Goal: Transaction & Acquisition: Purchase product/service

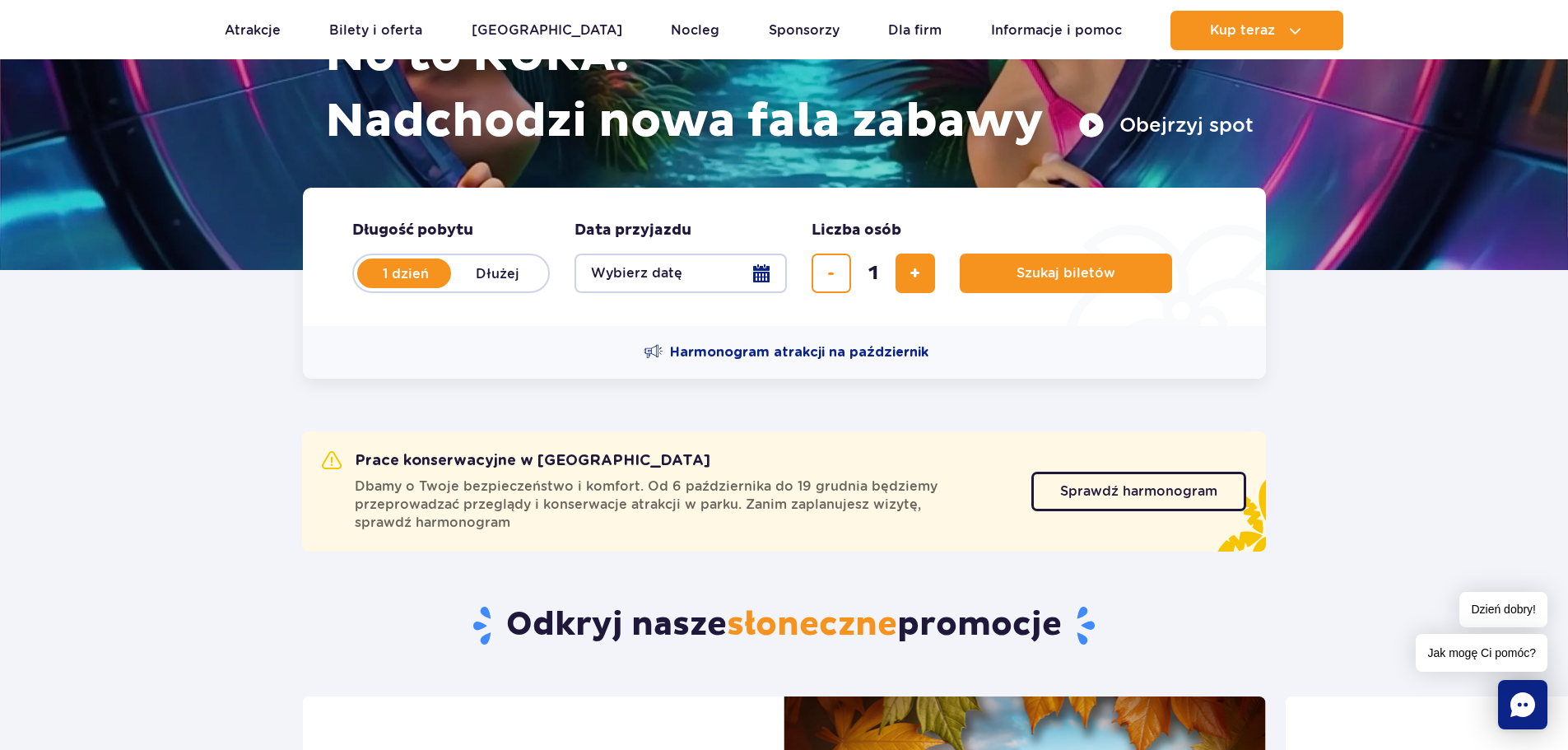
click at [766, 273] on button "Wybierz datę" at bounding box center [680, 273] width 212 height 40
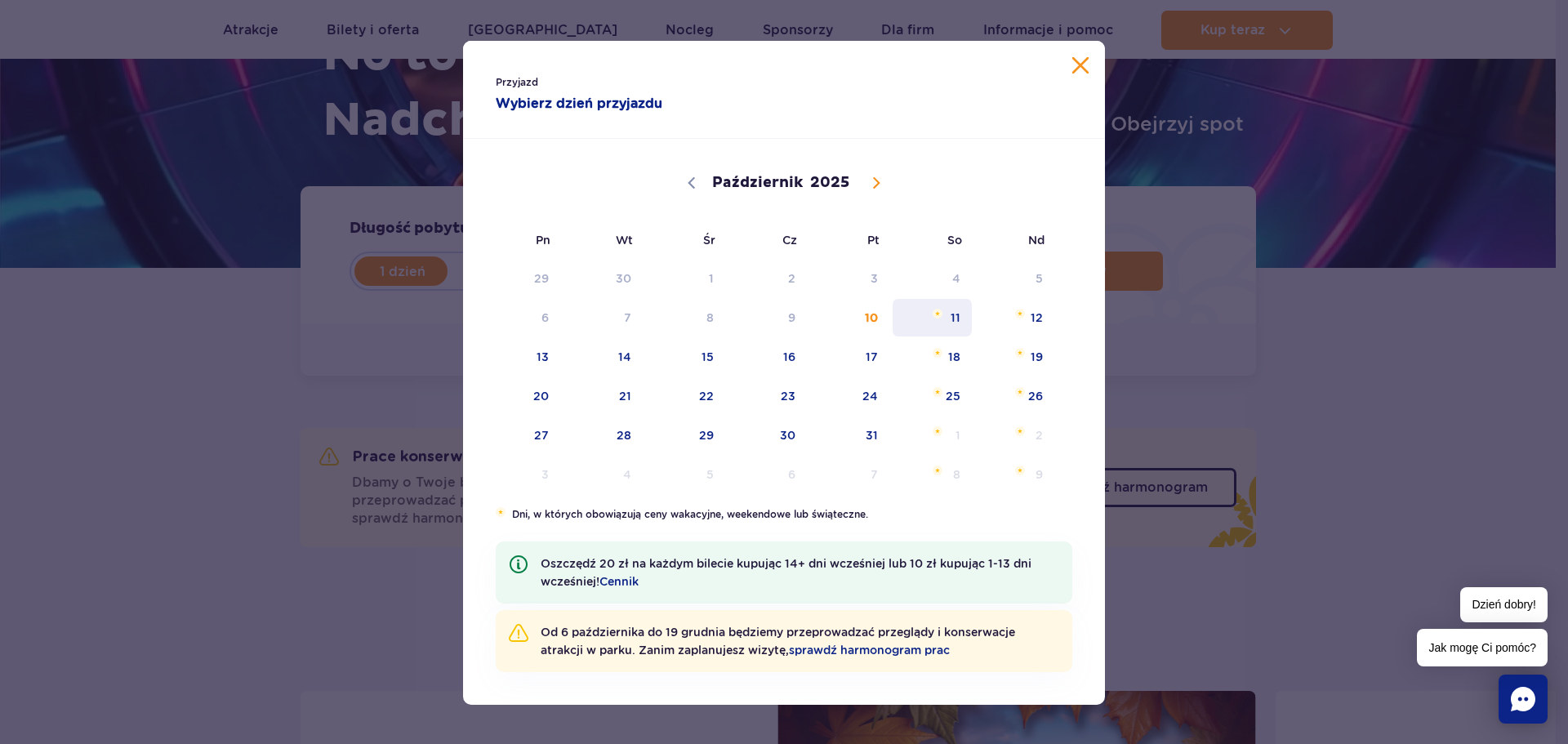
click at [943, 318] on span "11" at bounding box center [932, 317] width 82 height 37
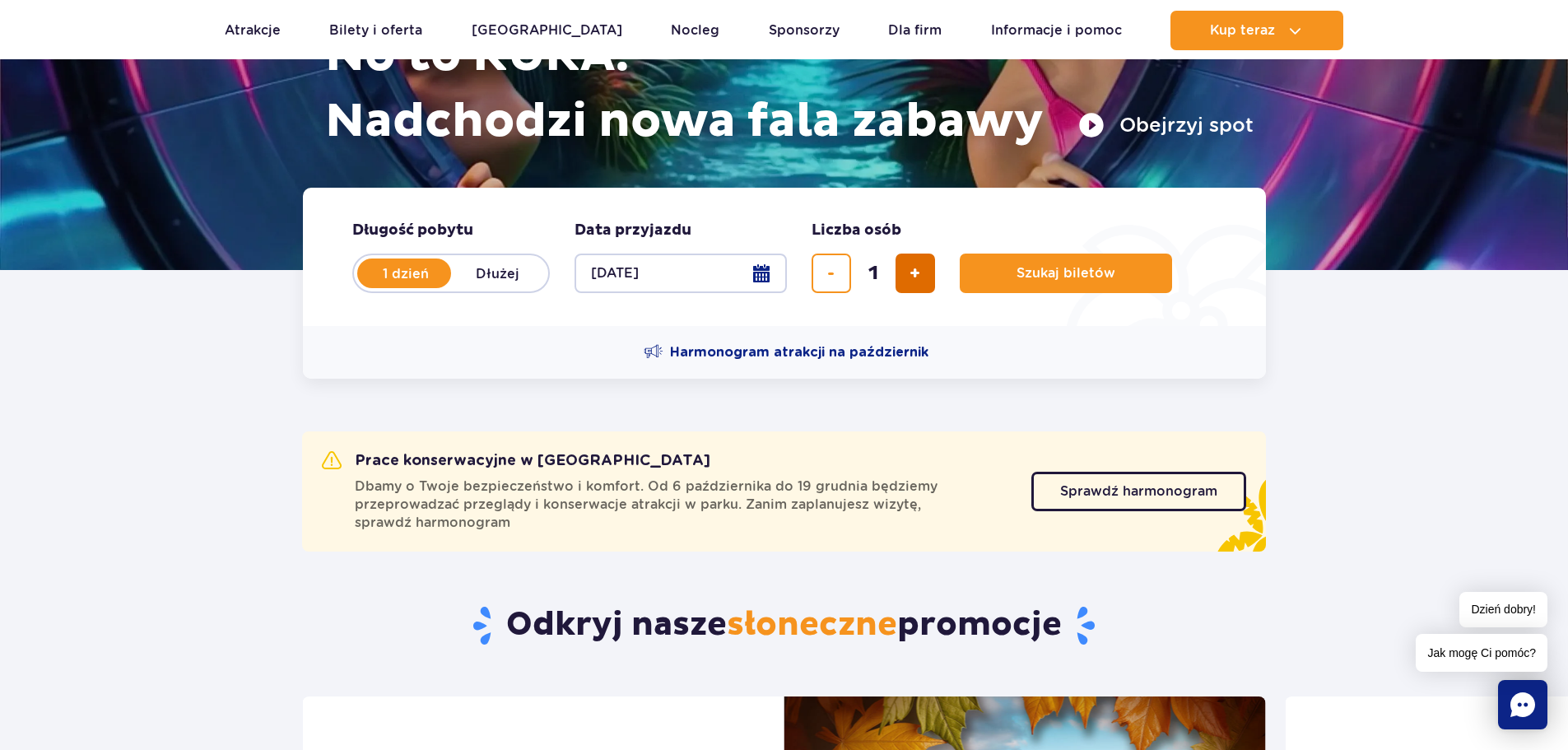
click at [914, 273] on span "dodaj bilet" at bounding box center [914, 273] width 11 height 0
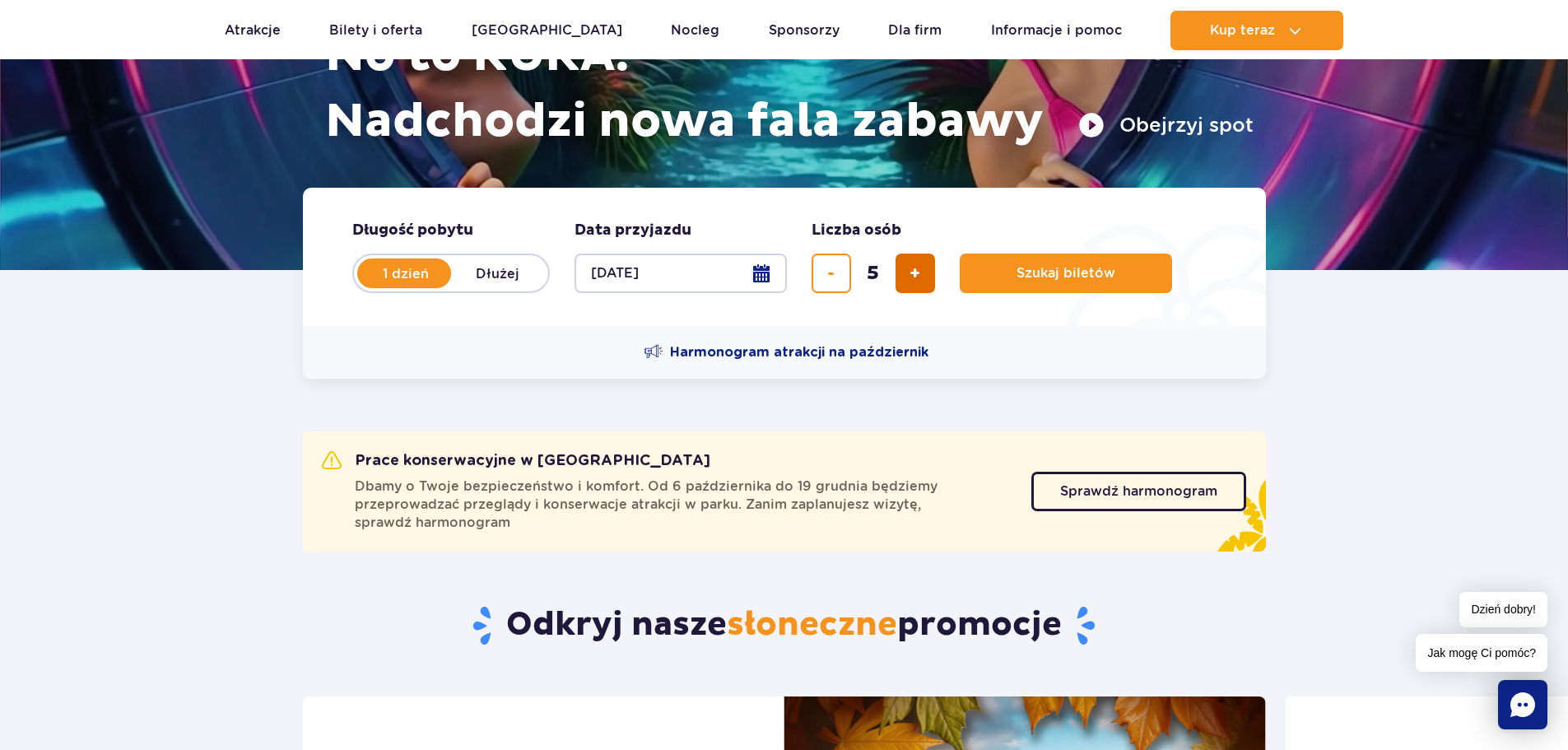
type input "6"
click at [1004, 269] on button "Szukaj biletów" at bounding box center [1065, 273] width 212 height 40
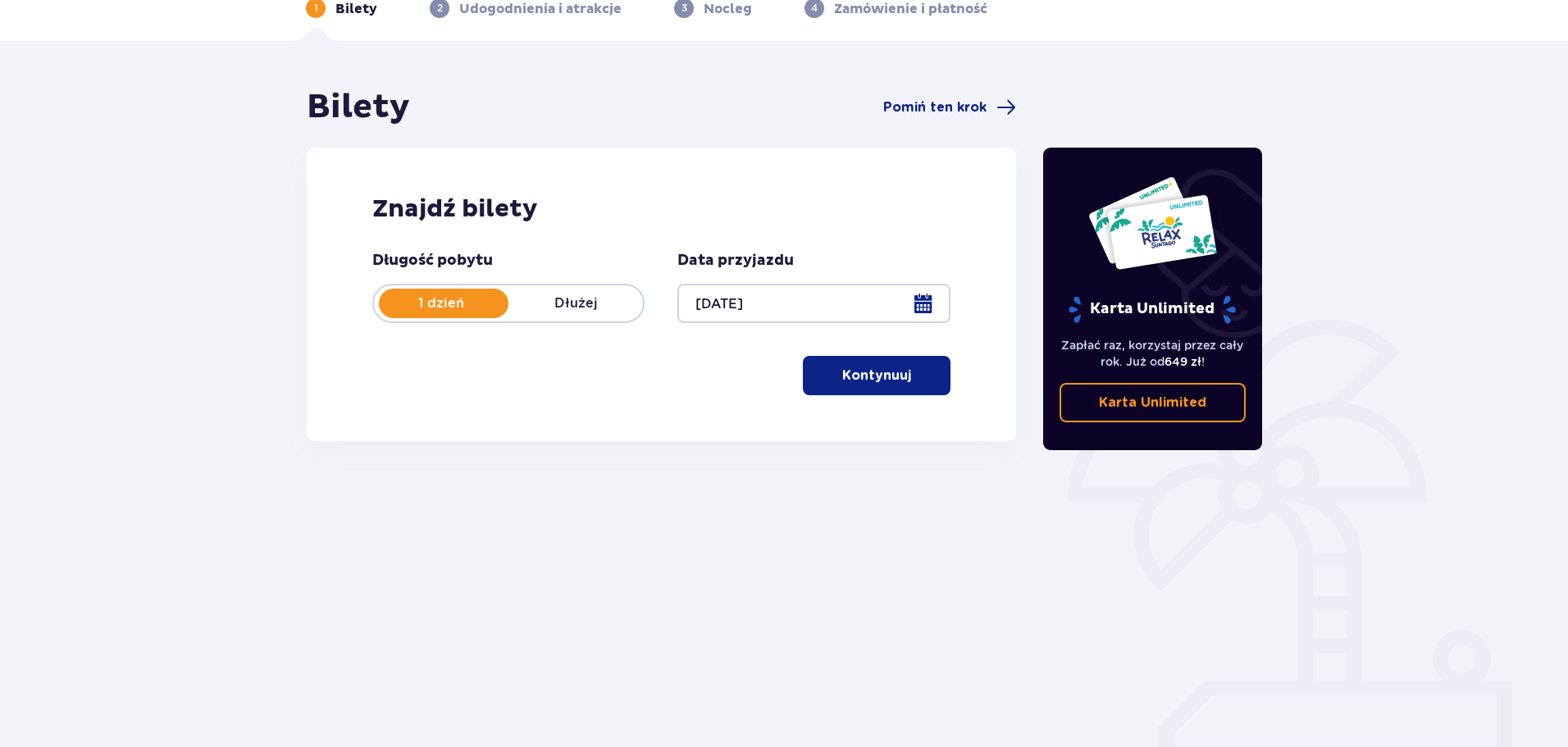
scroll to position [88, 0]
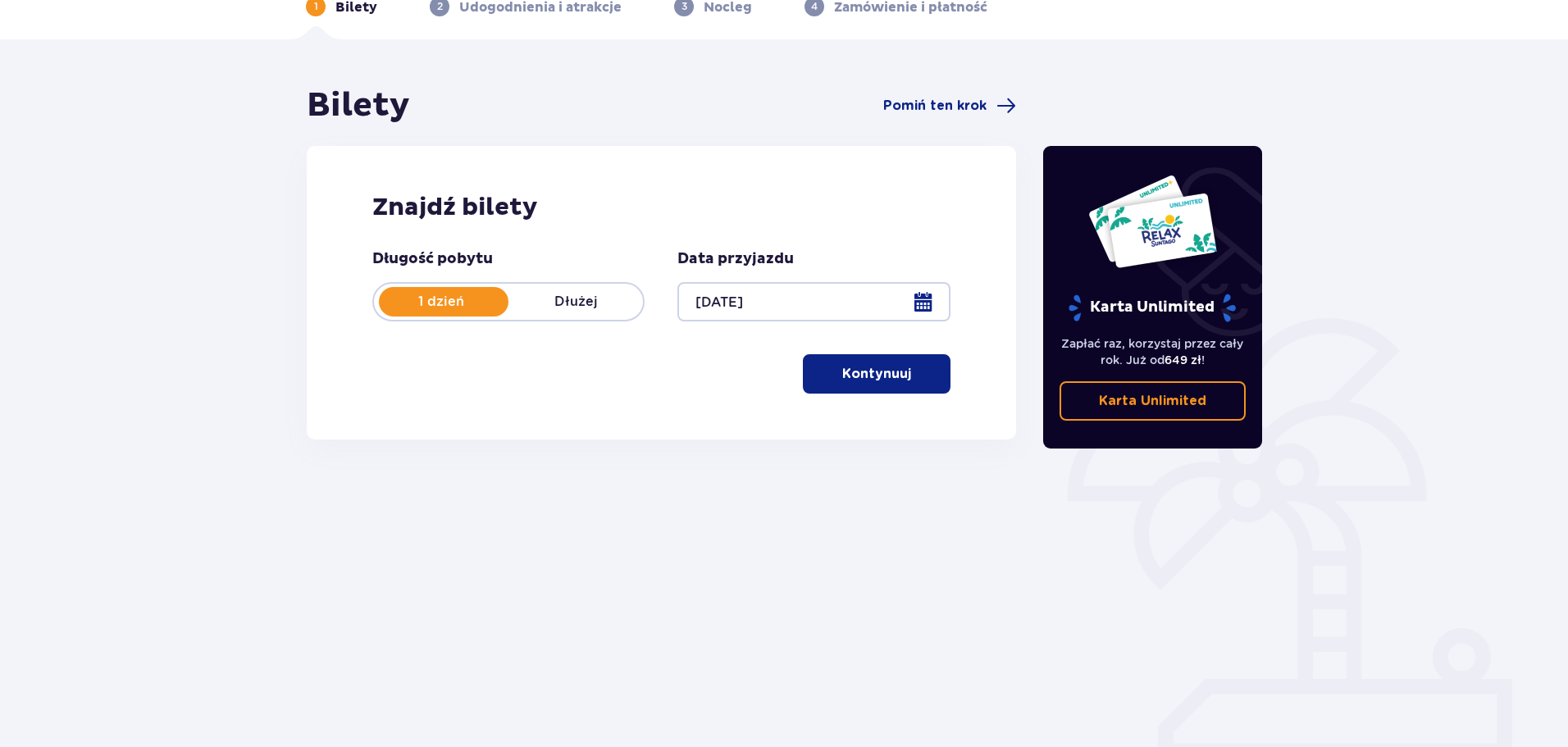
click at [923, 387] on button "Kontynuuj" at bounding box center [877, 373] width 148 height 39
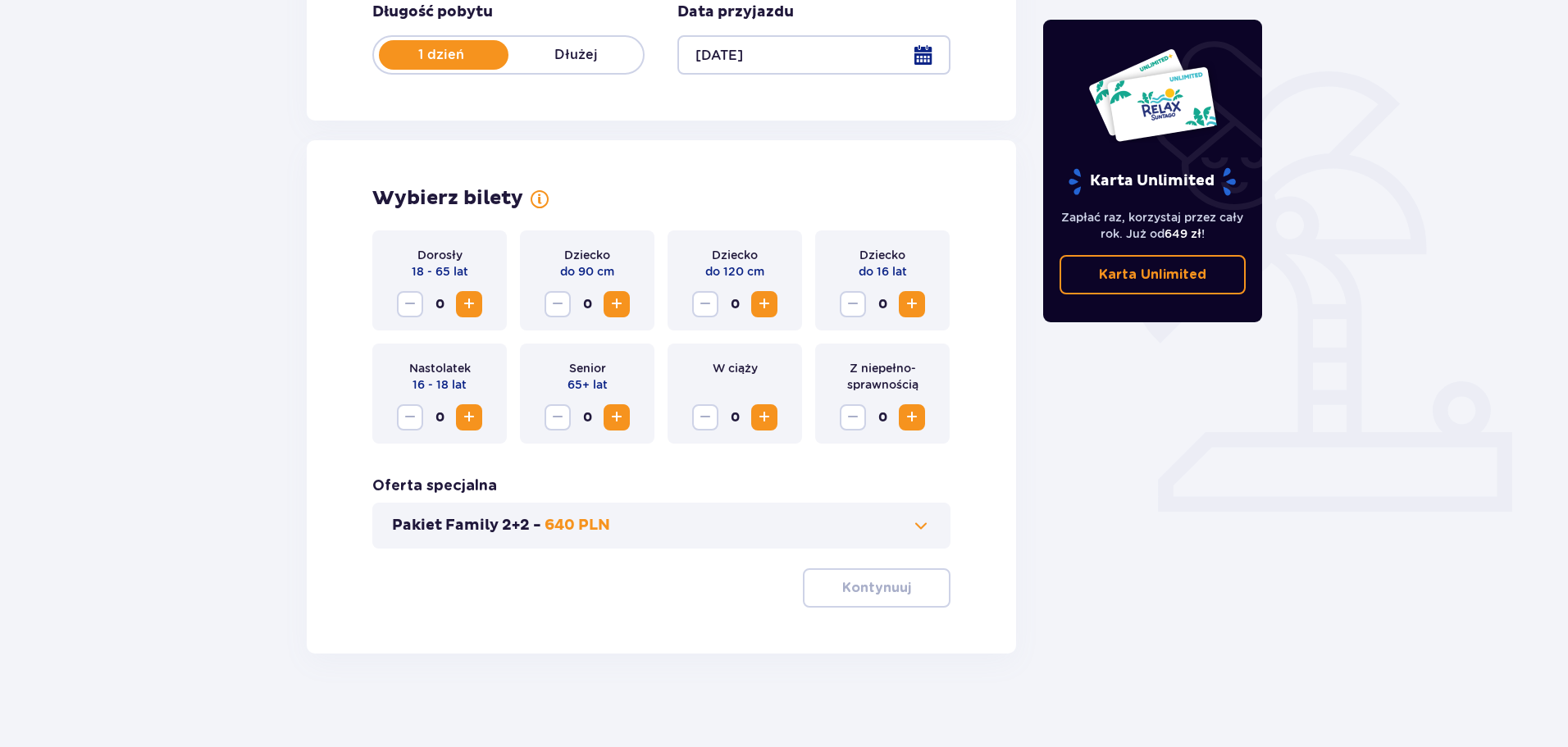
scroll to position [340, 0]
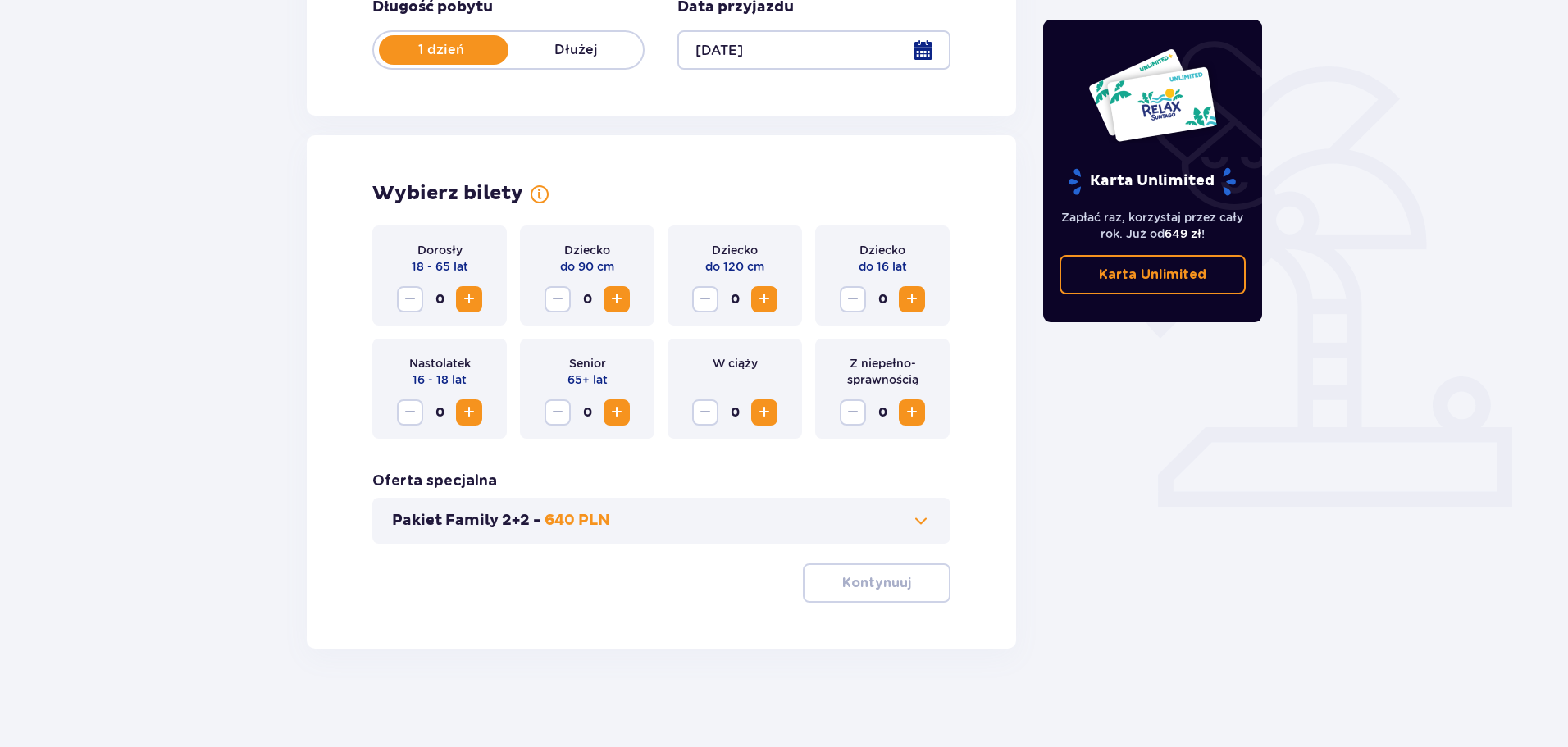
click at [912, 517] on span at bounding box center [921, 520] width 19 height 19
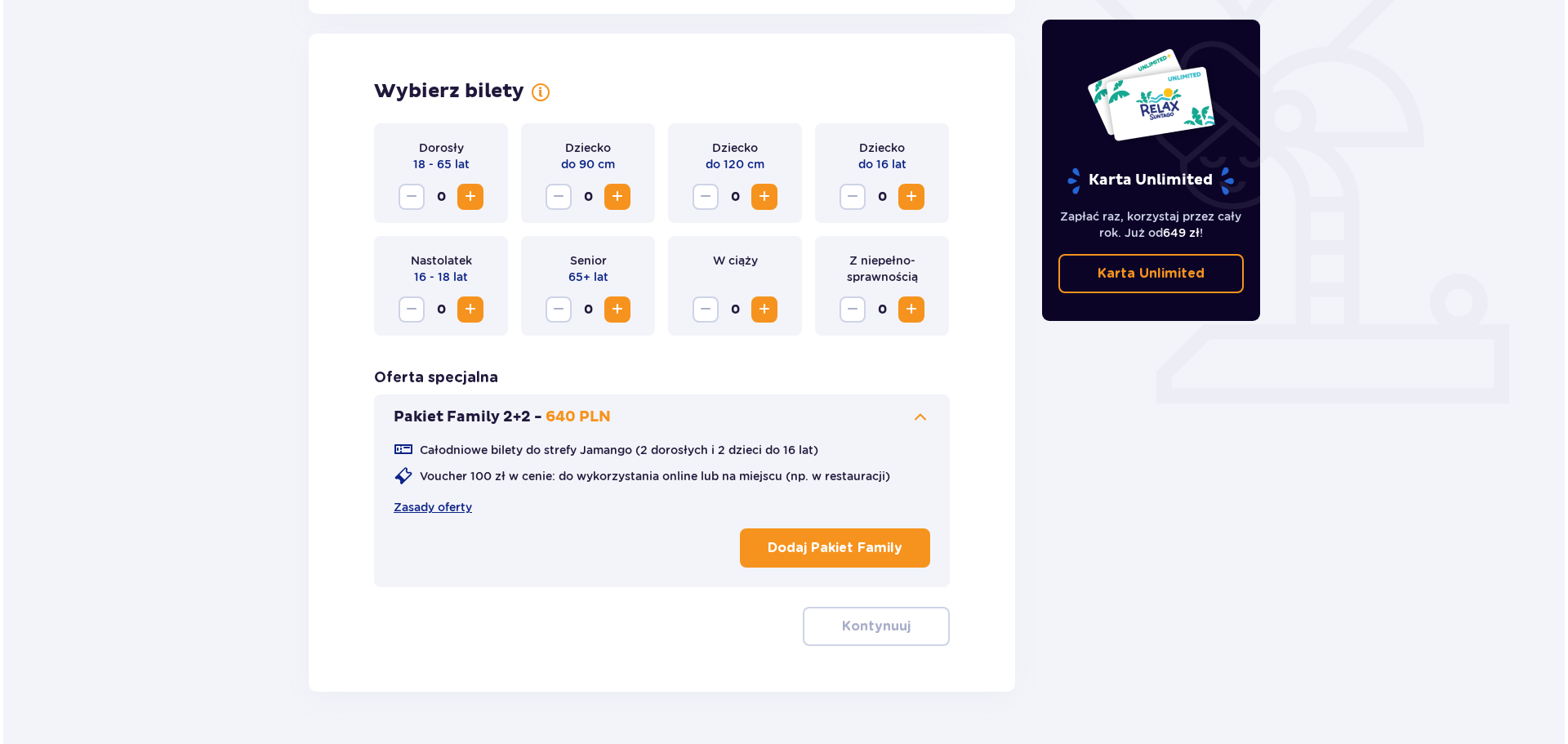
scroll to position [454, 0]
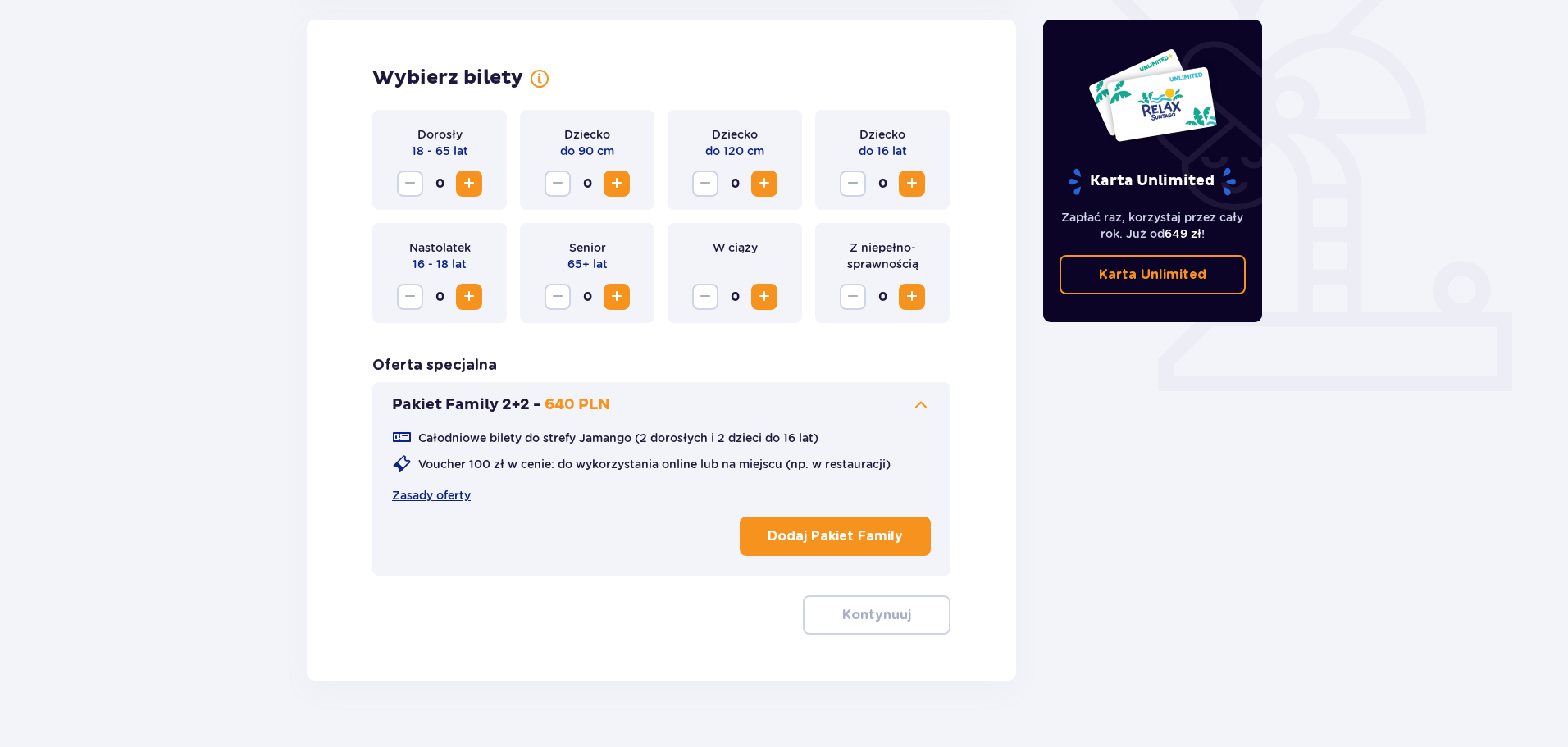
click at [816, 531] on p "Dodaj Pakiet Family" at bounding box center [834, 535] width 136 height 18
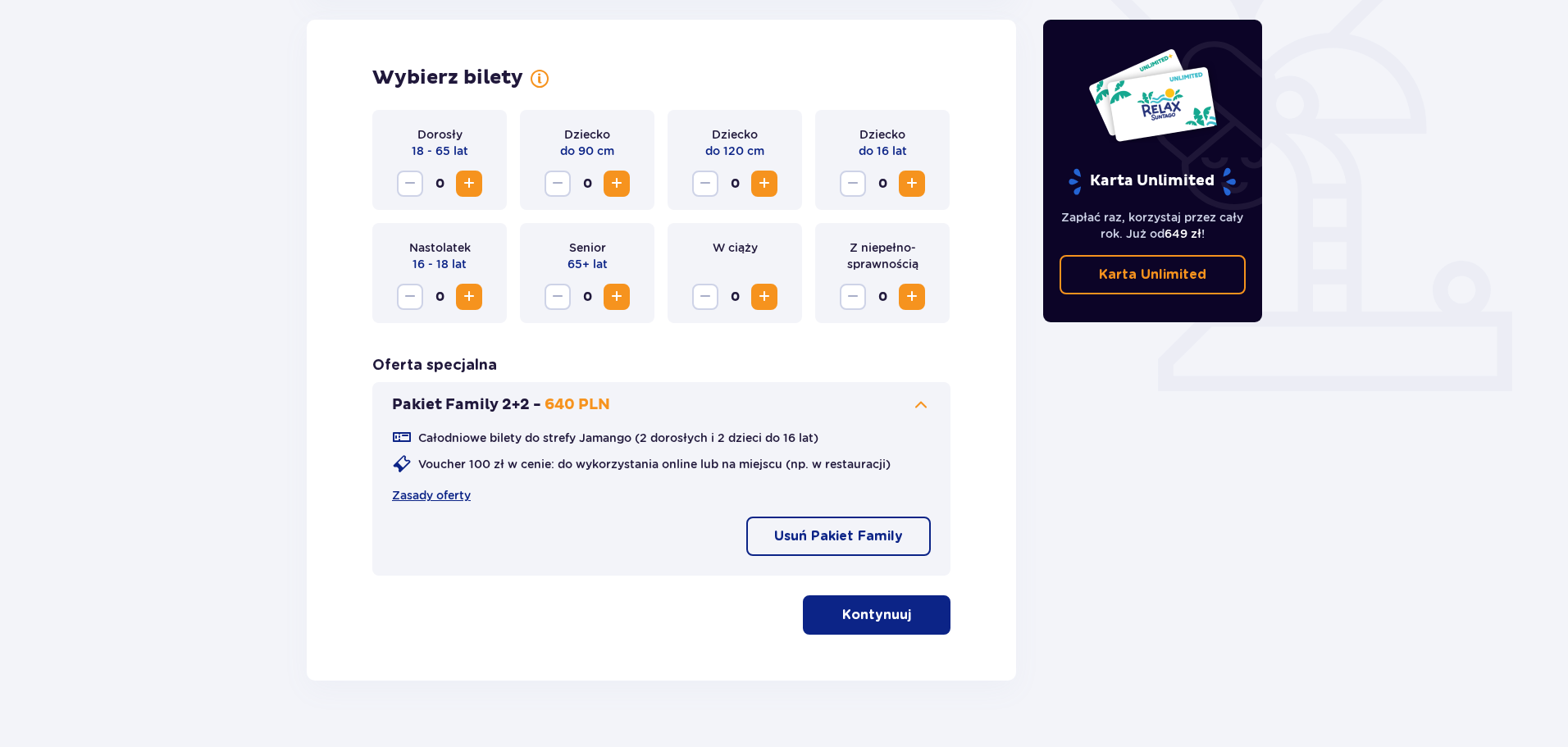
click at [464, 187] on span "Zwiększ" at bounding box center [469, 184] width 19 height 19
click at [873, 616] on p "Kontynuuj" at bounding box center [877, 614] width 69 height 18
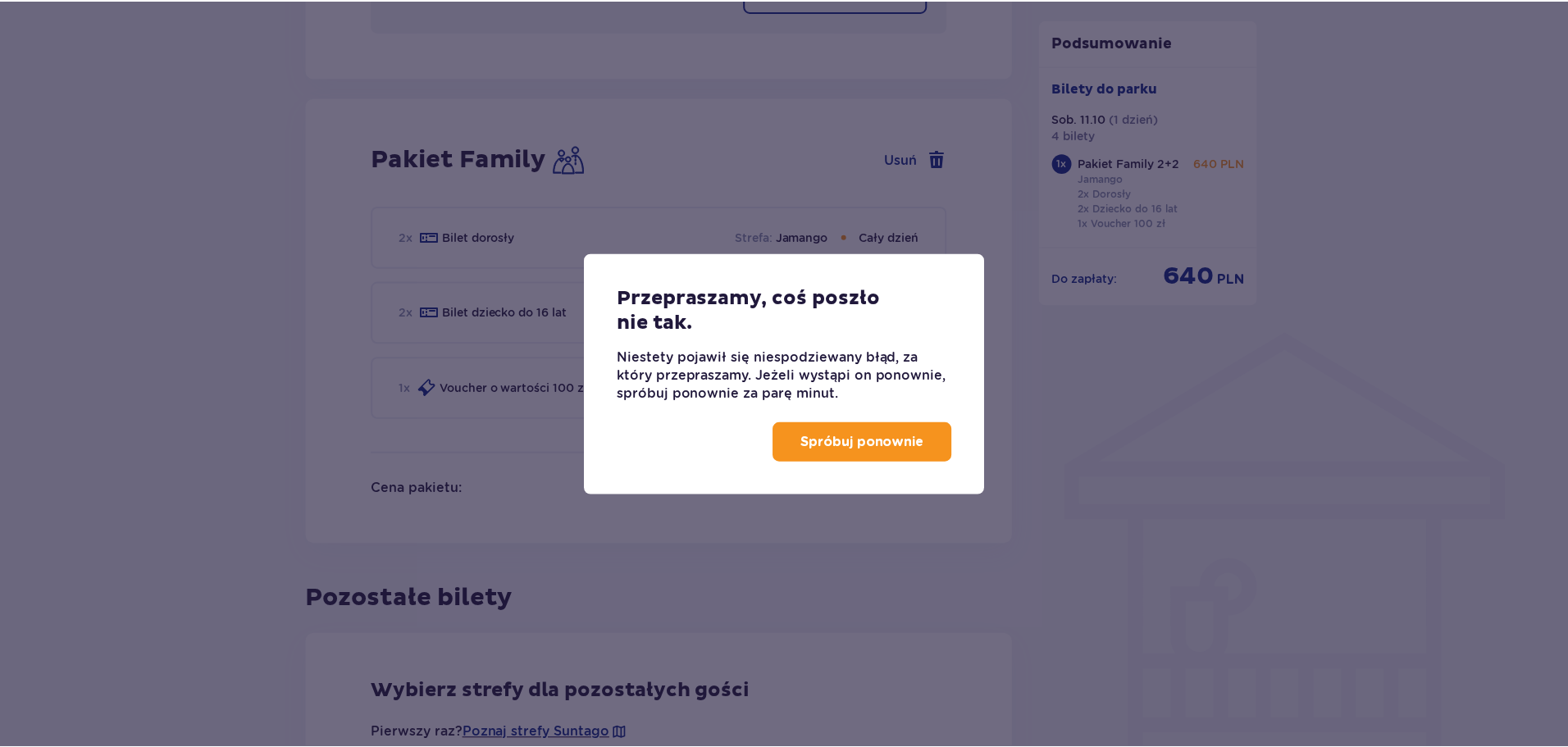
scroll to position [1078, 0]
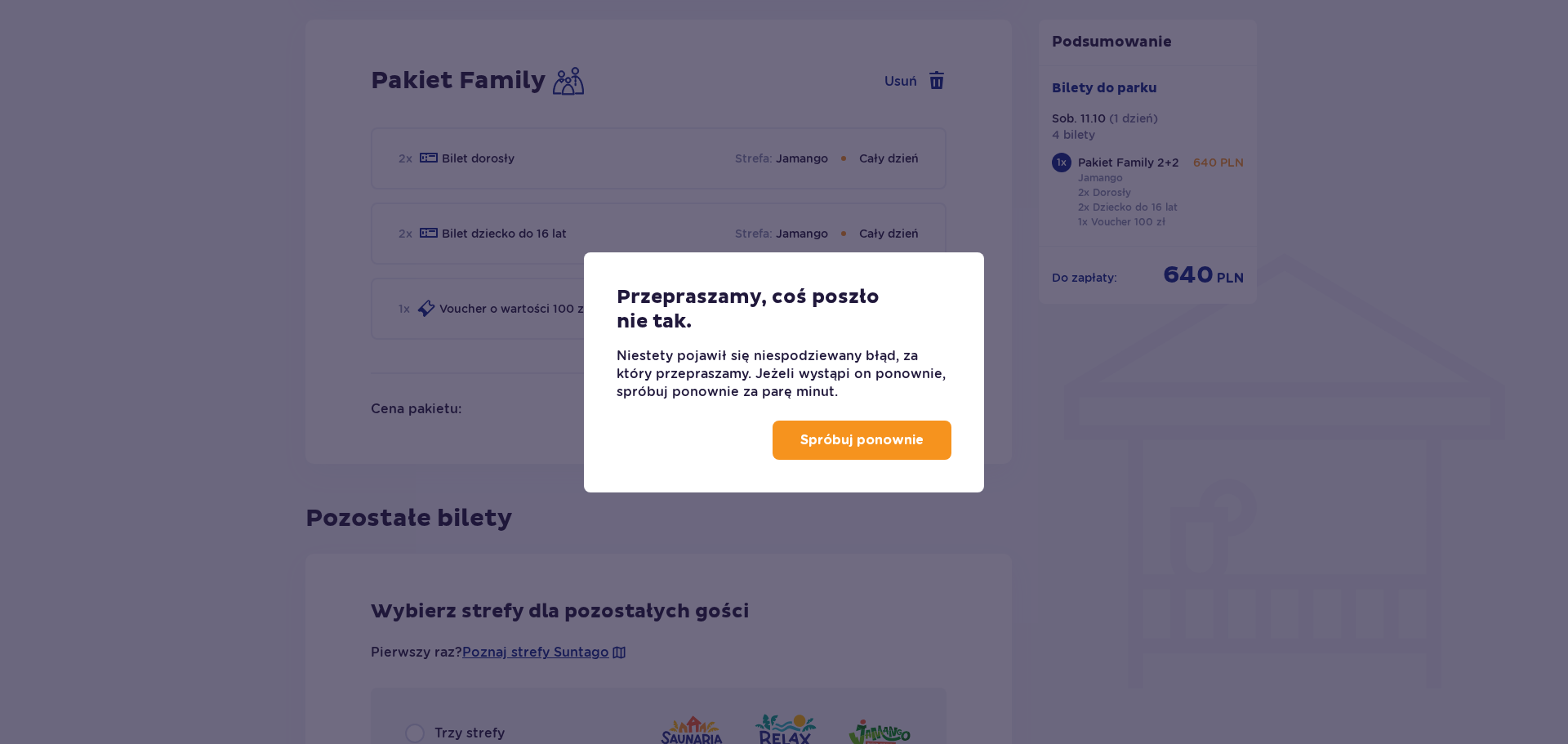
click at [860, 434] on p "Spróbuj ponownie" at bounding box center [862, 440] width 123 height 18
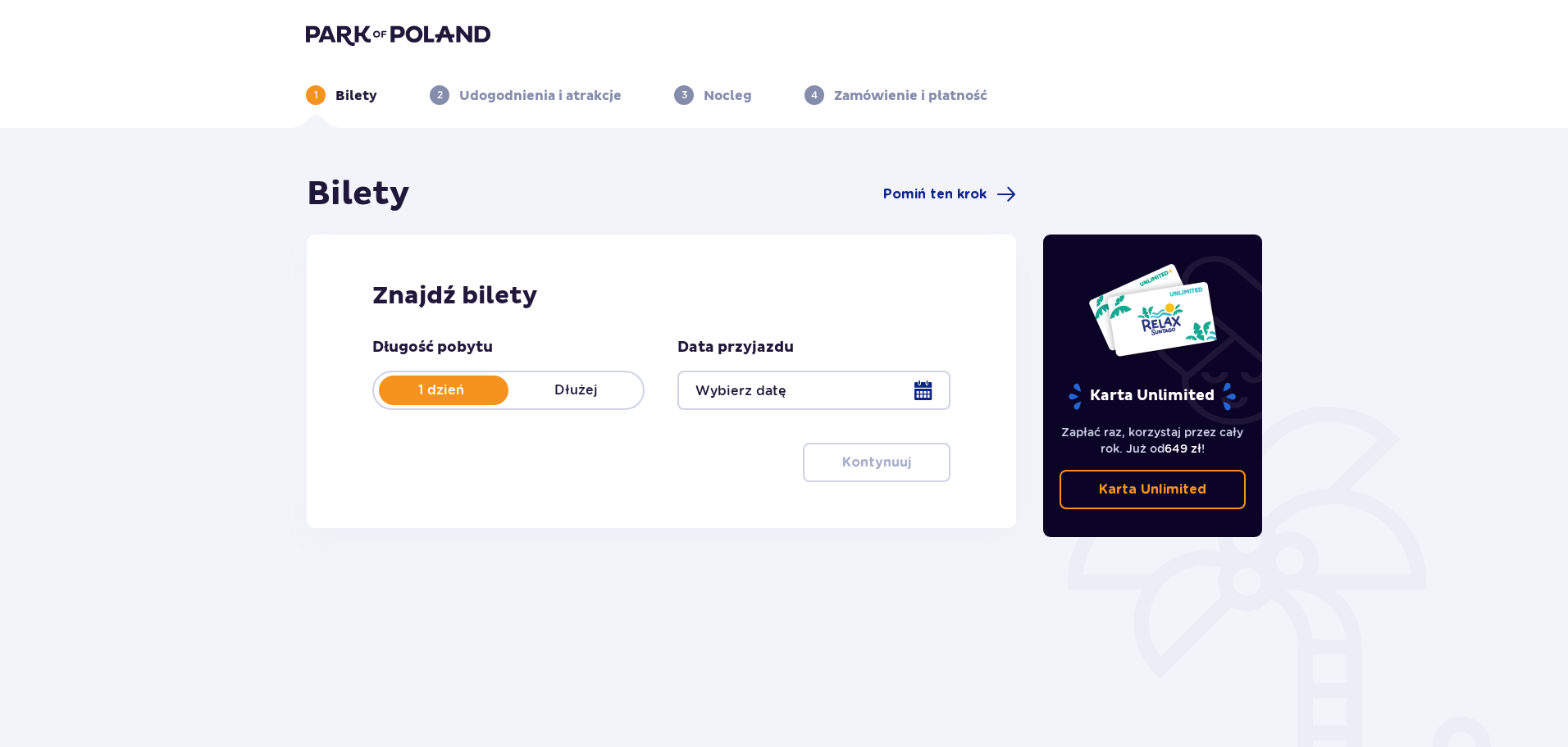
click at [926, 386] on div at bounding box center [813, 390] width 272 height 39
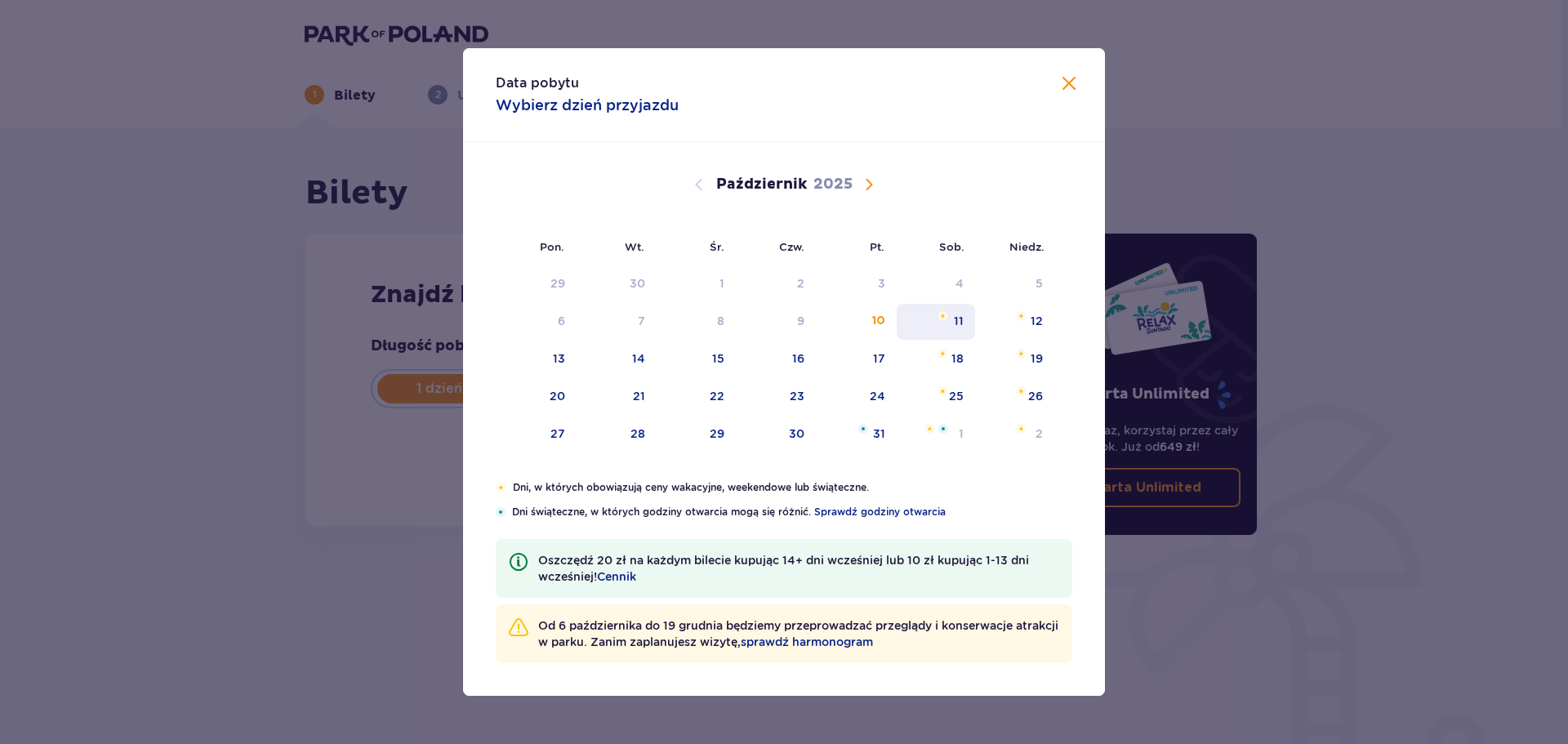
click at [945, 323] on div "11" at bounding box center [935, 322] width 79 height 36
type input "[DATE]"
click at [959, 325] on div "11" at bounding box center [958, 321] width 10 height 16
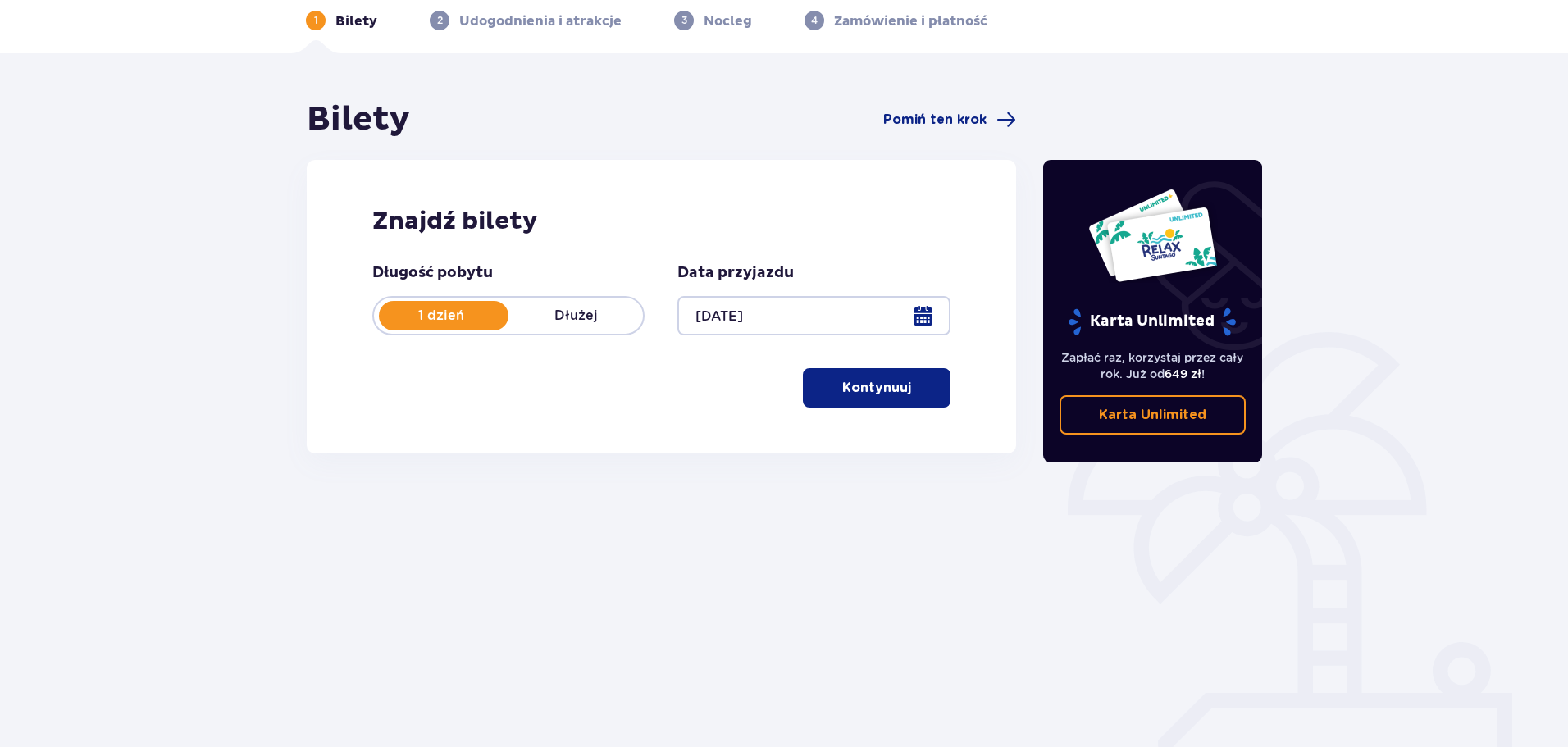
scroll to position [88, 0]
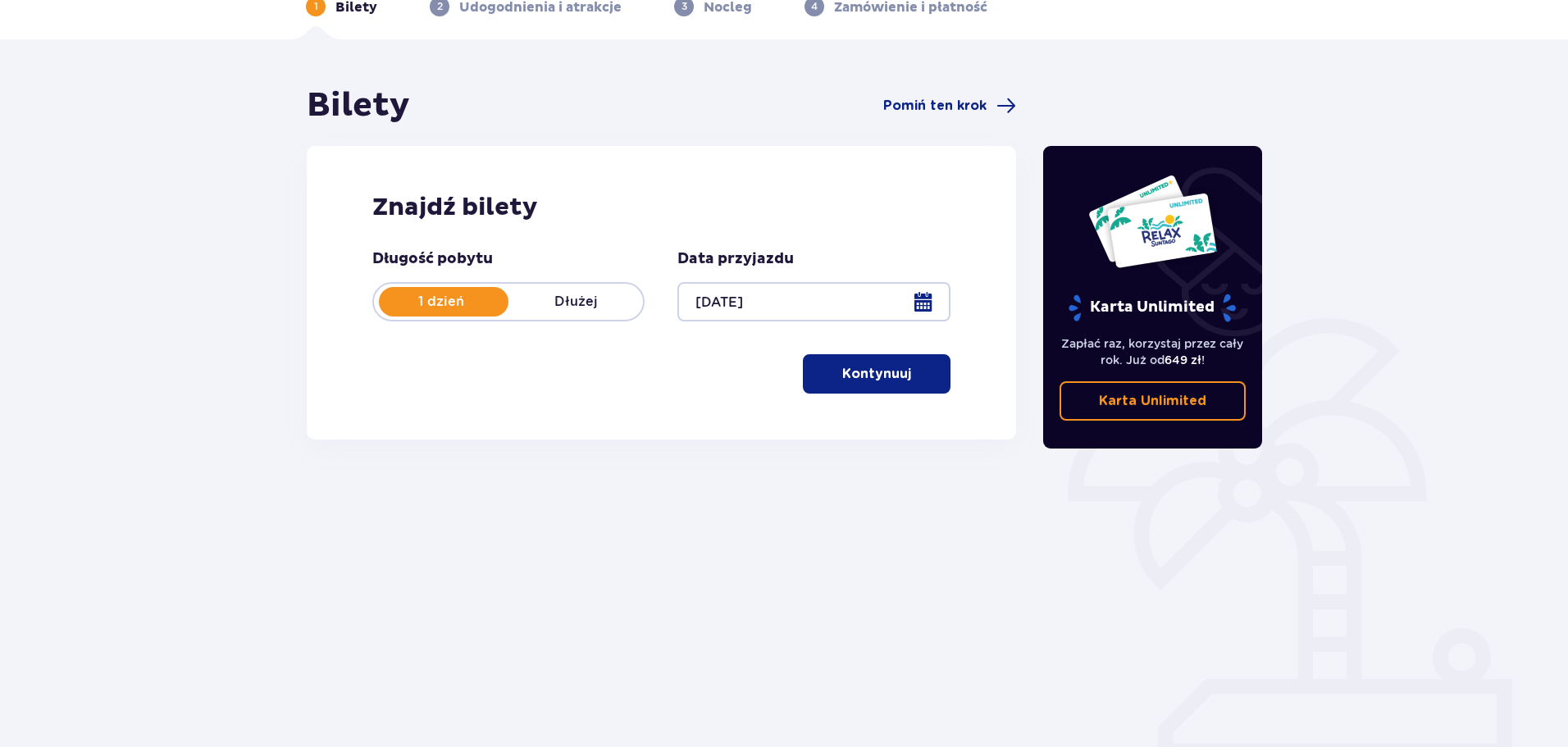
click at [896, 378] on p "Kontynuuj" at bounding box center [877, 374] width 69 height 18
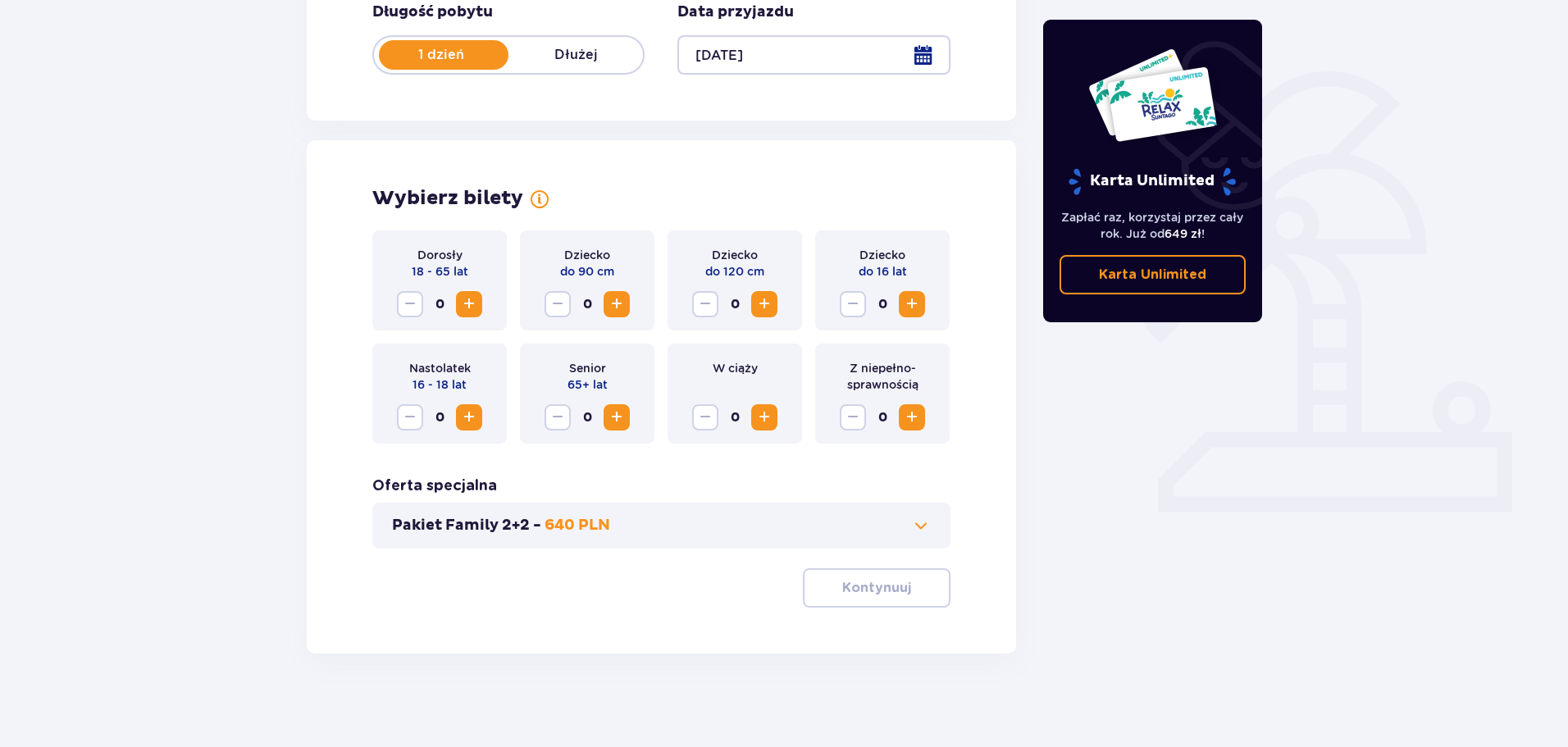
scroll to position [340, 0]
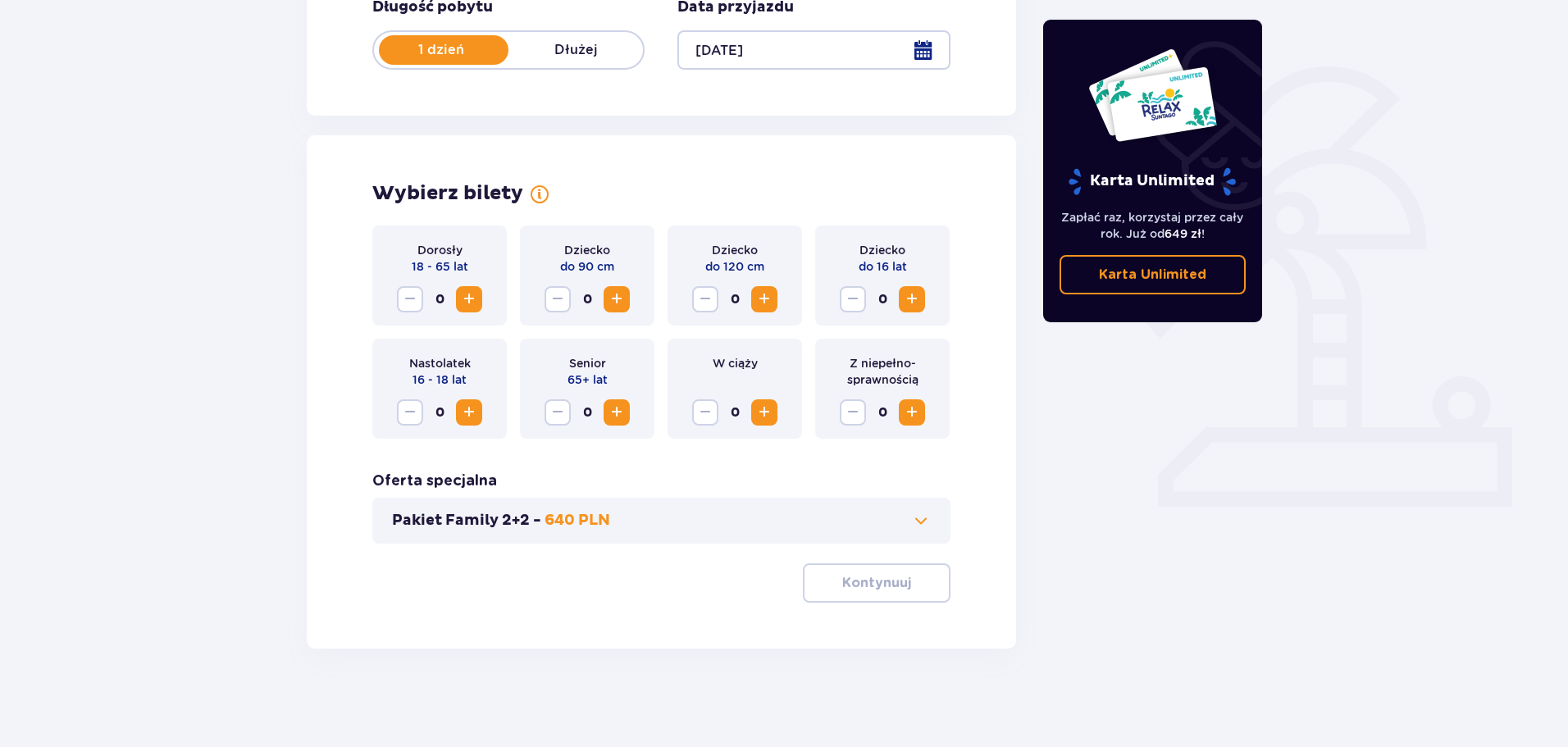
click at [850, 520] on button "Pakiet Family 2+2 - 640 PLN" at bounding box center [661, 520] width 538 height 19
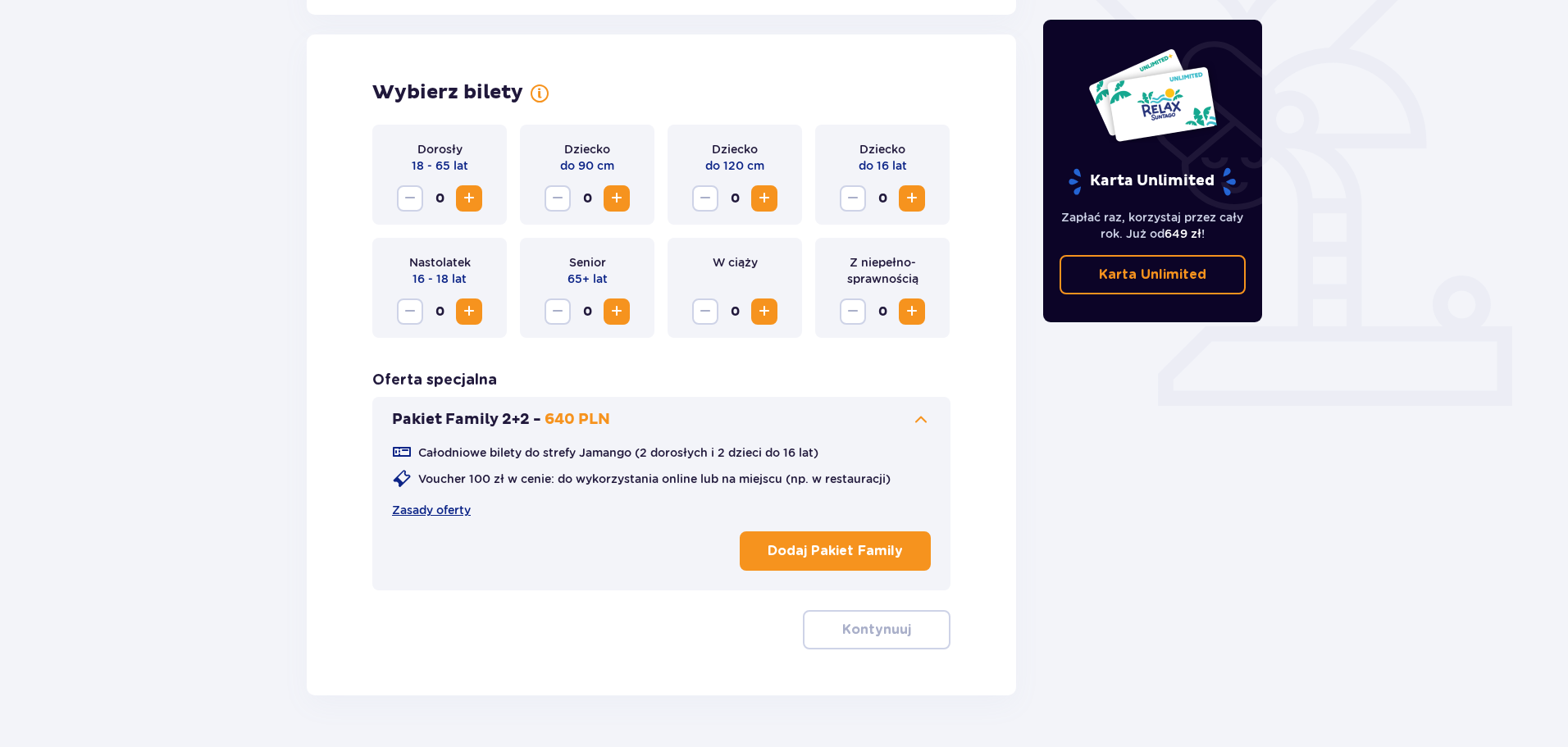
scroll to position [456, 0]
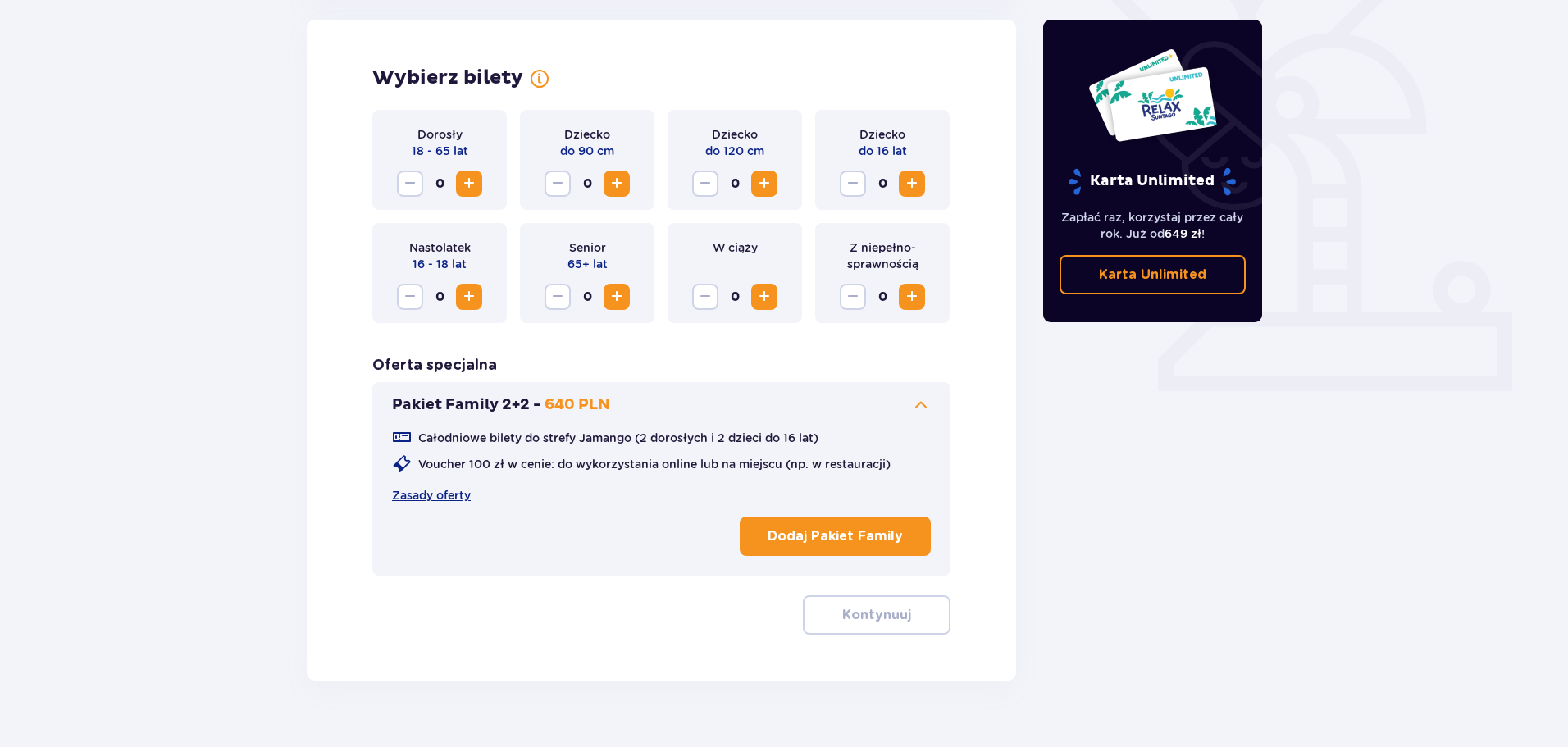
click at [809, 531] on p "Dodaj Pakiet Family" at bounding box center [834, 535] width 136 height 18
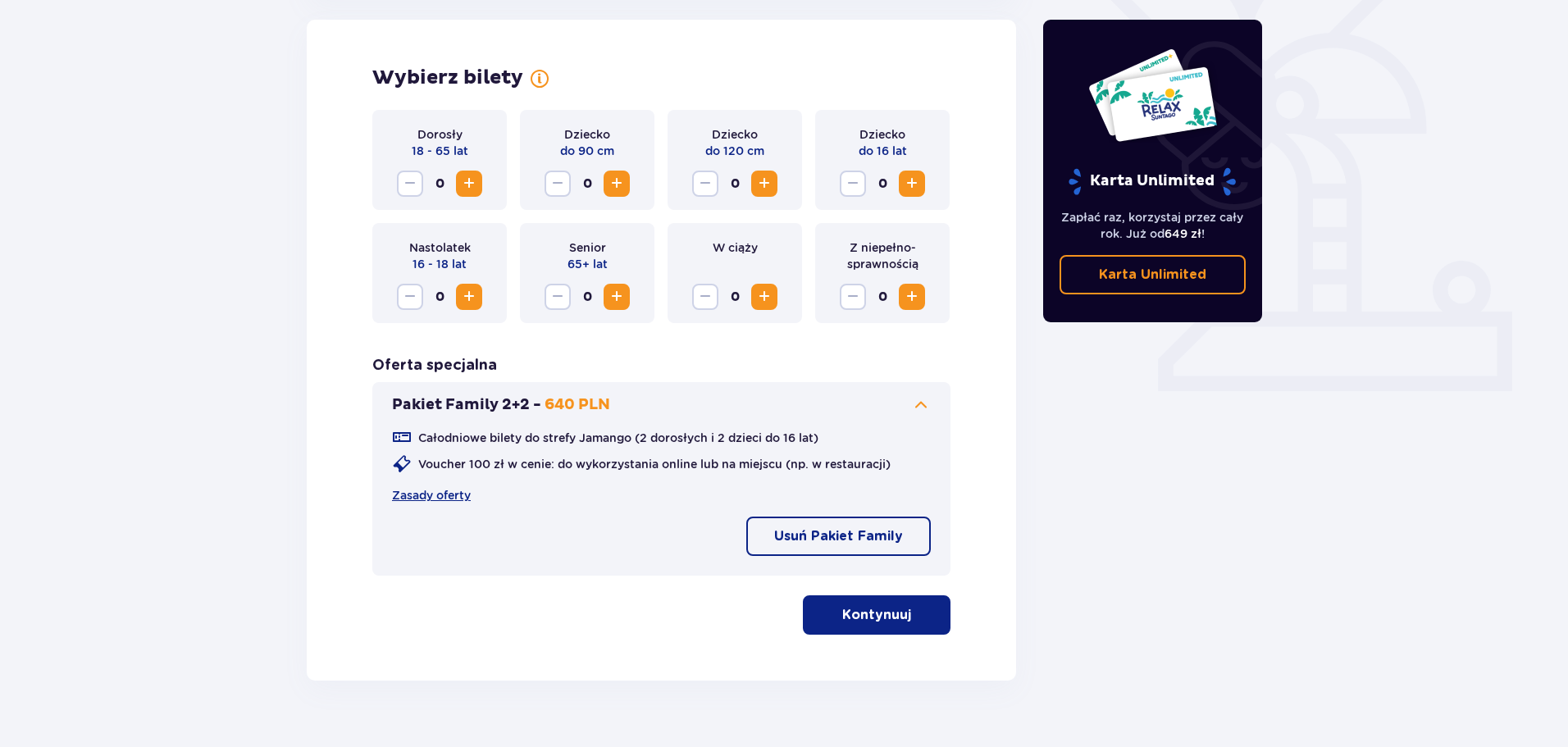
click at [869, 620] on p "Kontynuuj" at bounding box center [877, 614] width 69 height 18
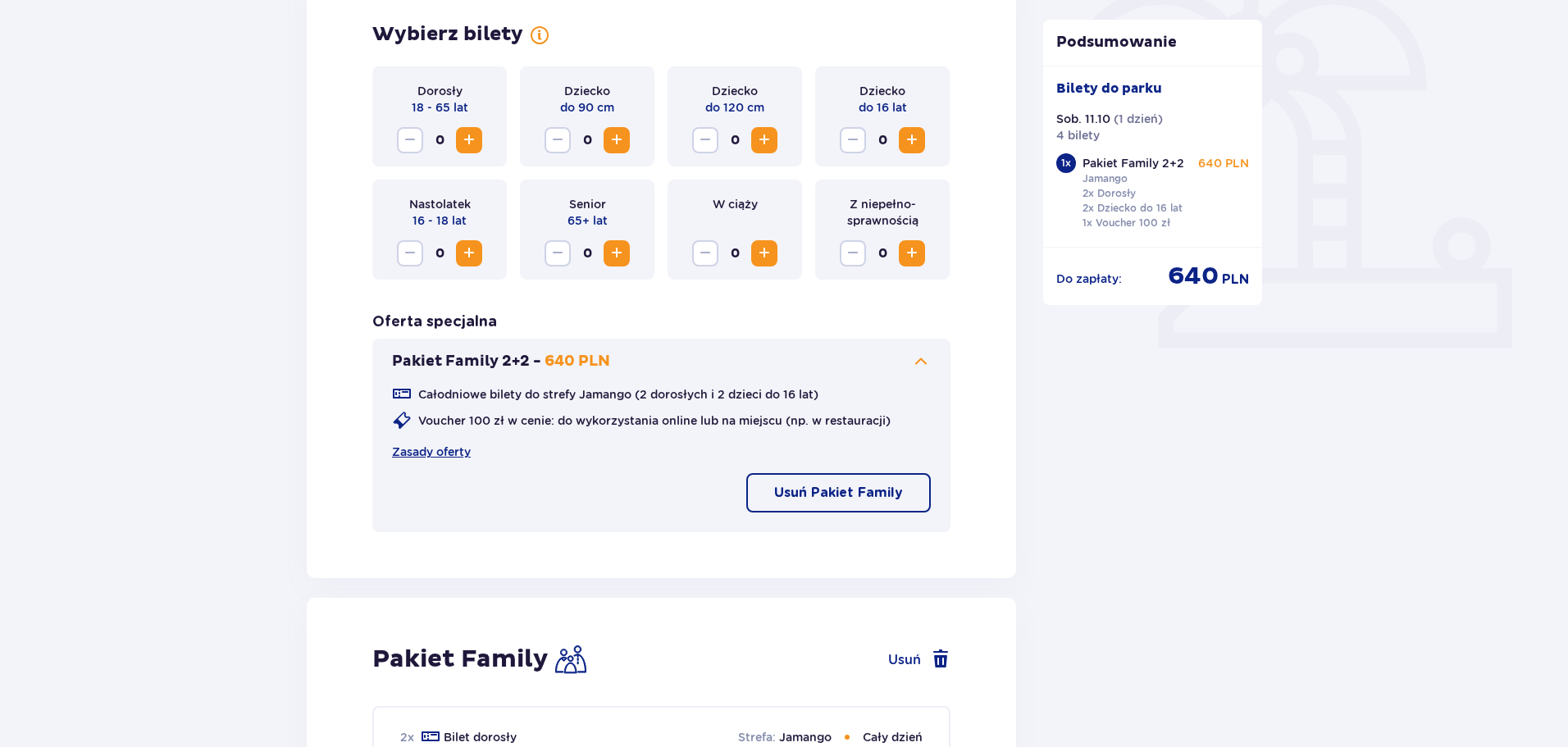
scroll to position [963, 0]
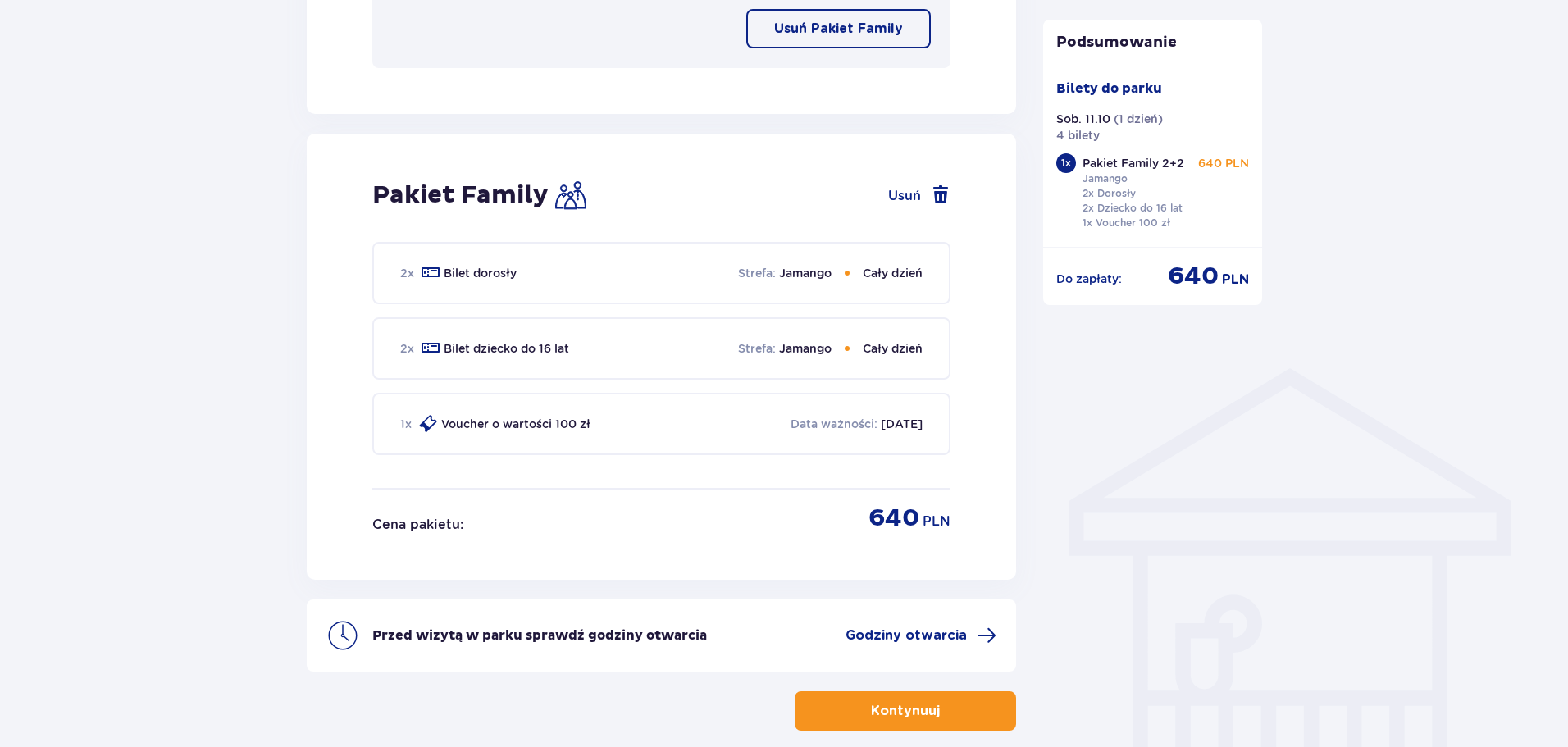
click at [784, 268] on p "Jamango" at bounding box center [805, 272] width 53 height 16
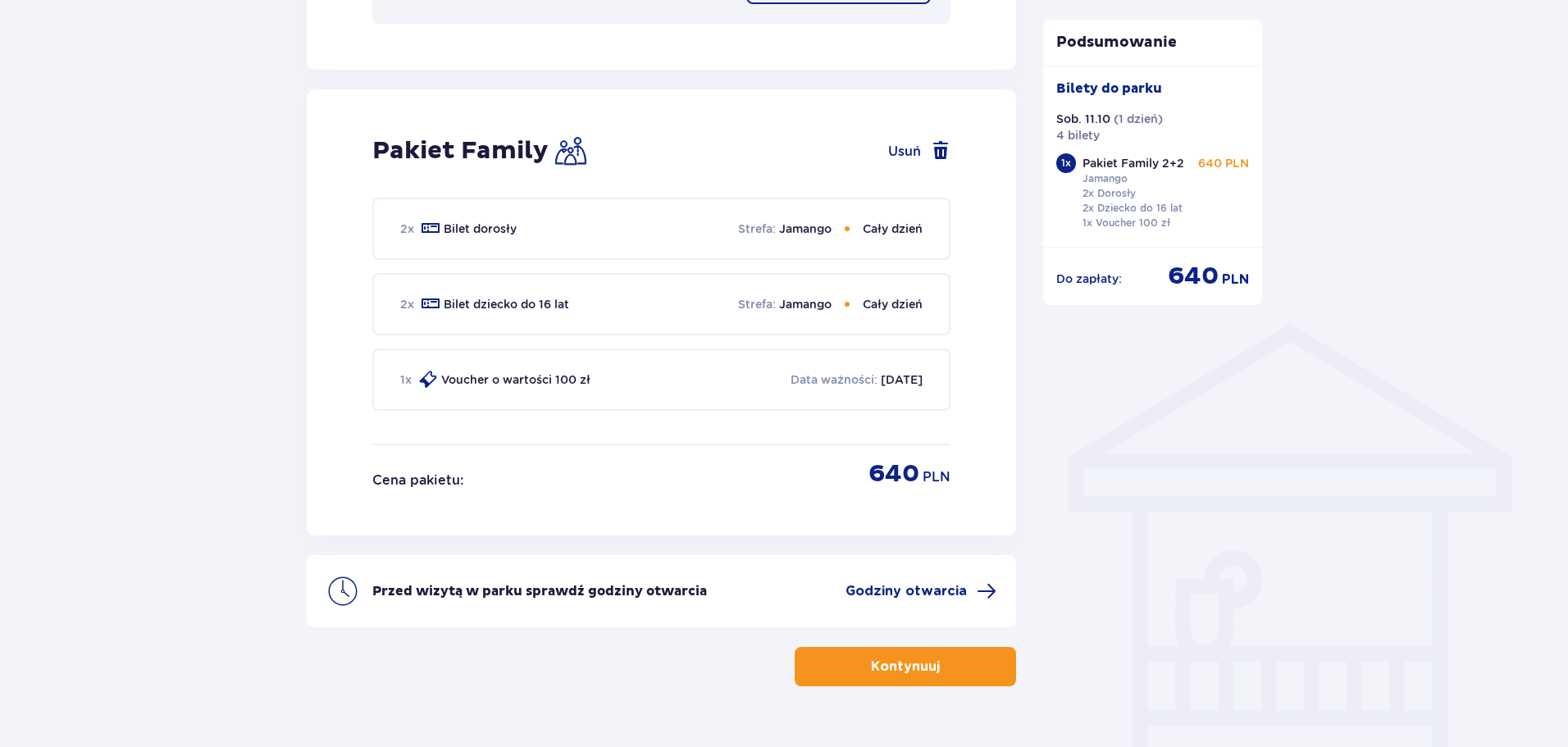
scroll to position [1045, 0]
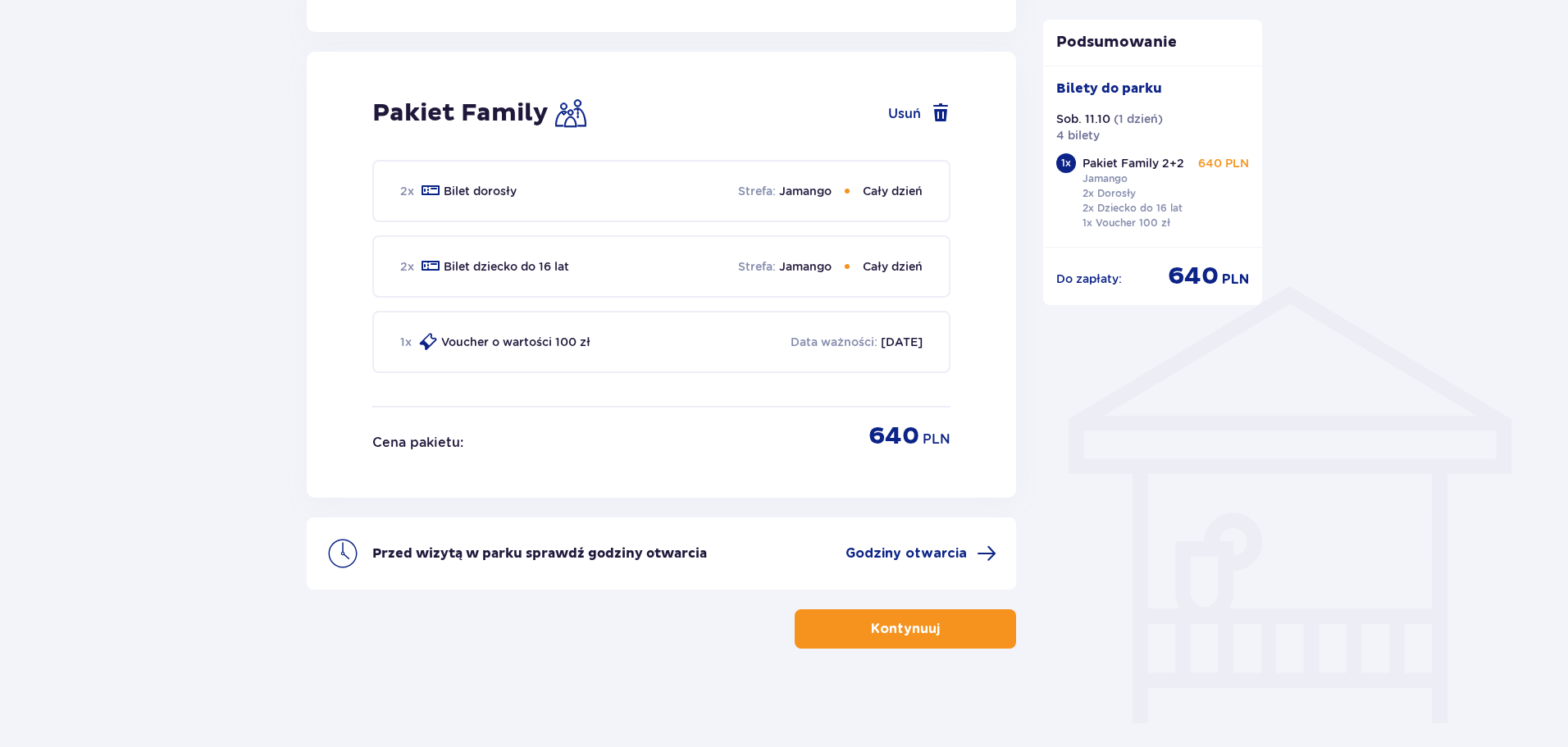
click at [920, 634] on p "Kontynuuj" at bounding box center [906, 629] width 69 height 18
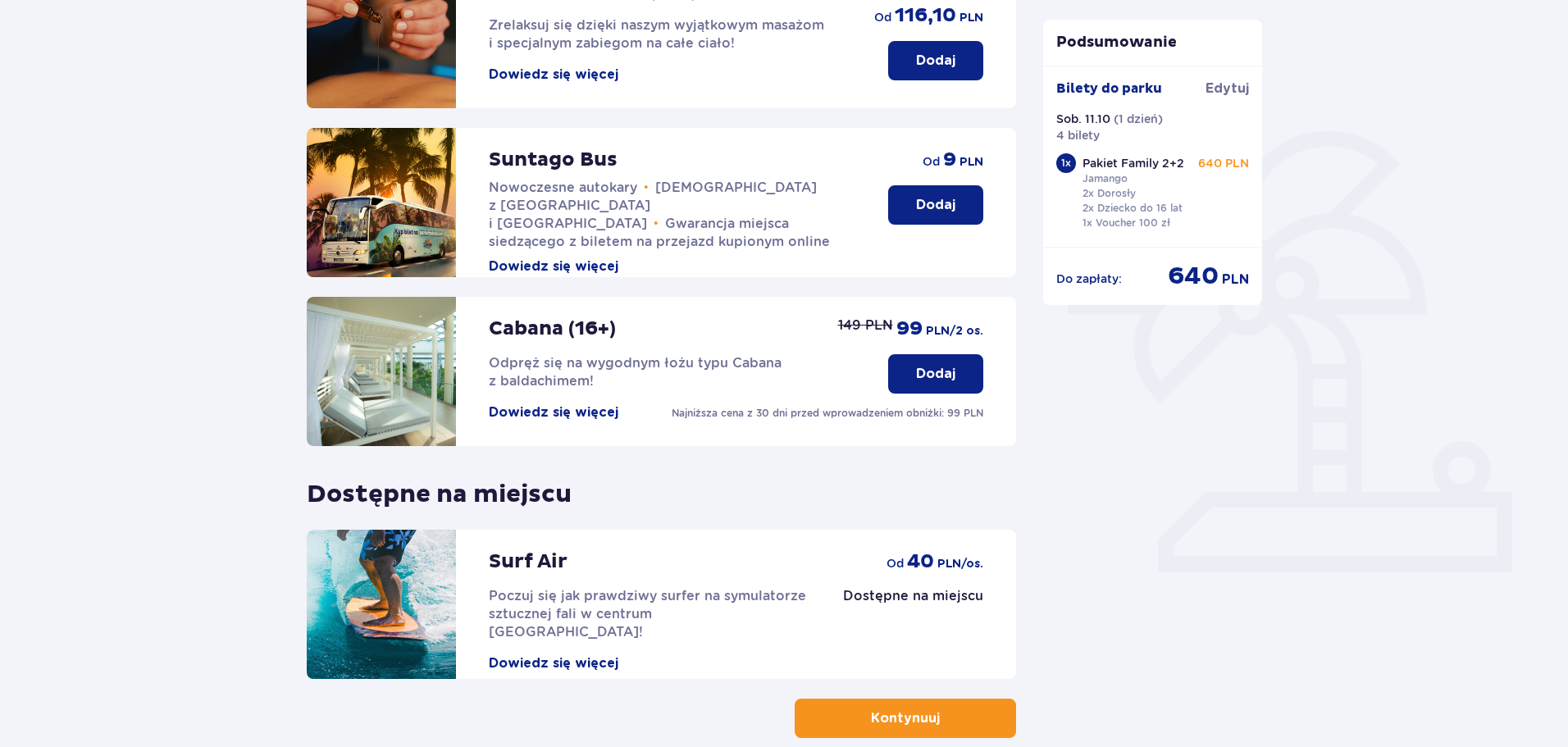
scroll to position [365, 0]
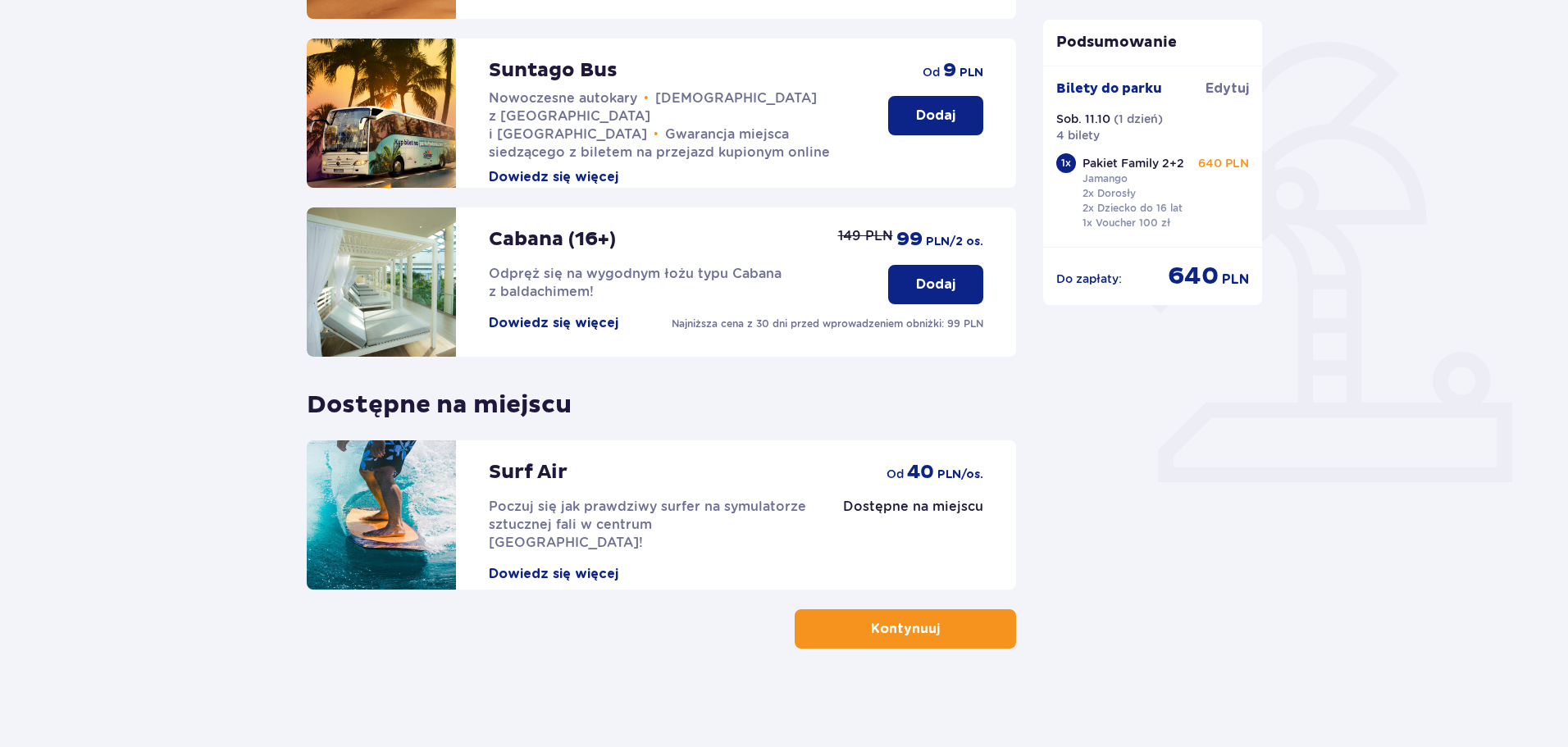
click at [902, 633] on p "Kontynuuj" at bounding box center [906, 629] width 69 height 18
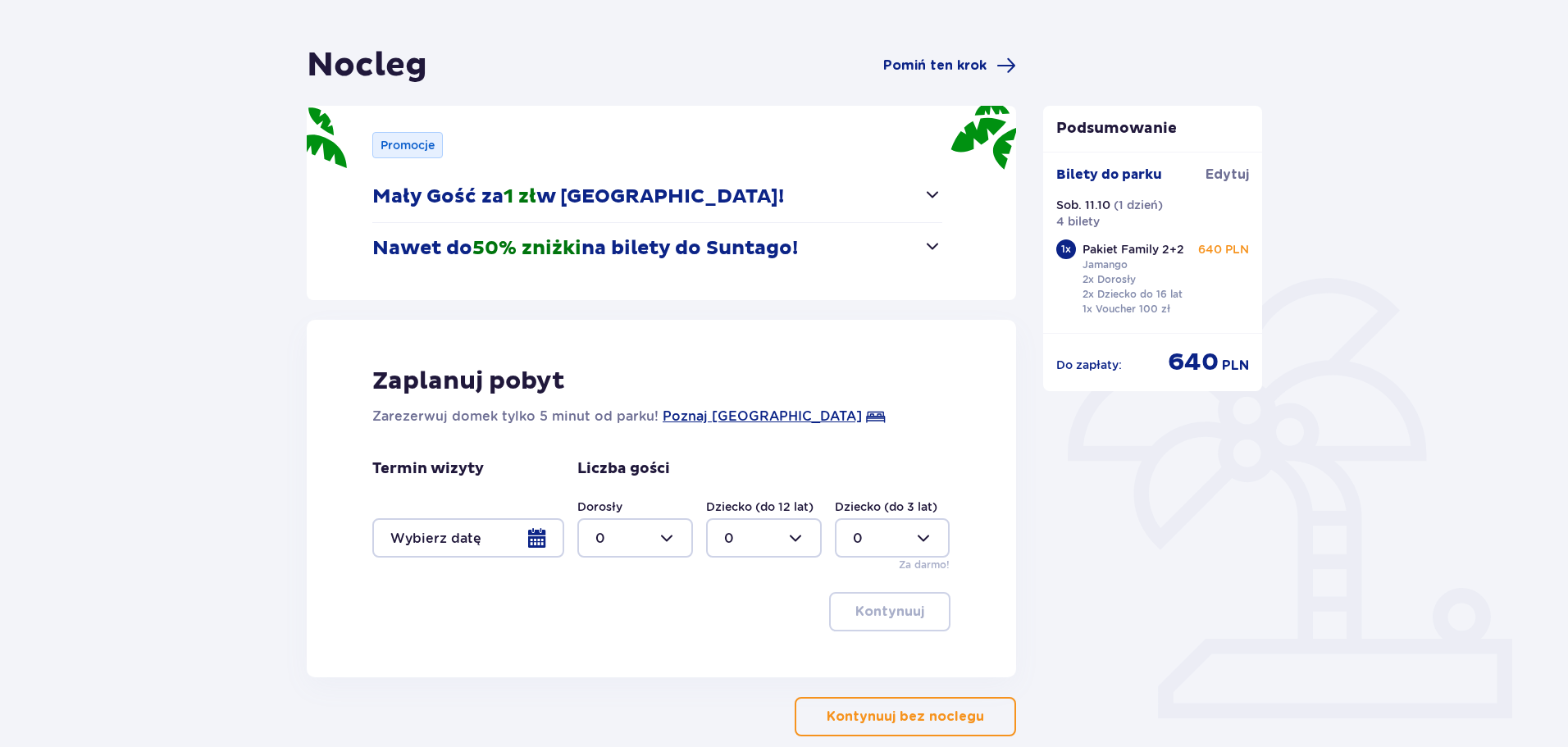
scroll to position [164, 0]
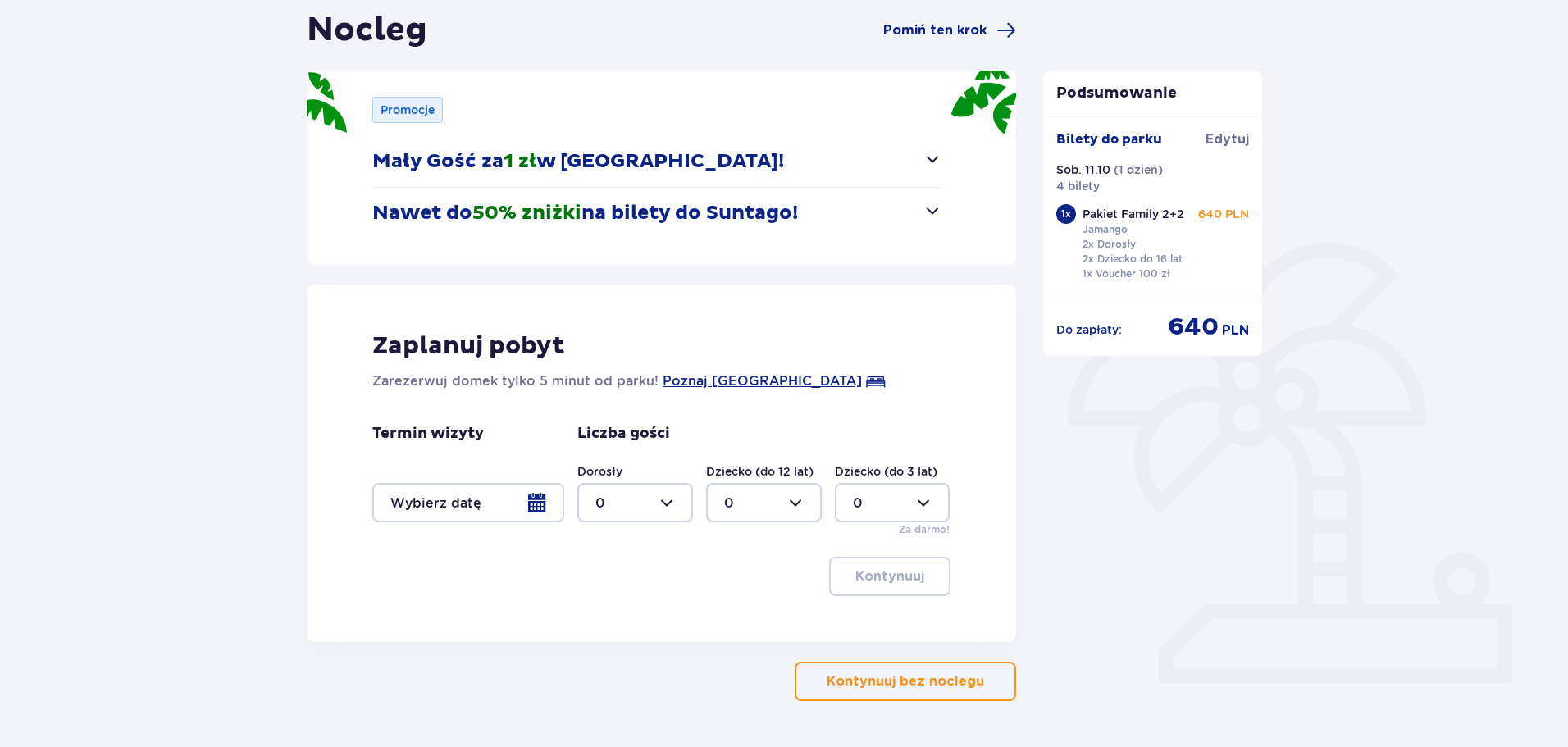
click at [933, 205] on span "button" at bounding box center [933, 211] width 19 height 19
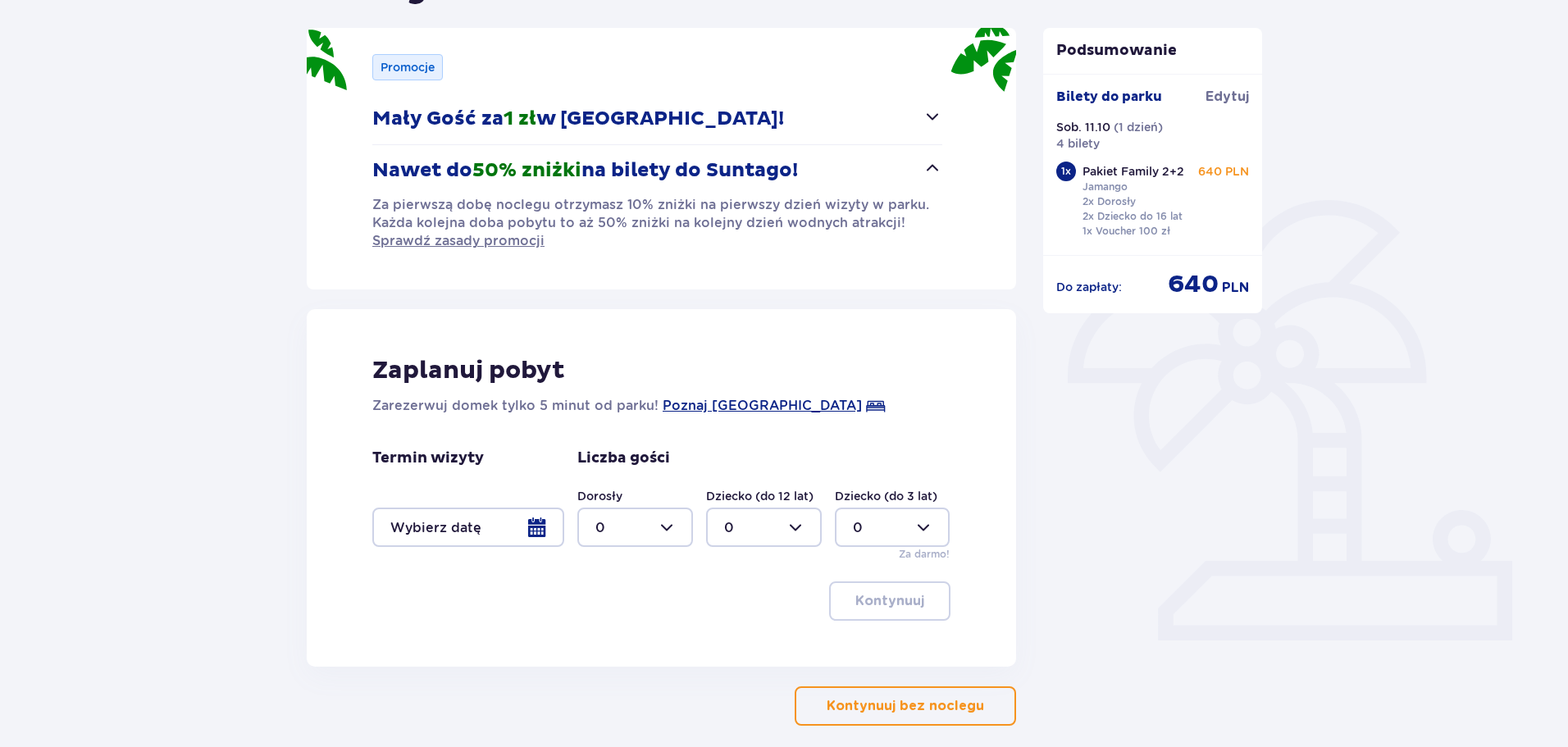
scroll to position [284, 0]
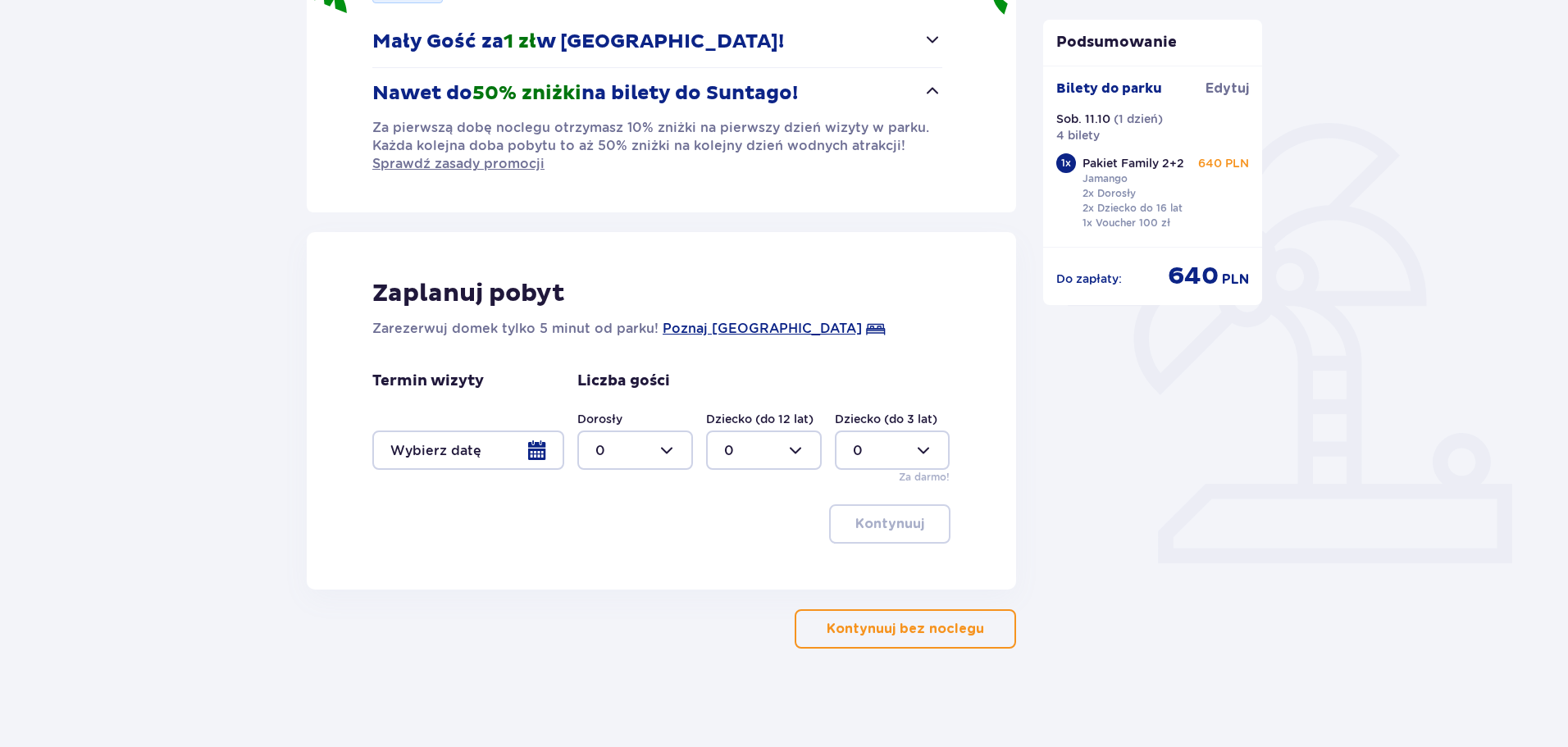
click at [936, 633] on p "Kontynuuj bez noclegu" at bounding box center [906, 629] width 158 height 18
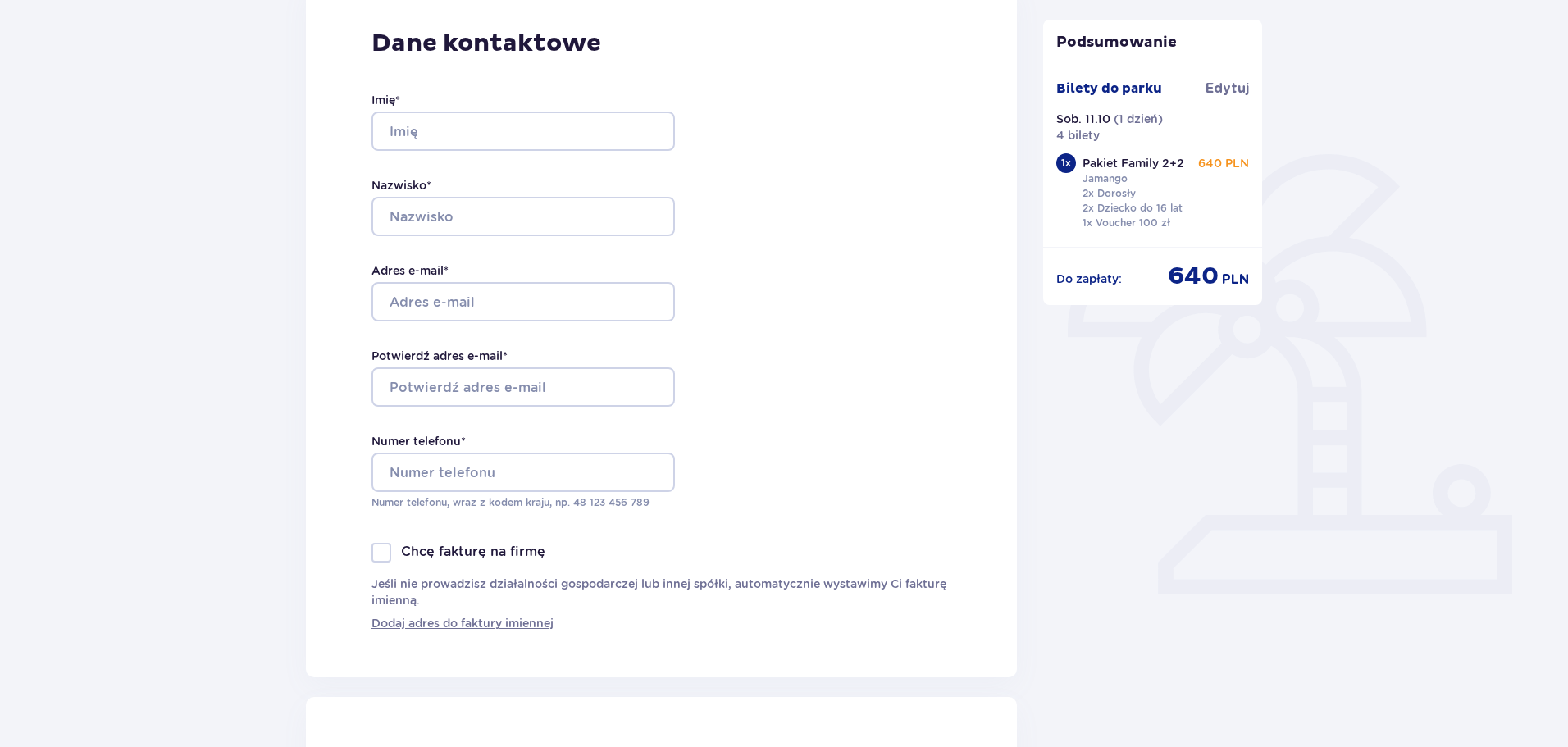
scroll to position [246, 0]
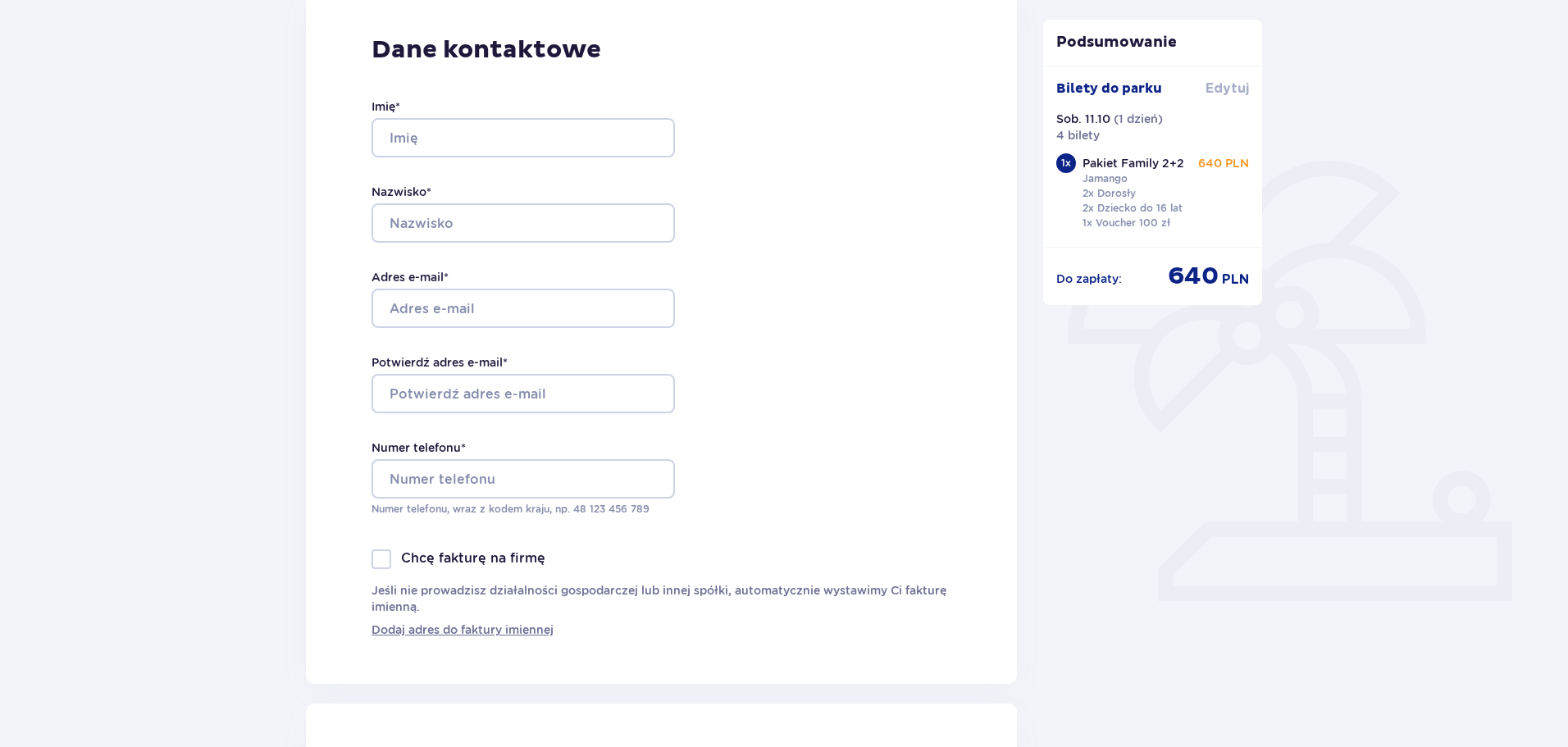
click at [1231, 89] on span "Edytuj" at bounding box center [1227, 88] width 43 height 18
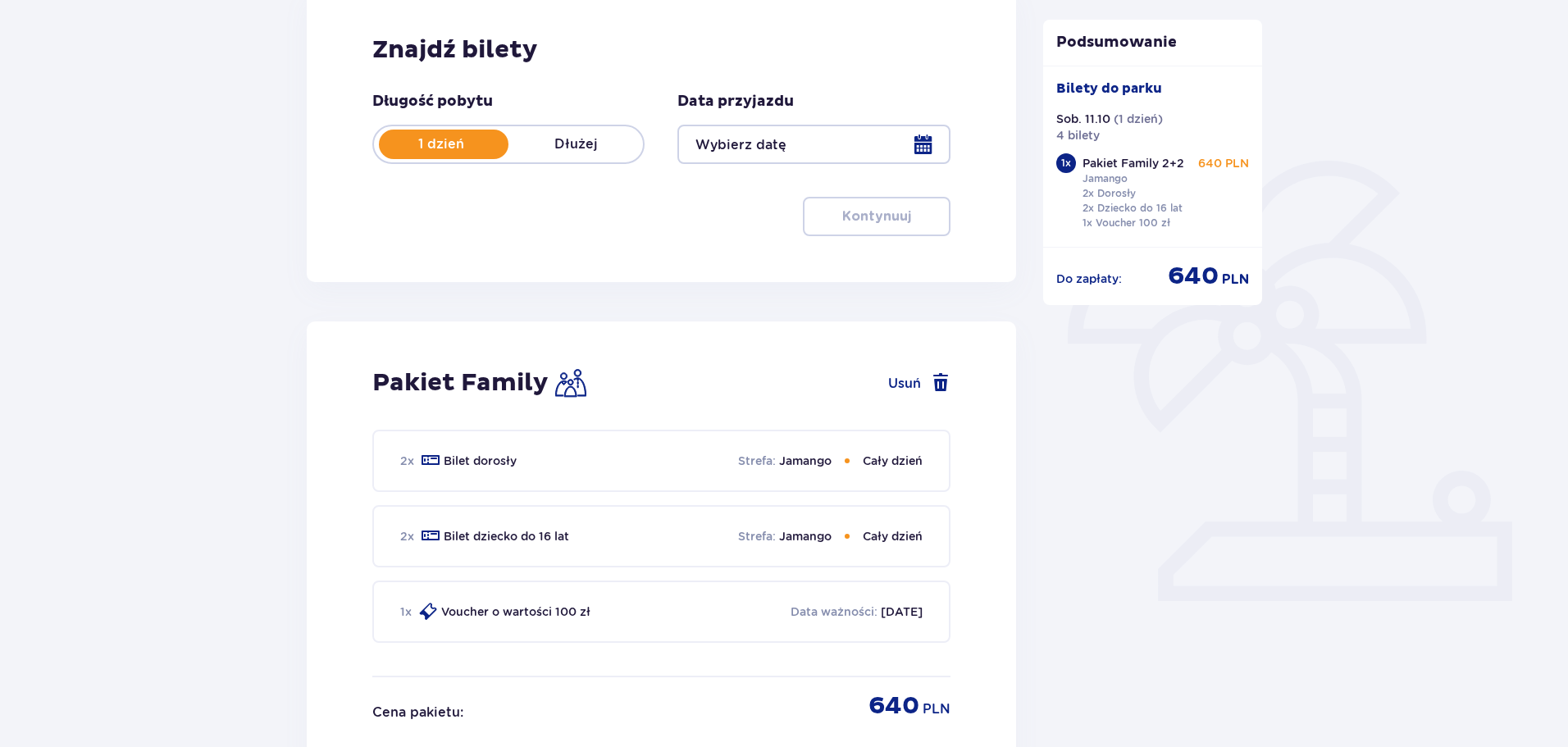
type input "[DATE]"
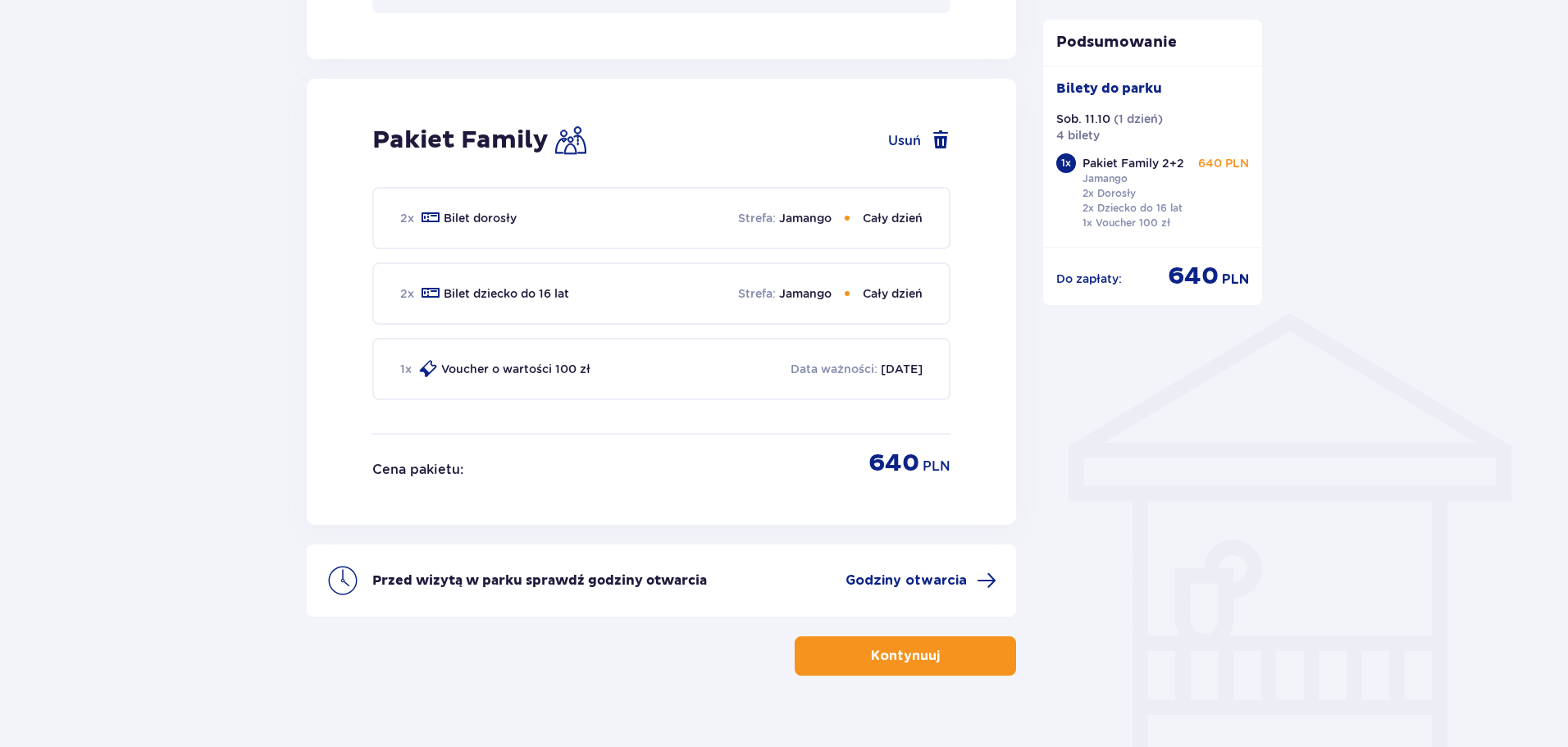
scroll to position [1045, 0]
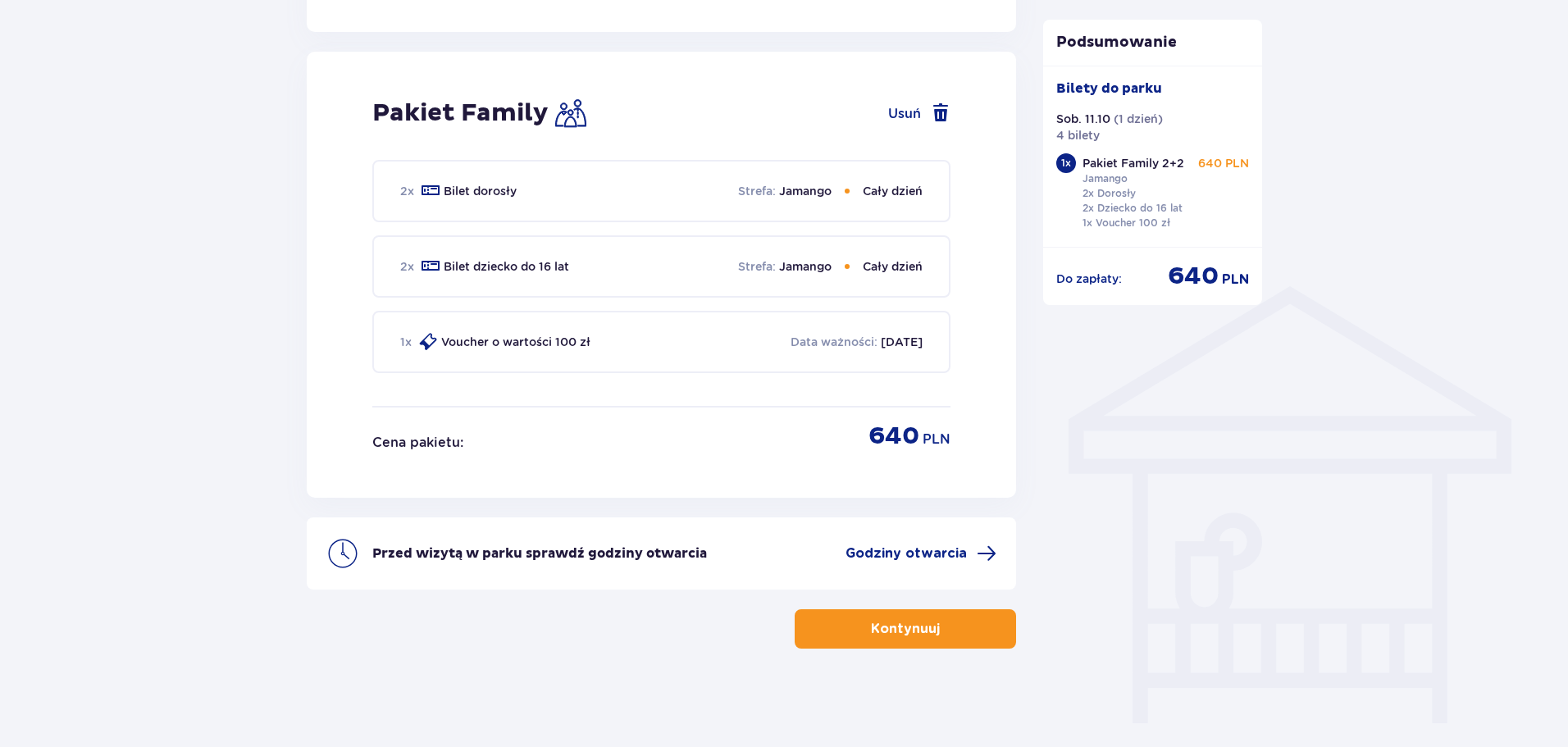
click at [791, 266] on p "Jamango" at bounding box center [805, 266] width 53 height 16
click at [494, 266] on p "Bilet dziecko do 16 lat" at bounding box center [506, 266] width 125 height 16
click at [541, 300] on div "2 x Bilet dorosły Strefa : Jamango Cały dzień 2 x Bilet dziecko do 16 lat Stref…" at bounding box center [660, 283] width 578 height 246
click at [609, 195] on div "2 x Bilet dorosły Strefa : Jamango Cały dzień" at bounding box center [660, 190] width 578 height 62
click at [811, 194] on p "Jamango" at bounding box center [805, 190] width 53 height 16
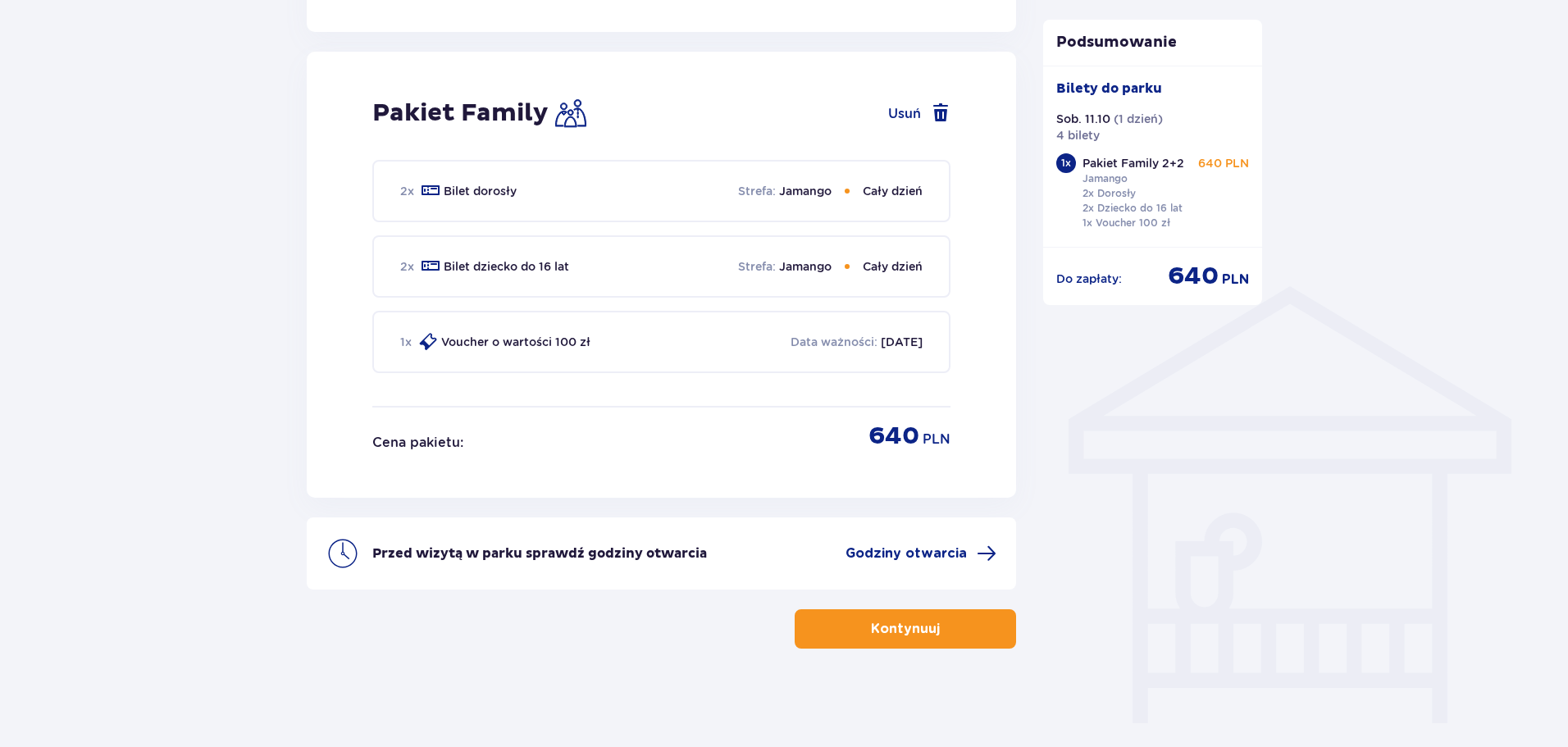
click at [928, 193] on div "2 x Bilet dorosły Strefa : Jamango Cały dzień" at bounding box center [660, 190] width 578 height 62
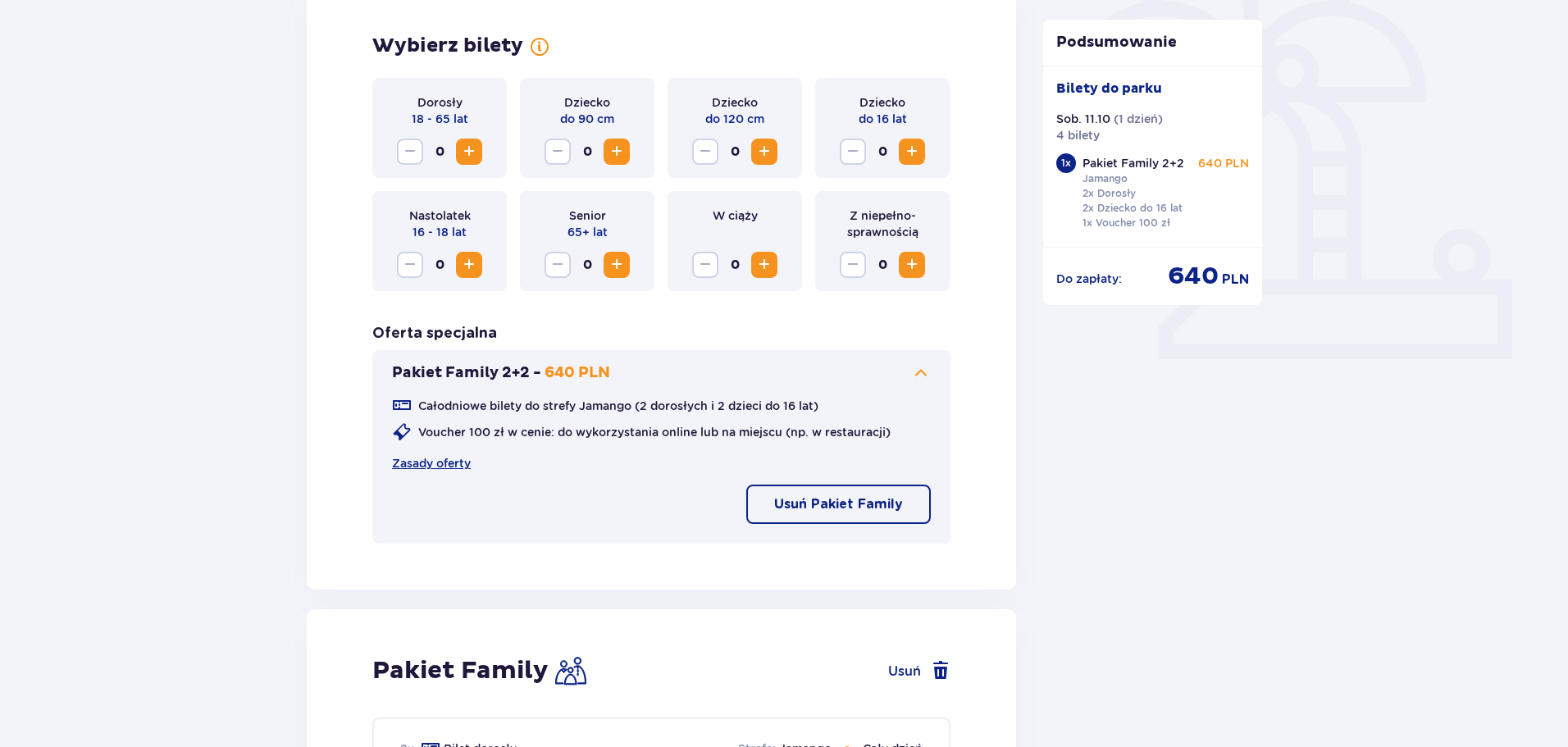
scroll to position [471, 0]
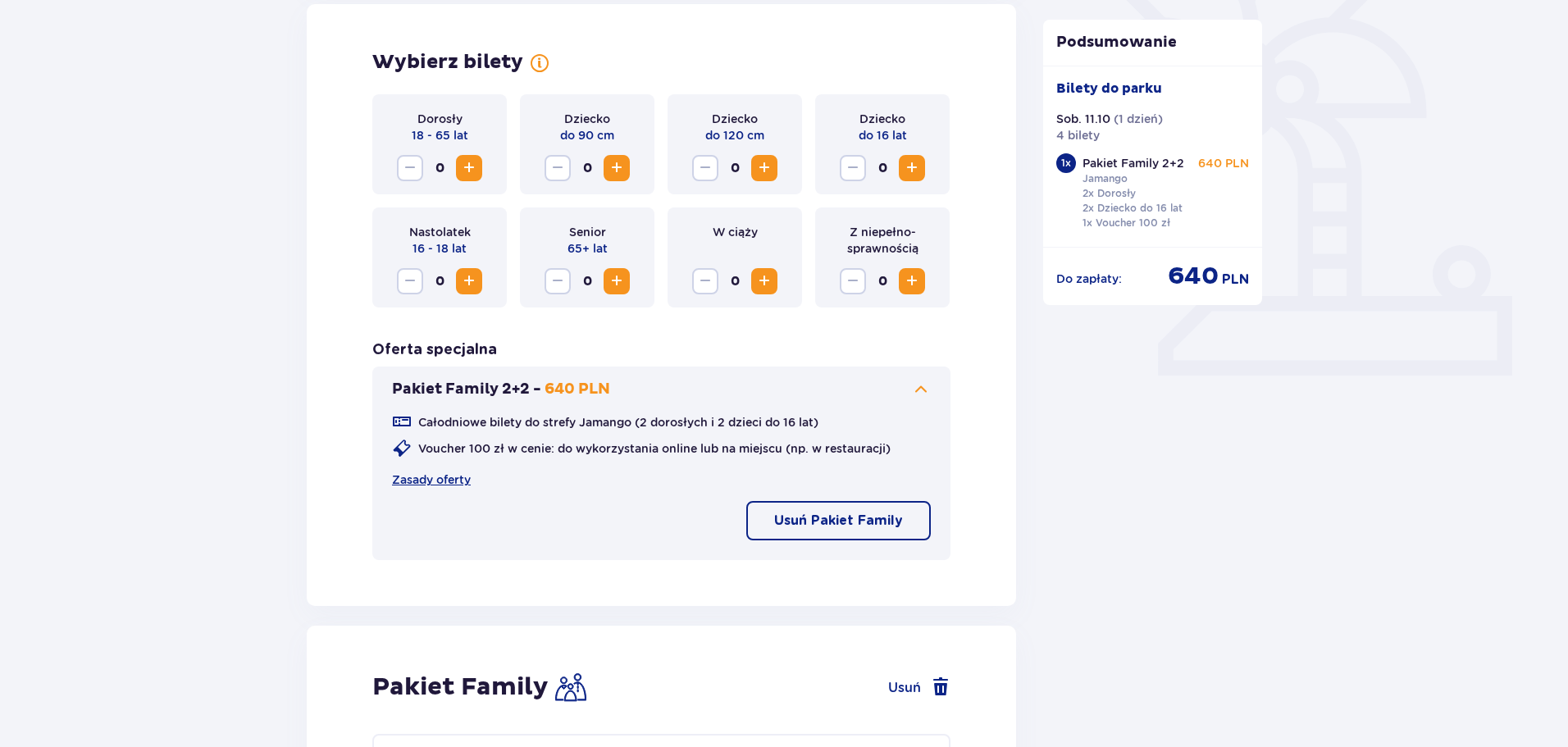
click at [602, 412] on div "Całodniowe bilety do strefy Jamango (2 dorosłych i 2 dzieci do 16 lat)" at bounding box center [606, 422] width 427 height 19
click at [548, 388] on p "640 PLN" at bounding box center [577, 389] width 65 height 19
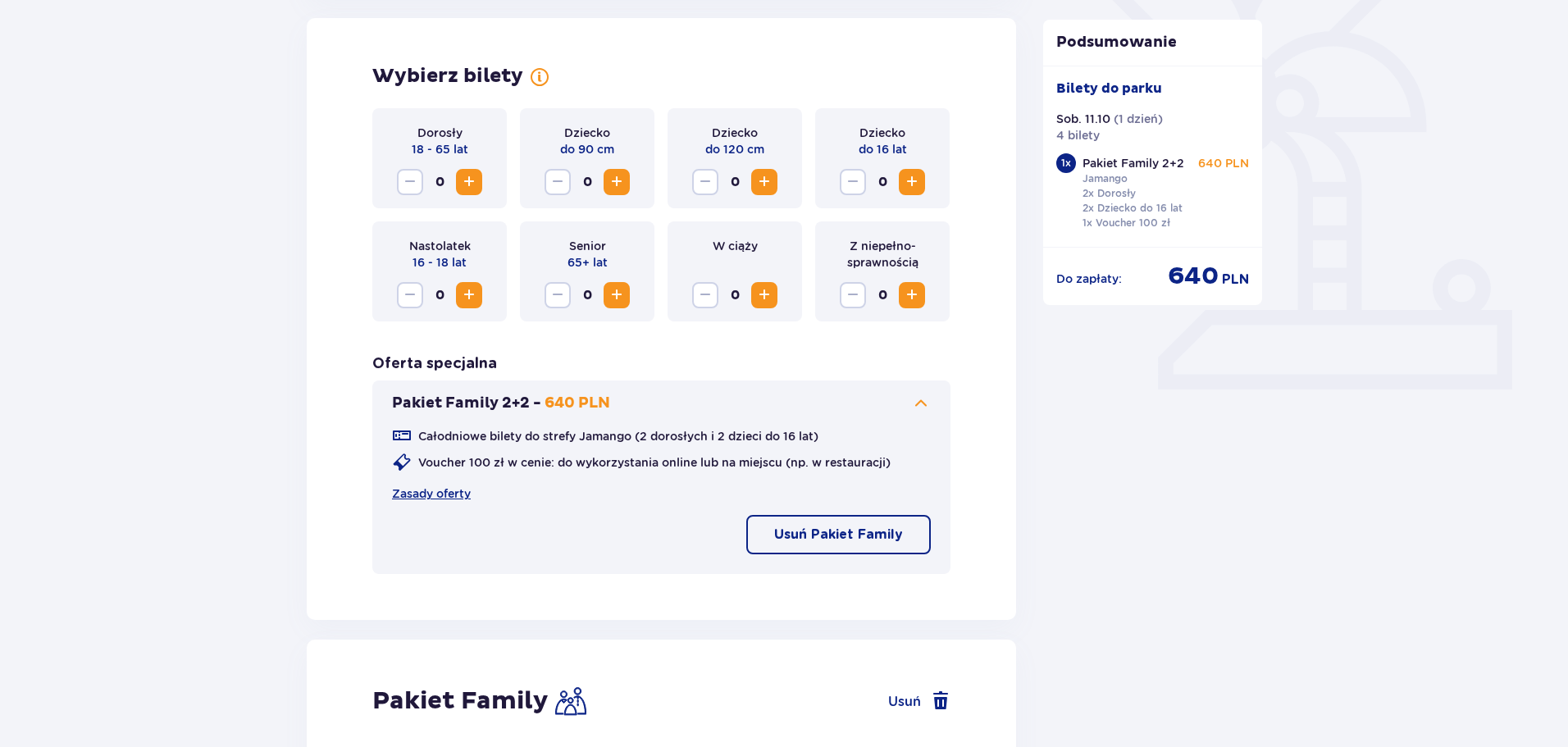
scroll to position [456, 0]
click at [548, 388] on div "Pakiet Family 2+2 - 640 PLN Całodniowe bilety do strefy Jamango (2 dorosłych i …" at bounding box center [660, 478] width 578 height 193
click at [544, 399] on p "640 PLN" at bounding box center [577, 405] width 65 height 19
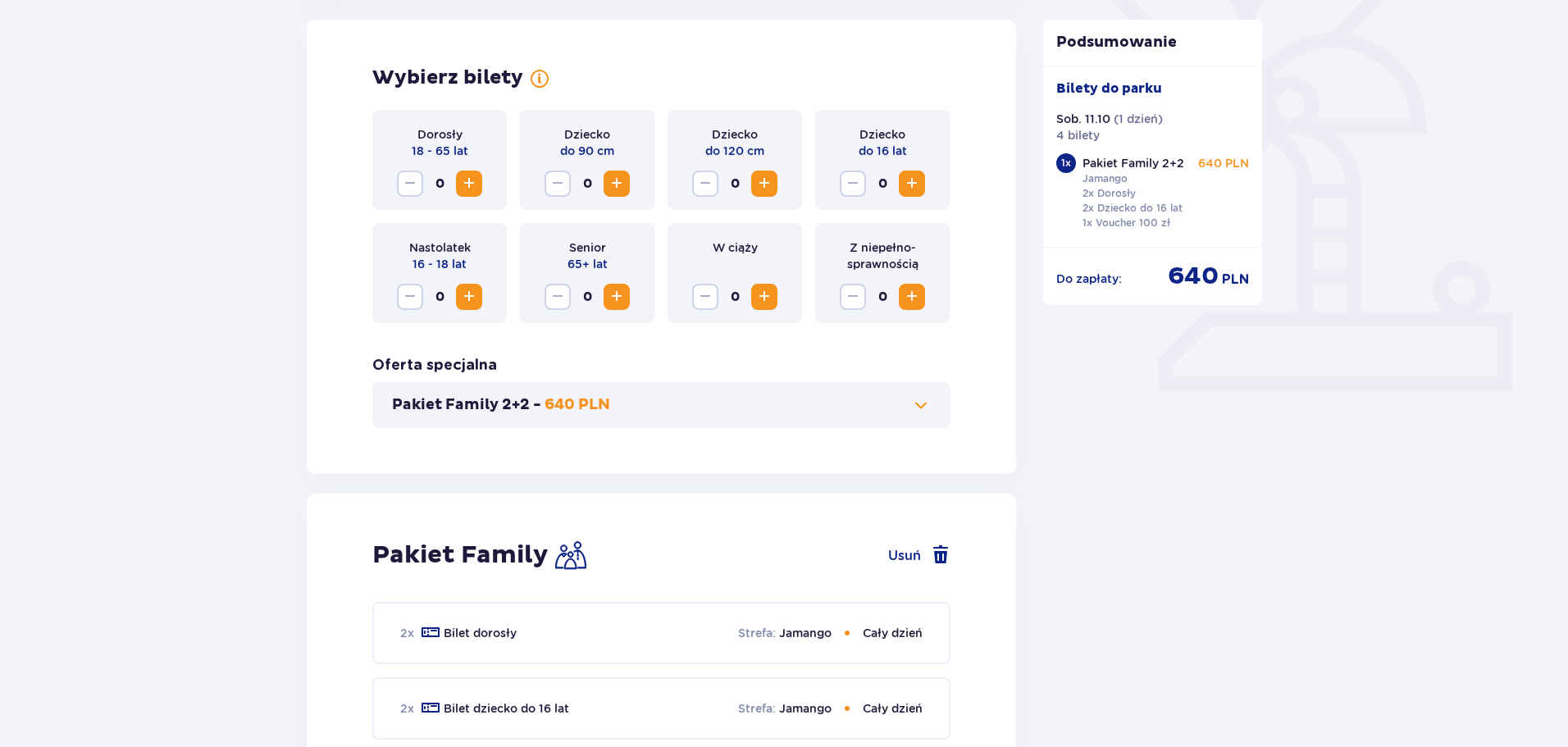
click at [560, 403] on p "640 PLN" at bounding box center [577, 405] width 65 height 19
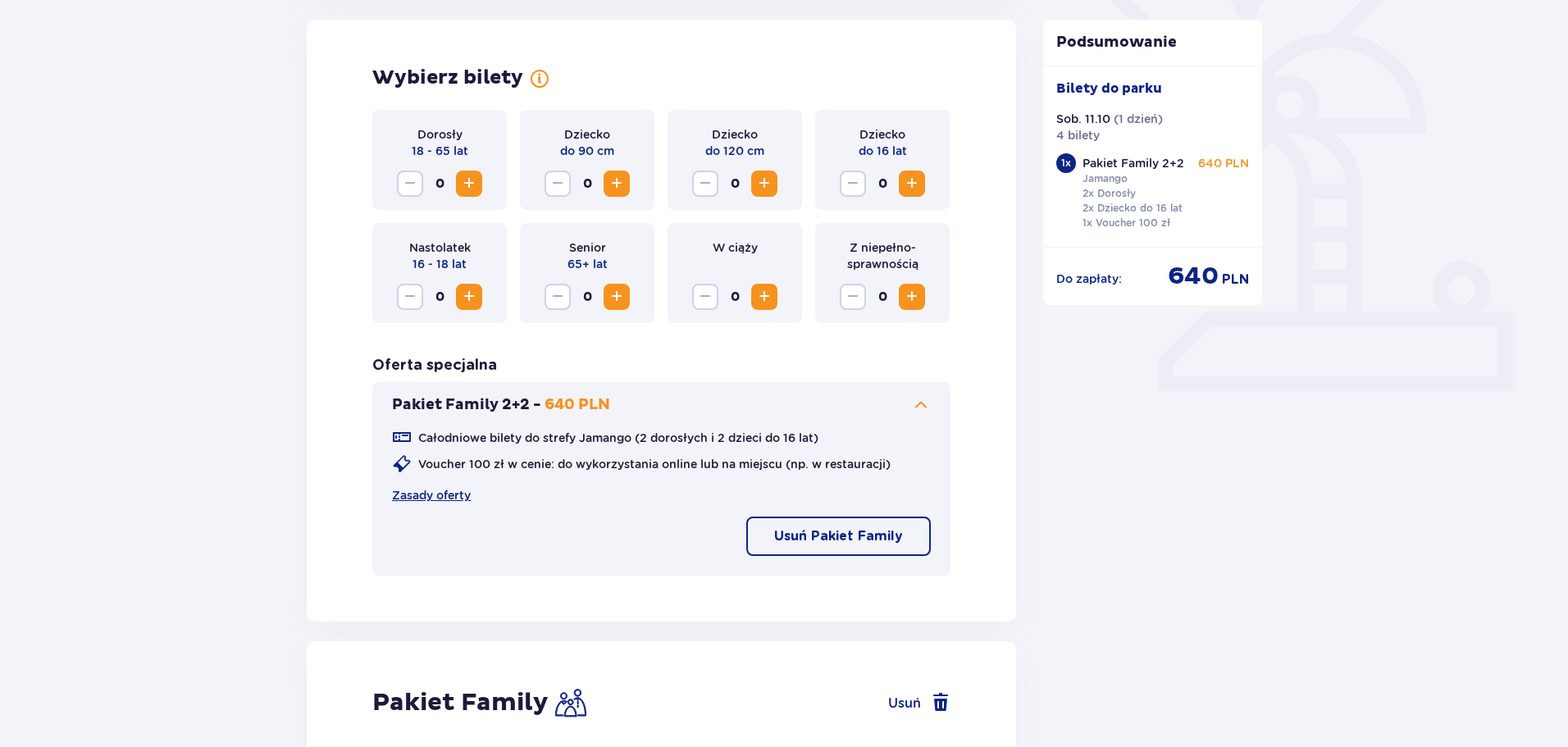
click at [558, 404] on p "640 PLN" at bounding box center [577, 405] width 65 height 19
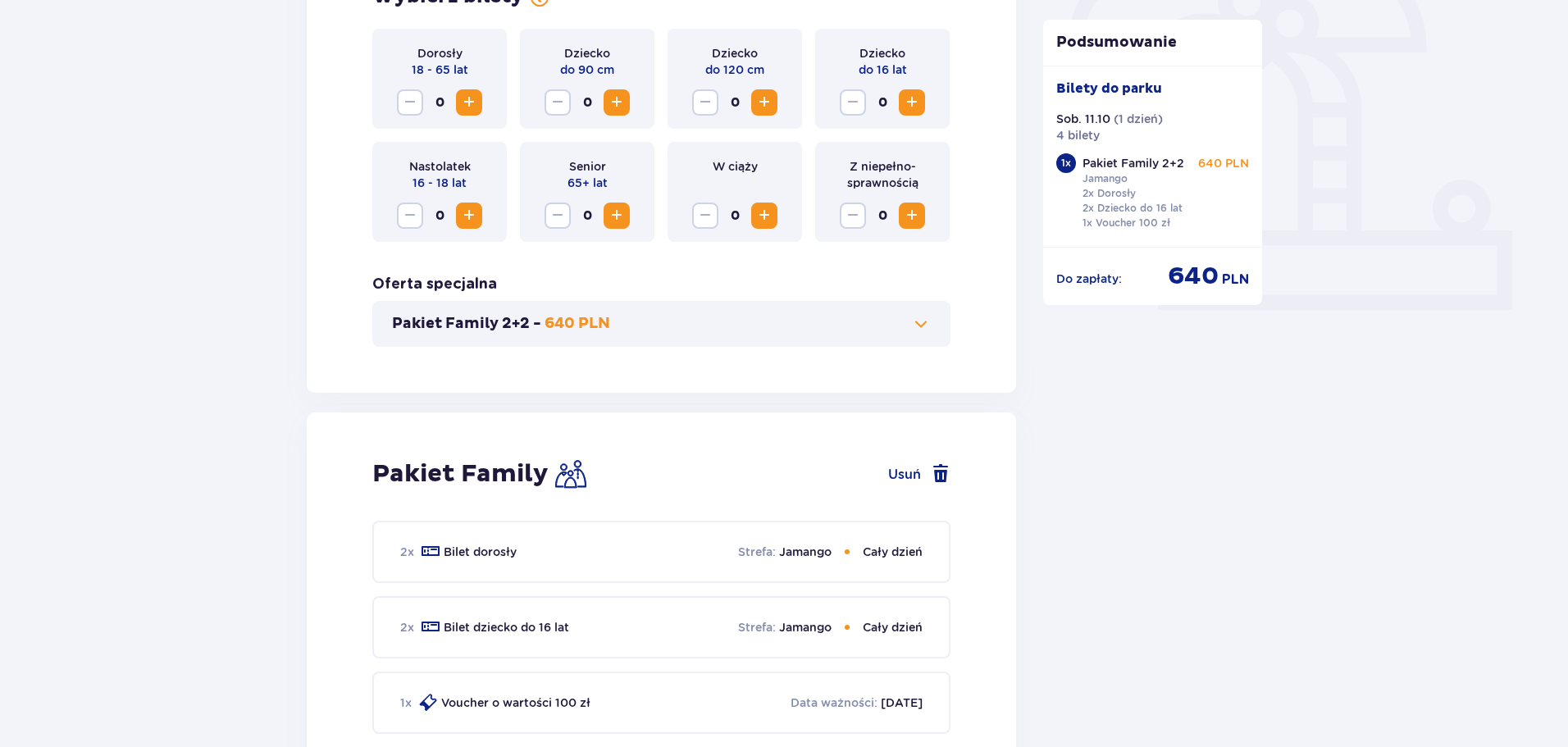
scroll to position [538, 0]
click at [471, 102] on span "Zwiększ" at bounding box center [469, 102] width 19 height 19
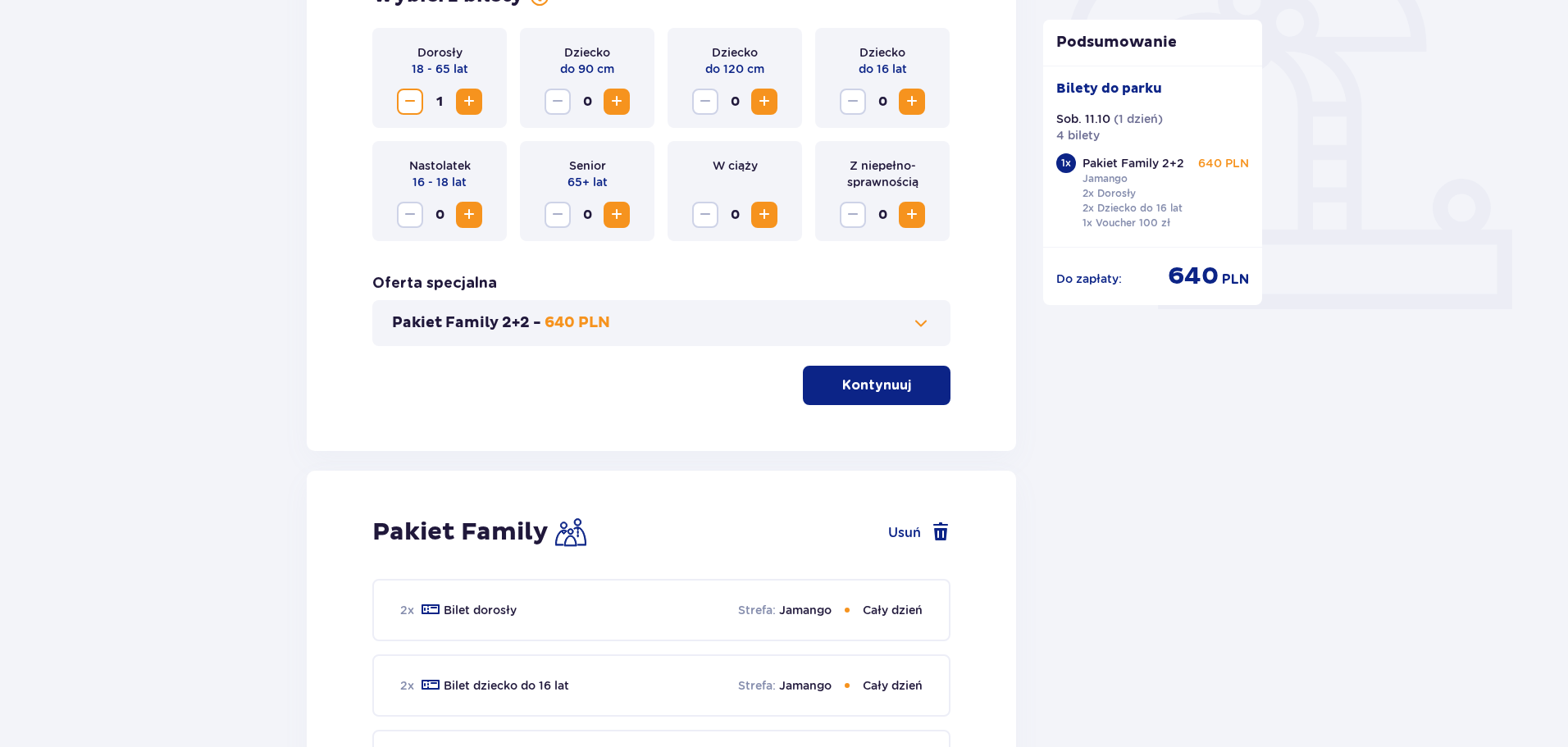
click at [471, 102] on span "Zwiększ" at bounding box center [469, 102] width 19 height 19
click at [889, 398] on button "Kontynuuj" at bounding box center [877, 385] width 148 height 39
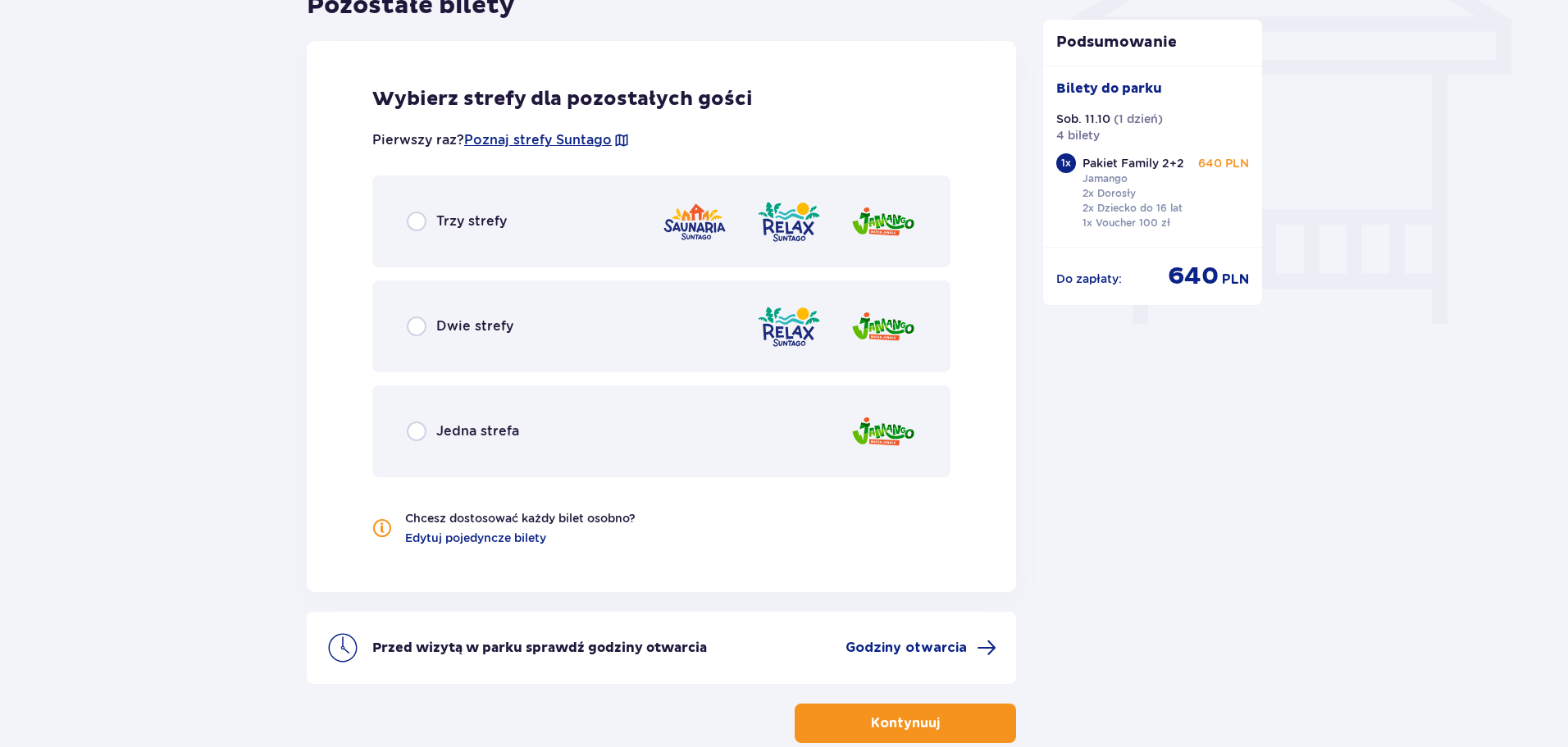
scroll to position [1447, 0]
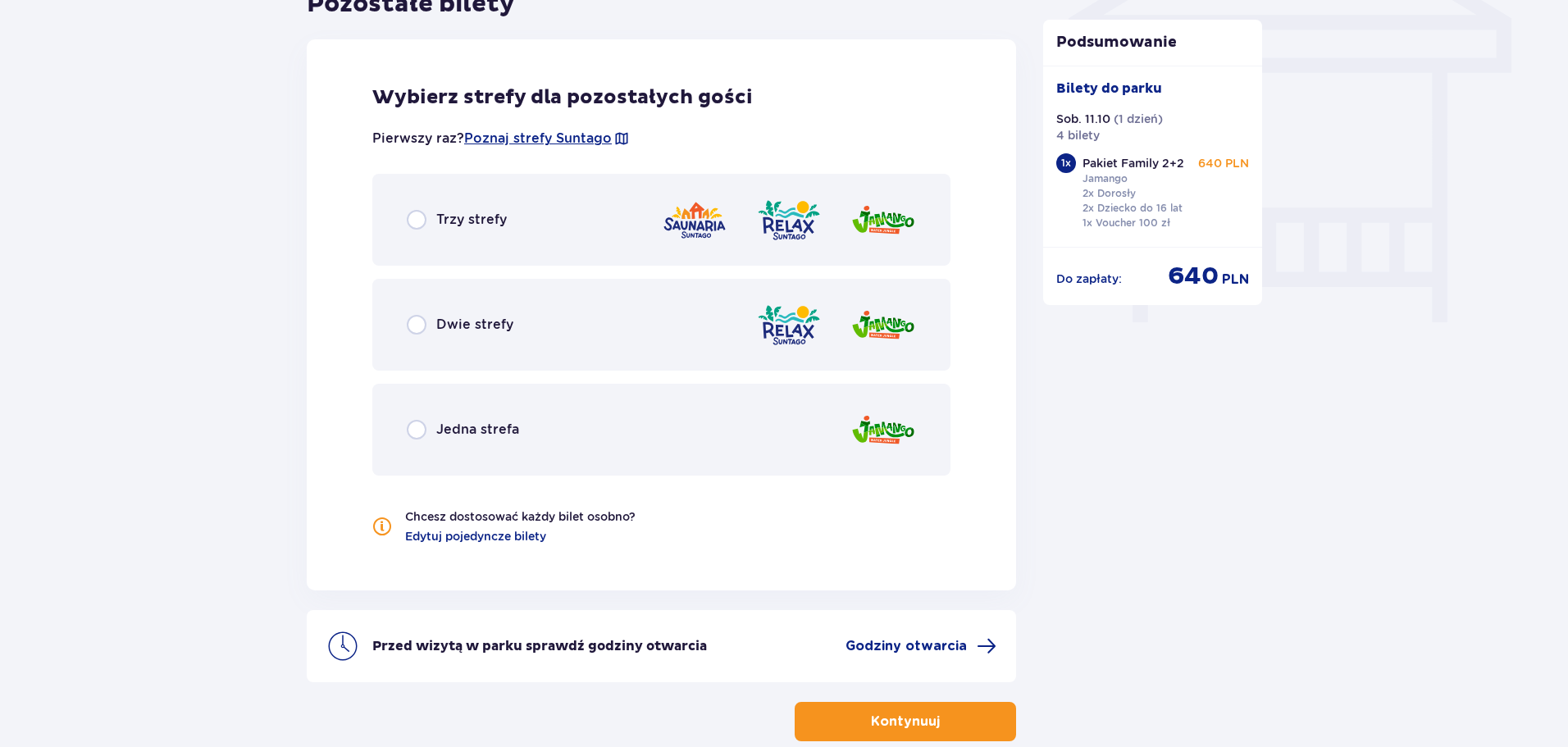
click at [417, 220] on input "radio" at bounding box center [416, 219] width 19 height 19
radio input "true"
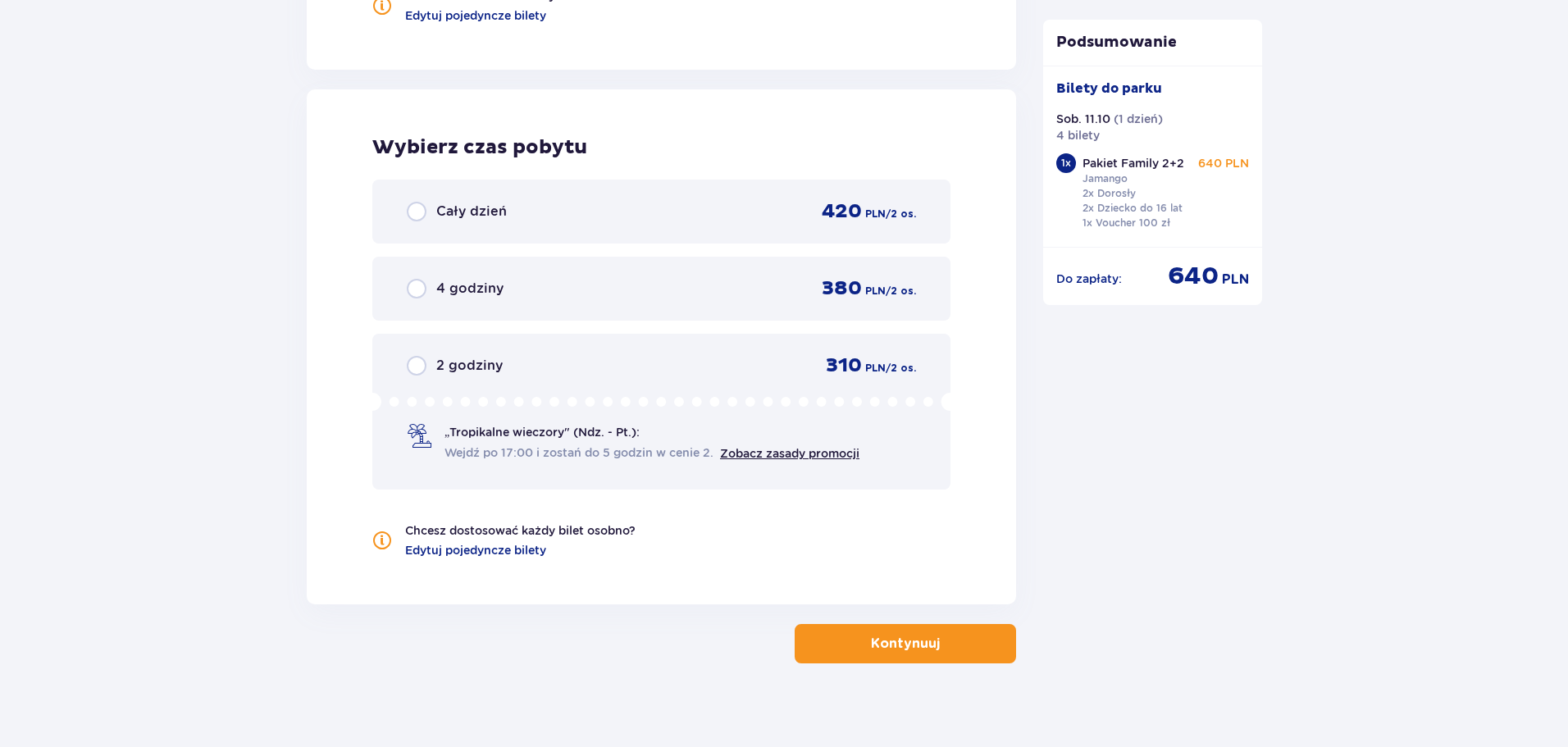
scroll to position [1981, 0]
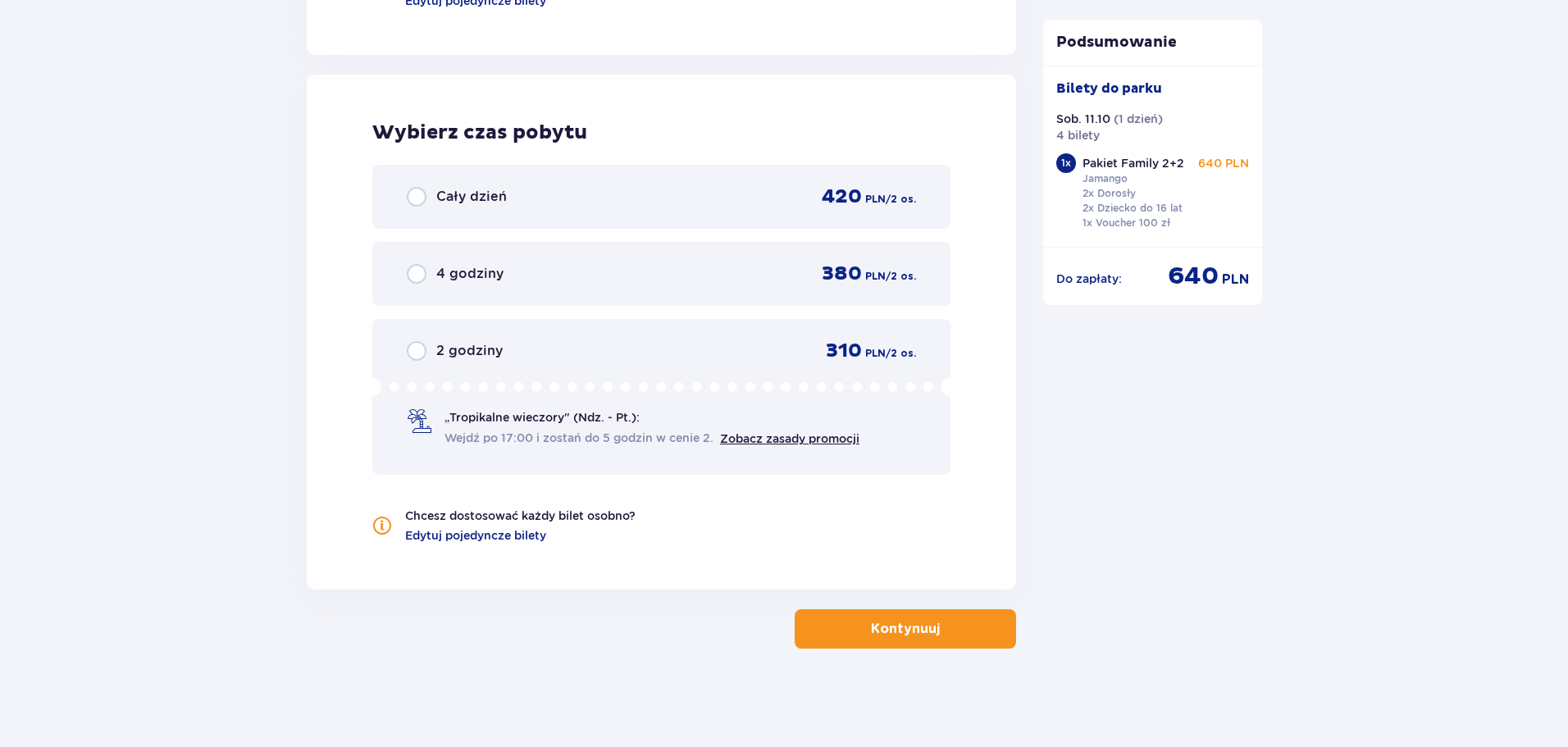
click at [419, 200] on input "radio" at bounding box center [416, 196] width 19 height 19
radio input "true"
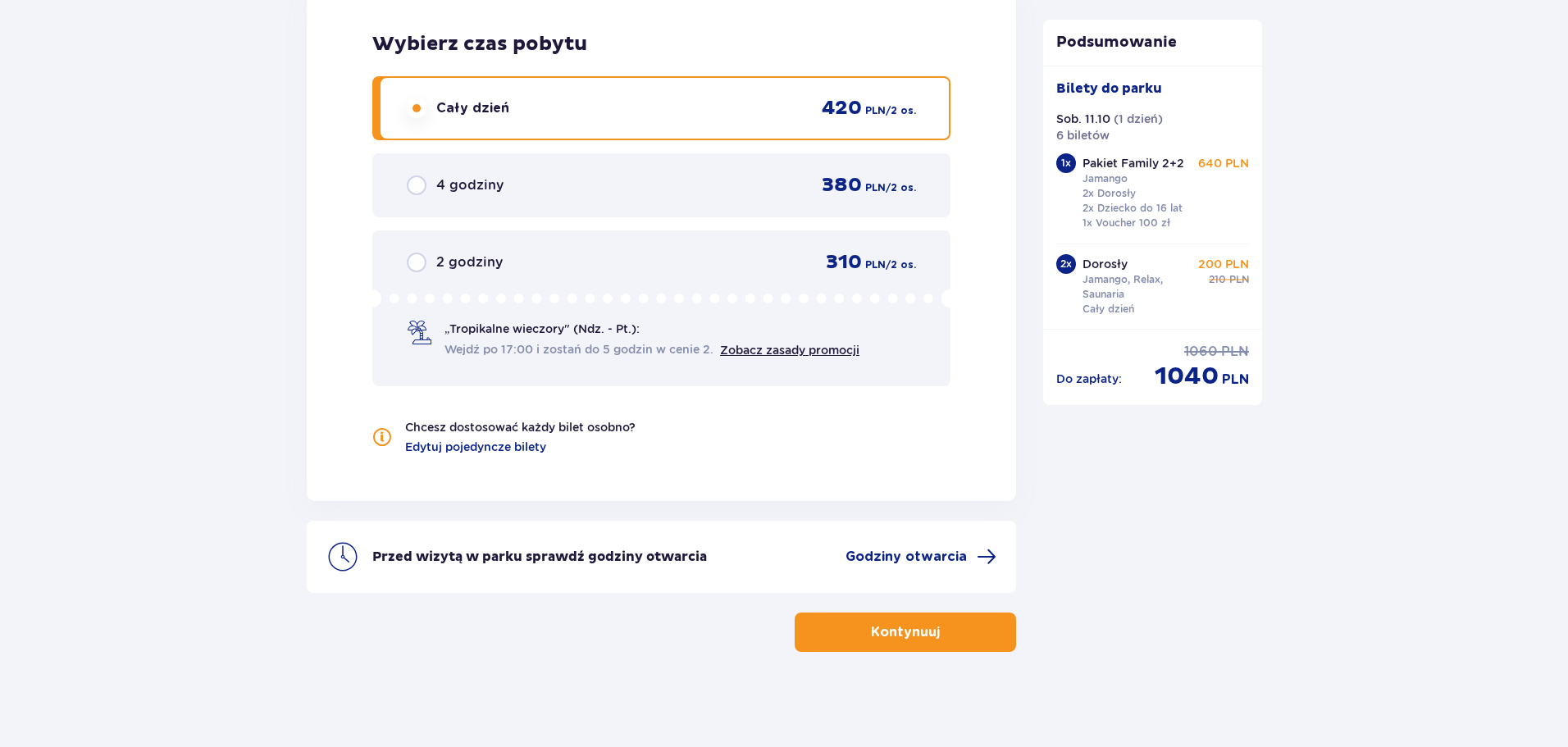
scroll to position [2074, 0]
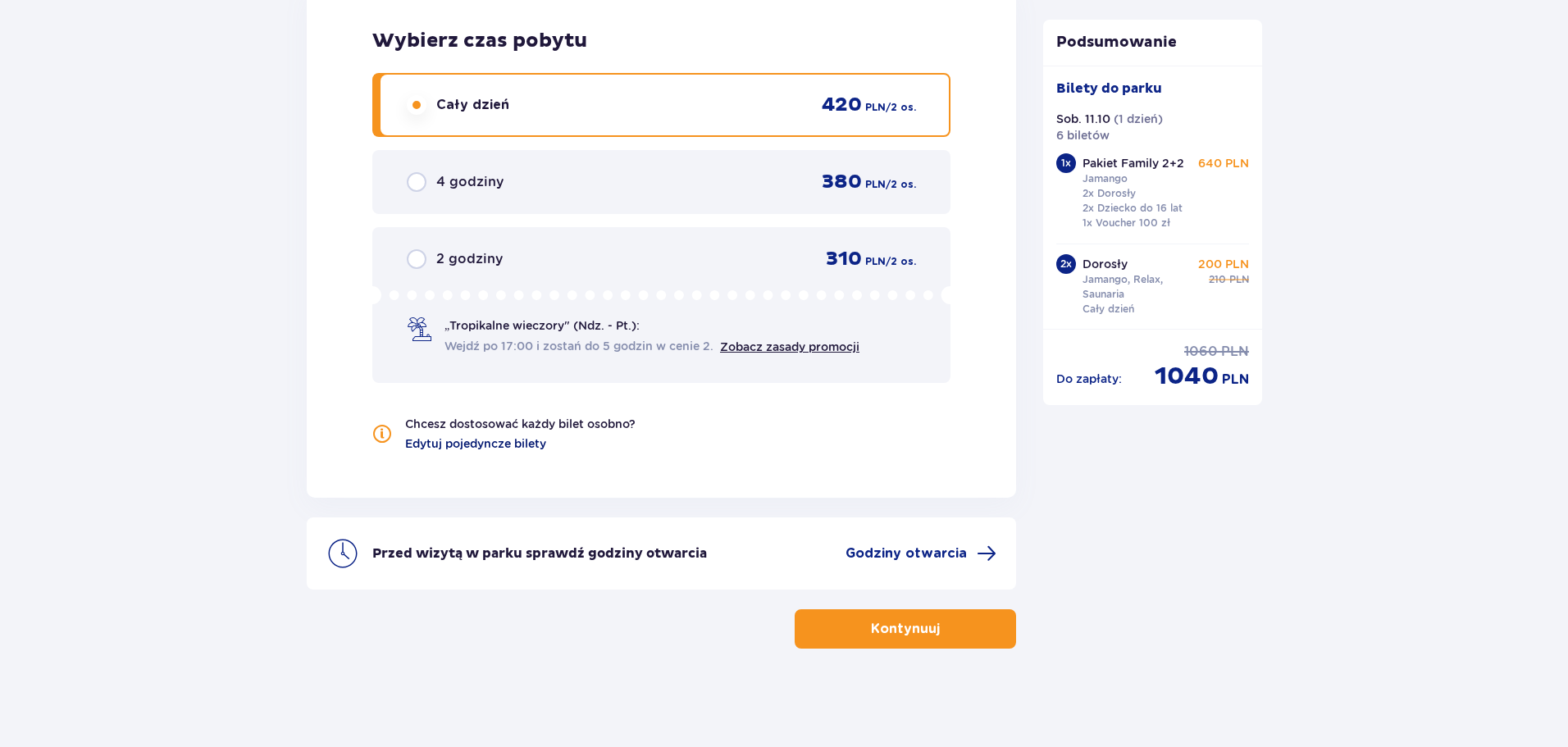
click at [465, 449] on span "Edytuj pojedyncze bilety" at bounding box center [475, 443] width 141 height 16
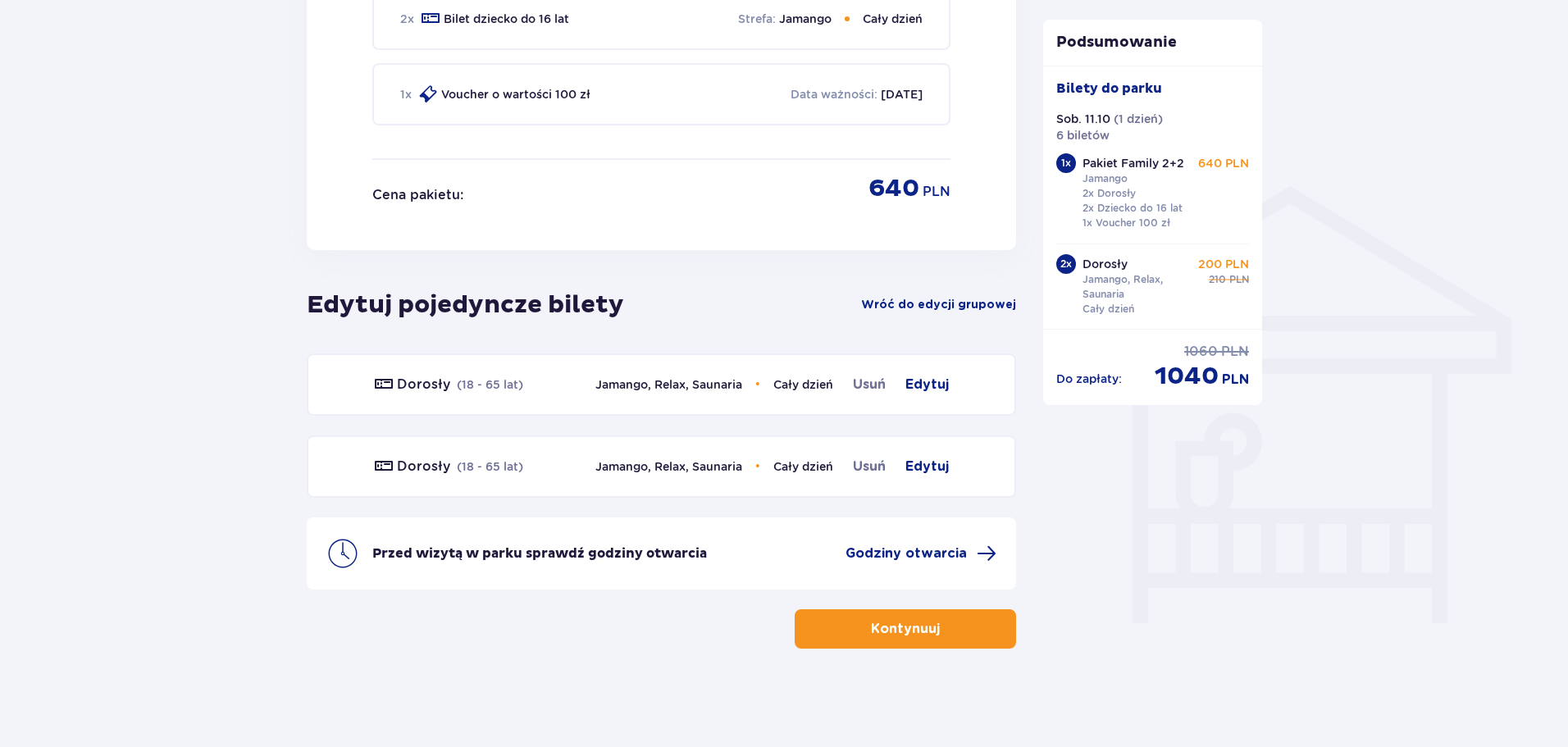
scroll to position [1146, 0]
click at [957, 308] on span "Wróć do edycji grupowej" at bounding box center [938, 305] width 155 height 16
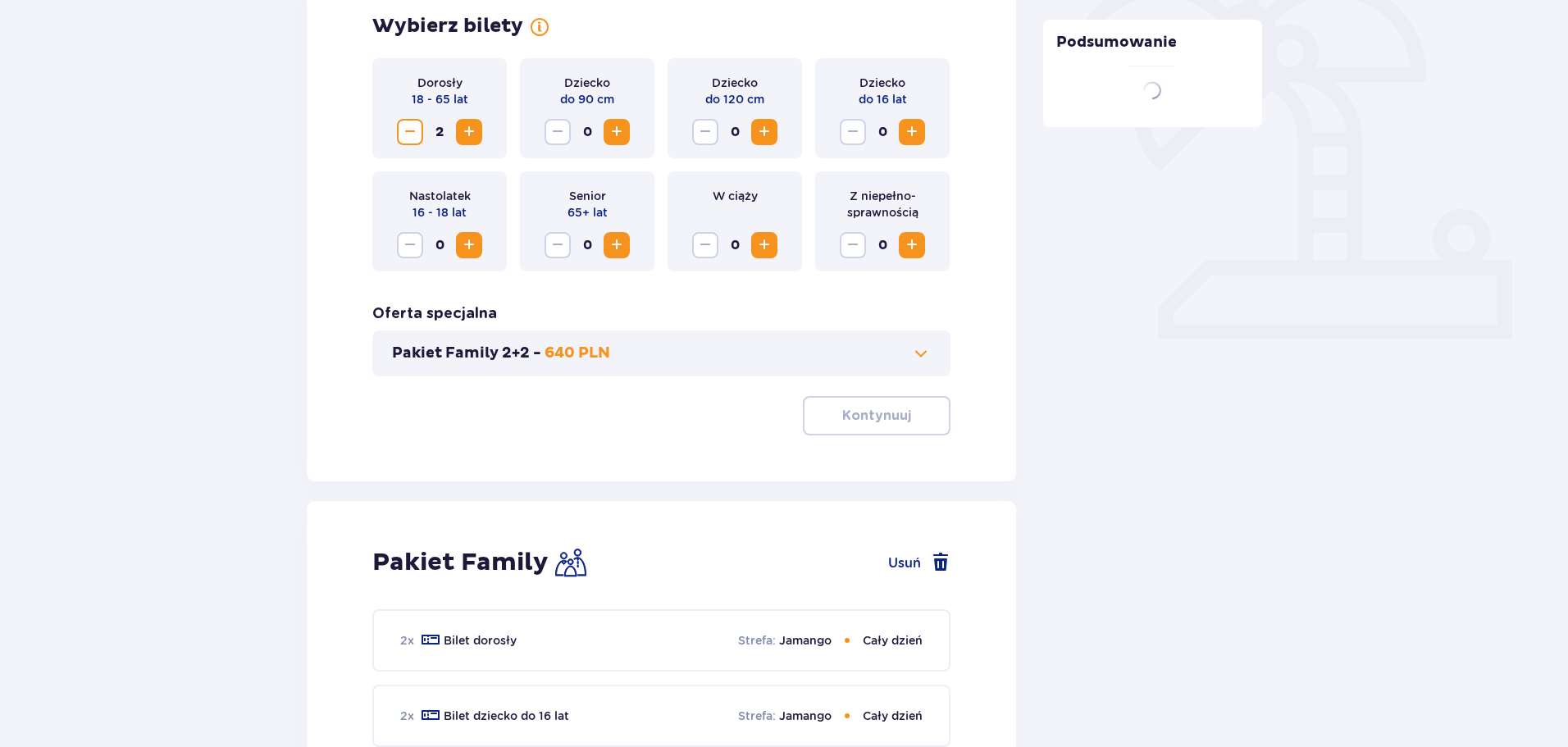
scroll to position [340, 0]
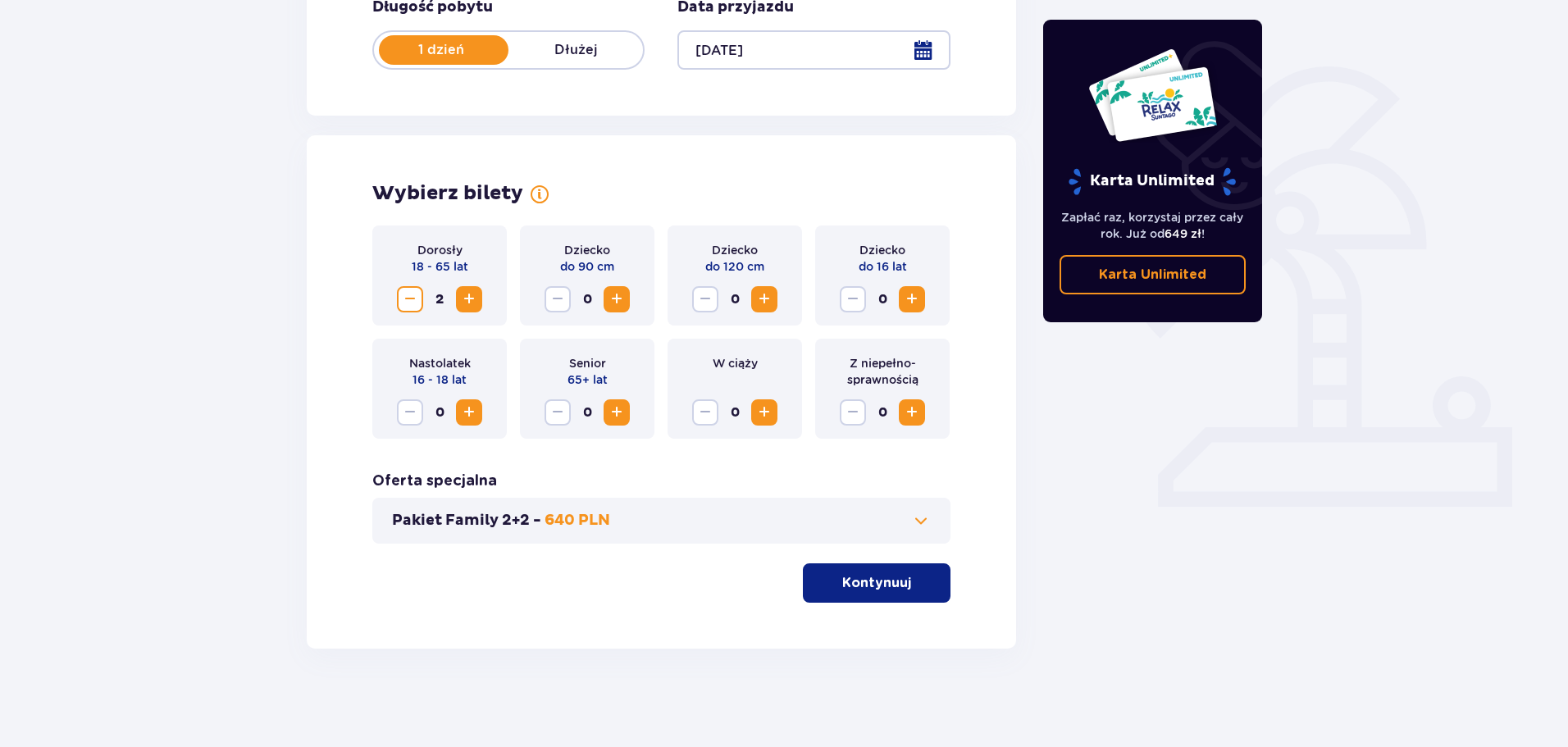
click at [925, 521] on span at bounding box center [921, 520] width 19 height 19
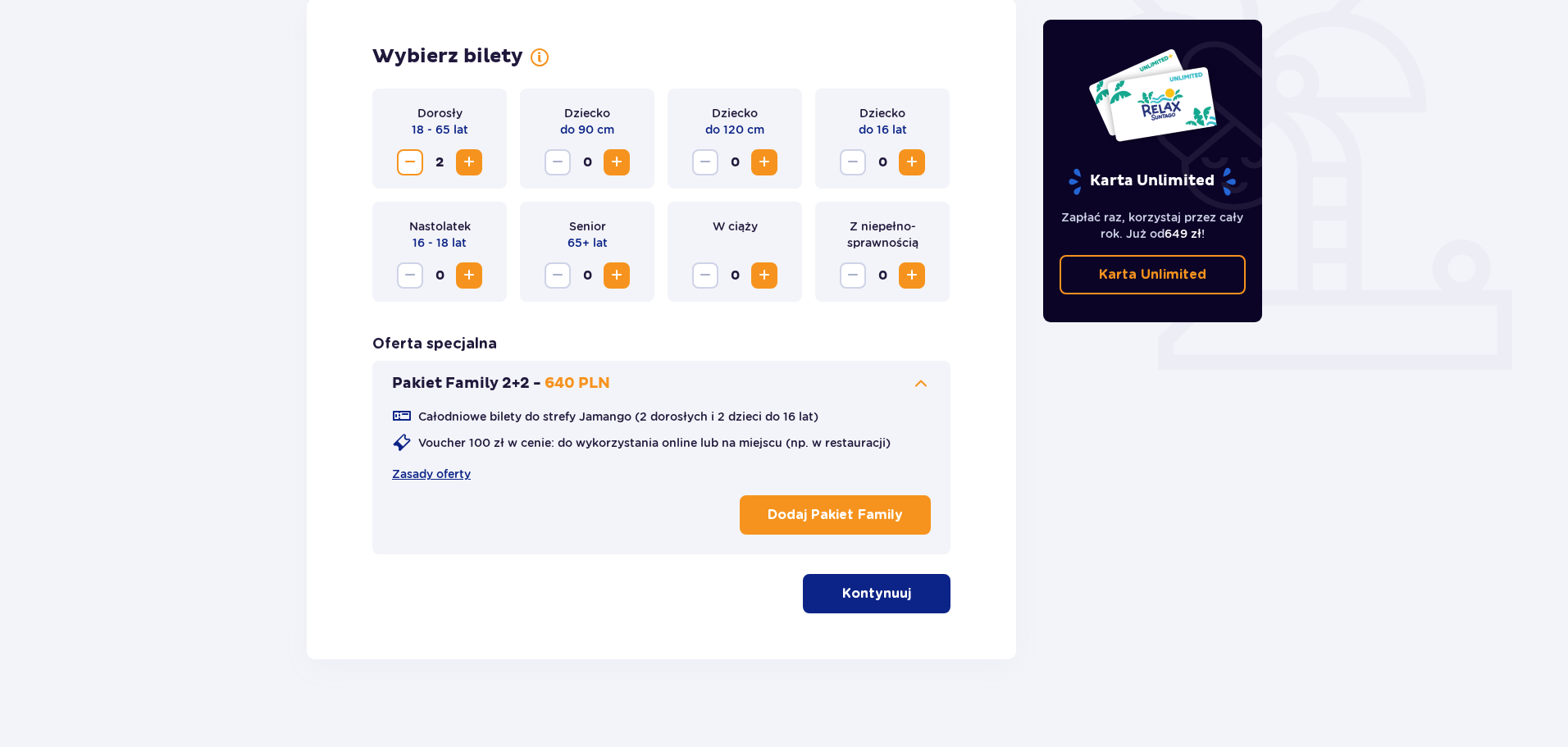
scroll to position [487, 0]
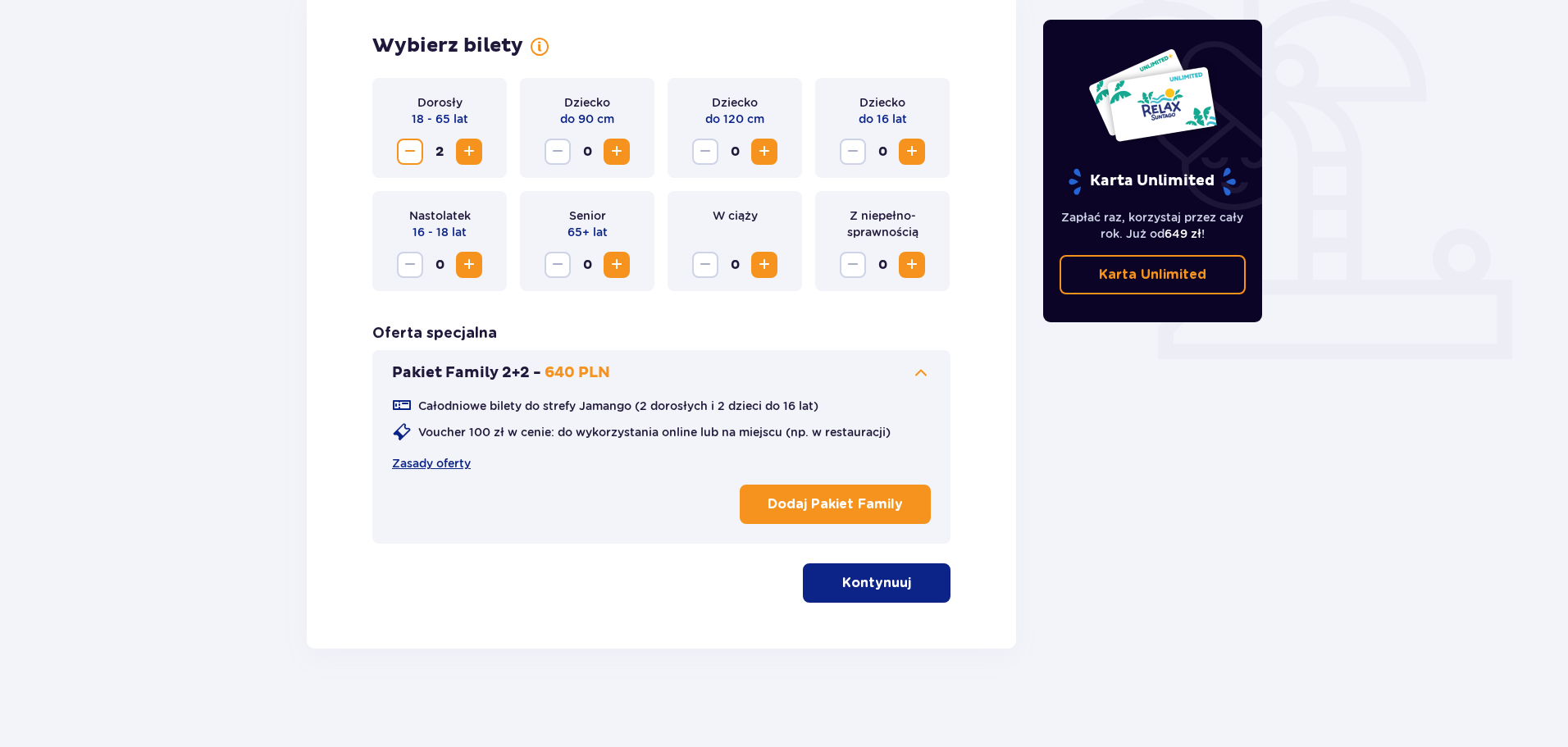
click at [850, 508] on p "Dodaj Pakiet Family" at bounding box center [834, 504] width 136 height 18
click at [860, 592] on p "Kontynuuj" at bounding box center [877, 583] width 69 height 18
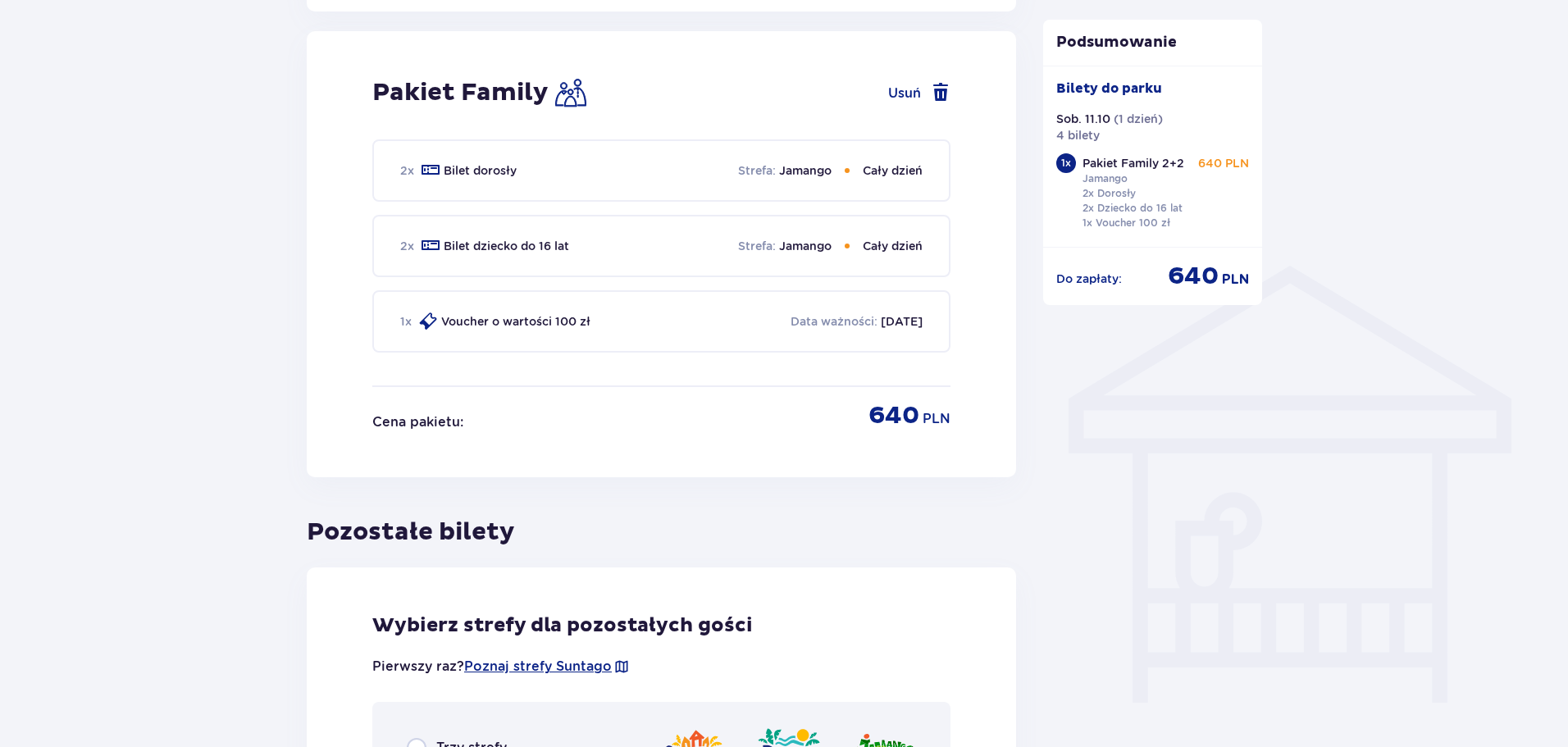
scroll to position [1078, 0]
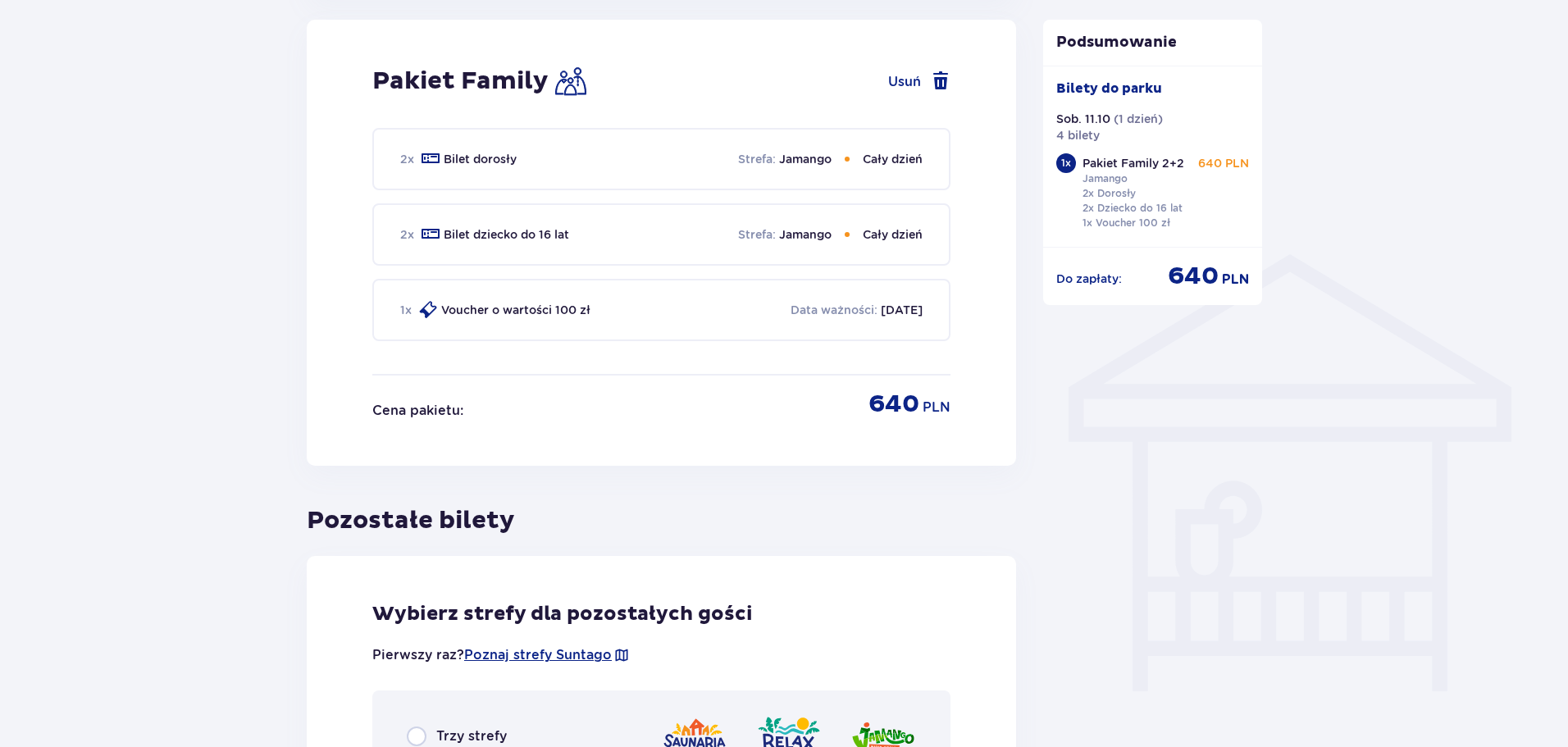
click at [784, 170] on div "2 x Bilet dorosły Strefa : Jamango Cały dzień" at bounding box center [660, 159] width 578 height 62
click at [751, 155] on p "Strefa :" at bounding box center [757, 159] width 37 height 16
click at [796, 163] on p "Jamango" at bounding box center [805, 159] width 53 height 16
click at [800, 163] on p "Jamango" at bounding box center [805, 159] width 53 height 16
click at [801, 162] on p "Jamango" at bounding box center [805, 159] width 53 height 16
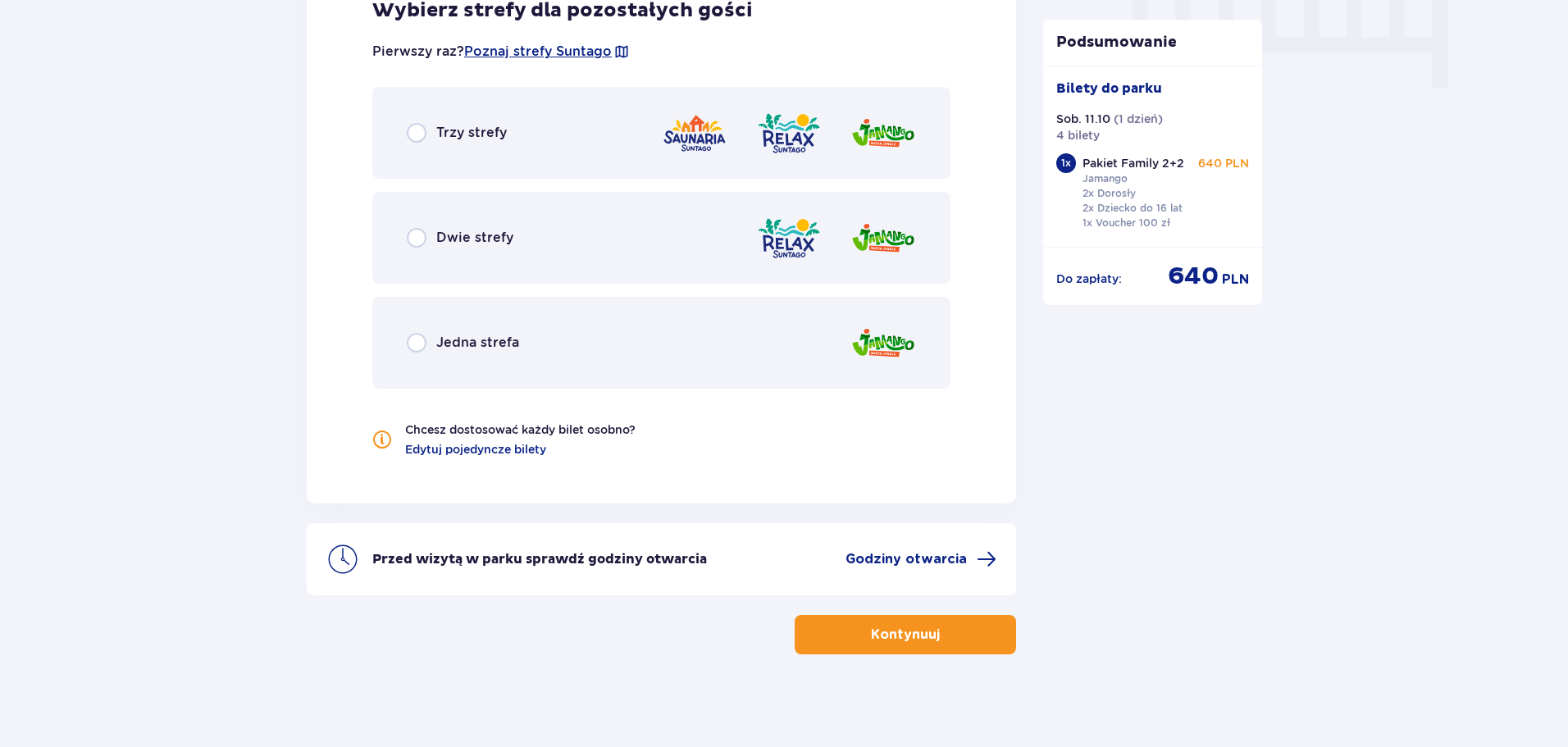
scroll to position [1686, 0]
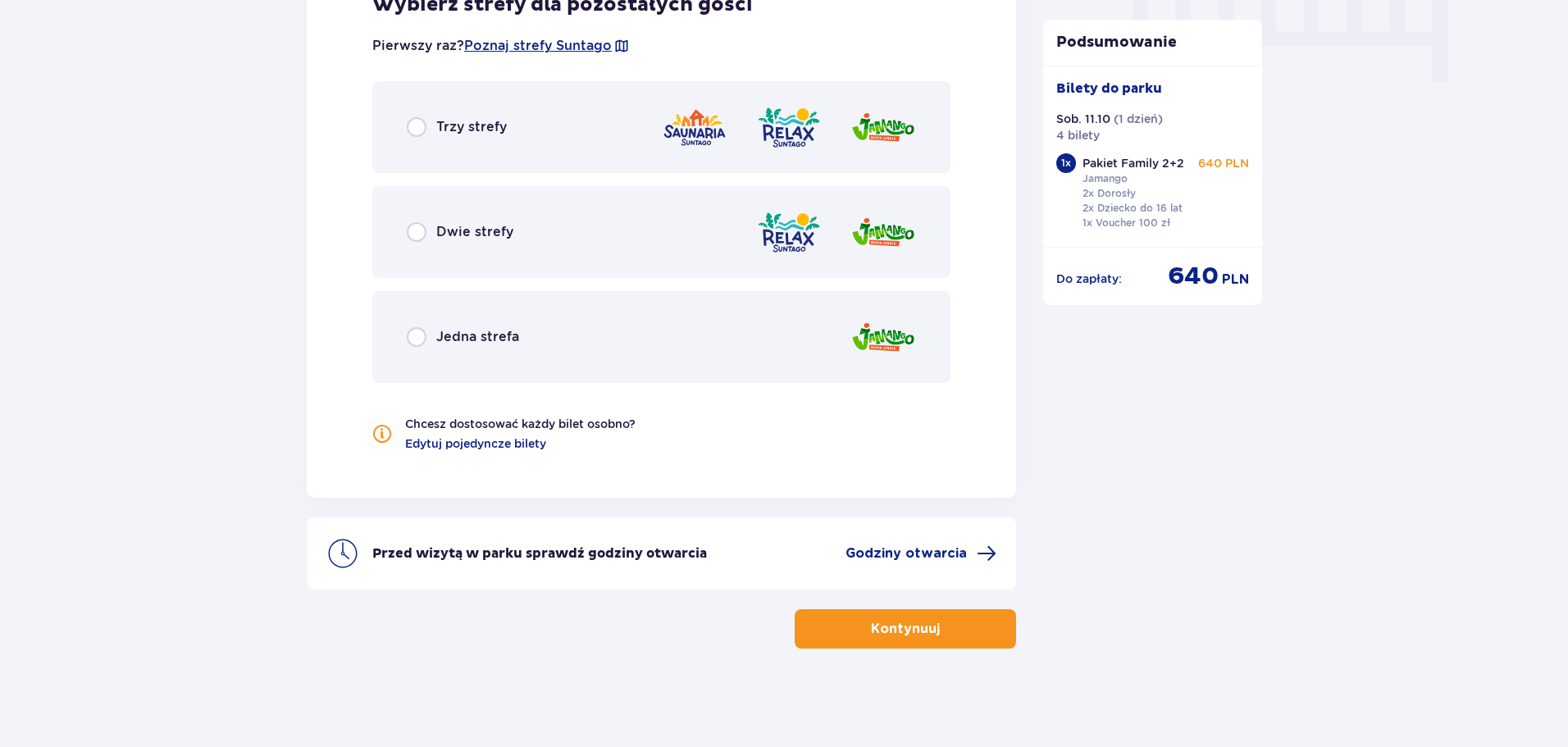
click at [415, 127] on input "radio" at bounding box center [416, 127] width 19 height 19
radio input "true"
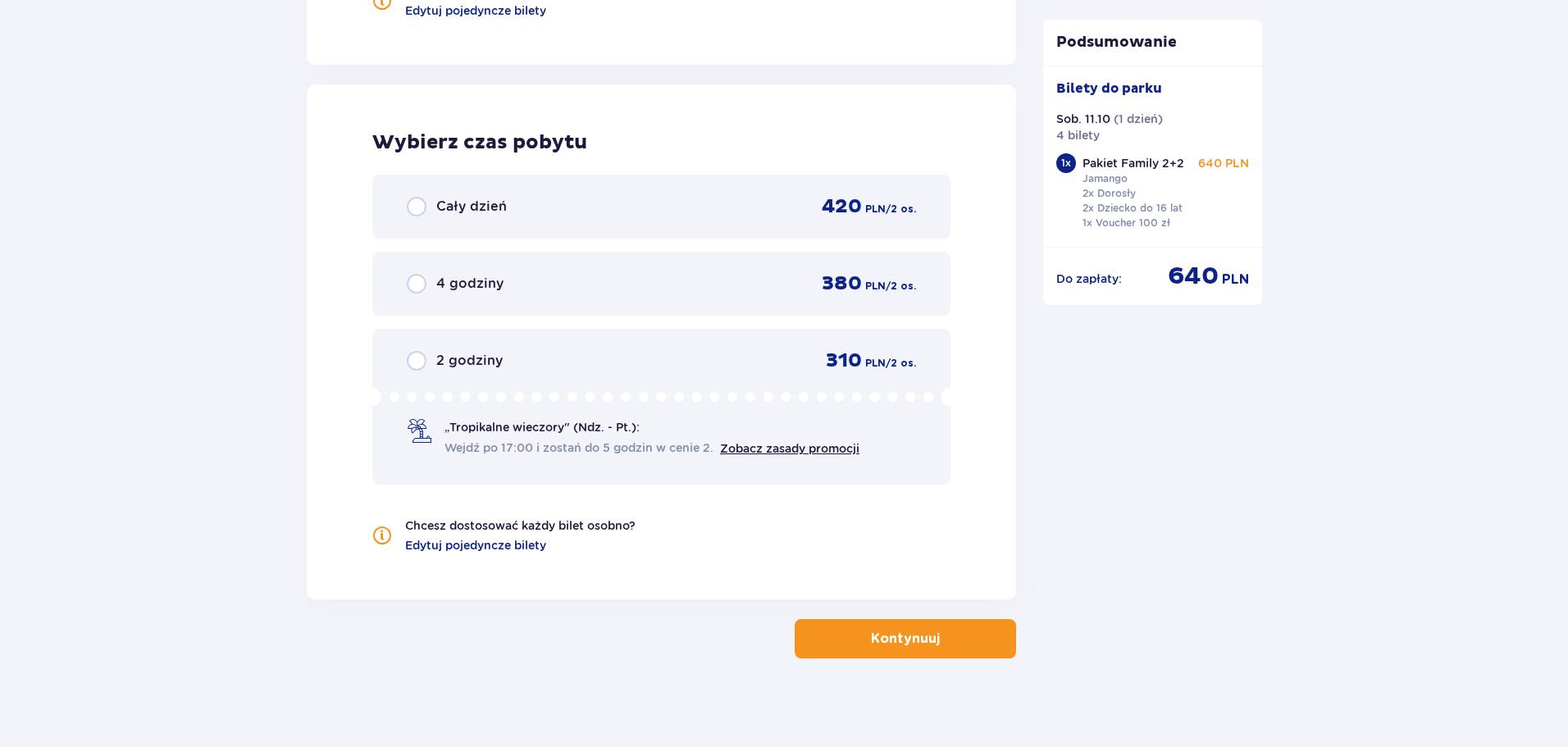
scroll to position [2129, 0]
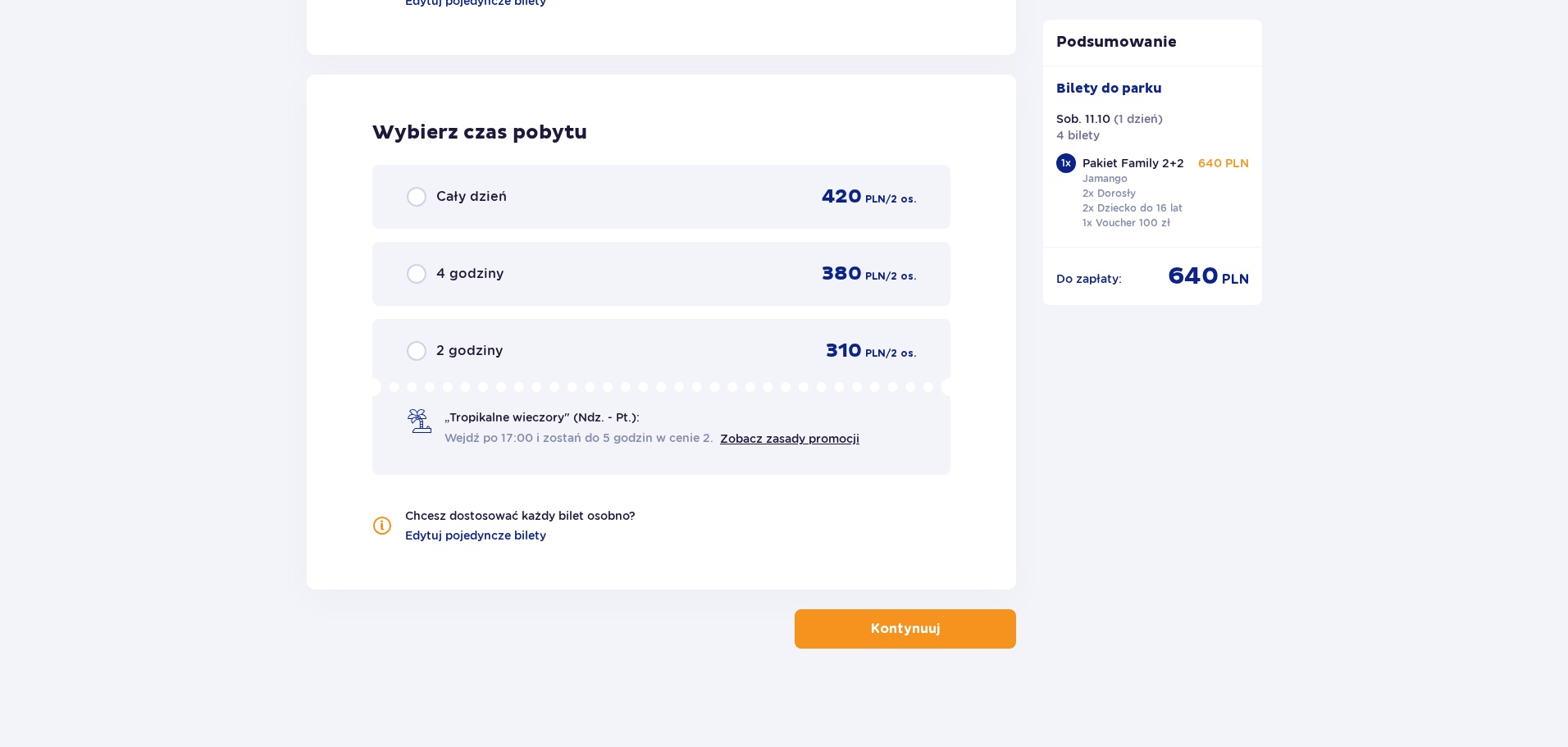
click at [417, 202] on input "radio" at bounding box center [416, 196] width 19 height 19
radio input "true"
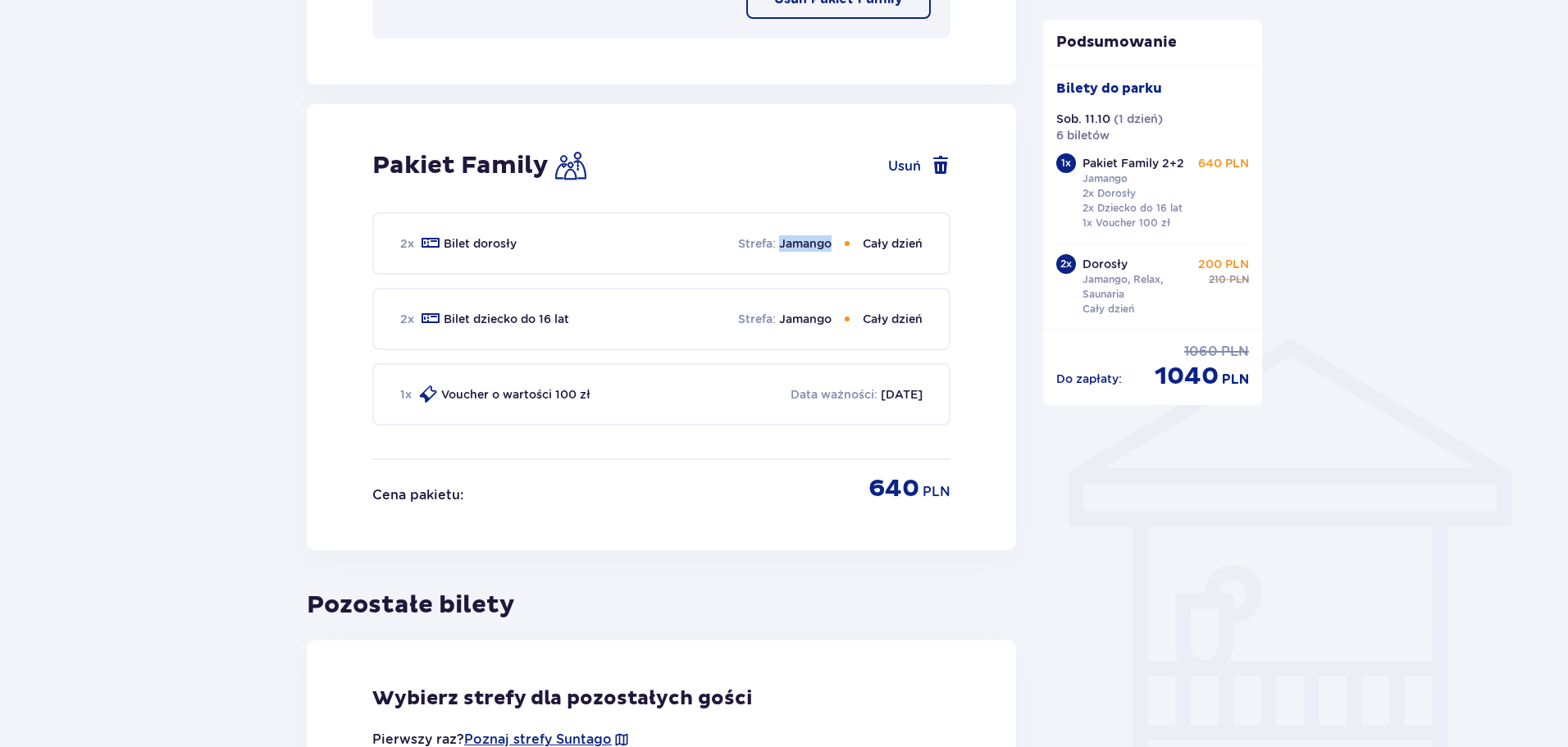
scroll to position [991, 0]
click at [569, 170] on img at bounding box center [570, 167] width 31 height 31
click at [462, 159] on h2 "Pakiet Family" at bounding box center [460, 167] width 176 height 31
click at [465, 408] on div "1 x Voucher o wartości 100 zł Data ważności : 10.10.2026" at bounding box center [660, 396] width 578 height 62
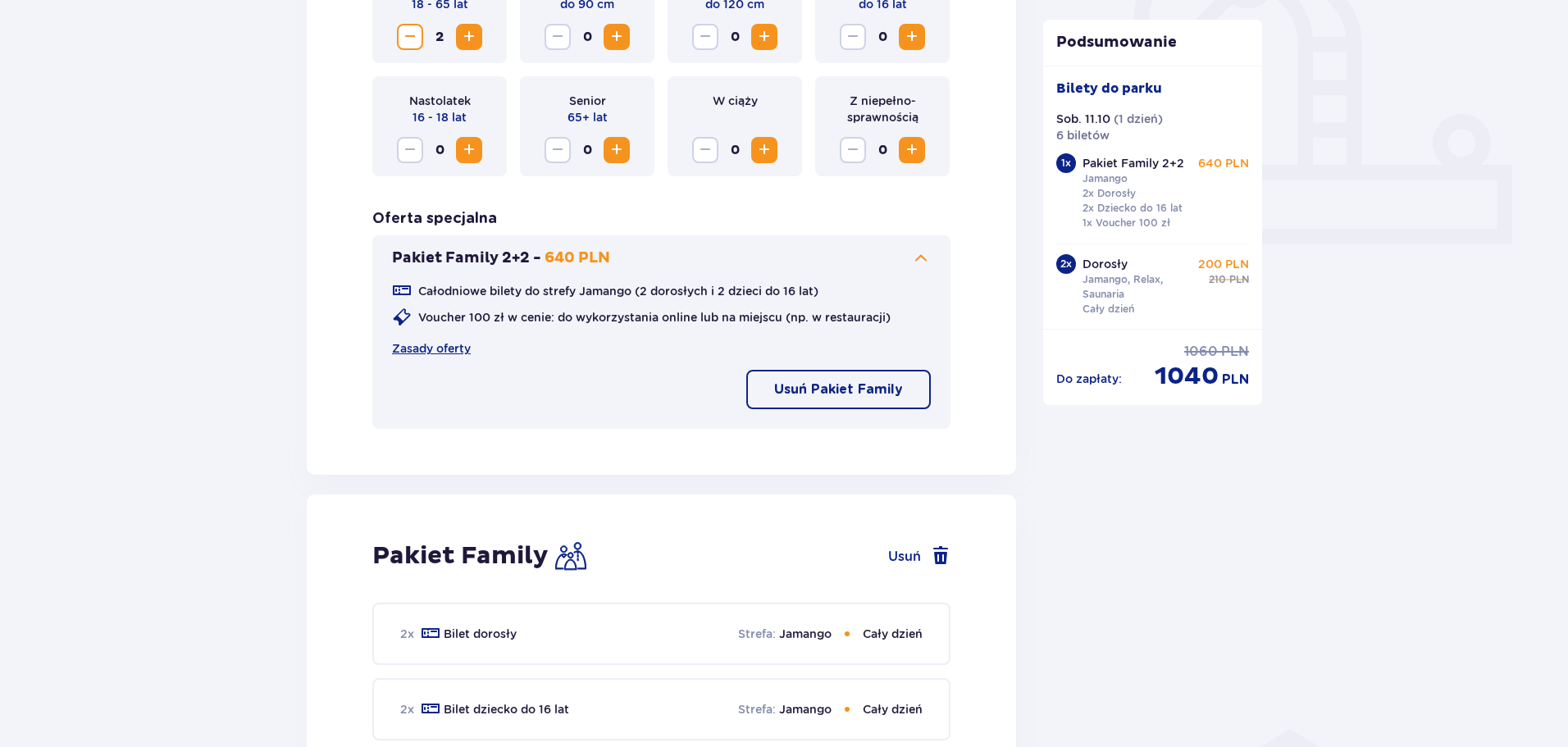
scroll to position [574, 0]
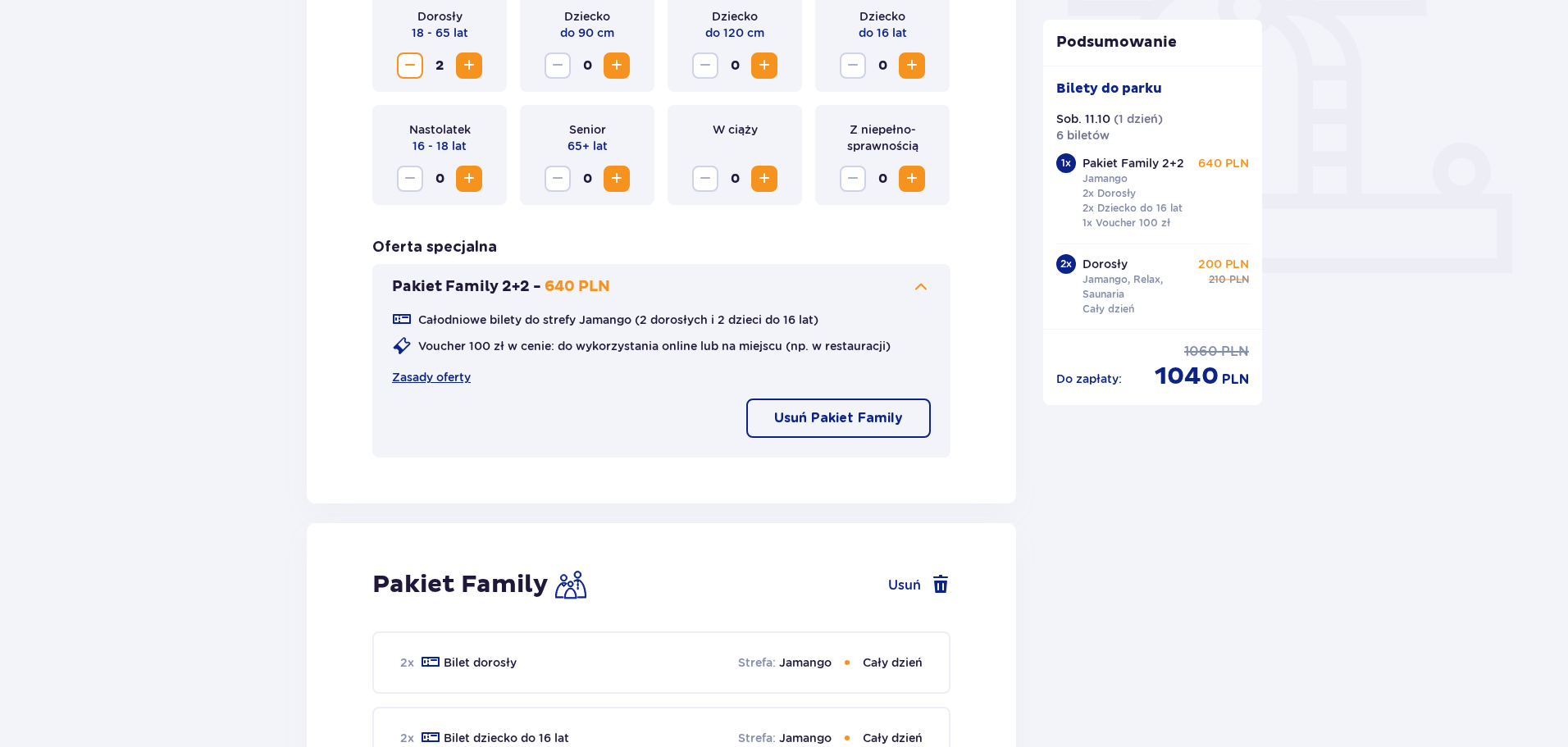
click at [444, 367] on div "Całodniowe bilety do strefy Jamango (2 dorosłych i 2 dzieci do 16 lat) Voucher …" at bounding box center [661, 347] width 538 height 75
click at [437, 380] on link "Zasady oferty" at bounding box center [432, 377] width 79 height 16
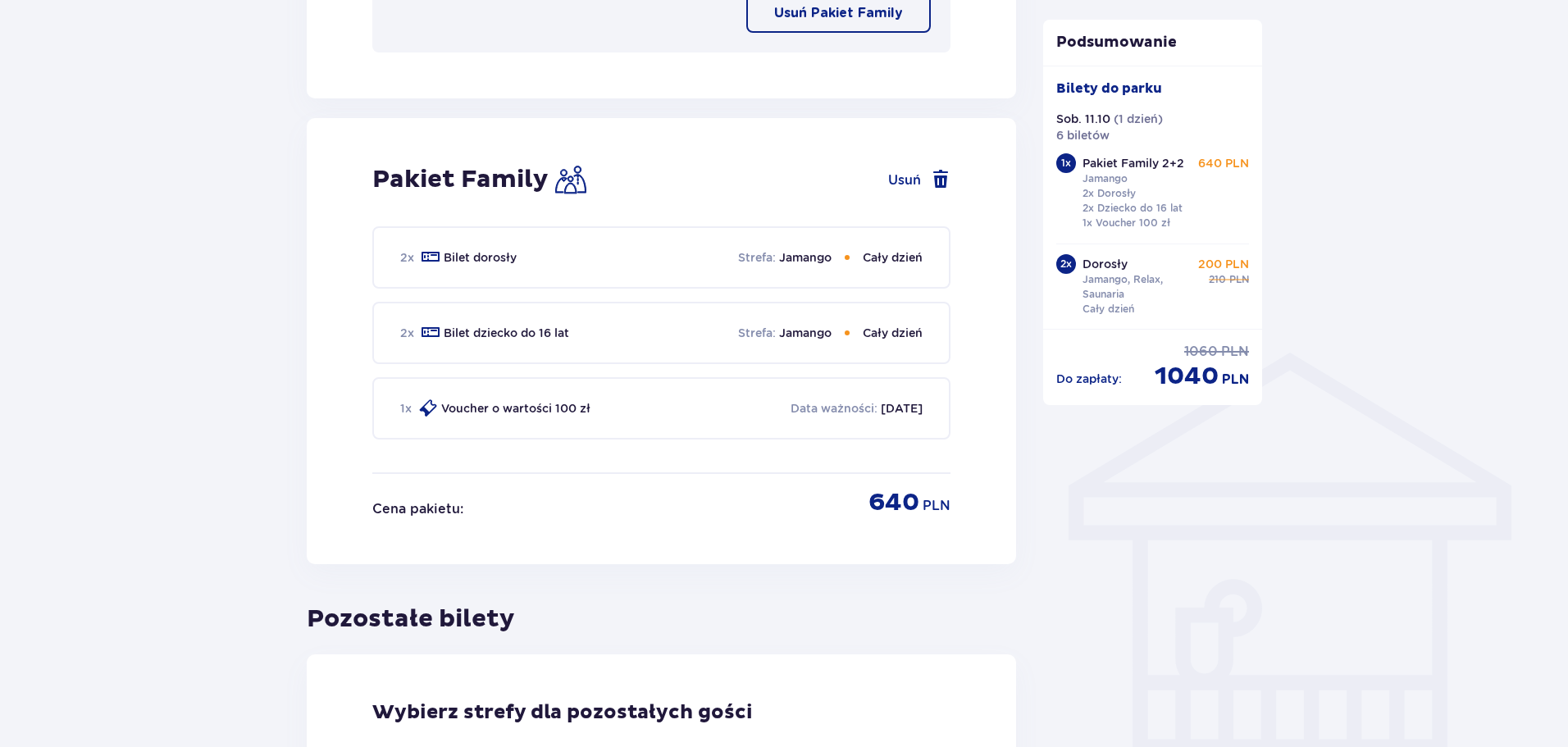
scroll to position [984, 0]
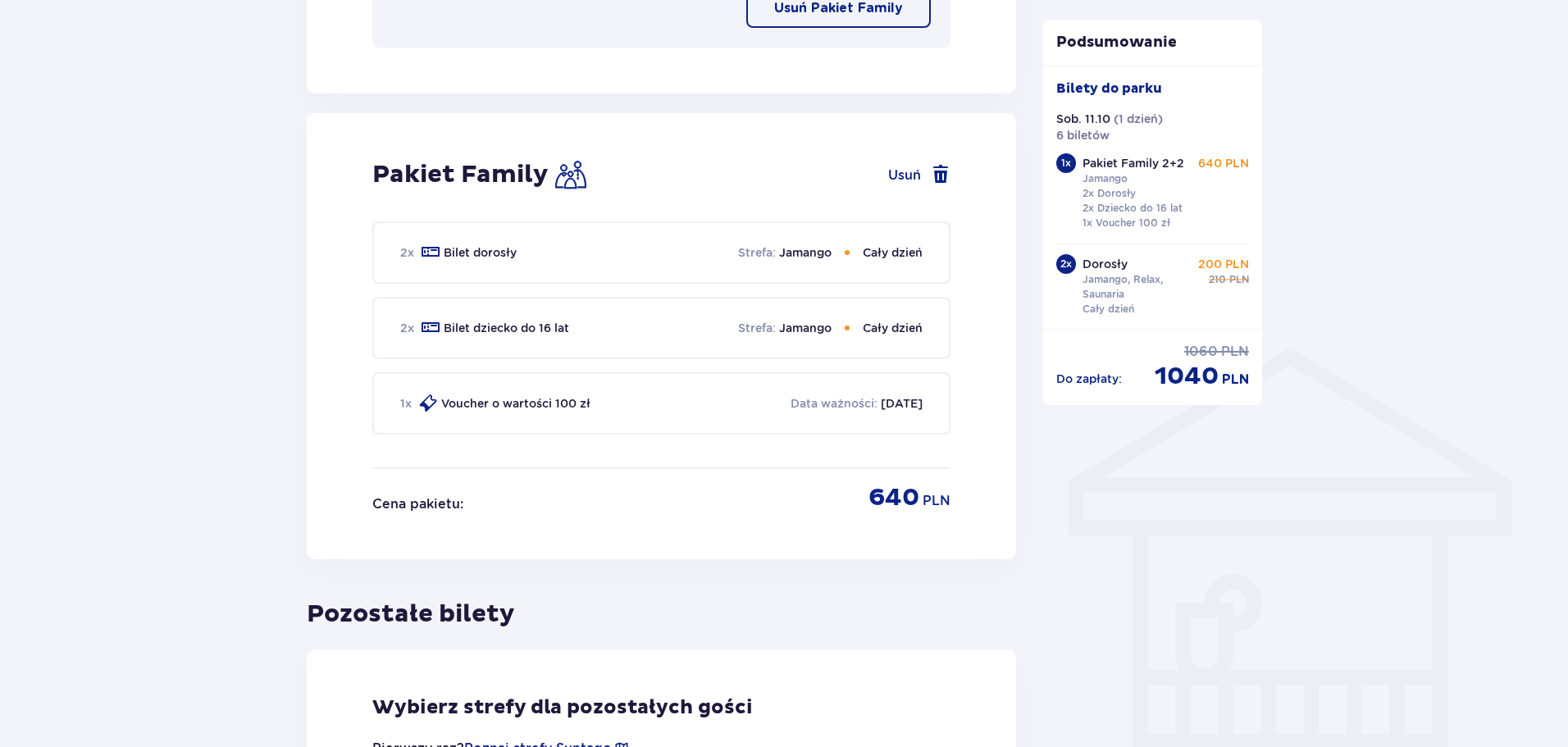
click at [556, 170] on img at bounding box center [570, 174] width 31 height 31
click at [560, 170] on img at bounding box center [570, 174] width 31 height 31
click at [513, 401] on p "Voucher o wartości 100 zł" at bounding box center [515, 403] width 149 height 16
drag, startPoint x: 510, startPoint y: 331, endPoint x: 500, endPoint y: 280, distance: 52.0
click at [510, 329] on p "Bilet dziecko do 16 lat" at bounding box center [506, 328] width 125 height 16
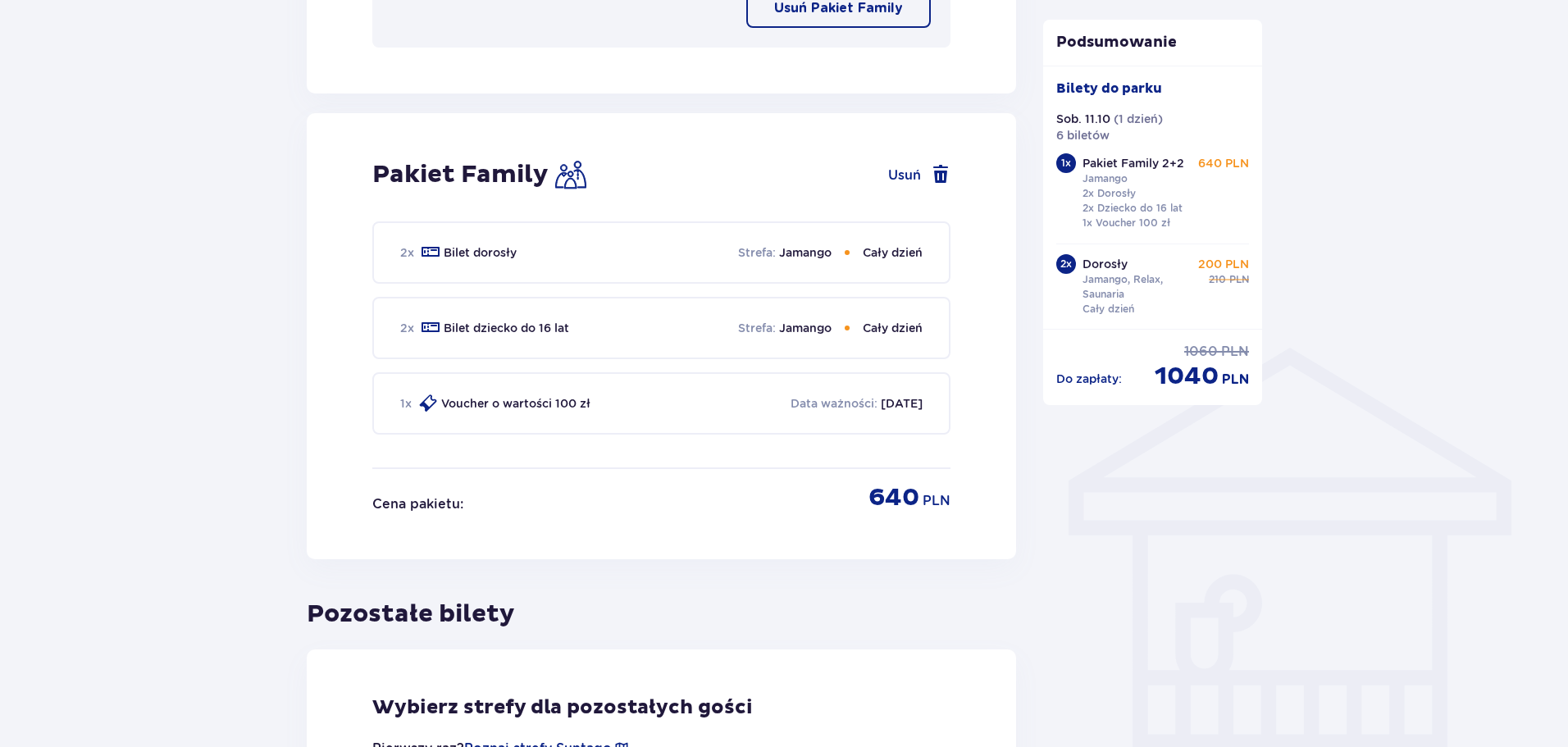
click at [491, 258] on p "Bilet dorosły" at bounding box center [480, 252] width 73 height 16
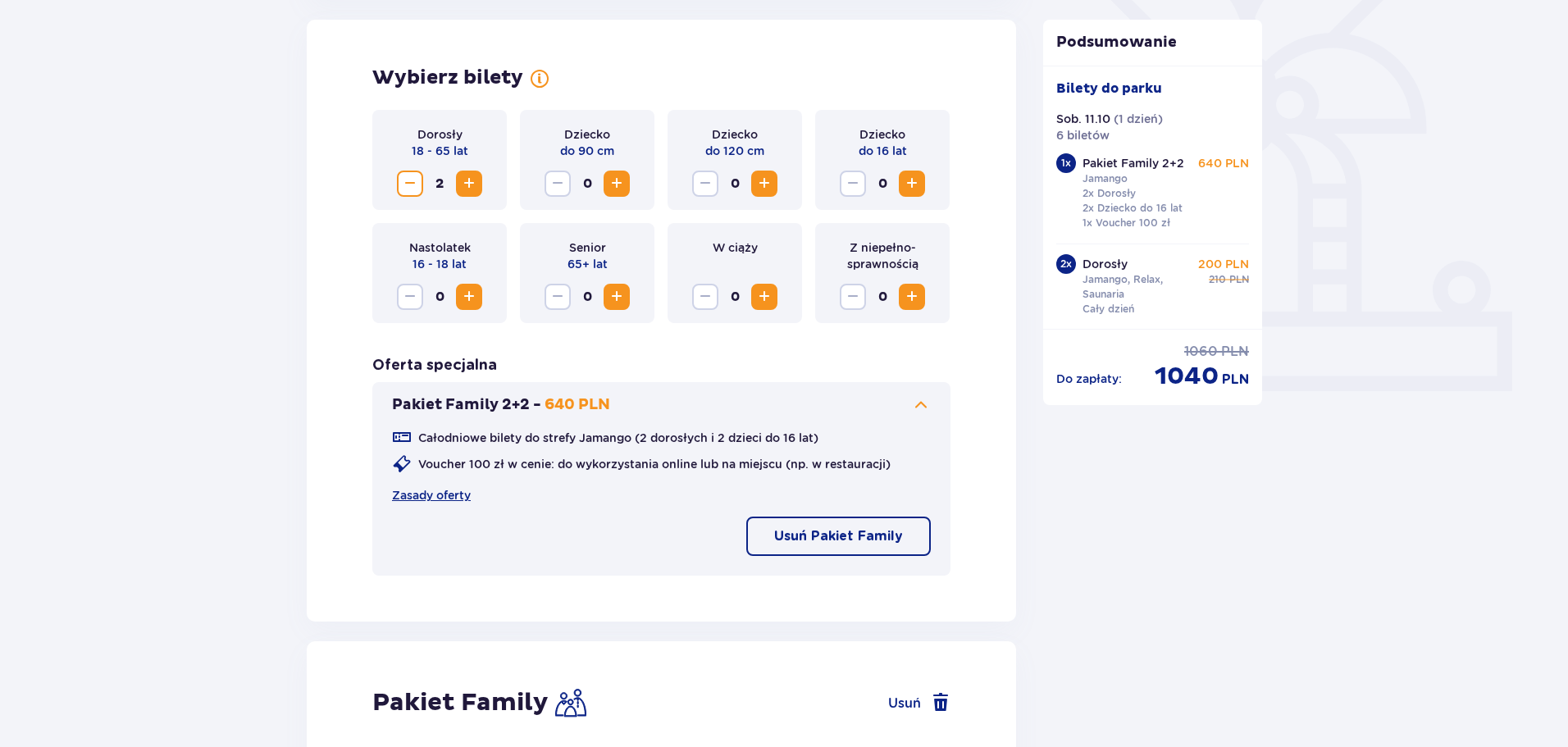
scroll to position [499, 0]
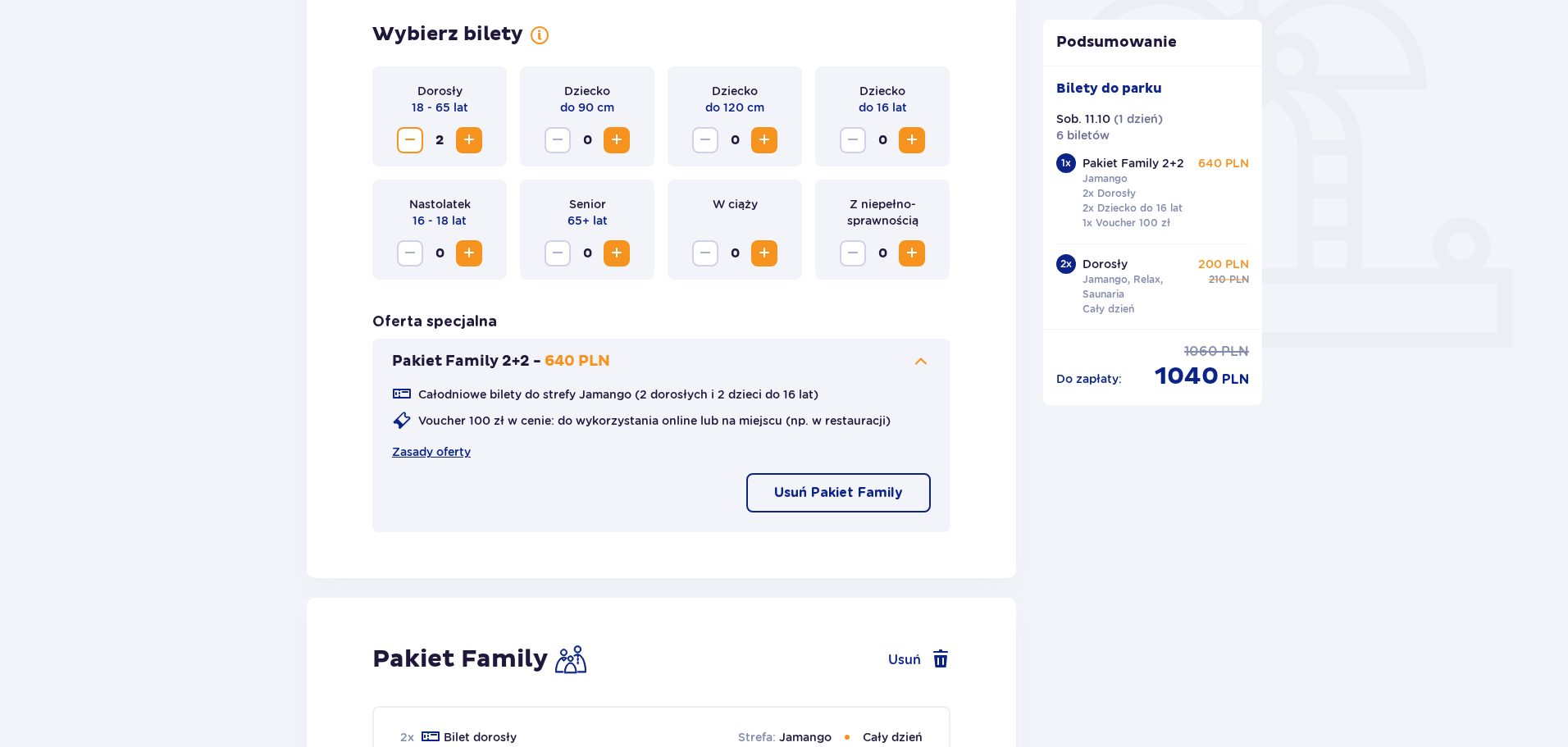
click at [560, 360] on p "640 PLN" at bounding box center [577, 361] width 65 height 19
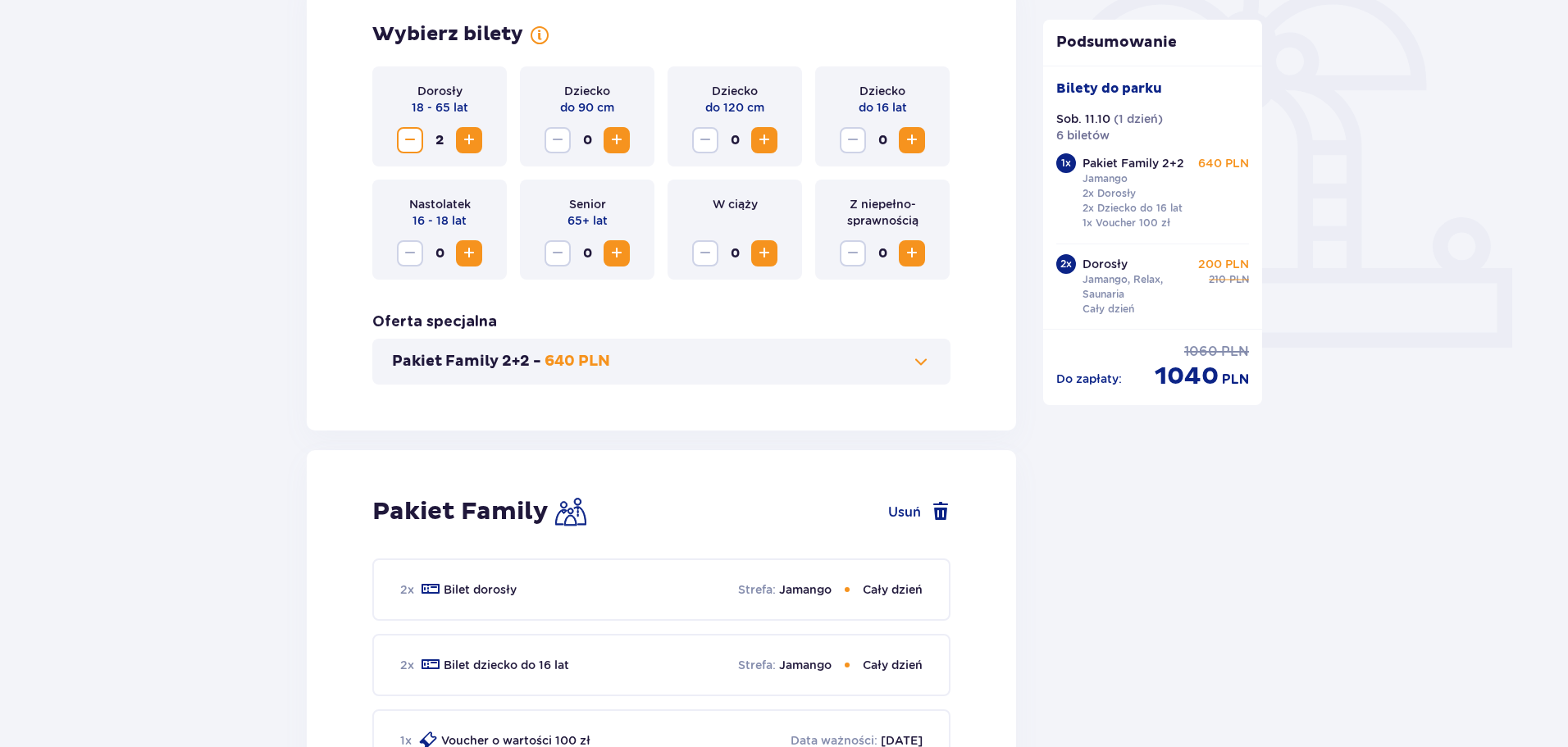
click at [560, 360] on p "640 PLN" at bounding box center [577, 361] width 65 height 19
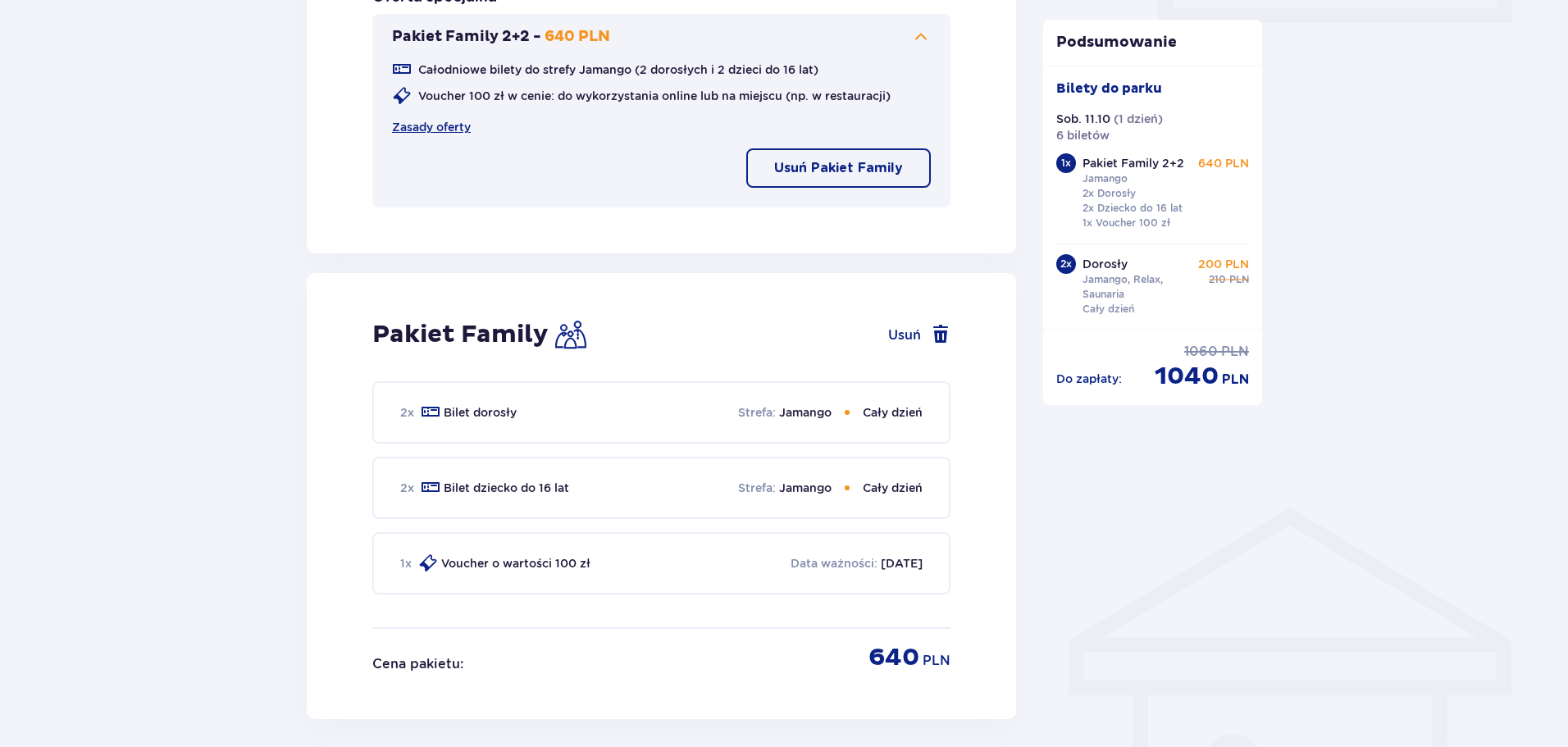
scroll to position [866, 0]
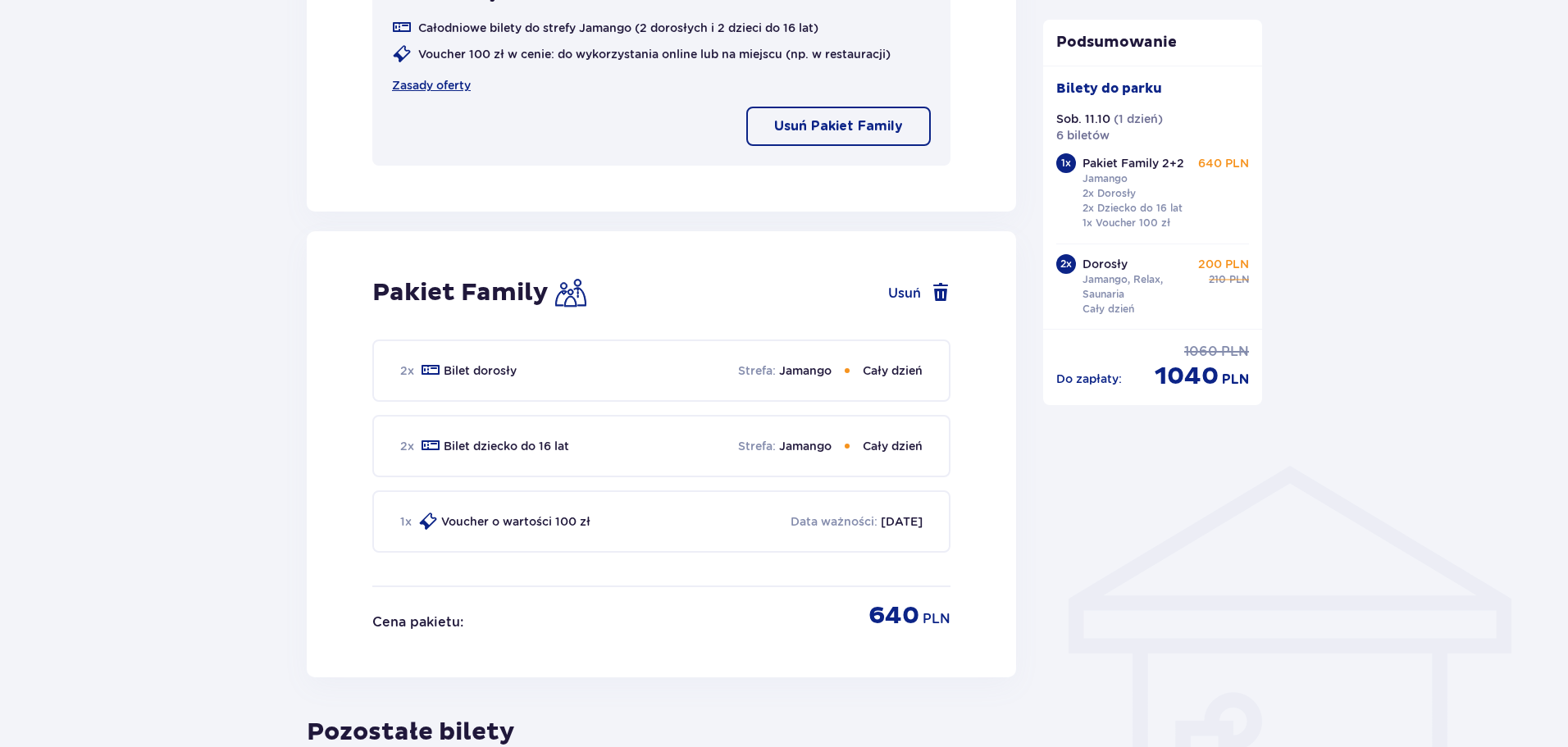
click at [435, 373] on span at bounding box center [431, 370] width 19 height 19
drag, startPoint x: 427, startPoint y: 368, endPoint x: 514, endPoint y: 302, distance: 109.2
click at [427, 367] on span at bounding box center [431, 370] width 19 height 19
click at [471, 377] on p "Bilet dorosły" at bounding box center [480, 370] width 73 height 16
click at [417, 436] on div "2 x Bilet dziecko do 16 lat" at bounding box center [485, 446] width 169 height 19
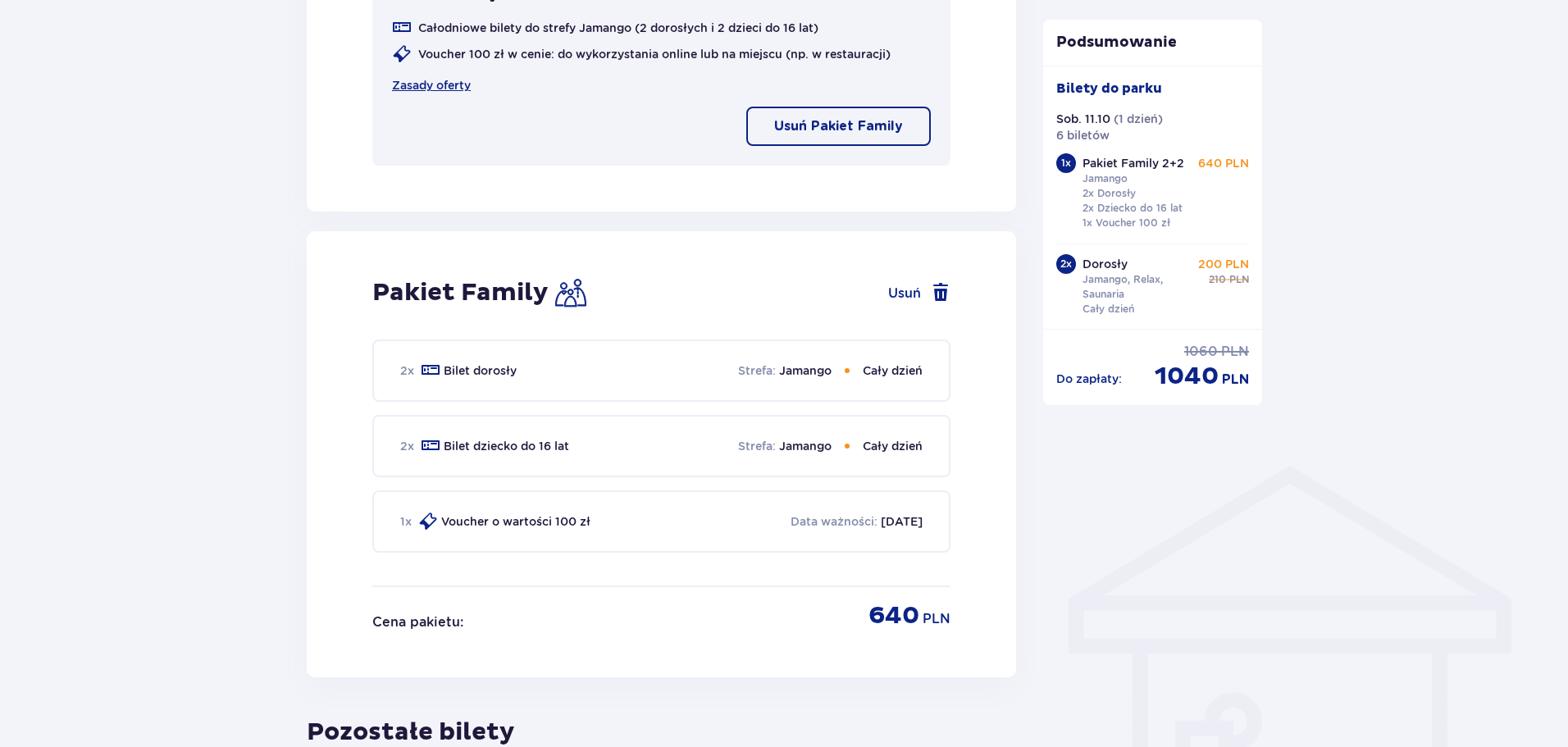
drag, startPoint x: 417, startPoint y: 441, endPoint x: 458, endPoint y: 521, distance: 89.9
click at [418, 441] on div "2 x Bilet dziecko do 16 lat" at bounding box center [485, 446] width 169 height 19
click at [461, 527] on p "Voucher o wartości 100 zł" at bounding box center [515, 521] width 149 height 16
click at [458, 468] on div "2 x Bilet dziecko do 16 lat Strefa : Jamango Cały dzień" at bounding box center [660, 446] width 578 height 62
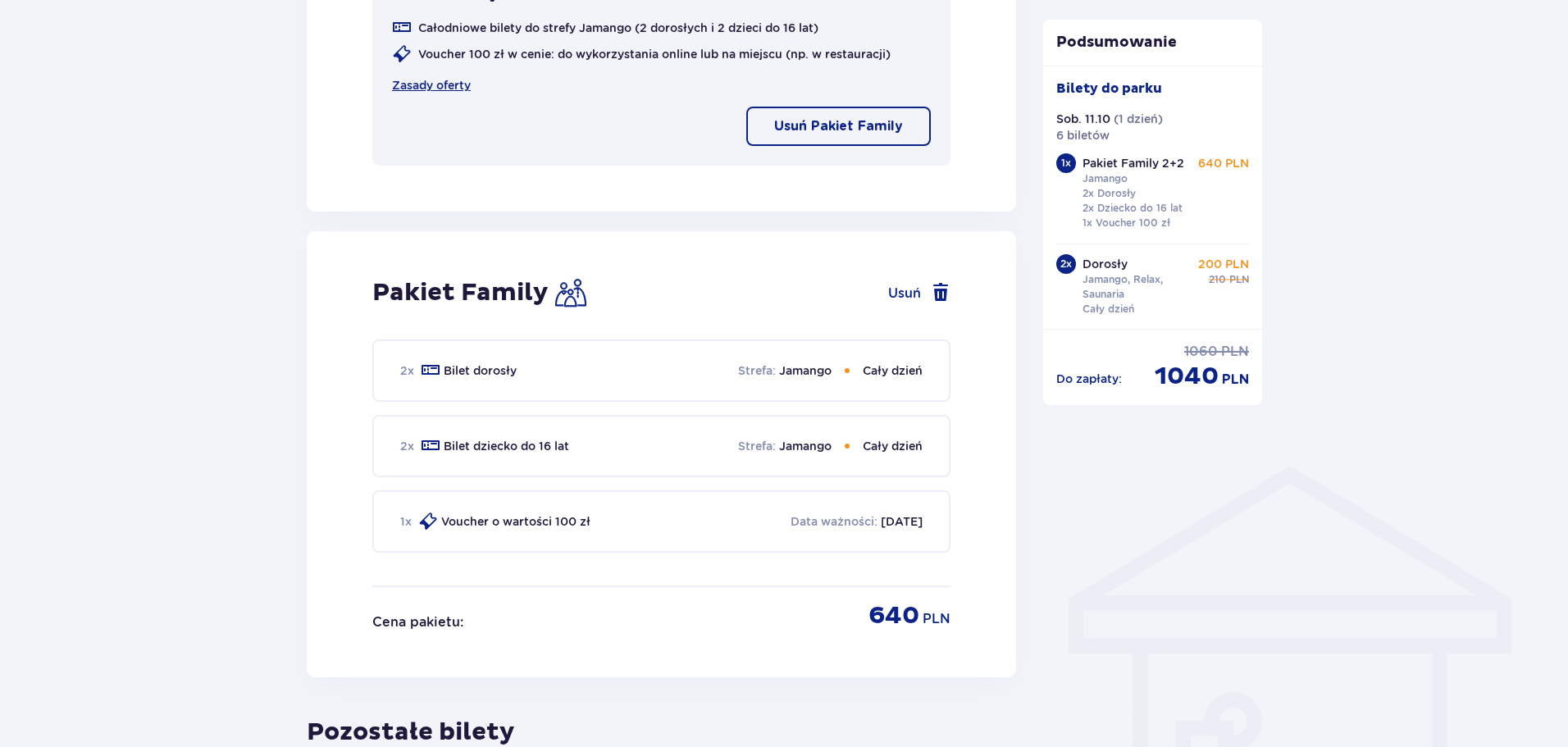
click at [511, 453] on p "Bilet dziecko do 16 lat" at bounding box center [506, 445] width 125 height 16
click at [827, 446] on p "Jamango" at bounding box center [805, 445] width 53 height 16
click at [856, 443] on div "Strefa : Jamango Cały dzień" at bounding box center [831, 445] width 185 height 16
click at [843, 439] on div "Strefa : Jamango Cały dzień" at bounding box center [831, 445] width 185 height 16
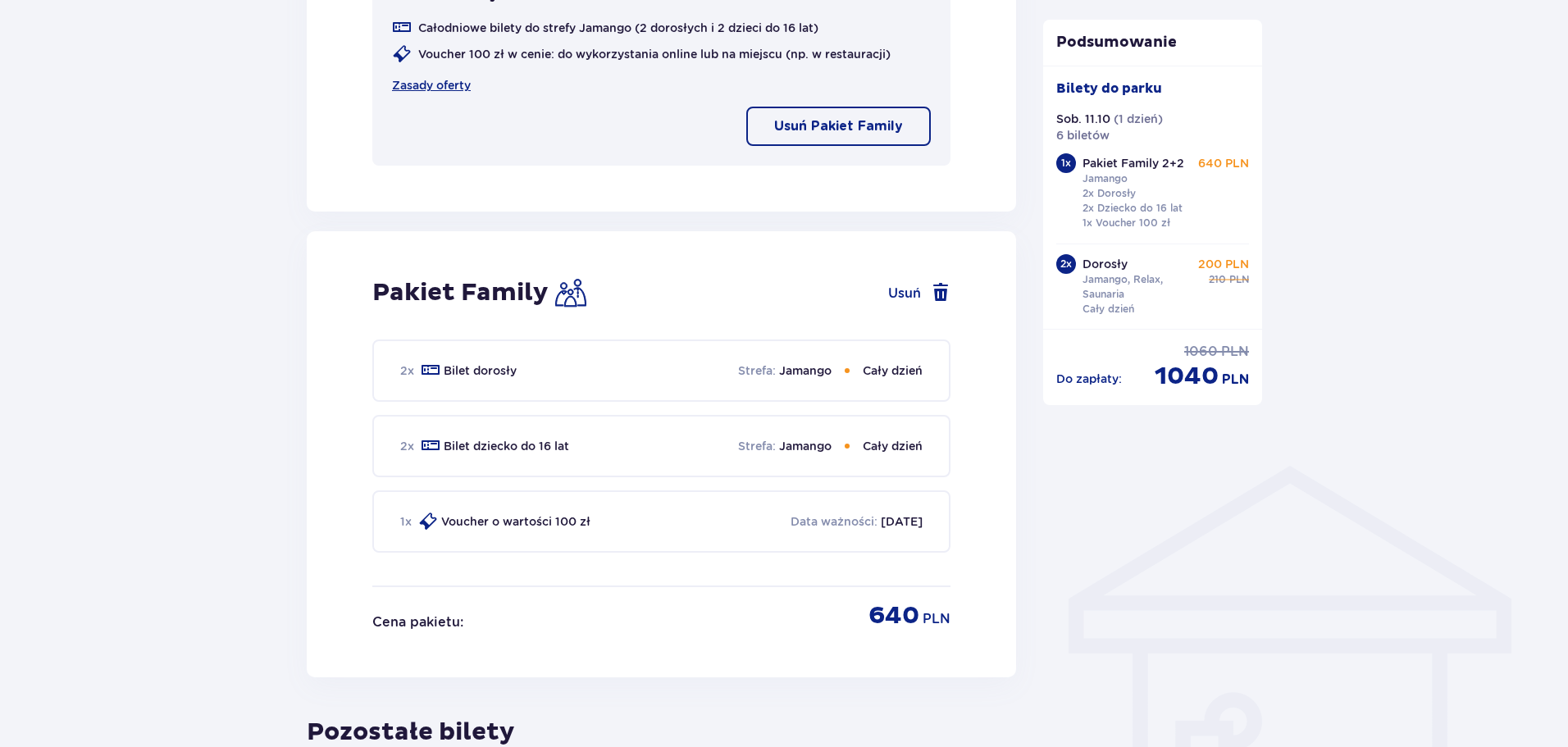
click at [846, 365] on div "Strefa : Jamango Cały dzień" at bounding box center [831, 370] width 185 height 16
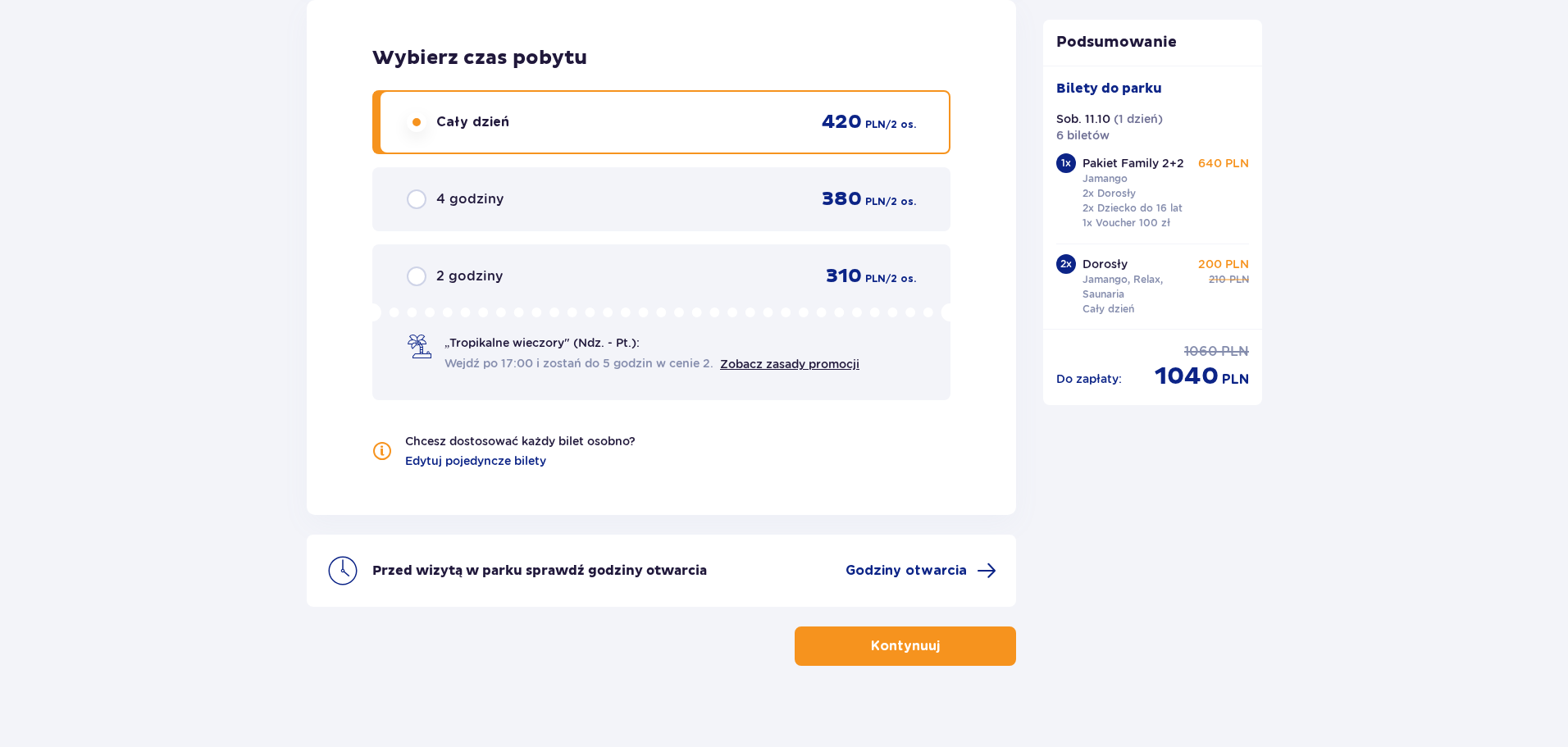
scroll to position [2222, 0]
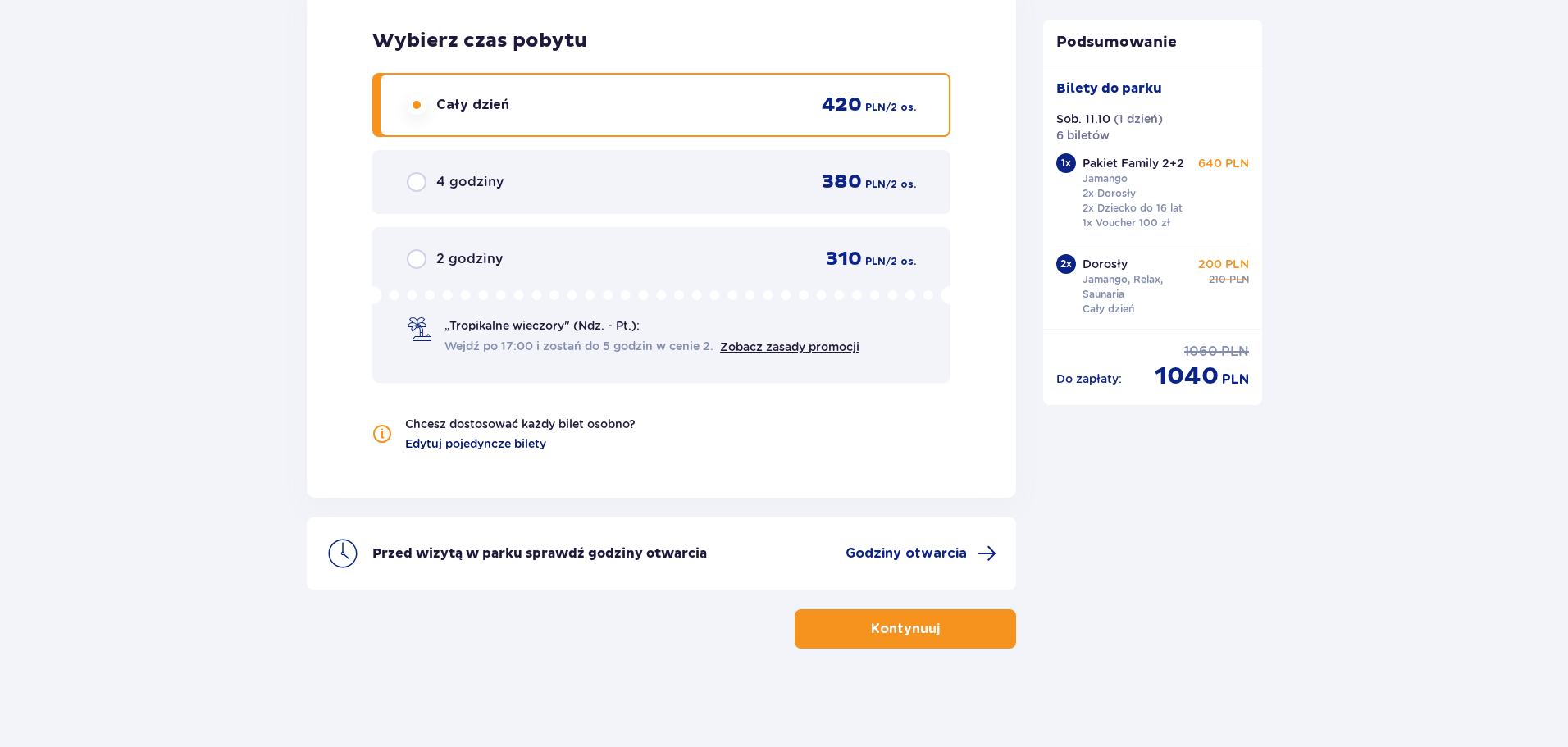
click at [497, 443] on span "Edytuj pojedyncze bilety" at bounding box center [475, 443] width 141 height 16
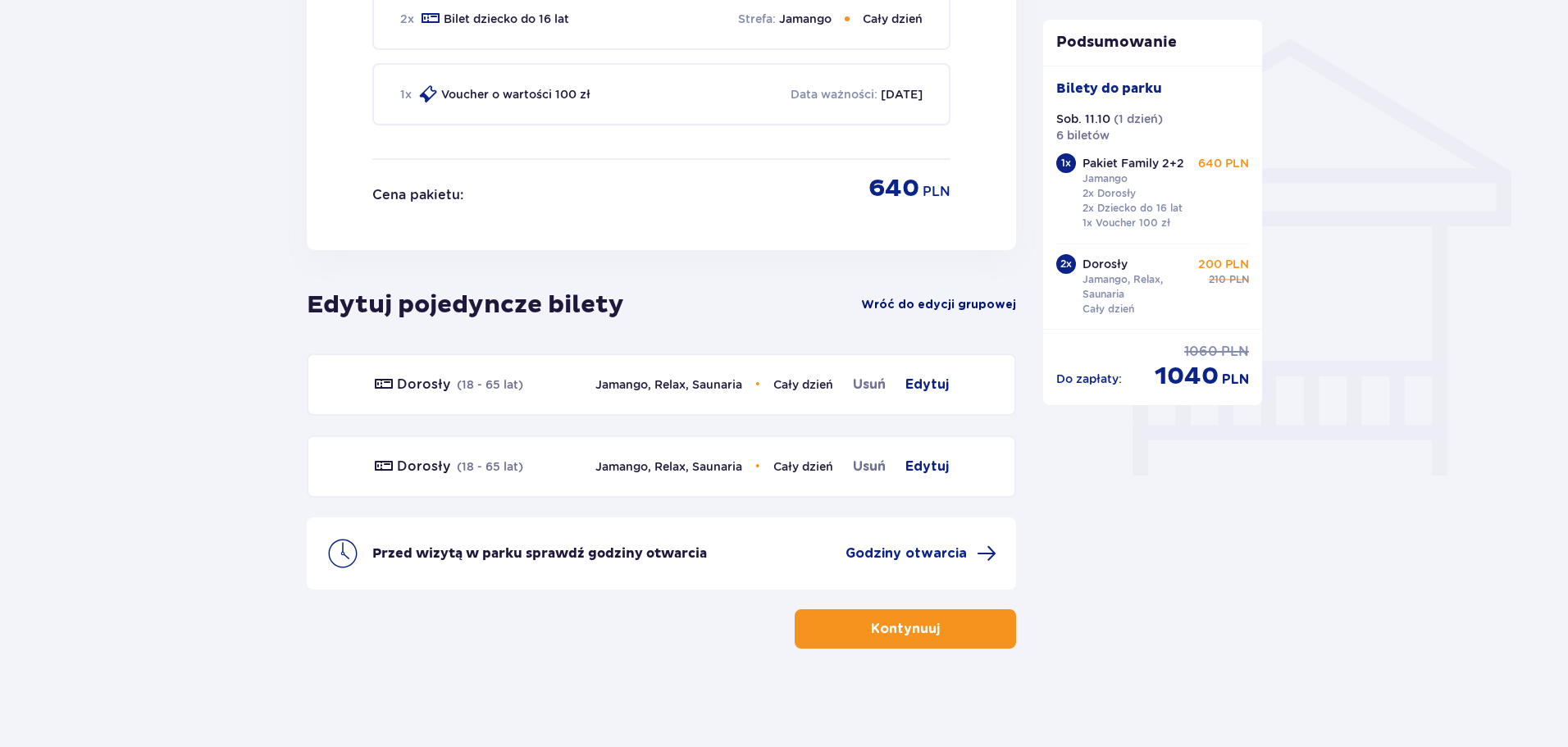
click at [912, 301] on span "Wróć do edycji grupowej" at bounding box center [938, 305] width 155 height 16
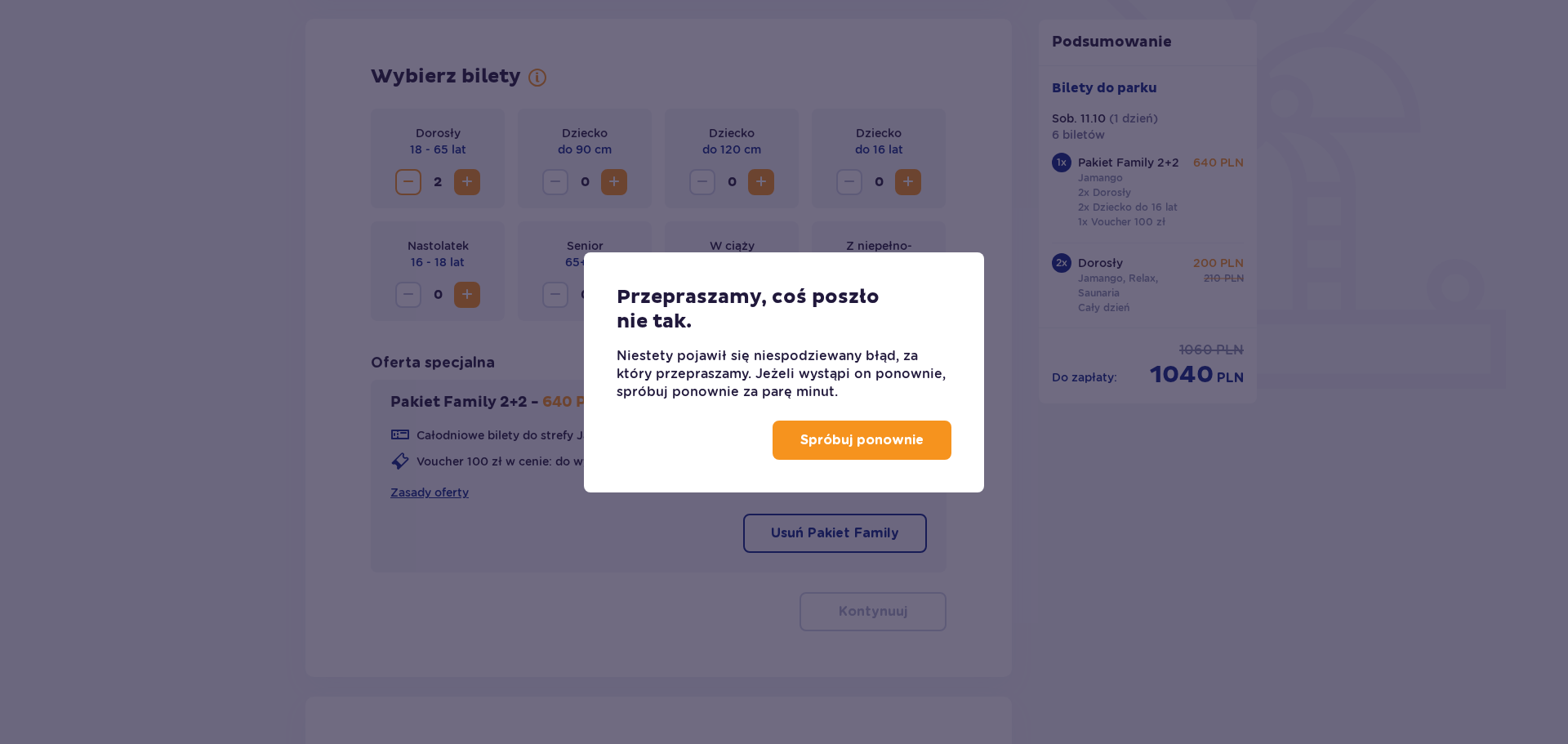
scroll to position [454, 0]
click at [843, 441] on p "Spróbuj ponownie" at bounding box center [862, 440] width 123 height 18
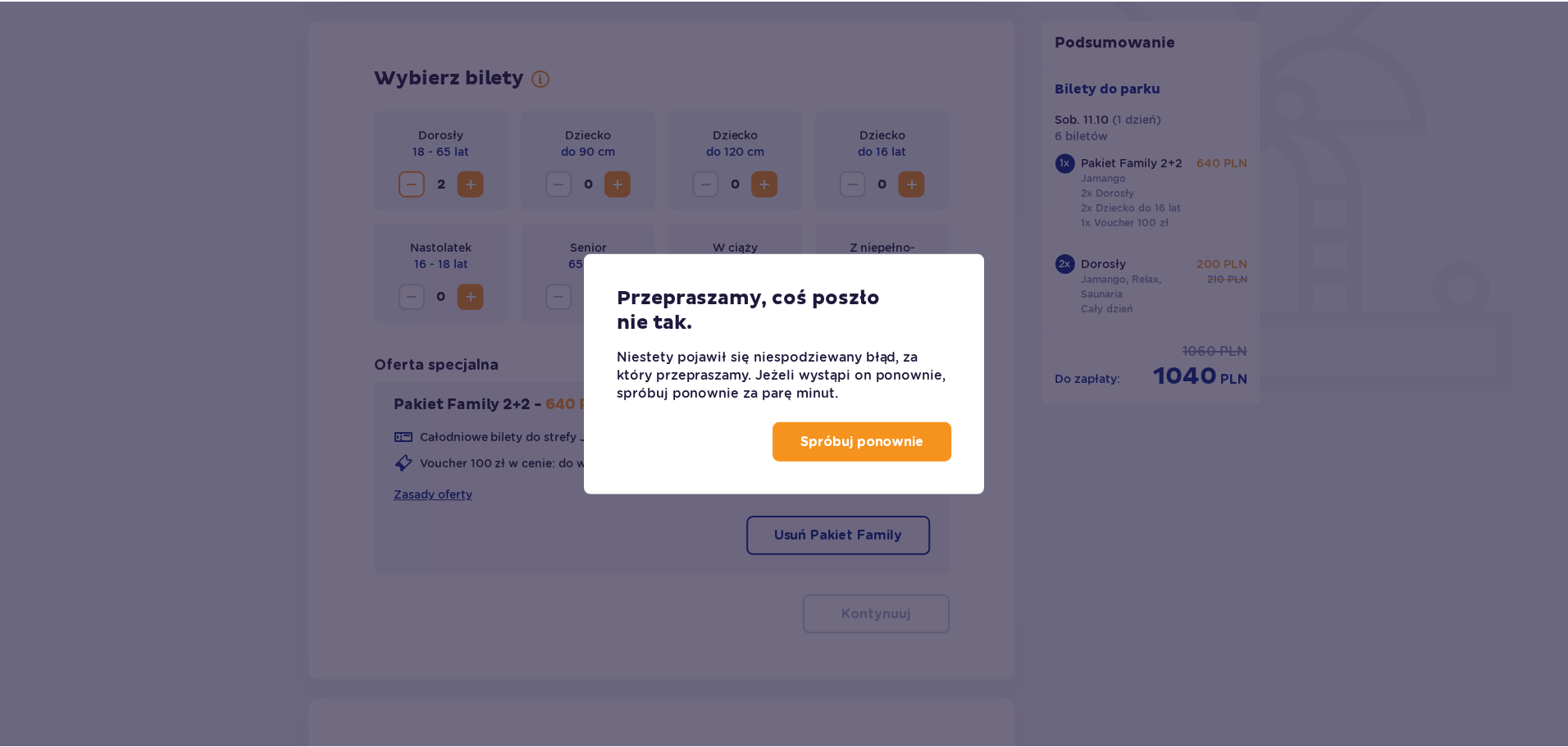
scroll to position [340, 0]
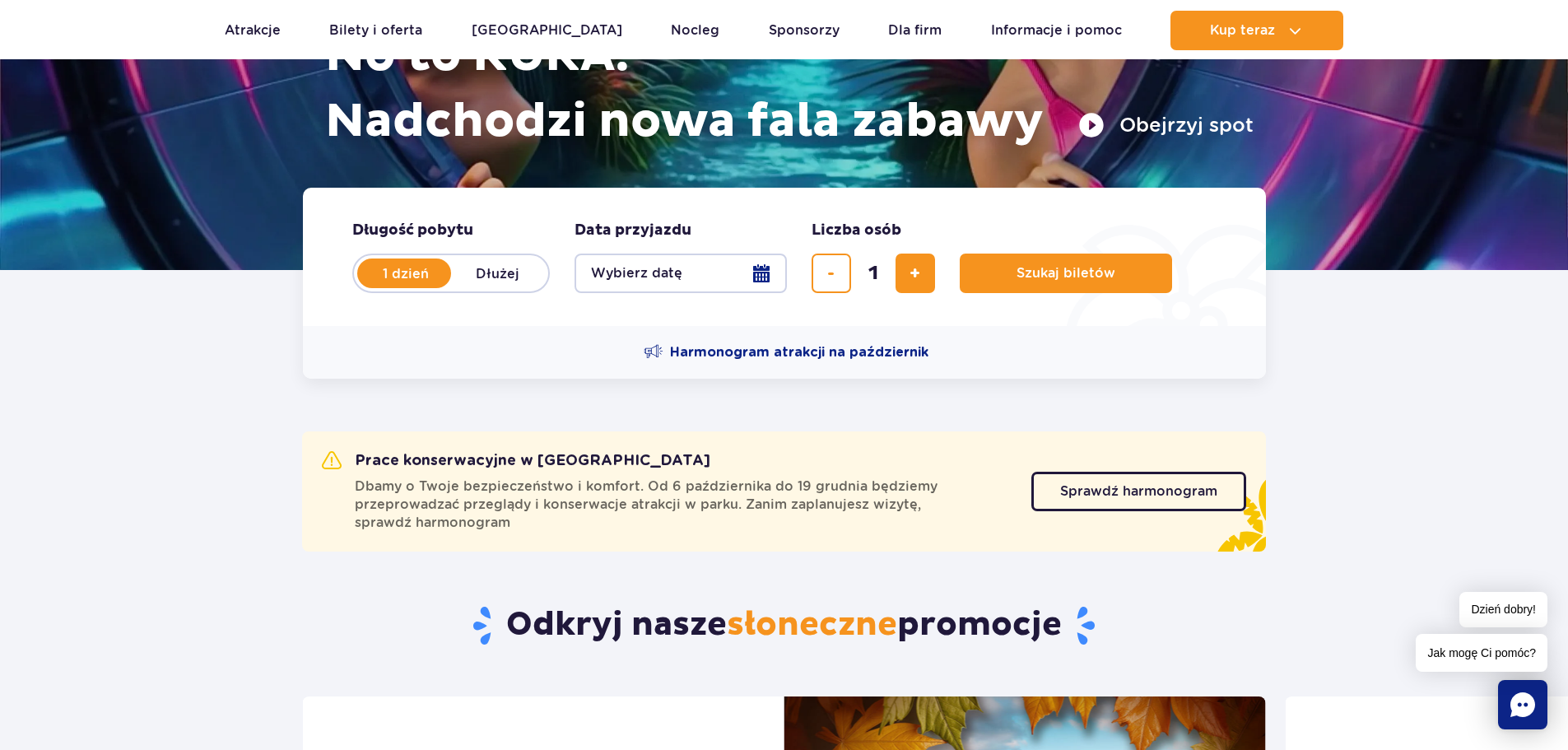
click at [767, 268] on button "Wybierz datę" at bounding box center [680, 273] width 212 height 40
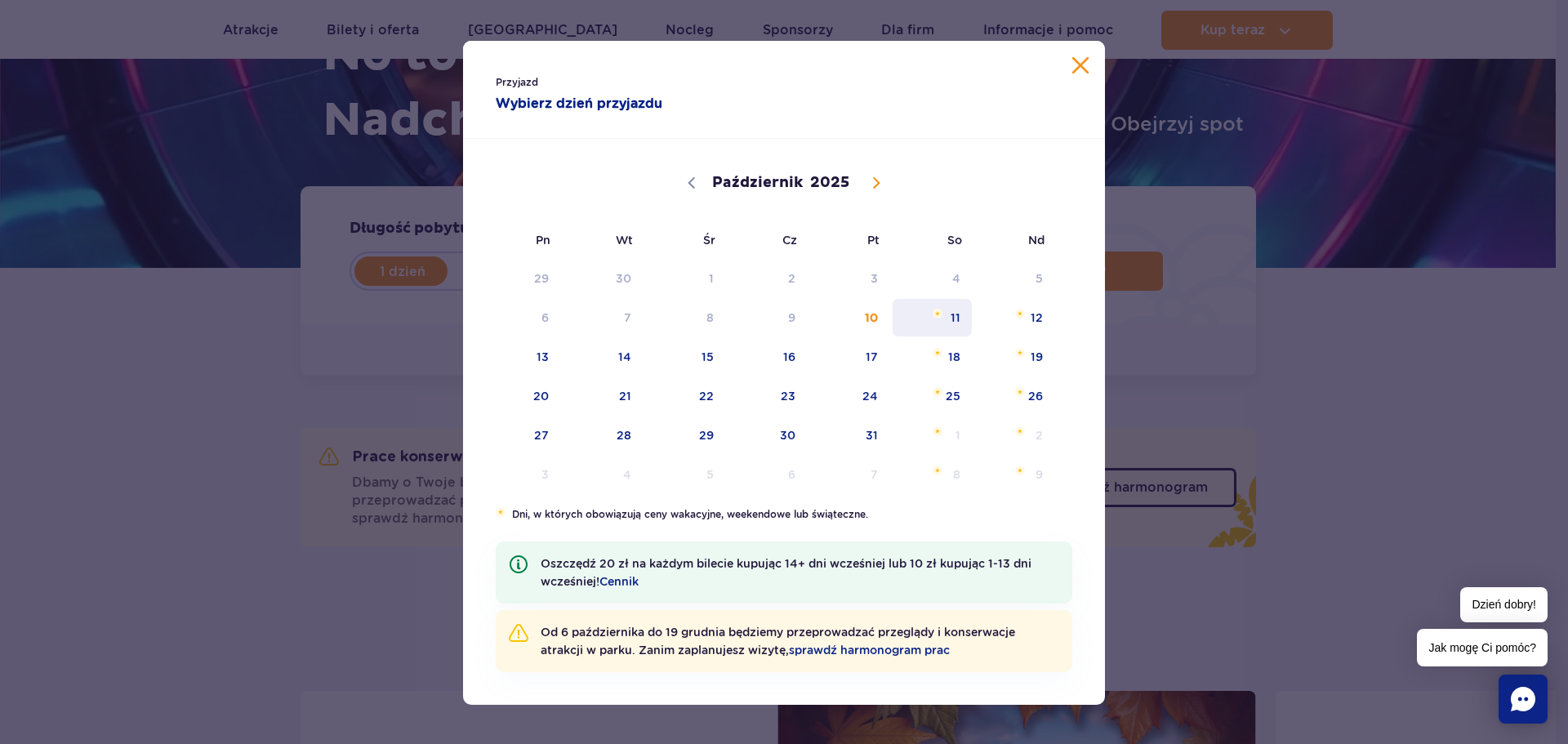
click at [940, 323] on span "11" at bounding box center [932, 317] width 82 height 37
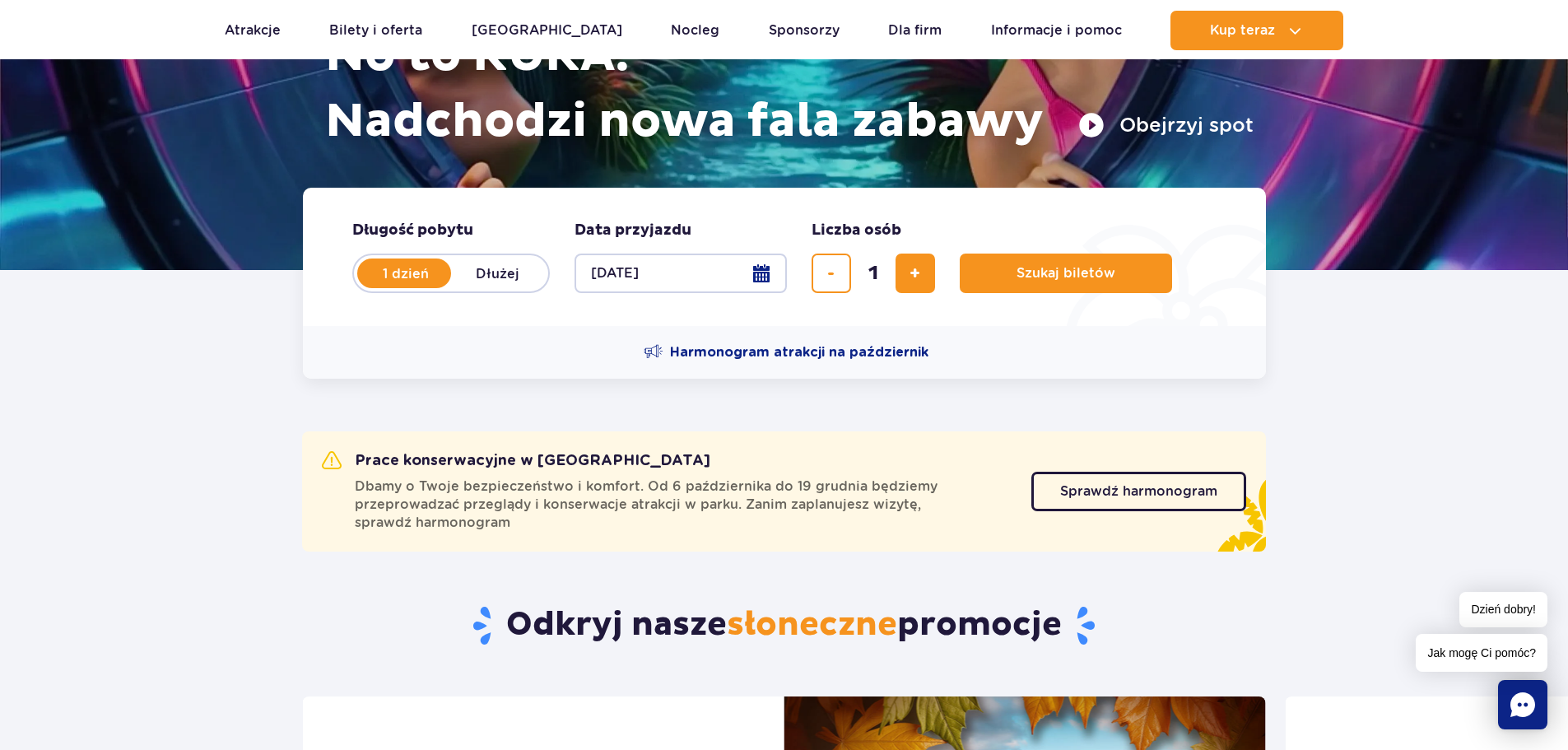
click at [763, 273] on button "[DATE]" at bounding box center [680, 273] width 212 height 40
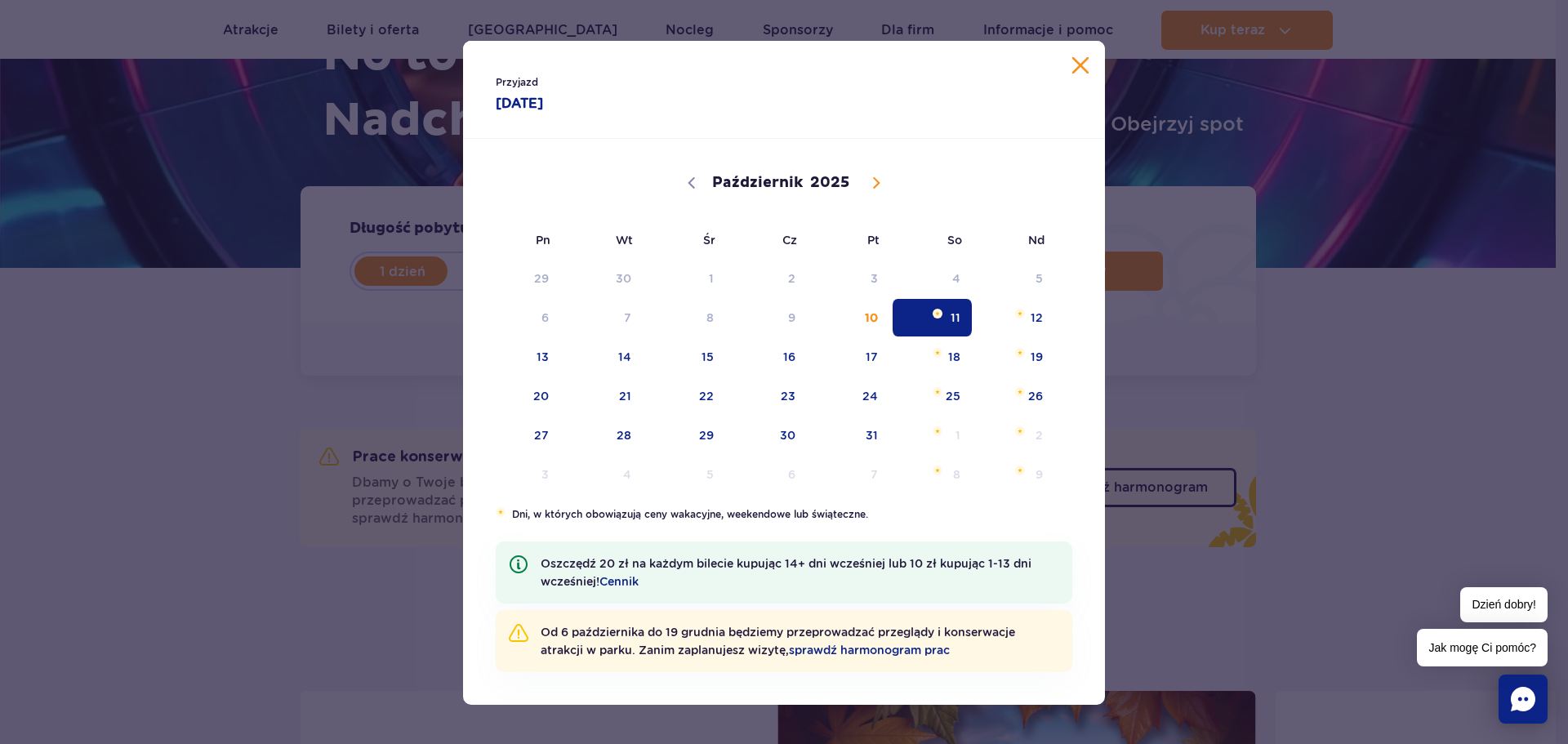
click at [930, 319] on span "11" at bounding box center [932, 317] width 82 height 37
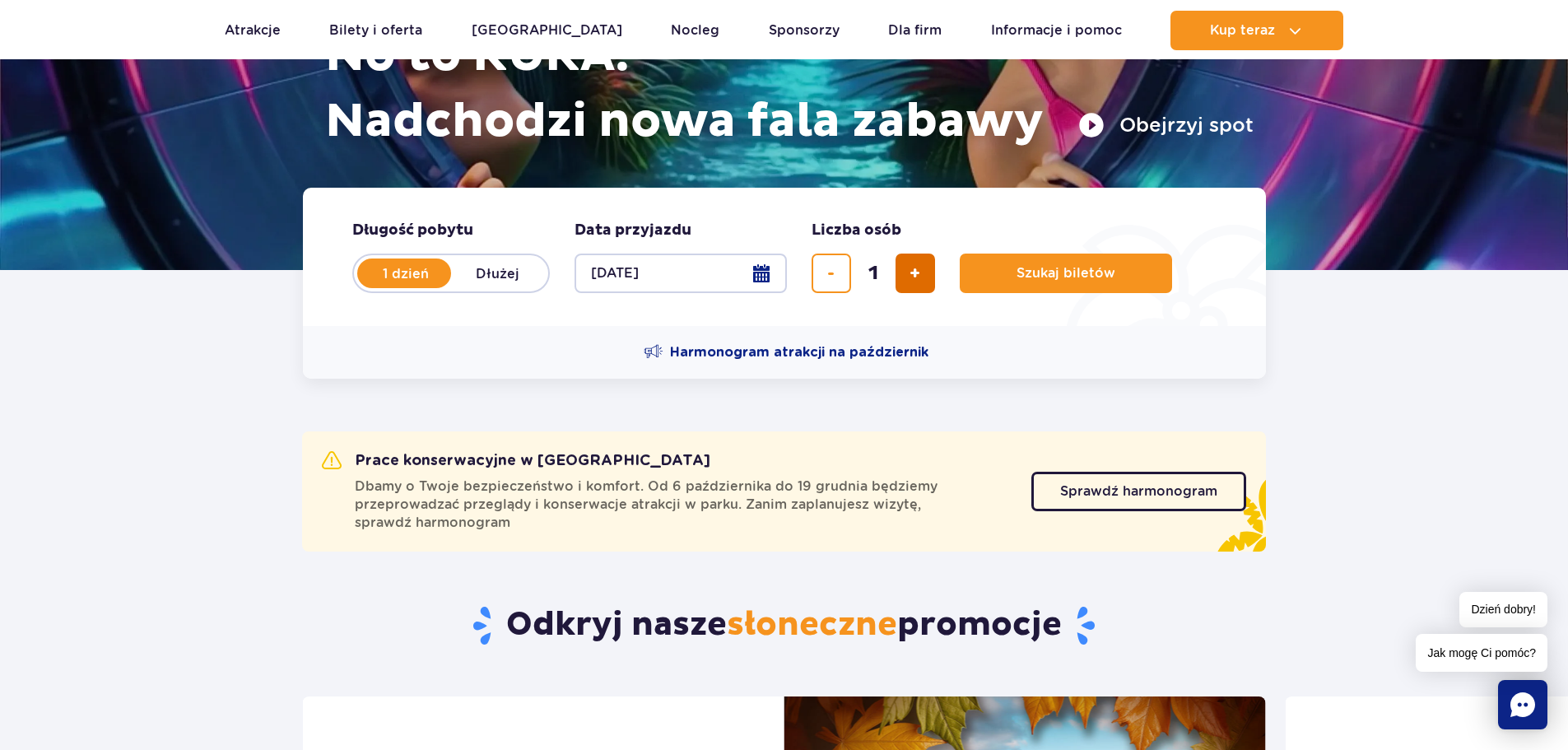
click at [925, 276] on button "dodaj bilet" at bounding box center [915, 273] width 40 height 40
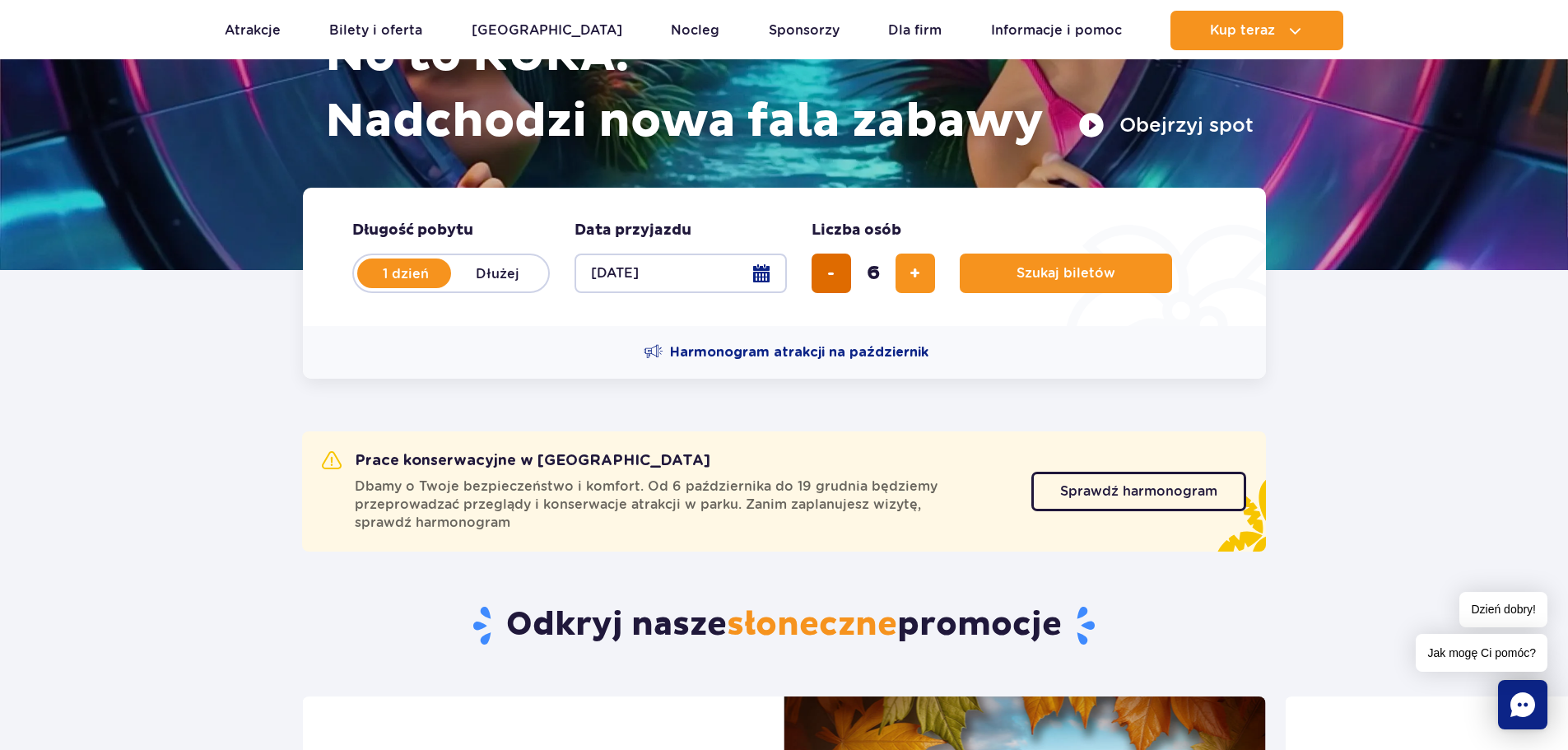
click at [829, 273] on span "usuń bilet" at bounding box center [831, 273] width 8 height 0
click at [914, 273] on span "dodaj bilet" at bounding box center [914, 273] width 11 height 0
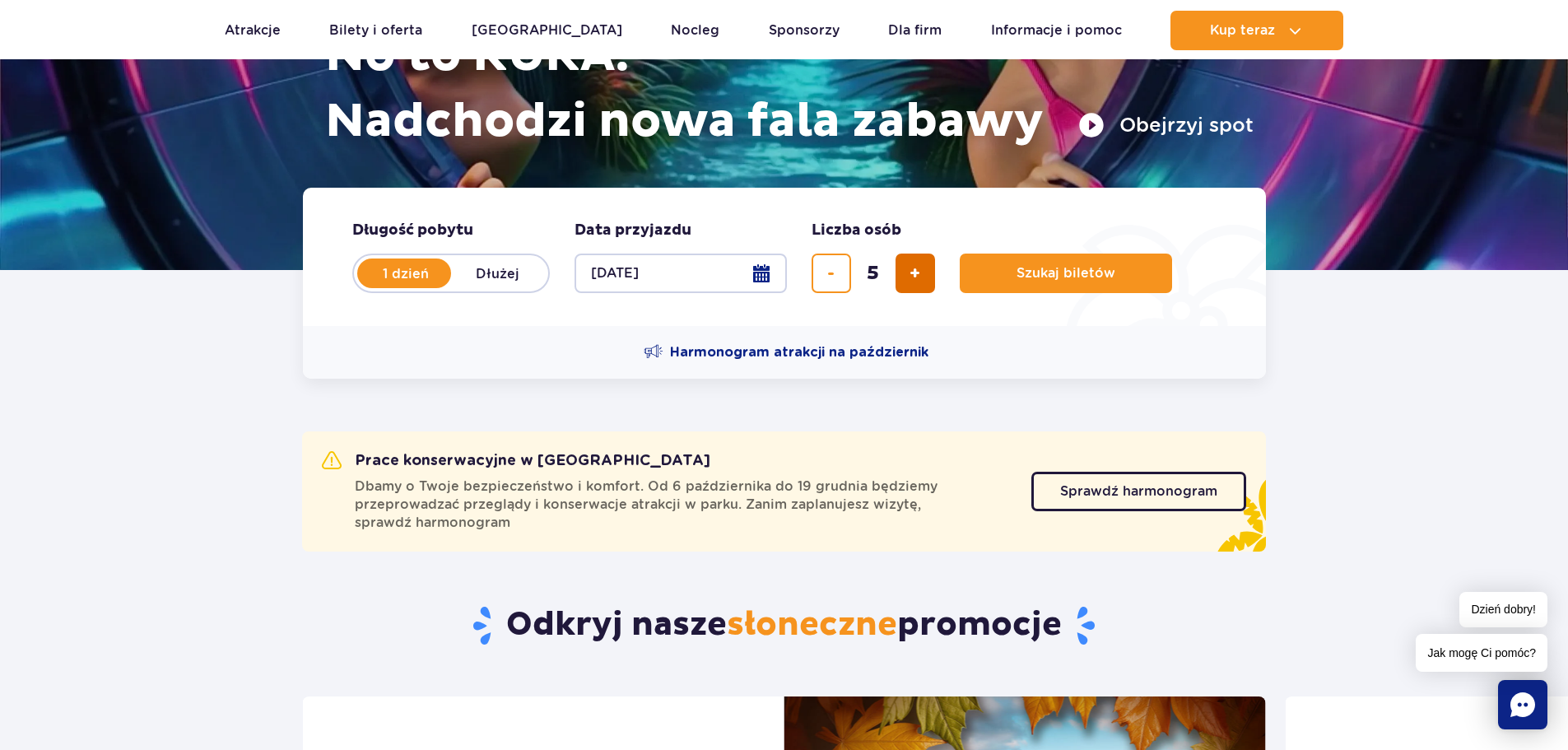
click at [914, 273] on span "dodaj bilet" at bounding box center [914, 273] width 11 height 0
click at [830, 273] on span "usuń bilet" at bounding box center [831, 273] width 8 height 0
type input "6"
click at [1046, 265] on span "Szukaj biletów" at bounding box center [1059, 272] width 98 height 14
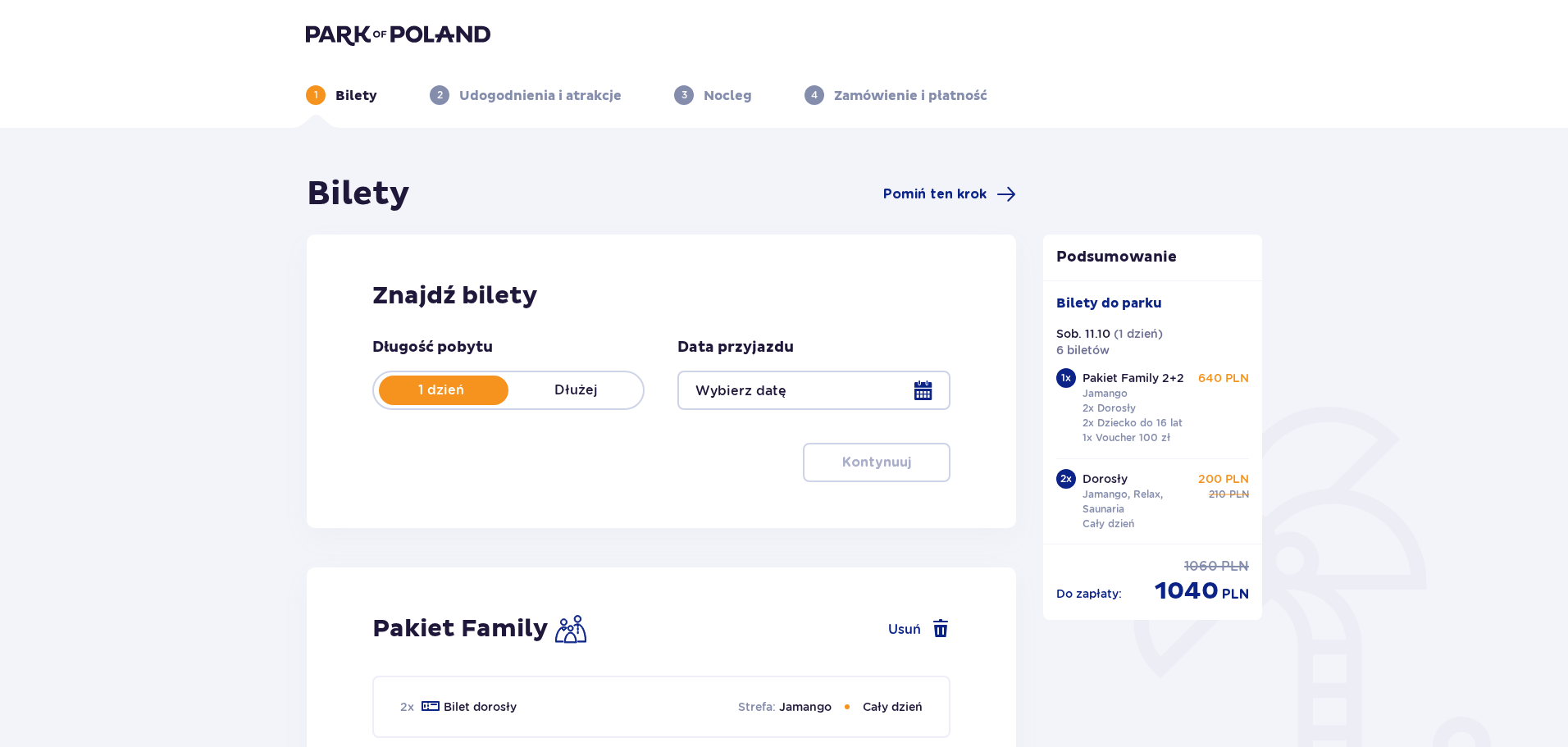
type input "[DATE]"
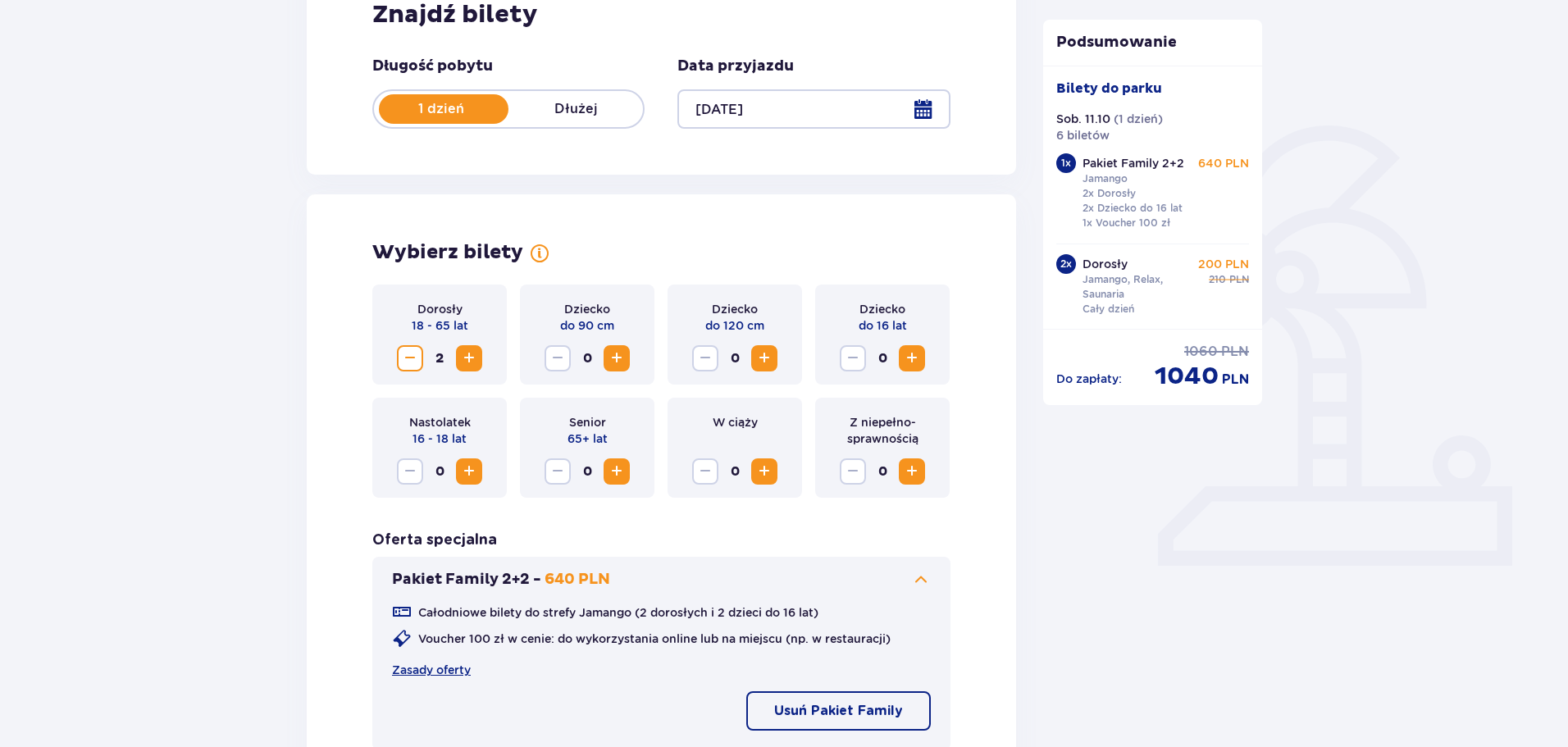
scroll to position [328, 0]
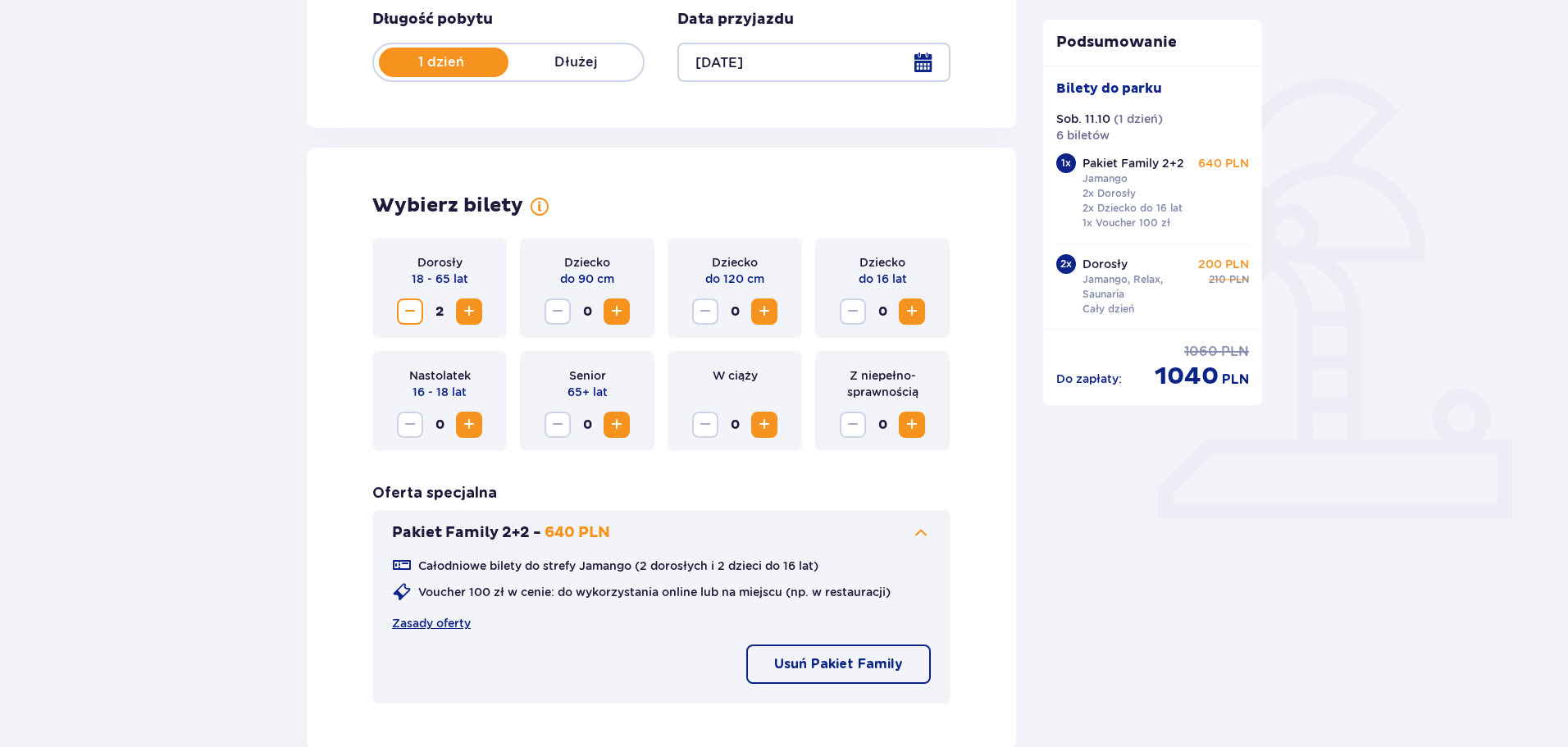
click at [467, 314] on span "Zwiększ" at bounding box center [469, 311] width 19 height 19
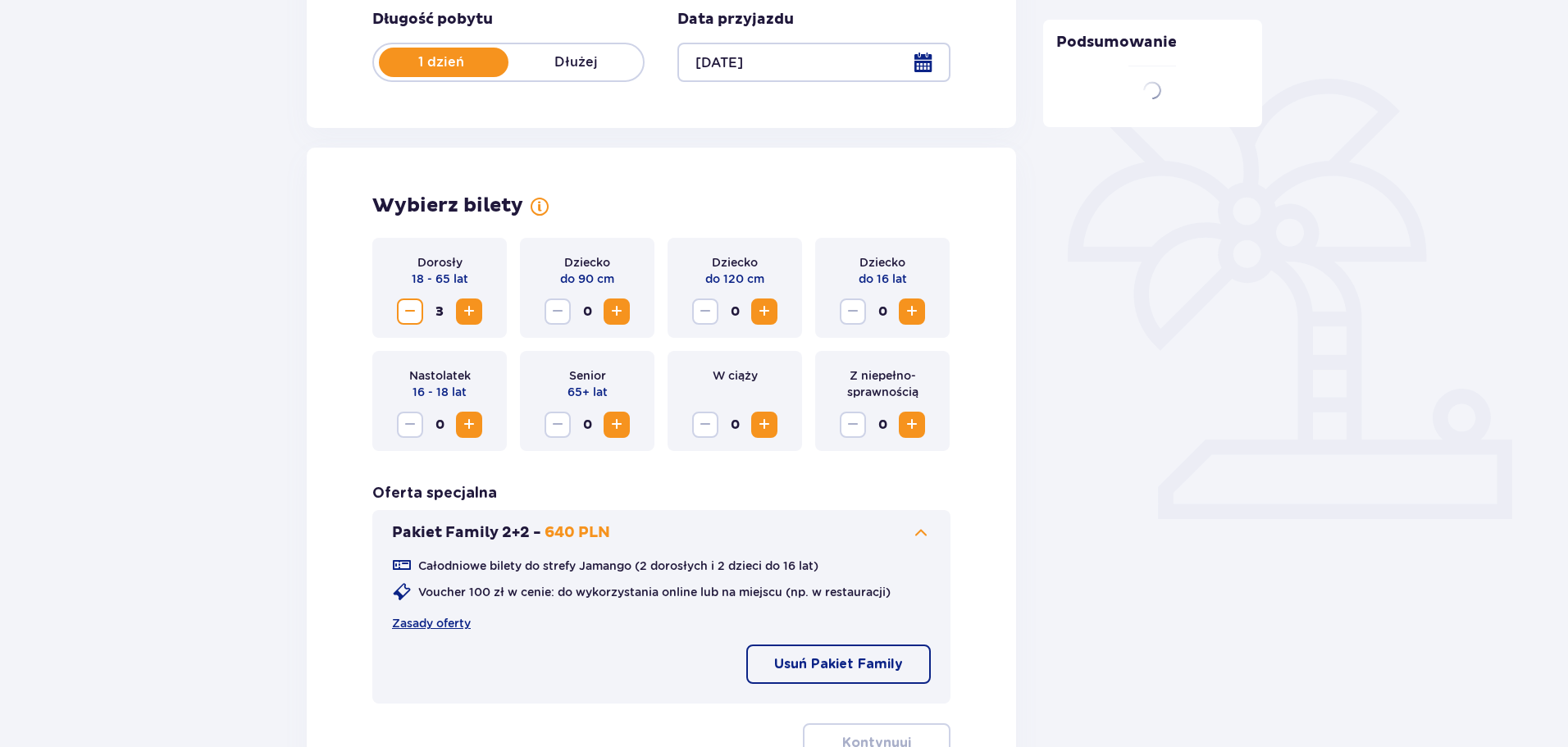
click at [467, 314] on span "Zwiększ" at bounding box center [469, 311] width 19 height 19
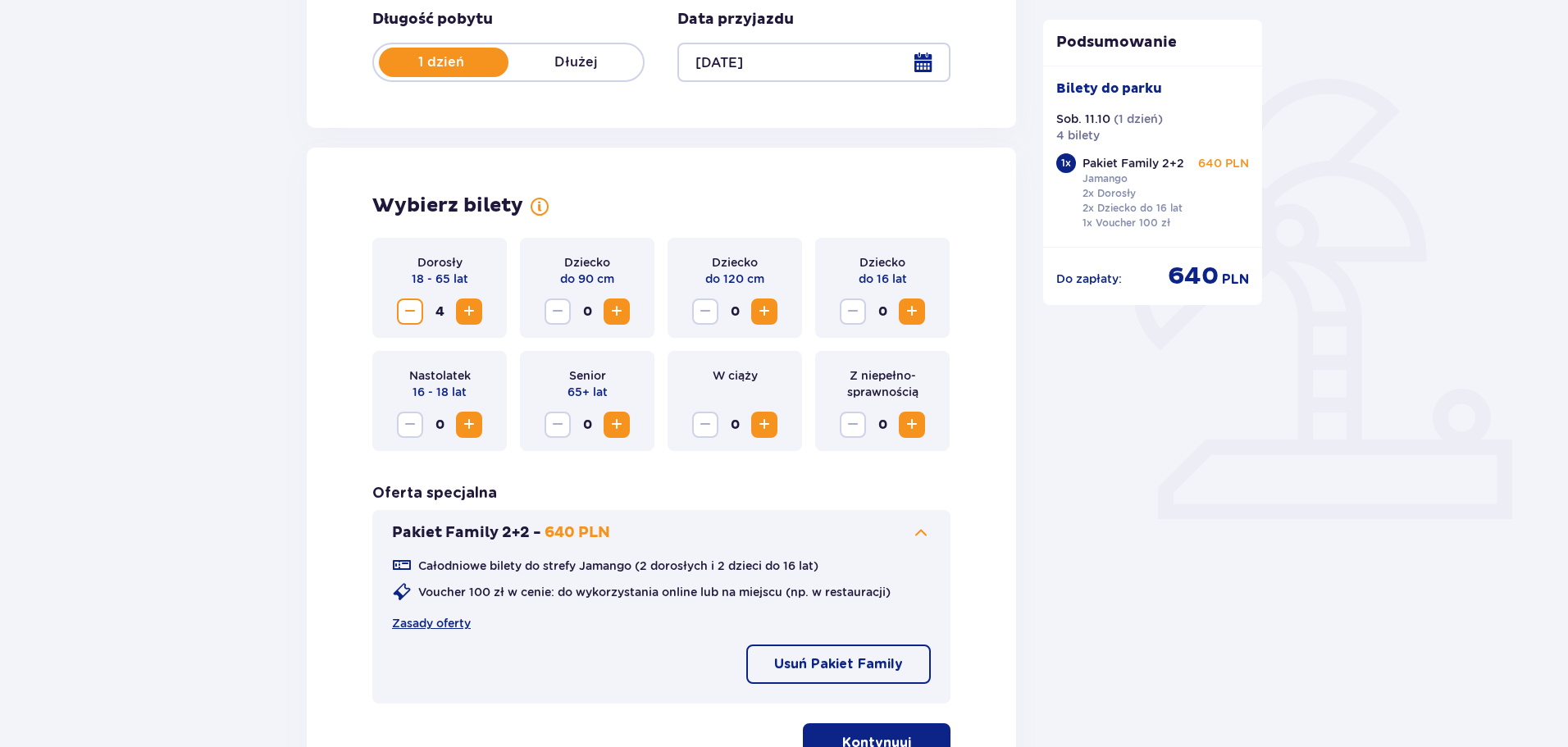
click at [460, 307] on span "Zwiększ" at bounding box center [469, 311] width 19 height 19
click at [463, 308] on span "Zwiększ" at bounding box center [469, 311] width 19 height 19
click at [400, 311] on span "Zmniejsz" at bounding box center [410, 311] width 19 height 19
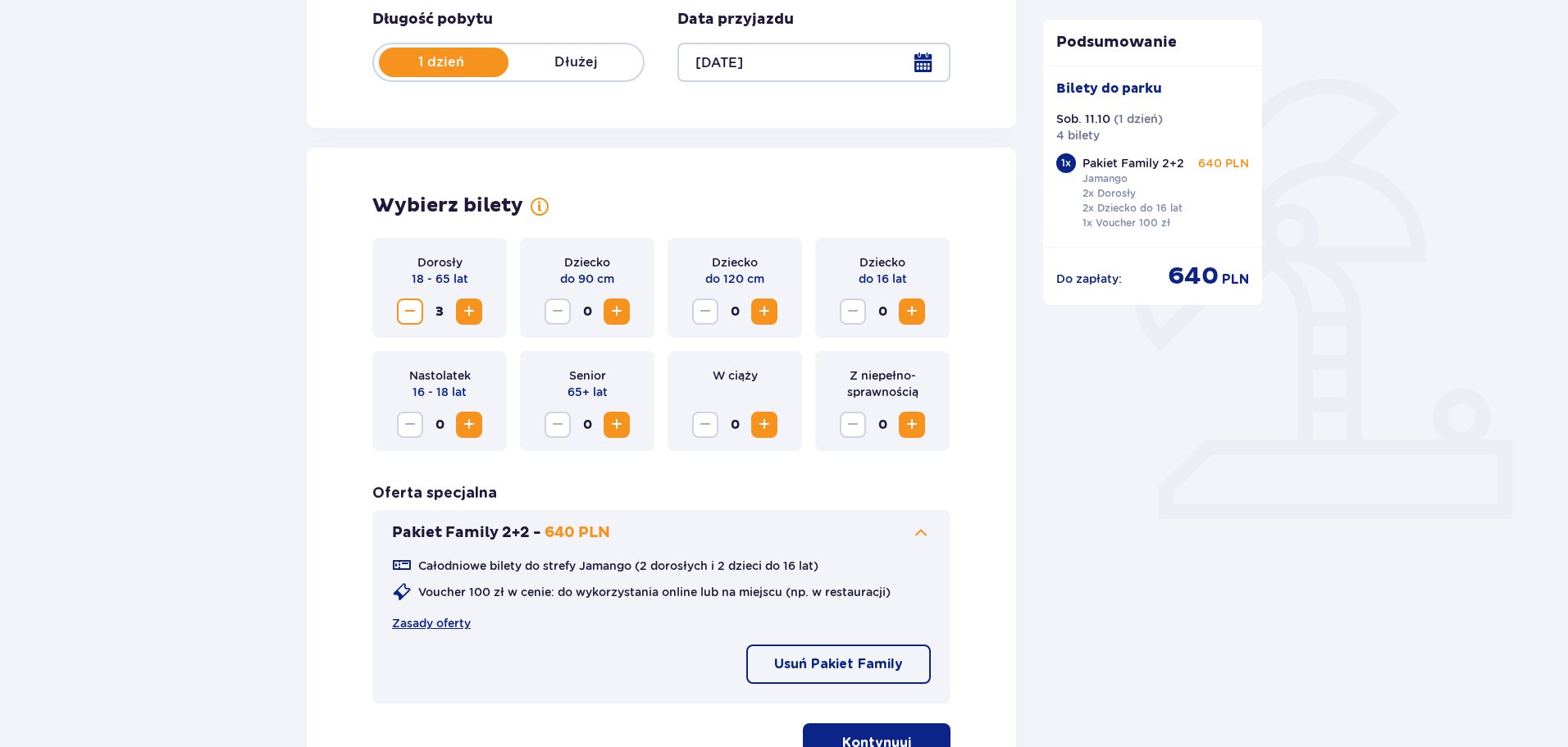
click at [473, 311] on span "Zwiększ" at bounding box center [469, 311] width 19 height 19
click at [911, 302] on span "Zwiększ" at bounding box center [911, 311] width 19 height 19
click at [912, 308] on span "Zwiększ" at bounding box center [911, 311] width 19 height 19
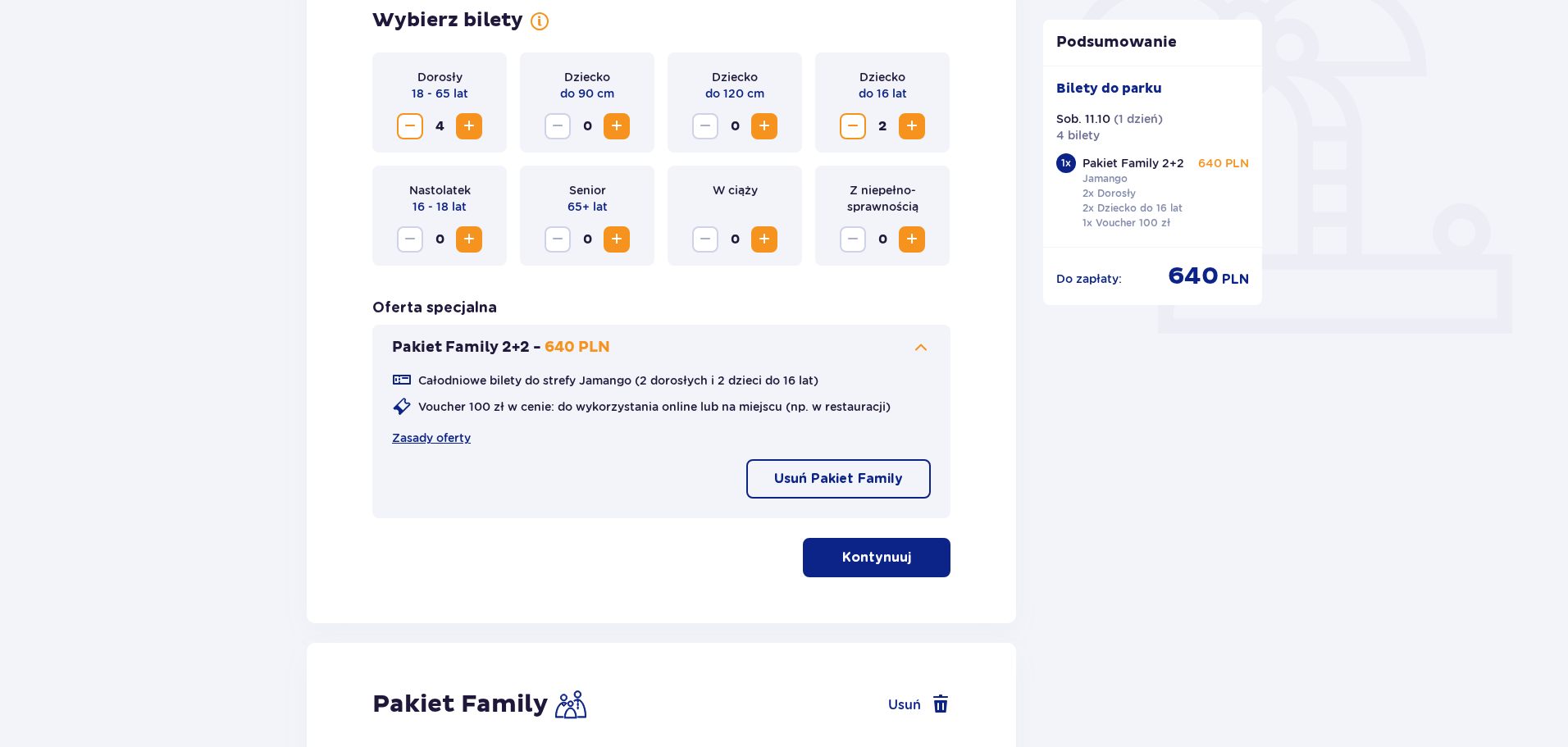
scroll to position [574, 0]
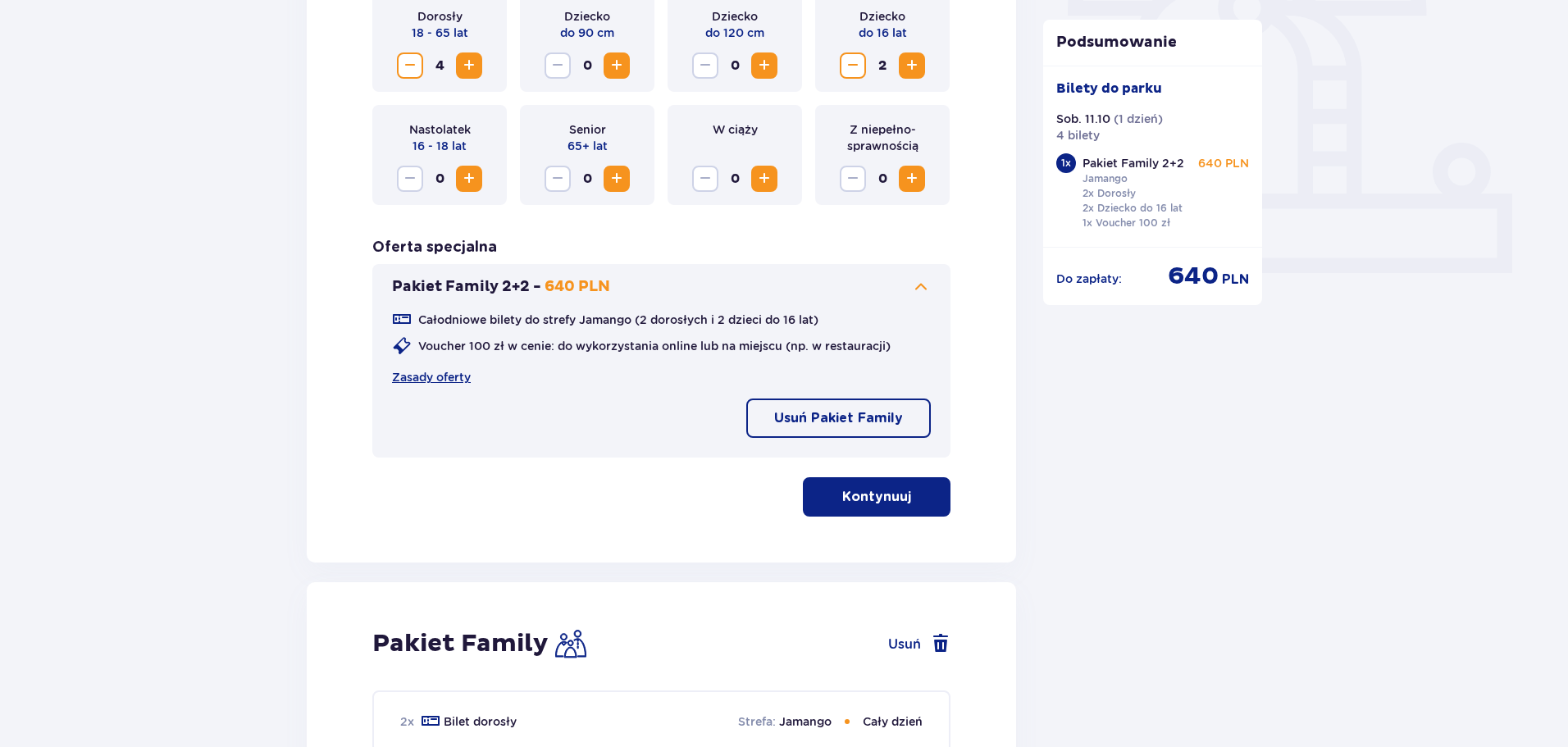
click at [862, 415] on p "Usuń Pakiet Family" at bounding box center [838, 418] width 129 height 18
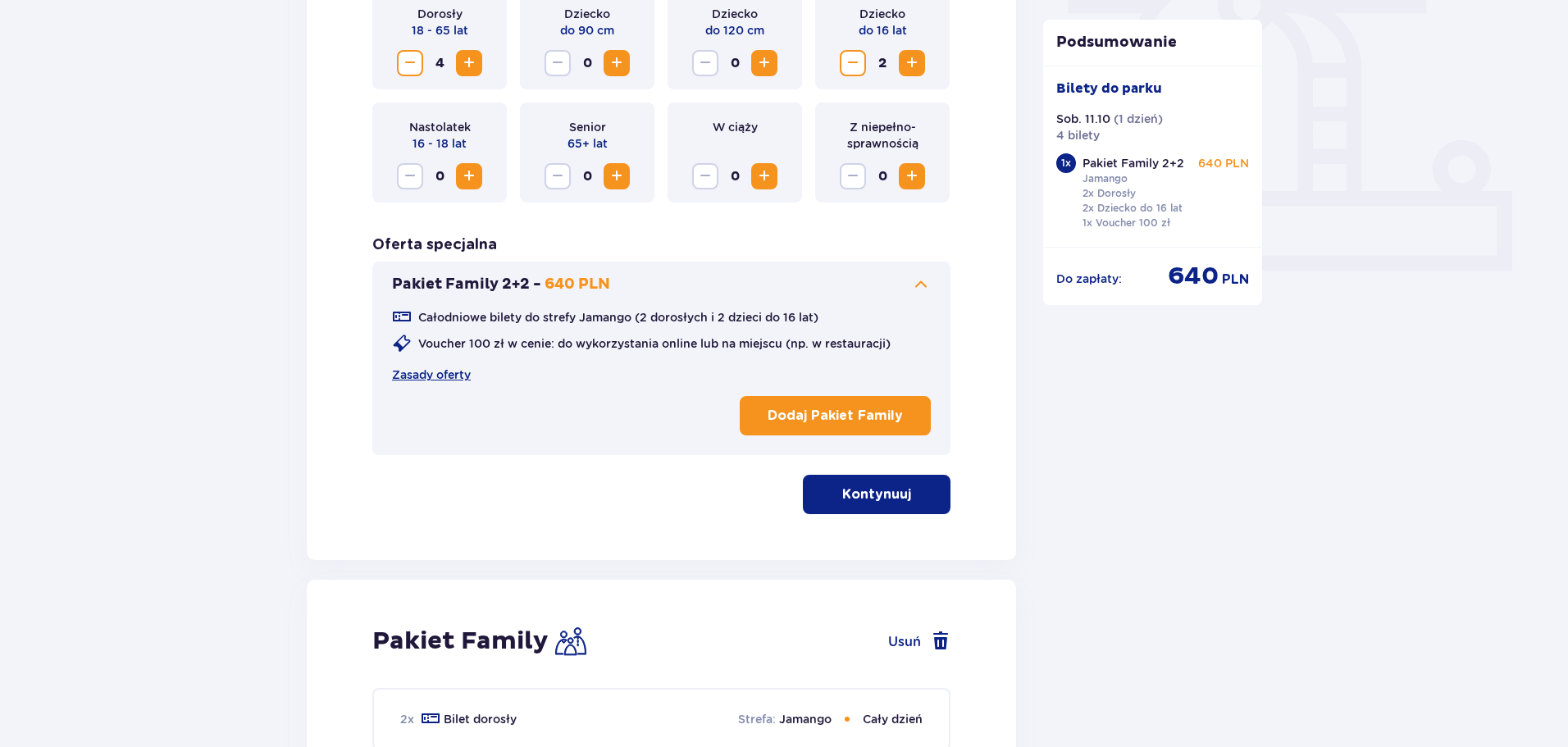
scroll to position [531, 0]
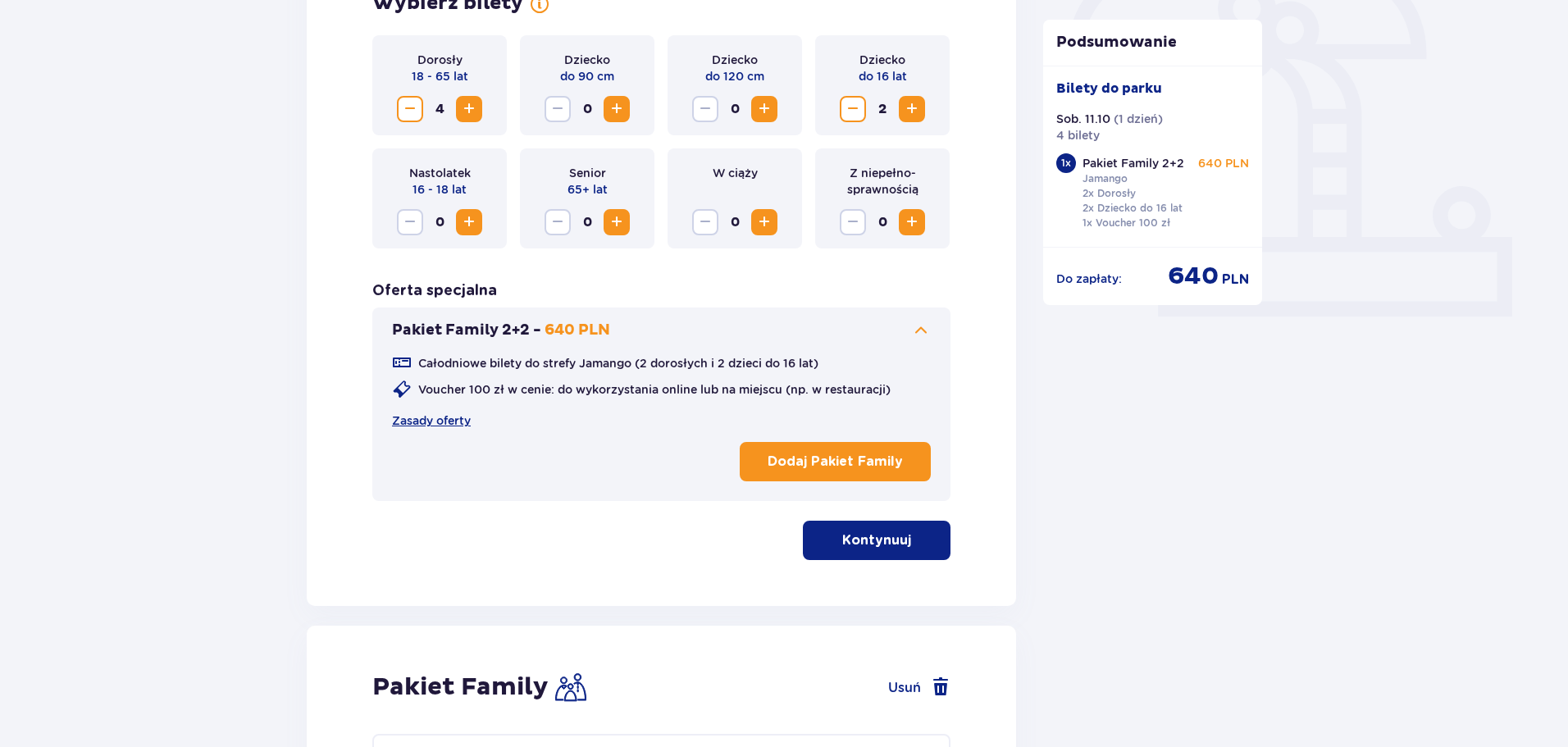
click at [876, 538] on p "Kontynuuj" at bounding box center [877, 540] width 69 height 18
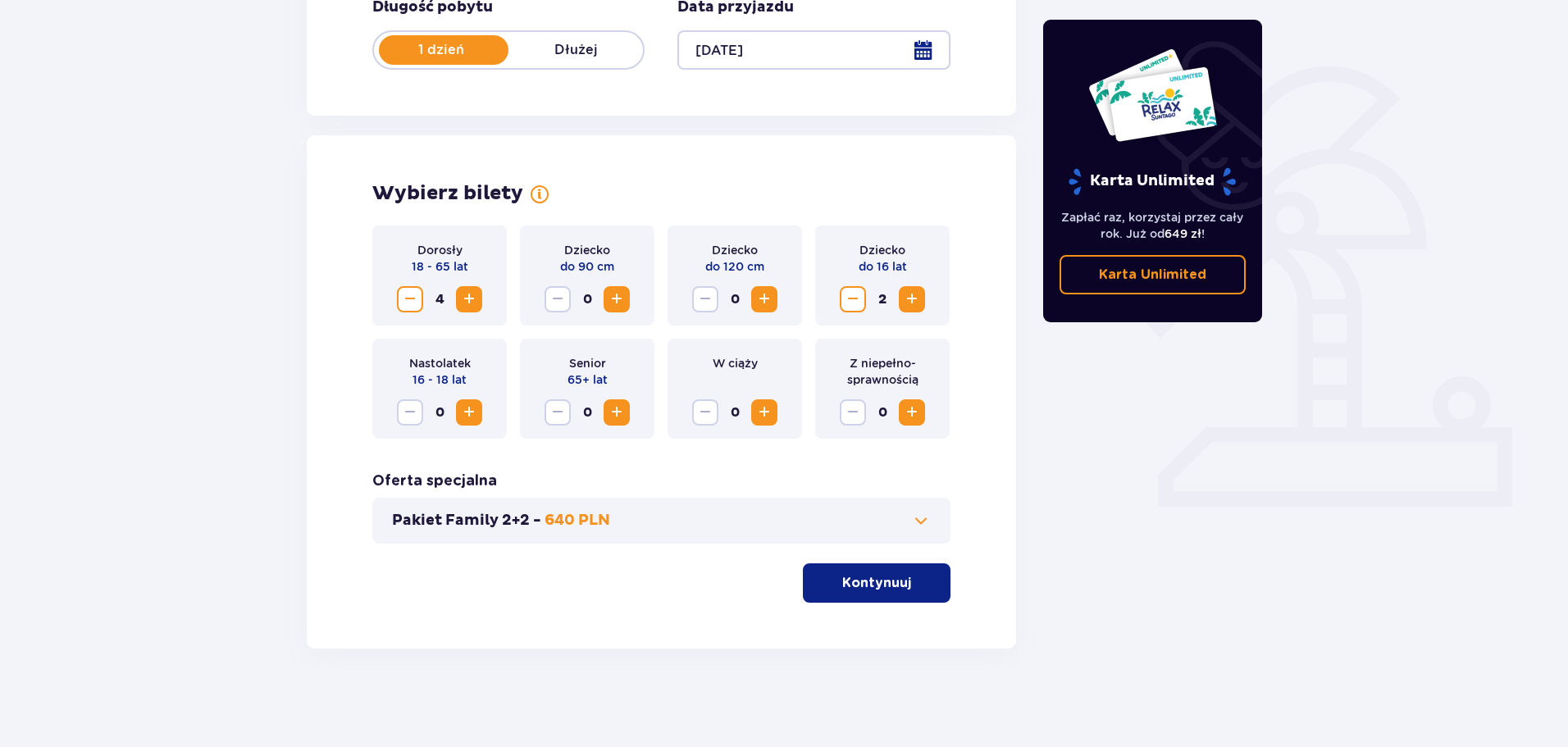
scroll to position [340, 0]
click at [928, 516] on span at bounding box center [921, 520] width 19 height 19
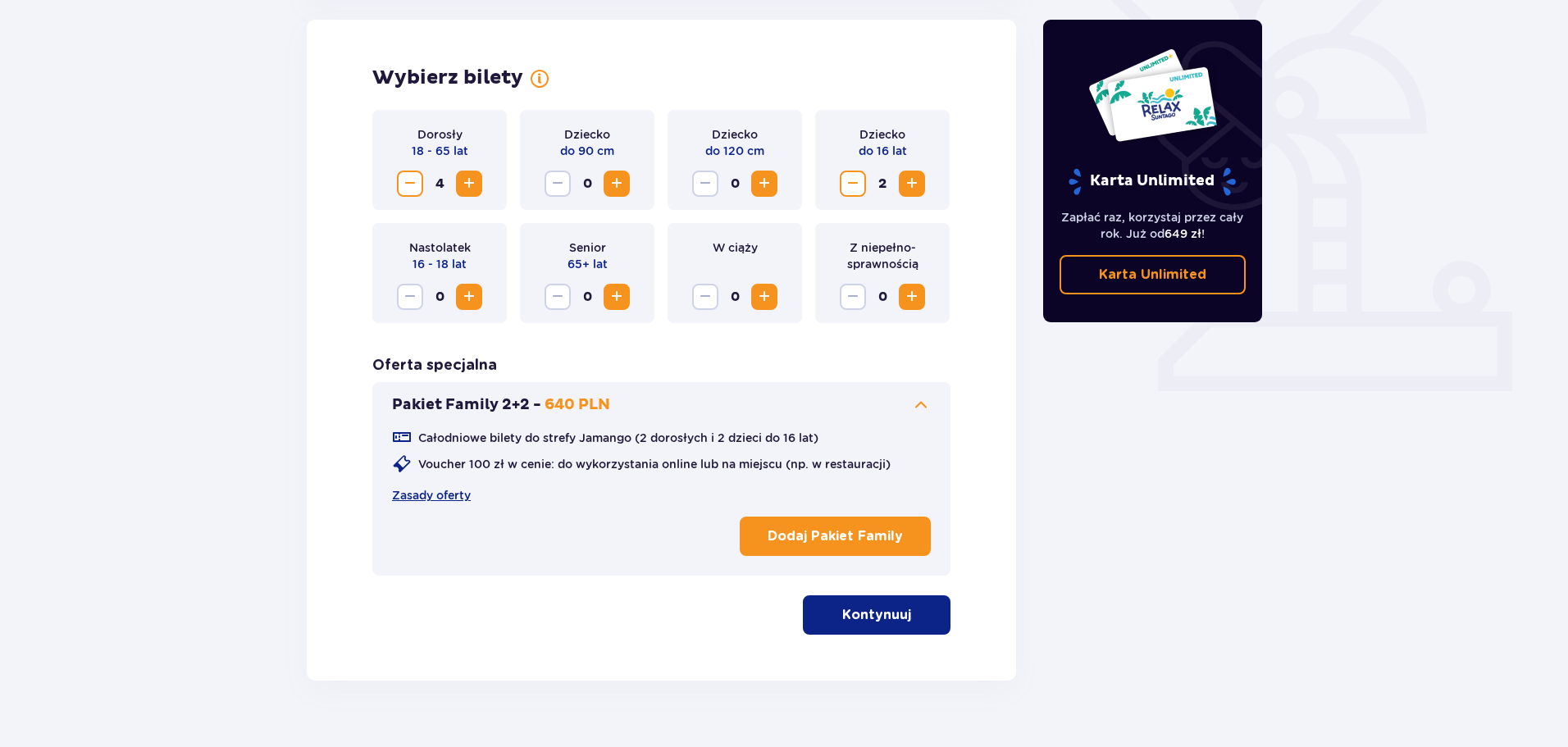
scroll to position [487, 0]
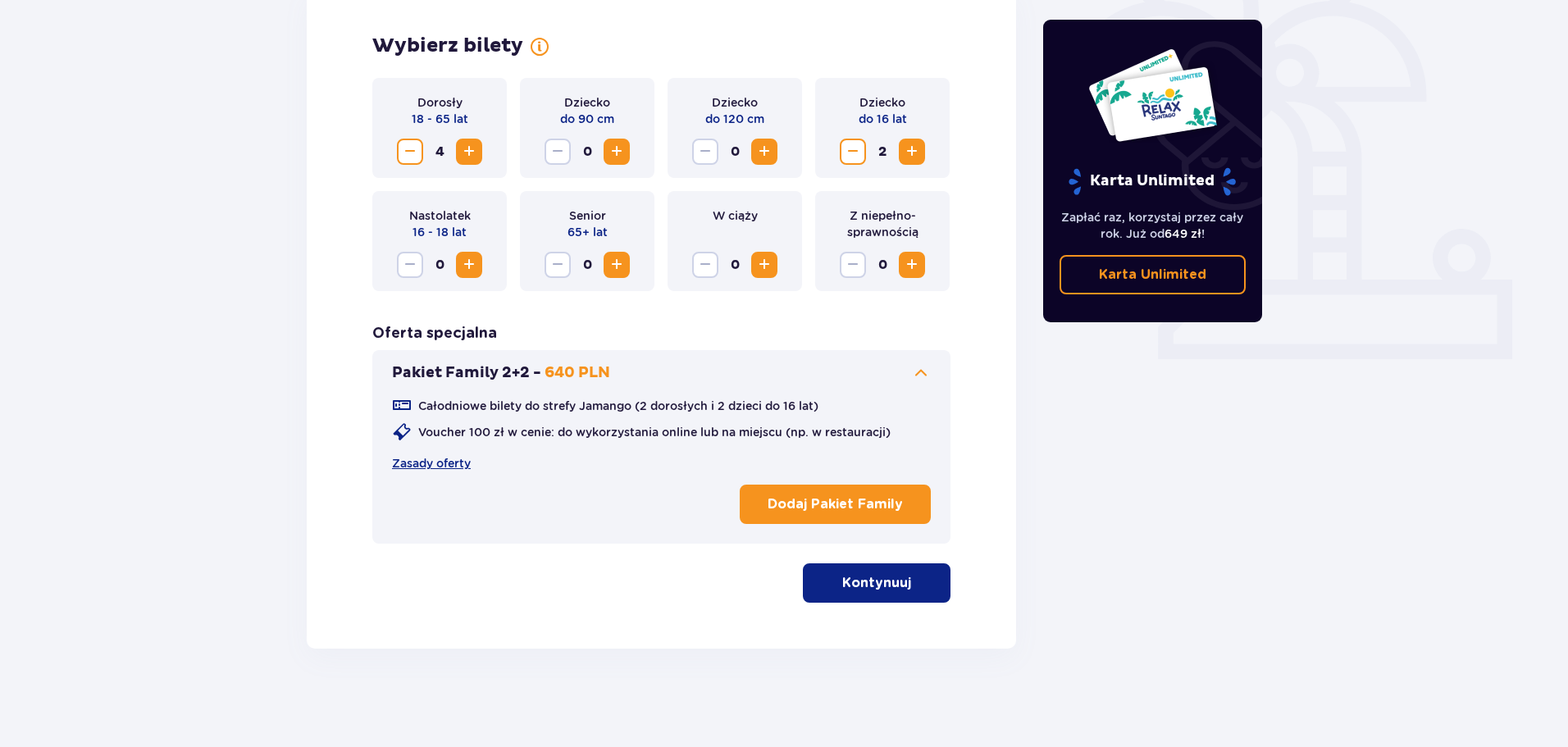
click at [890, 570] on button "Kontynuuj" at bounding box center [877, 583] width 148 height 39
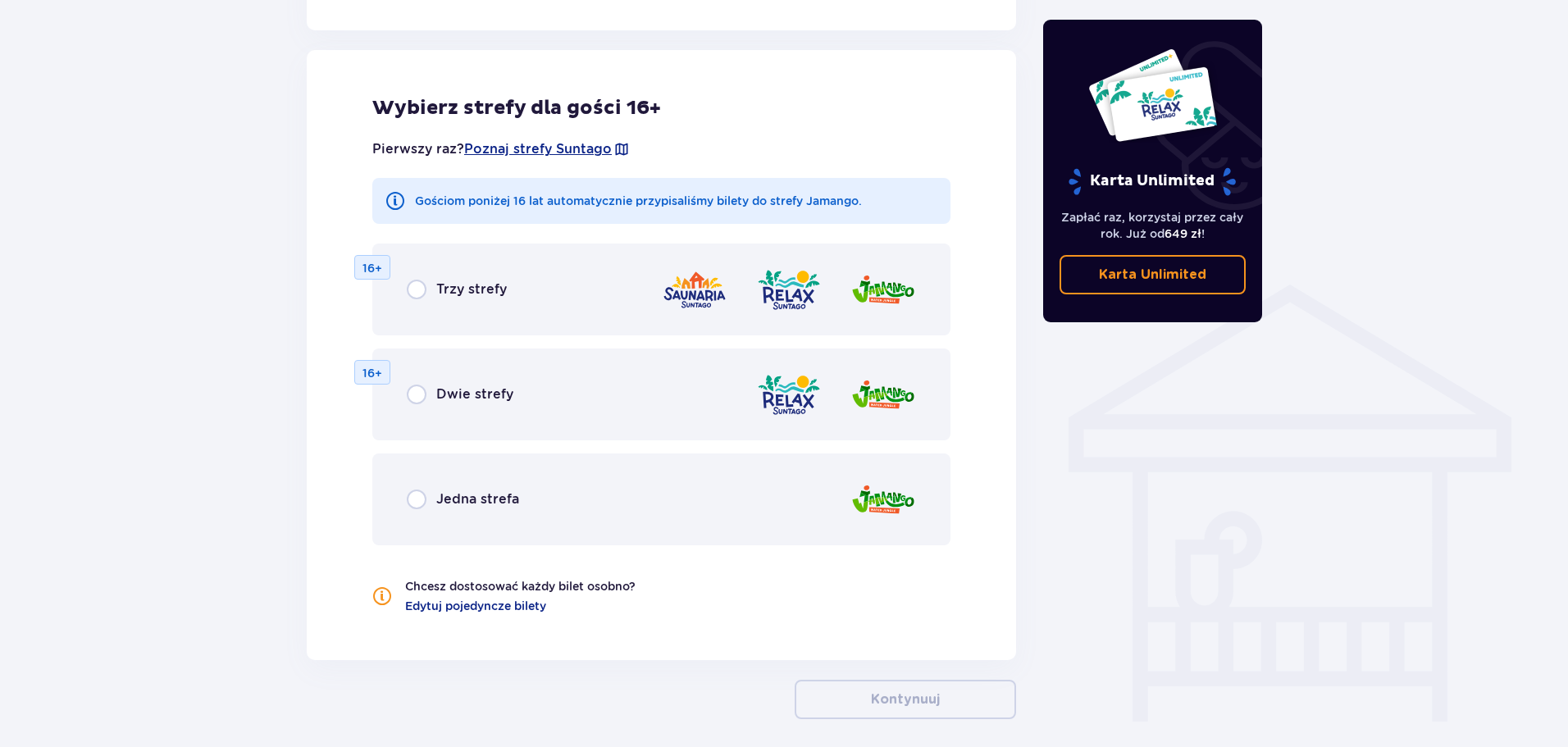
scroll to position [1058, 0]
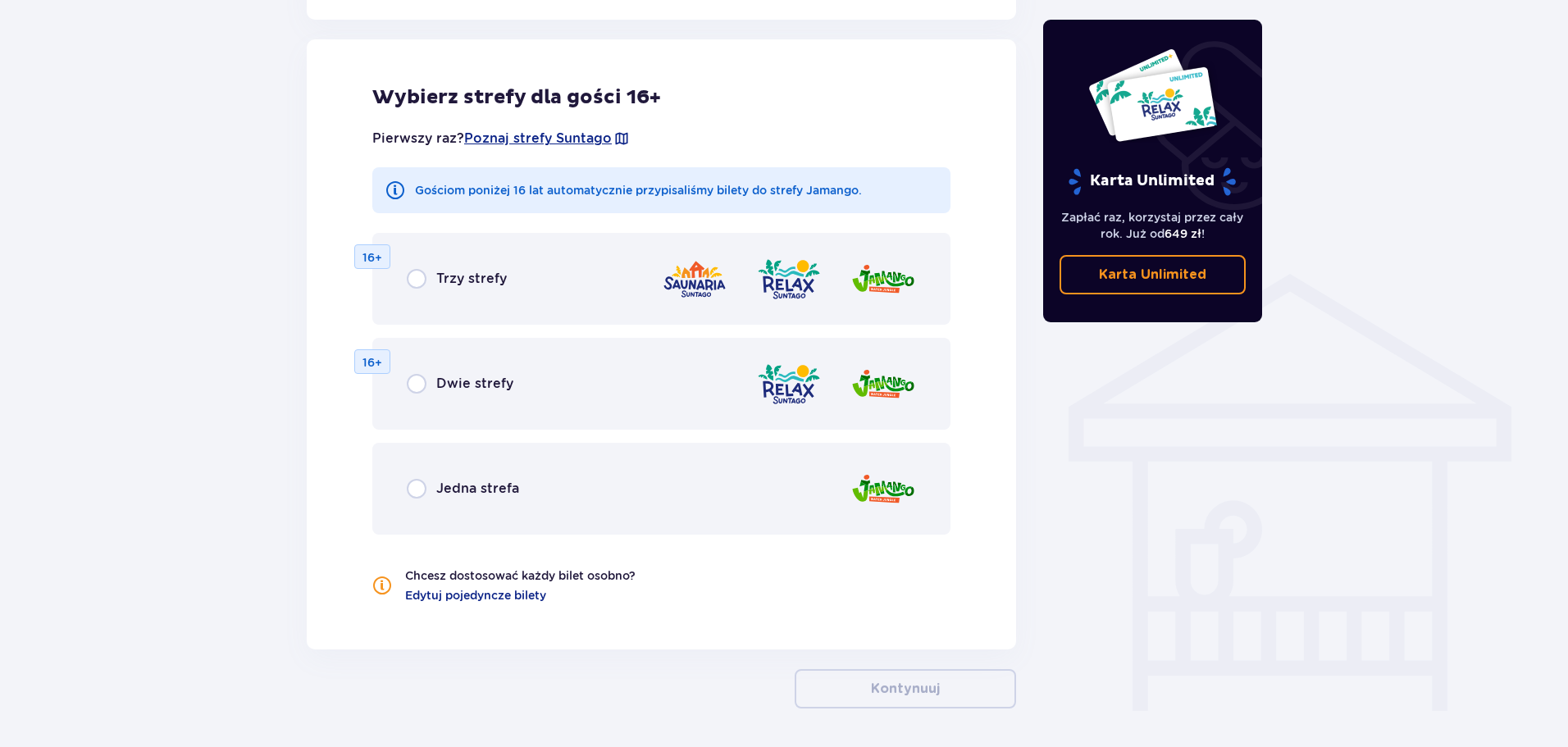
click at [413, 286] on input "radio" at bounding box center [416, 279] width 19 height 19
radio input "true"
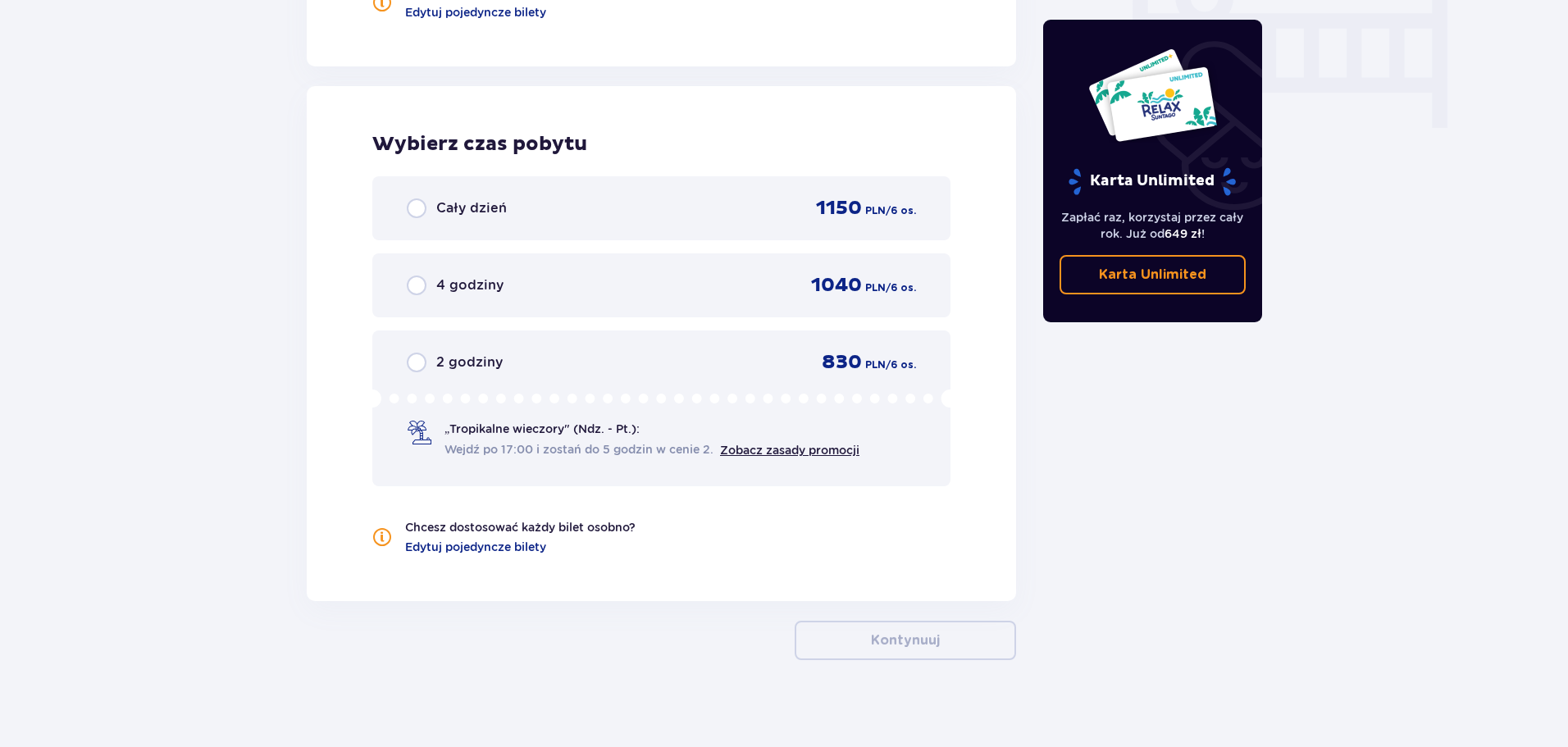
scroll to position [1653, 0]
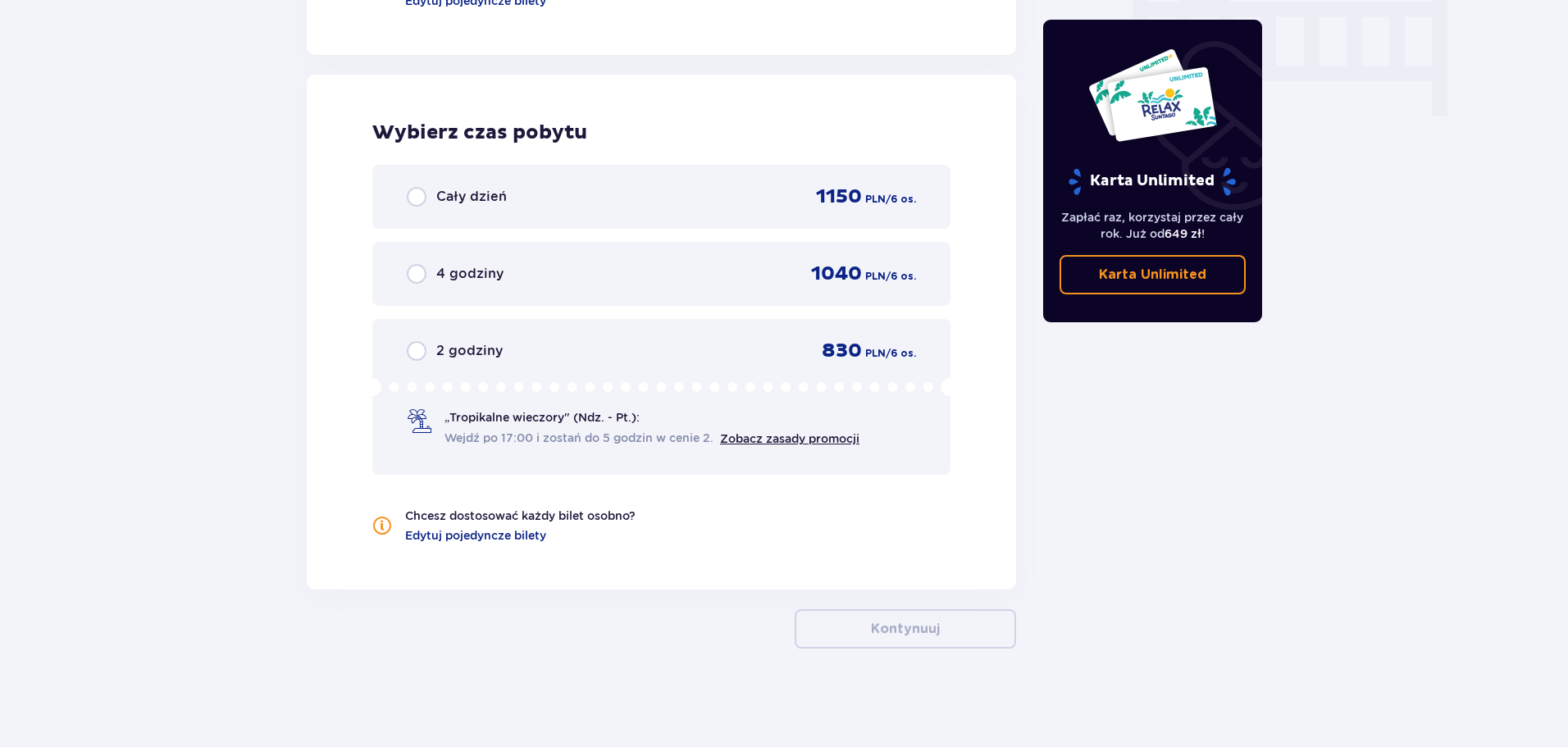
click at [418, 198] on input "radio" at bounding box center [416, 196] width 19 height 19
radio input "true"
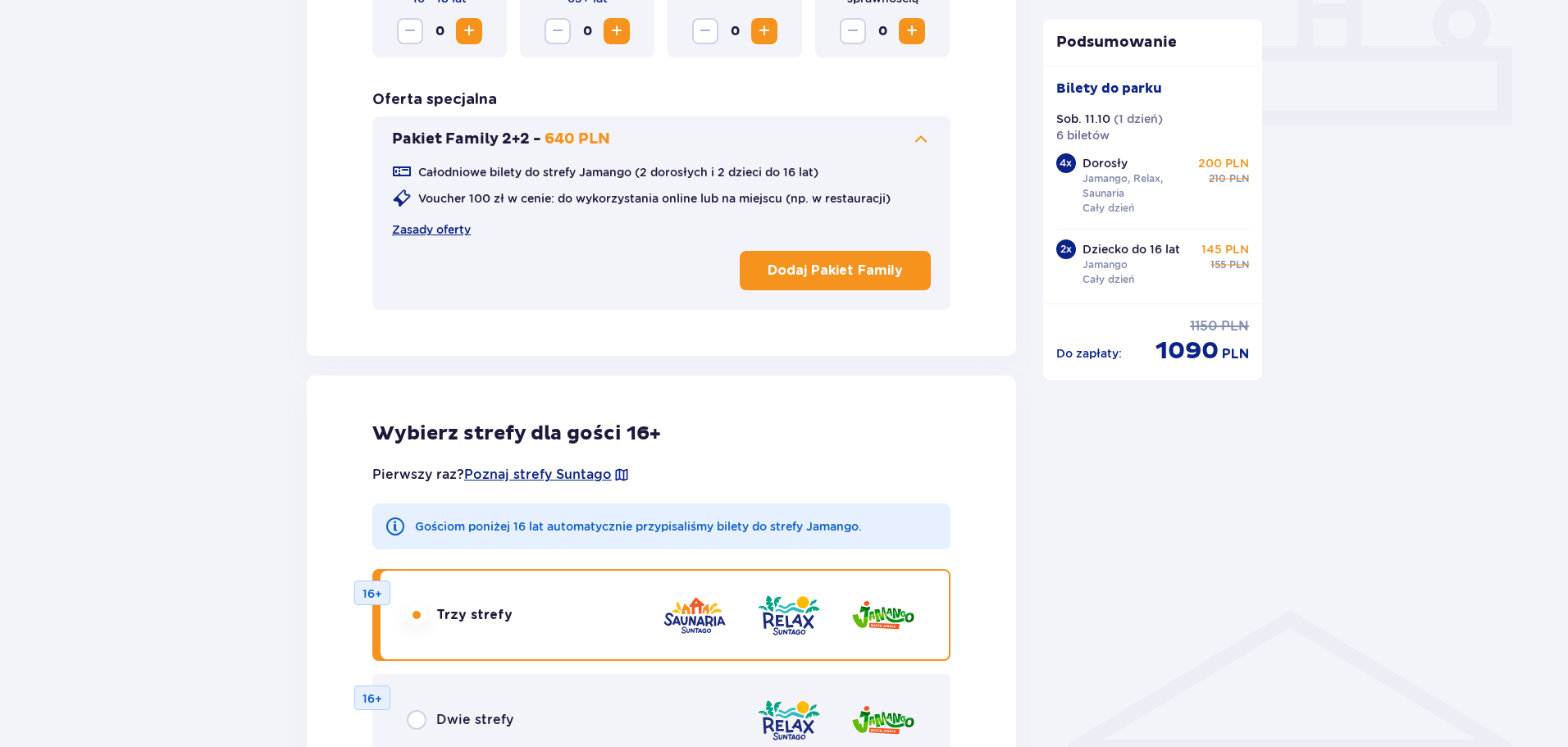
scroll to position [432, 0]
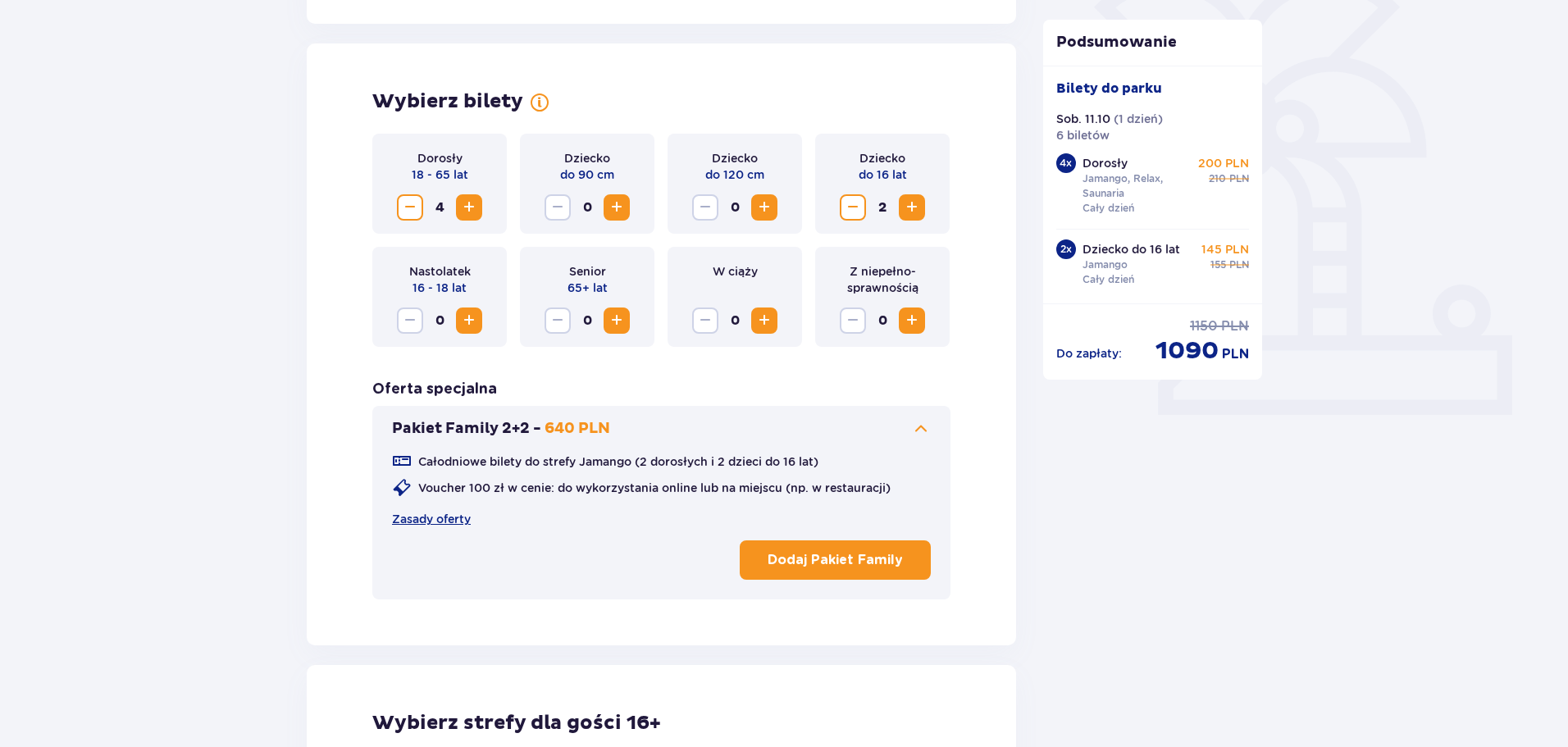
click at [850, 560] on p "Dodaj Pakiet Family" at bounding box center [834, 560] width 136 height 18
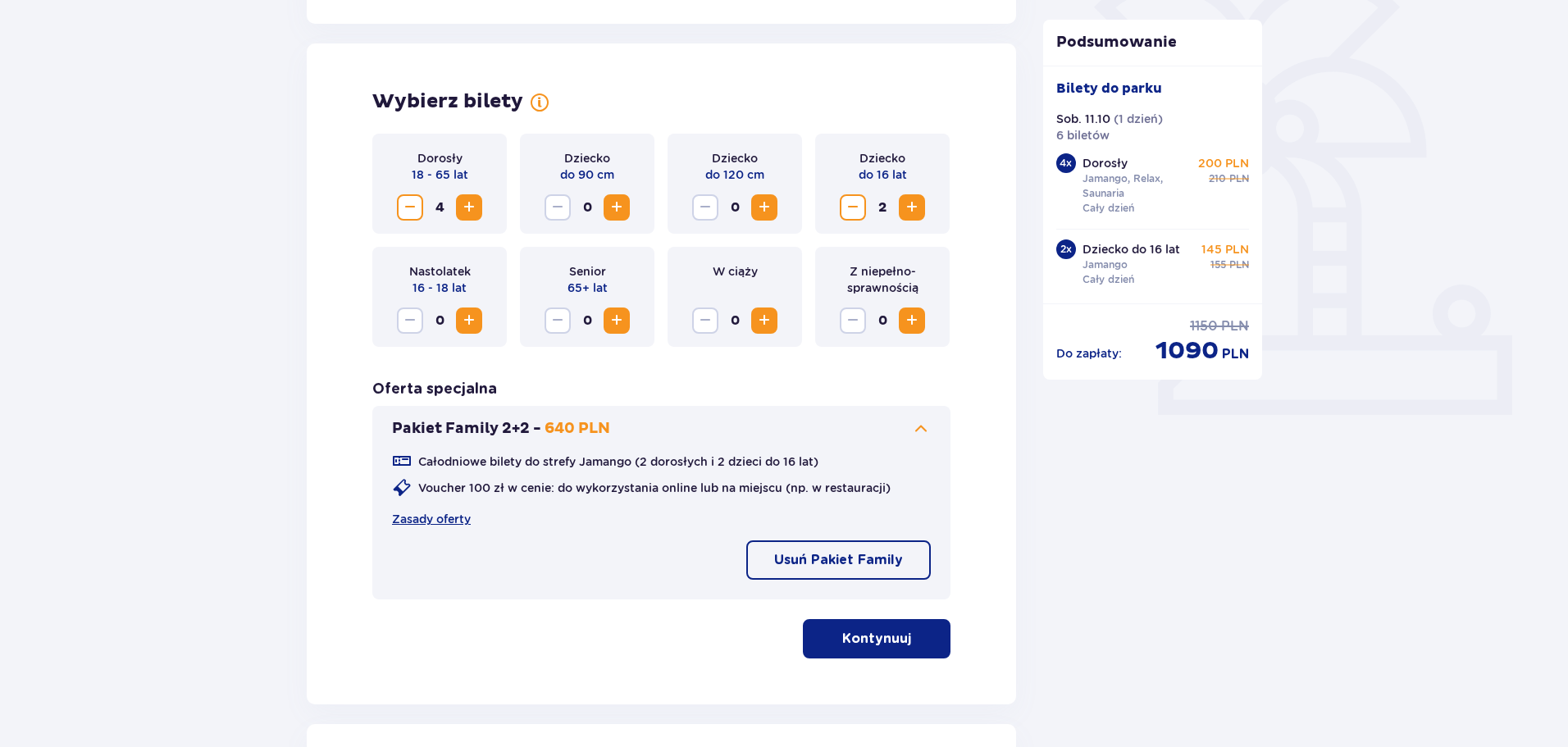
click at [889, 638] on p "Kontynuuj" at bounding box center [877, 638] width 69 height 18
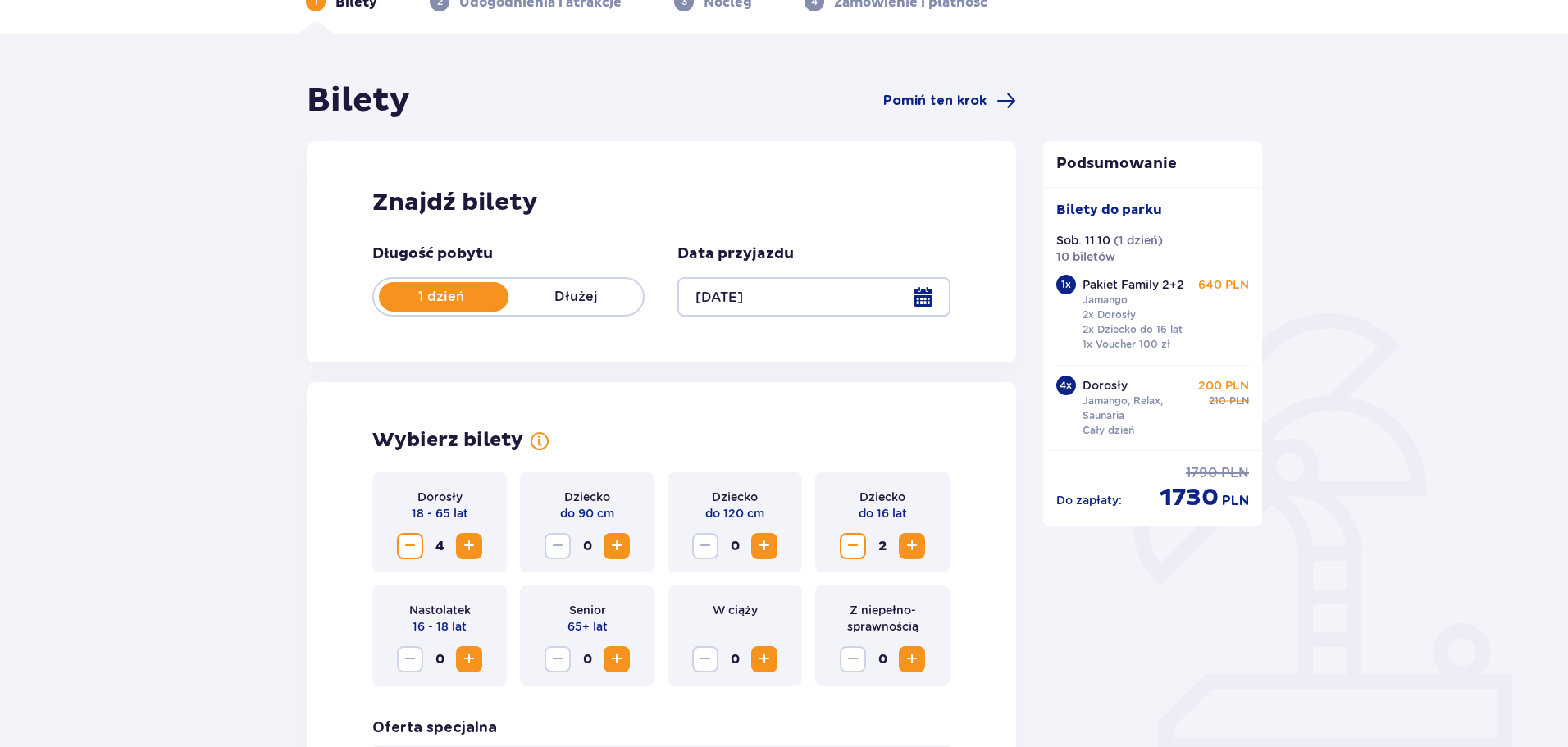
scroll to position [12, 0]
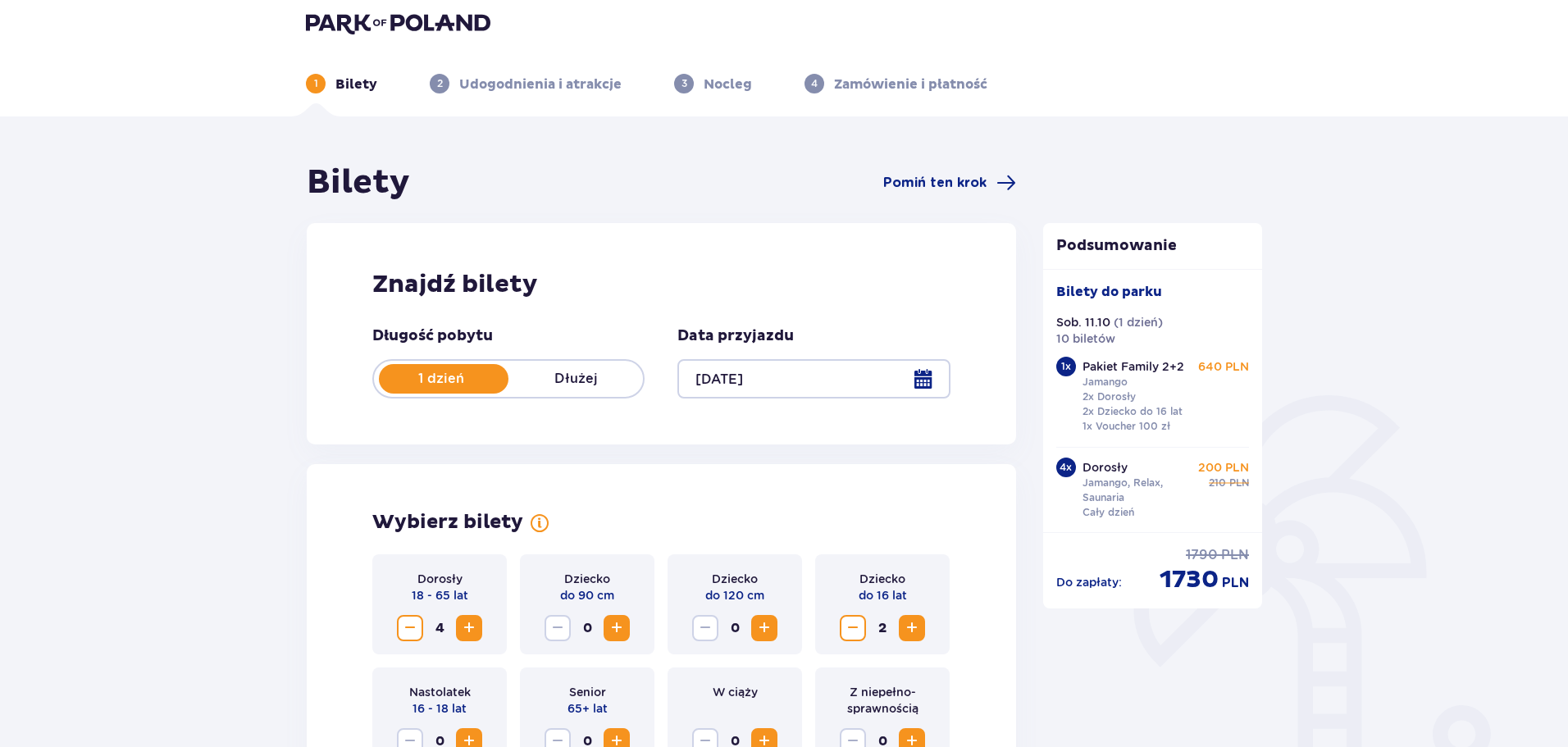
click at [406, 625] on span "Zmniejsz" at bounding box center [410, 628] width 19 height 19
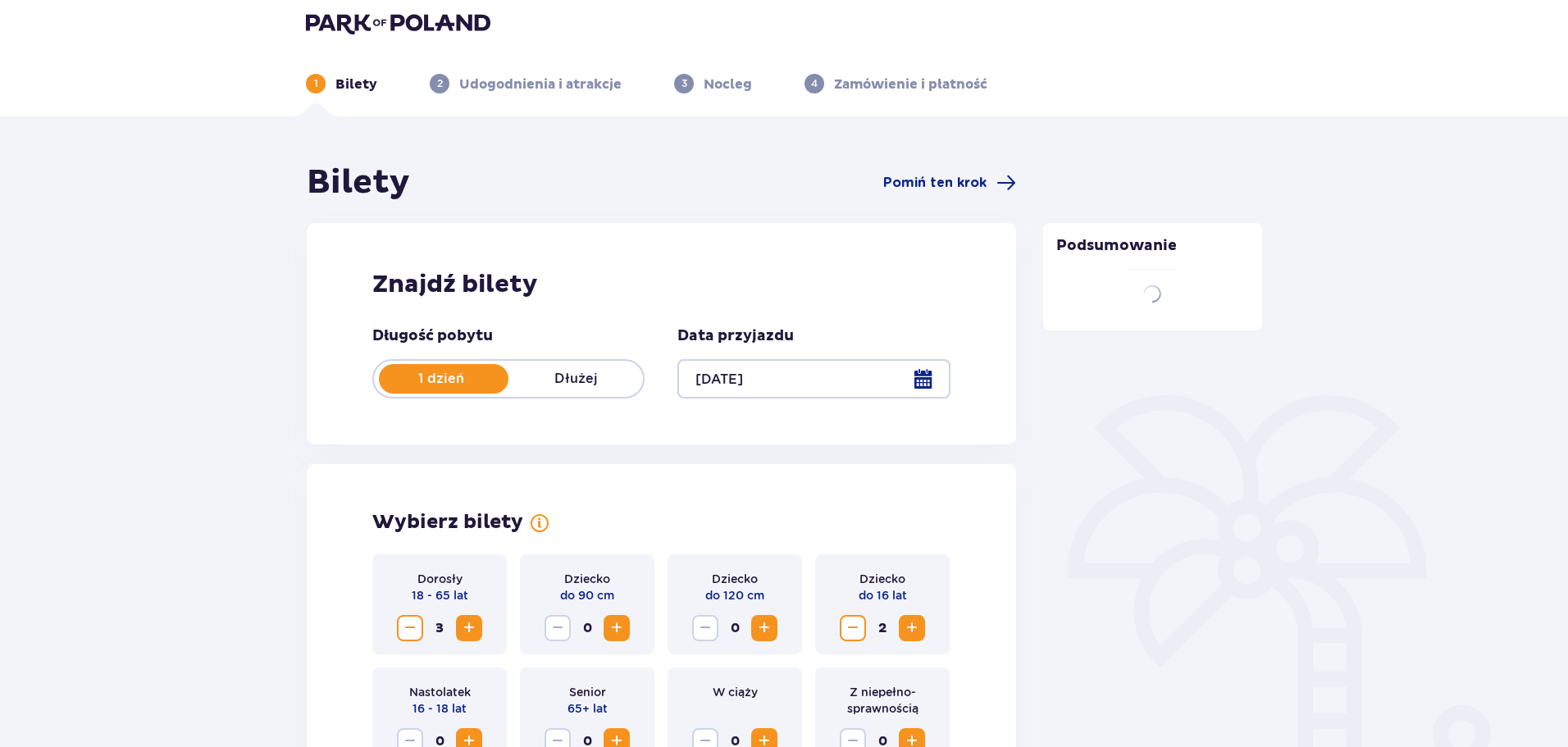
click at [405, 625] on span "Zmniejsz" at bounding box center [410, 628] width 19 height 19
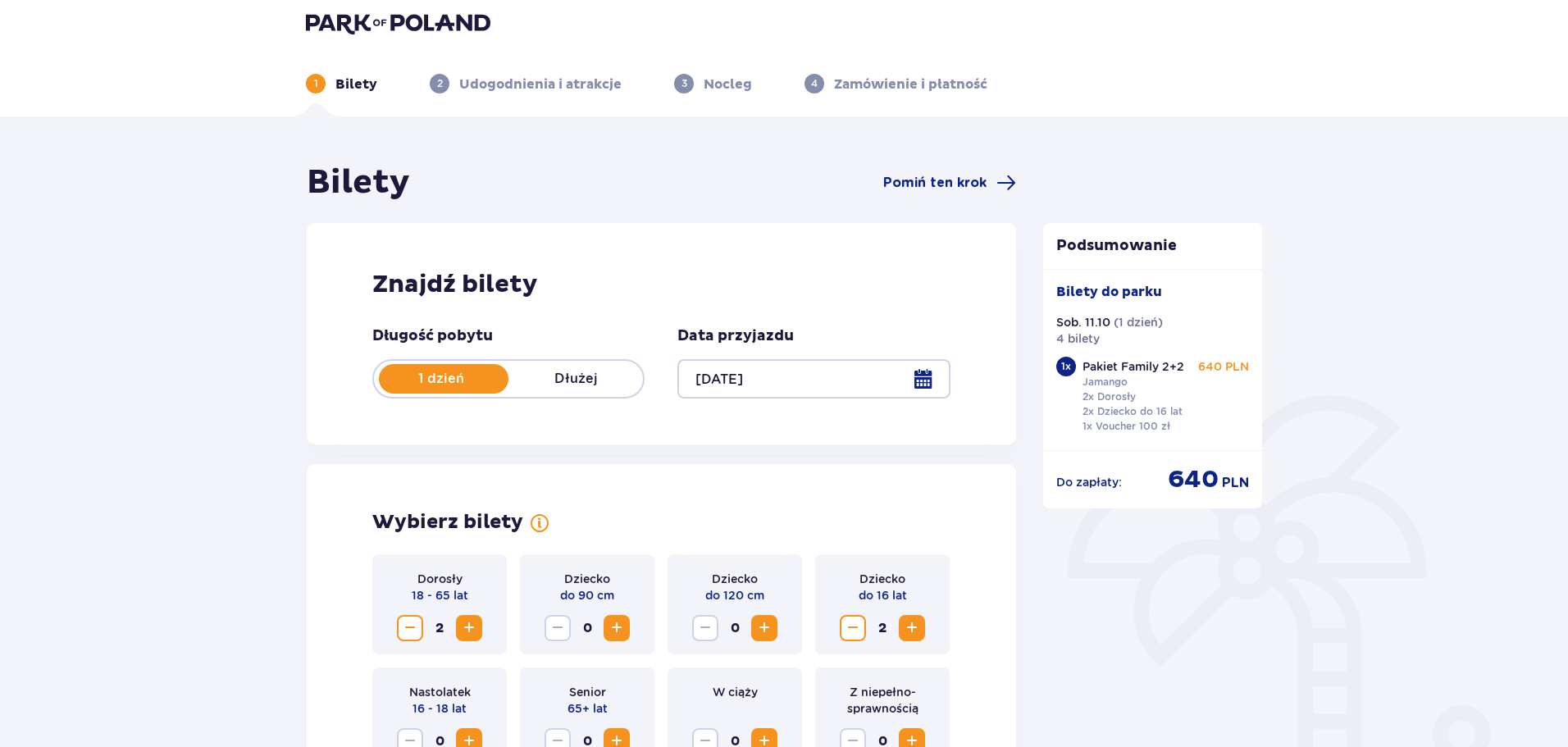
click at [846, 633] on span "Zmniejsz" at bounding box center [853, 628] width 19 height 19
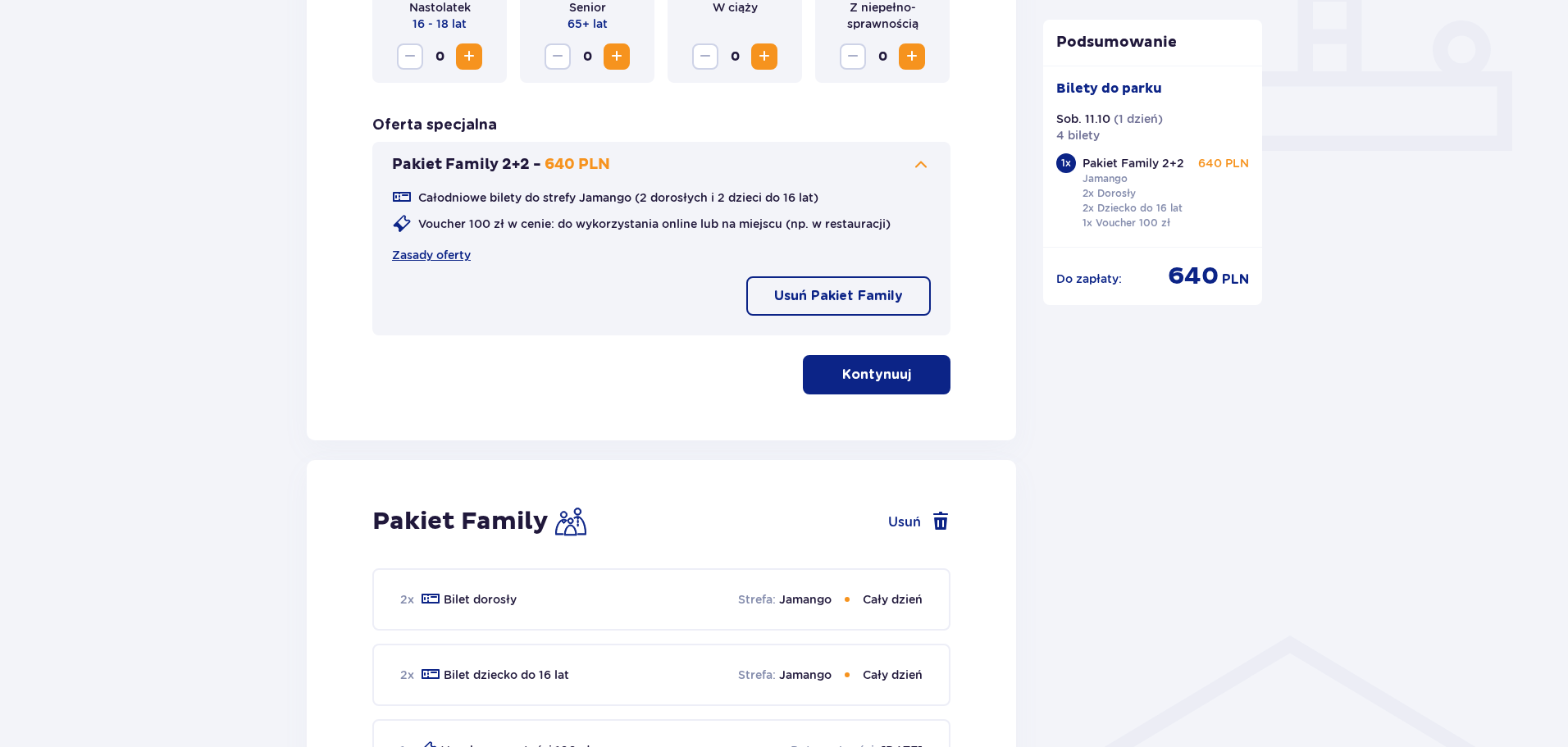
scroll to position [694, 0]
click at [887, 380] on p "Kontynuuj" at bounding box center [877, 376] width 69 height 18
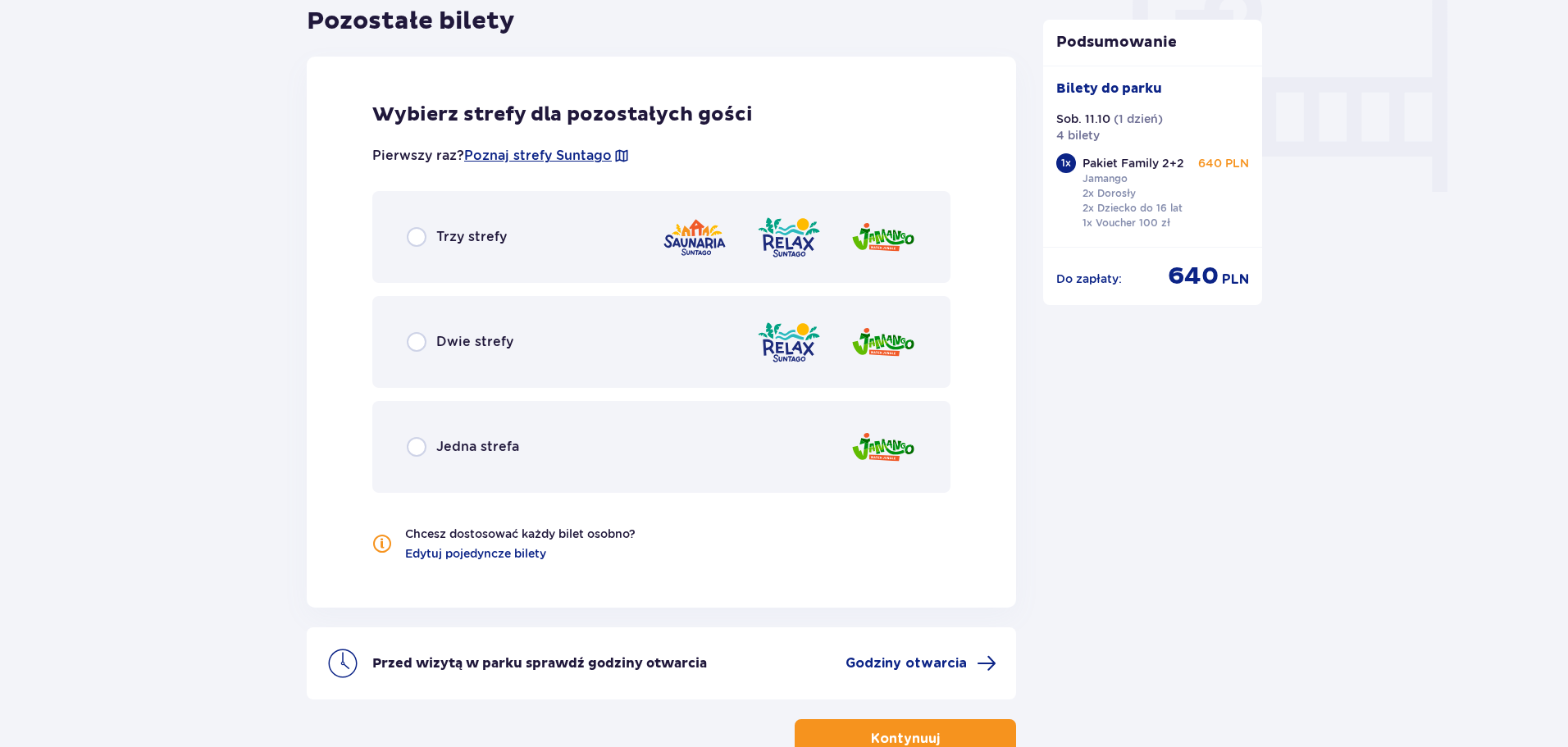
scroll to position [1594, 0]
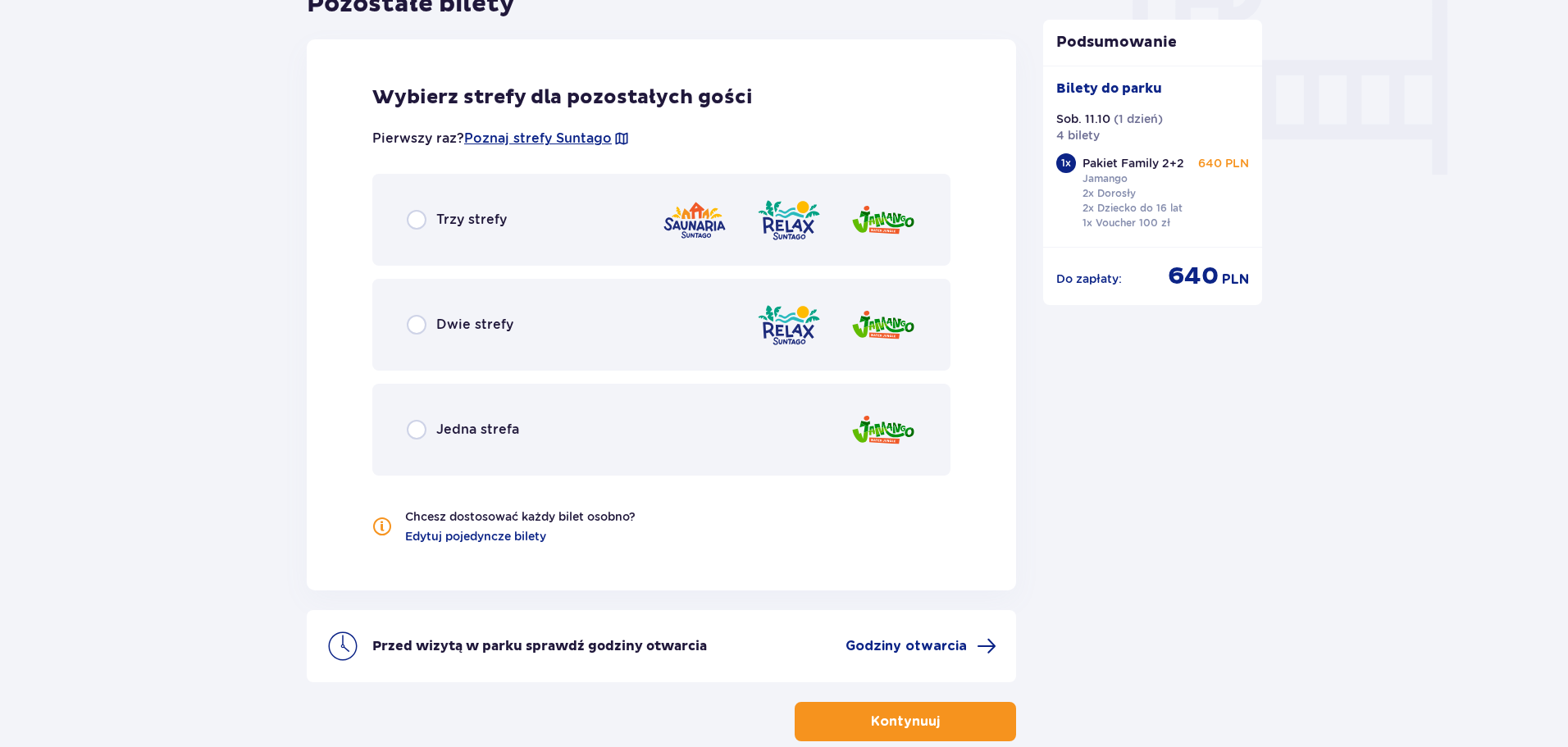
click at [416, 220] on input "radio" at bounding box center [416, 219] width 19 height 19
radio input "true"
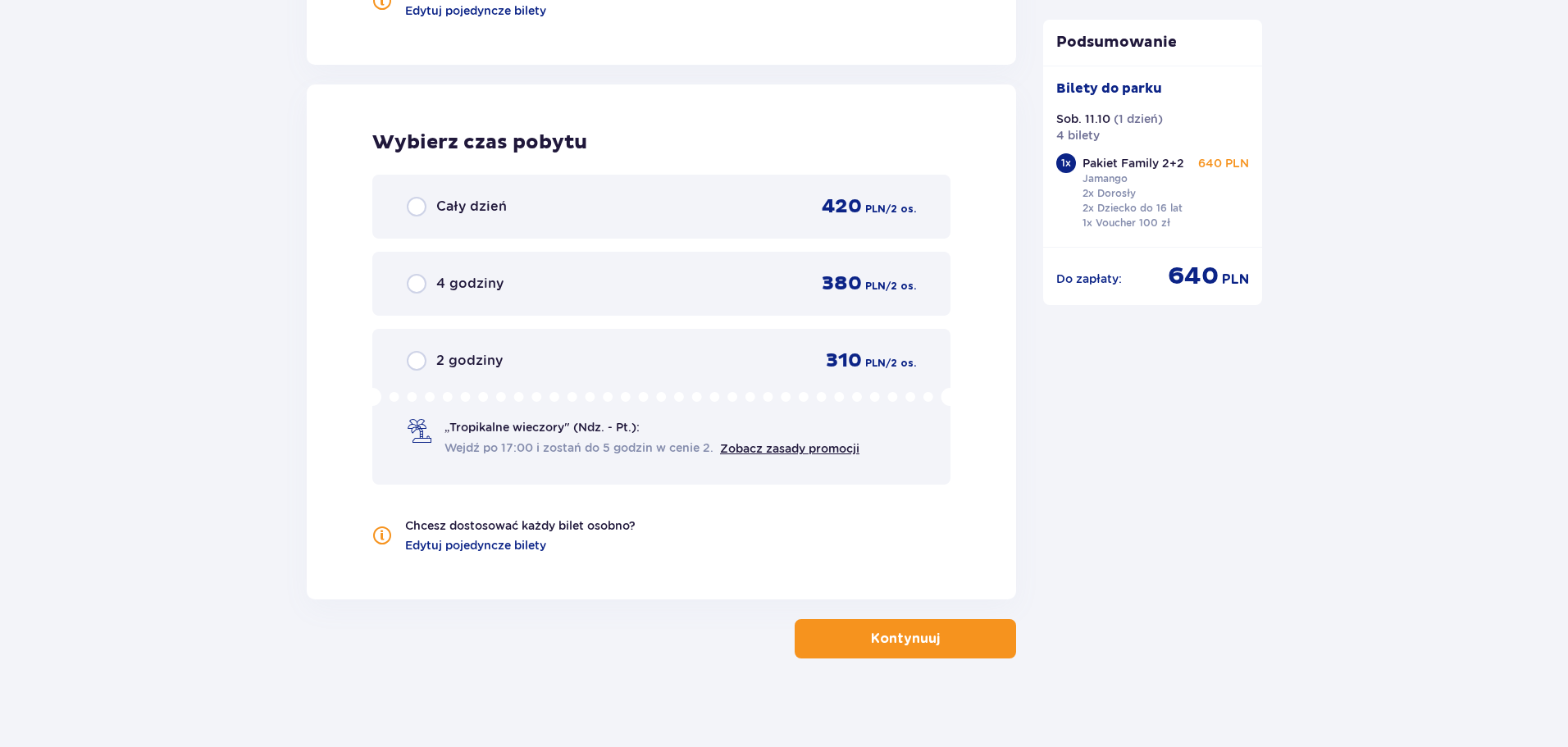
scroll to position [2129, 0]
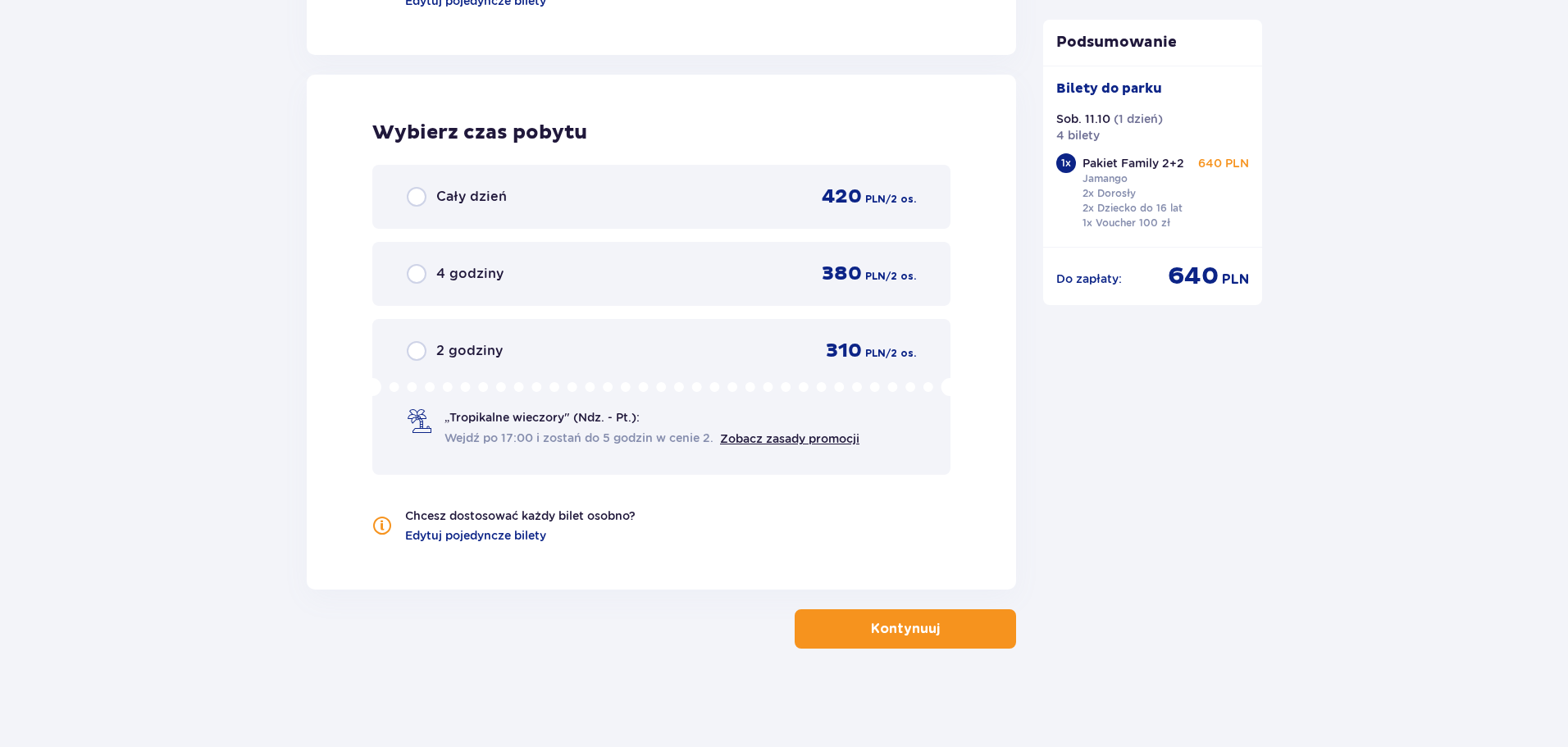
click at [412, 193] on input "radio" at bounding box center [416, 196] width 19 height 19
radio input "true"
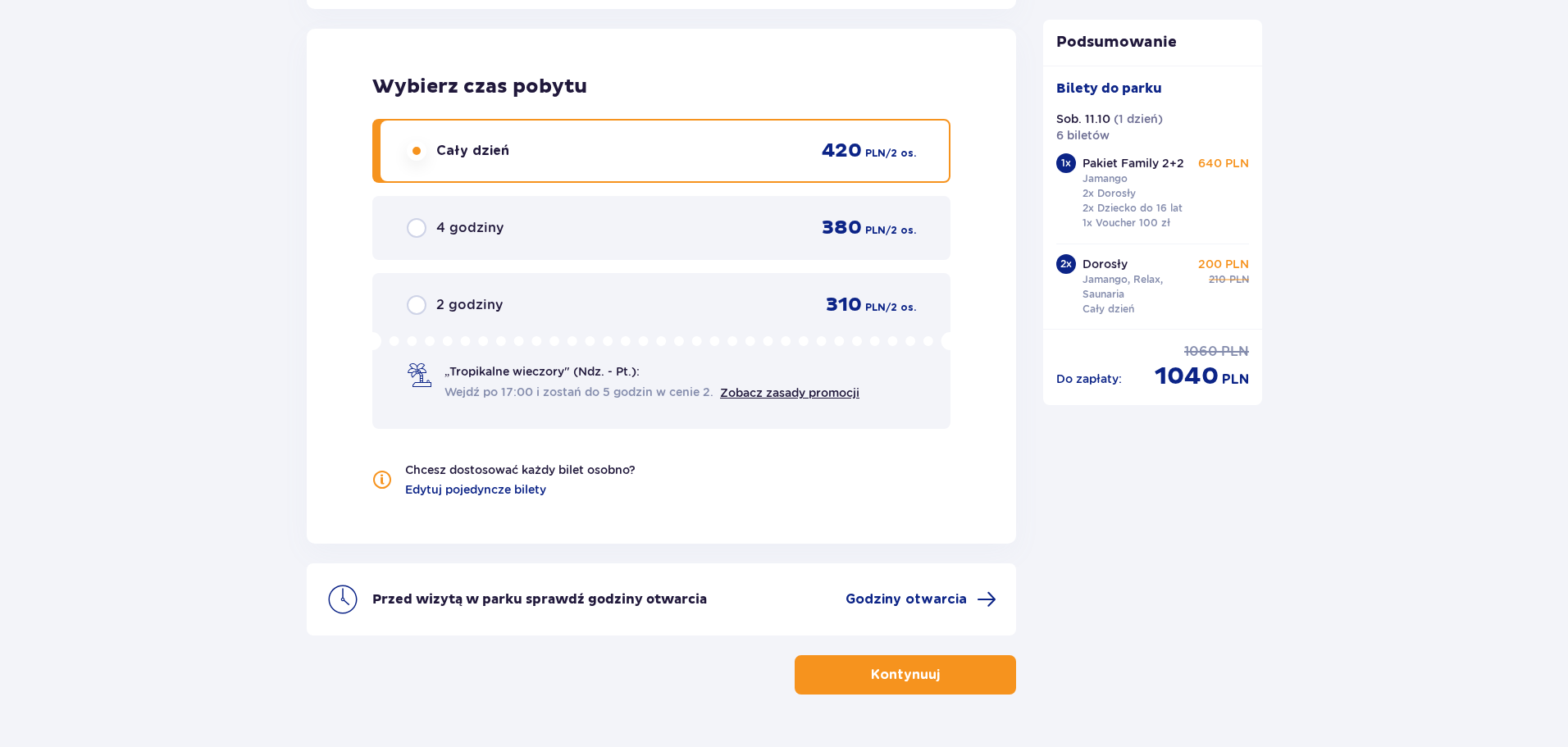
scroll to position [2222, 0]
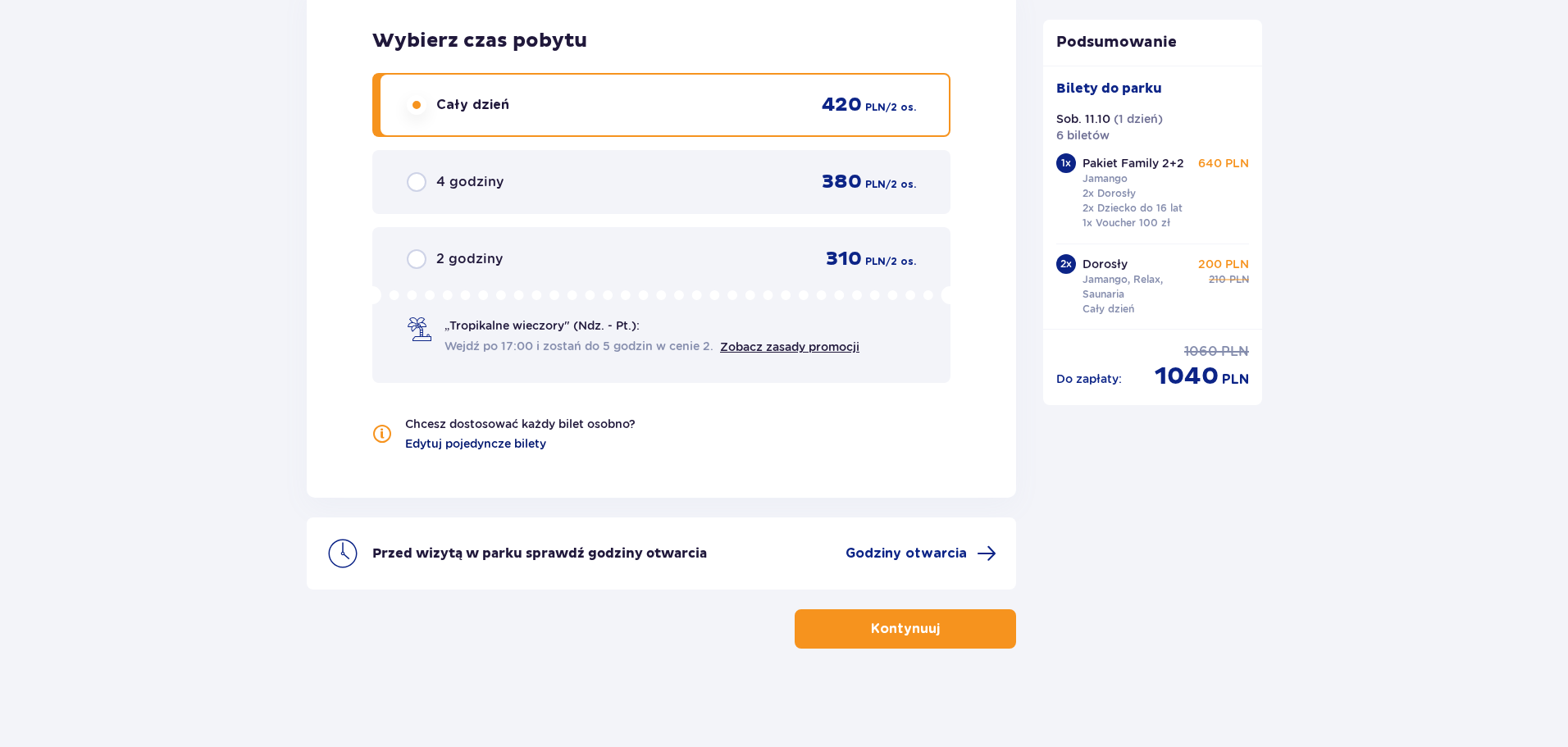
click at [514, 446] on span "Edytuj pojedyncze bilety" at bounding box center [475, 443] width 141 height 16
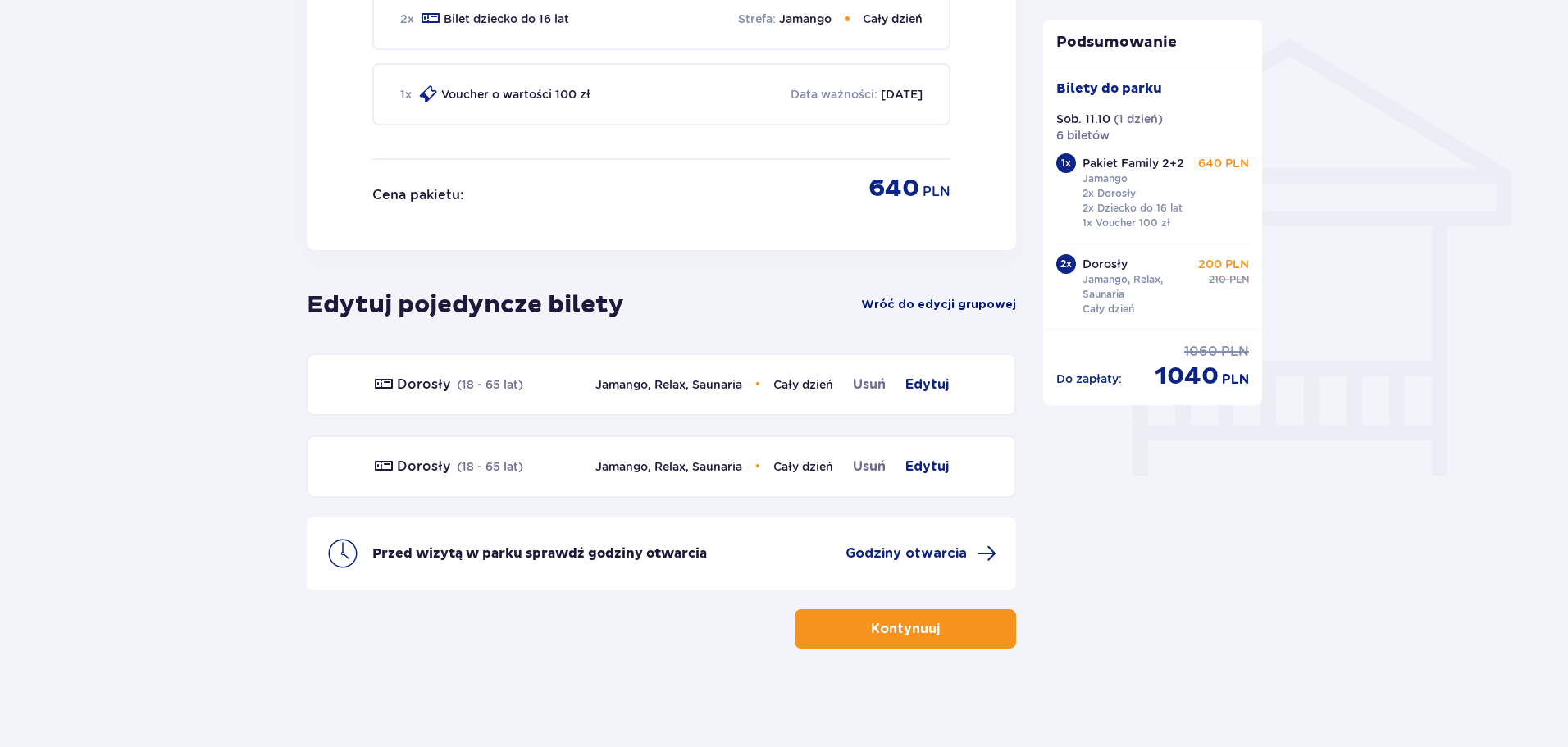
click at [964, 304] on span "Wróć do edycji grupowej" at bounding box center [938, 305] width 155 height 16
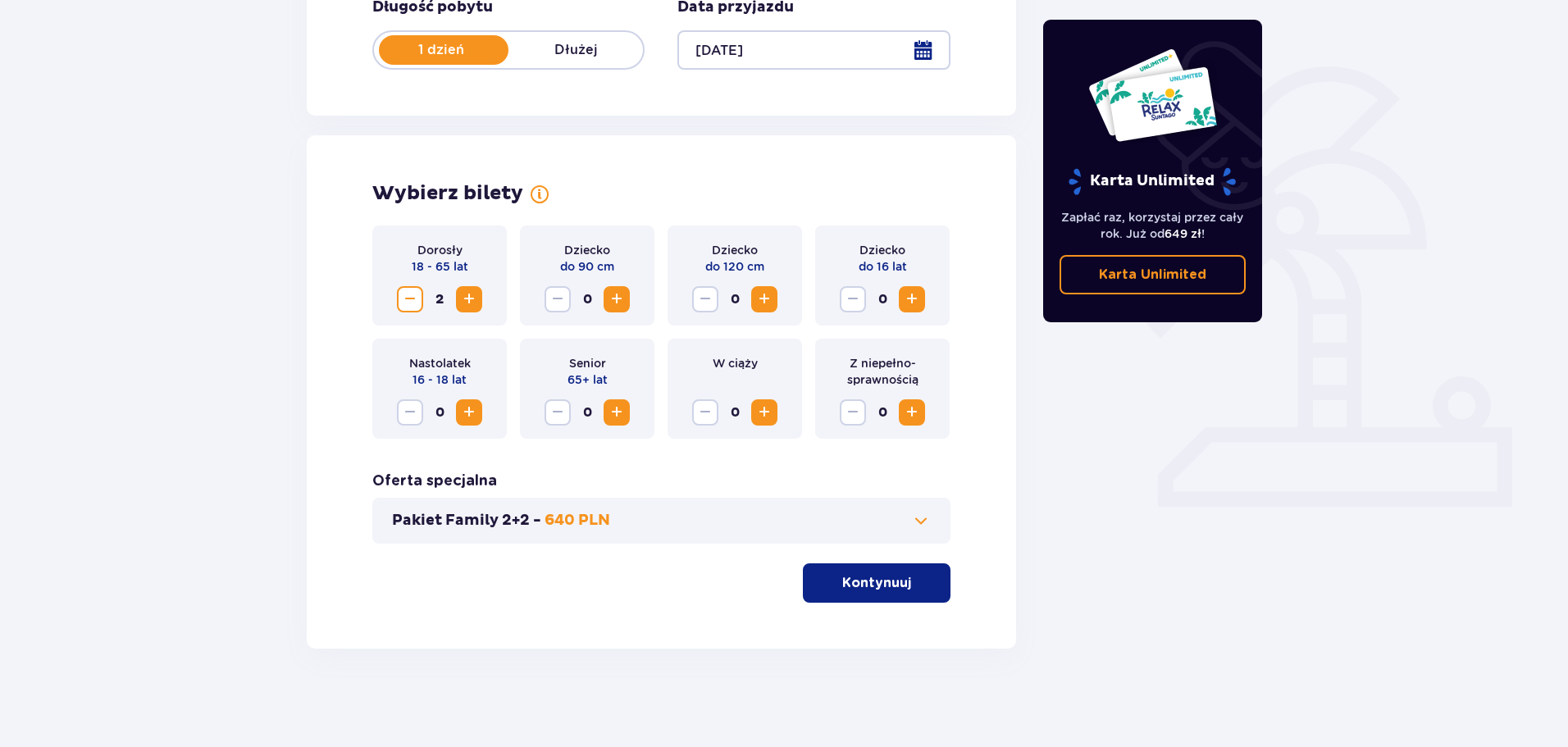
scroll to position [340, 0]
click at [919, 514] on span at bounding box center [921, 520] width 19 height 19
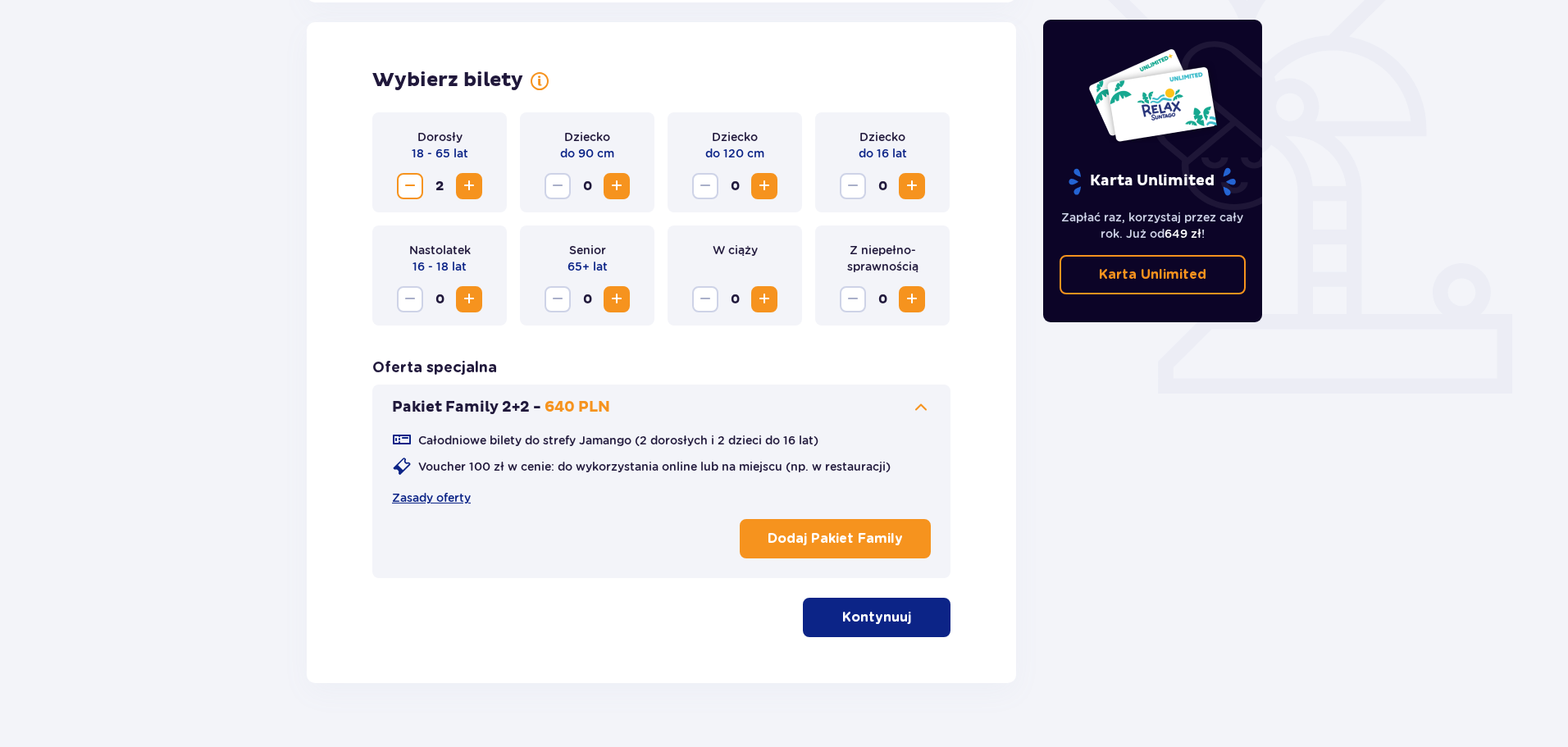
scroll to position [456, 0]
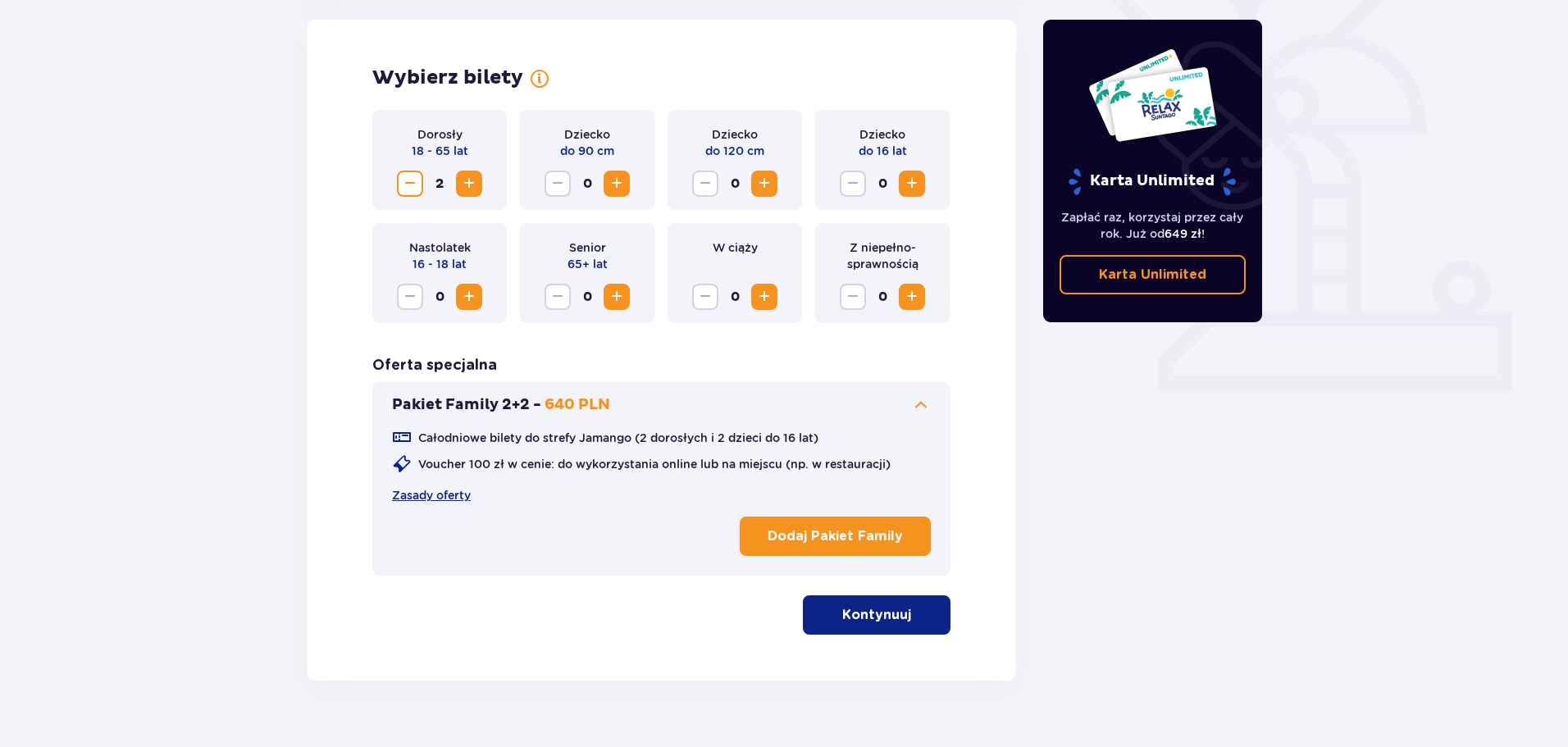
click at [689, 443] on p "Całodniowe bilety do strefy Jamango (2 dorosłych i 2 dzieci do 16 lat)" at bounding box center [618, 437] width 400 height 16
click at [688, 439] on p "Całodniowe bilety do strefy Jamango (2 dorosłych i 2 dzieci do 16 lat)" at bounding box center [618, 437] width 400 height 16
click at [657, 464] on p "Voucher 100 zł w cenie: do wykorzystania online lub na miejscu (np. w restaurac…" at bounding box center [654, 463] width 472 height 16
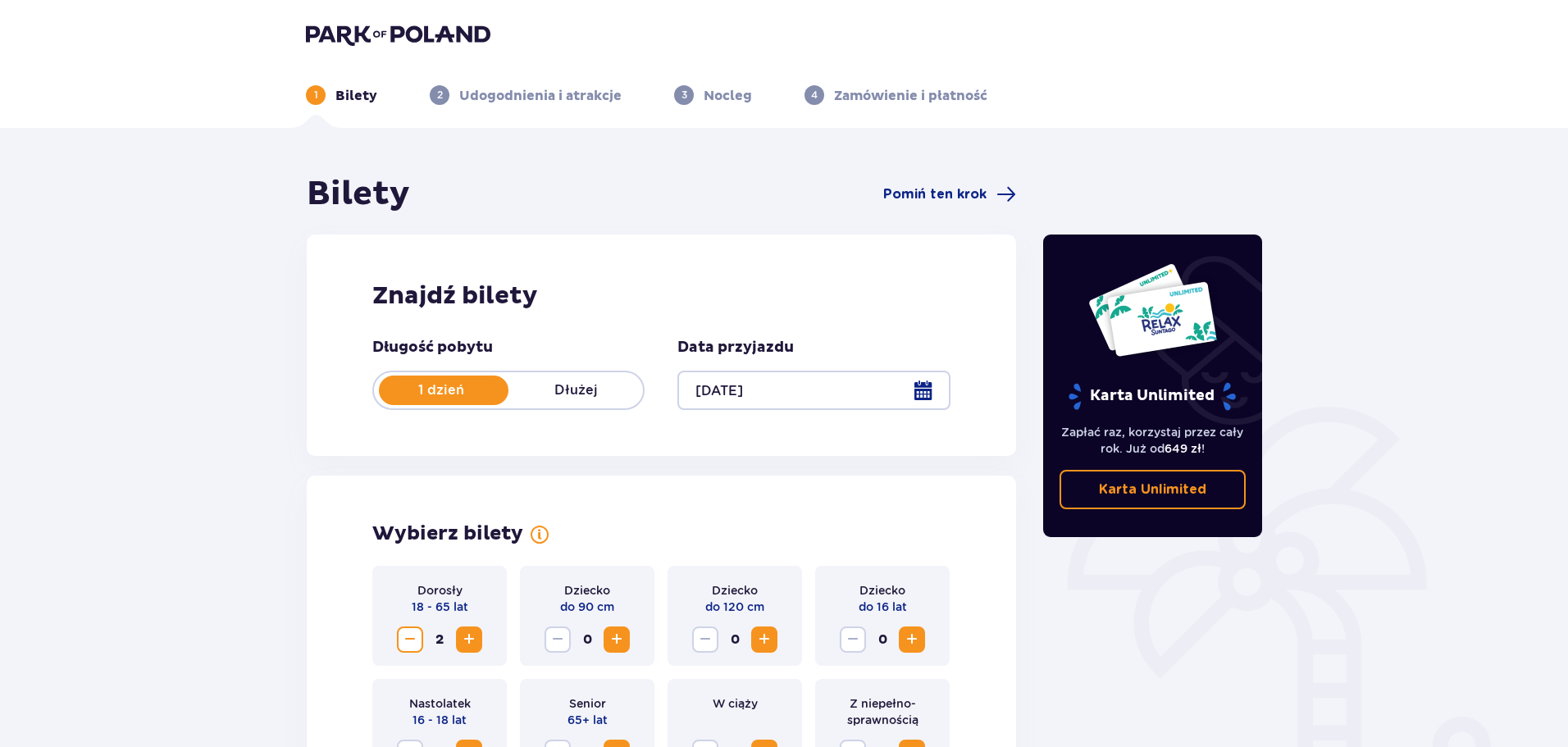
scroll to position [487, 0]
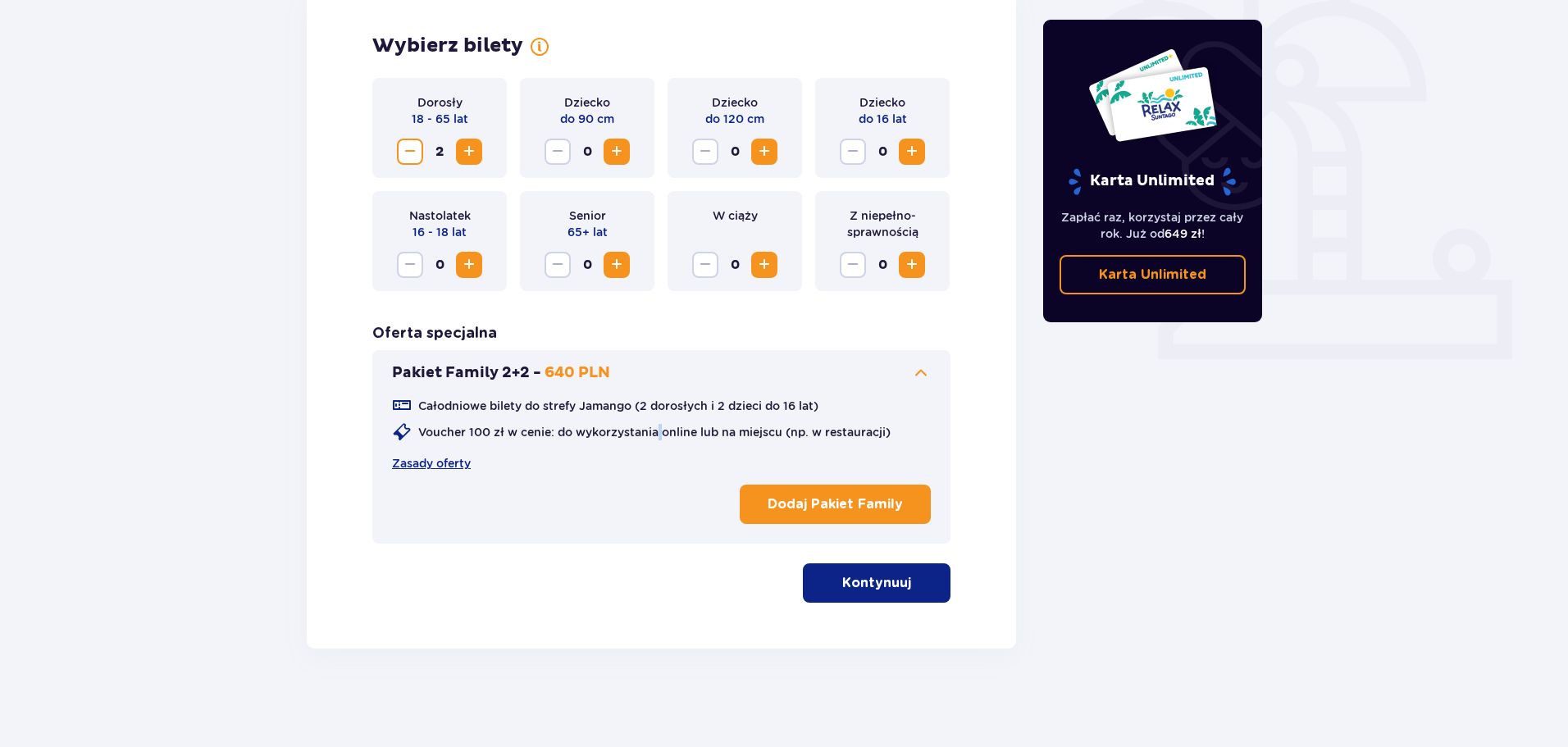
click at [882, 588] on p "Kontynuuj" at bounding box center [877, 583] width 69 height 18
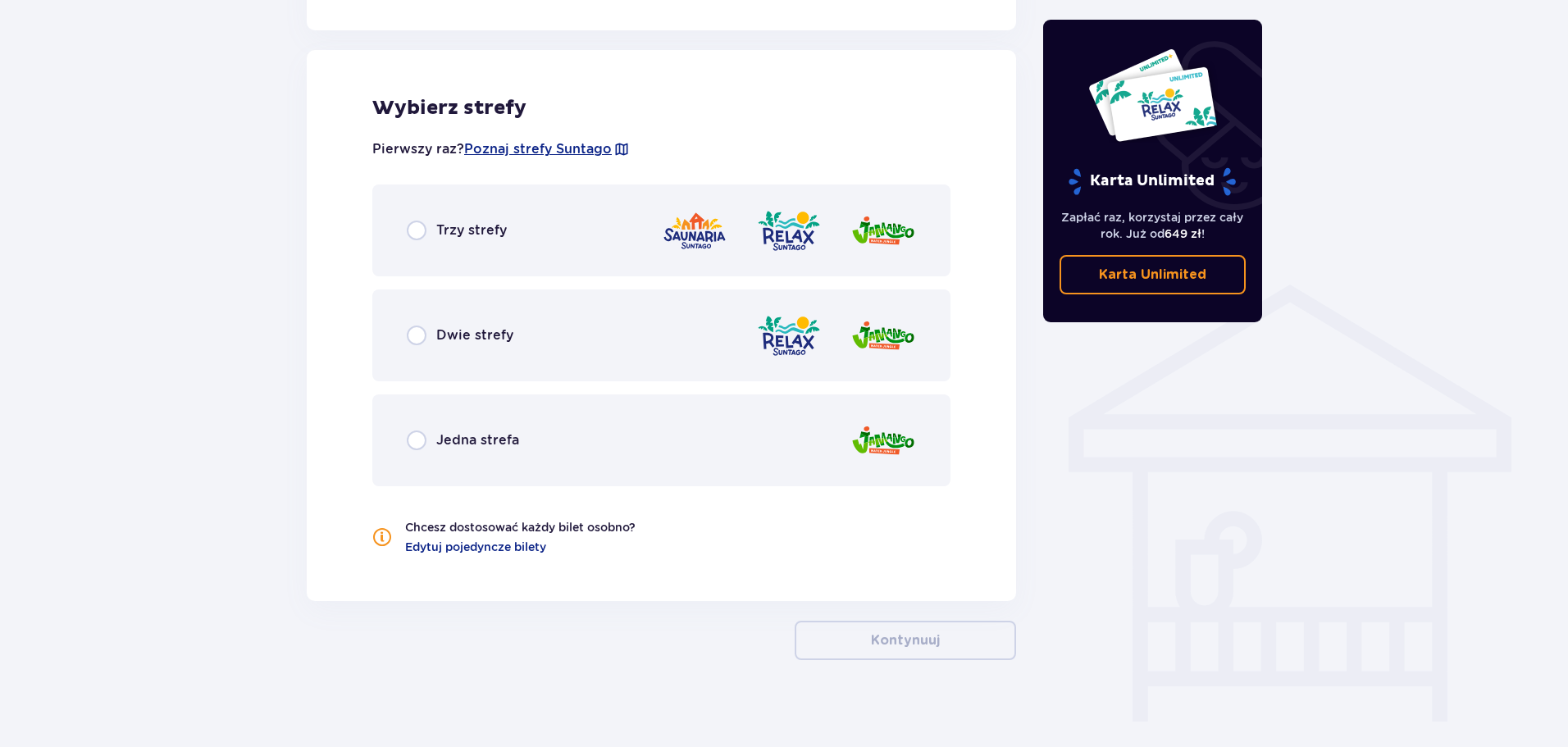
scroll to position [1058, 0]
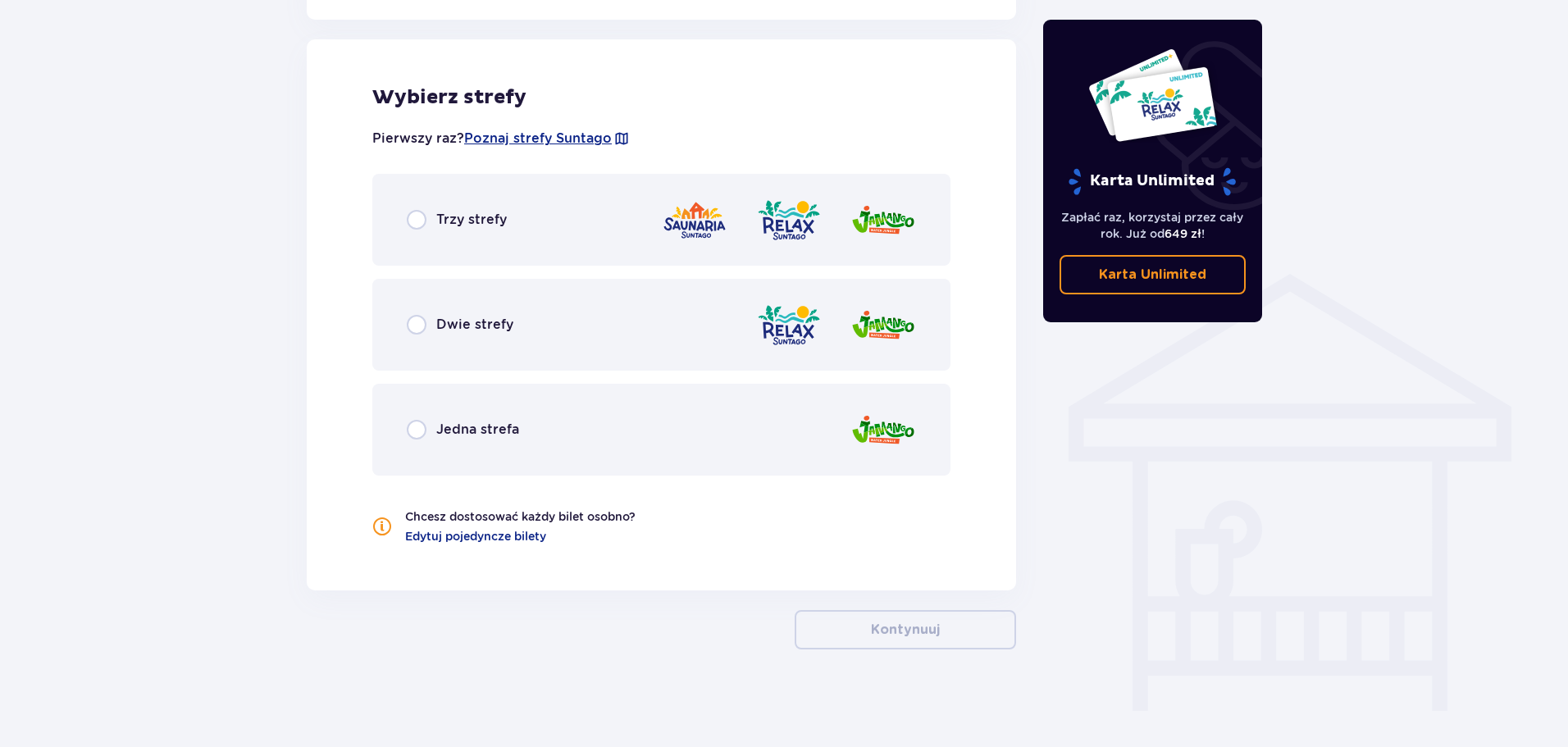
click at [418, 220] on input "radio" at bounding box center [416, 219] width 19 height 19
radio input "true"
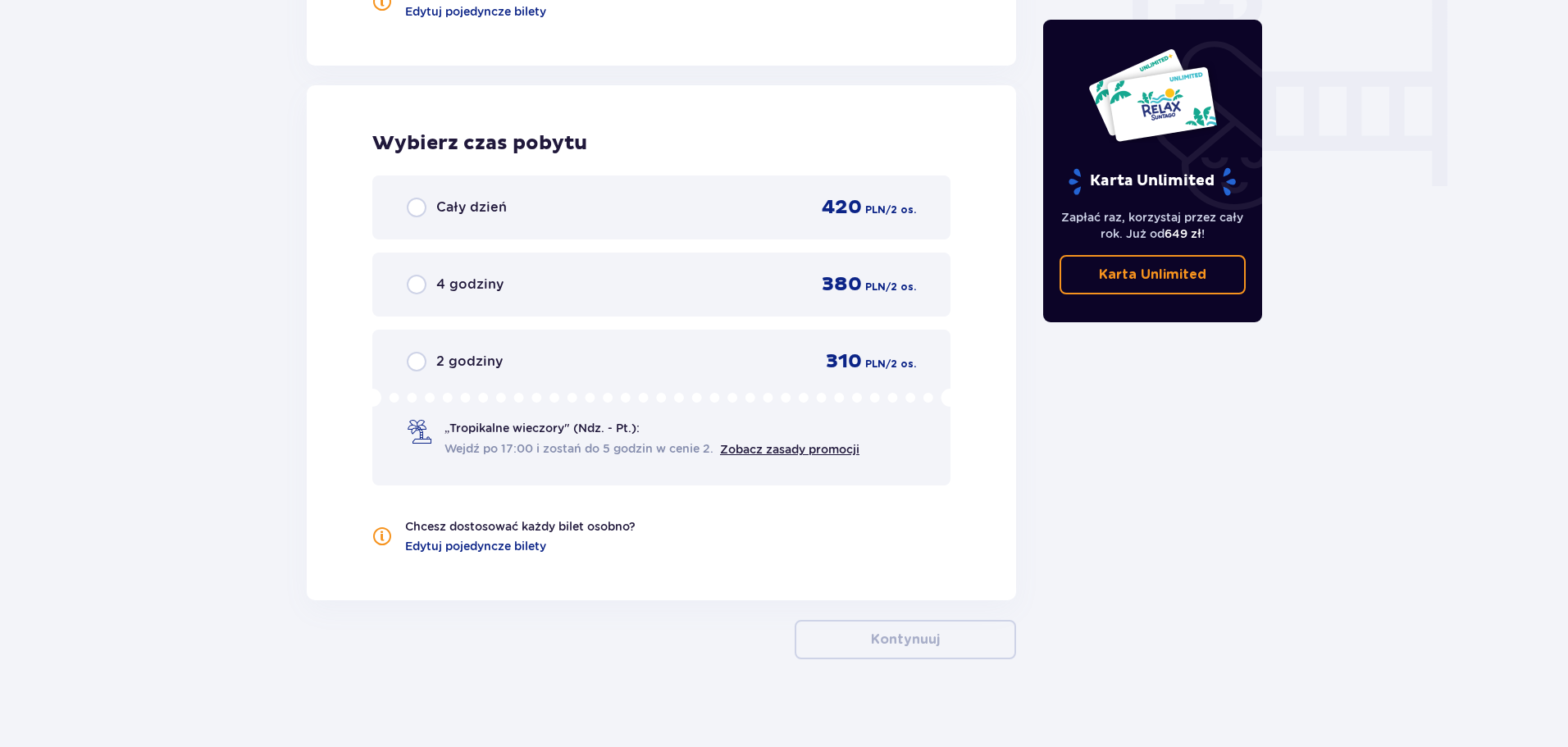
scroll to position [1593, 0]
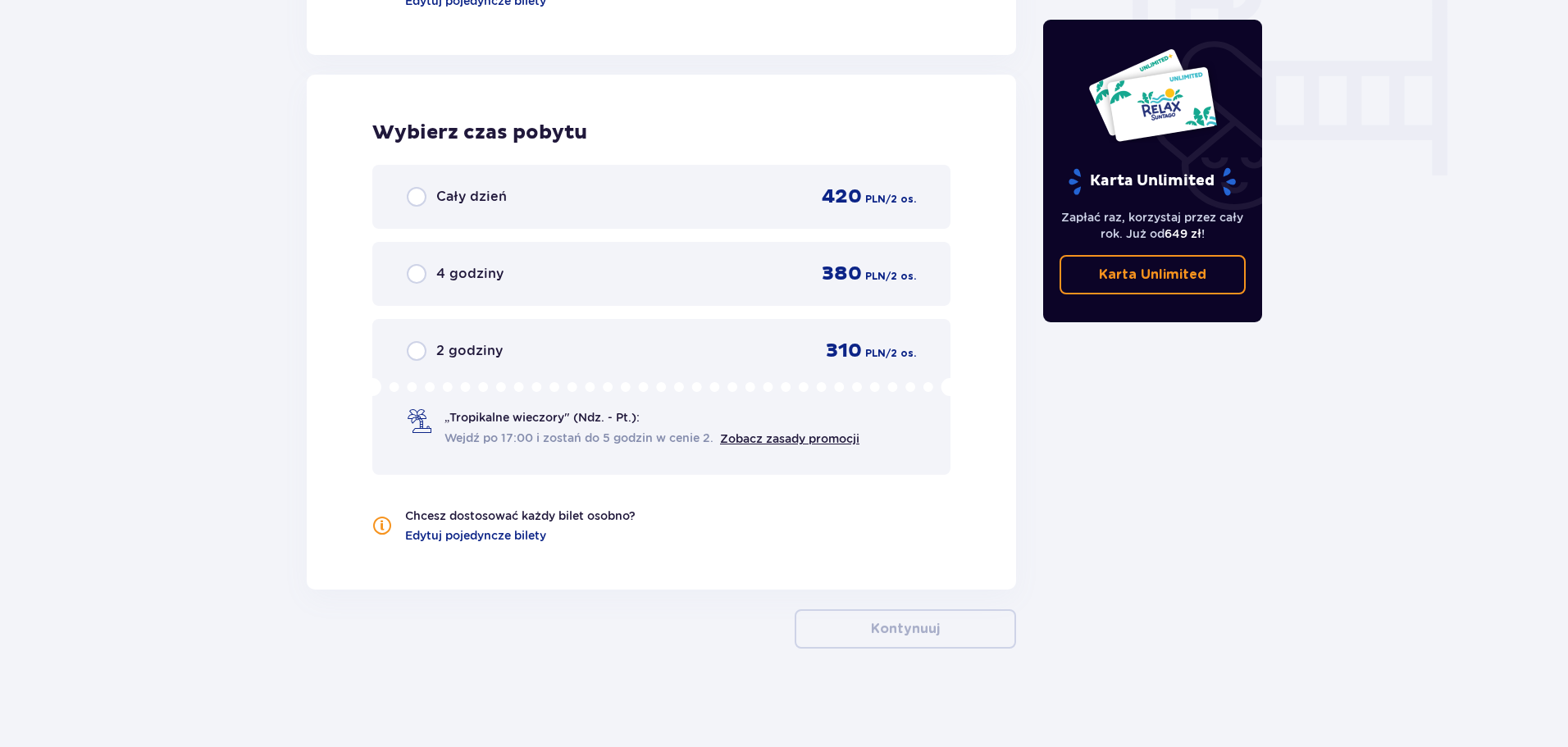
click at [420, 193] on input "radio" at bounding box center [416, 196] width 19 height 19
radio input "true"
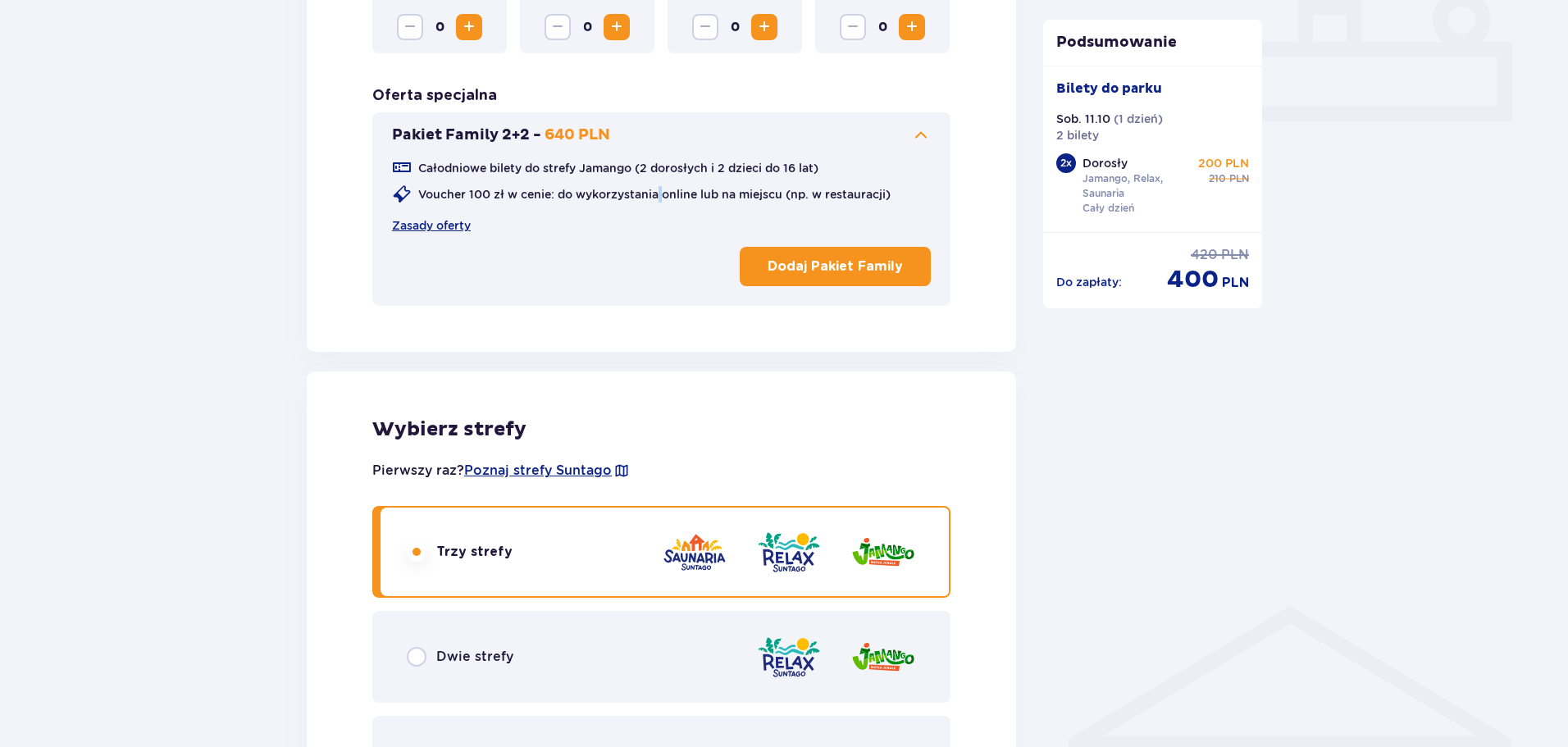
scroll to position [619, 0]
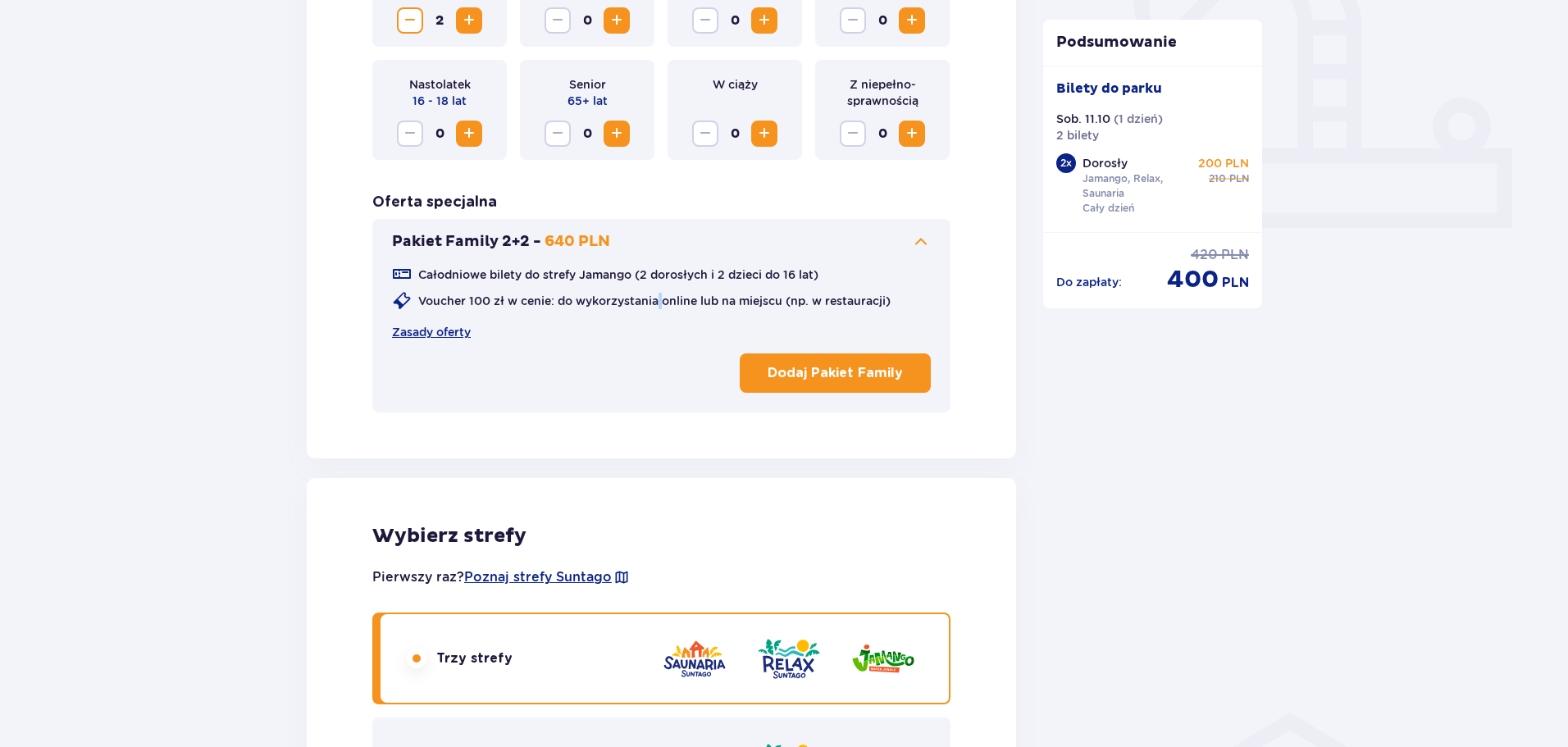
click at [814, 373] on p "Dodaj Pakiet Family" at bounding box center [834, 373] width 136 height 18
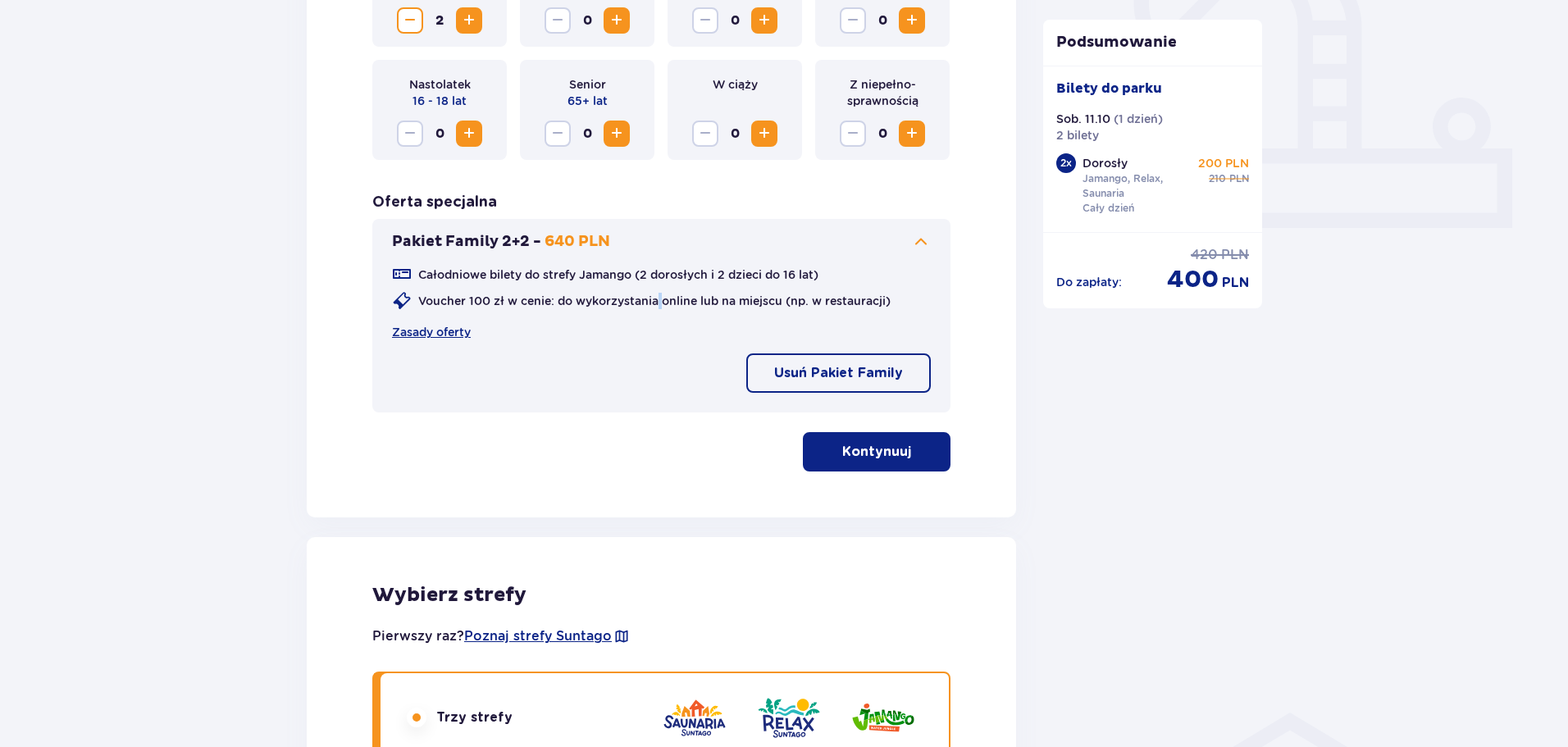
click at [842, 449] on p "Kontynuuj" at bounding box center [877, 452] width 69 height 18
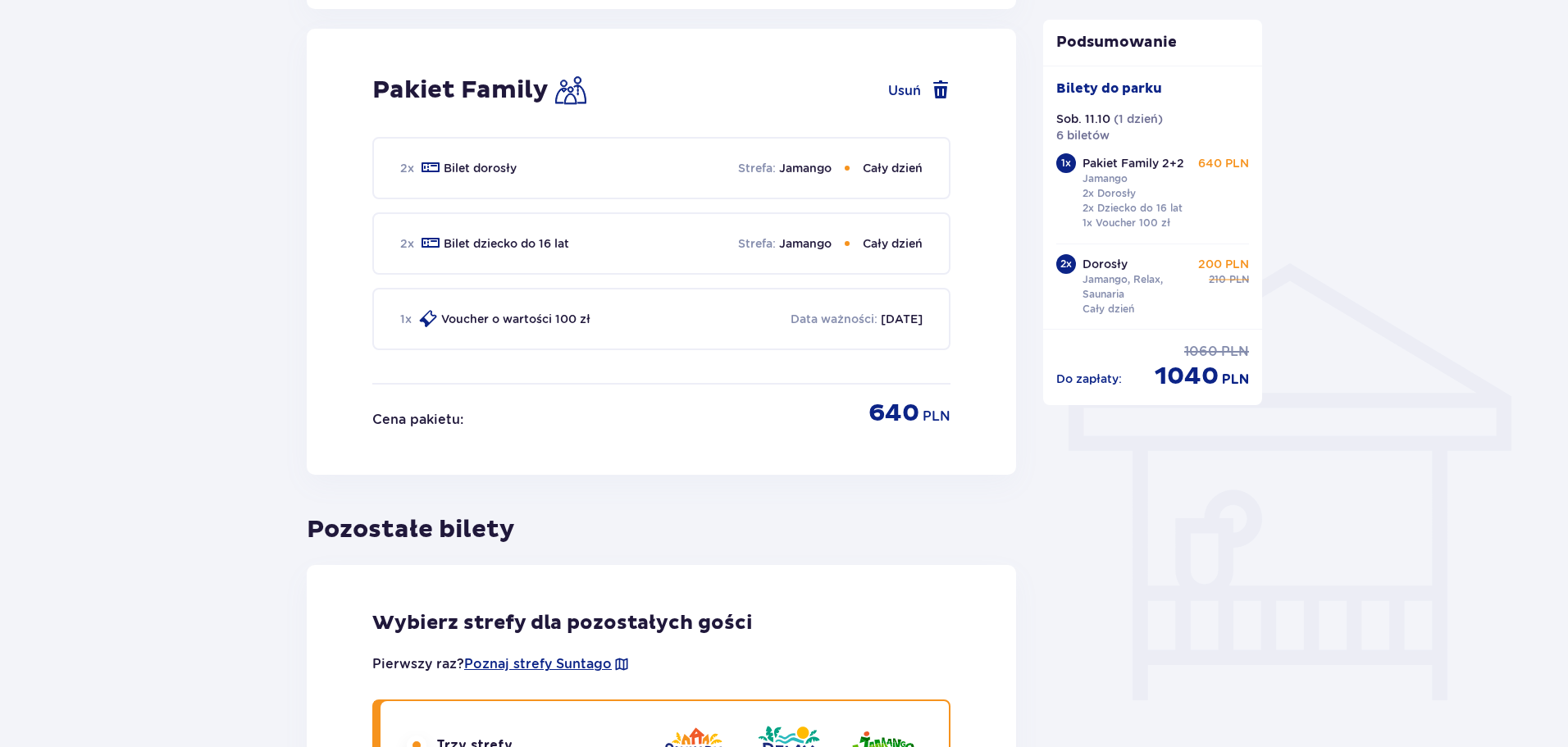
scroll to position [1078, 0]
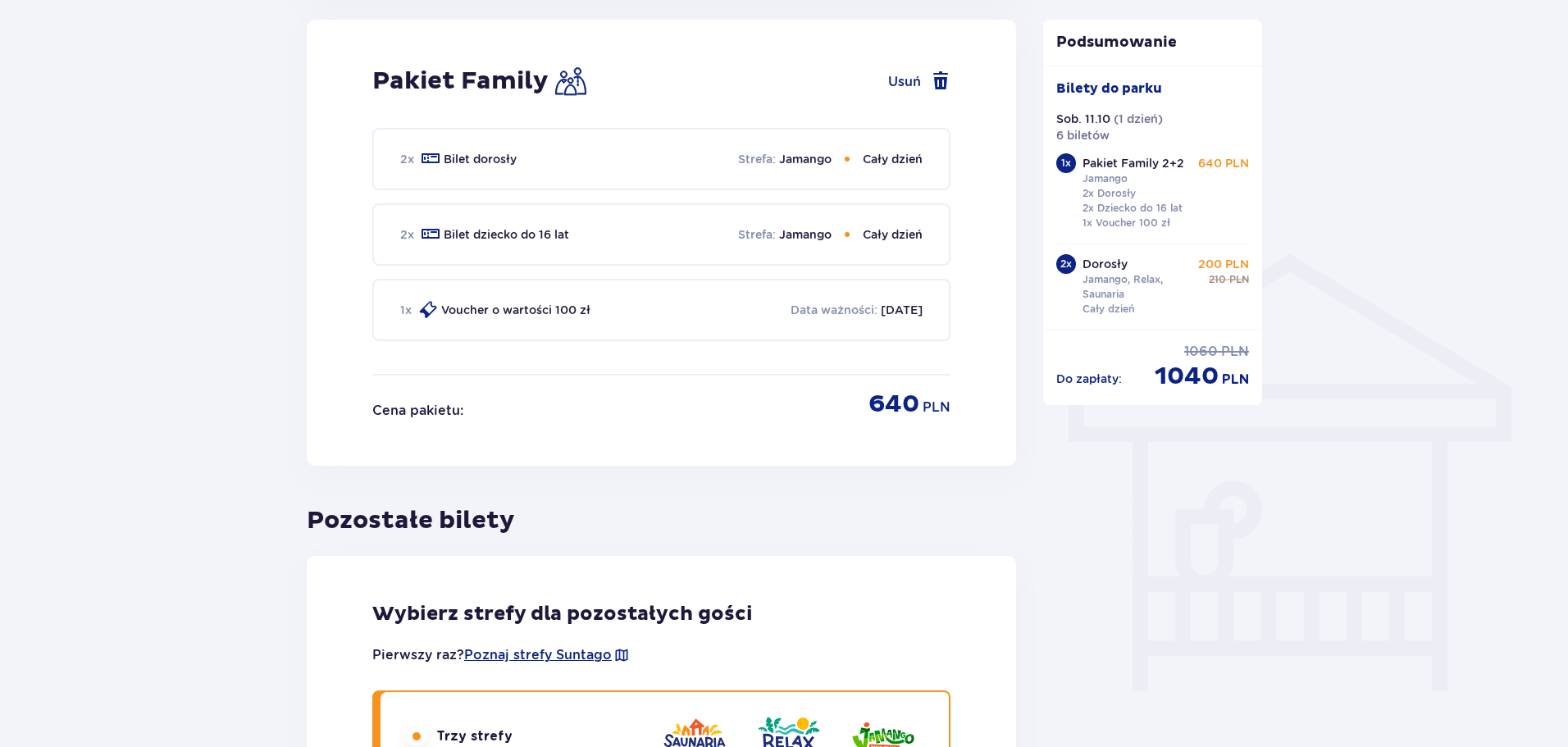
click at [783, 154] on p "Jamango" at bounding box center [805, 159] width 53 height 16
click at [881, 161] on p "Cały dzień" at bounding box center [892, 159] width 60 height 16
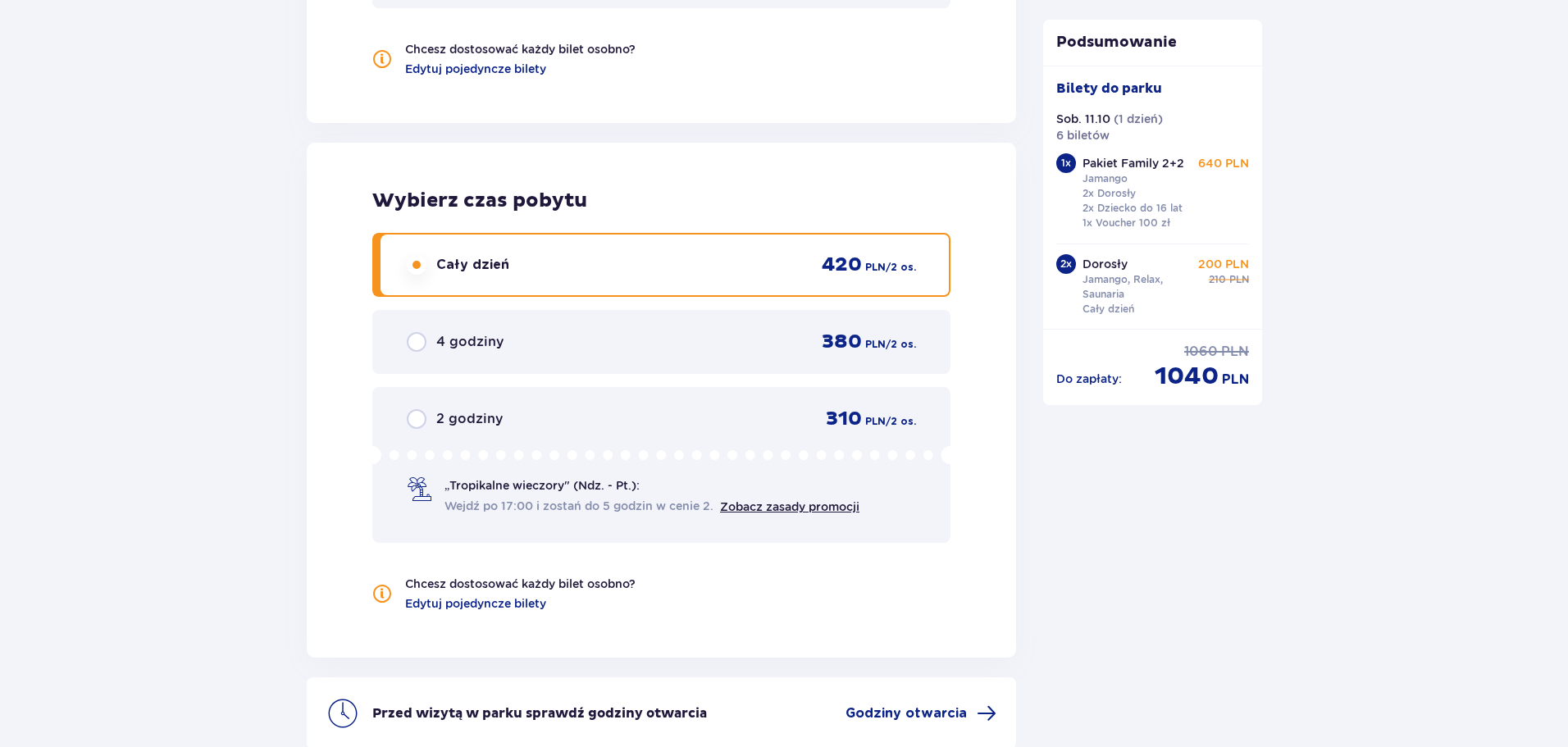
scroll to position [2222, 0]
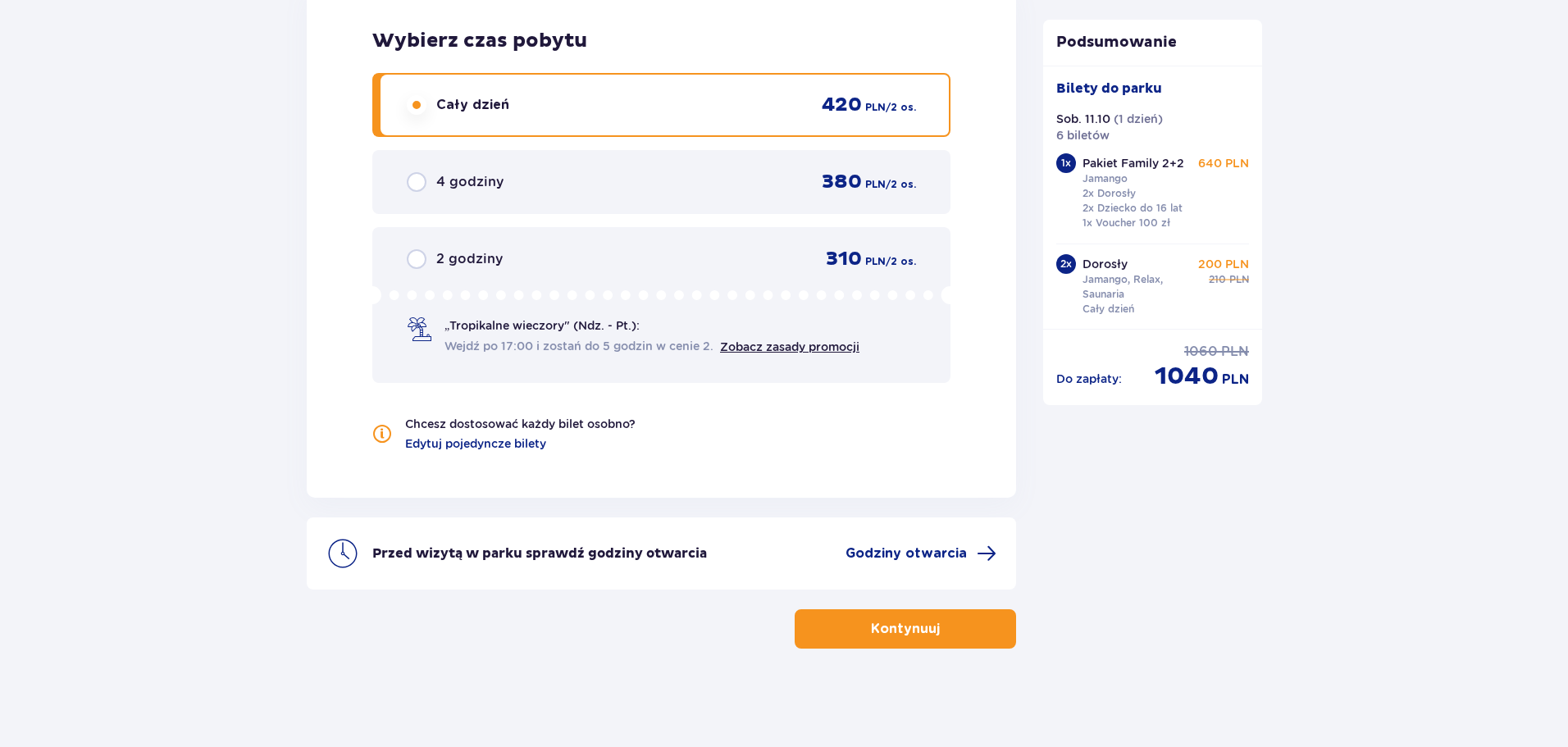
click at [879, 633] on p "Kontynuuj" at bounding box center [906, 629] width 69 height 18
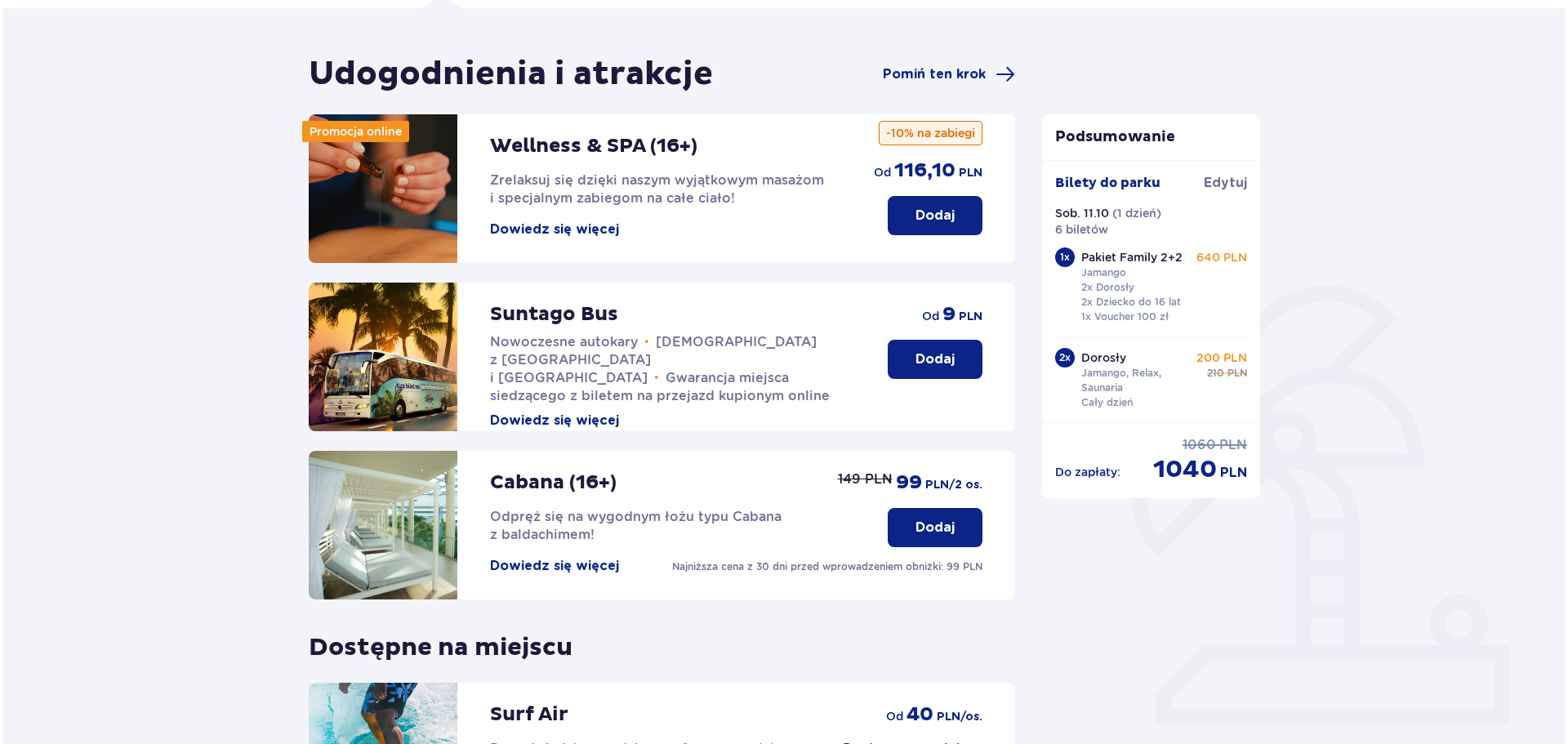
scroll to position [119, 0]
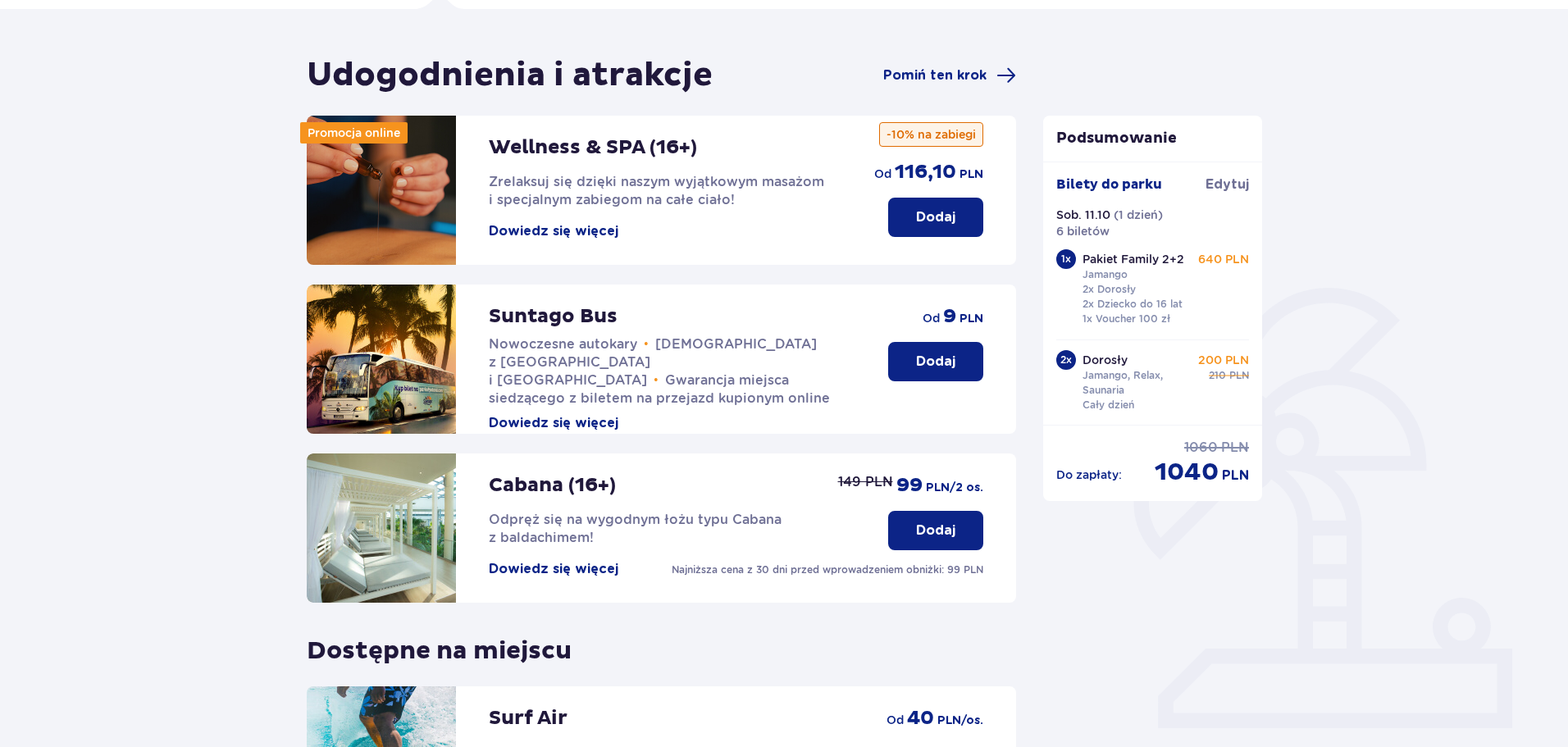
click at [543, 230] on button "Dowiedz się więcej" at bounding box center [553, 231] width 130 height 18
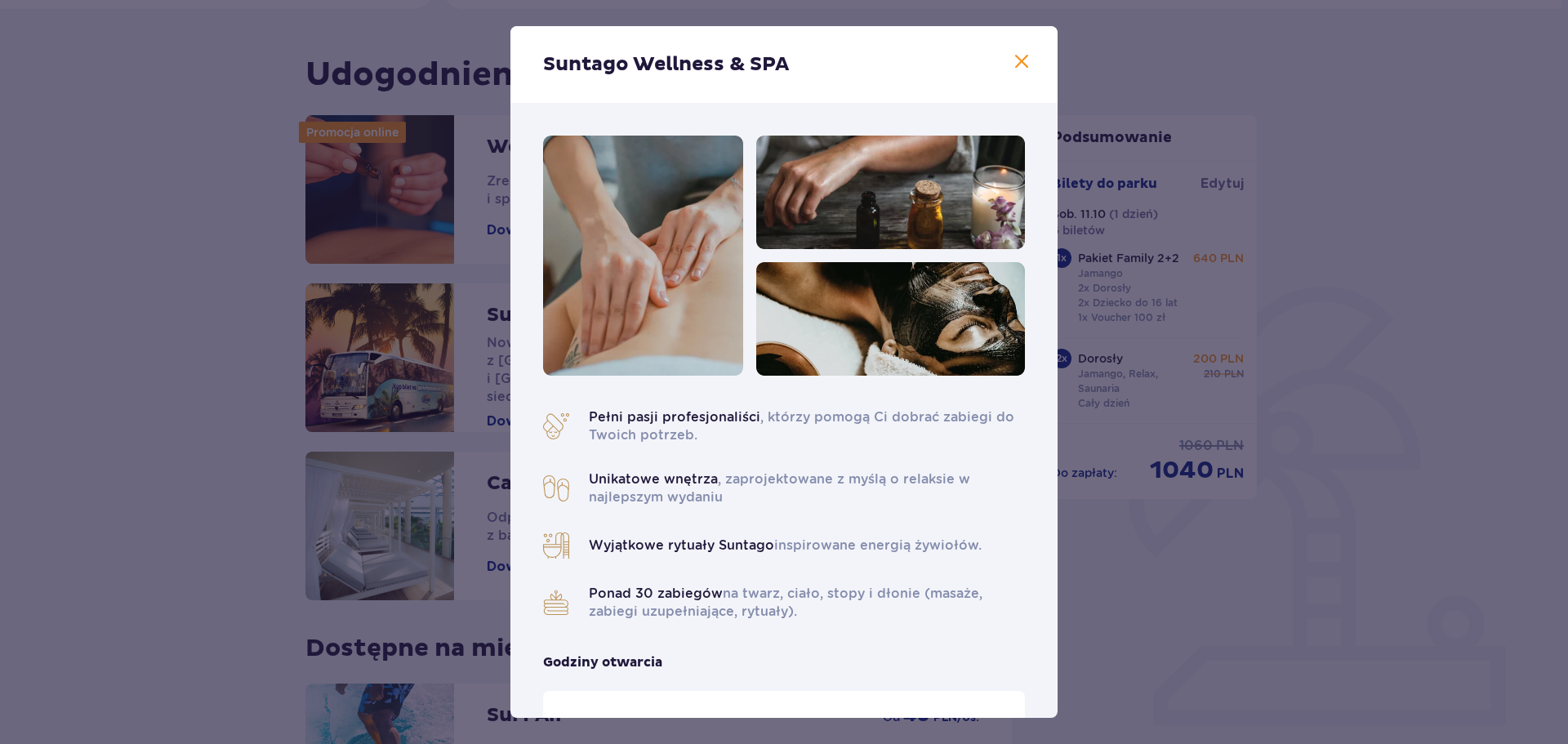
click at [1017, 58] on span at bounding box center [1021, 62] width 19 height 19
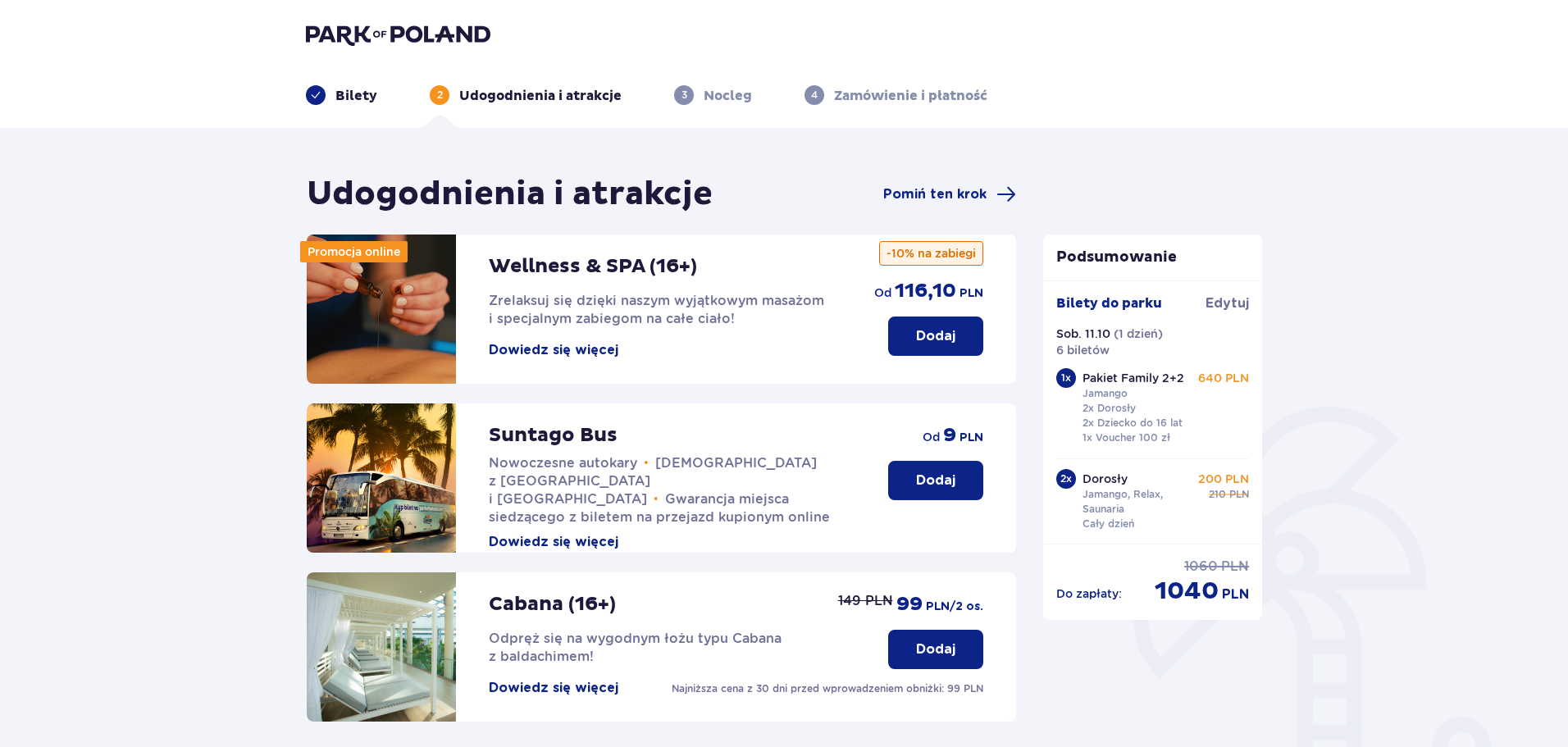
click at [348, 95] on p "Bilety" at bounding box center [356, 95] width 41 height 18
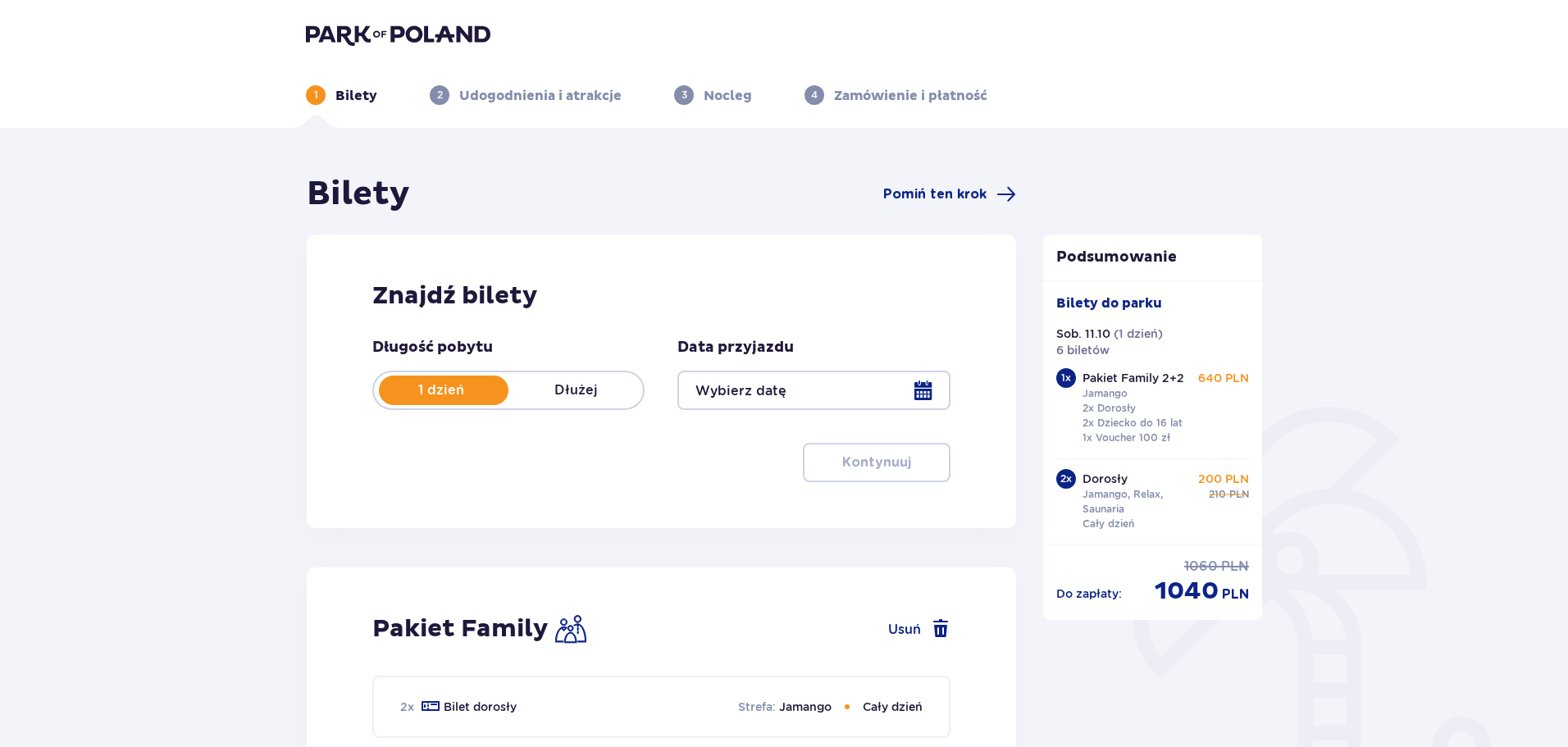
type input "[DATE]"
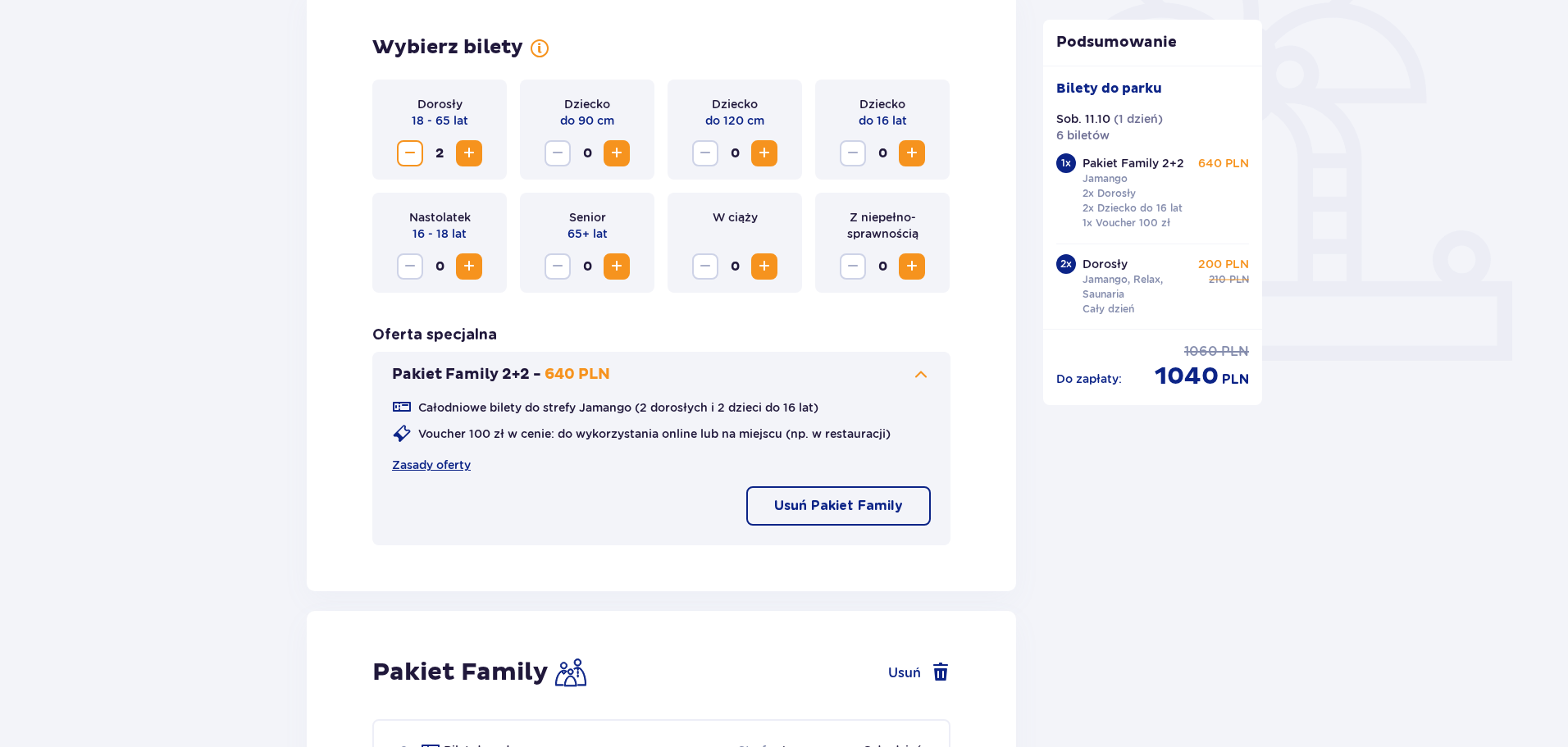
scroll to position [492, 0]
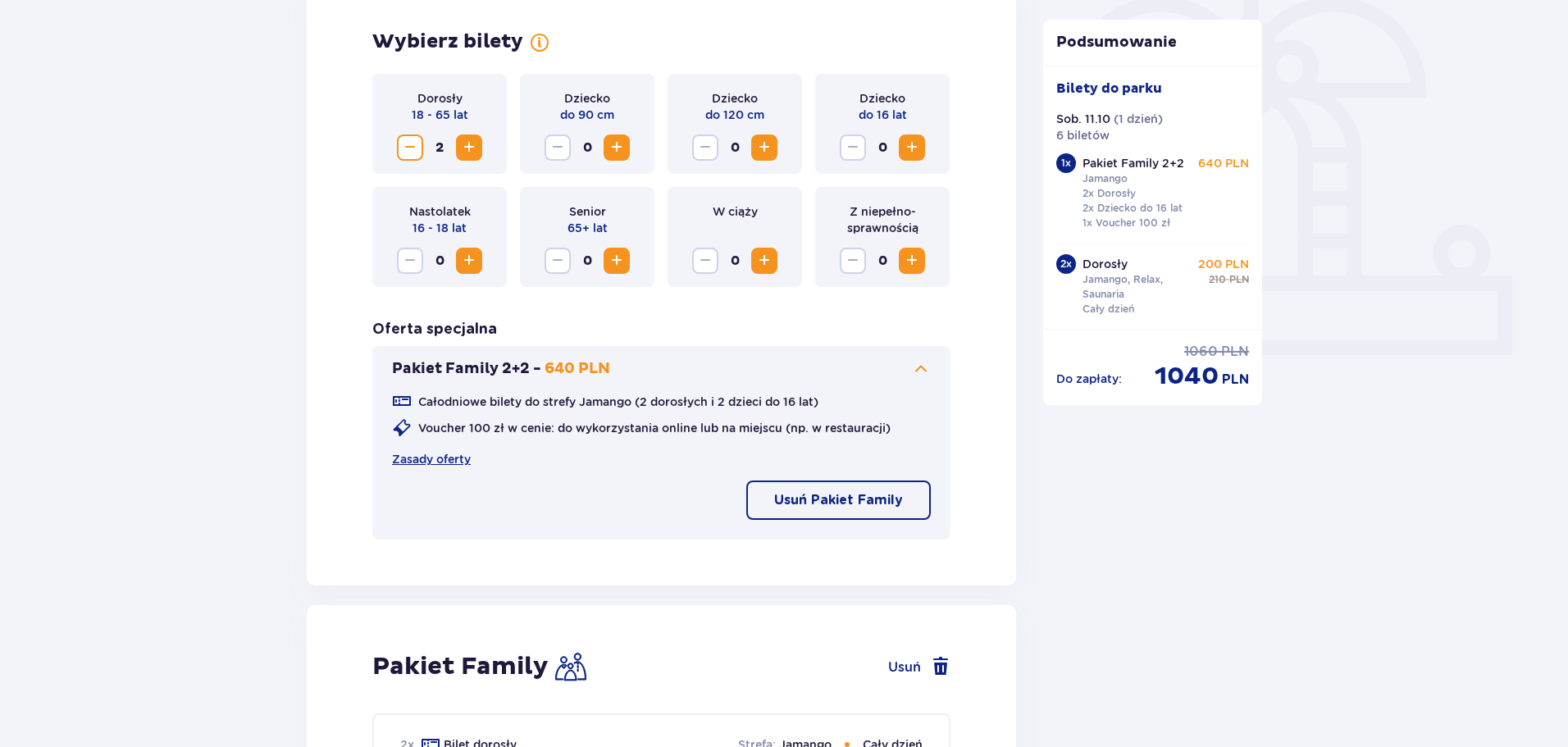
click at [453, 406] on p "Całodniowe bilety do strefy Jamango (2 dorosłych i 2 dzieci do 16 lat)" at bounding box center [618, 401] width 400 height 16
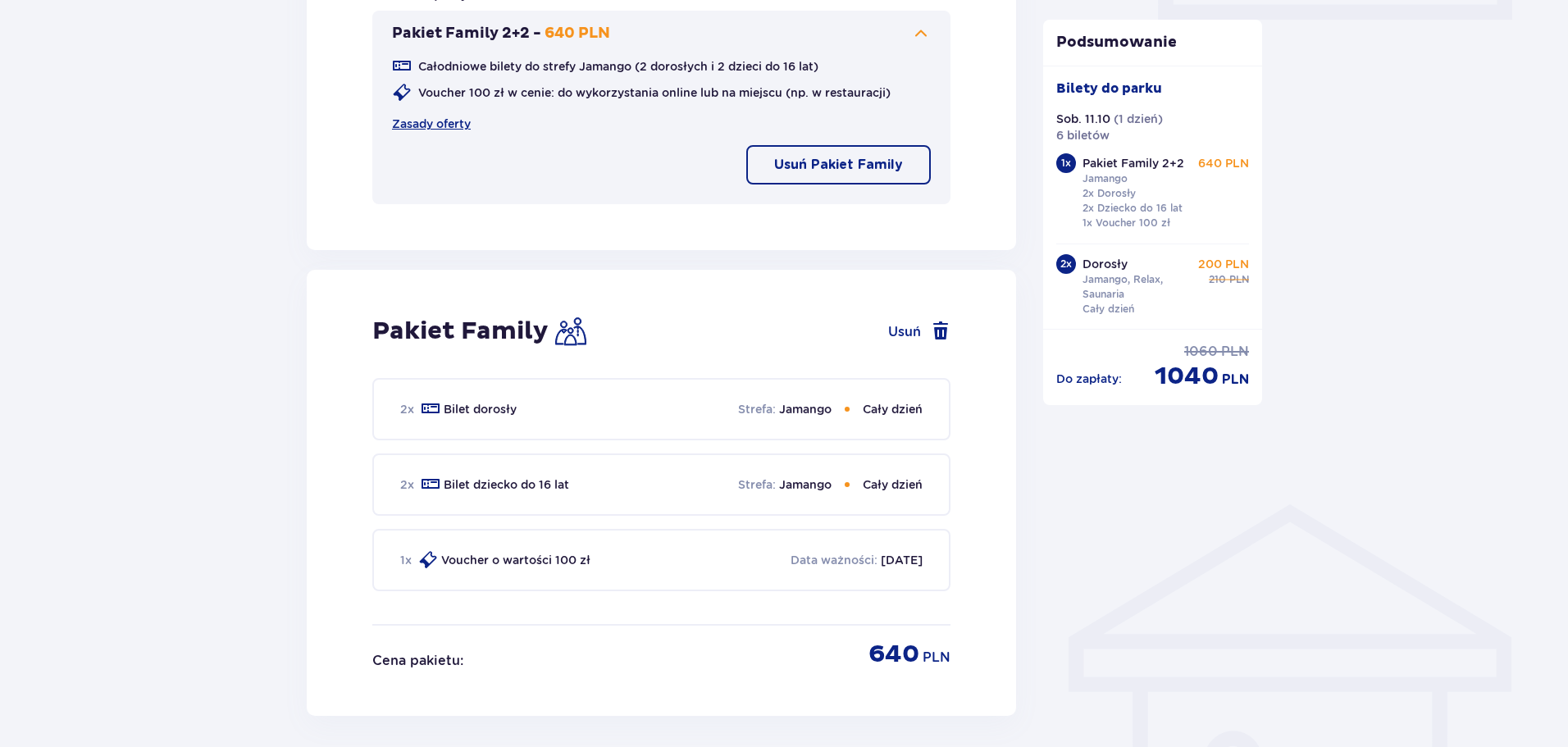
scroll to position [745, 0]
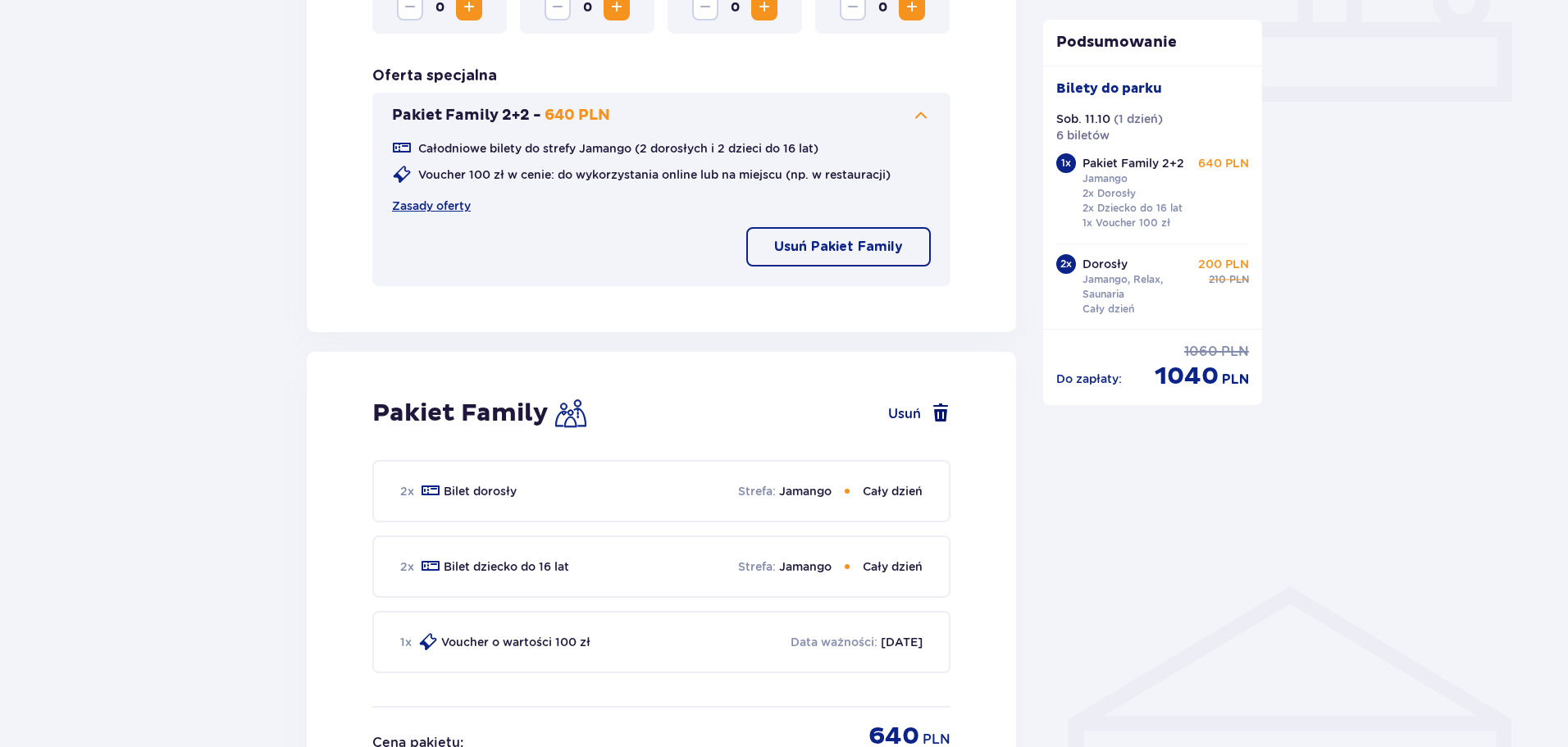
click at [911, 412] on button "Usuń" at bounding box center [919, 413] width 62 height 19
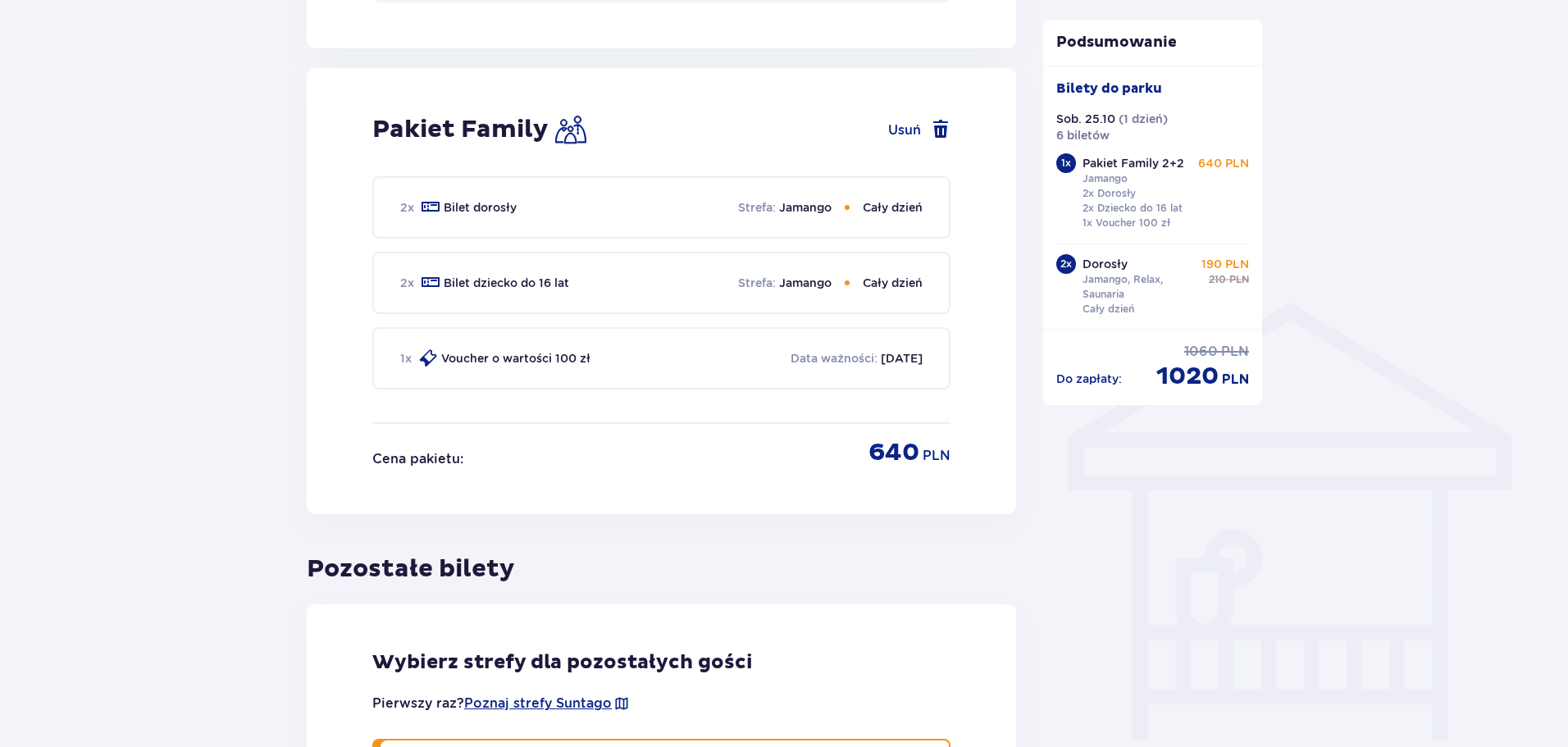
scroll to position [1030, 0]
click at [933, 128] on span at bounding box center [940, 129] width 19 height 19
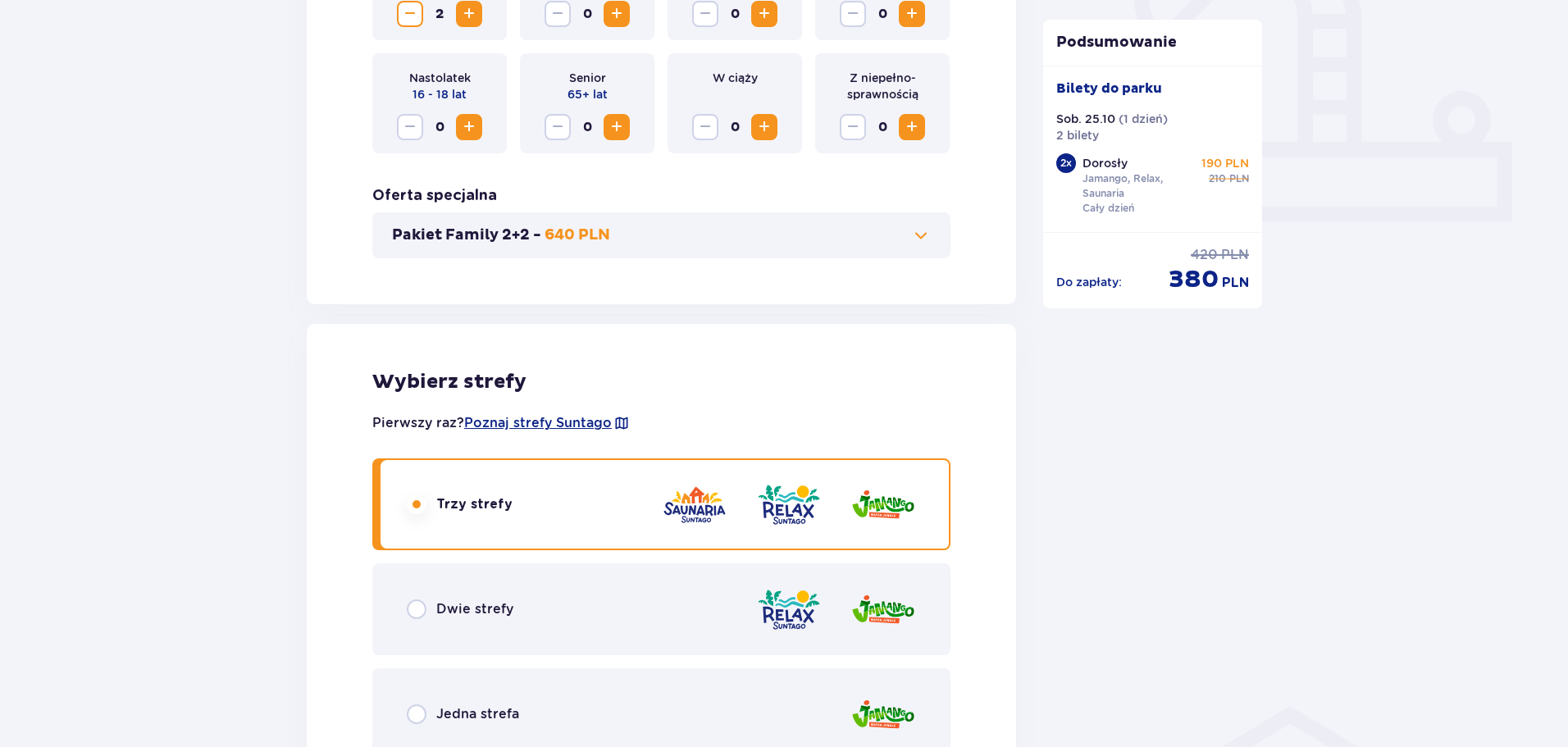
scroll to position [620, 0]
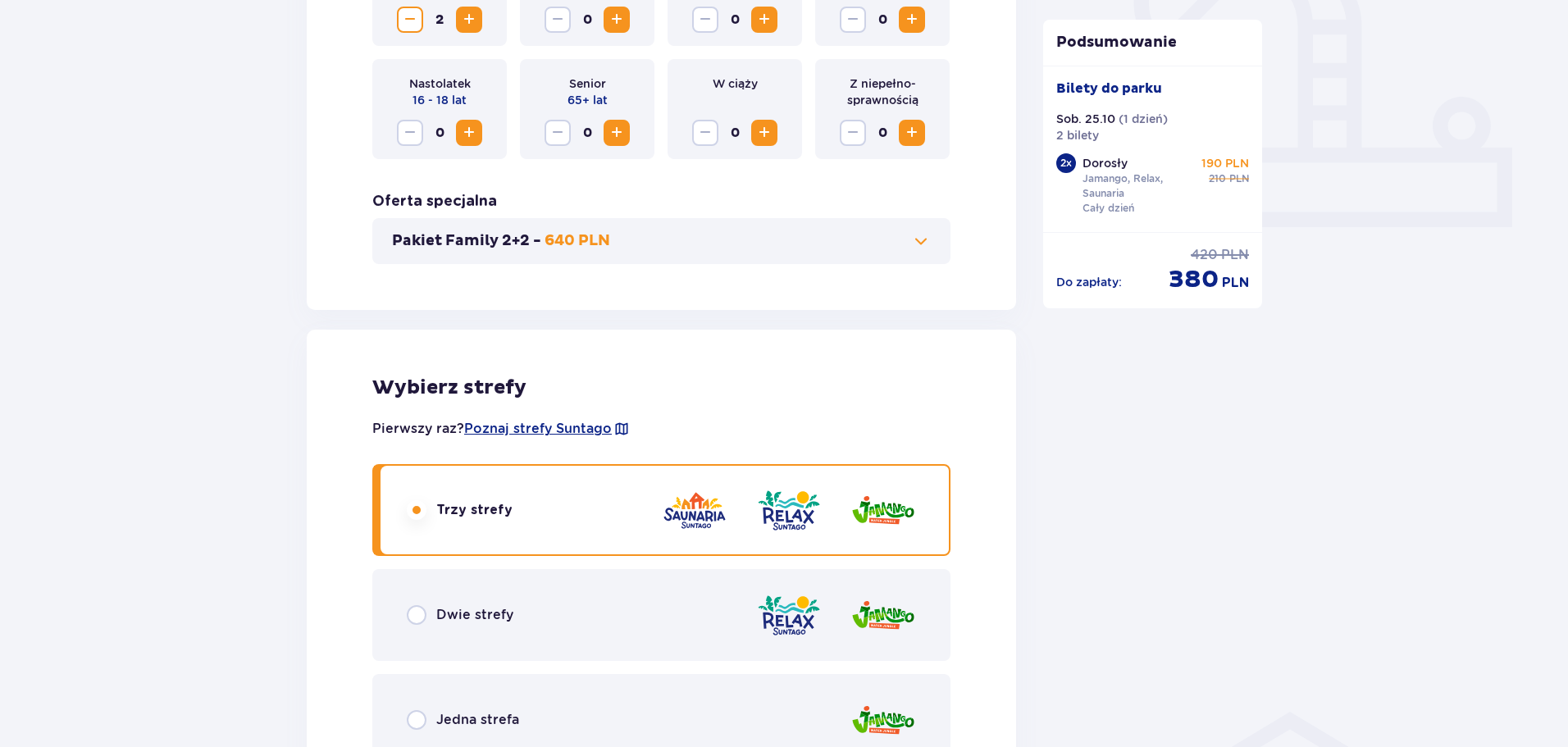
click at [922, 242] on span at bounding box center [921, 241] width 19 height 19
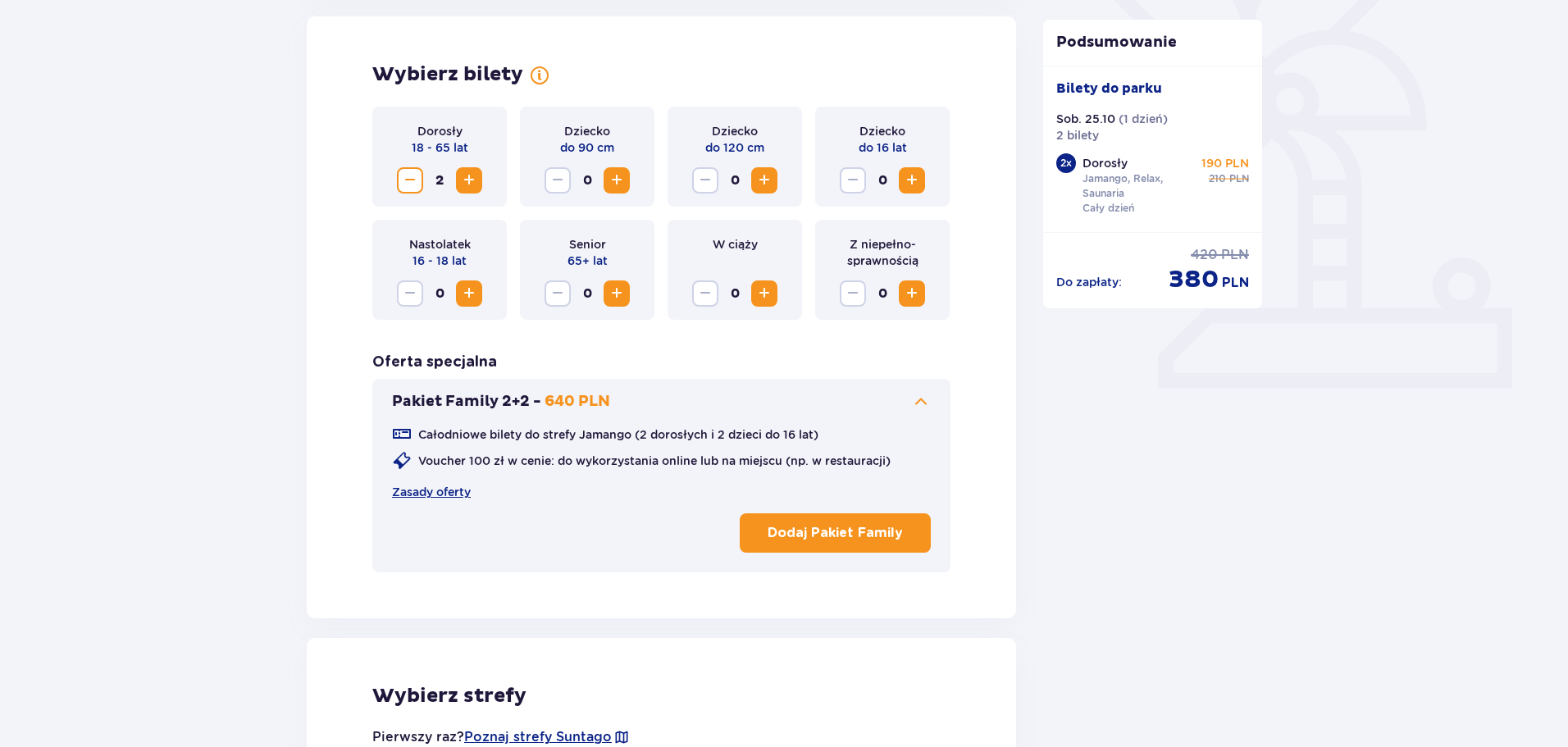
scroll to position [456, 0]
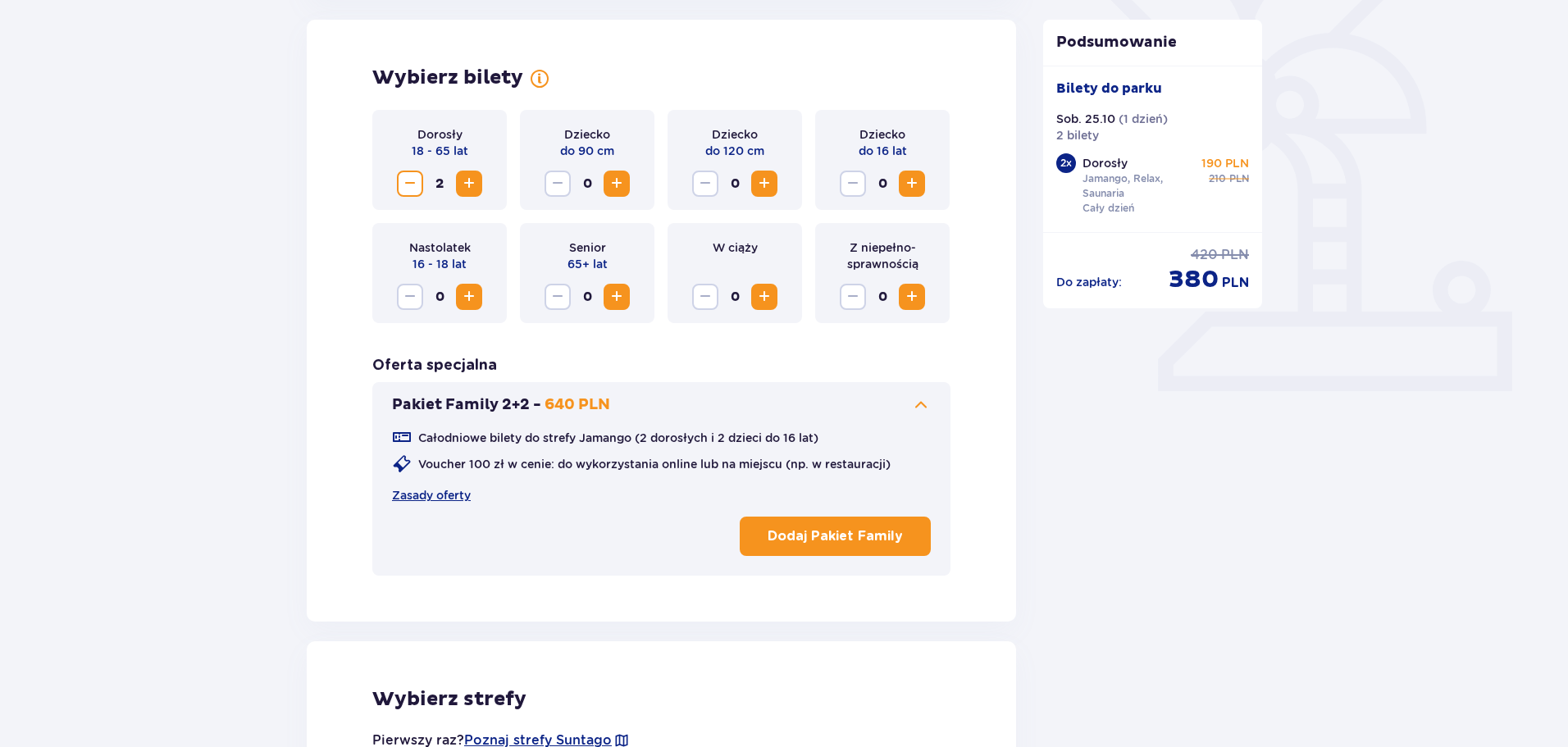
drag, startPoint x: 856, startPoint y: 535, endPoint x: 833, endPoint y: 536, distance: 23.0
click at [833, 536] on p "Dodaj Pakiet Family" at bounding box center [834, 535] width 136 height 18
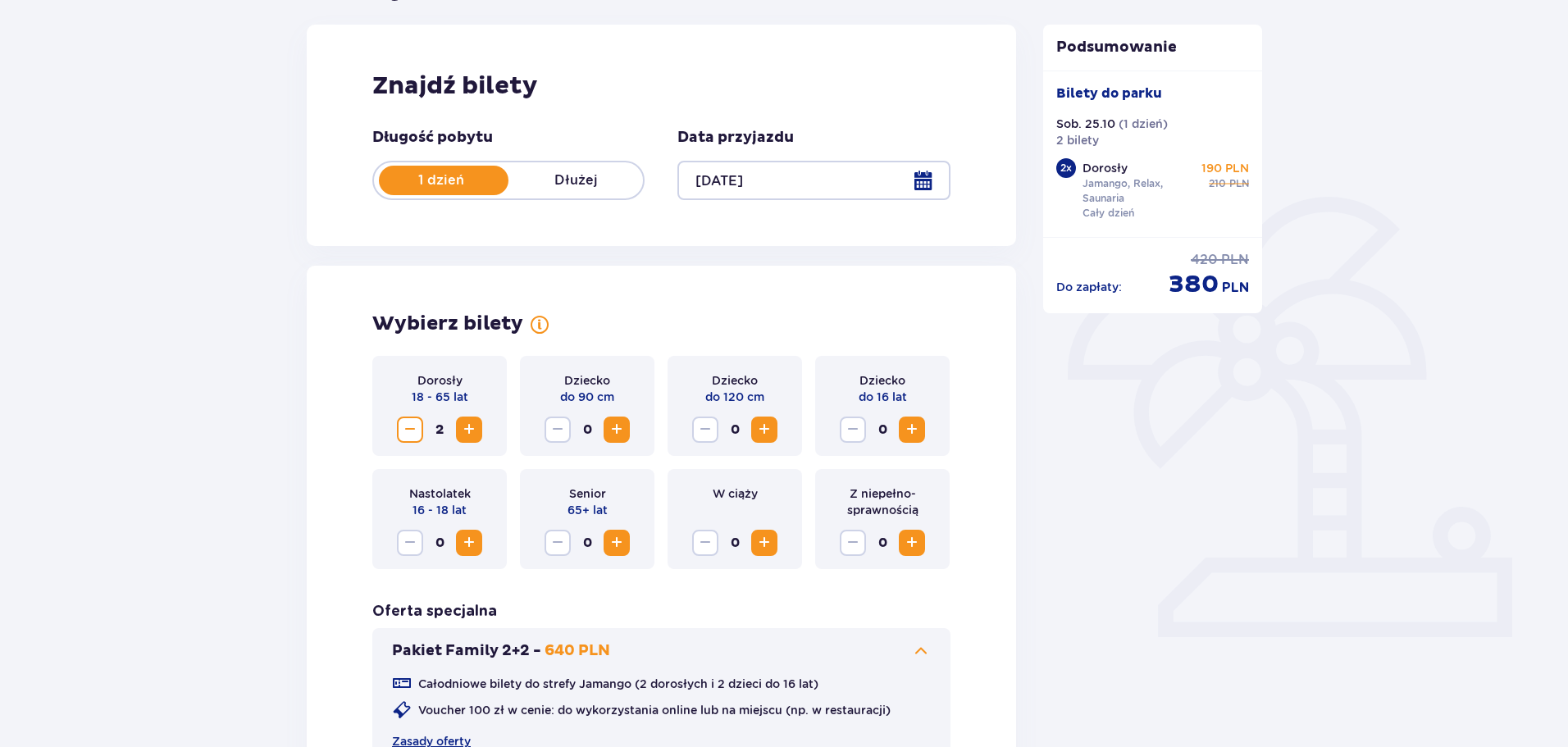
scroll to position [0, 0]
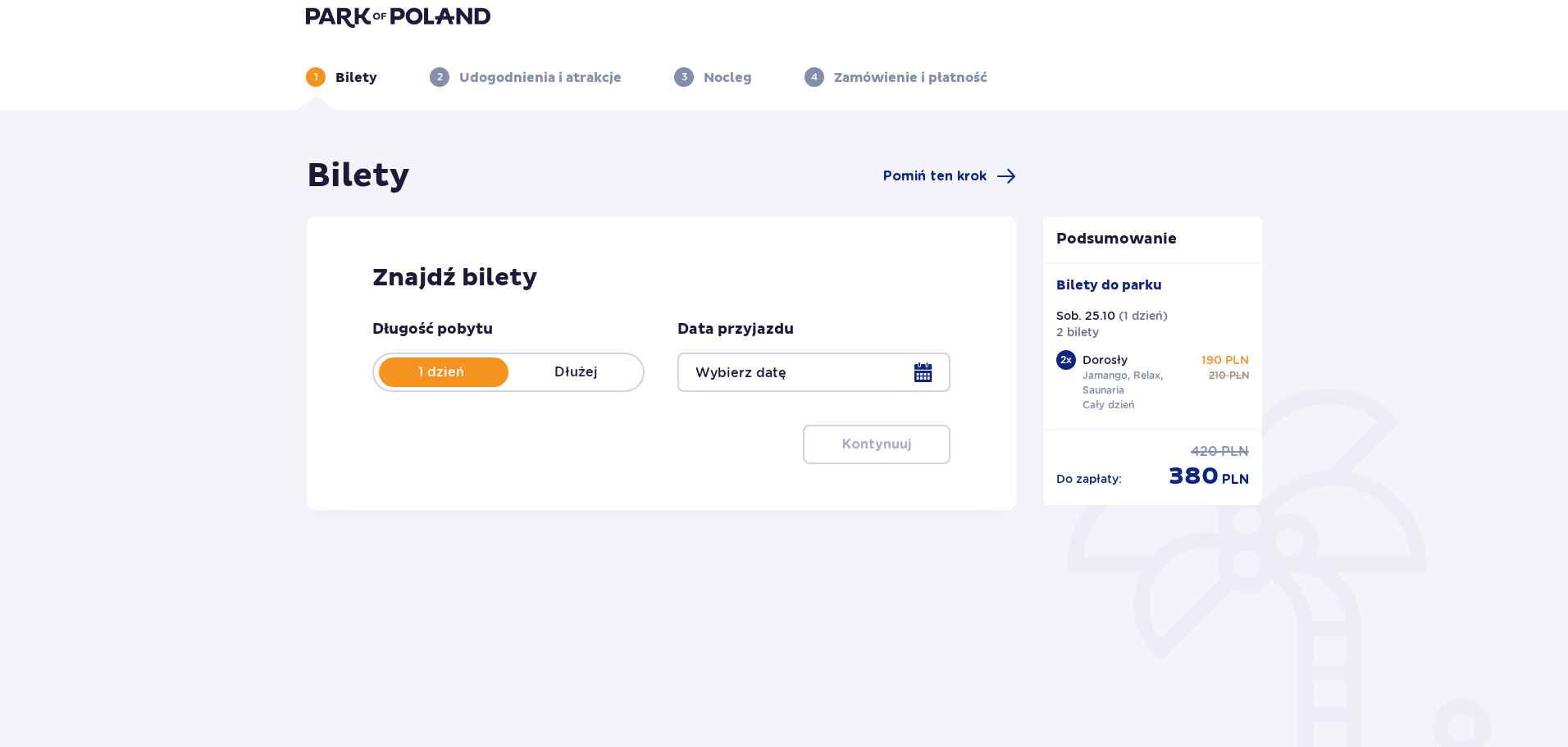
type input "[DATE]"
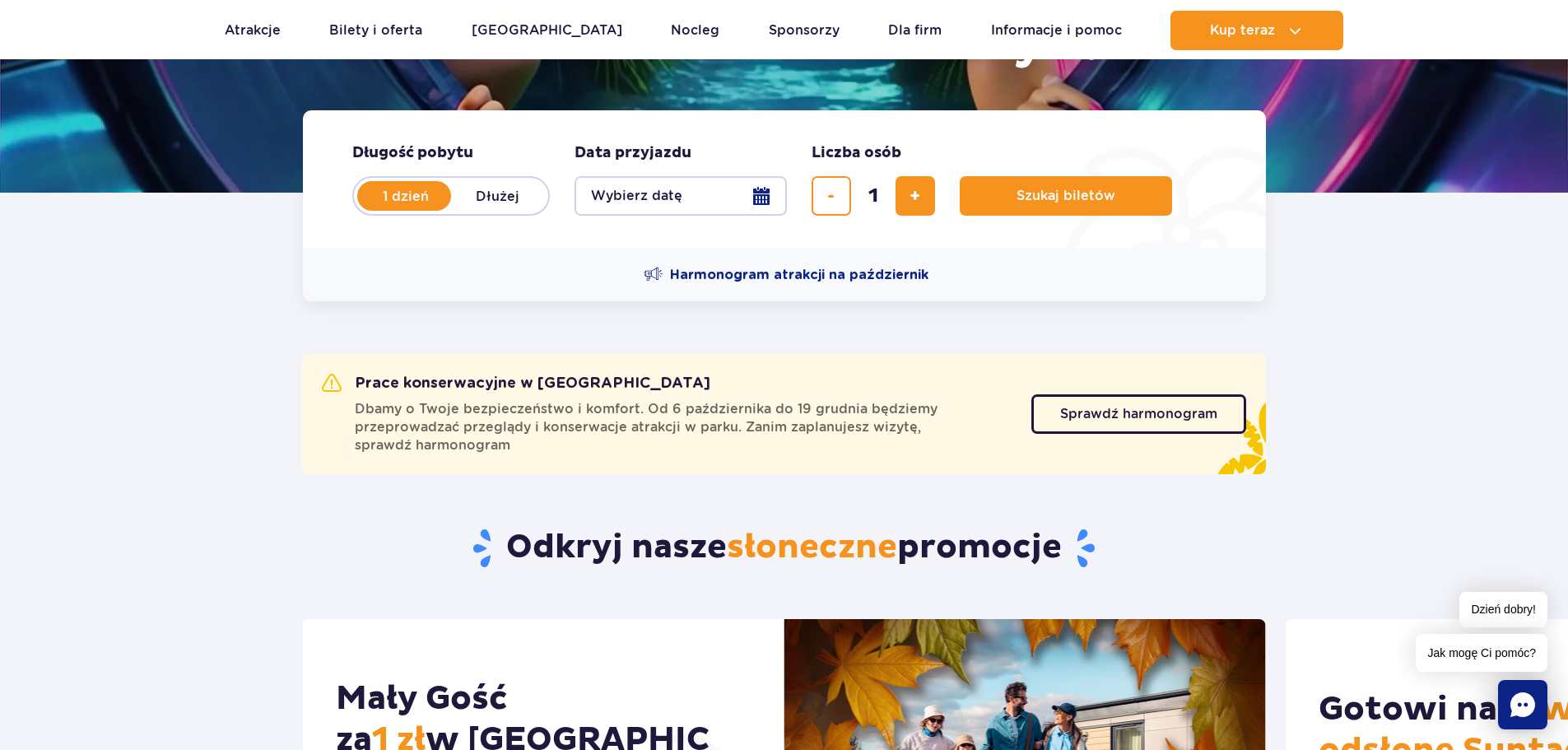
scroll to position [247, 0]
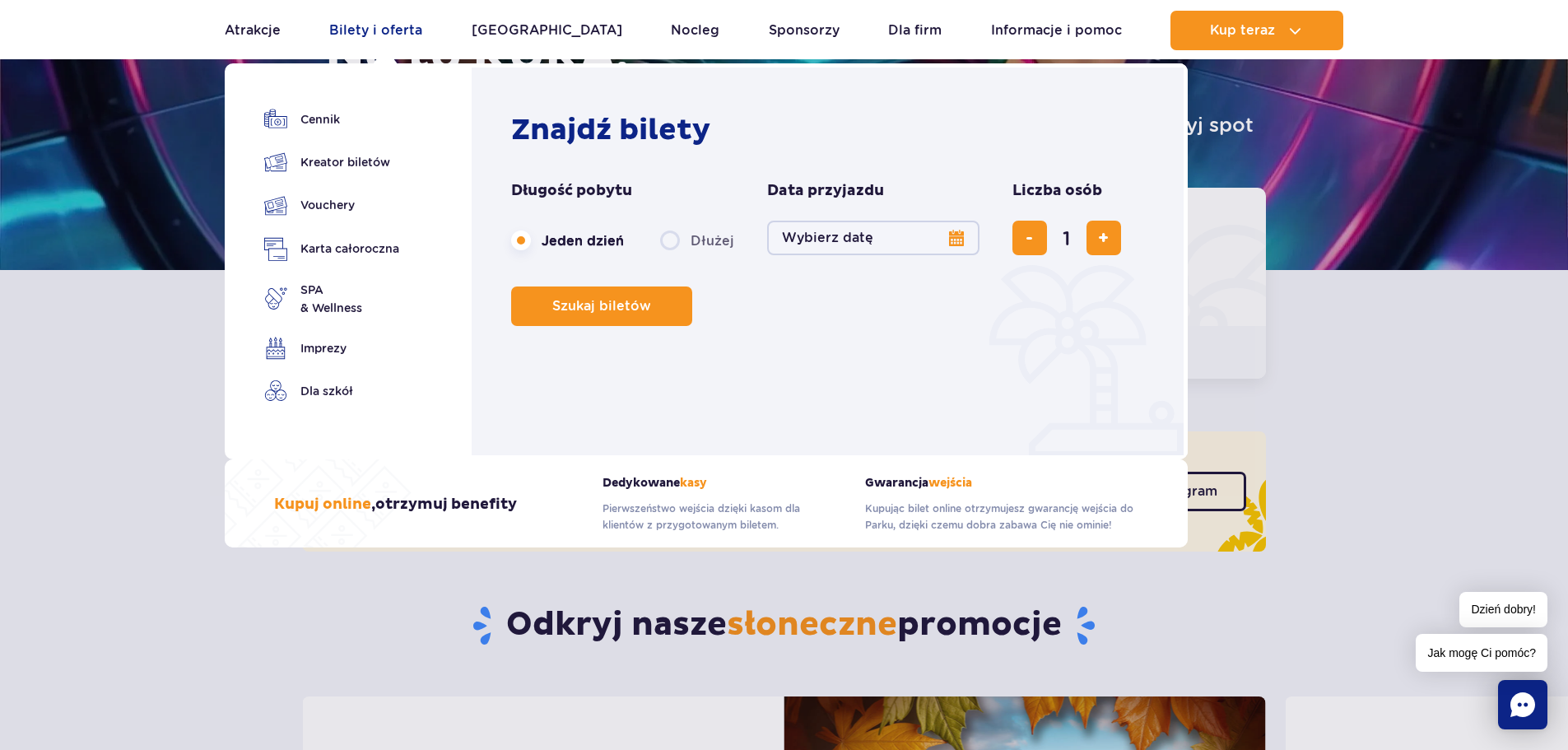
click at [389, 28] on link "Bilety i oferta" at bounding box center [375, 30] width 93 height 40
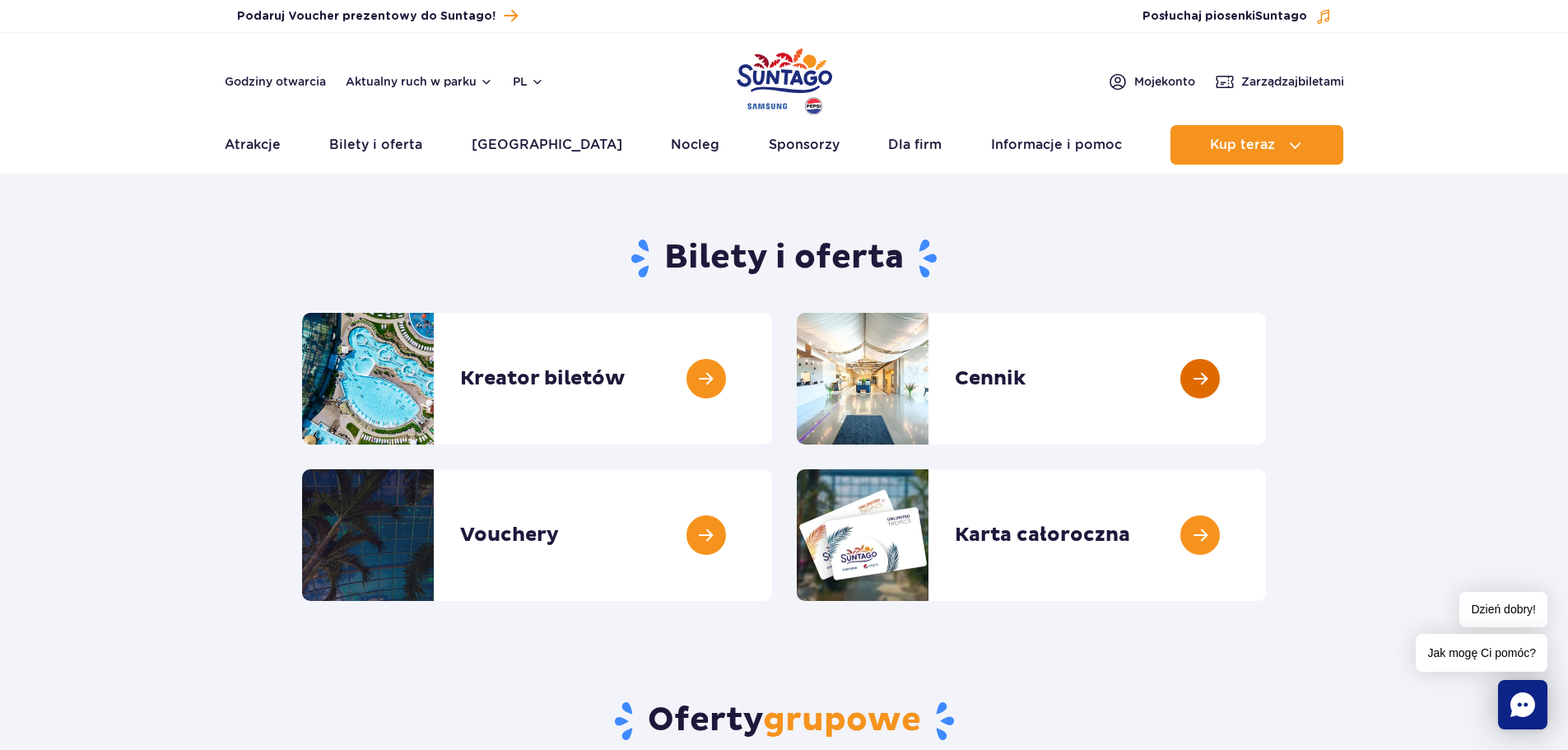
click at [1266, 378] on link at bounding box center [1266, 378] width 0 height 131
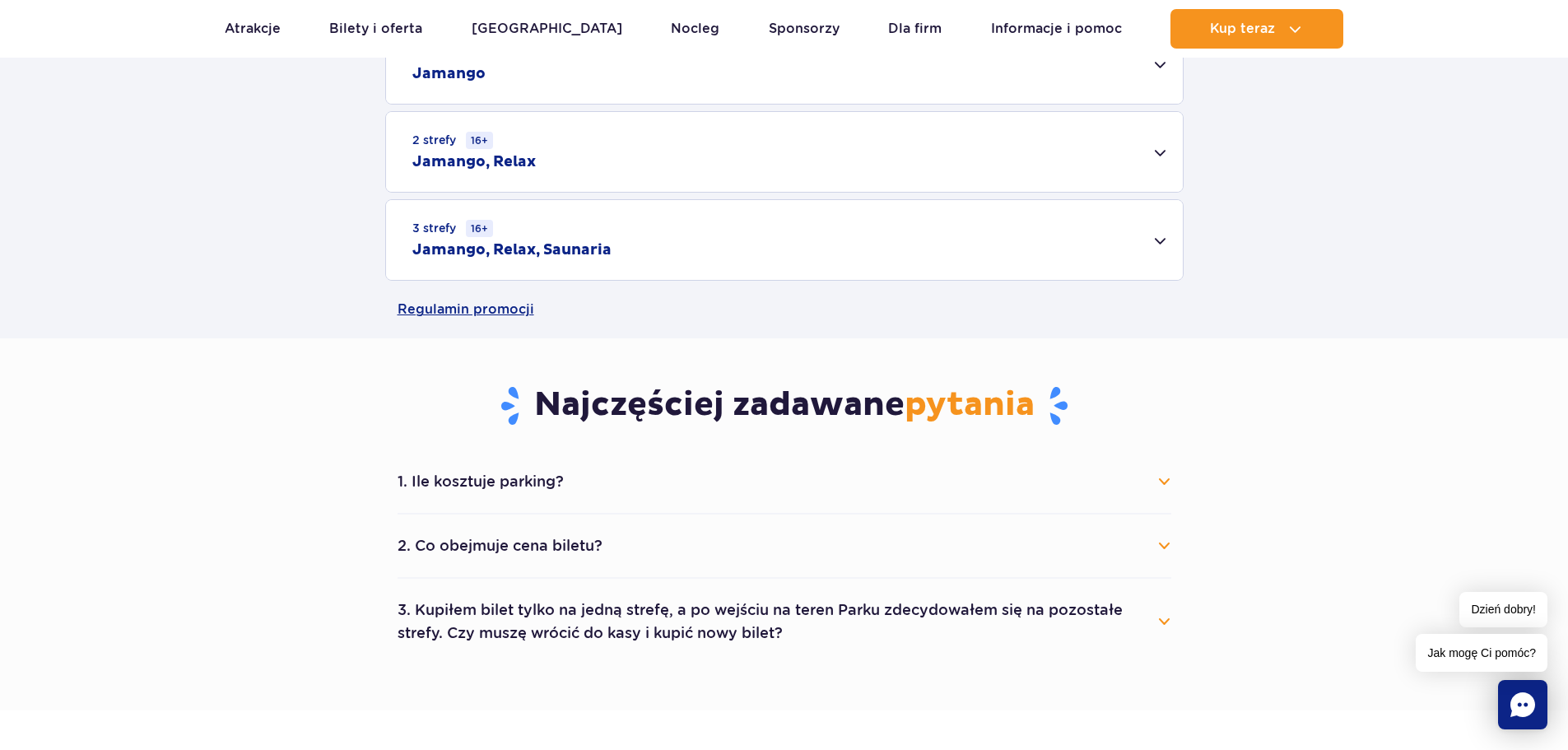
scroll to position [741, 0]
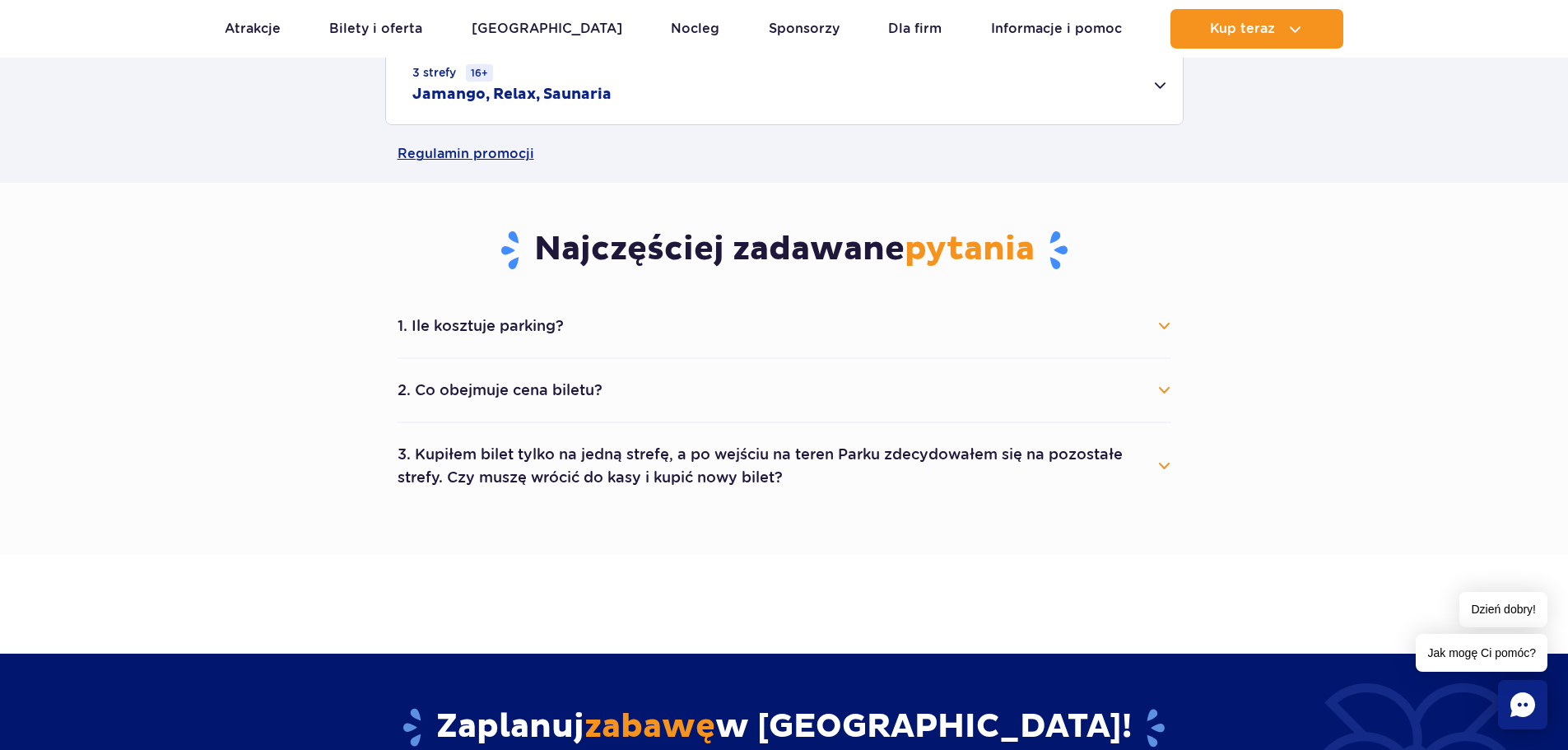
click at [1166, 458] on button "3. Kupiłem bilet tylko na jedną strefę, a po wejściu na teren Parku zdecydowałe…" at bounding box center [784, 465] width 774 height 59
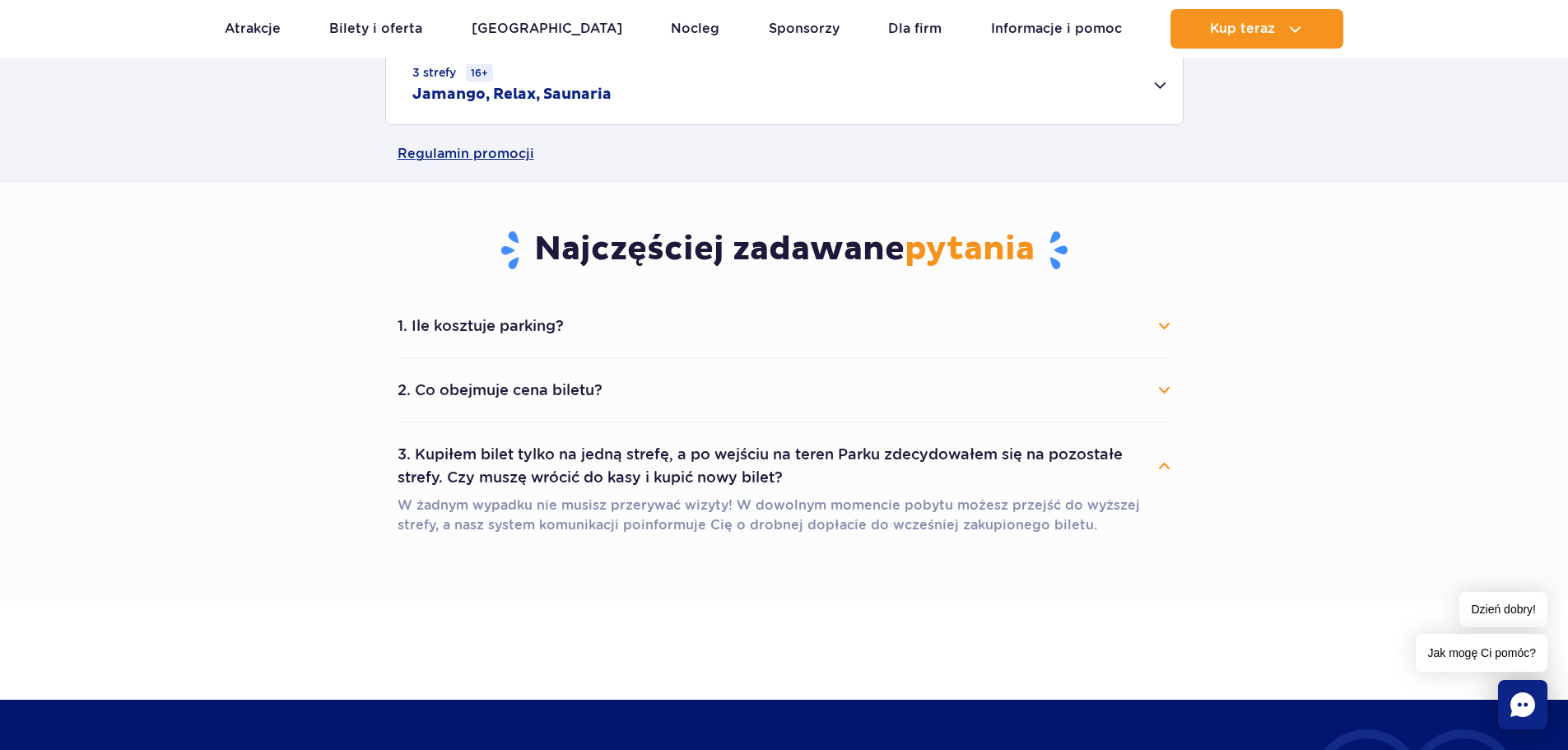
click at [1176, 395] on div "1. Ile kosztuje parking? Parking kosztuje 25 zł za każdy rozpoczęty dzień kalen…" at bounding box center [784, 425] width 798 height 261
click at [1161, 382] on button "2. Co obejmuje cena biletu?" at bounding box center [784, 391] width 774 height 37
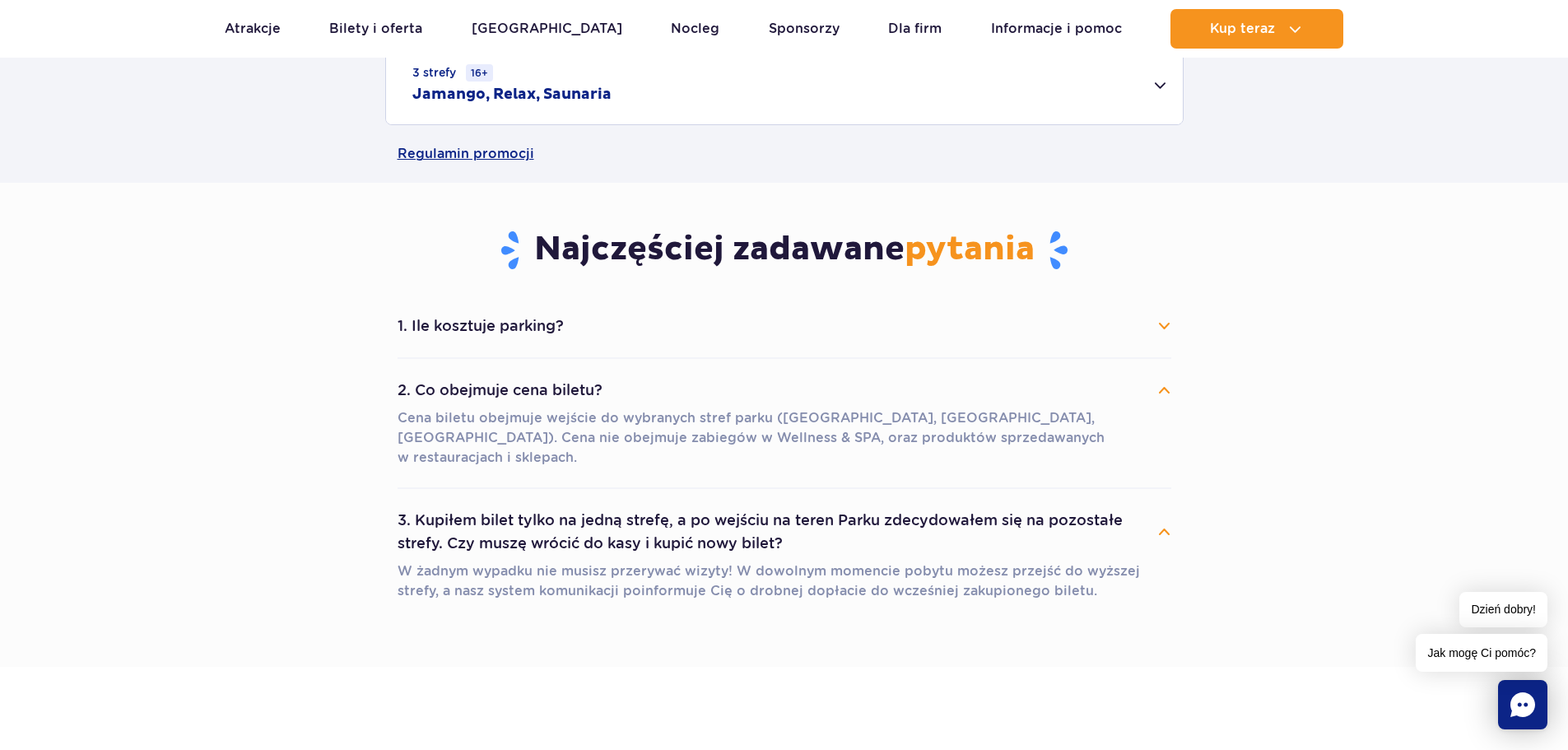
click at [1169, 326] on button "1. Ile kosztuje parking?" at bounding box center [784, 326] width 774 height 37
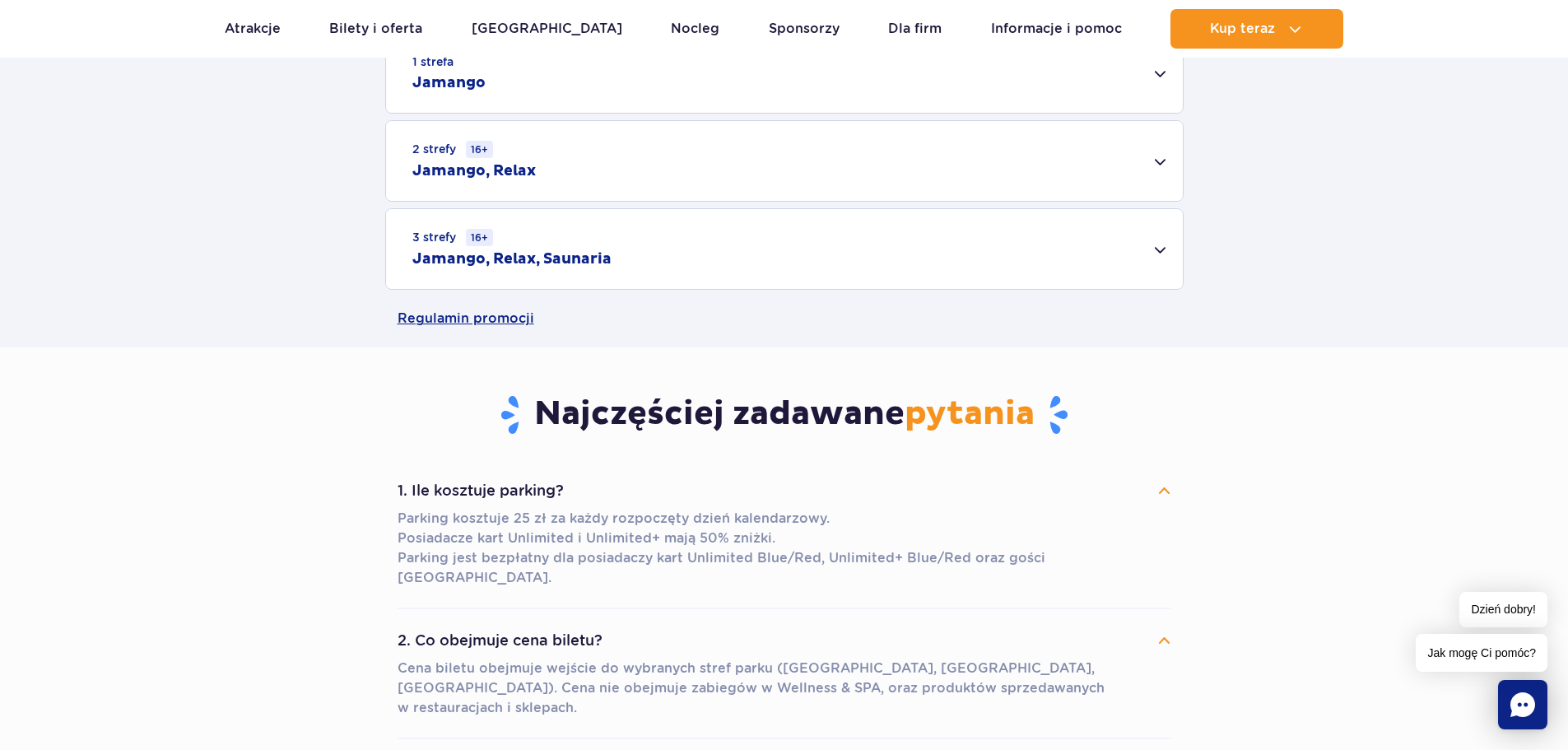
scroll to position [494, 0]
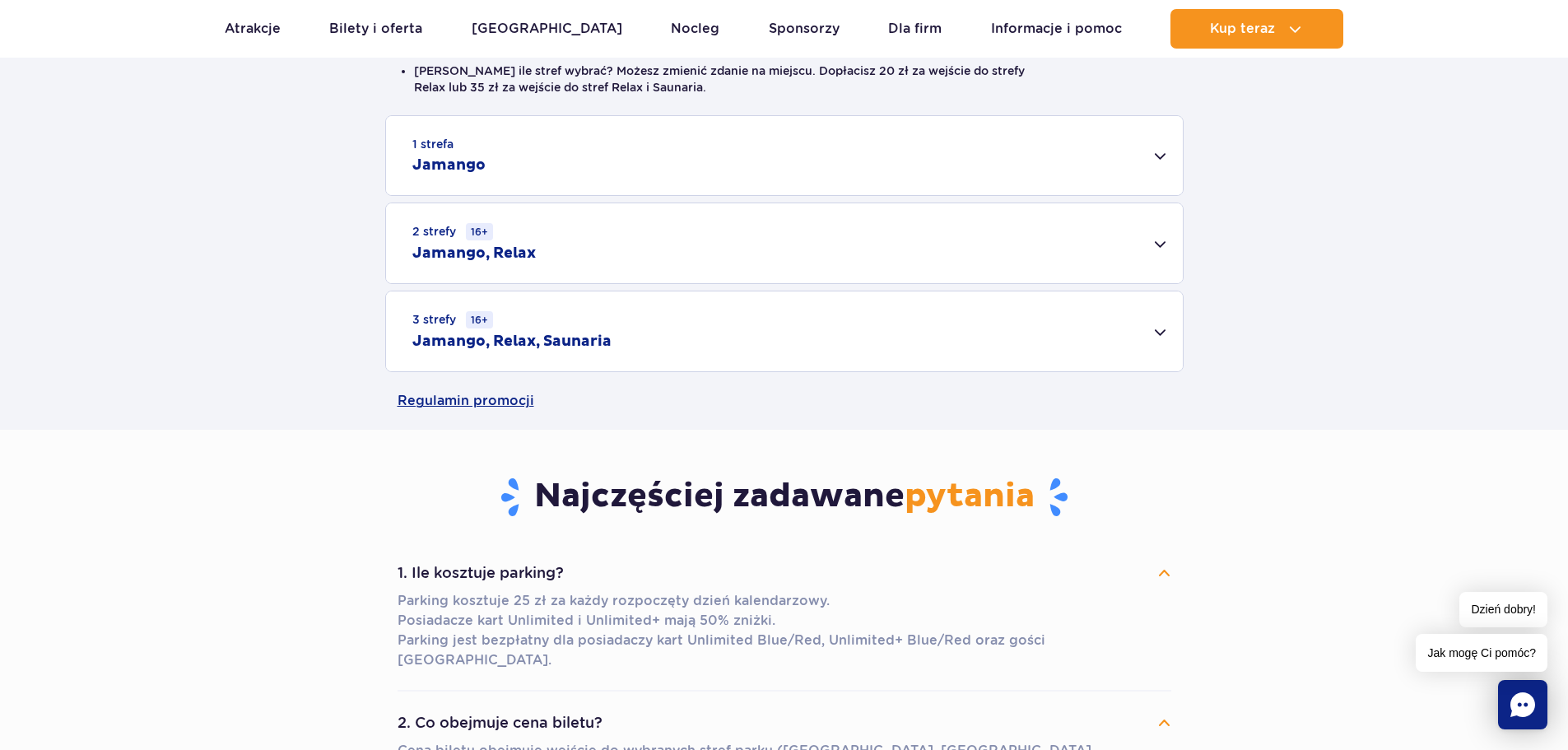
click at [1157, 331] on div "3 strefy 16+ Jamango, Relax, Saunaria" at bounding box center [784, 331] width 797 height 80
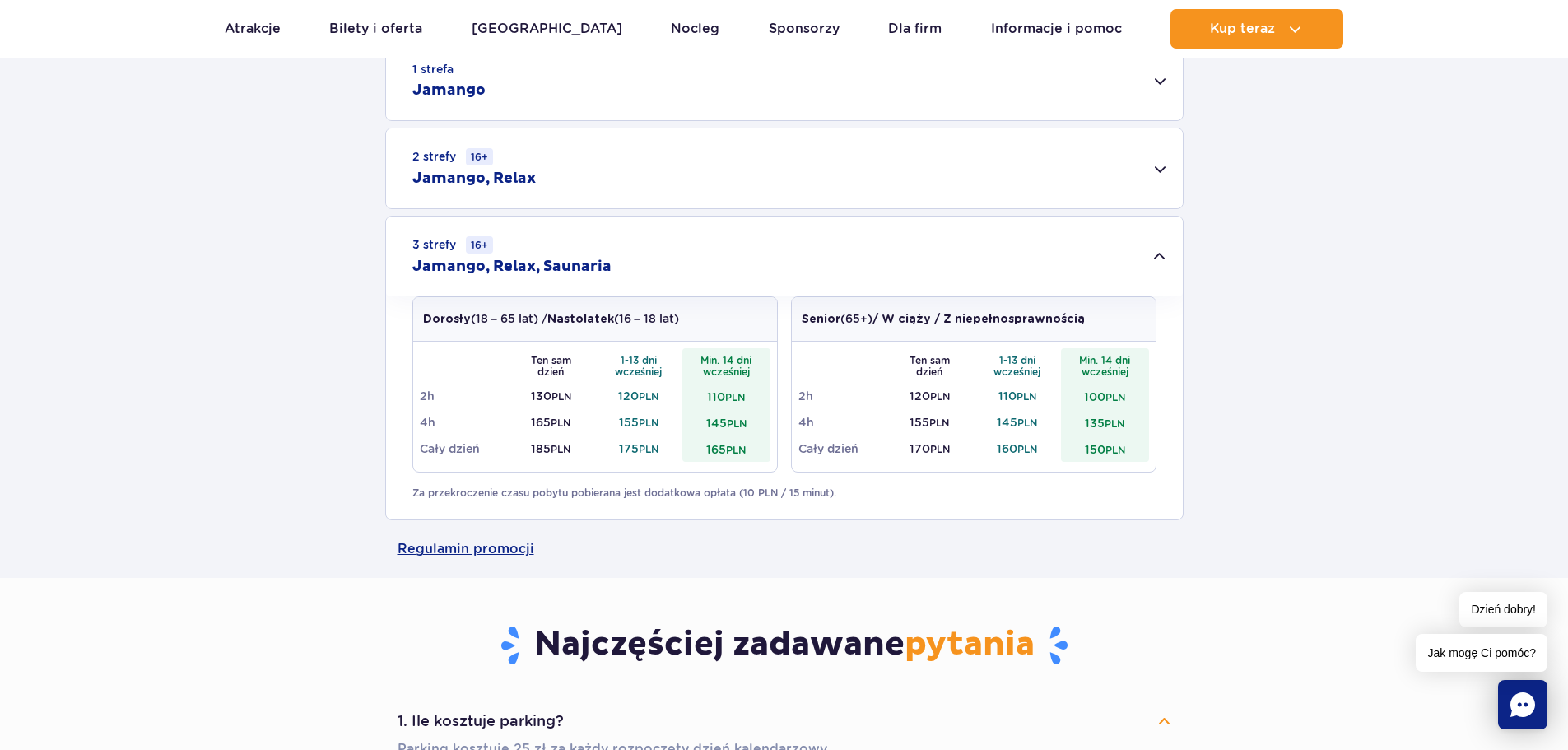
scroll to position [329, 0]
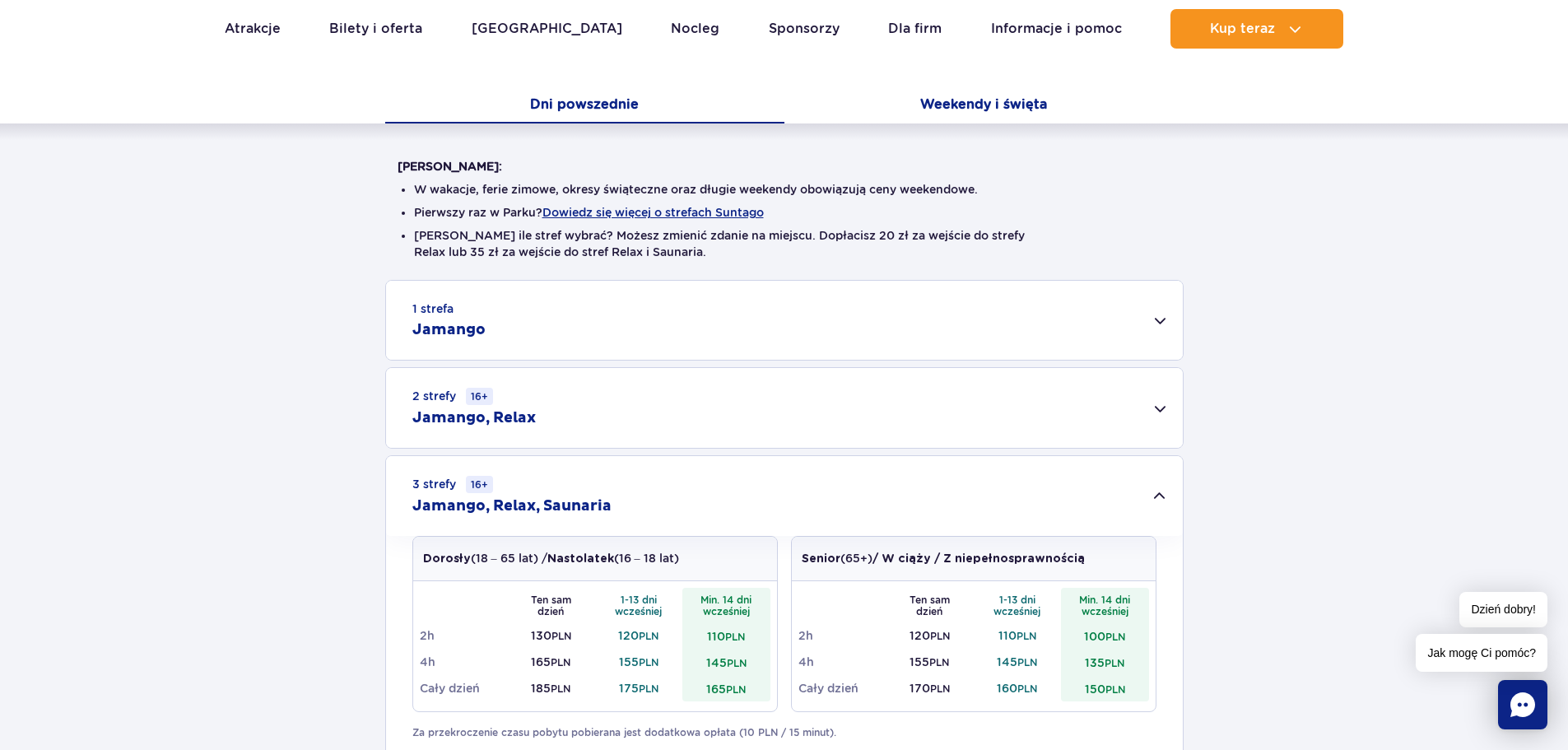
click at [960, 109] on button "Weekendy i święta" at bounding box center [984, 106] width 399 height 35
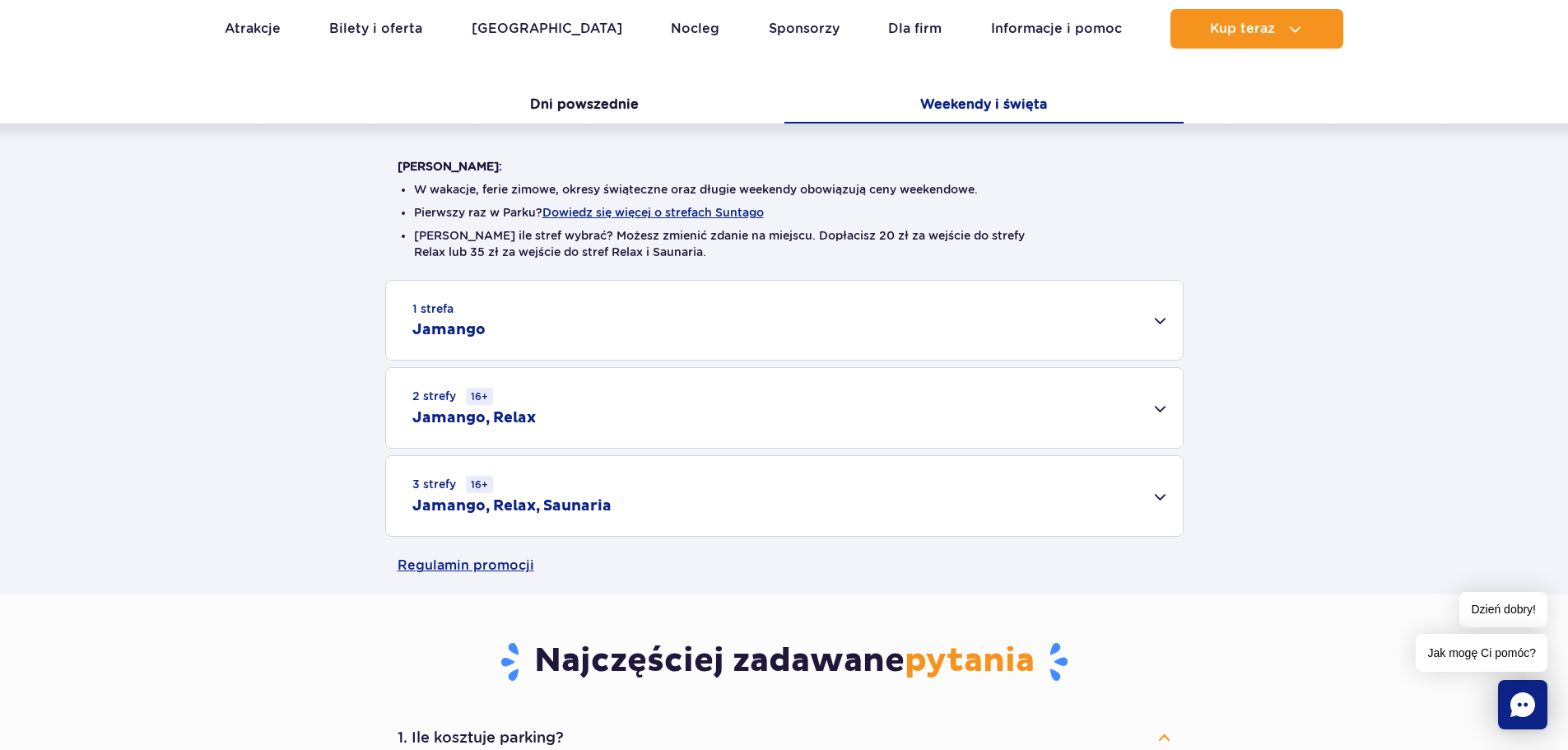
click at [1147, 507] on div "3 strefy 16+ Jamango, Relax, Saunaria" at bounding box center [784, 496] width 797 height 80
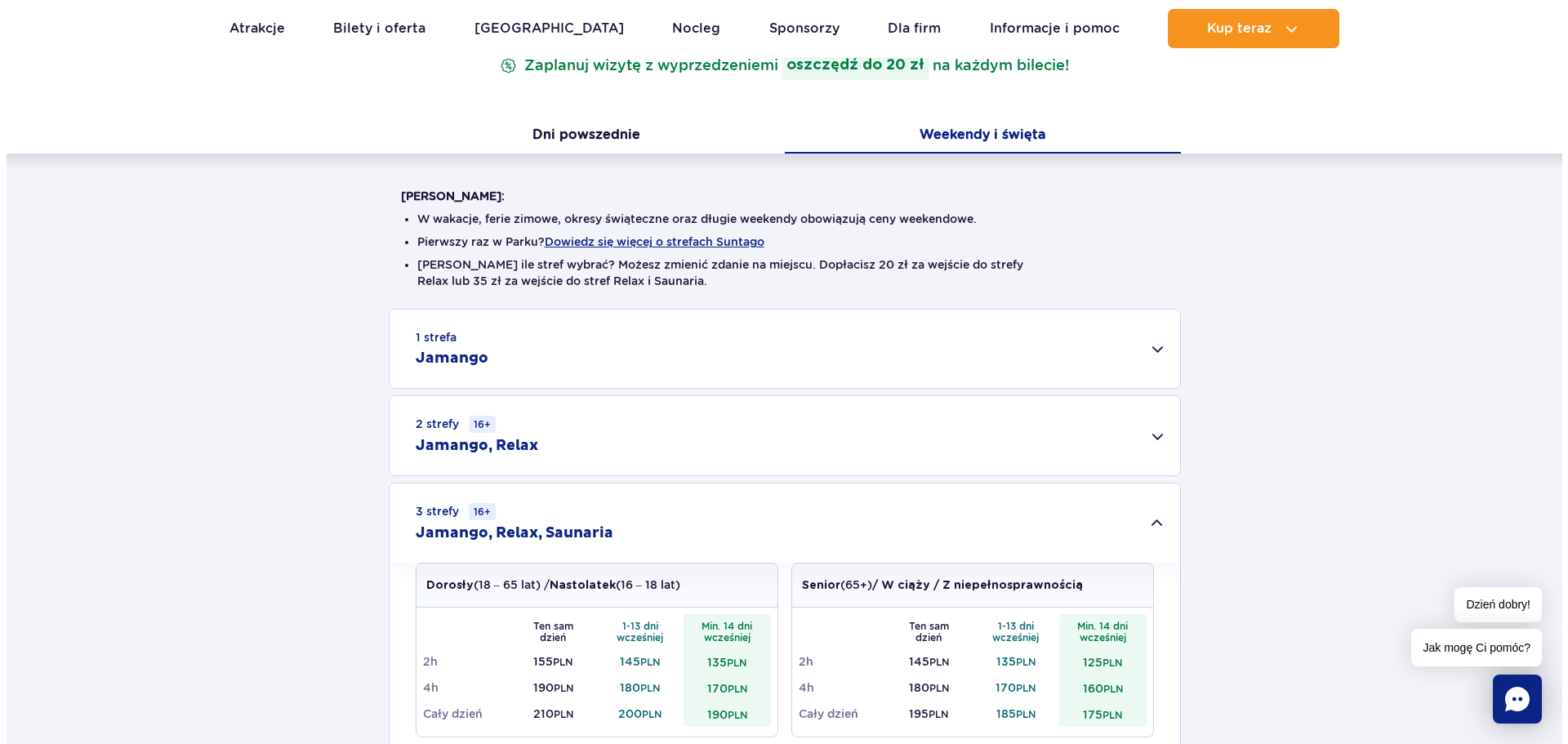
scroll to position [245, 0]
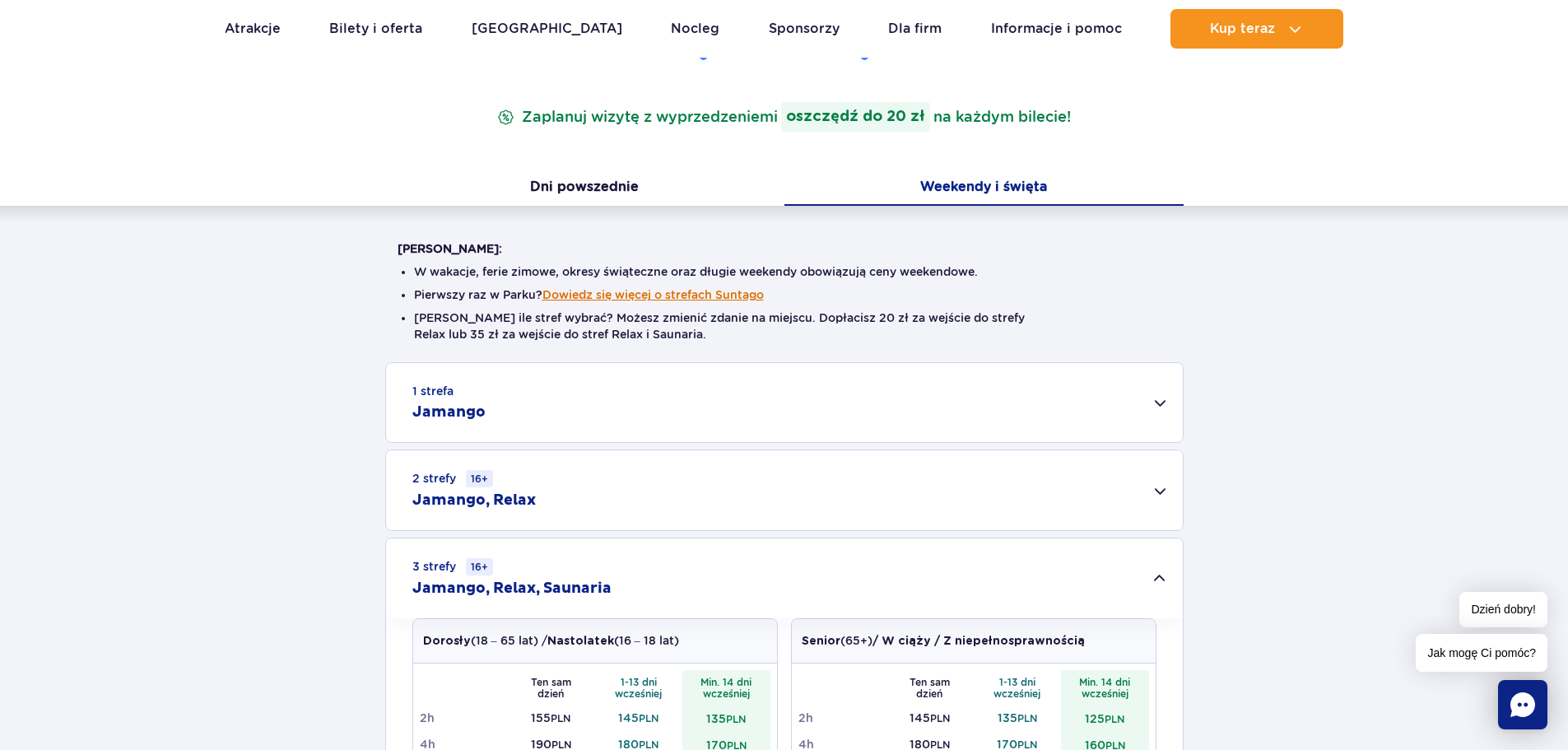
click at [639, 292] on button "Dowiedz się więcej o strefach Suntago" at bounding box center [652, 295] width 221 height 14
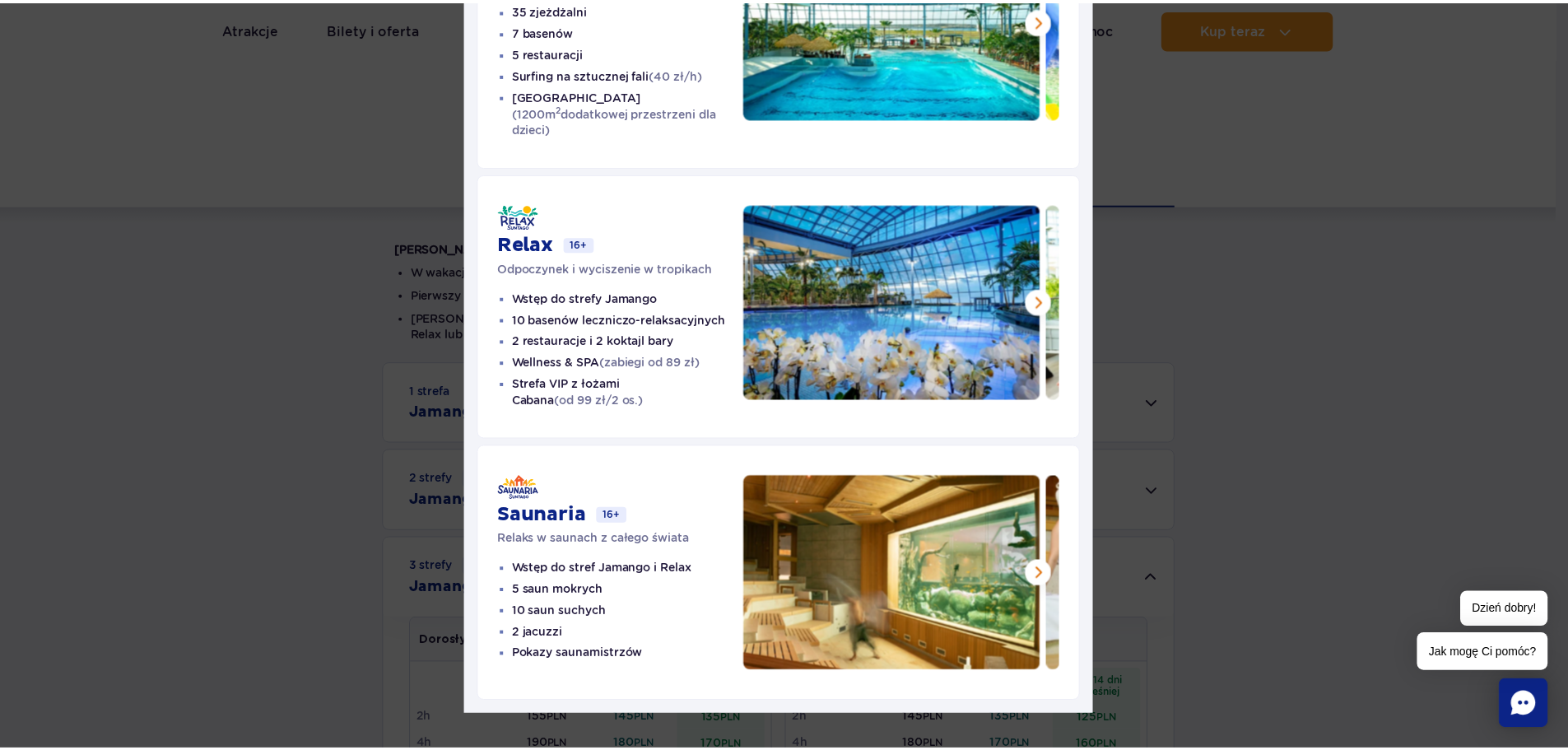
scroll to position [253, 0]
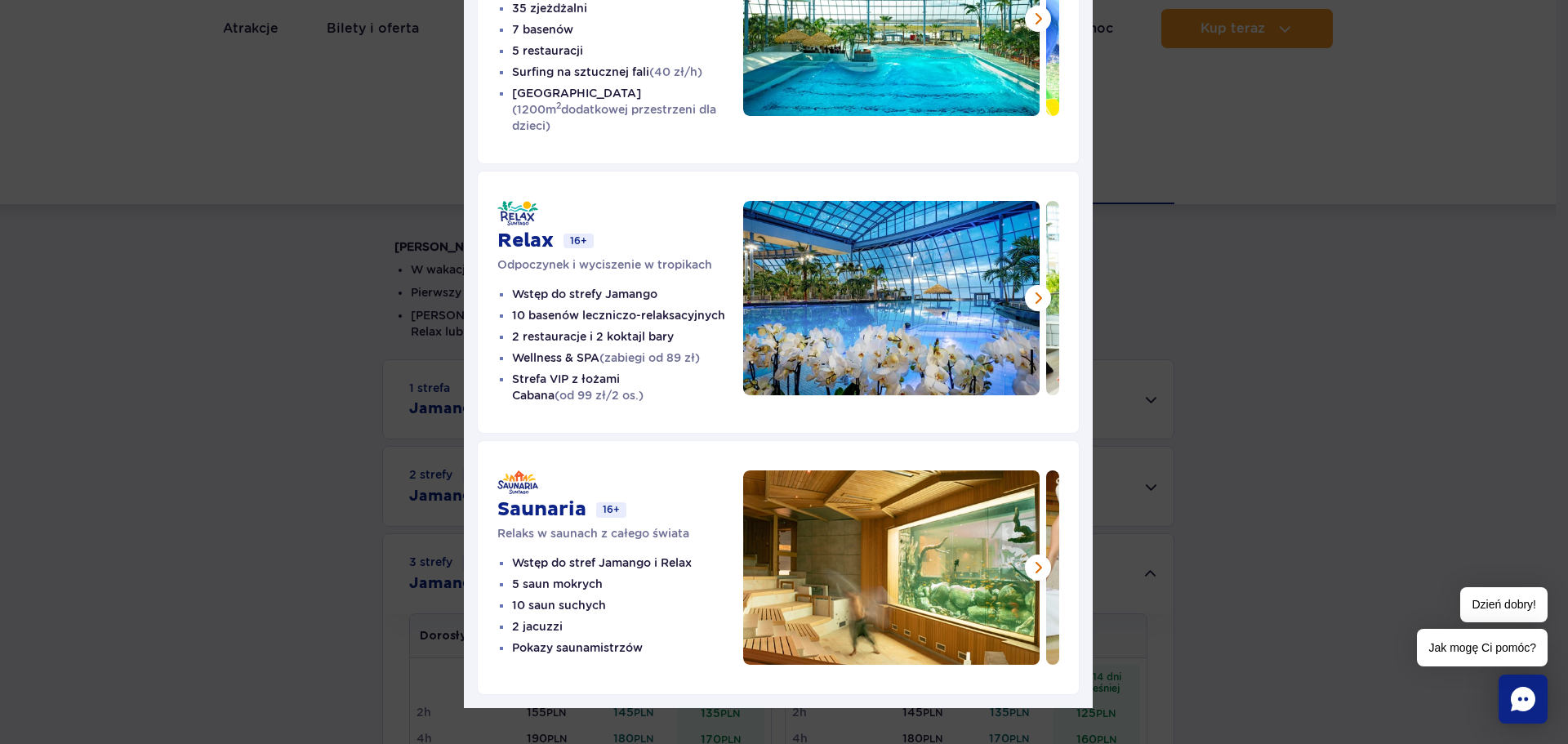
click at [367, 424] on div "Strefy Suntago Jamango Wodna rozrywka dla całej rodziny 35 zjeżdżalni 7 basenów…" at bounding box center [777, 255] width 1556 height 1011
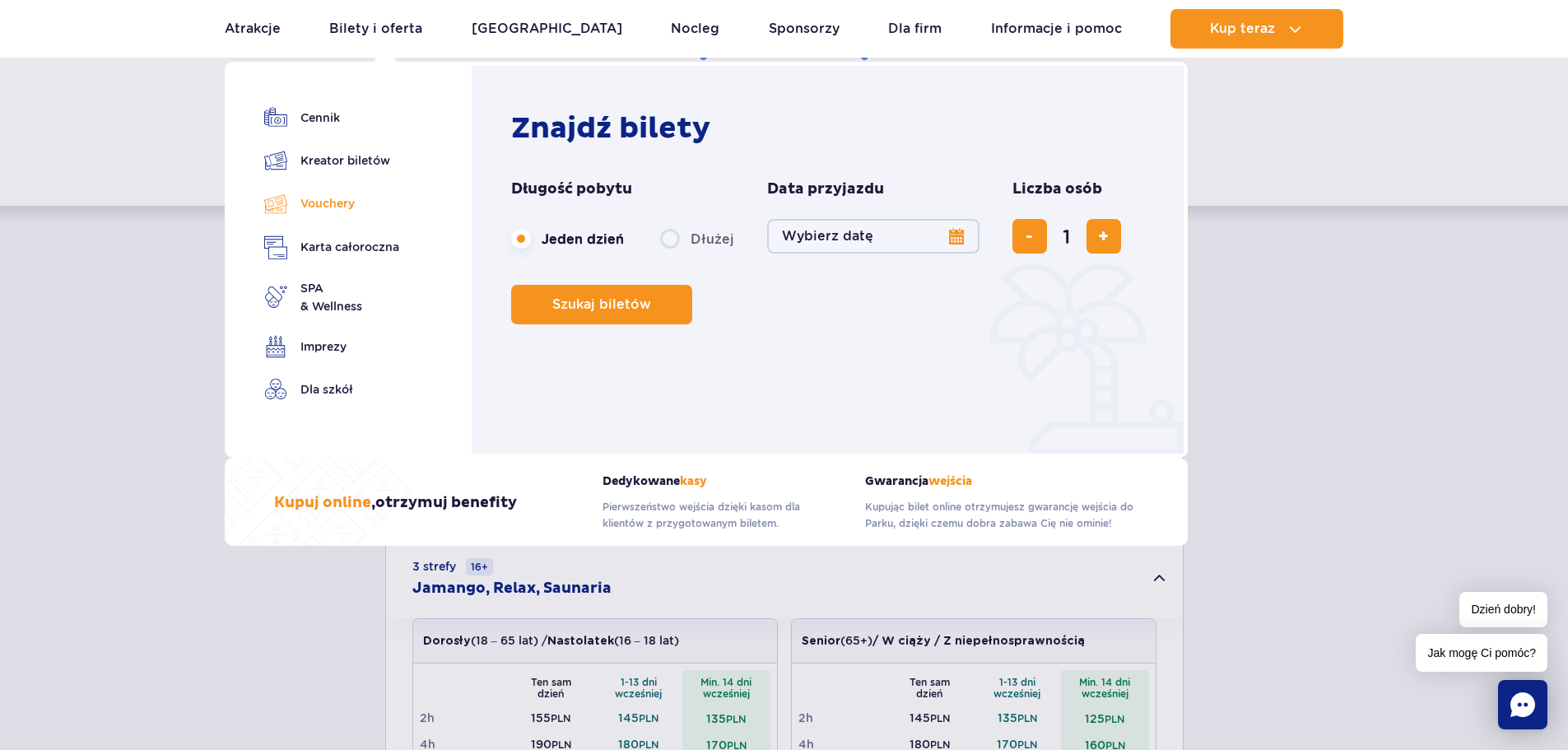
click at [322, 208] on link "Vouchery" at bounding box center [332, 204] width 135 height 24
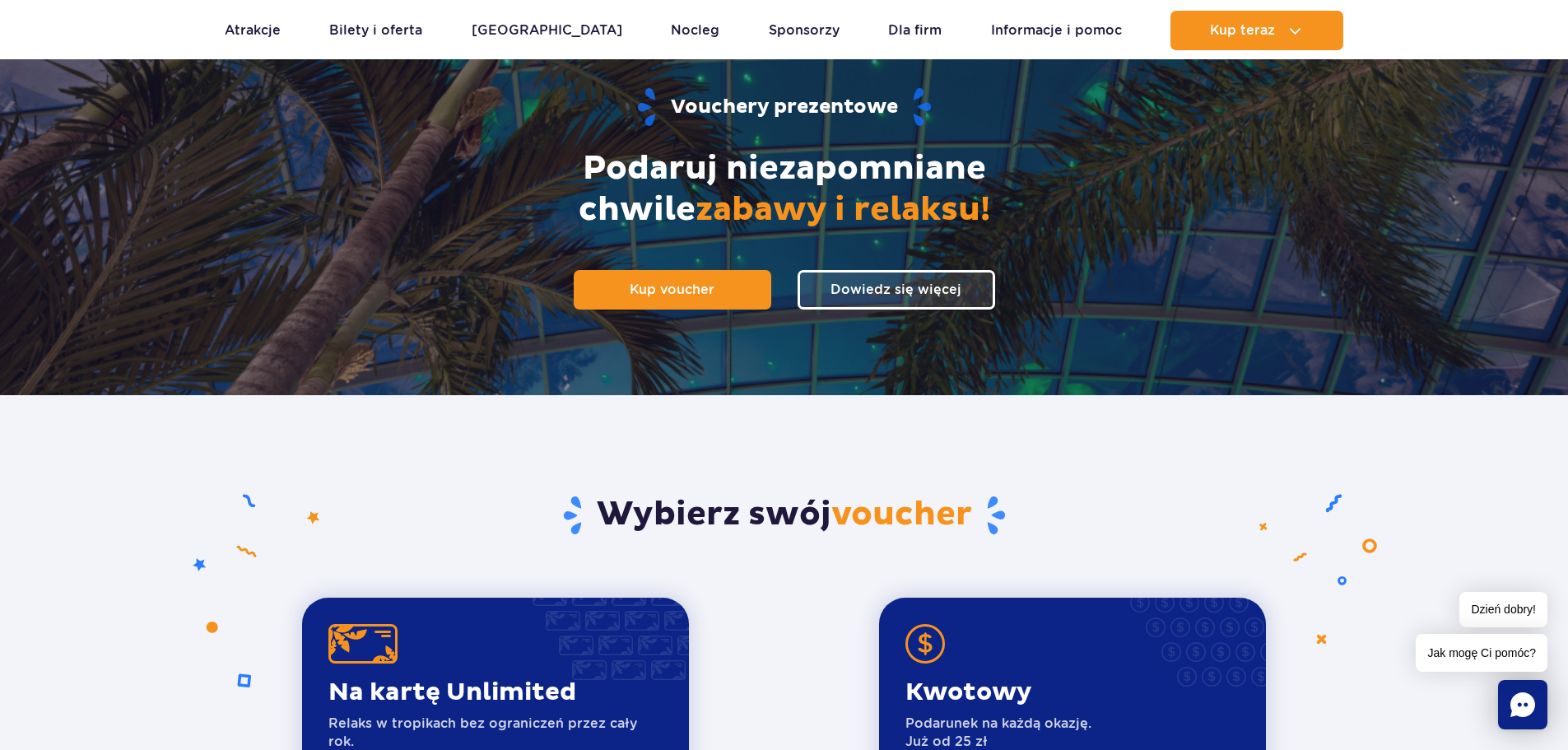
scroll to position [82, 0]
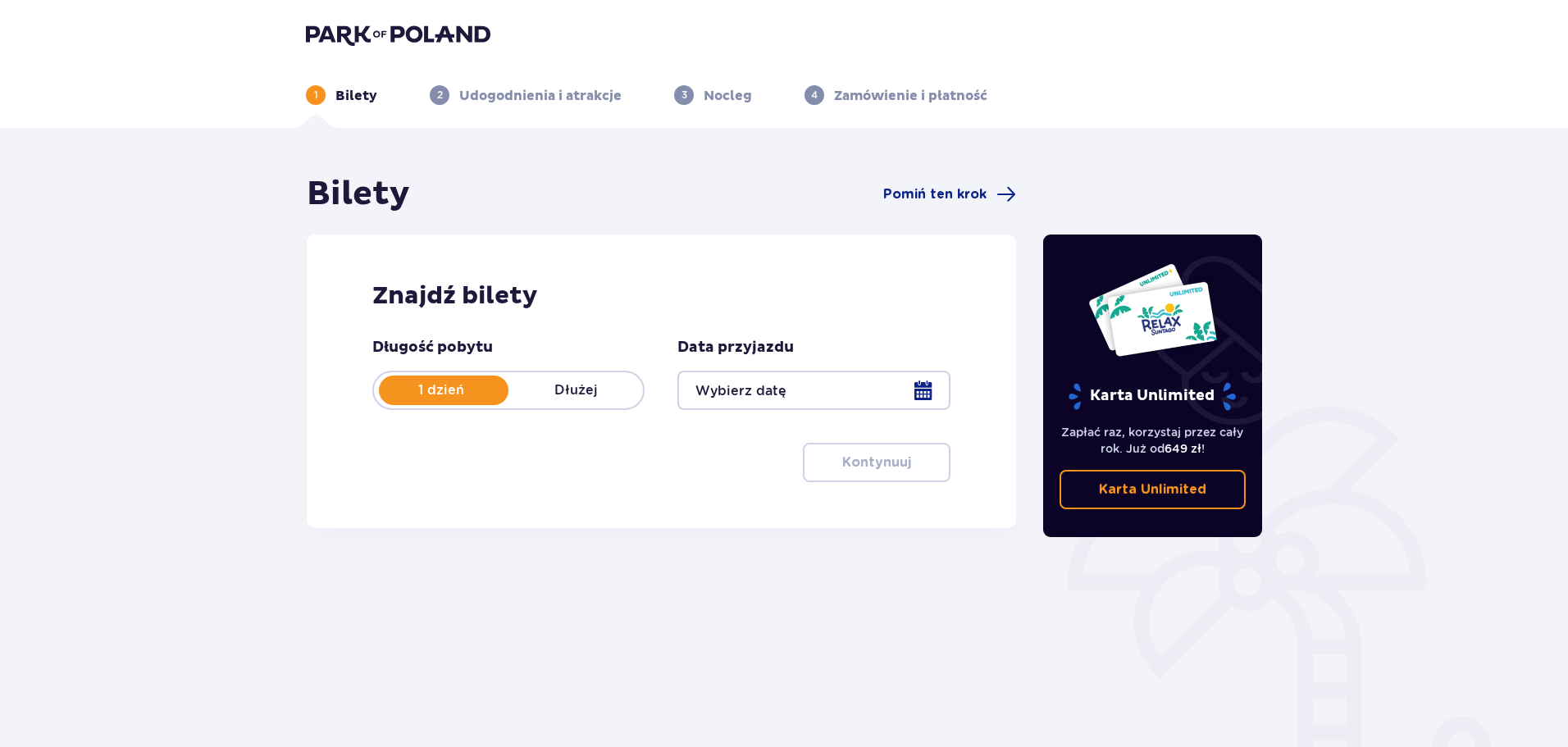
click at [917, 396] on div at bounding box center [813, 390] width 272 height 39
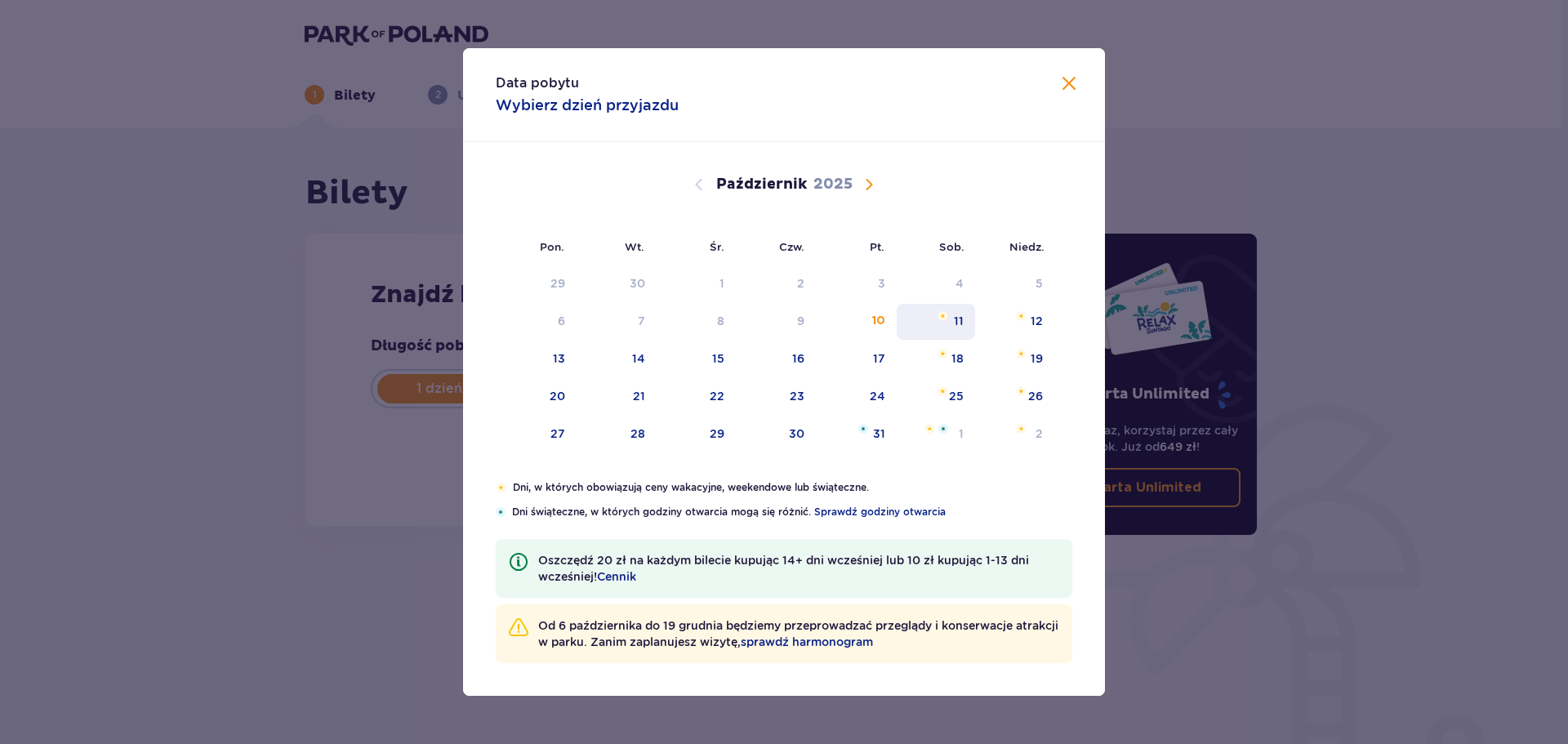
click at [957, 318] on div "11" at bounding box center [958, 321] width 10 height 16
type input "[DATE]"
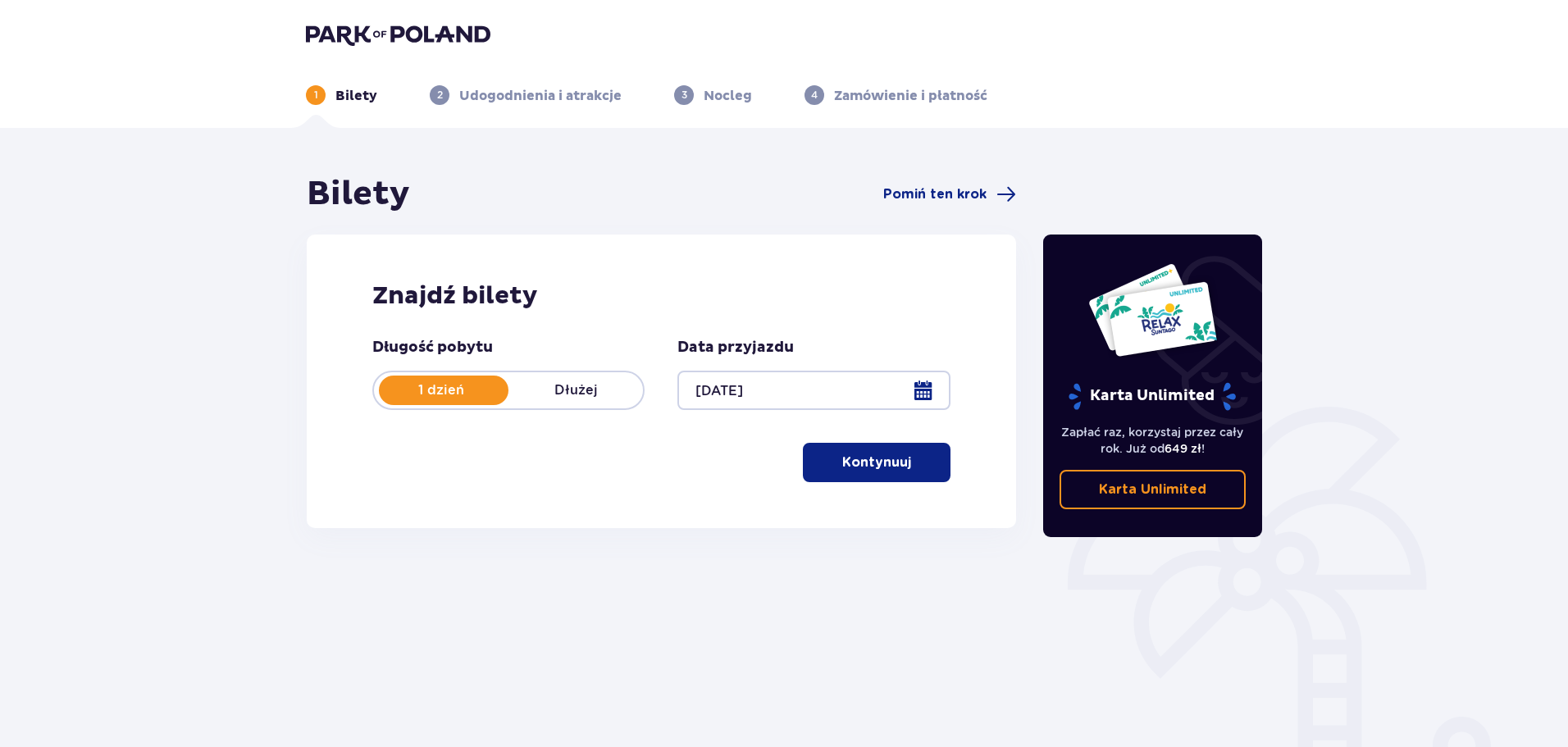
click at [891, 457] on p "Kontynuuj" at bounding box center [877, 462] width 69 height 18
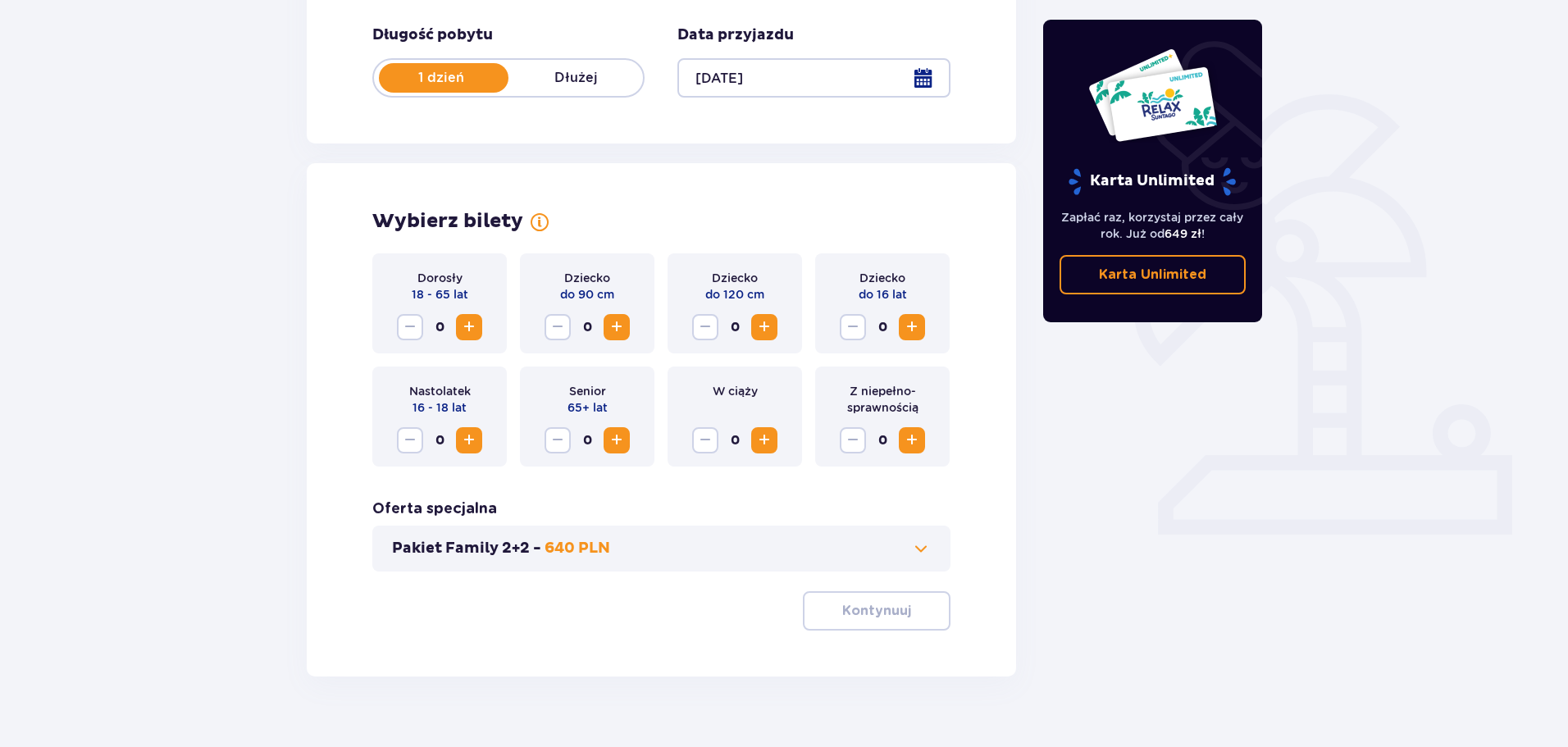
scroll to position [340, 0]
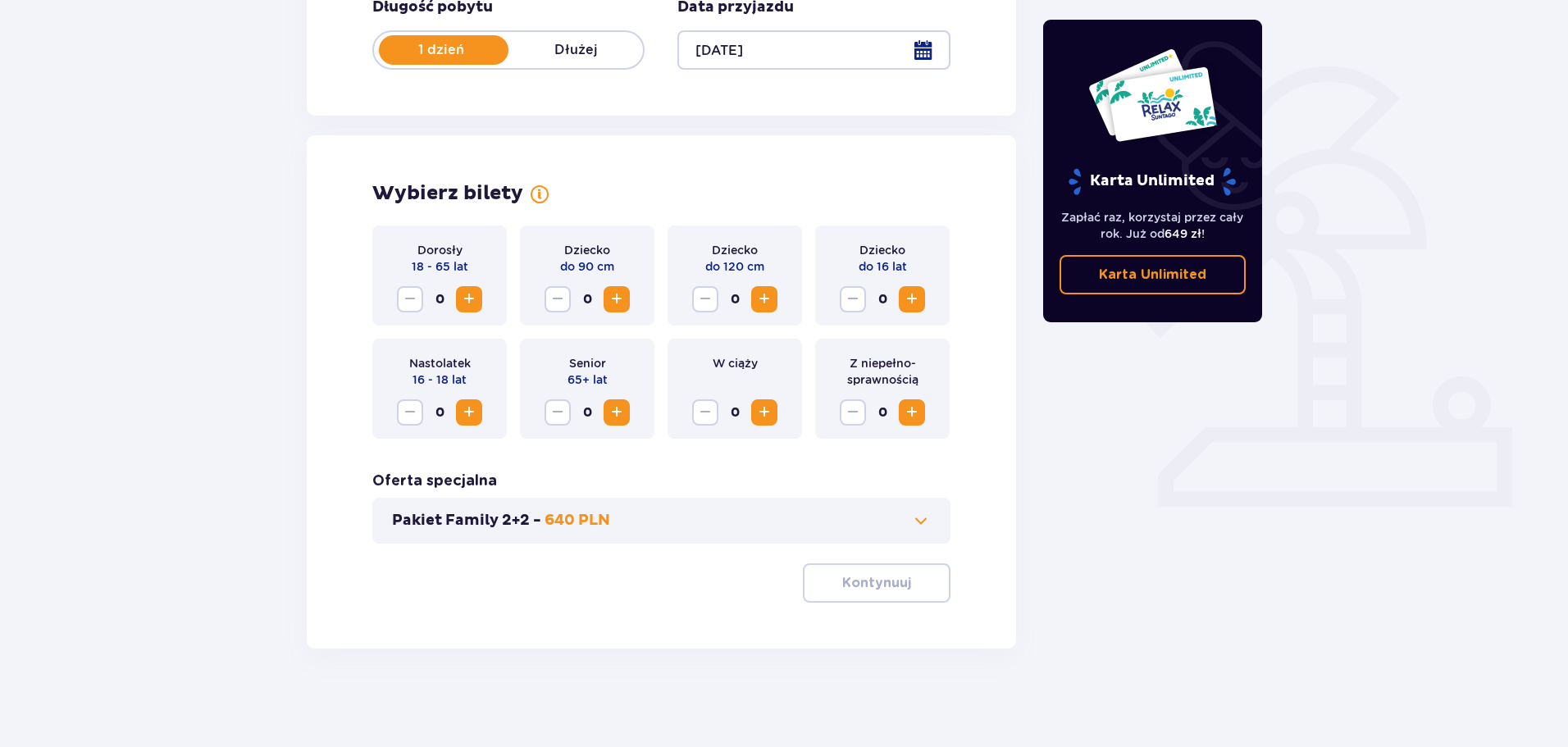
click at [923, 522] on span at bounding box center [921, 520] width 19 height 19
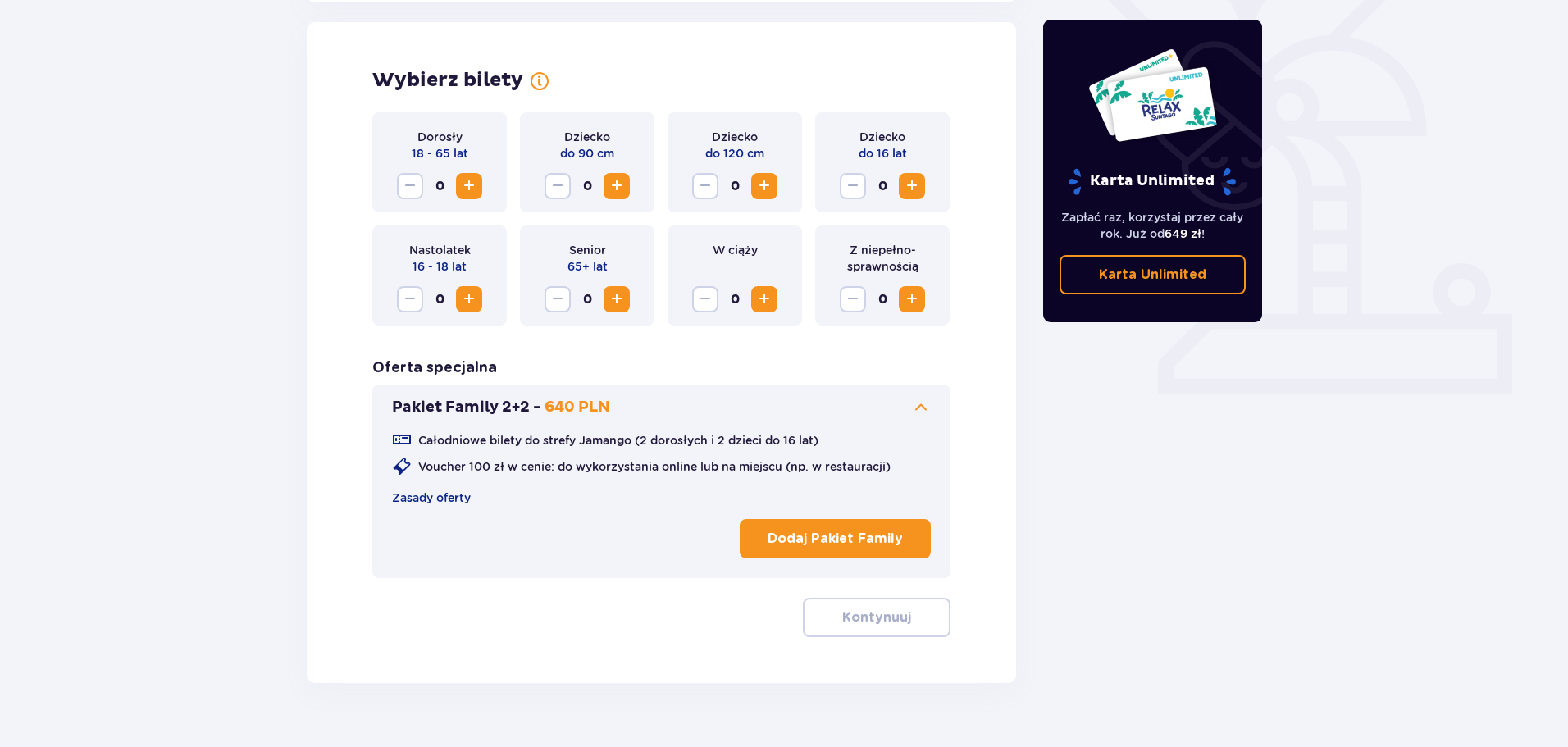
scroll to position [456, 0]
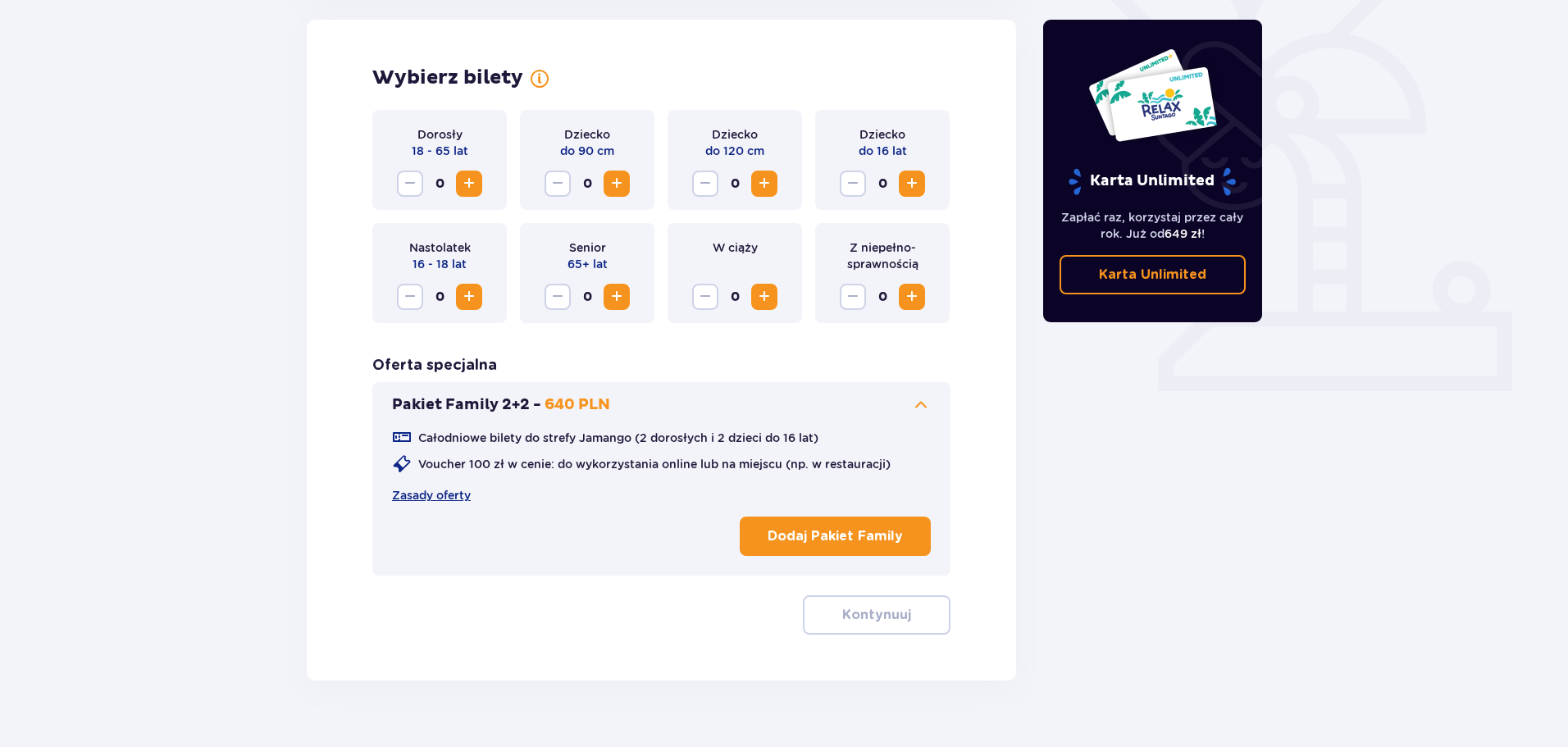
click at [850, 535] on p "Dodaj Pakiet Family" at bounding box center [834, 535] width 136 height 18
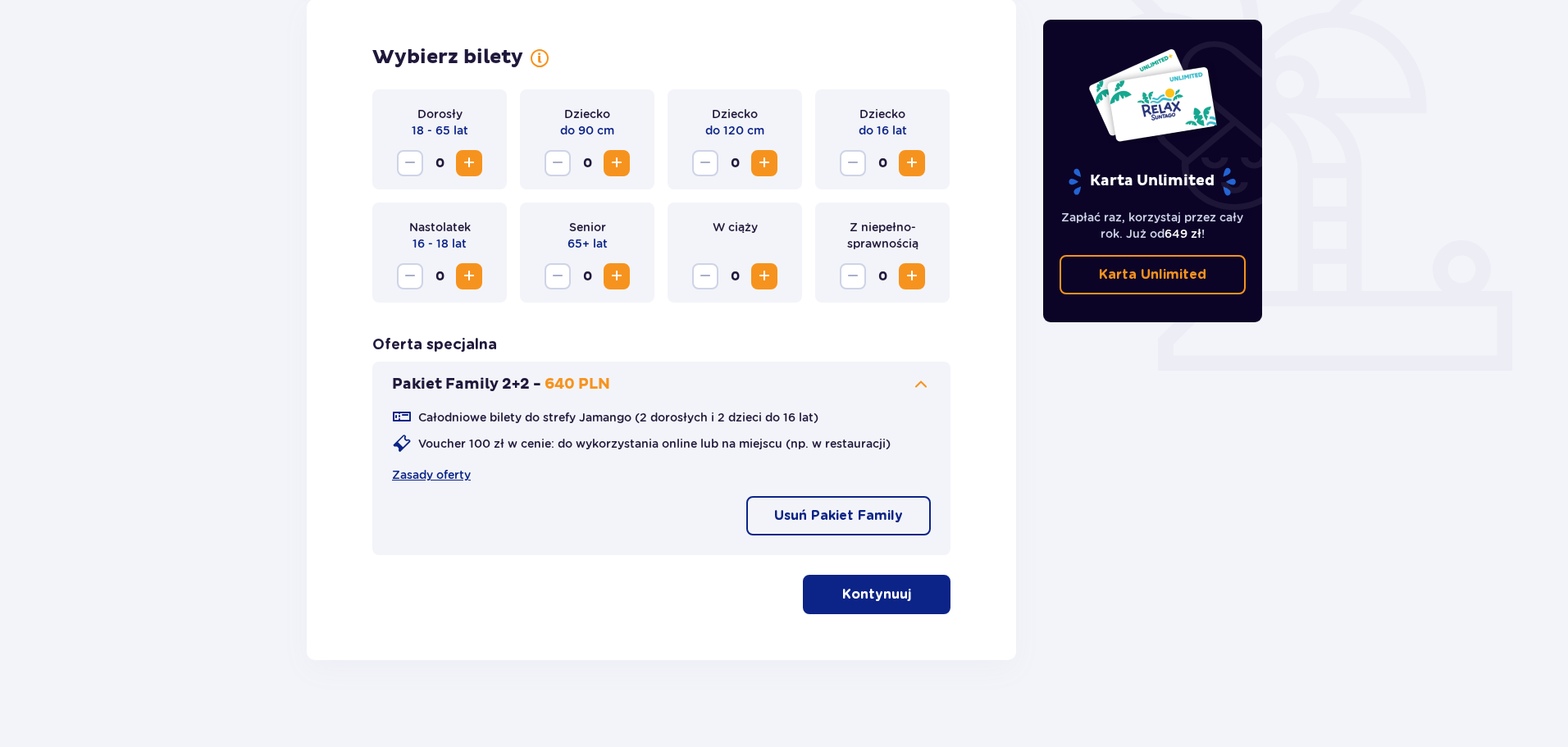
scroll to position [487, 0]
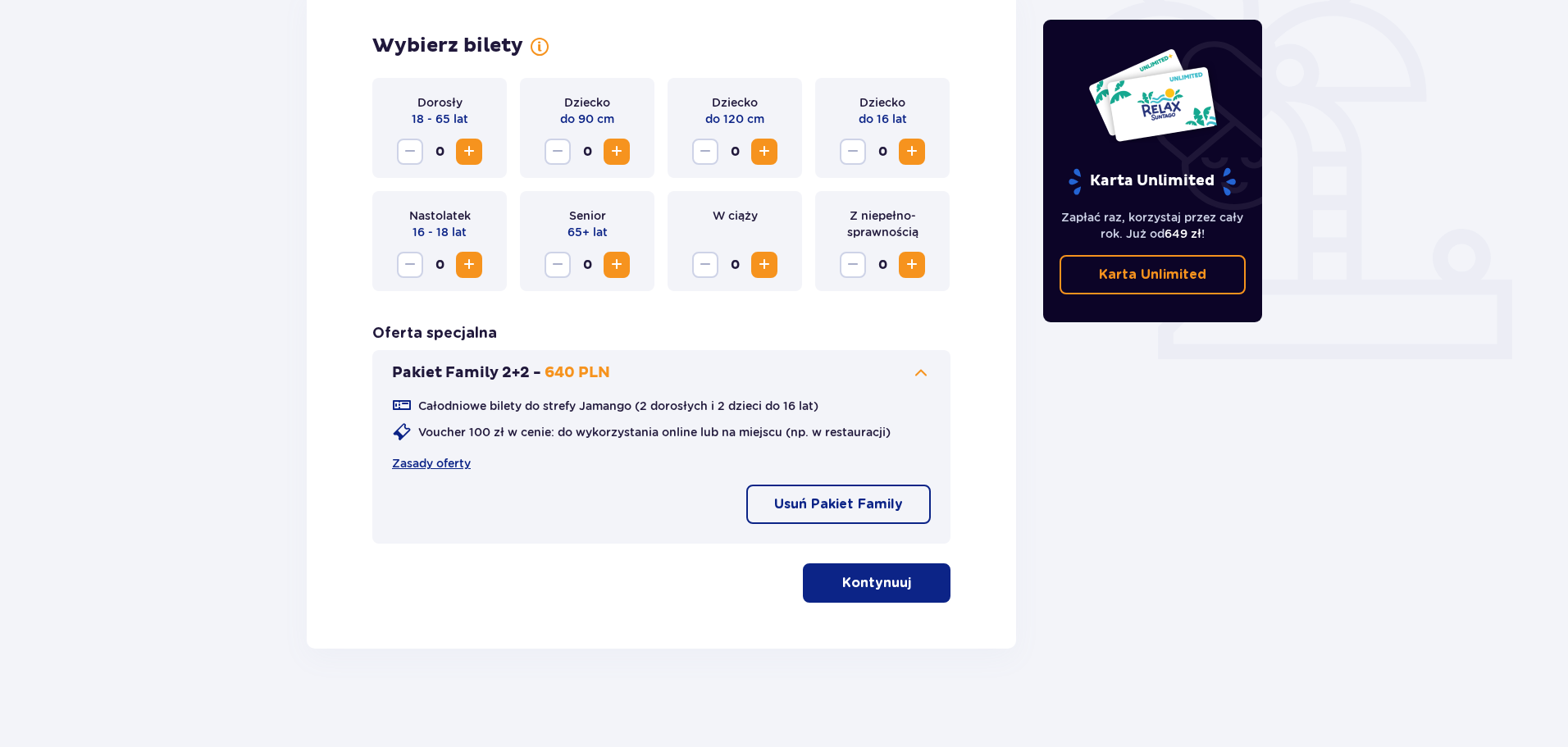
click at [869, 583] on p "Kontynuuj" at bounding box center [877, 583] width 69 height 18
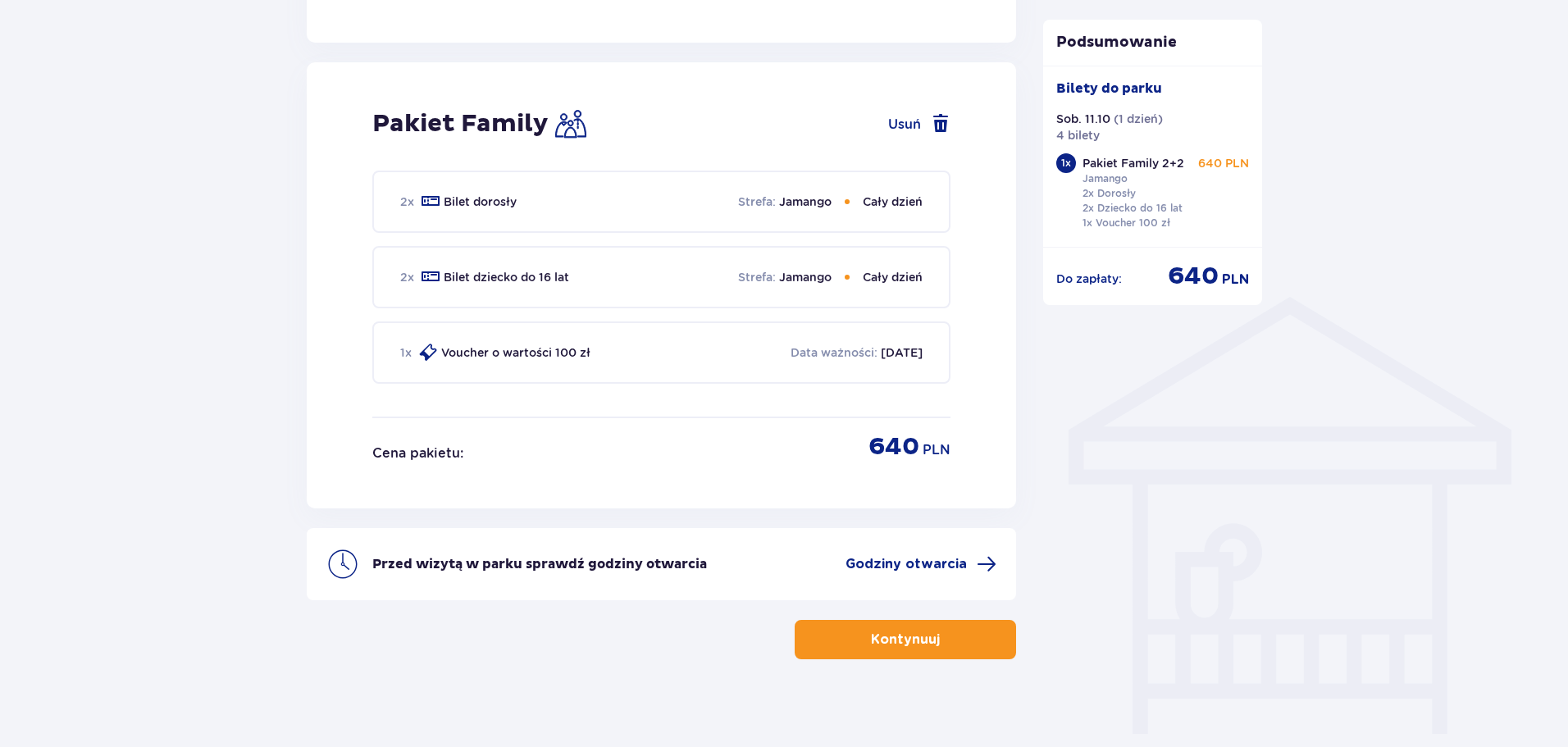
scroll to position [1045, 0]
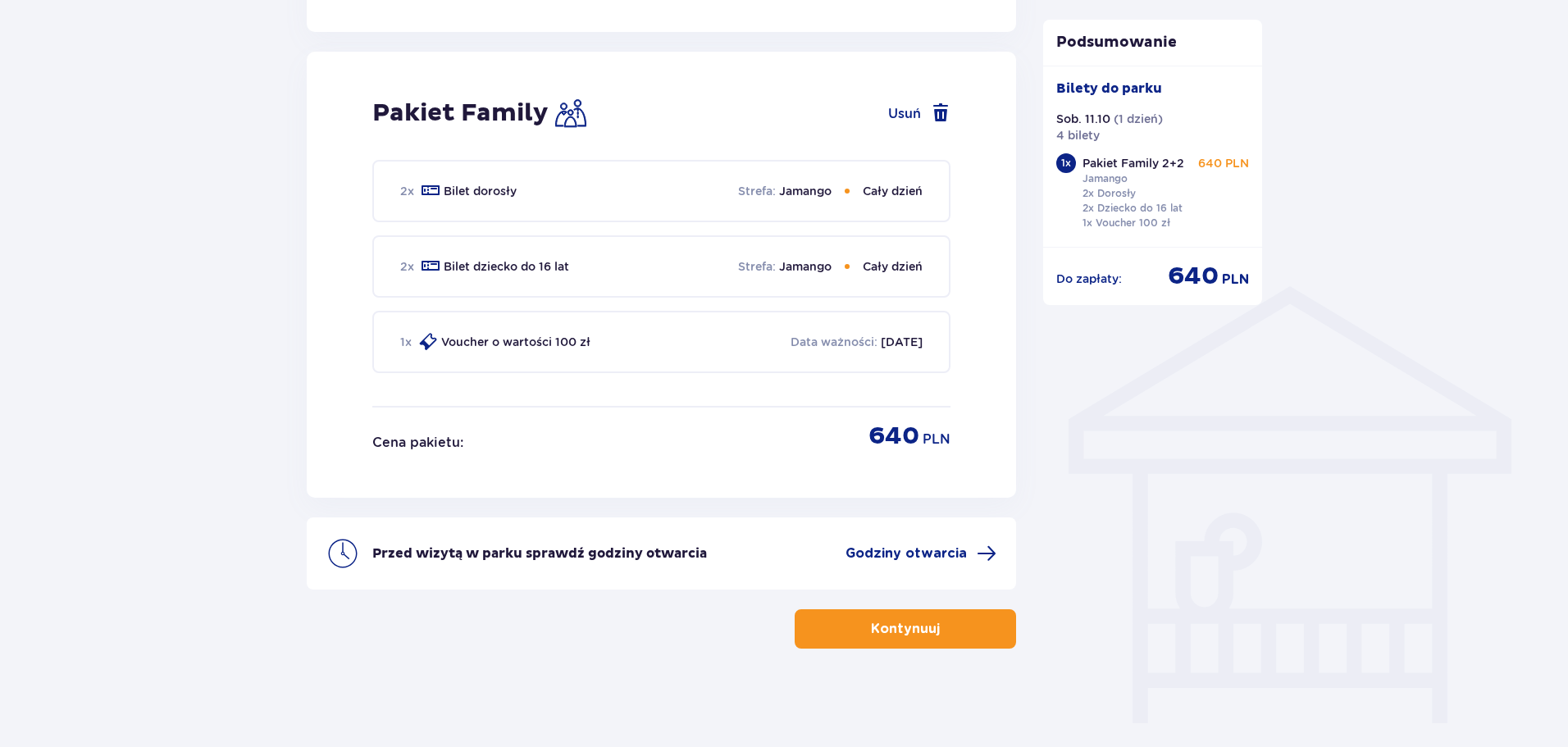
click at [885, 343] on p "[DATE]" at bounding box center [901, 341] width 41 height 16
drag, startPoint x: 884, startPoint y: 286, endPoint x: 875, endPoint y: 260, distance: 27.5
click at [884, 284] on div "2 x Bilet dziecko do 16 lat Strefa : Jamango Cały dzień" at bounding box center [660, 266] width 578 height 62
drag, startPoint x: 874, startPoint y: 258, endPoint x: 869, endPoint y: 179, distance: 79.2
click at [874, 254] on div "2 x Bilet dziecko do 16 lat Strefa : Jamango Cały dzień" at bounding box center [660, 266] width 578 height 62
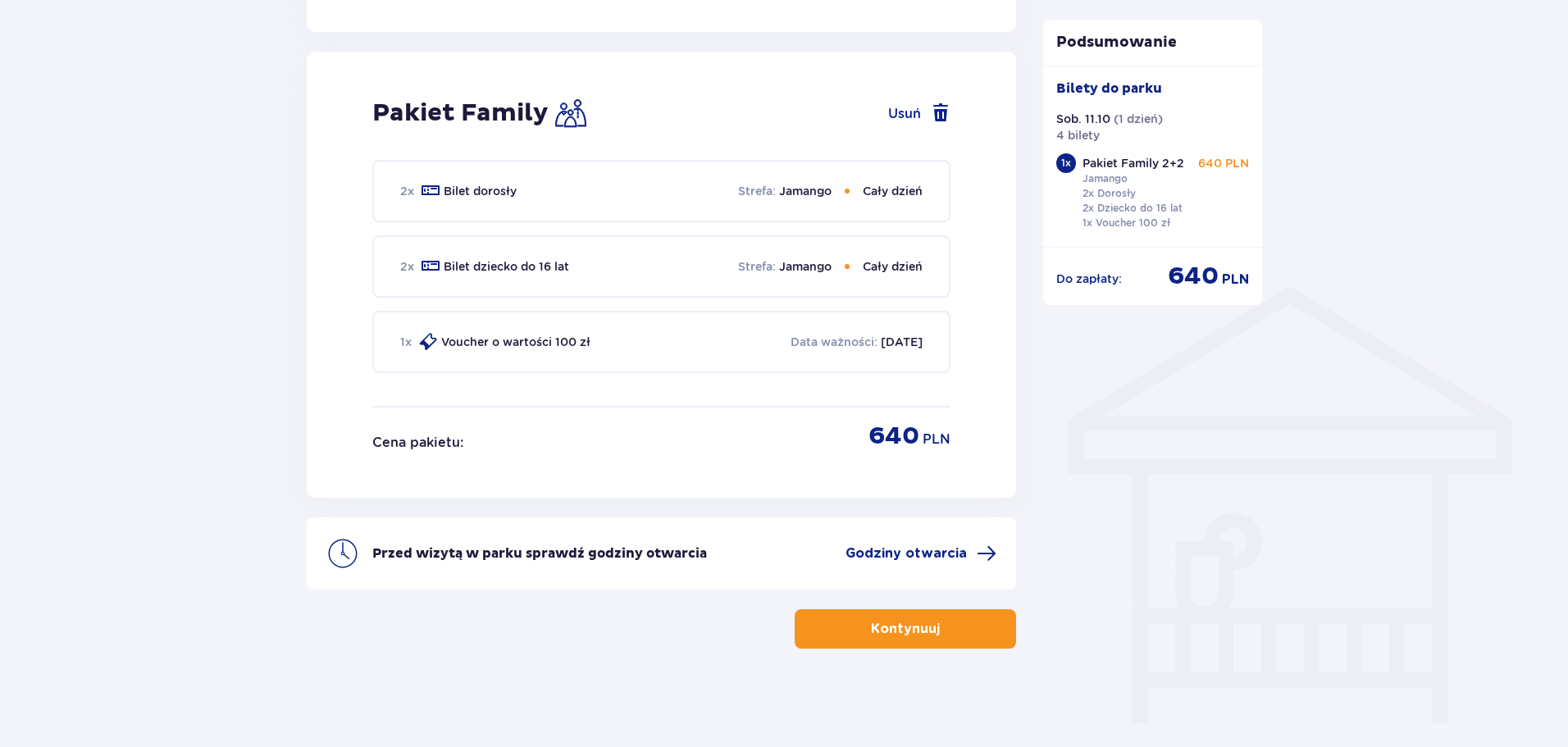
click at [869, 170] on div "2 x Bilet dorosły Strefa : Jamango Cały dzień" at bounding box center [660, 190] width 578 height 62
click at [816, 196] on p "Jamango" at bounding box center [805, 190] width 53 height 16
click at [894, 637] on p "Kontynuuj" at bounding box center [906, 629] width 69 height 18
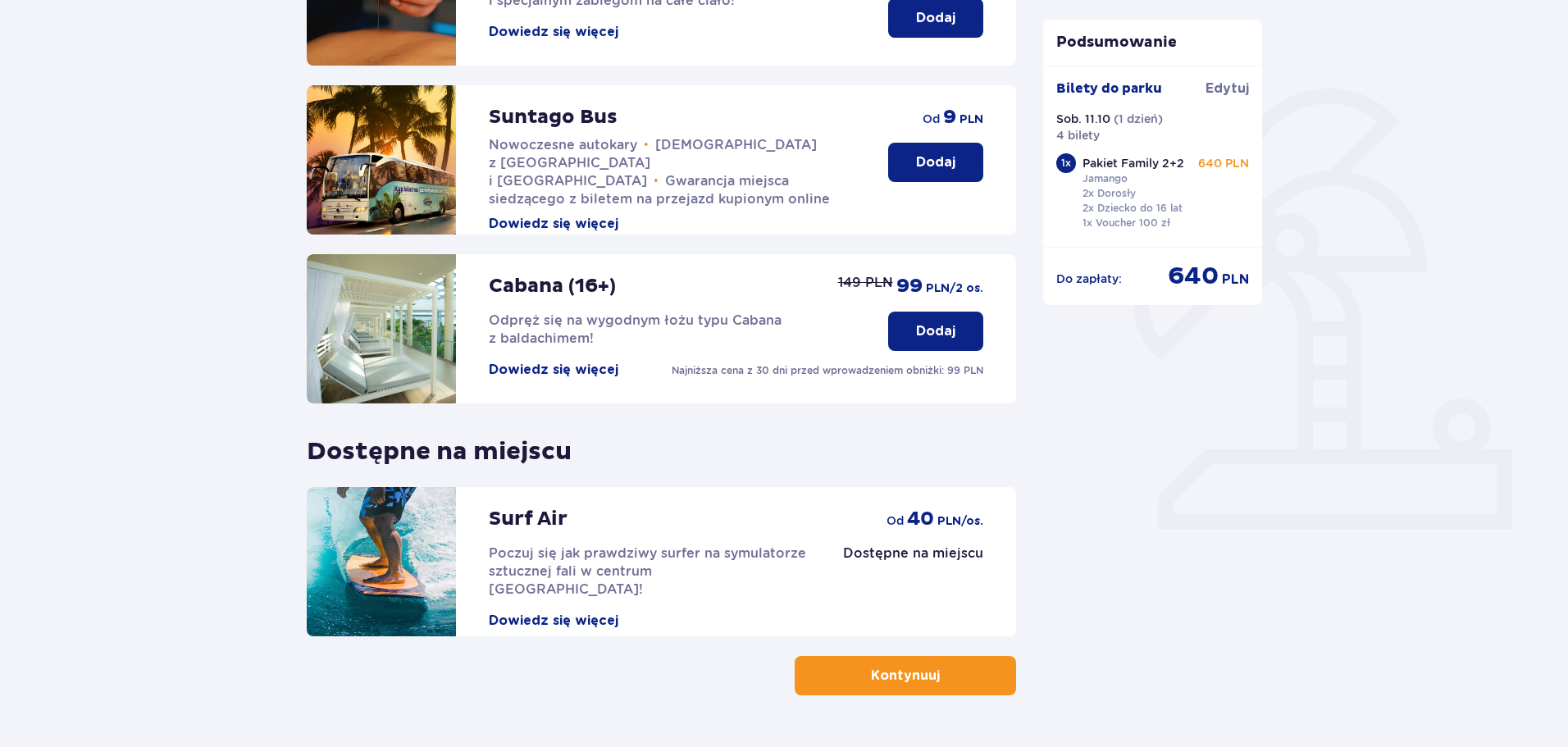
scroll to position [365, 0]
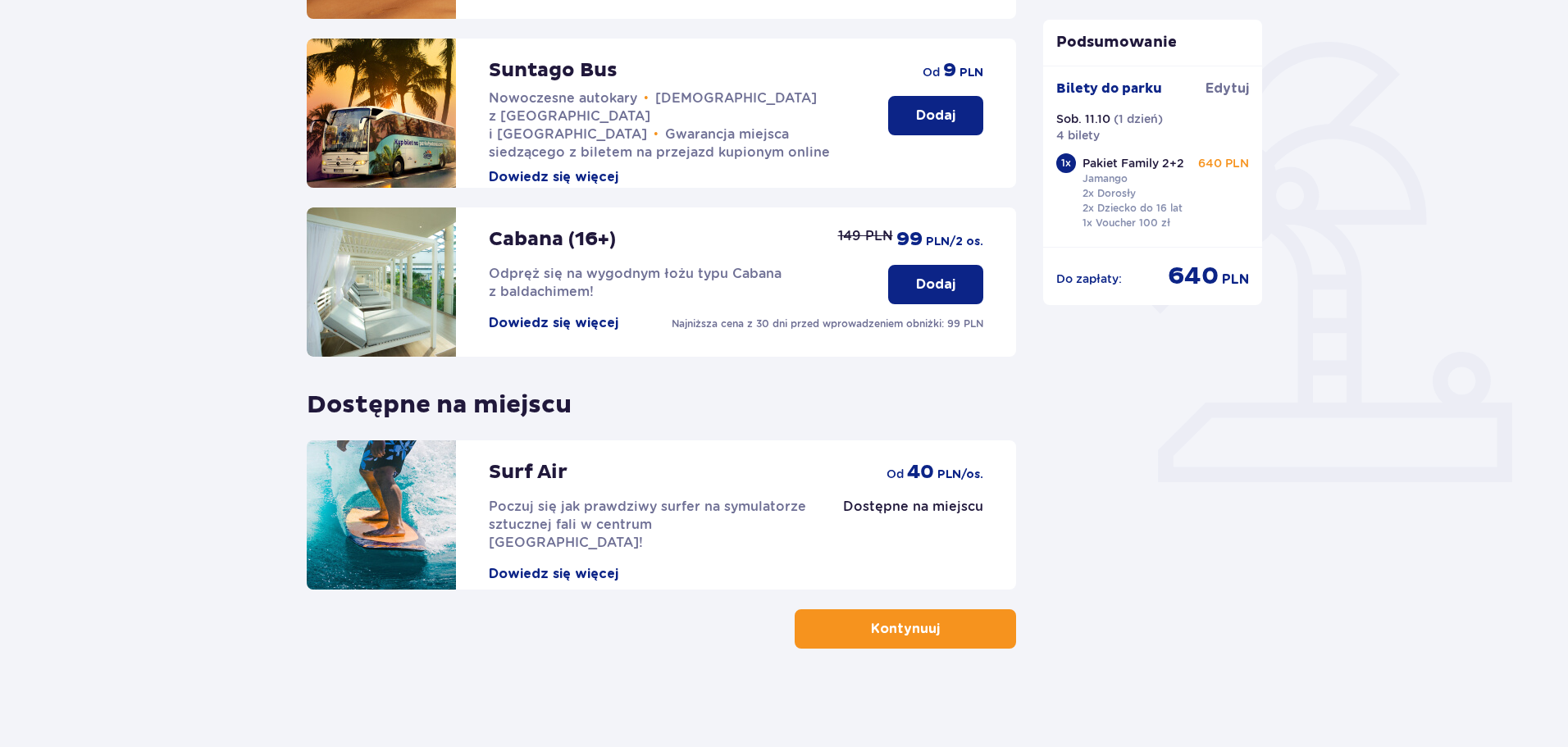
click at [889, 633] on p "Kontynuuj" at bounding box center [906, 629] width 69 height 18
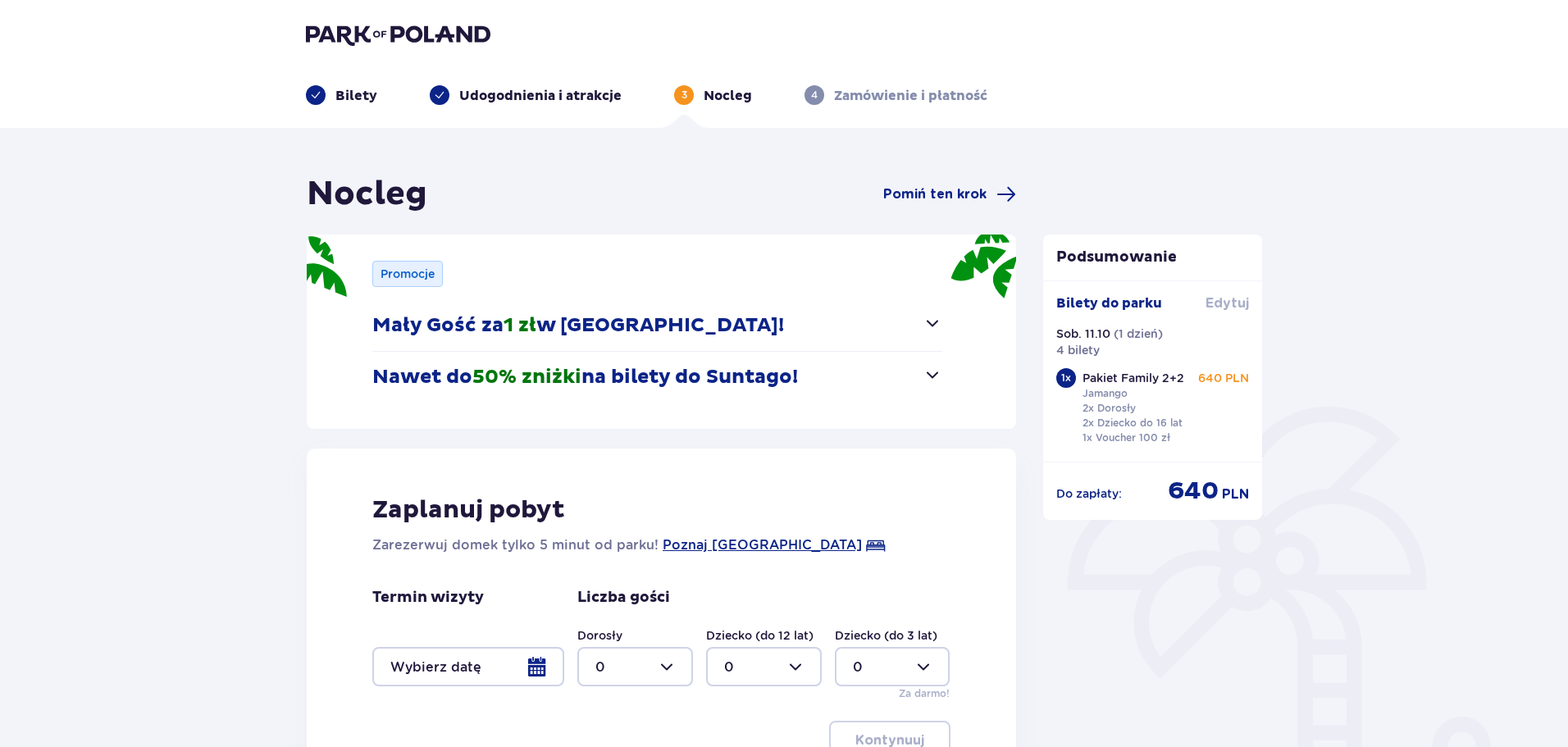
click at [1213, 298] on span "Edytuj" at bounding box center [1227, 303] width 43 height 18
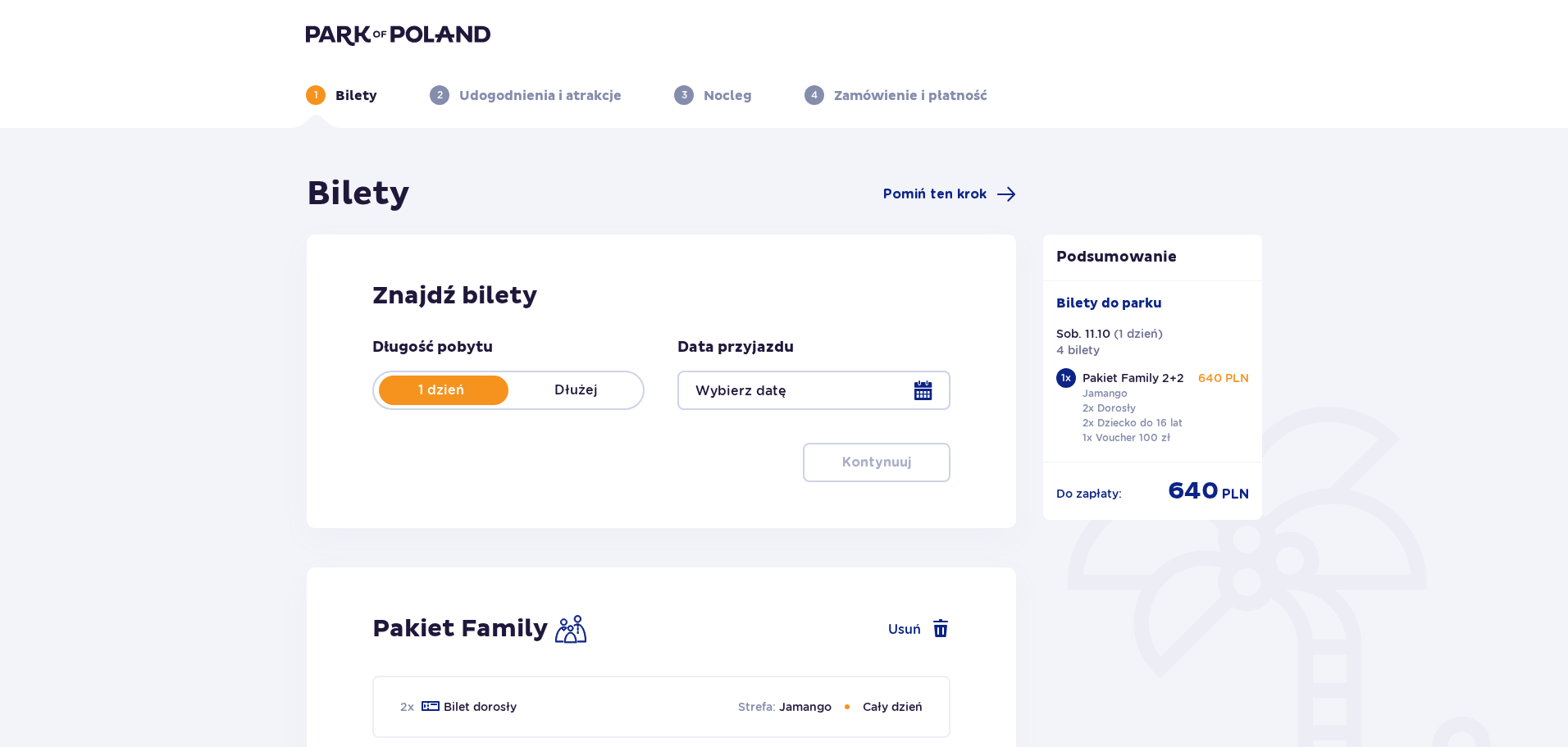
type input "11.10.25"
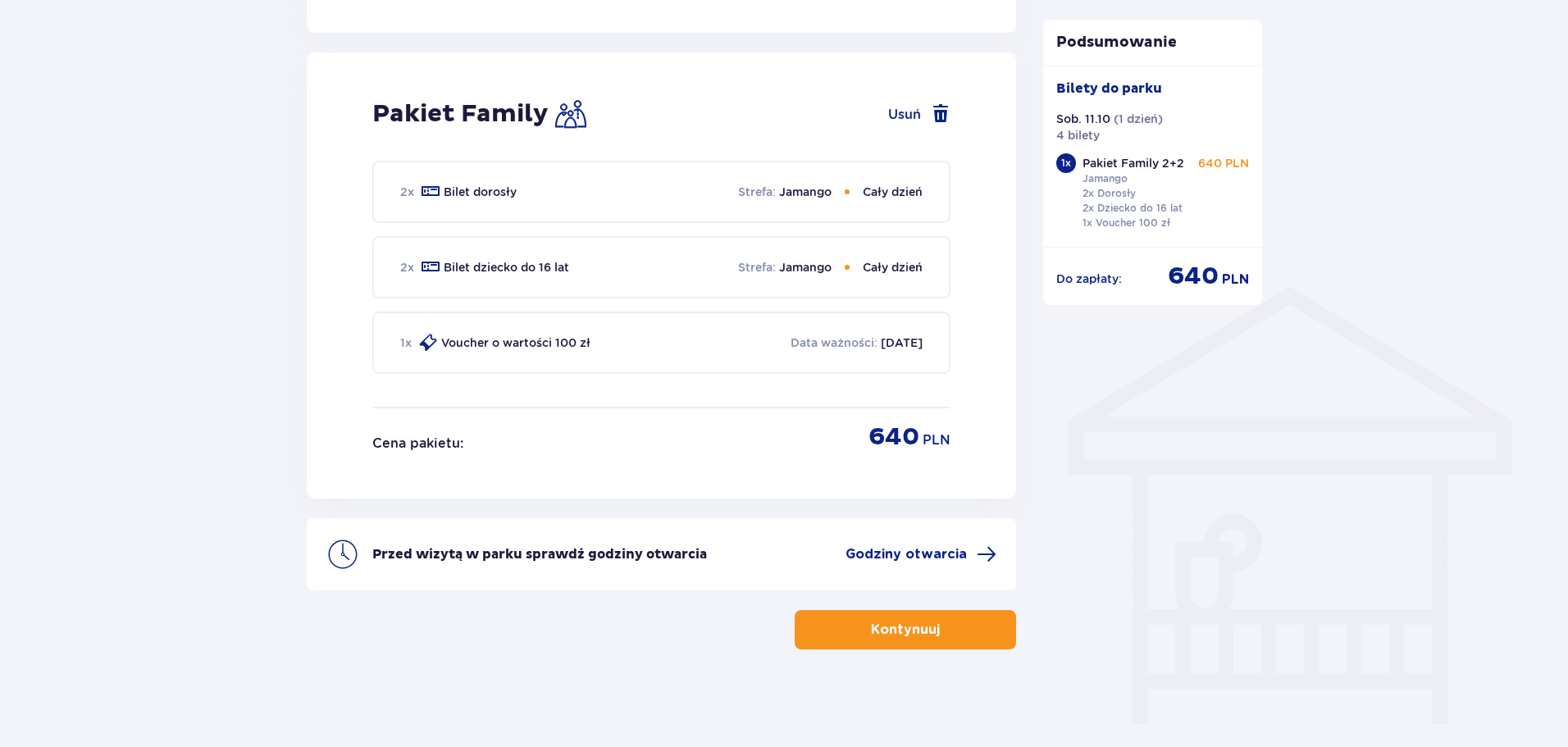
scroll to position [1045, 0]
click at [816, 180] on div "2 x Bilet dorosły Strefa : Jamango Cały dzień" at bounding box center [660, 190] width 578 height 62
click at [816, 197] on p "Jamango" at bounding box center [805, 190] width 53 height 16
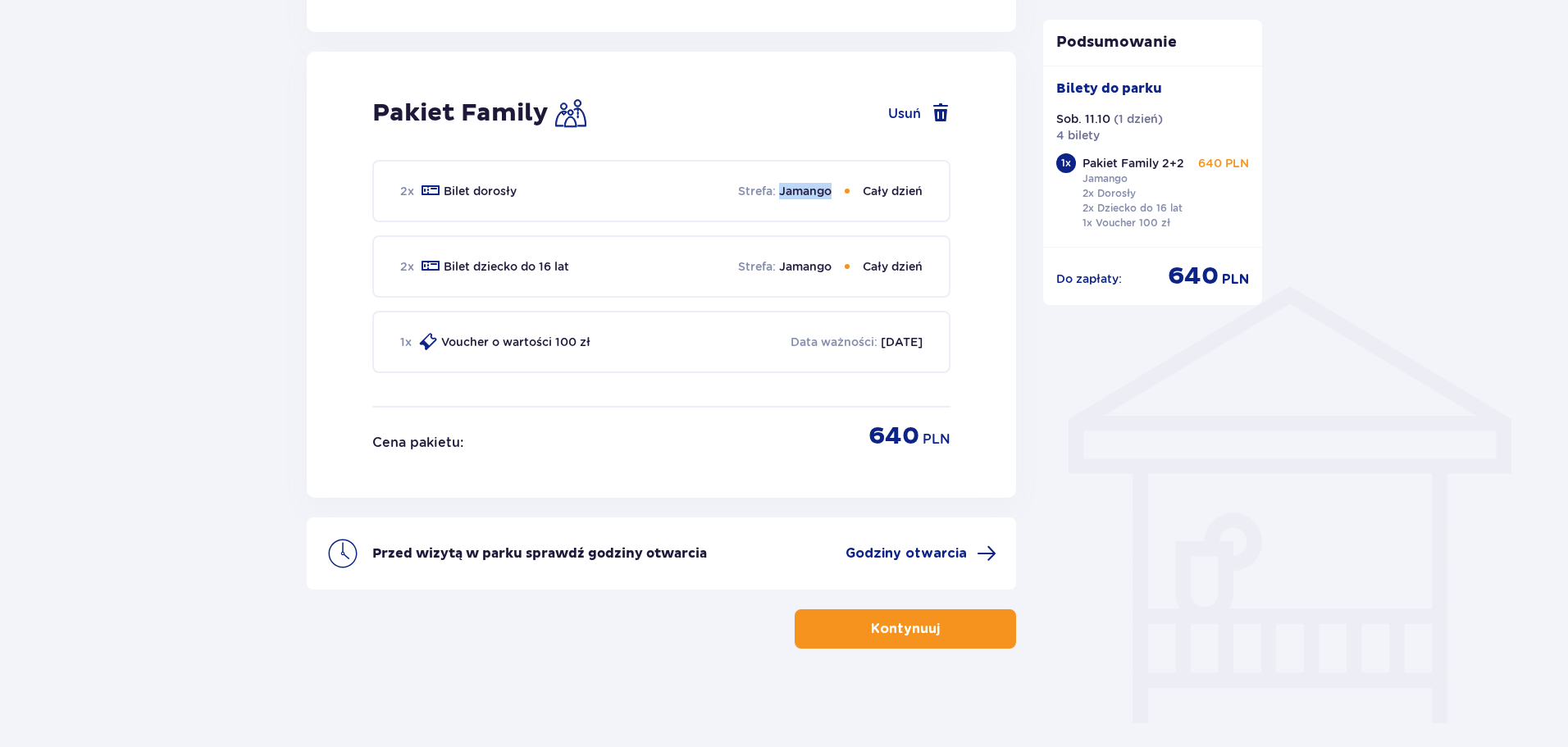
click at [839, 192] on div "Strefa : Jamango Cały dzień" at bounding box center [831, 190] width 185 height 16
click at [829, 192] on p "Jamango" at bounding box center [805, 190] width 53 height 16
click at [852, 192] on div "Strefa : Jamango Cały dzień" at bounding box center [831, 190] width 185 height 16
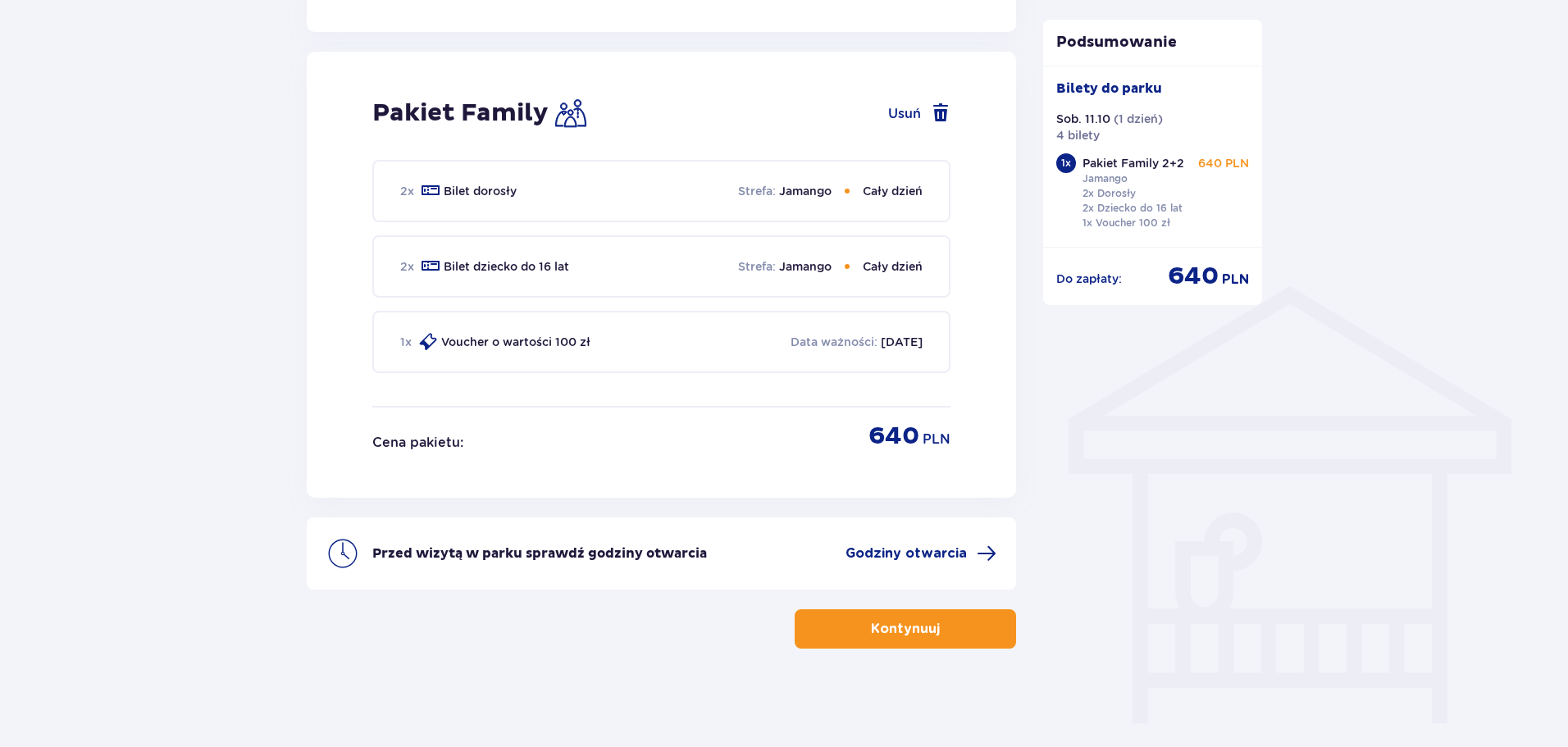
click at [911, 625] on p "Kontynuuj" at bounding box center [906, 629] width 69 height 18
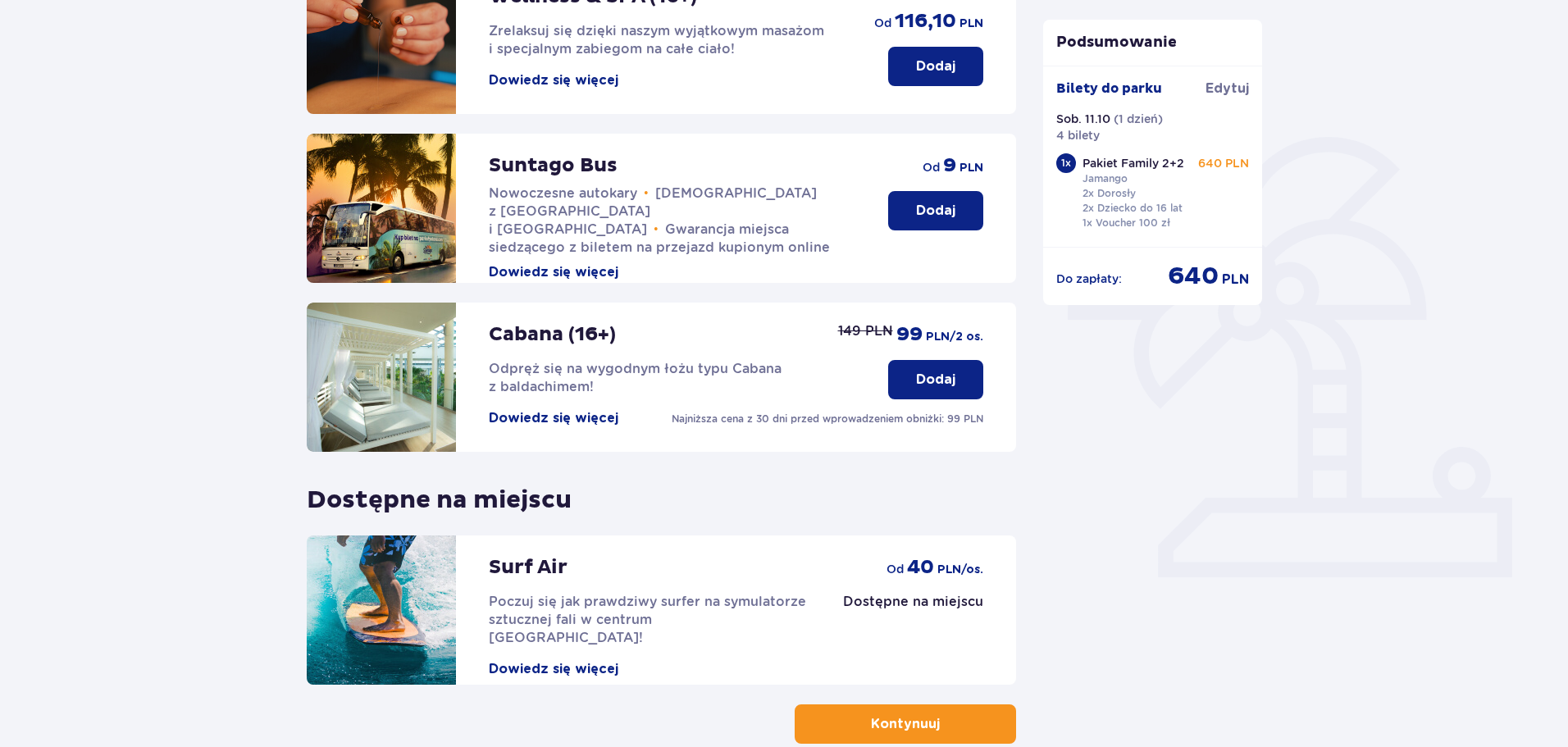
scroll to position [328, 0]
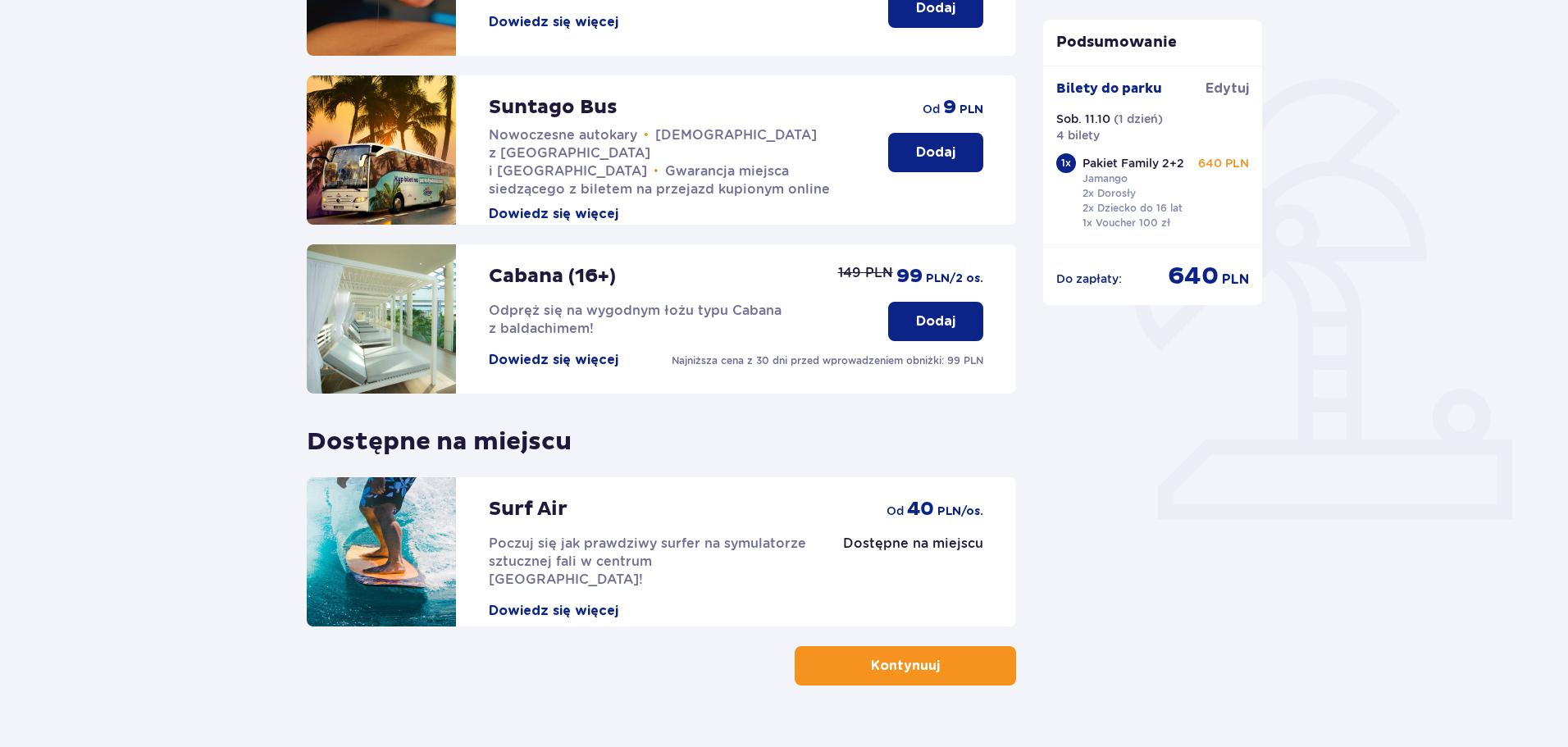
click at [892, 671] on p "Kontynuuj" at bounding box center [906, 665] width 69 height 18
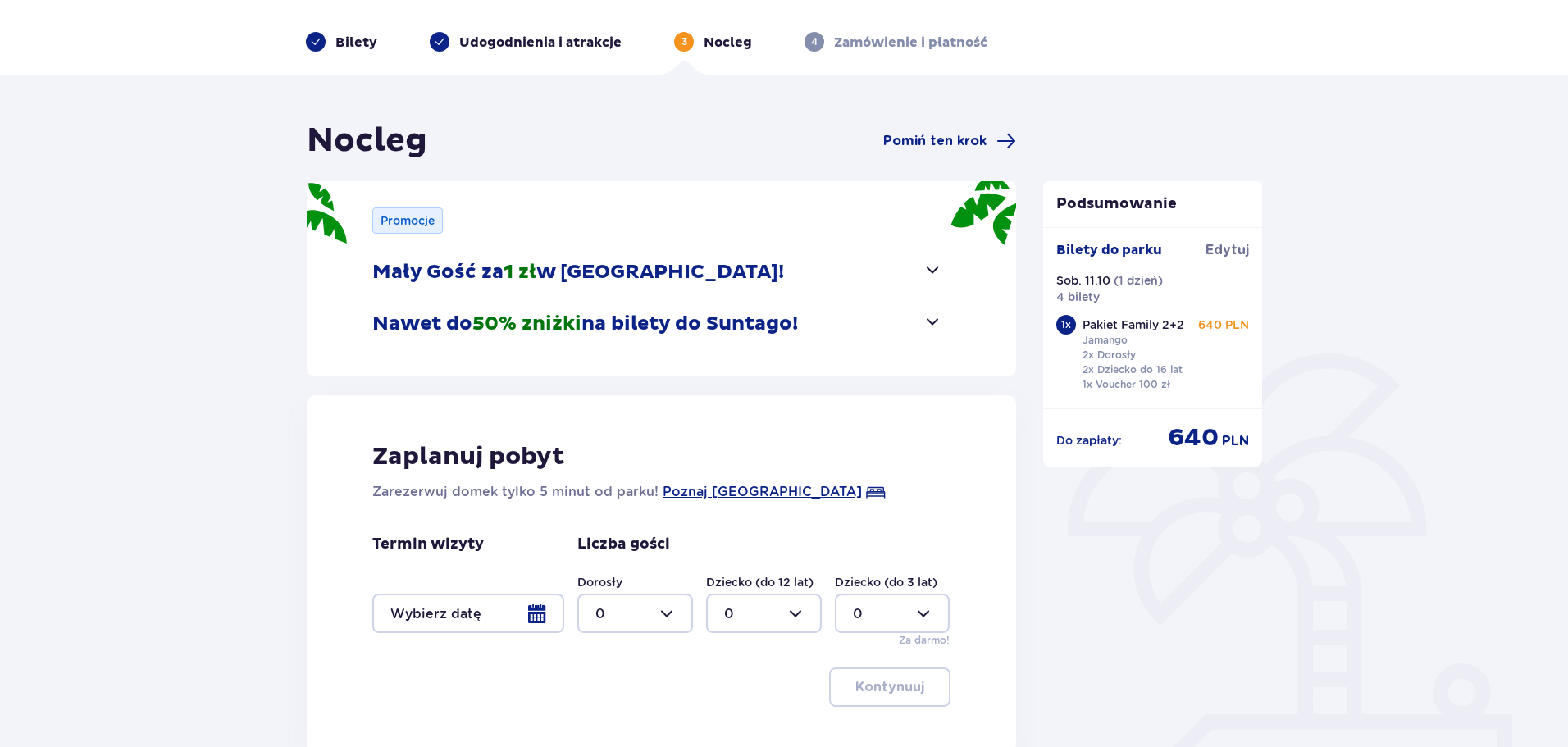
scroll to position [82, 0]
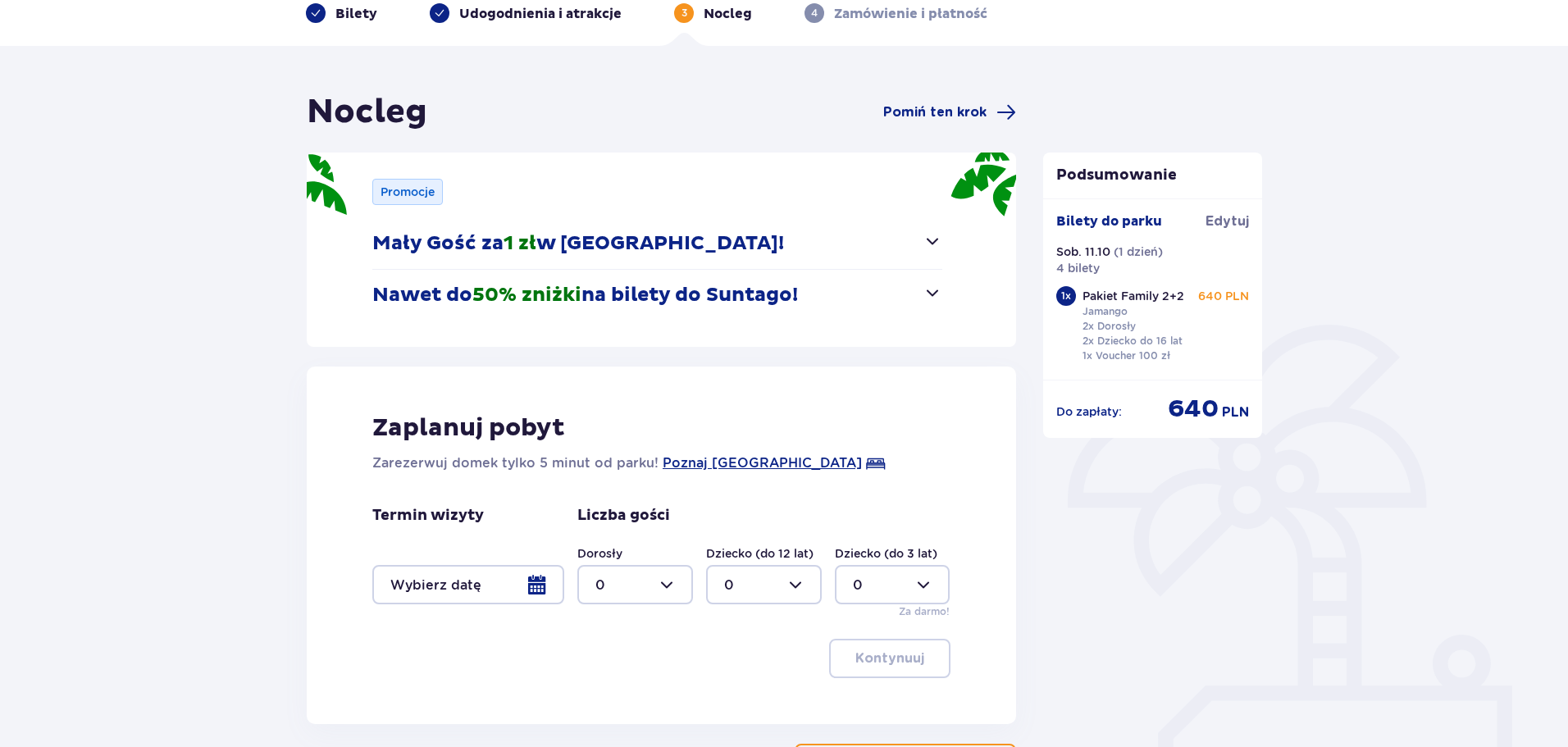
click at [928, 248] on span "button" at bounding box center [933, 241] width 19 height 19
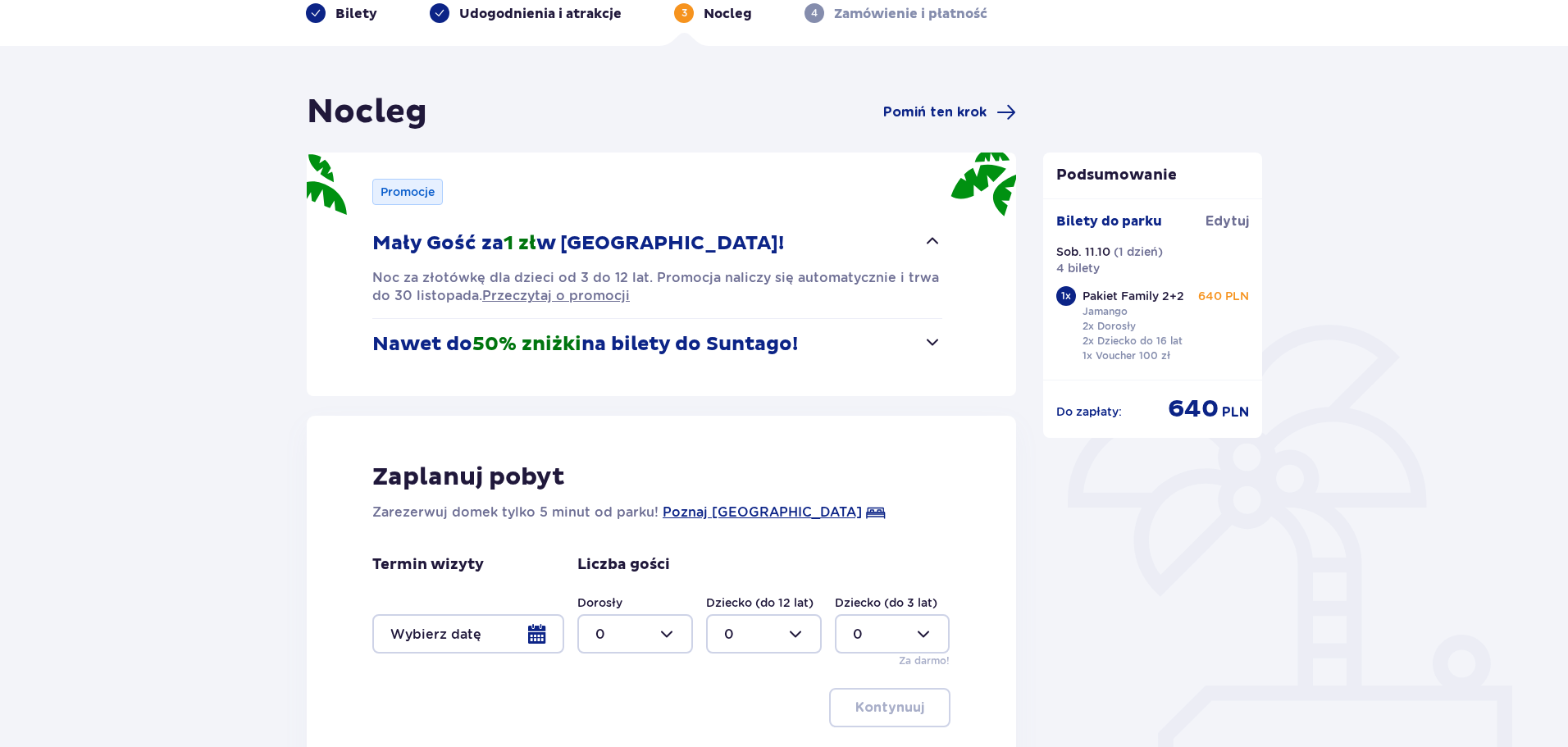
click at [933, 353] on button "Nawet do 50% zniżki na bilety do Suntago!" at bounding box center [657, 344] width 570 height 51
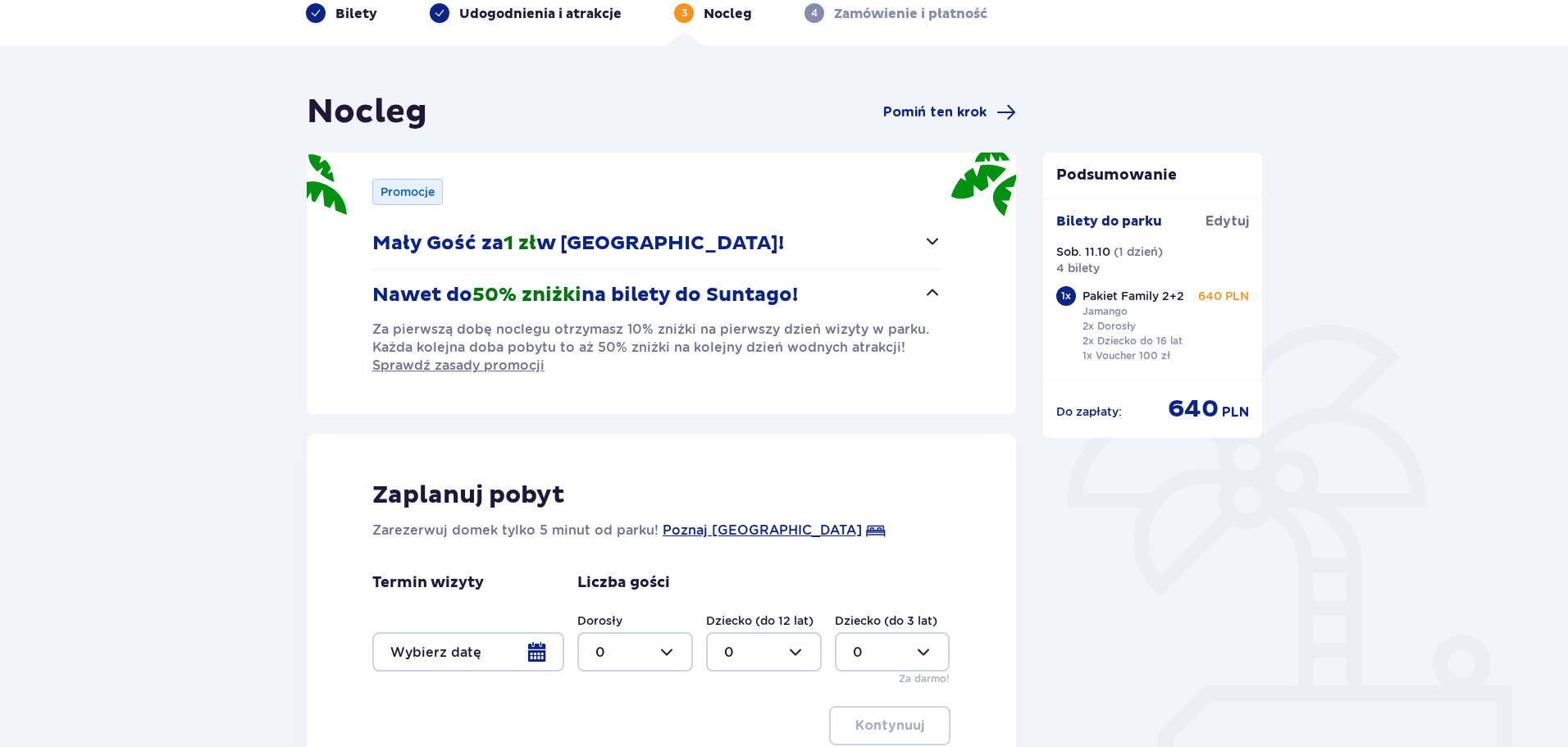
scroll to position [284, 0]
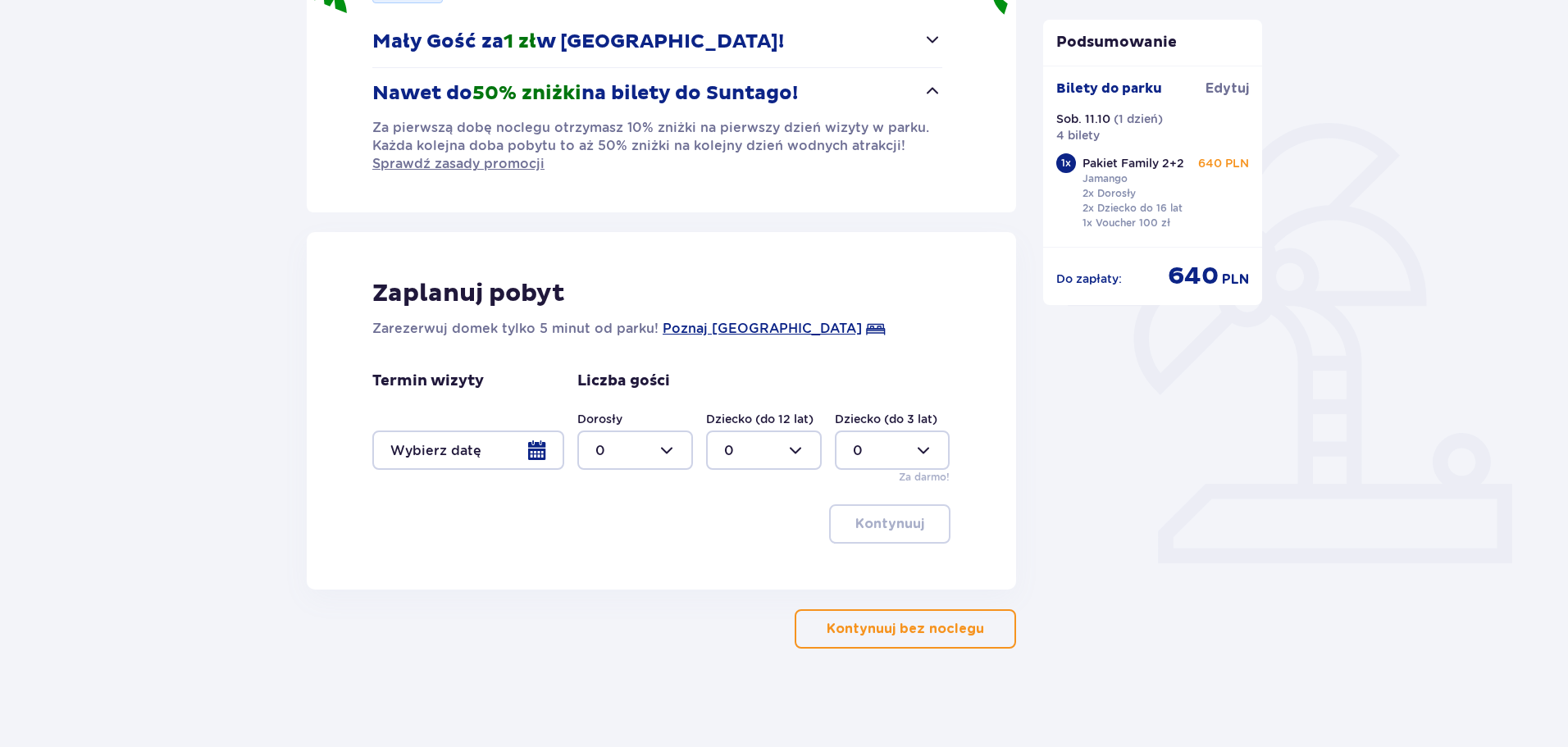
click at [917, 637] on p "Kontynuuj bez noclegu" at bounding box center [906, 629] width 158 height 18
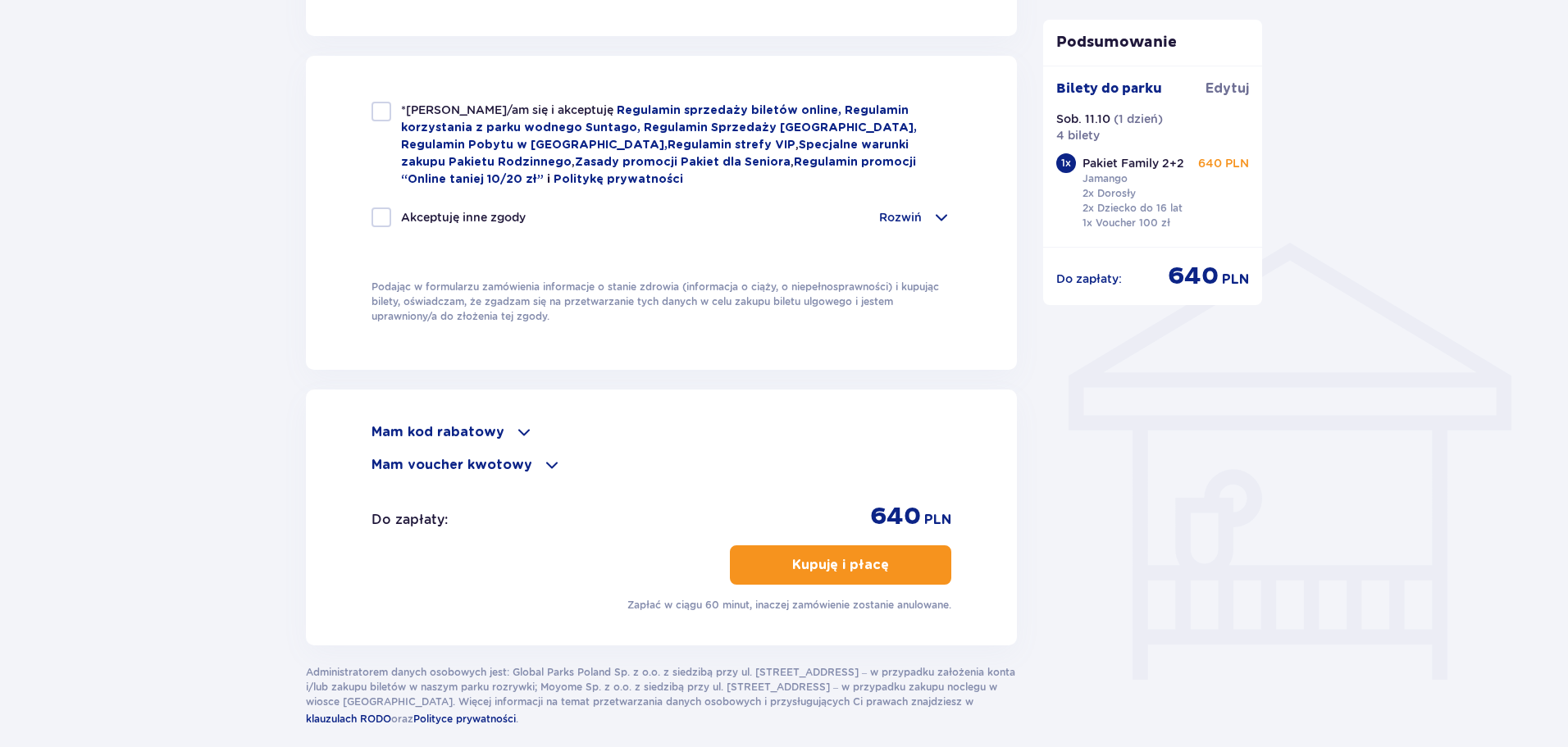
scroll to position [1123, 0]
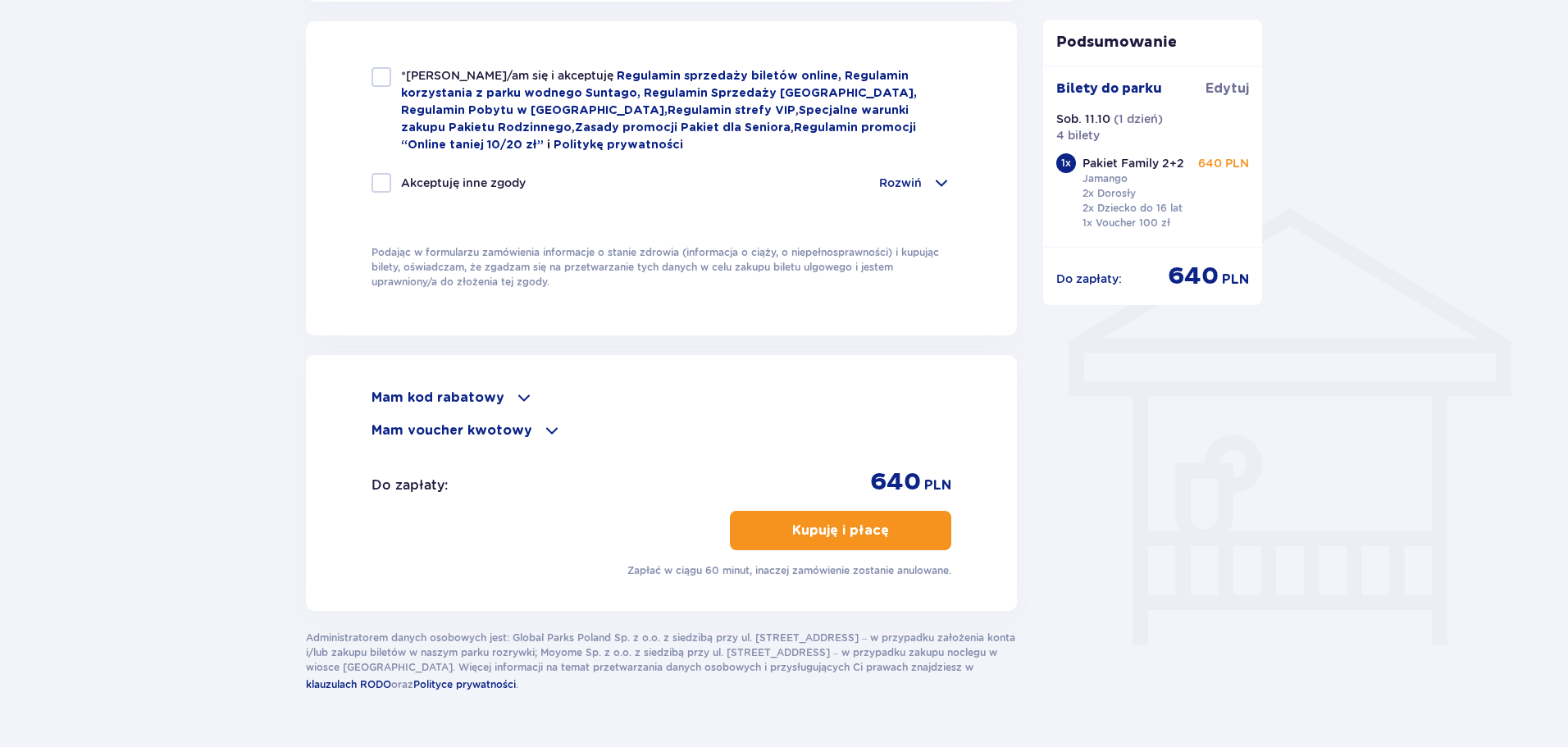
click at [514, 393] on span at bounding box center [524, 397] width 19 height 19
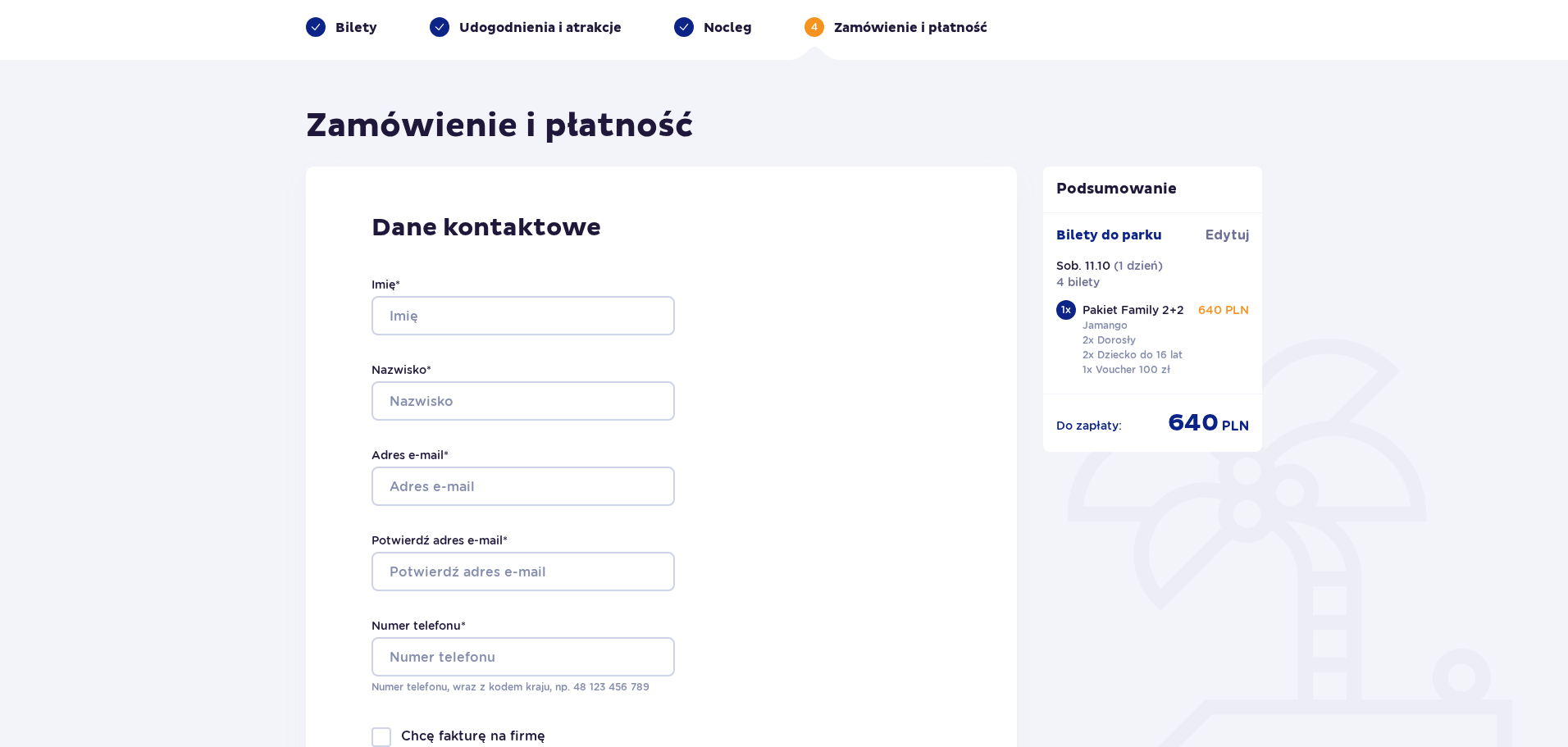
scroll to position [0, 0]
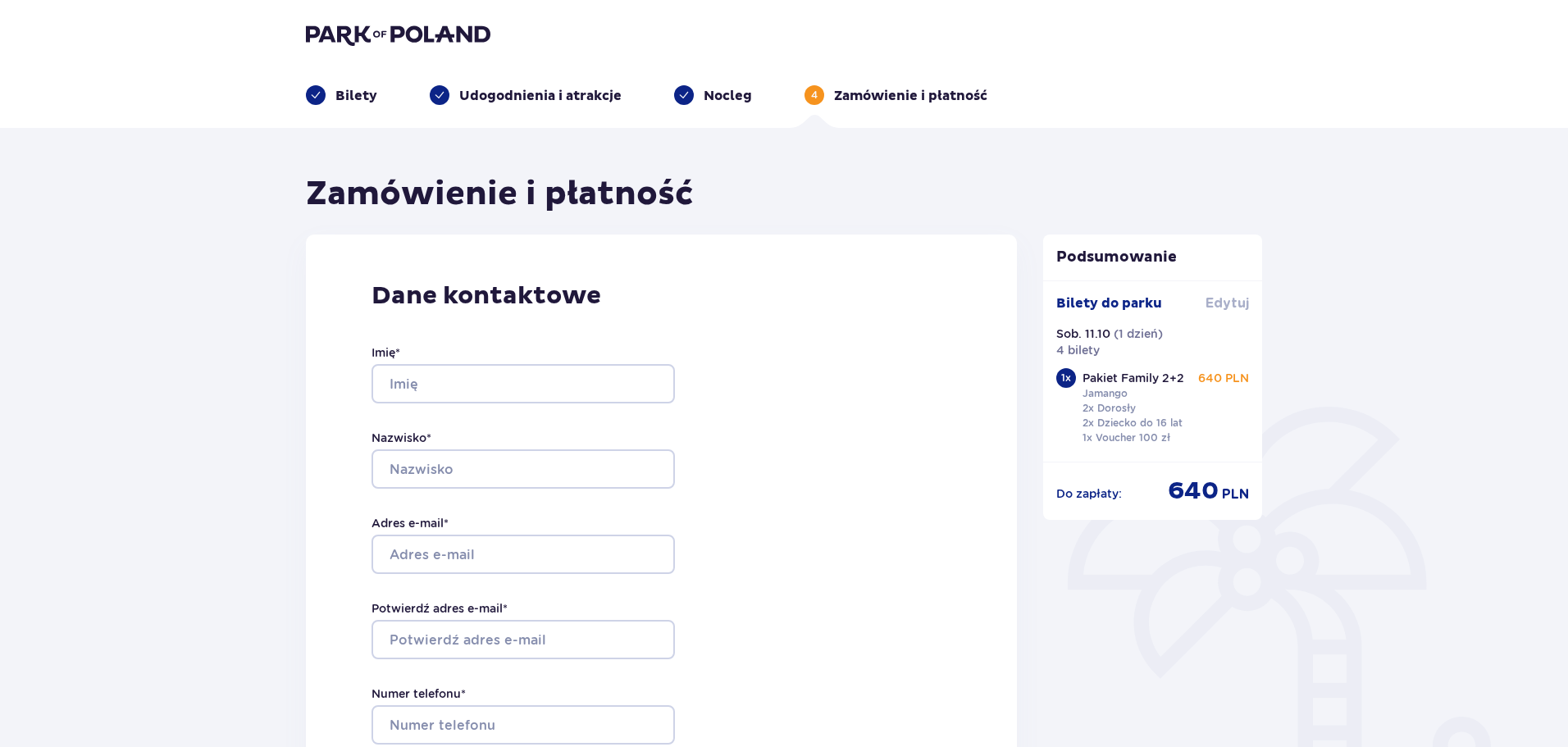
click at [1234, 304] on span "Edytuj" at bounding box center [1227, 303] width 43 height 18
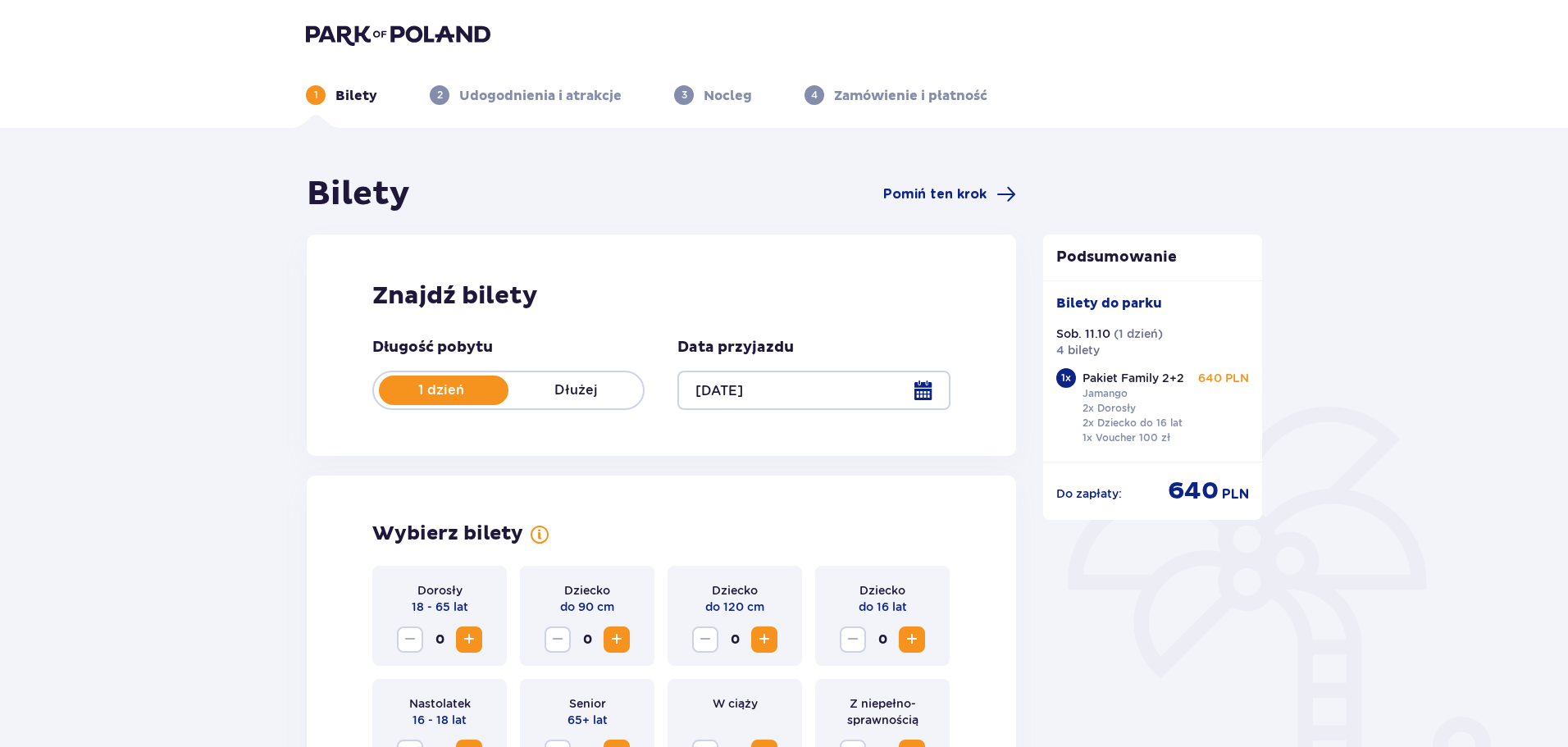
click at [927, 399] on div at bounding box center [813, 390] width 272 height 39
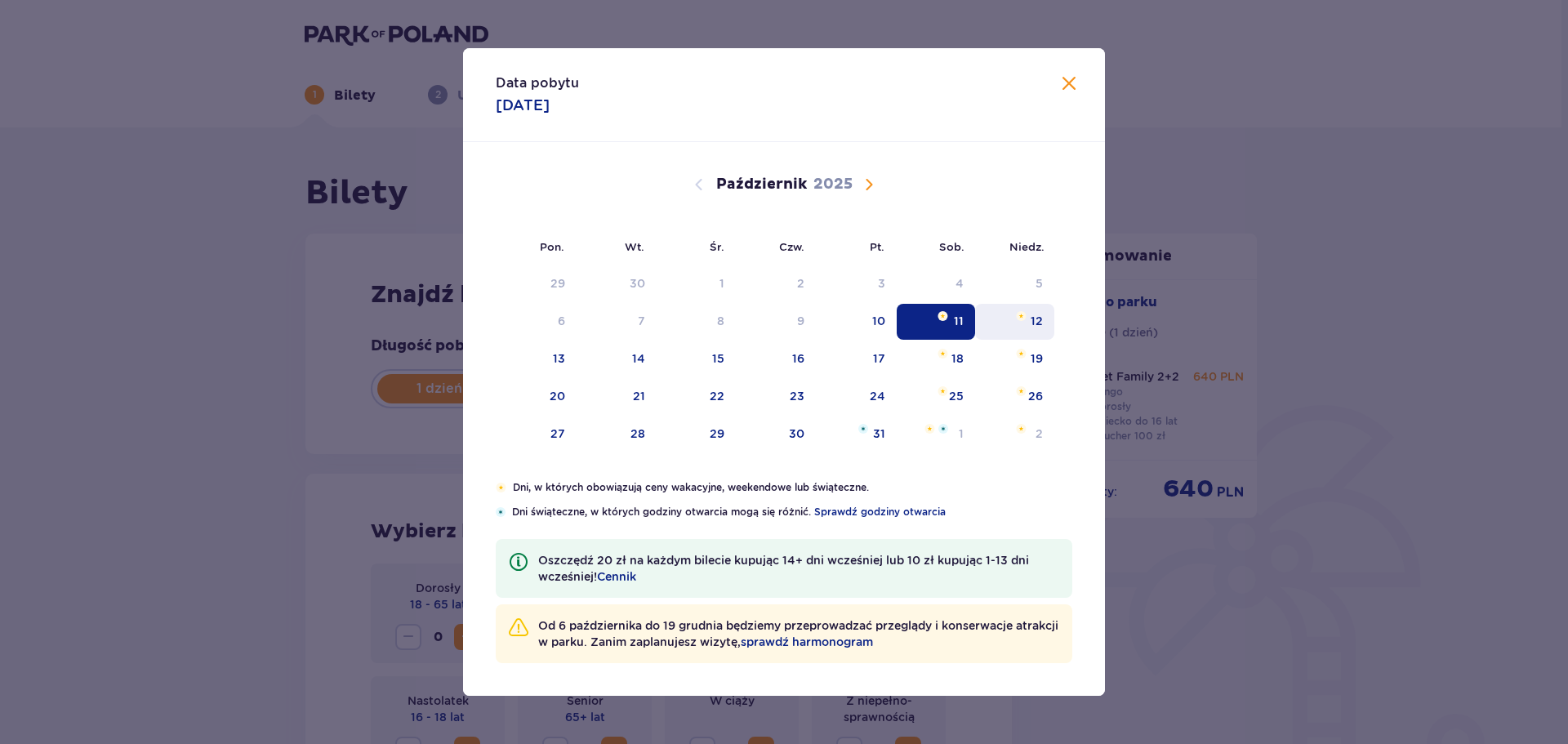
click at [1029, 316] on div "12" at bounding box center [1014, 322] width 79 height 36
type input "12.10.25"
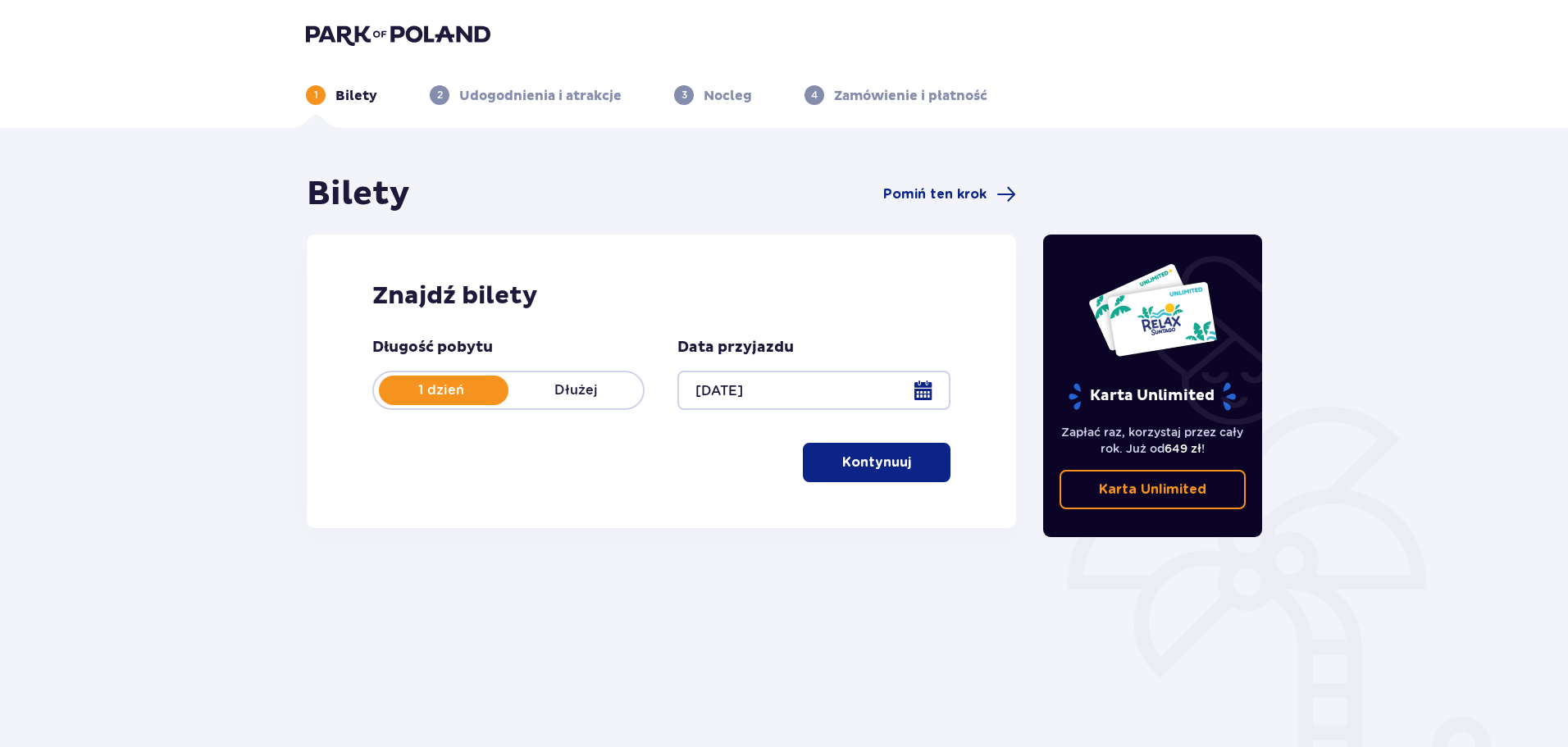
click at [851, 460] on p "Kontynuuj" at bounding box center [877, 462] width 69 height 18
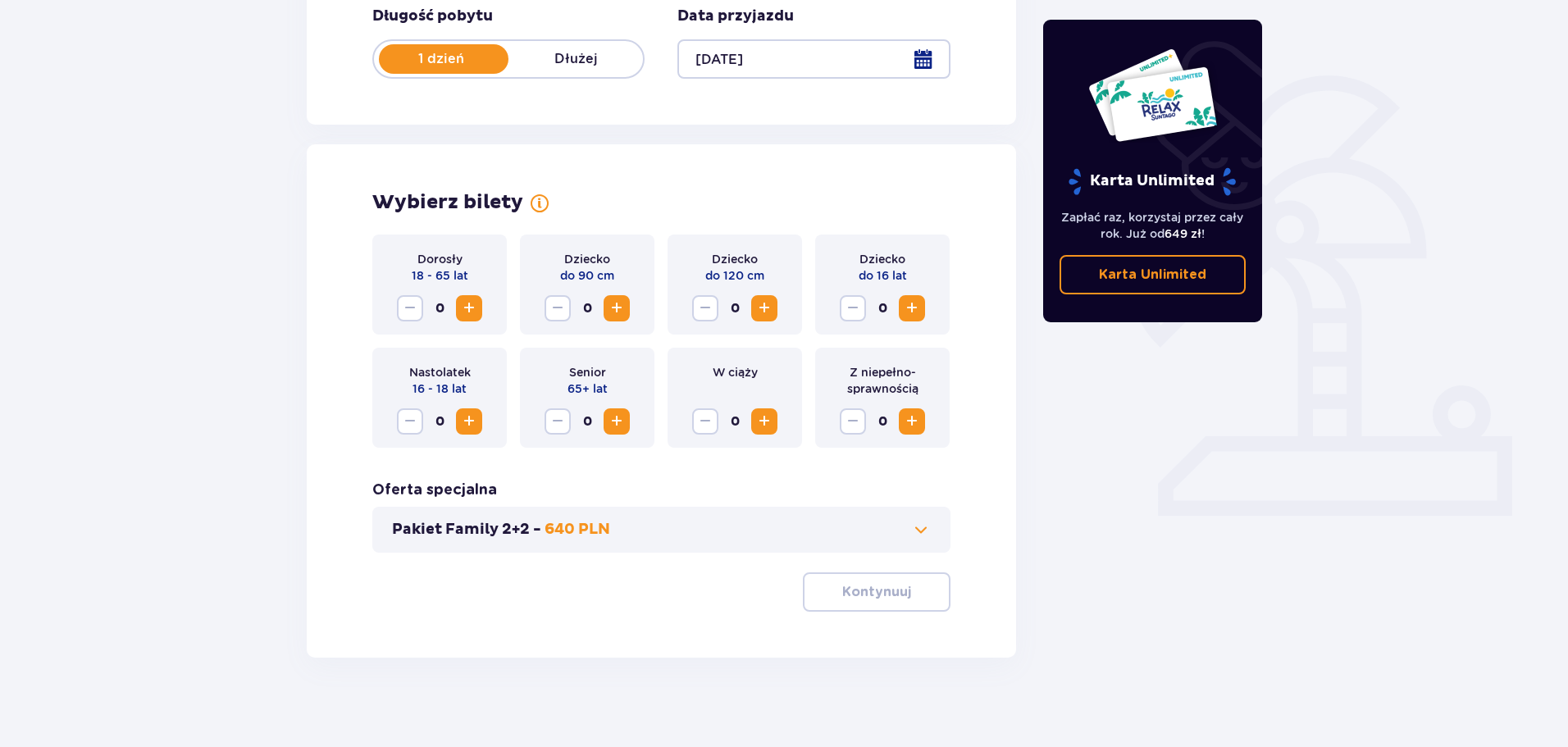
scroll to position [340, 0]
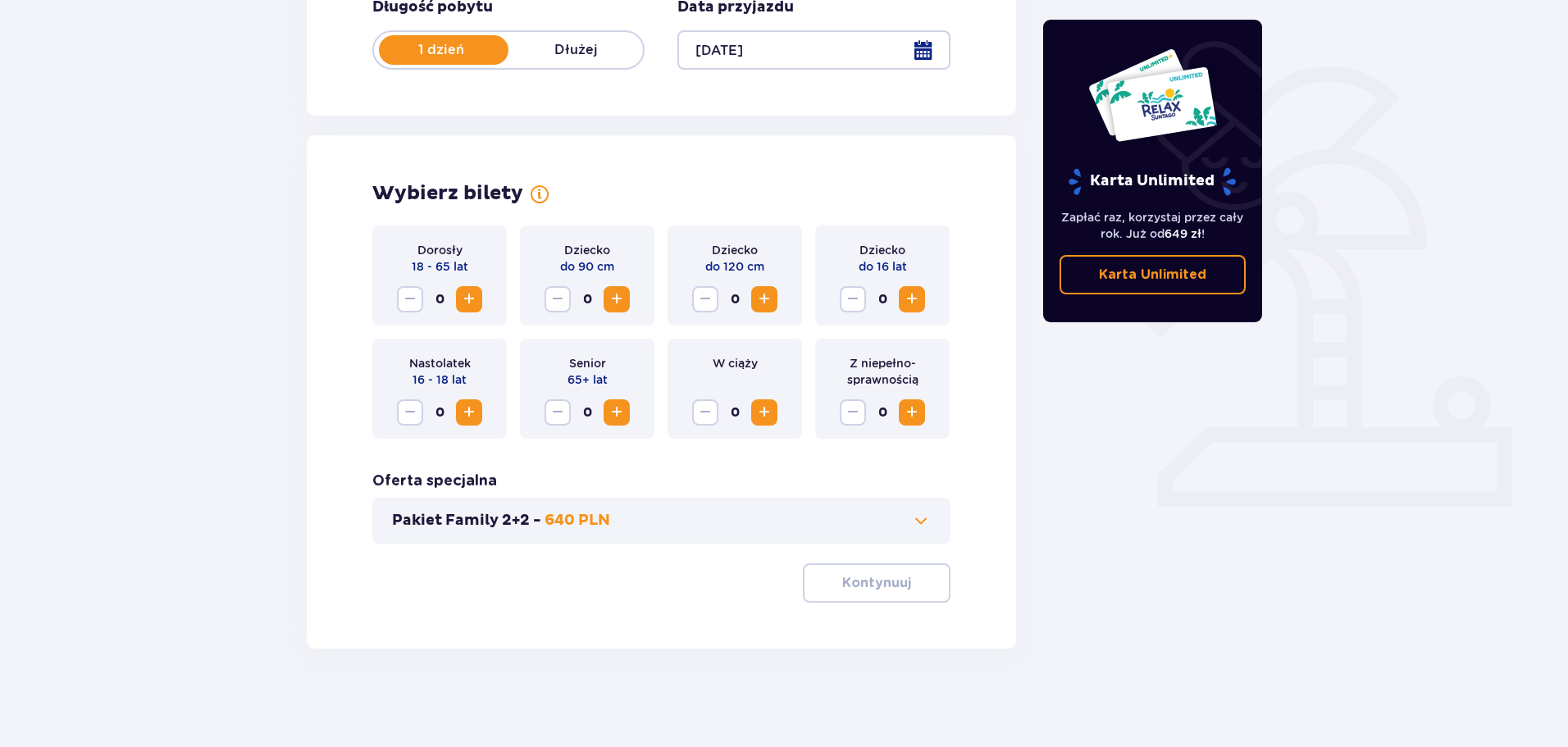
click at [923, 515] on span at bounding box center [921, 520] width 19 height 19
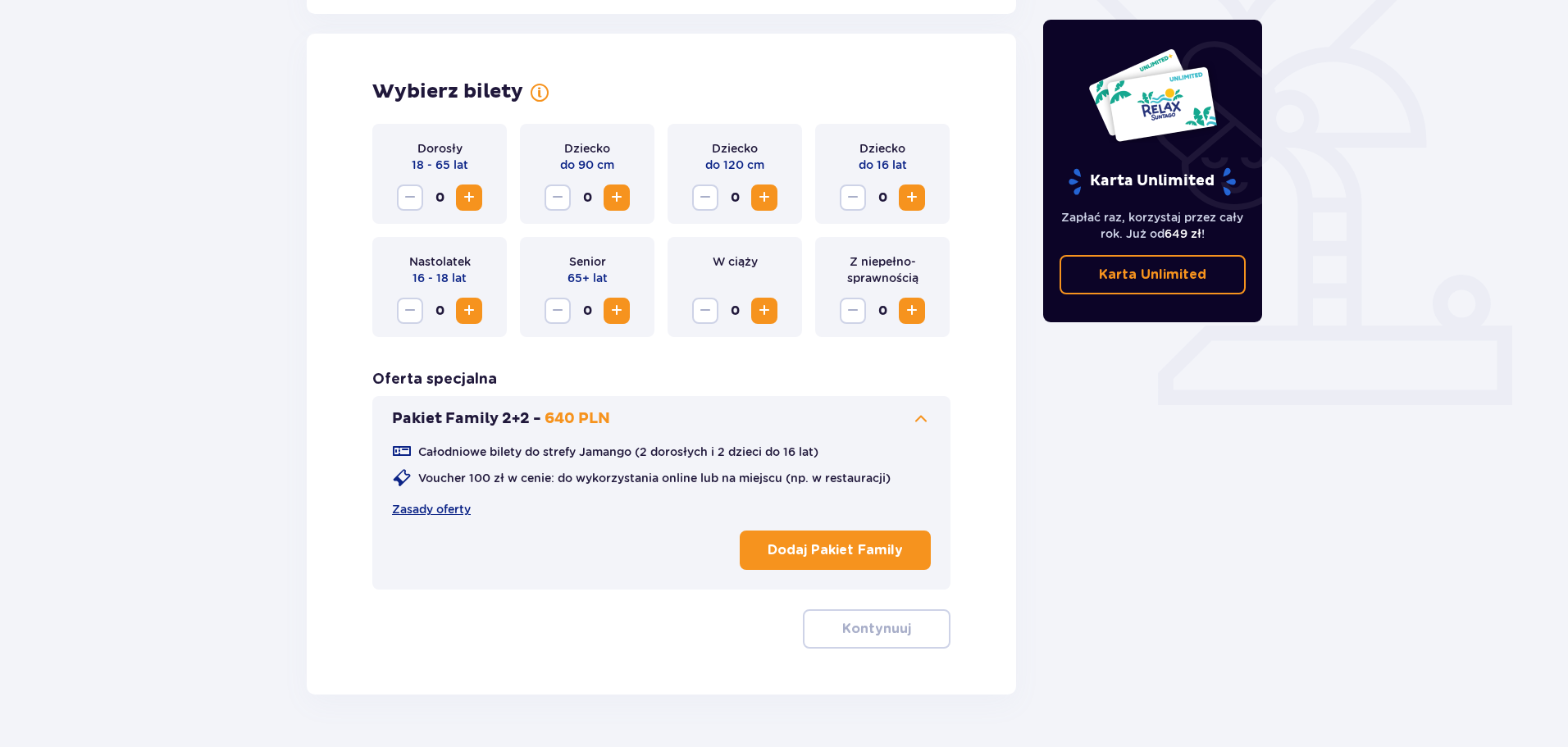
scroll to position [456, 0]
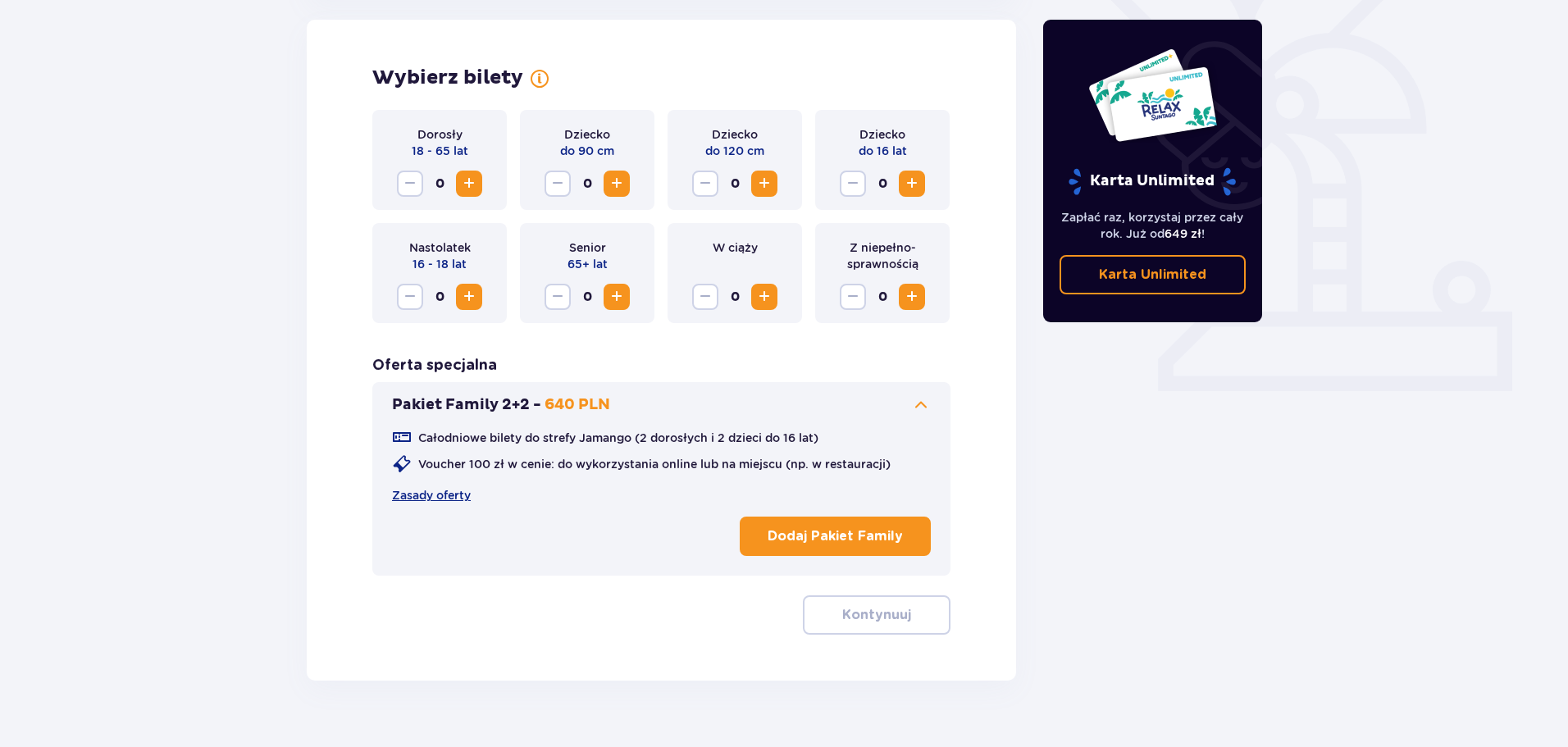
click at [834, 533] on p "Dodaj Pakiet Family" at bounding box center [834, 535] width 136 height 18
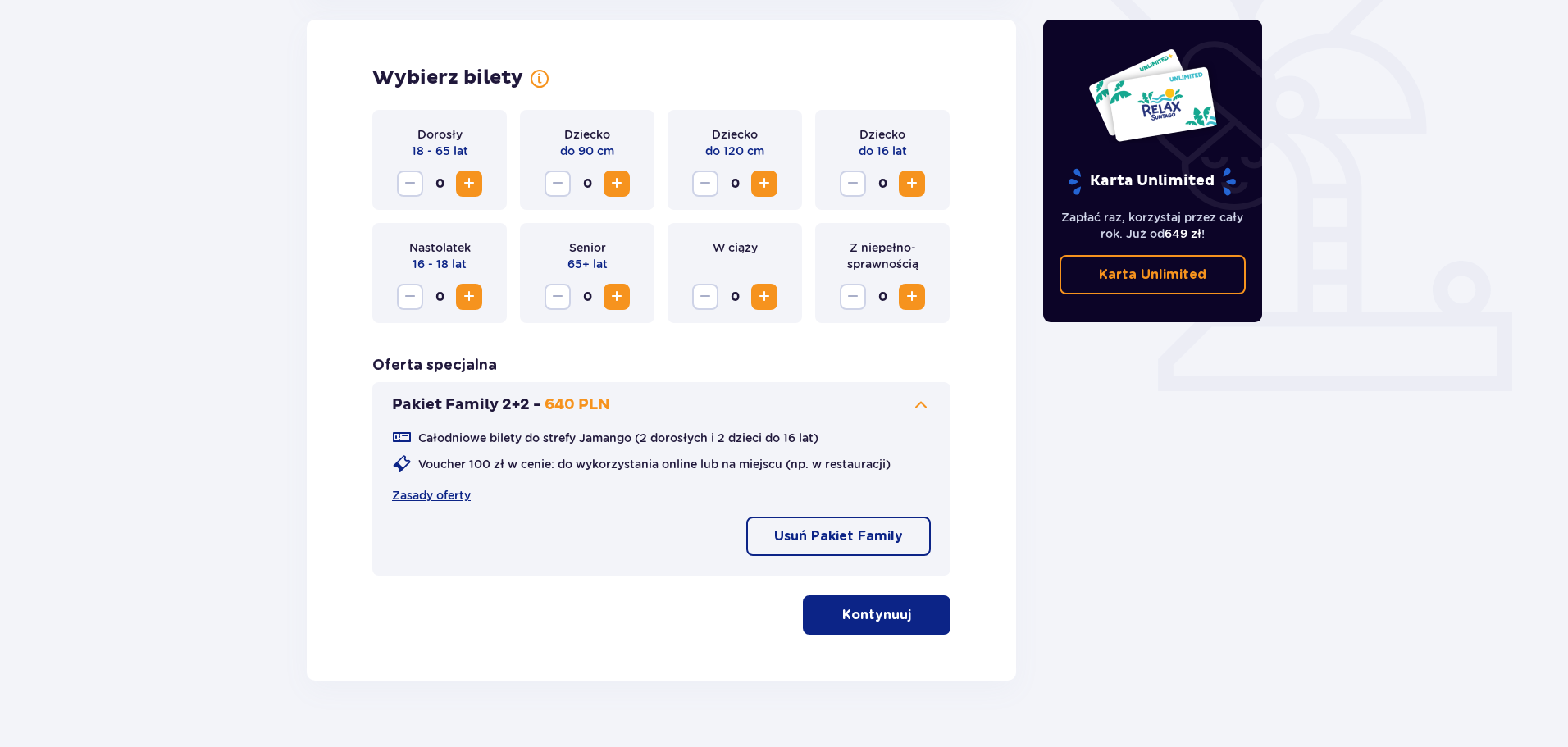
drag, startPoint x: 463, startPoint y: 208, endPoint x: 470, endPoint y: 184, distance: 25.0
click at [462, 208] on div "Dorosły 18 - 65 lat 0" at bounding box center [439, 160] width 135 height 100
click at [470, 184] on span "Zwiększ" at bounding box center [469, 184] width 19 height 19
click at [889, 612] on p "Kontynuuj" at bounding box center [877, 614] width 69 height 18
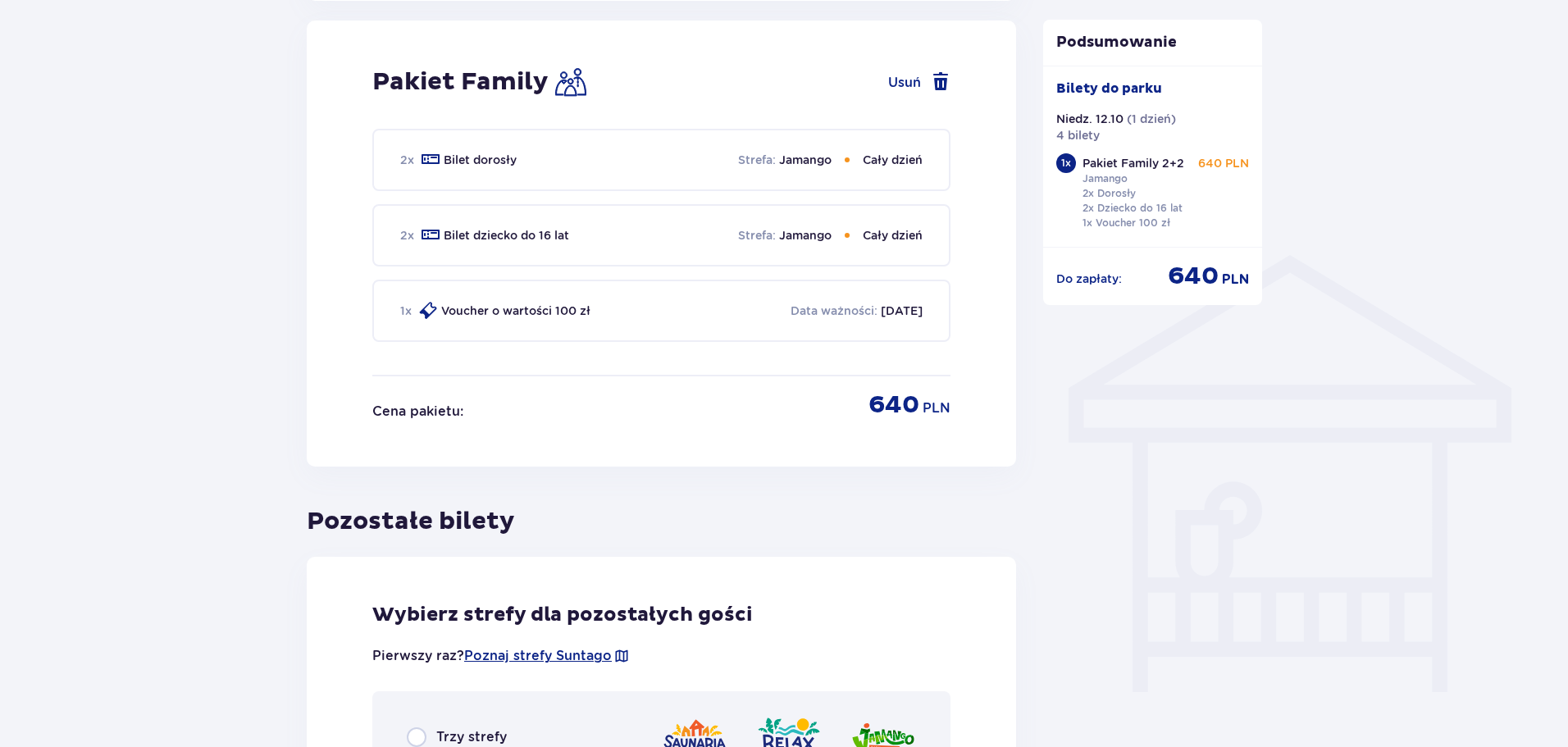
scroll to position [1078, 0]
click at [751, 154] on p "Strefa :" at bounding box center [757, 159] width 37 height 16
click at [782, 170] on div "2 x Bilet dorosły Strefa : Jamango Cały dzień" at bounding box center [660, 159] width 578 height 62
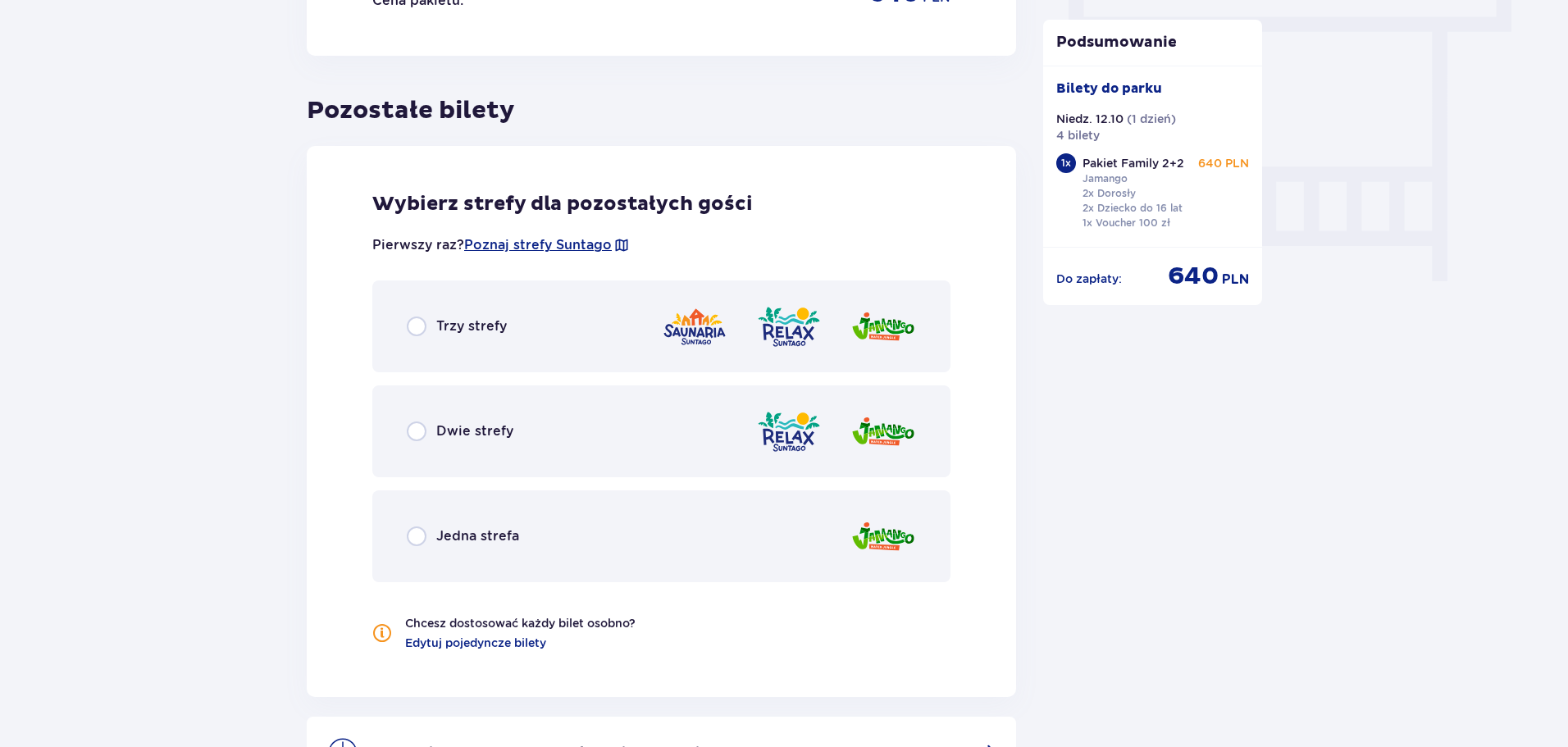
click at [416, 320] on input "radio" at bounding box center [416, 326] width 19 height 19
radio input "true"
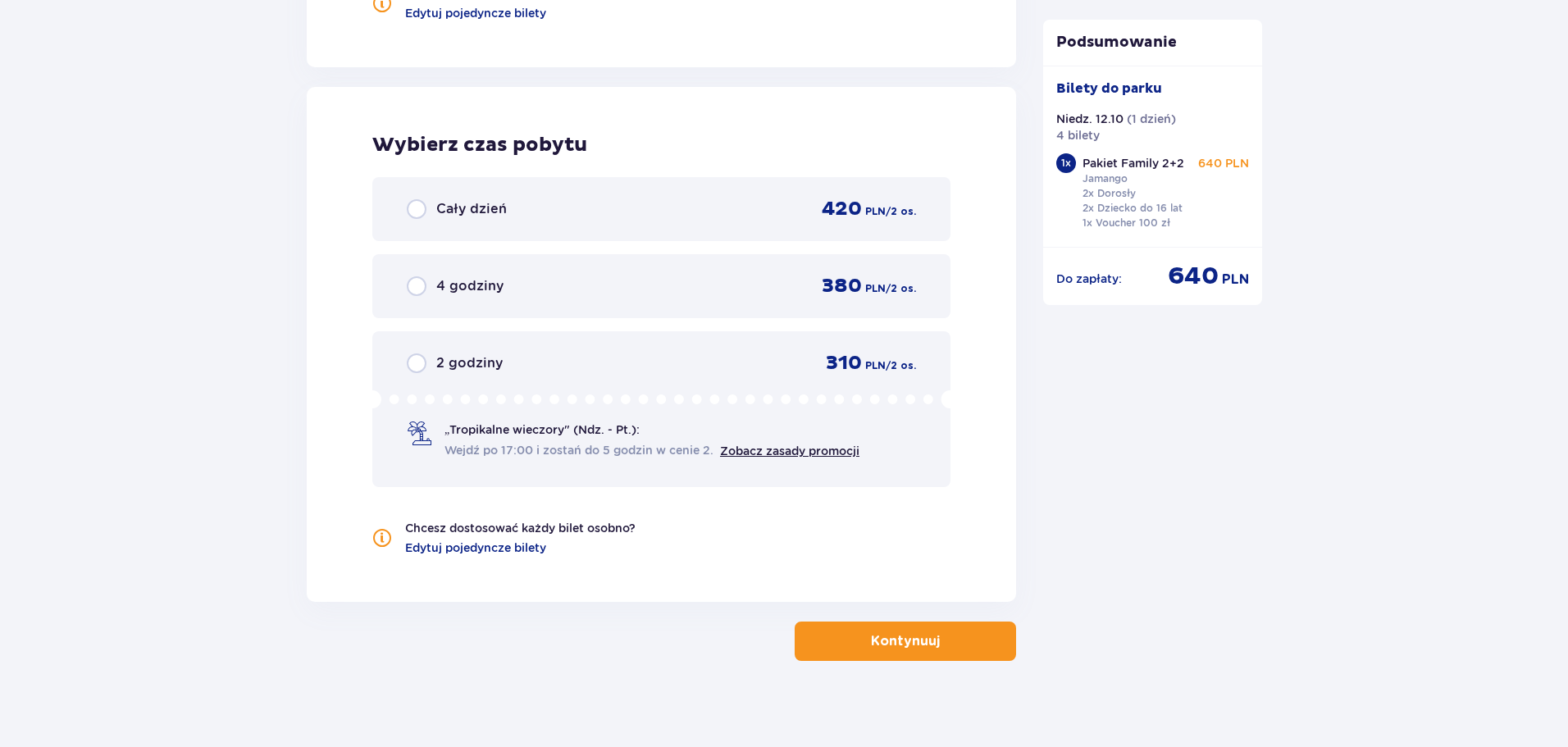
scroll to position [2129, 0]
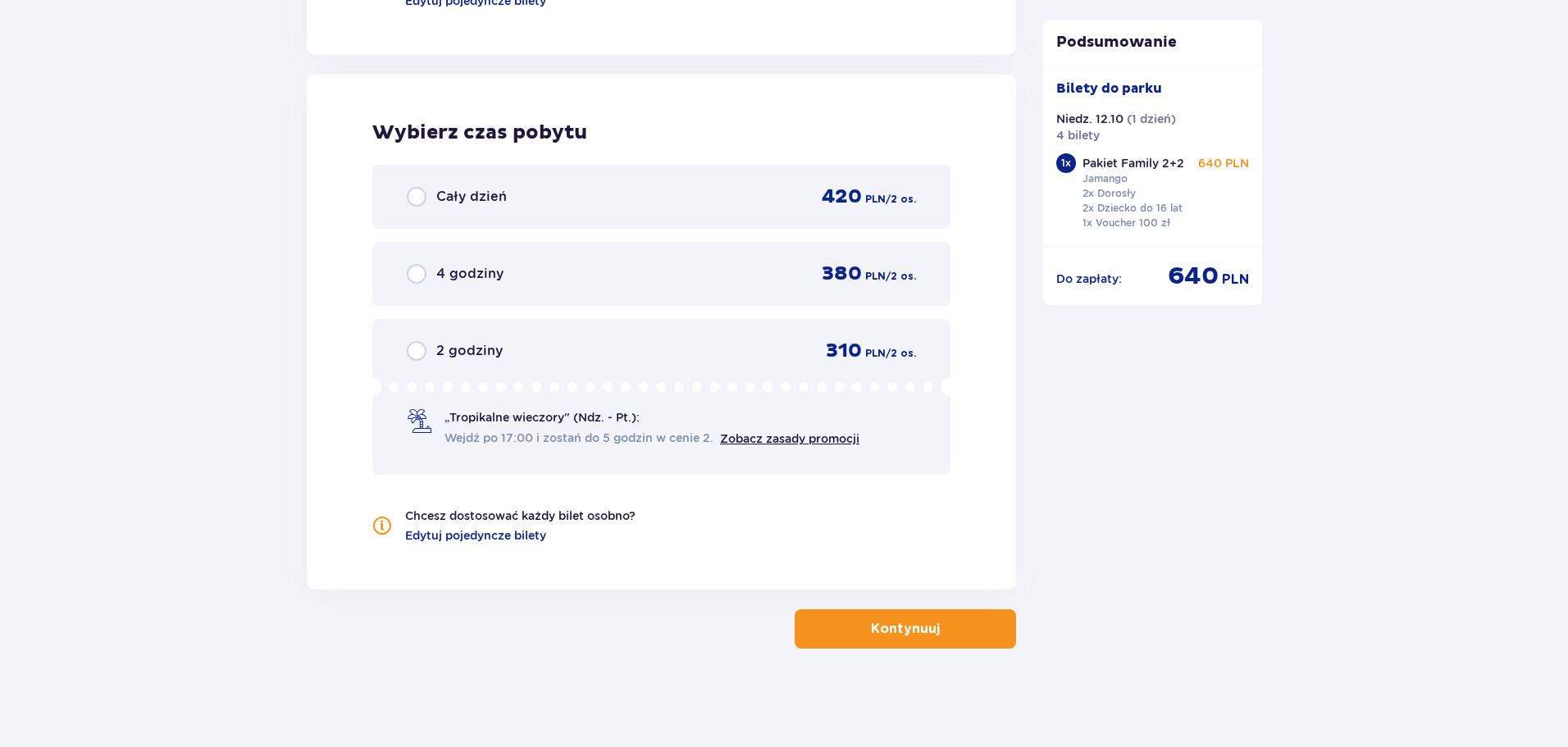
click at [415, 201] on input "radio" at bounding box center [416, 196] width 19 height 19
radio input "true"
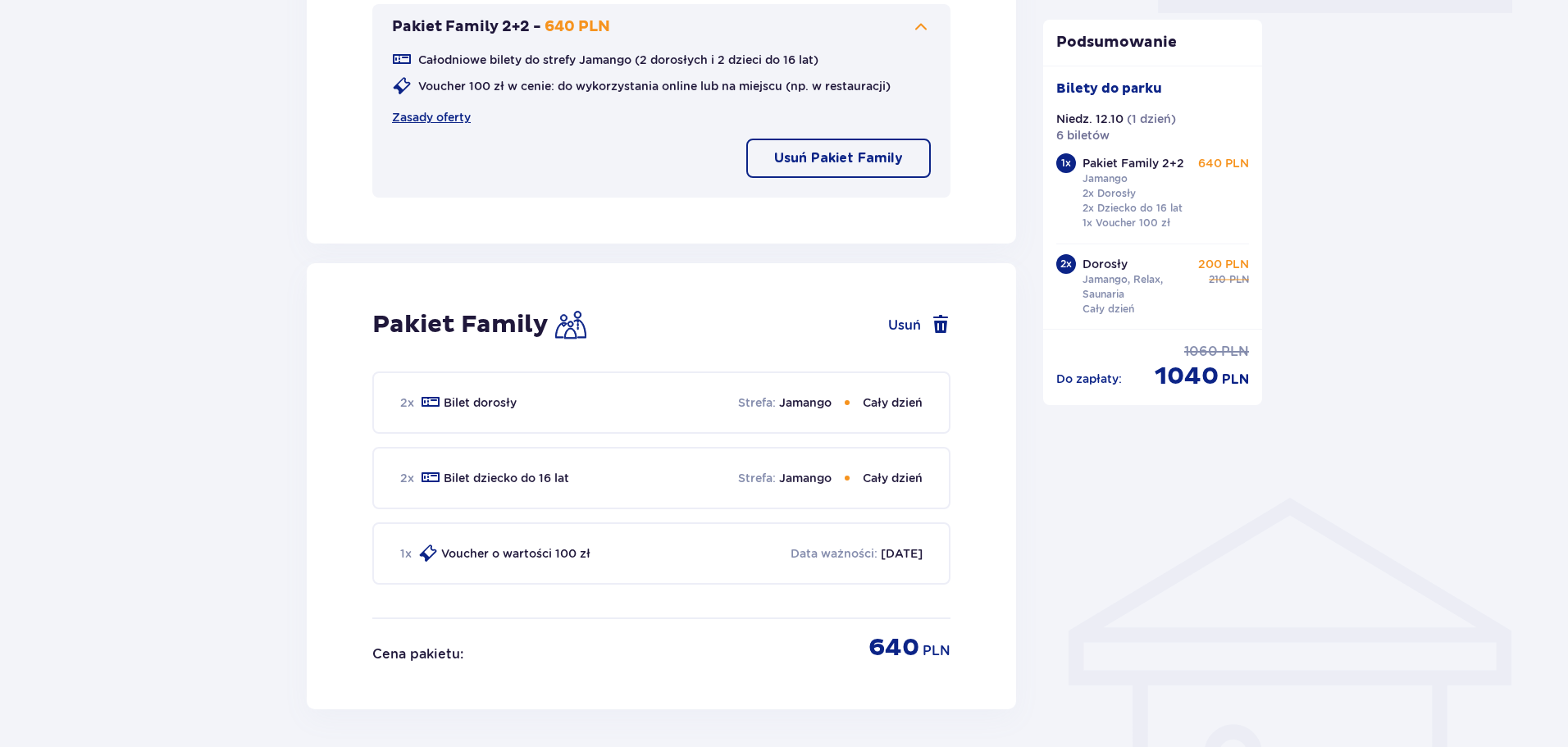
scroll to position [828, 0]
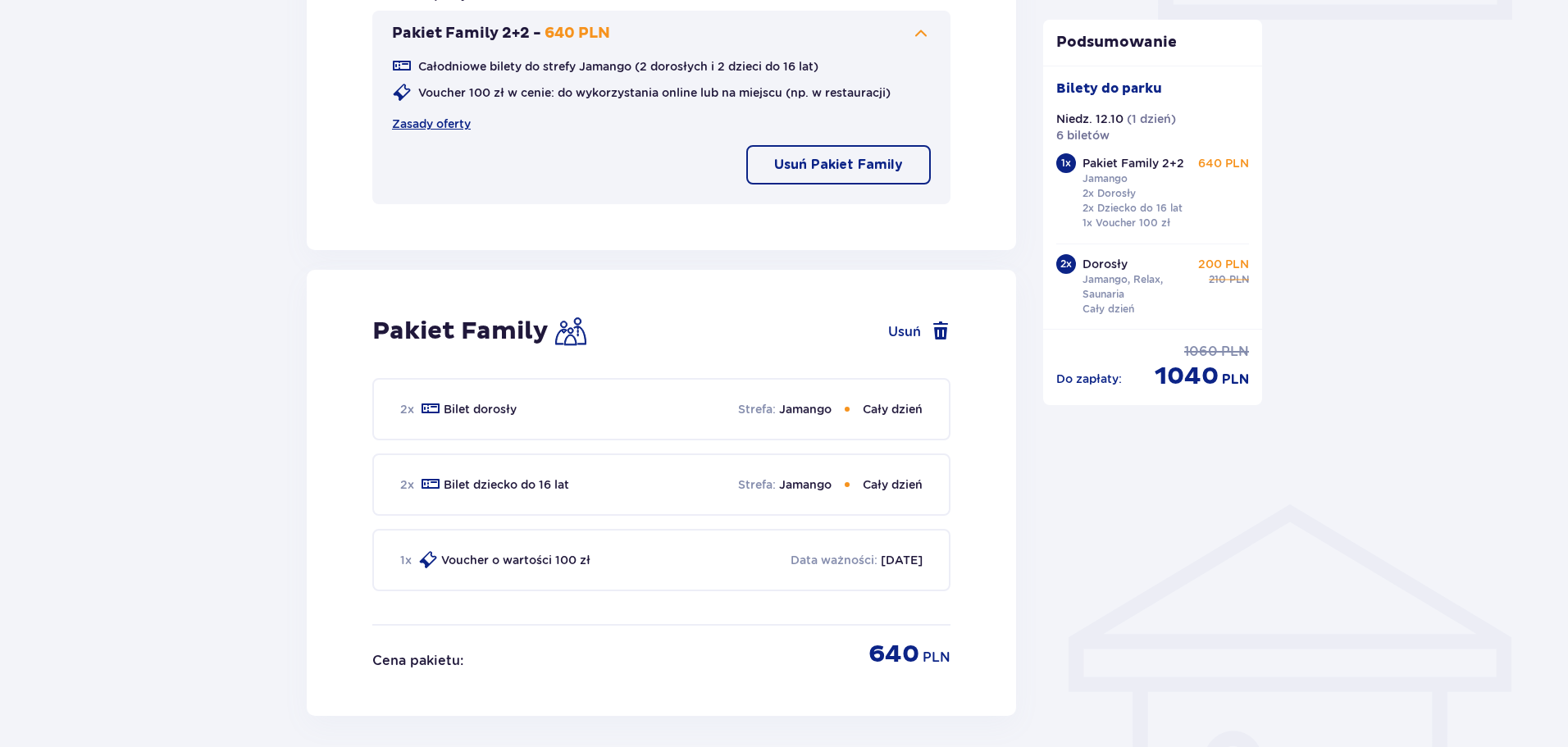
click at [493, 337] on h2 "Pakiet Family" at bounding box center [460, 331] width 176 height 31
click at [627, 320] on div "Pakiet Family Usuń" at bounding box center [660, 331] width 578 height 31
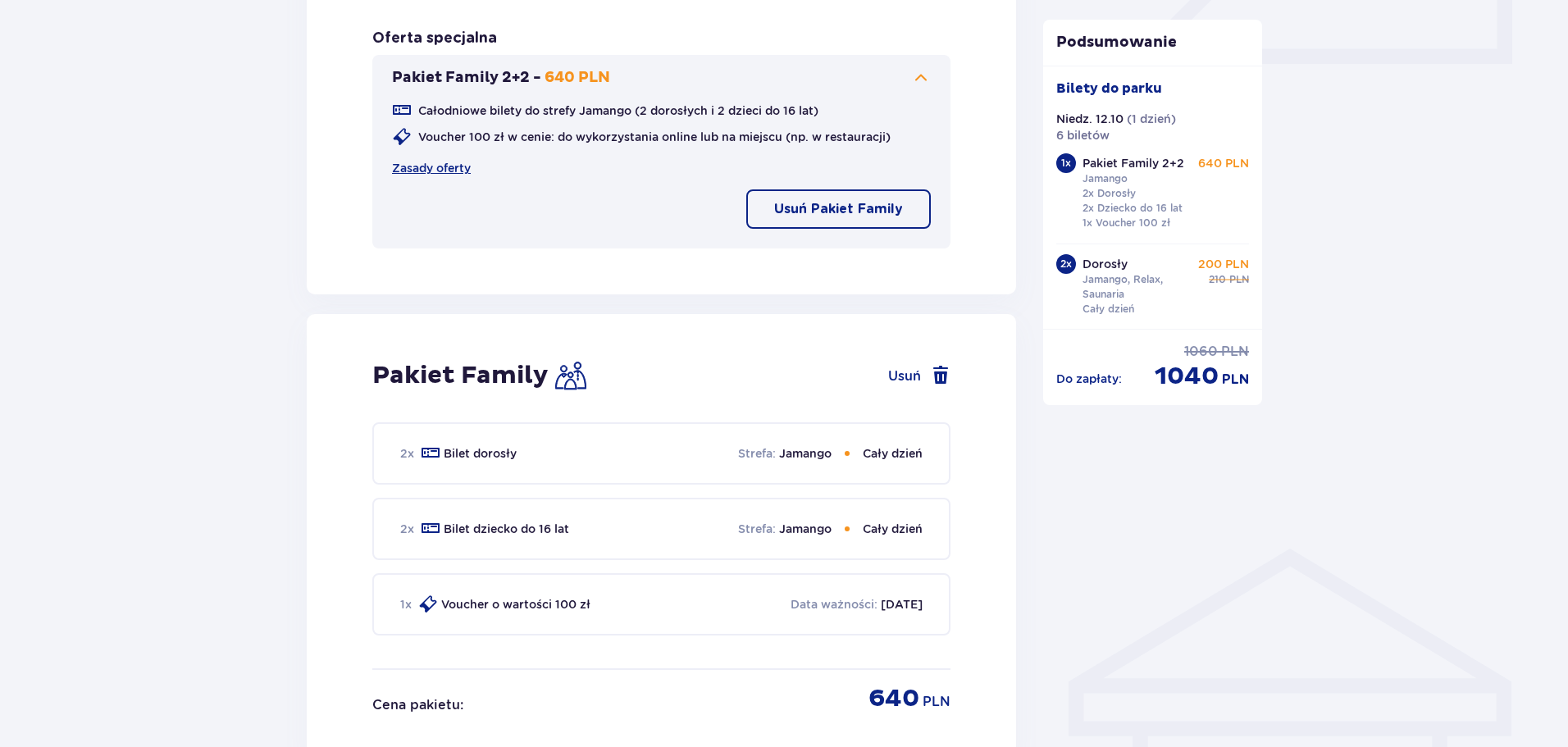
scroll to position [745, 0]
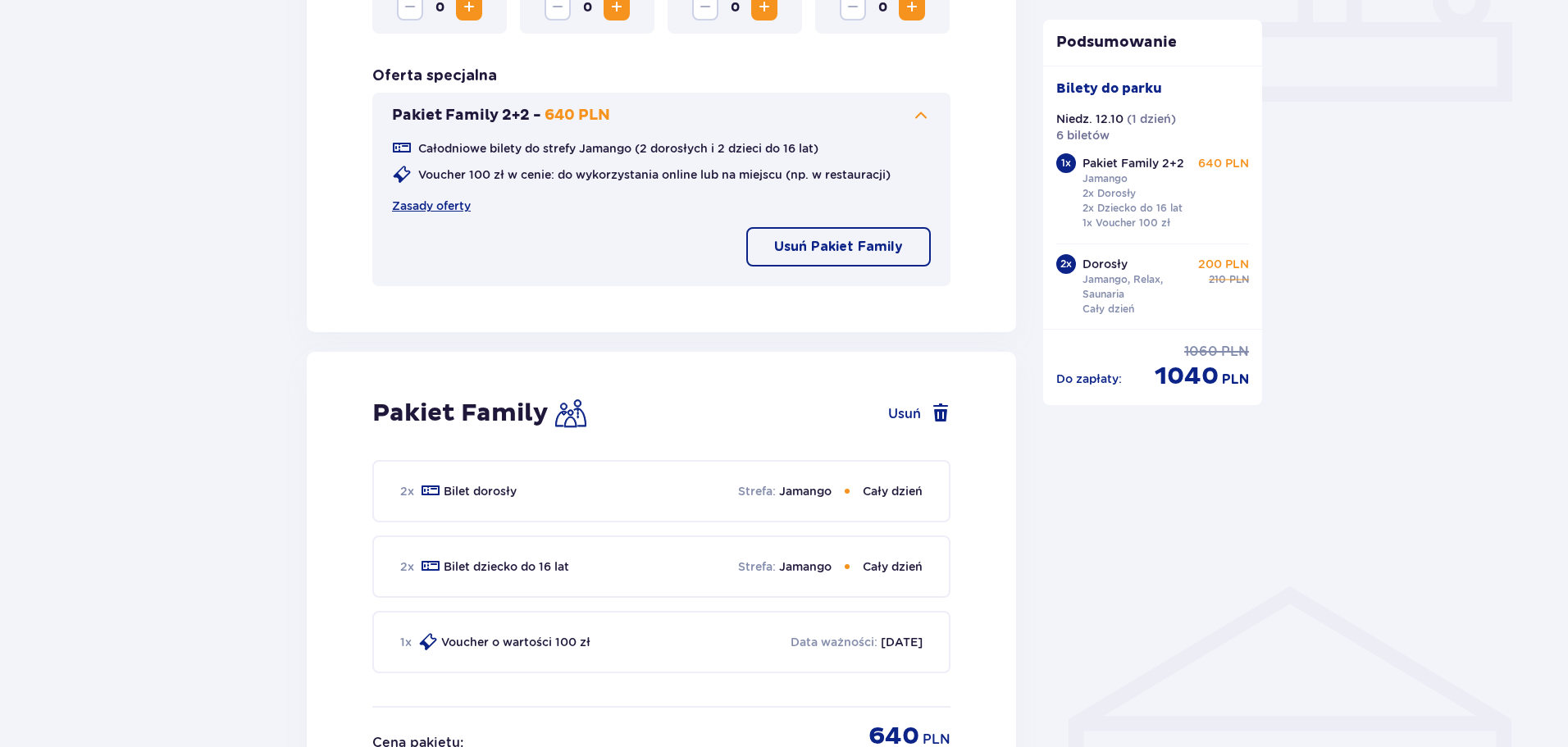
click at [1103, 164] on p "Pakiet Family 2+2" at bounding box center [1133, 162] width 102 height 16
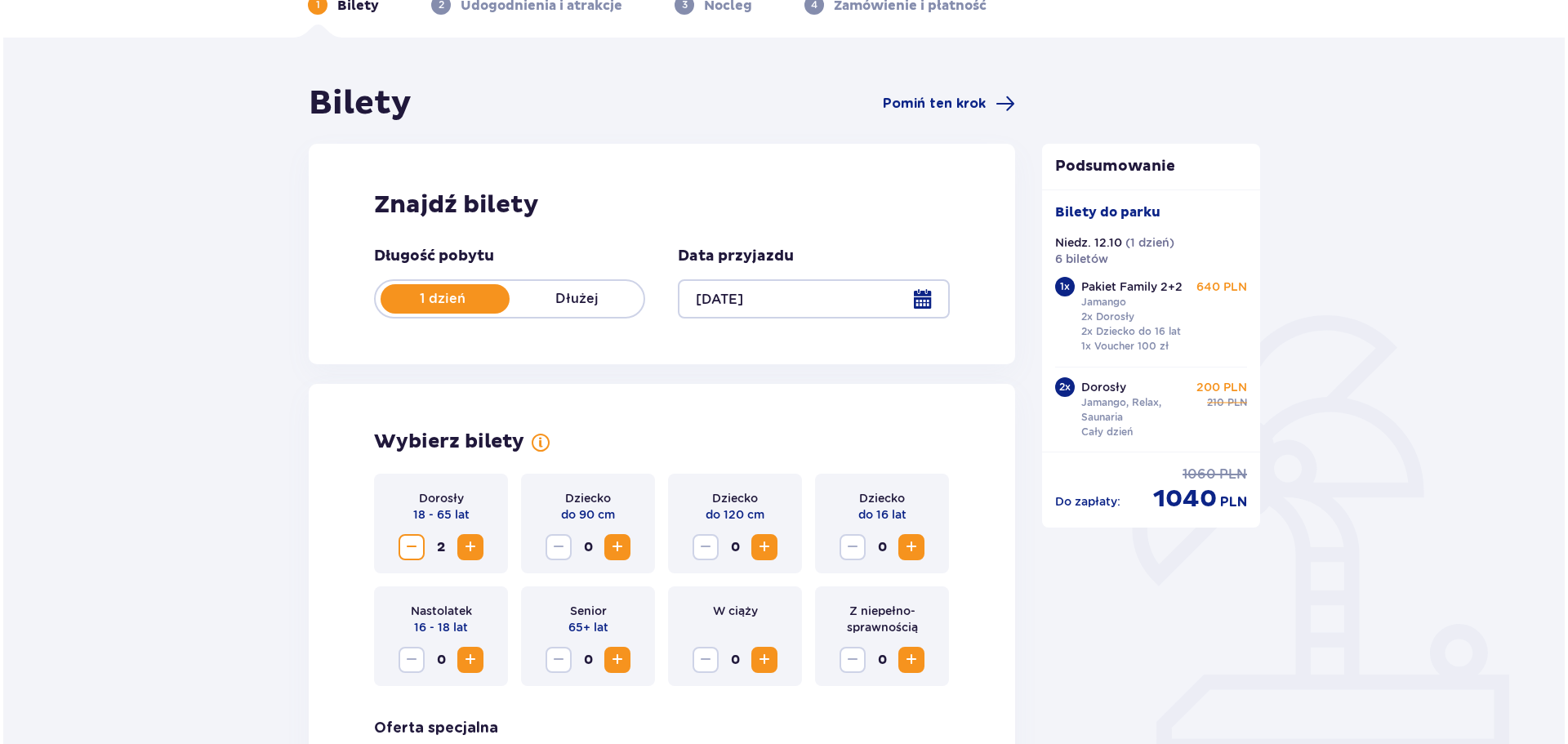
scroll to position [89, 0]
click at [910, 303] on div at bounding box center [810, 300] width 271 height 39
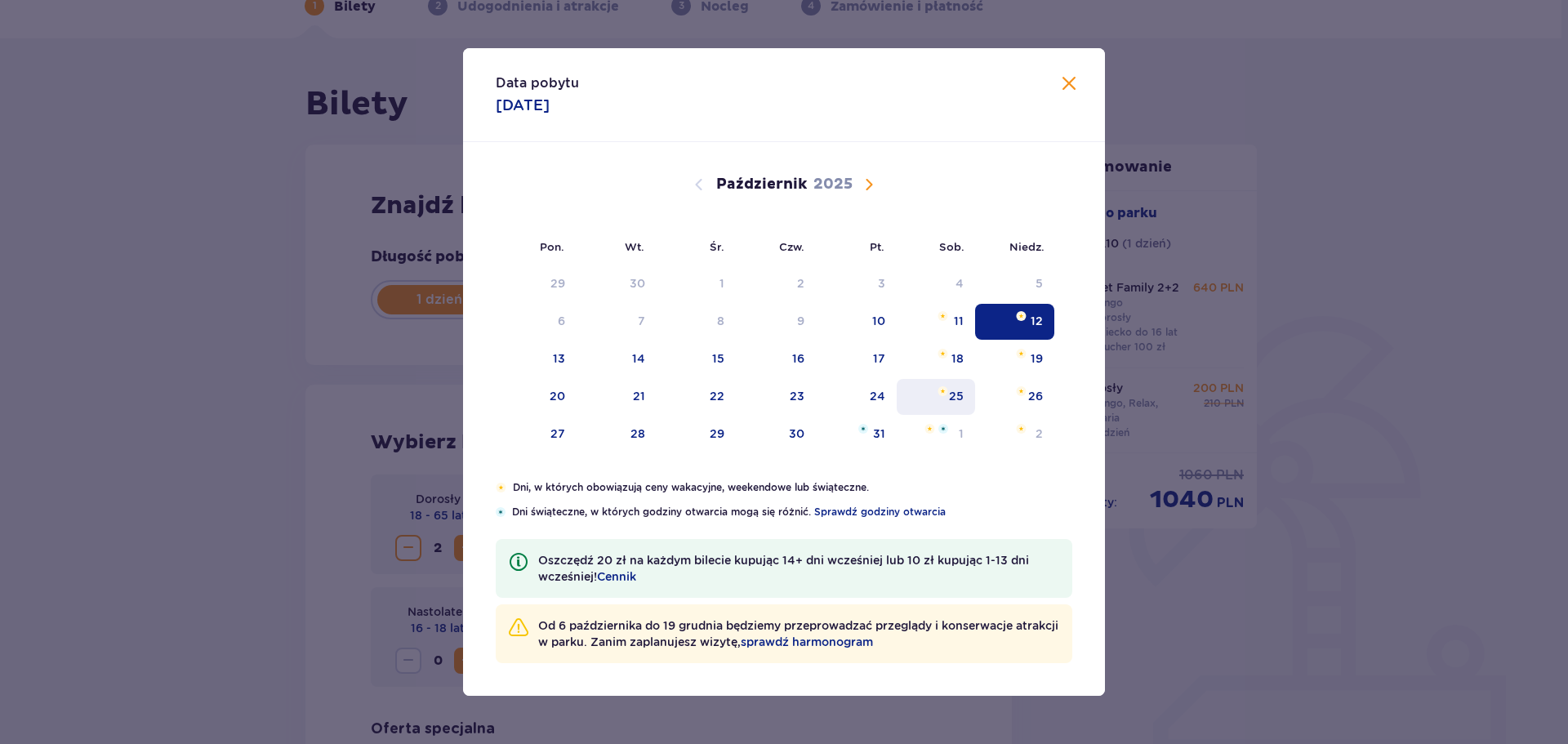
click at [952, 396] on div "25" at bounding box center [955, 395] width 14 height 16
type input "[DATE]"
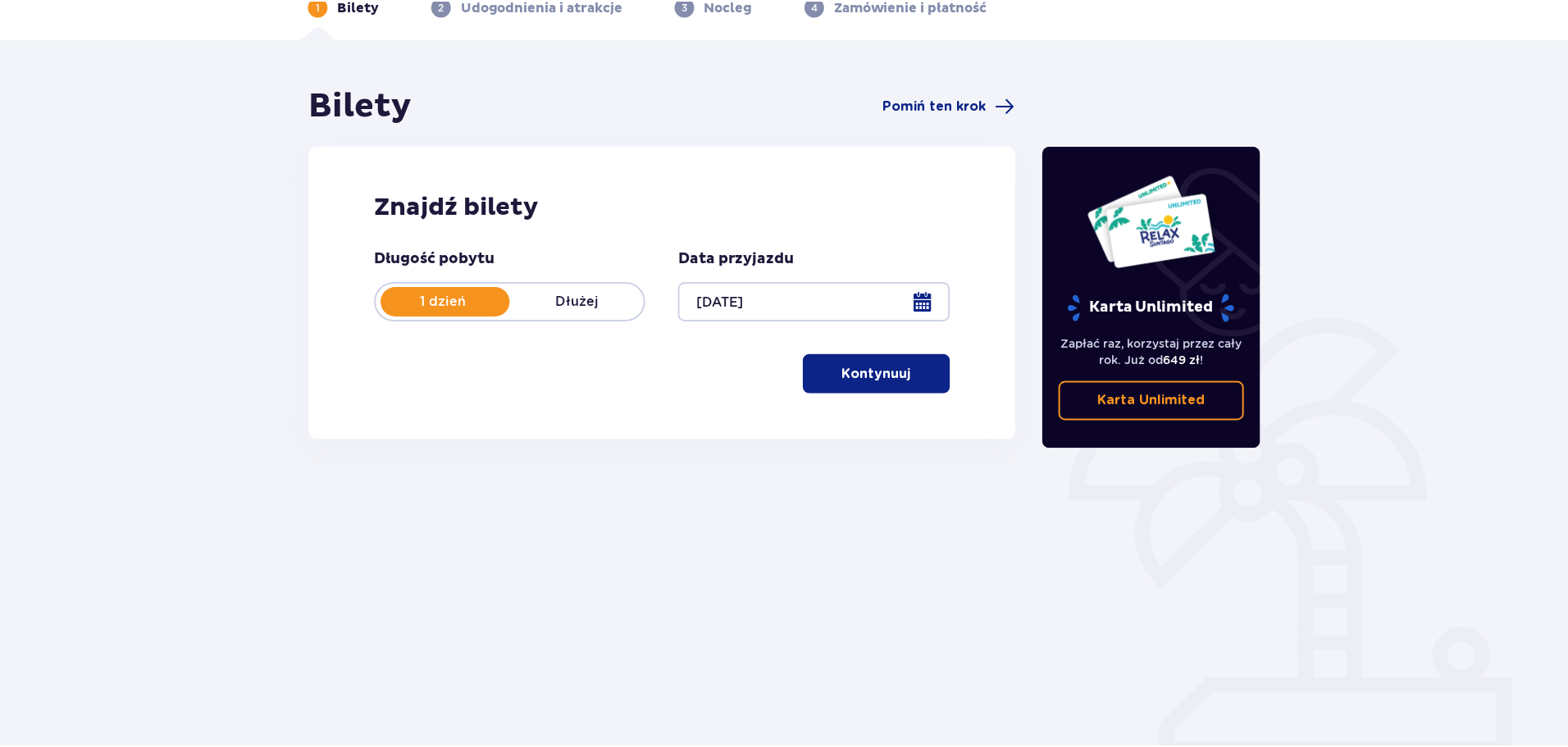
scroll to position [88, 0]
click at [849, 382] on p "Kontynuuj" at bounding box center [877, 374] width 69 height 18
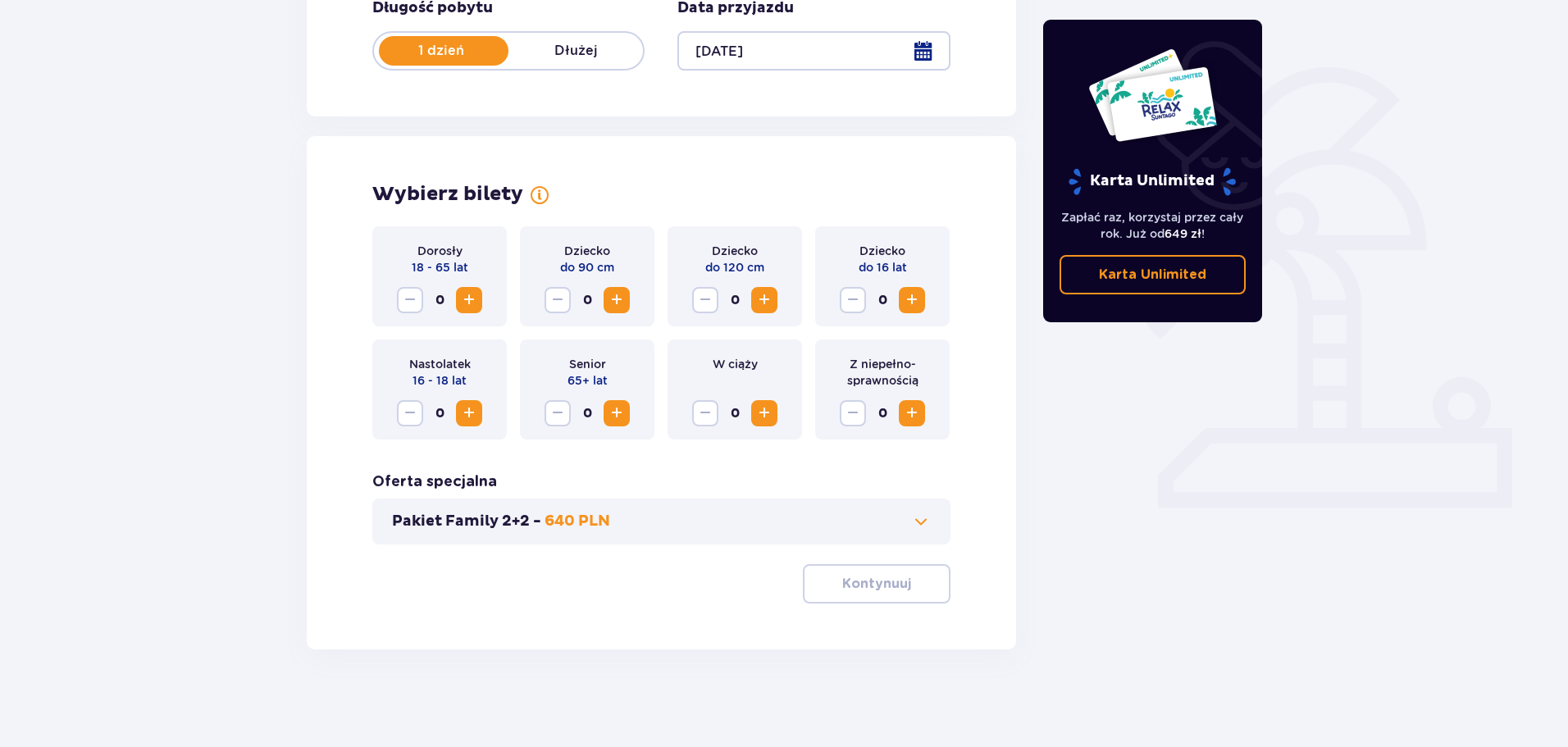
click at [928, 518] on span at bounding box center [921, 521] width 19 height 19
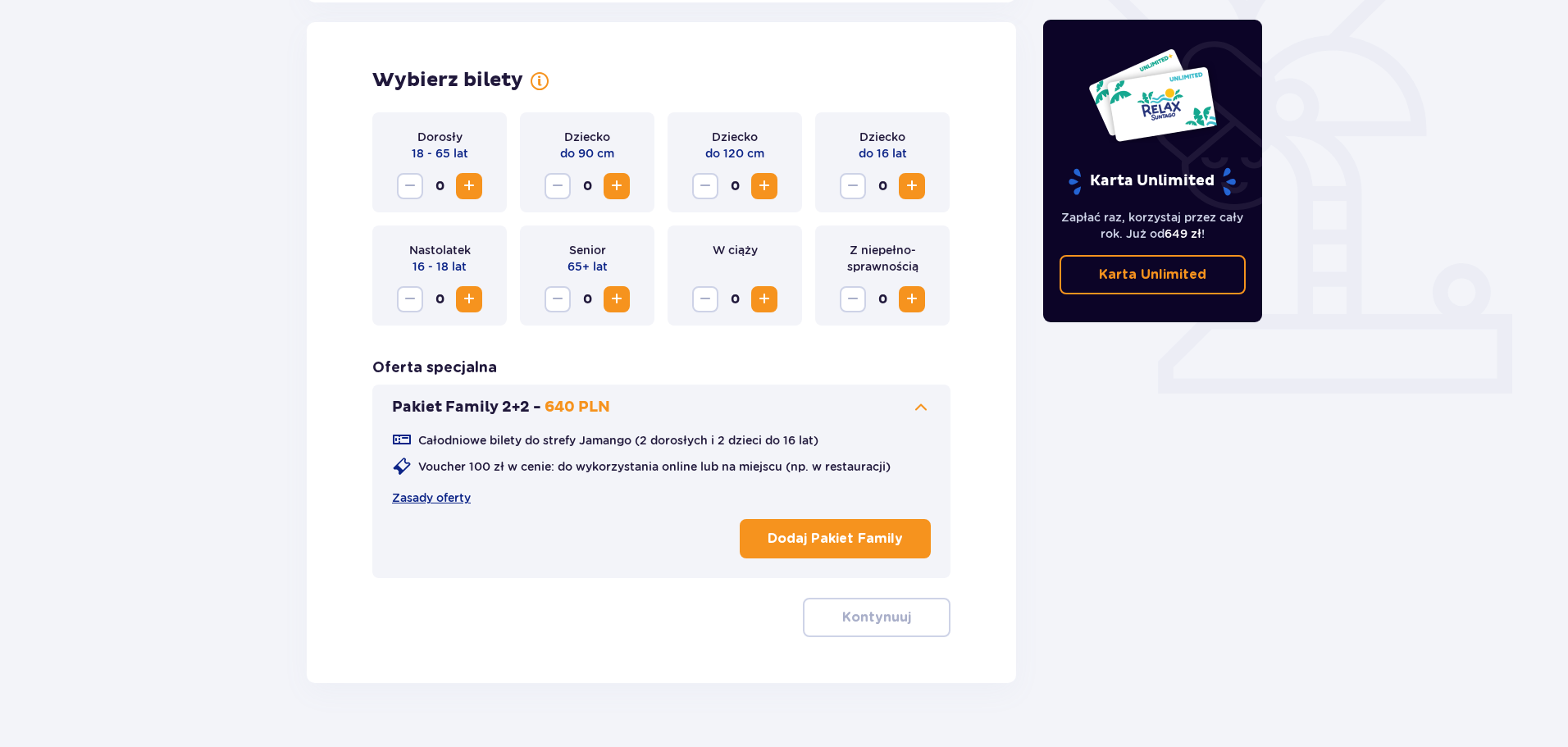
scroll to position [456, 0]
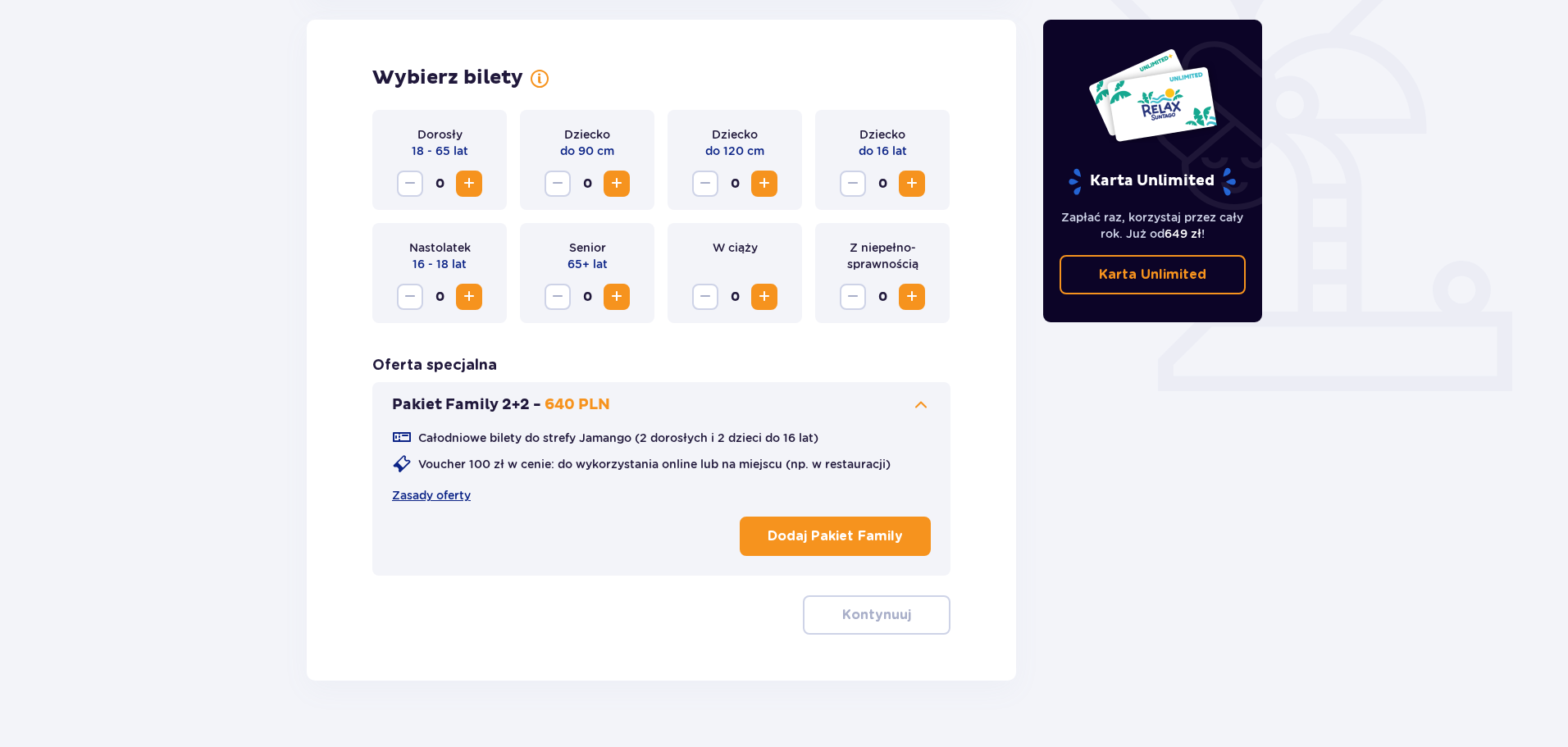
click at [859, 538] on p "Dodaj Pakiet Family" at bounding box center [834, 535] width 136 height 18
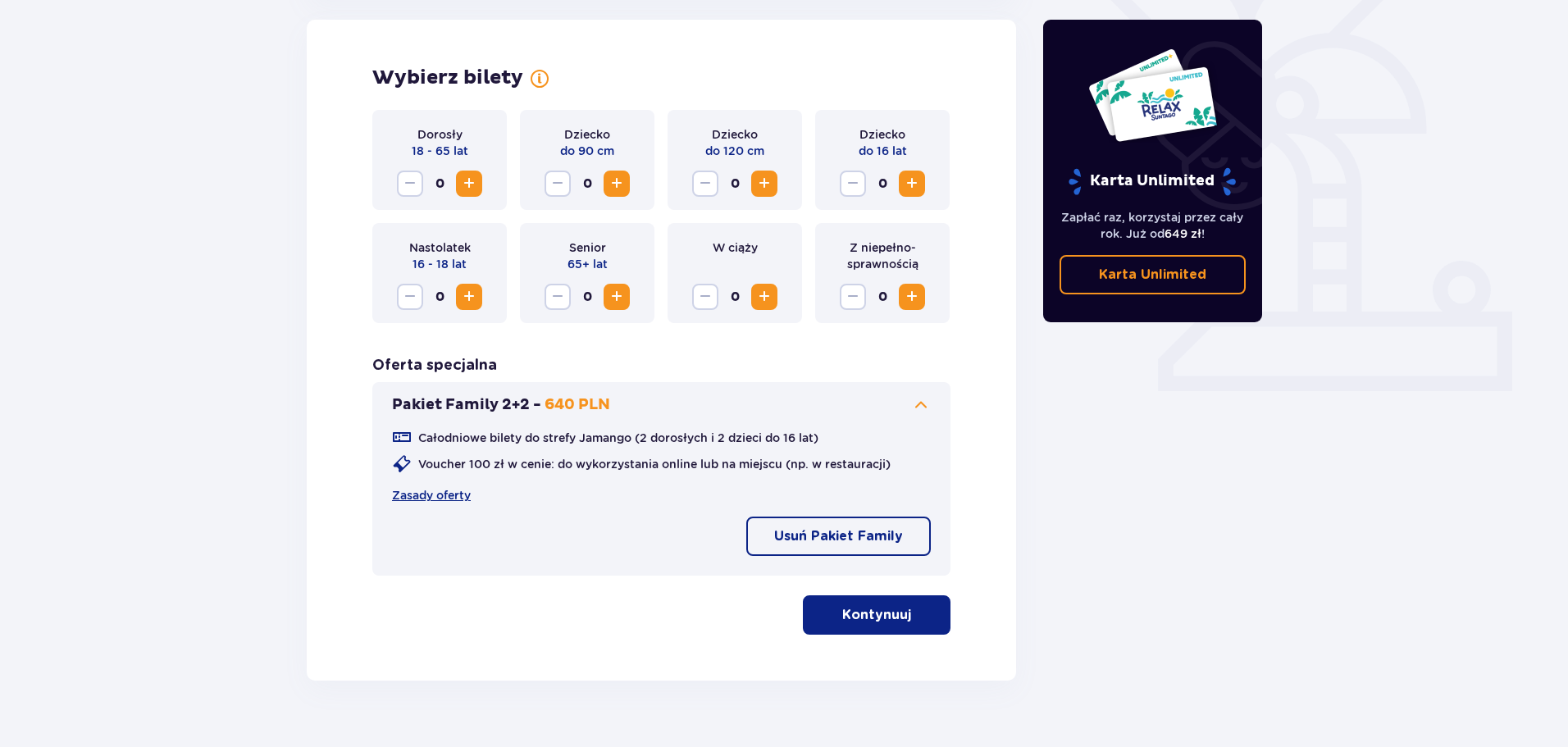
click at [472, 190] on span "Zwiększ" at bounding box center [469, 184] width 19 height 19
click at [867, 616] on p "Kontynuuj" at bounding box center [877, 614] width 69 height 18
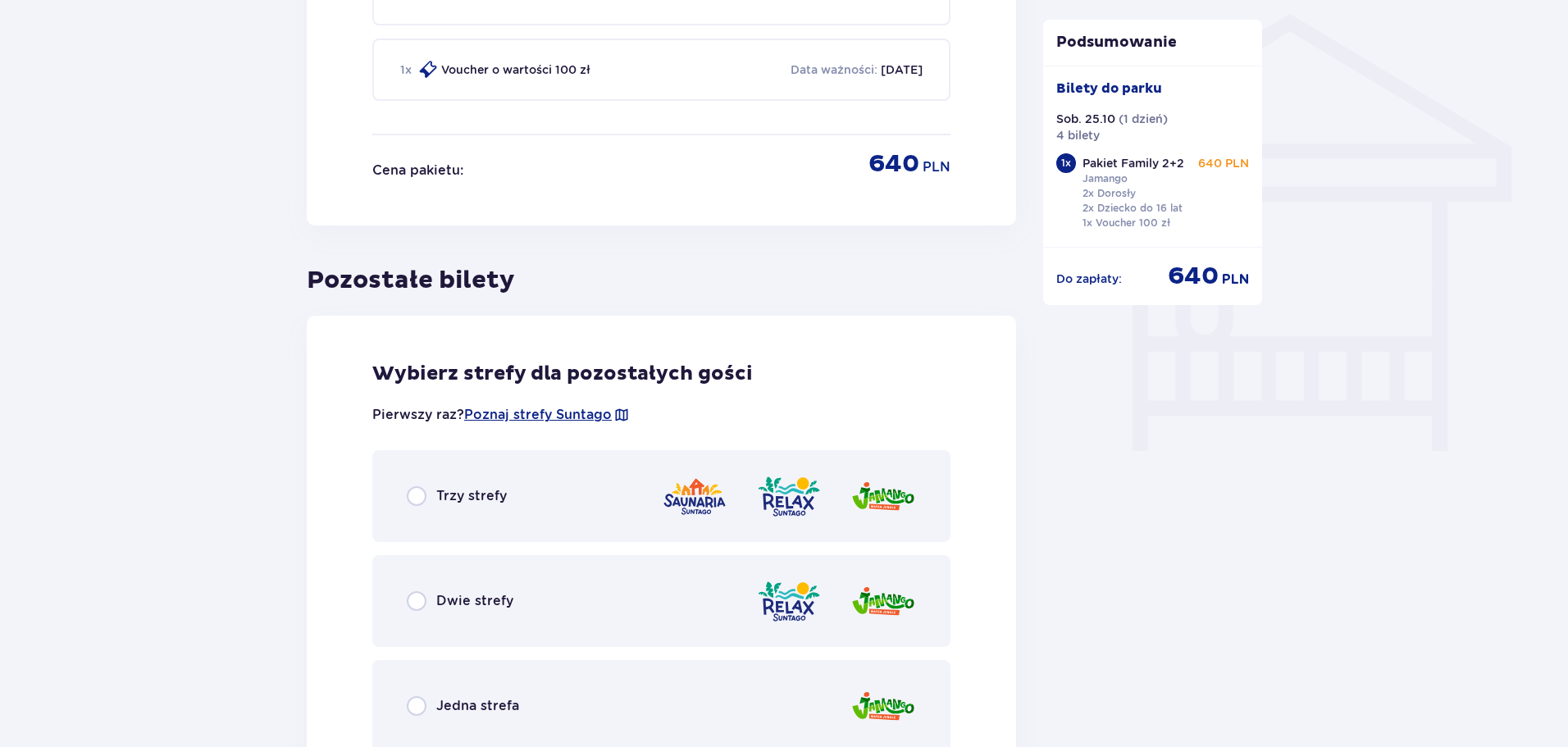
scroll to position [1324, 0]
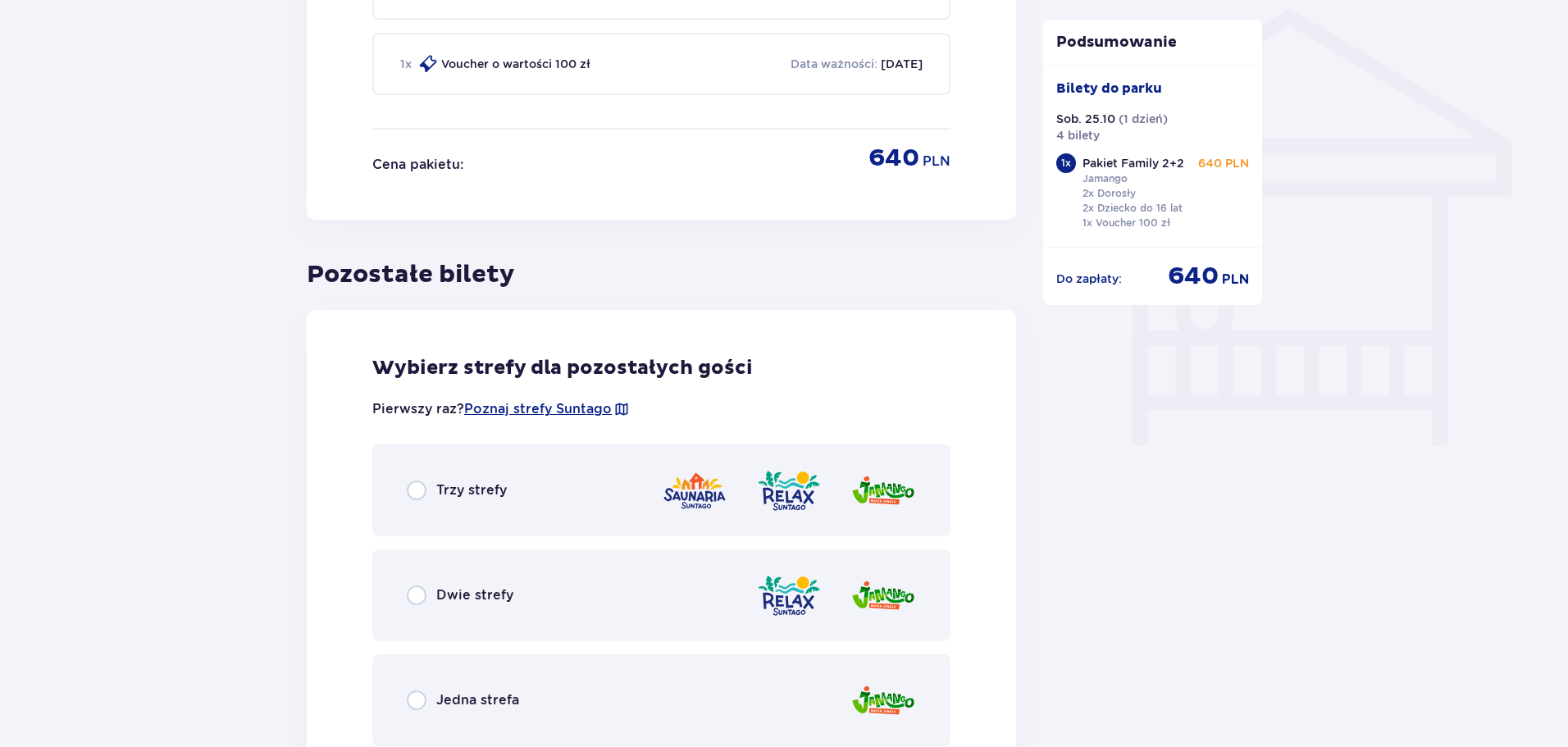
click at [417, 493] on input "radio" at bounding box center [416, 490] width 19 height 19
radio input "true"
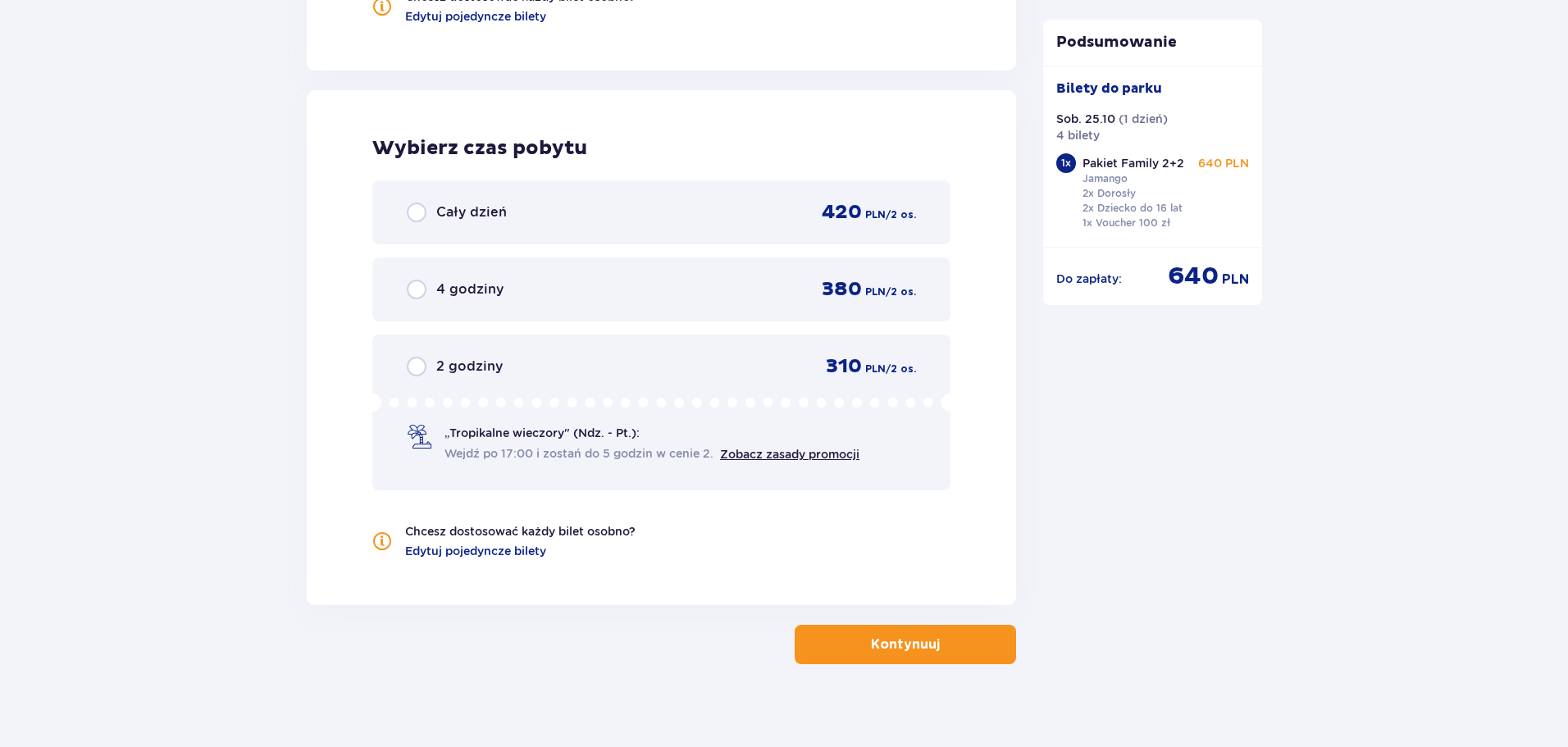
scroll to position [2129, 0]
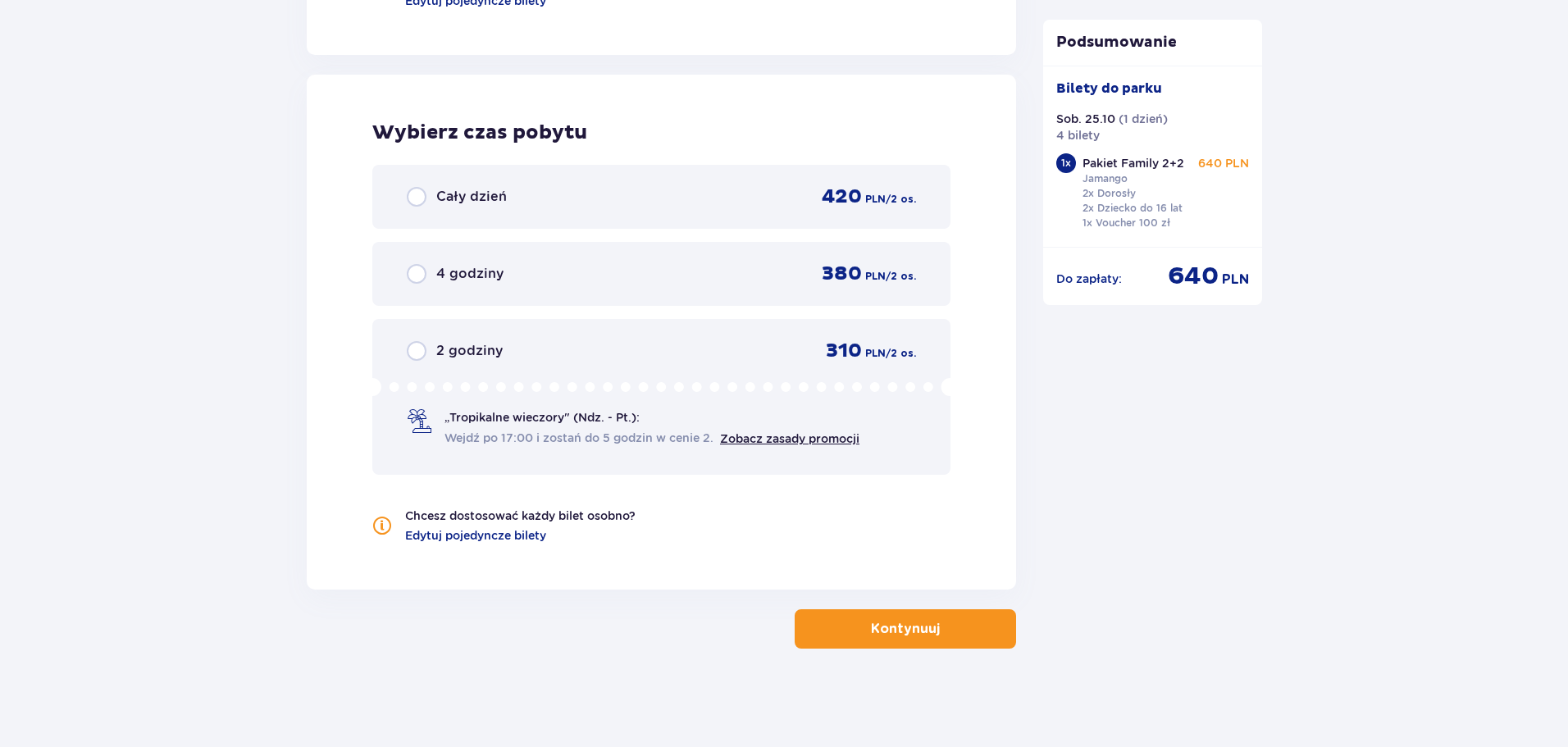
click at [416, 198] on input "radio" at bounding box center [416, 196] width 19 height 19
radio input "true"
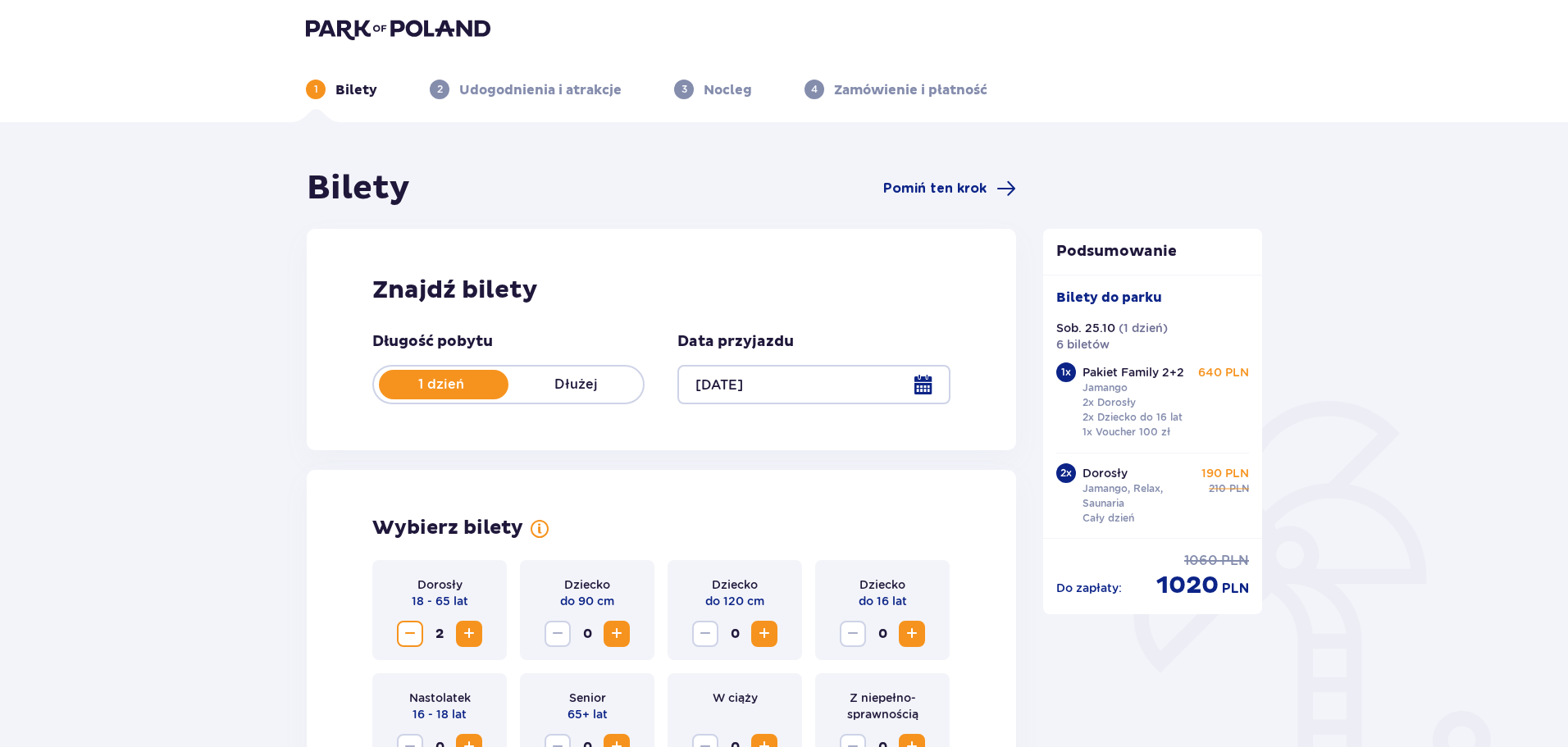
scroll to position [0, 0]
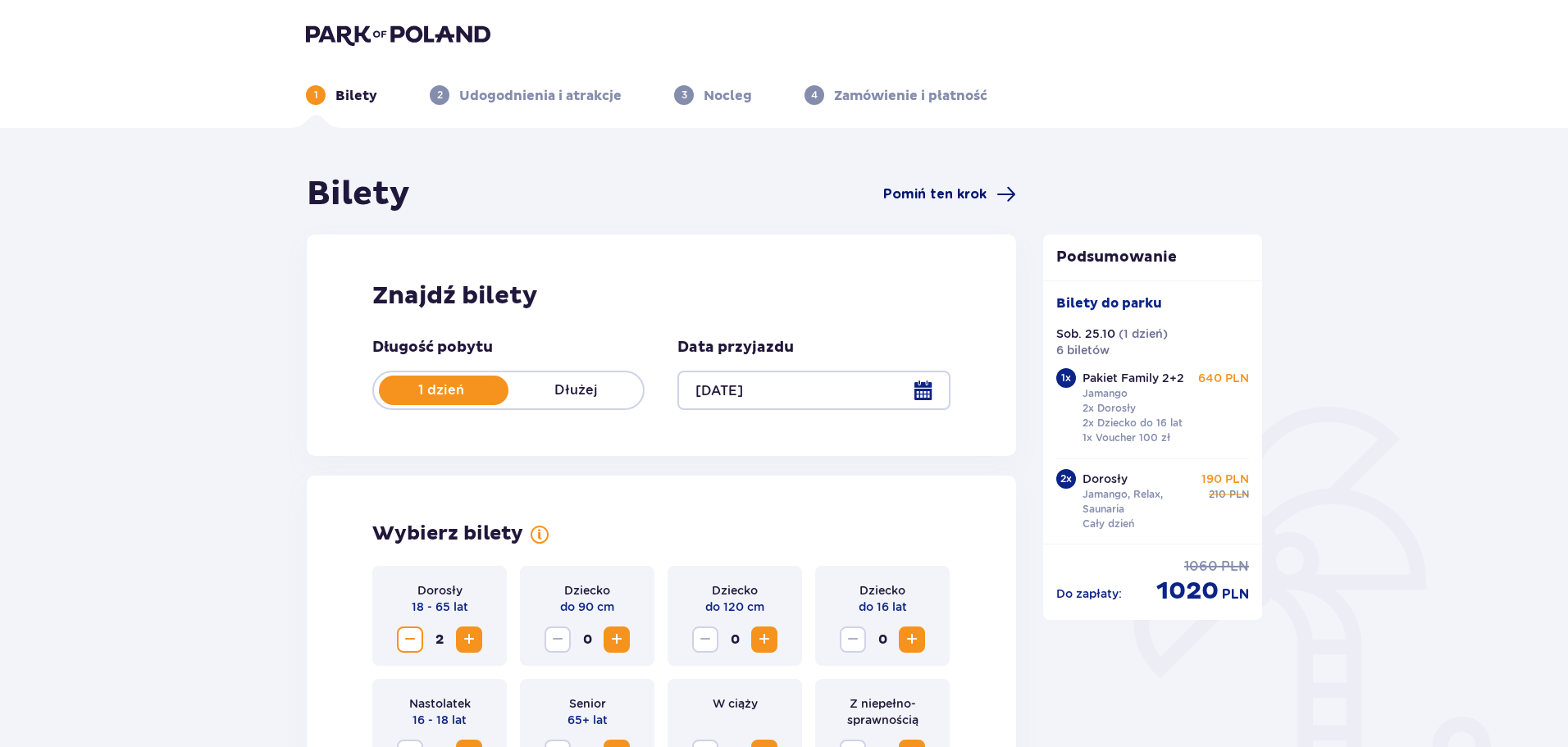
click at [935, 189] on span "Pomiń ten krok" at bounding box center [934, 194] width 103 height 18
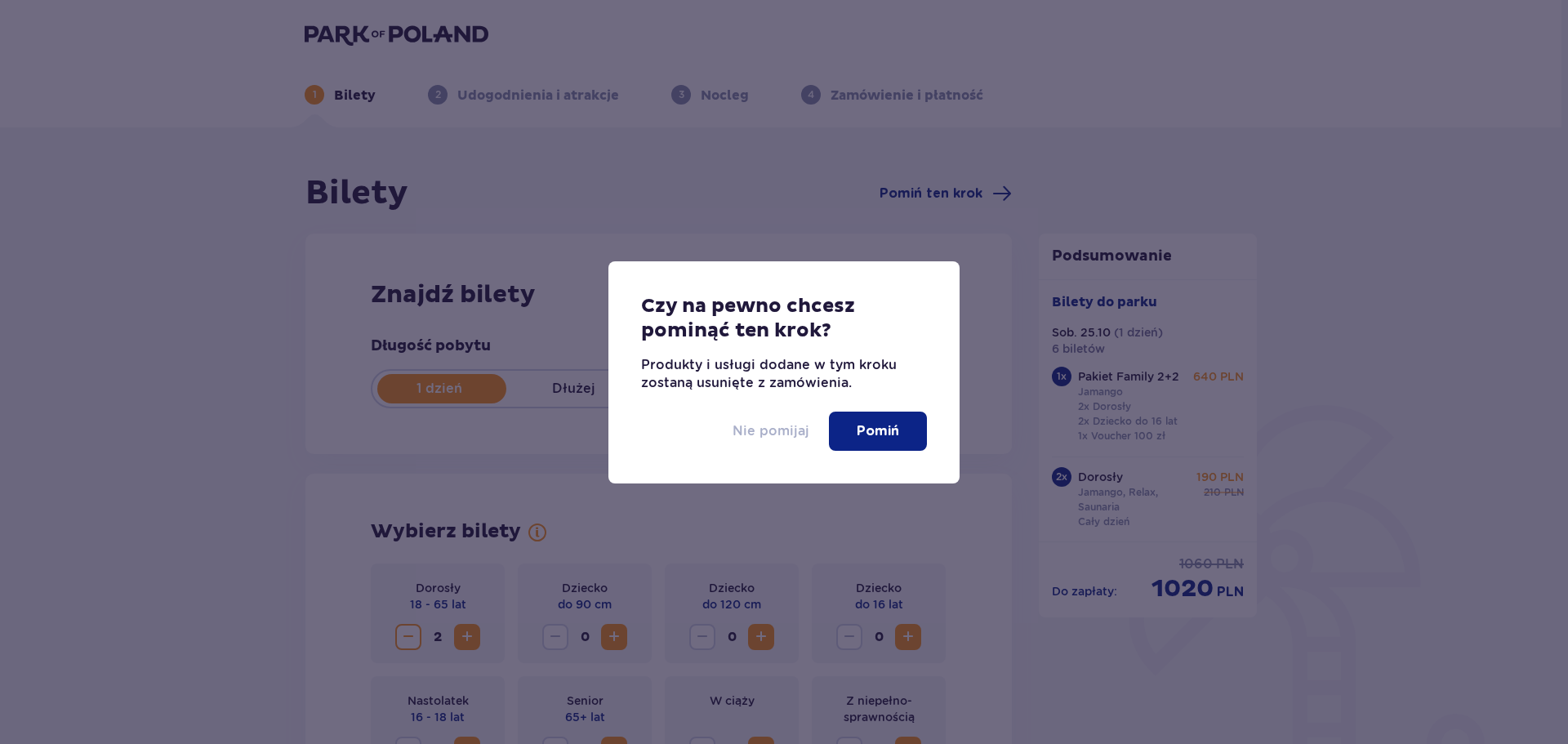
click at [740, 434] on p "Nie pomijaj" at bounding box center [771, 431] width 77 height 18
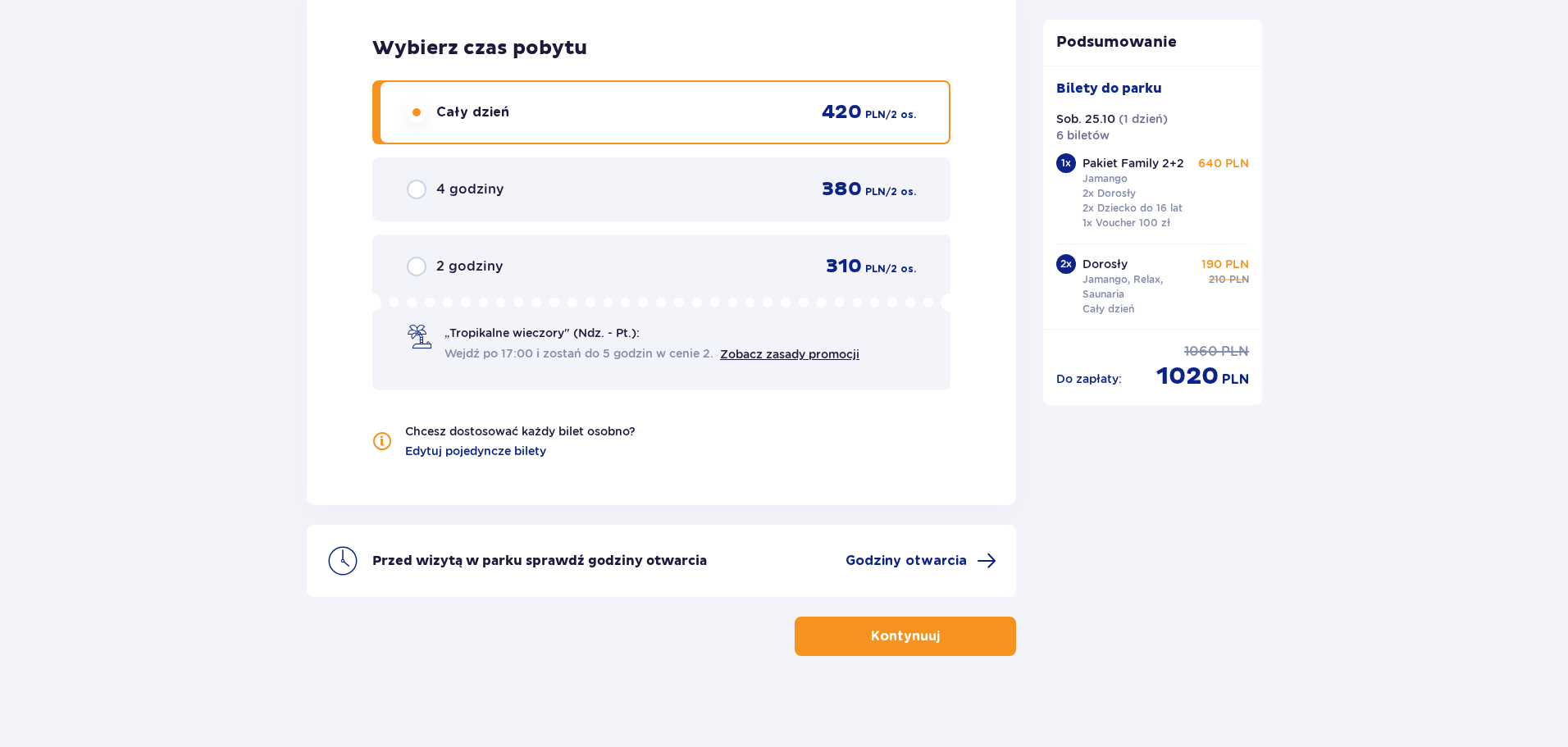
scroll to position [2222, 0]
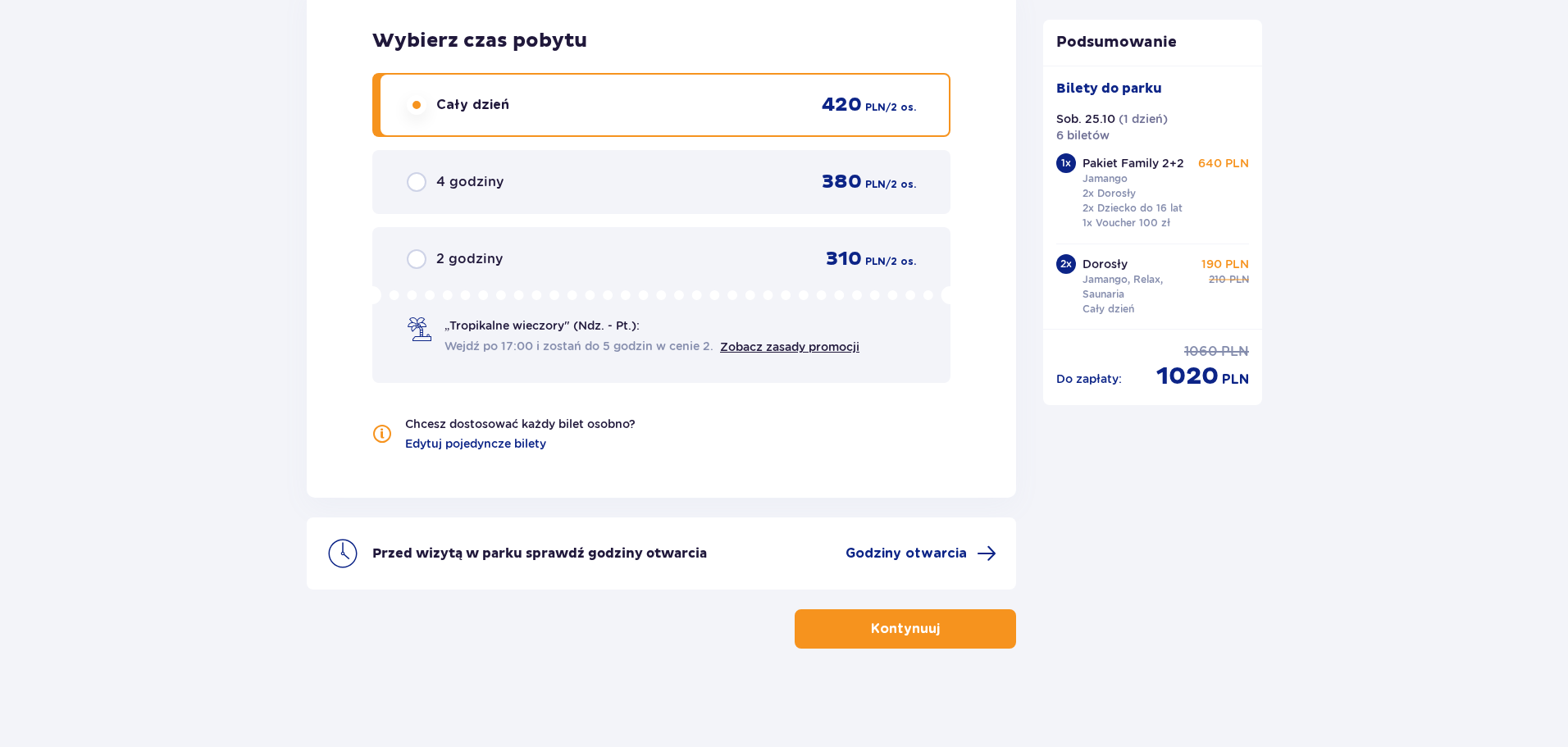
click at [970, 635] on button "Kontynuuj" at bounding box center [905, 629] width 221 height 39
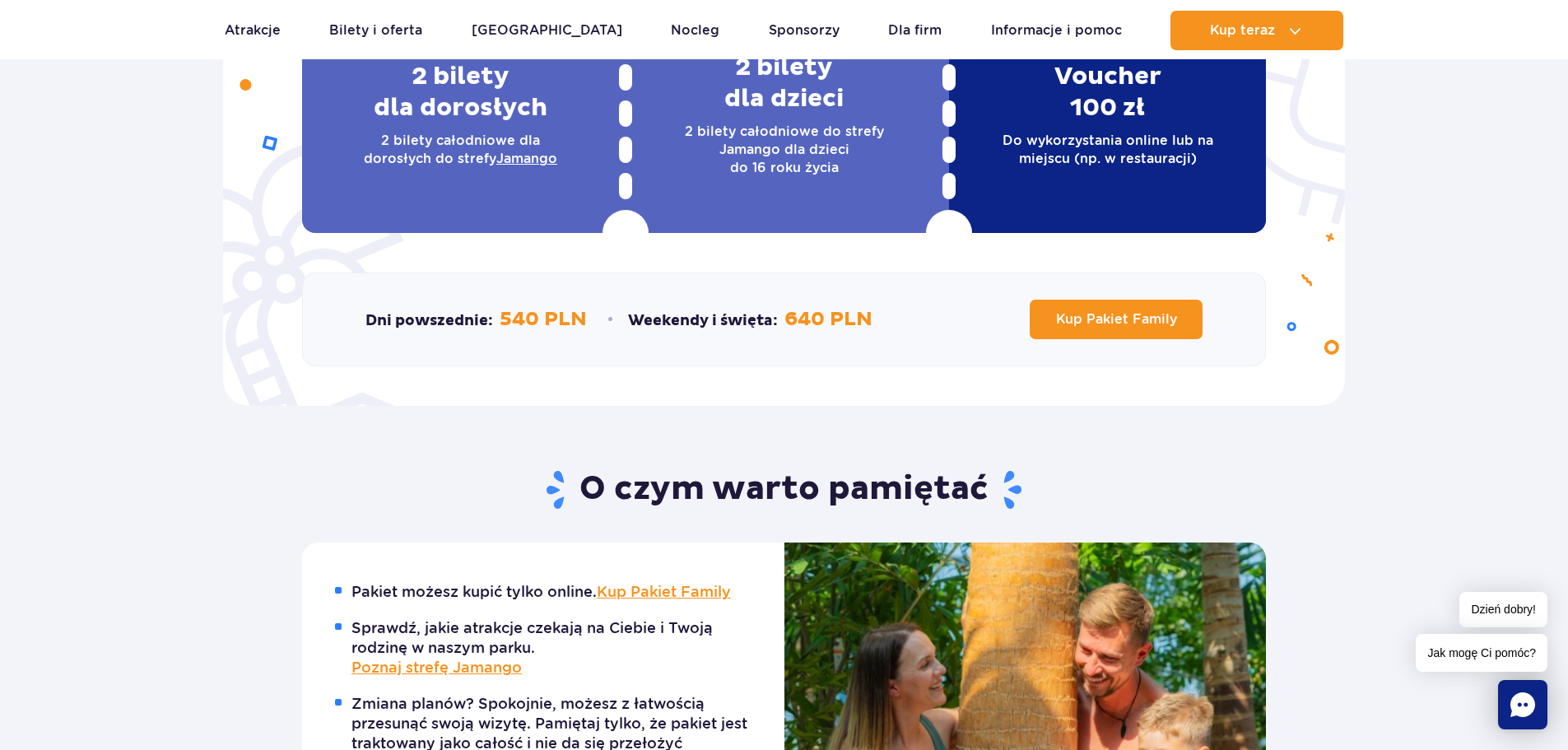
scroll to position [658, 0]
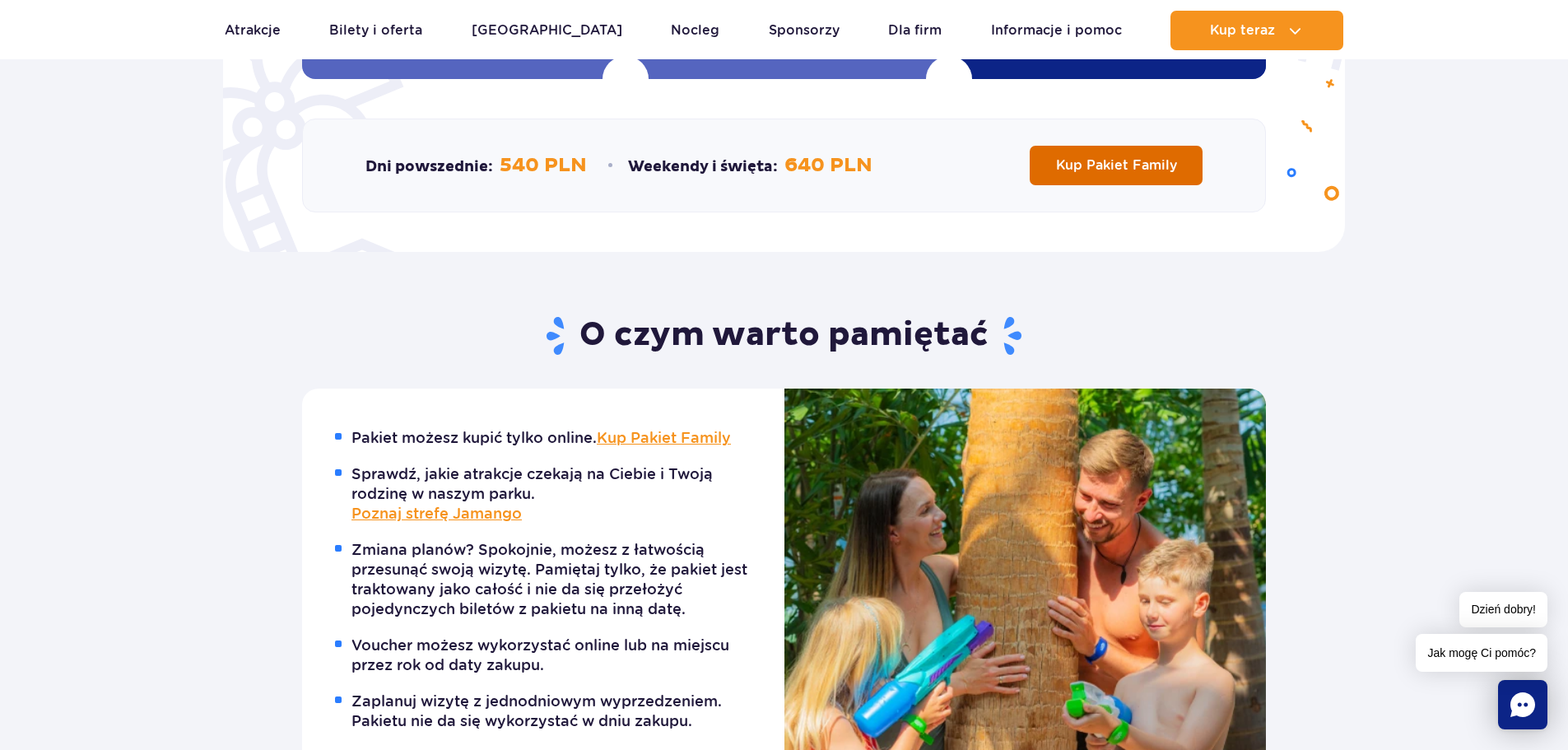
click at [1088, 165] on span "Kup Pakiet Family" at bounding box center [1115, 165] width 121 height 15
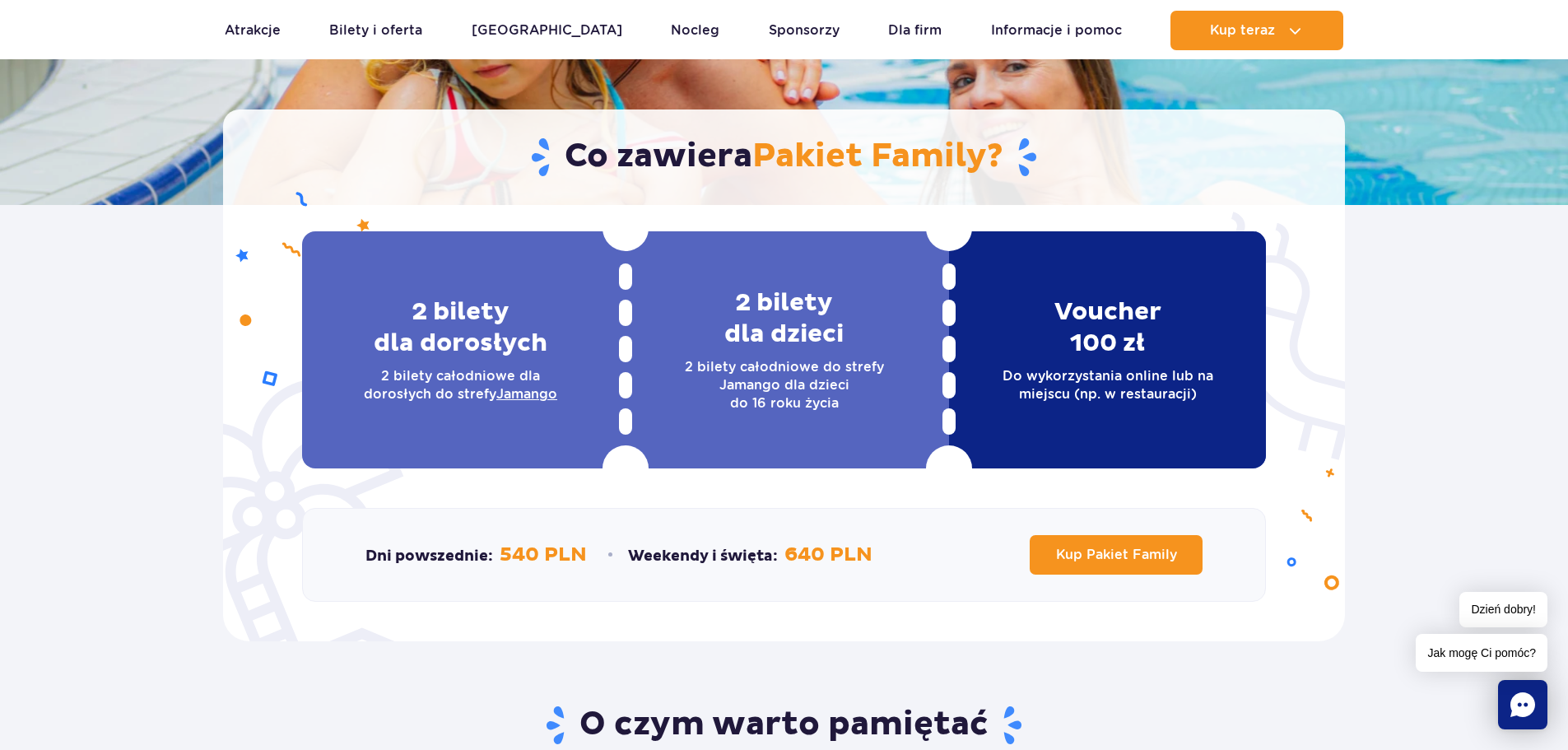
scroll to position [329, 0]
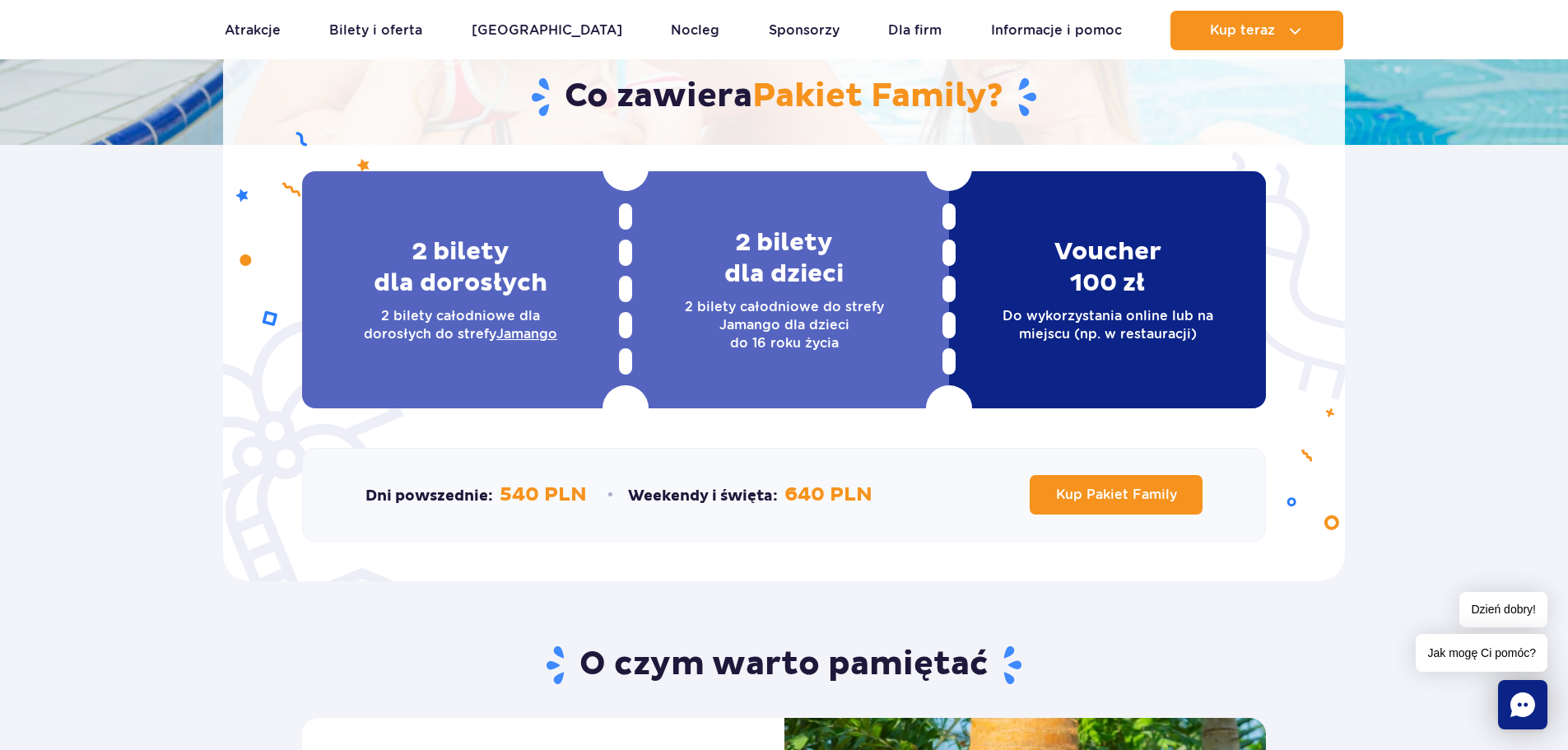
click at [512, 333] on u "Jamango" at bounding box center [526, 334] width 61 height 15
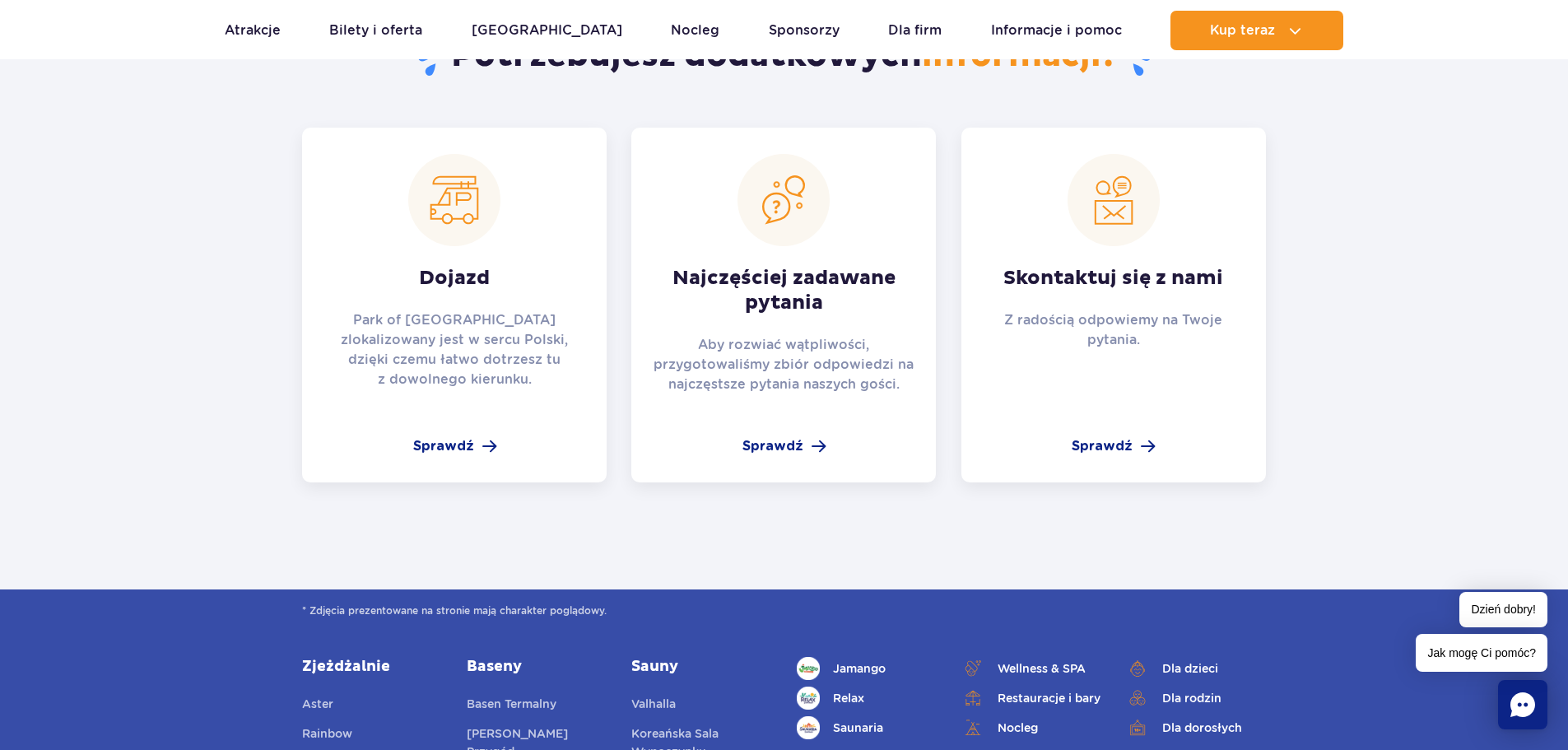
scroll to position [1565, 0]
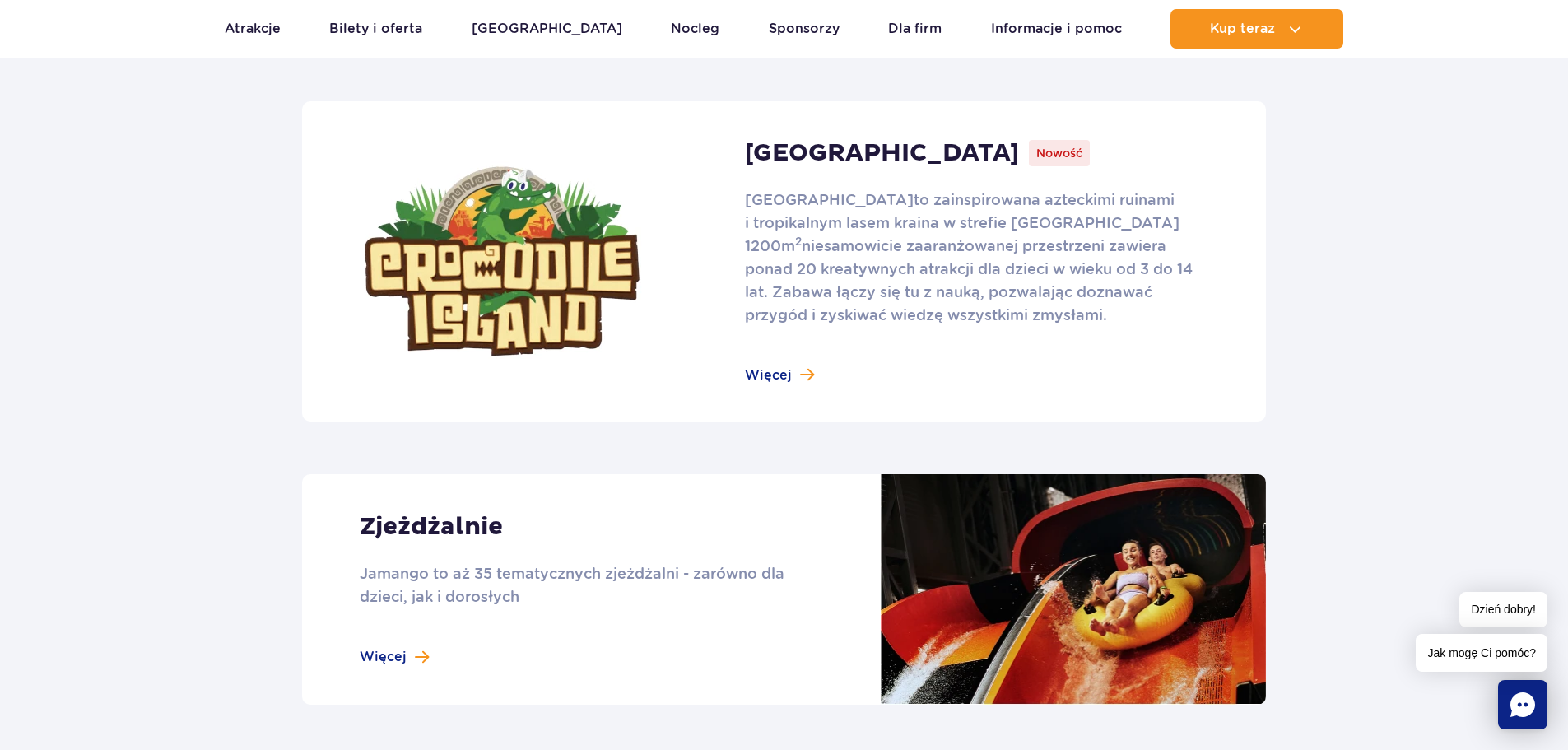
scroll to position [823, 0]
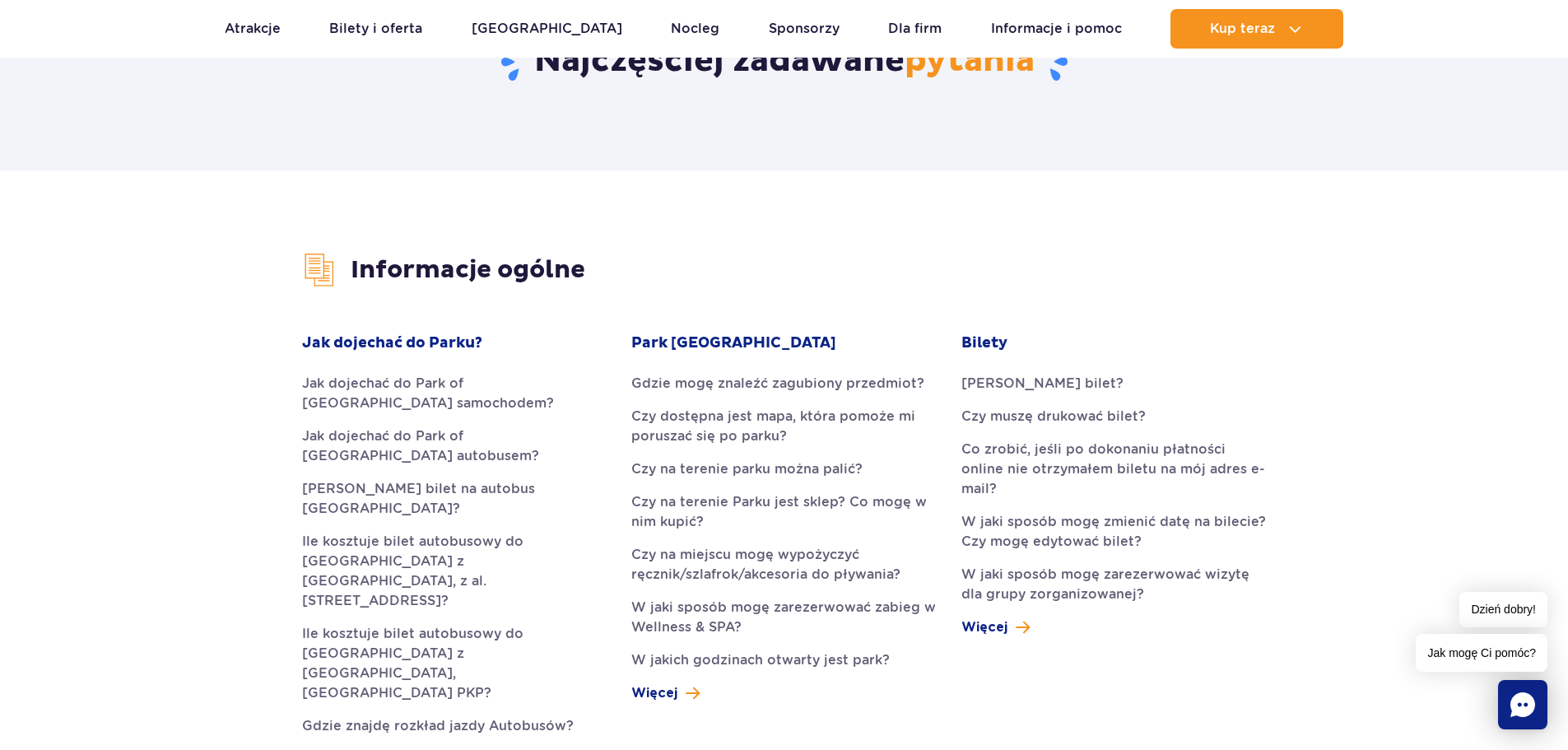
scroll to position [329, 0]
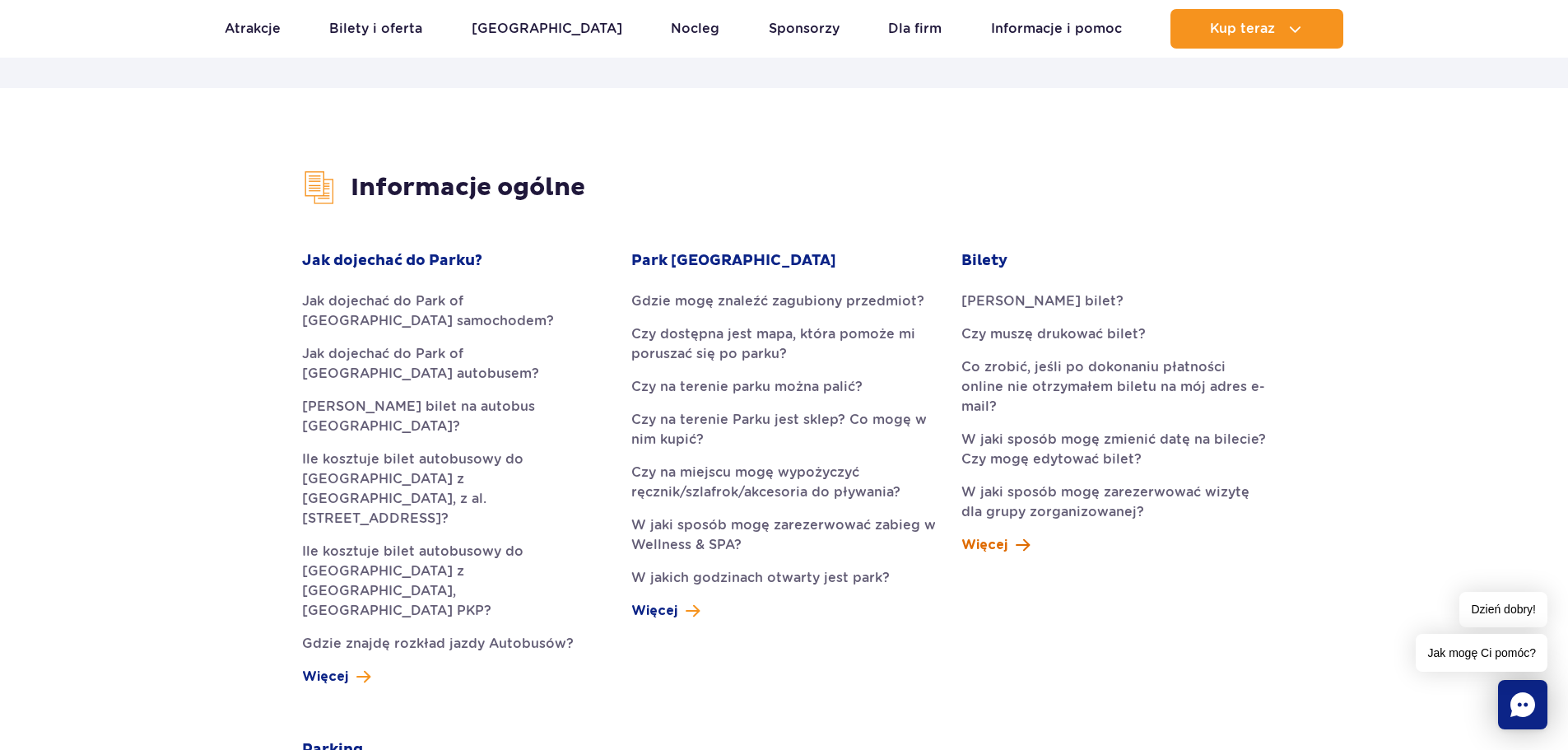
click at [1004, 535] on span "Więcej" at bounding box center [984, 544] width 46 height 19
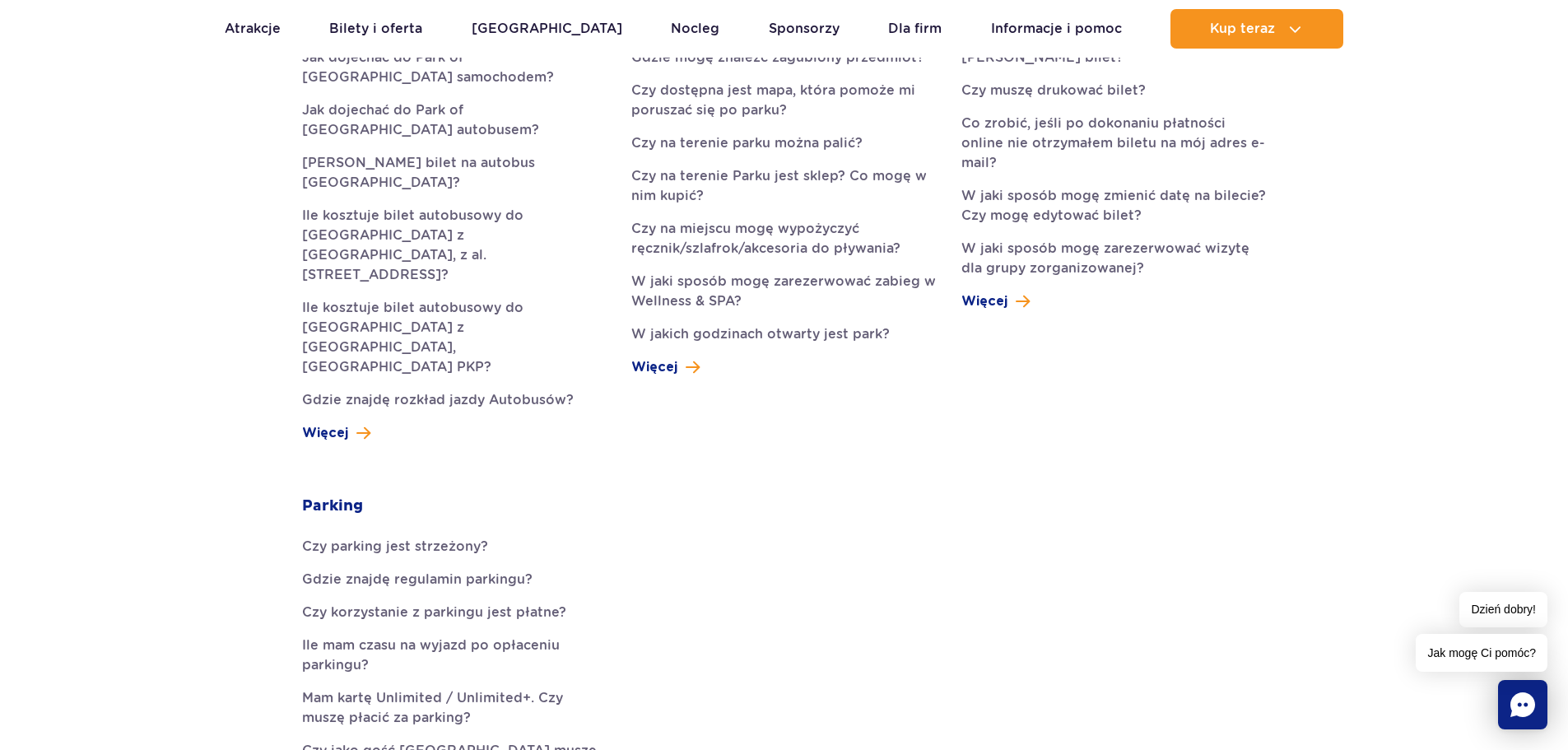
scroll to position [576, 0]
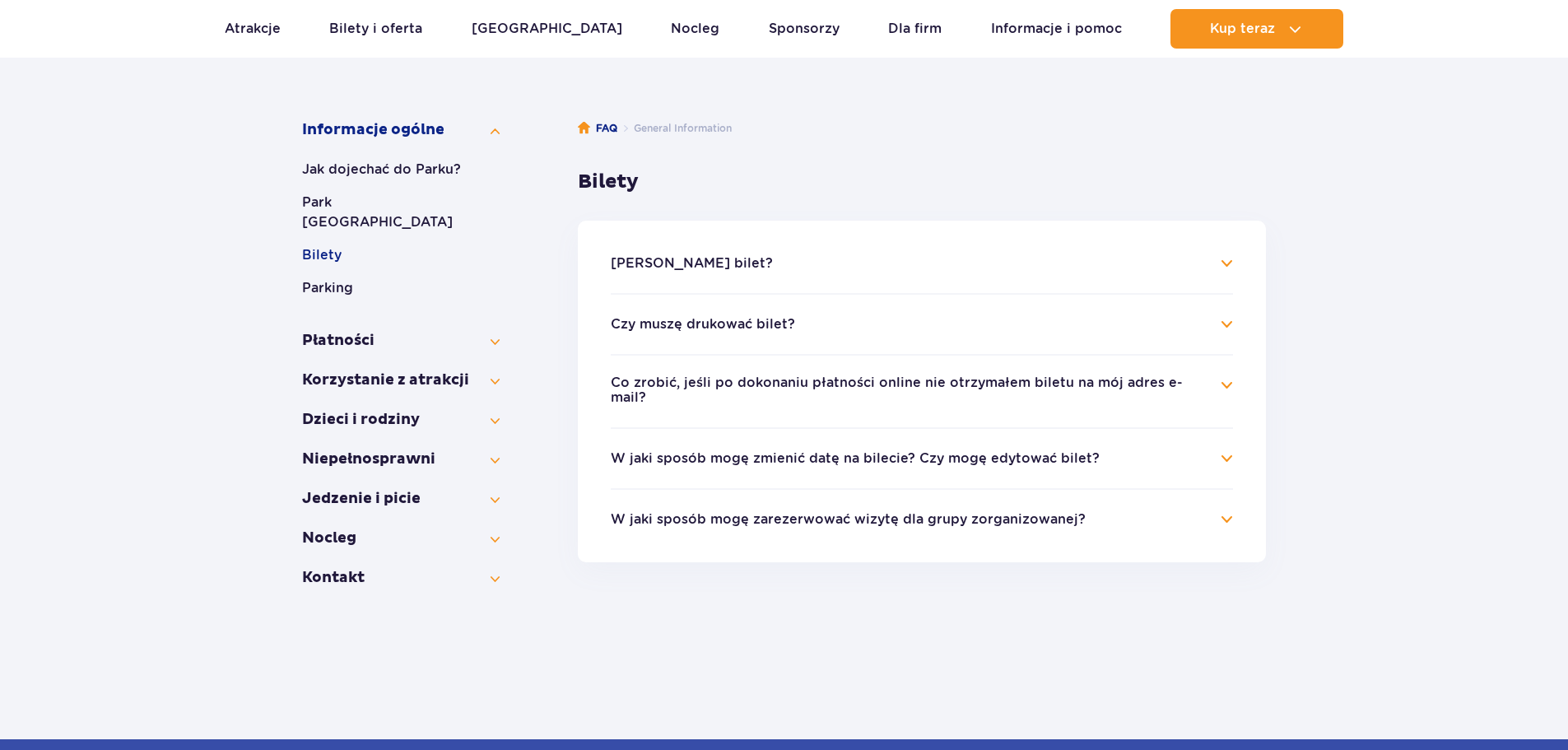
scroll to position [247, 0]
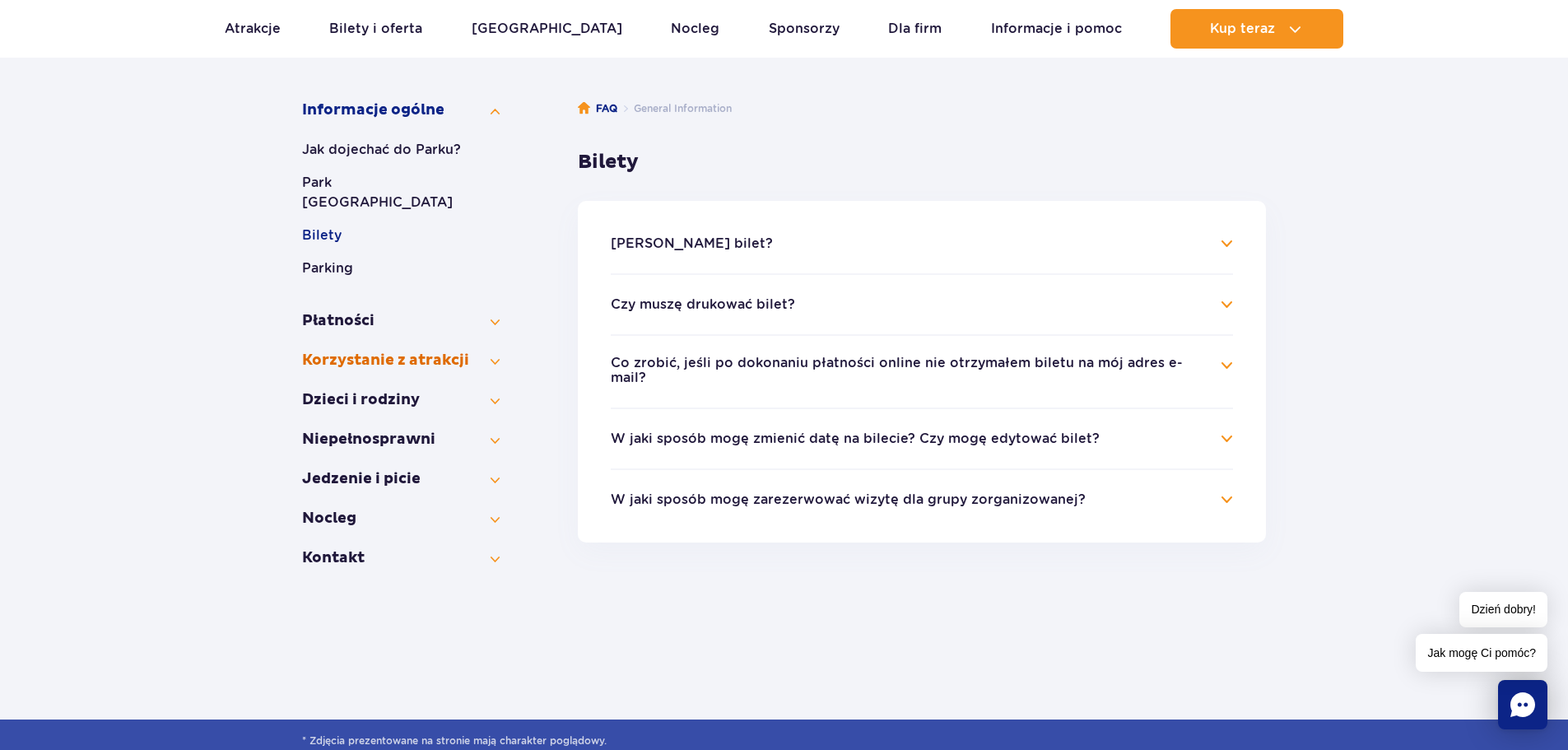
click at [344, 350] on button "Korzystanie z atrakcji" at bounding box center [400, 360] width 198 height 19
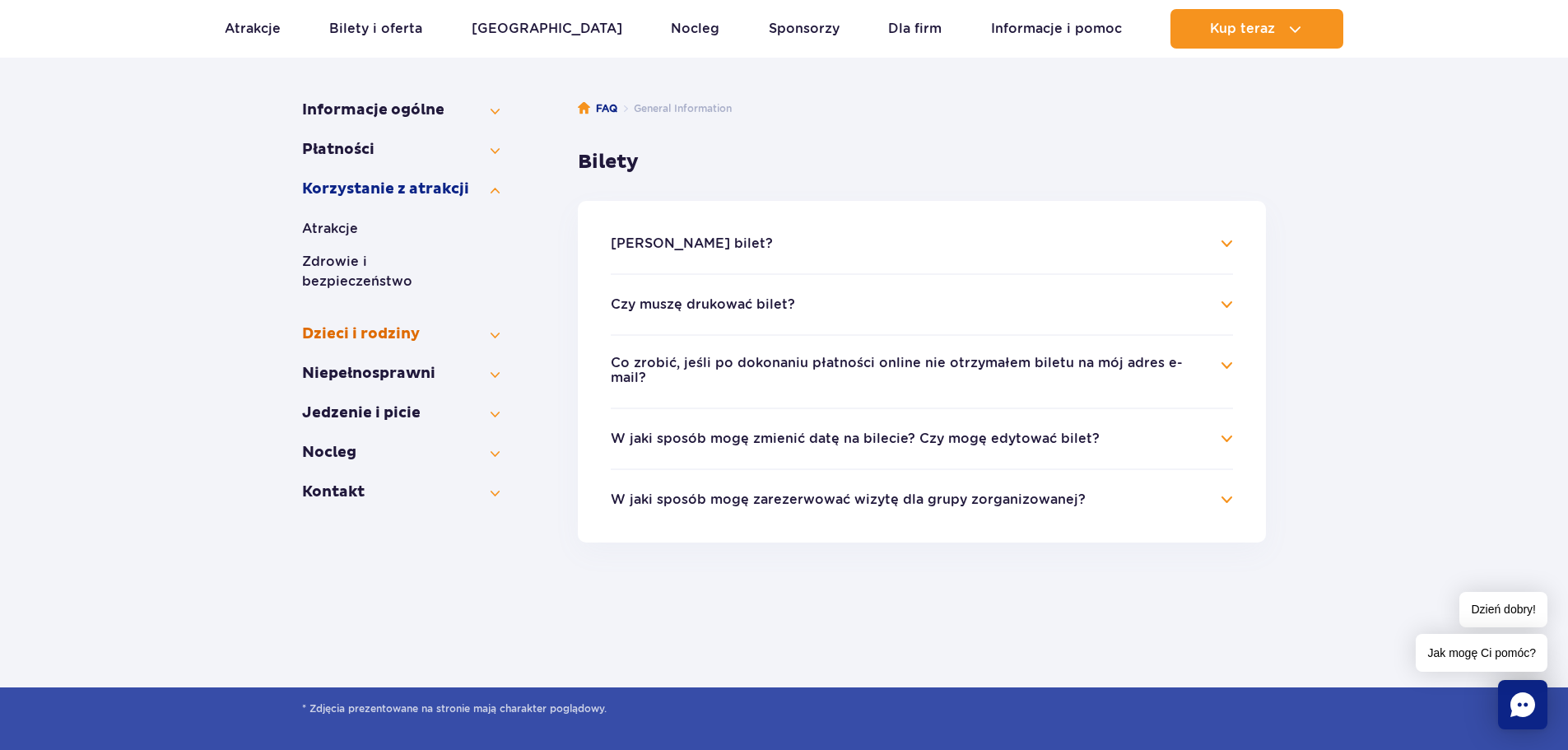
click at [332, 324] on button "Dzieci i rodziny" at bounding box center [400, 334] width 198 height 19
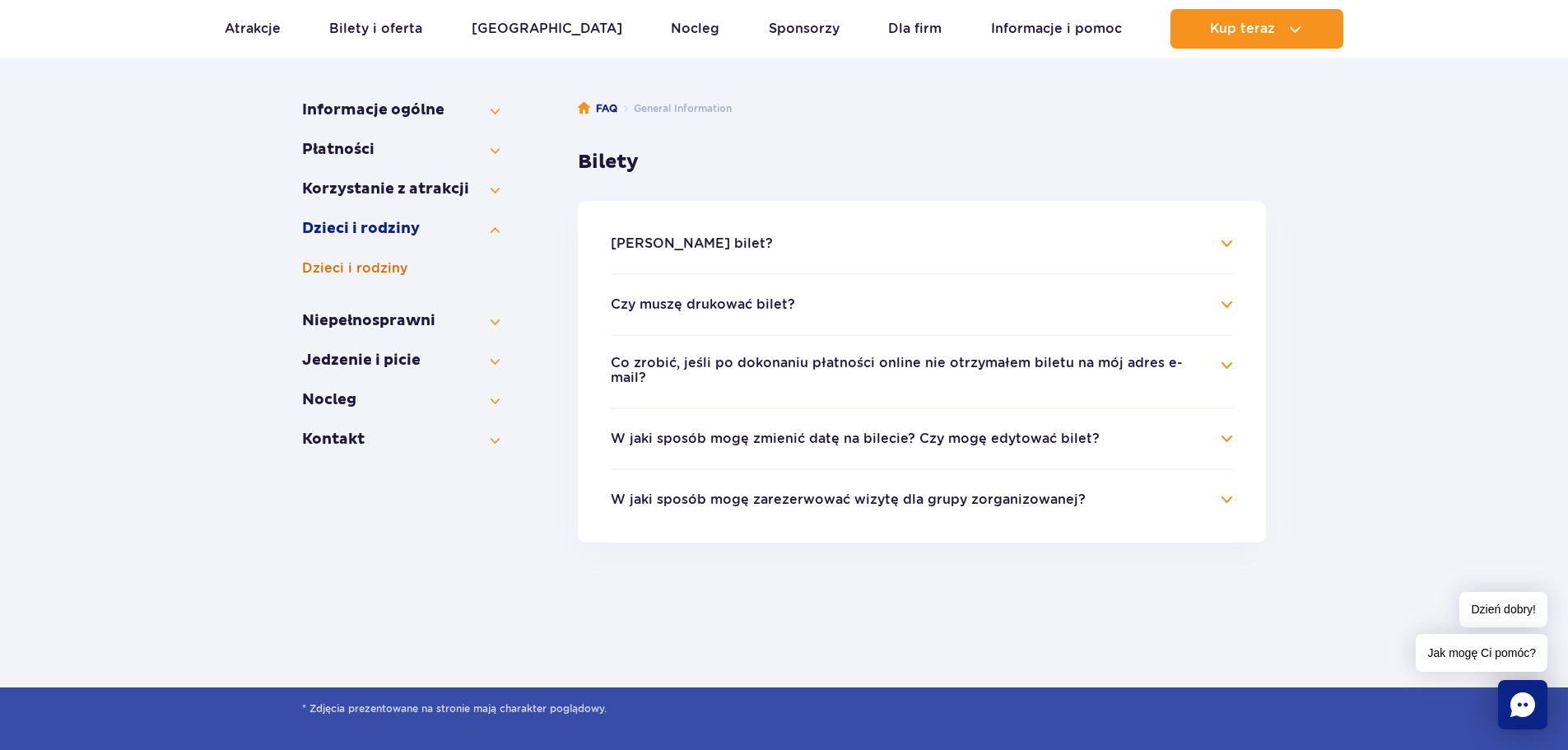
click at [341, 271] on button "Dzieci i rodziny" at bounding box center [400, 268] width 198 height 19
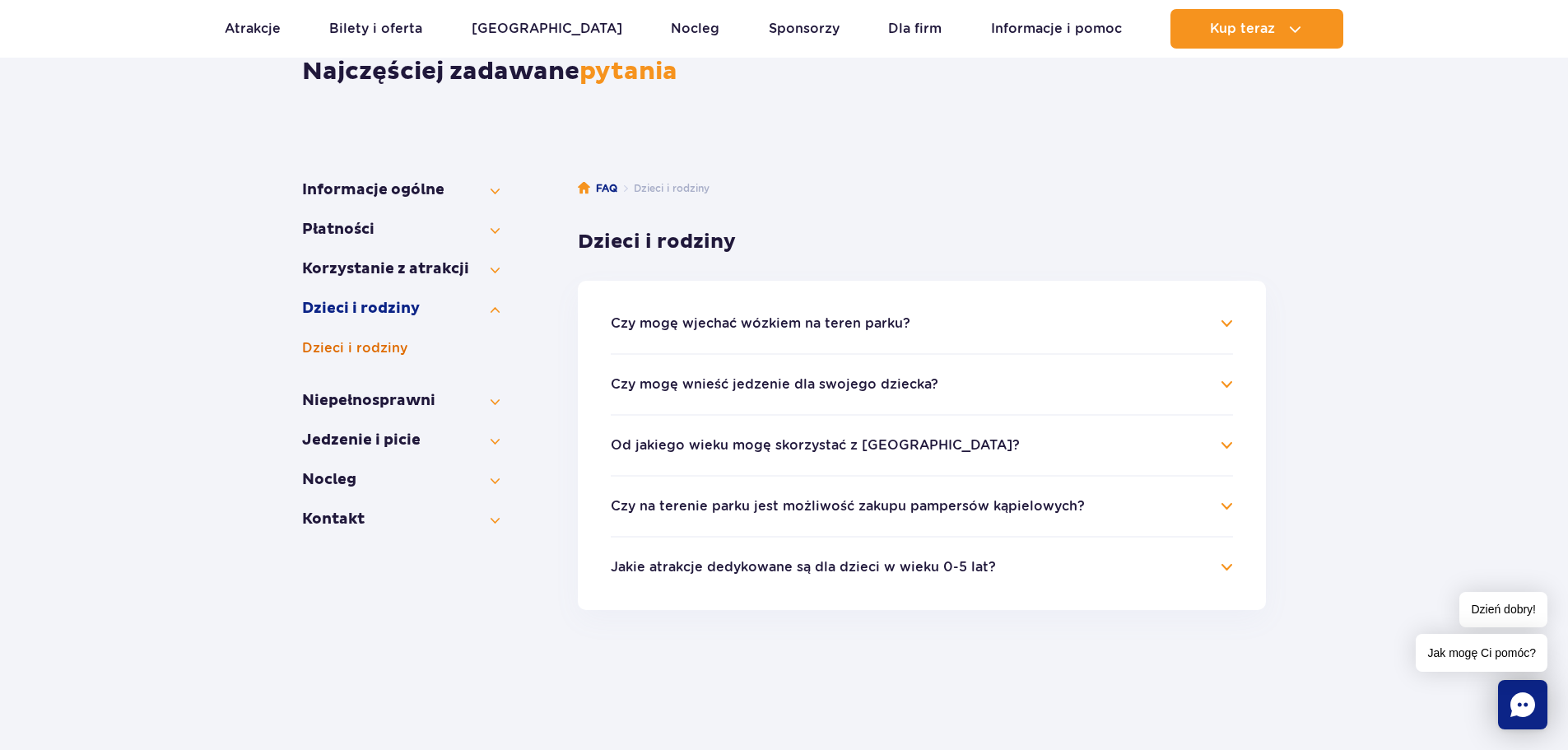
scroll to position [82, 0]
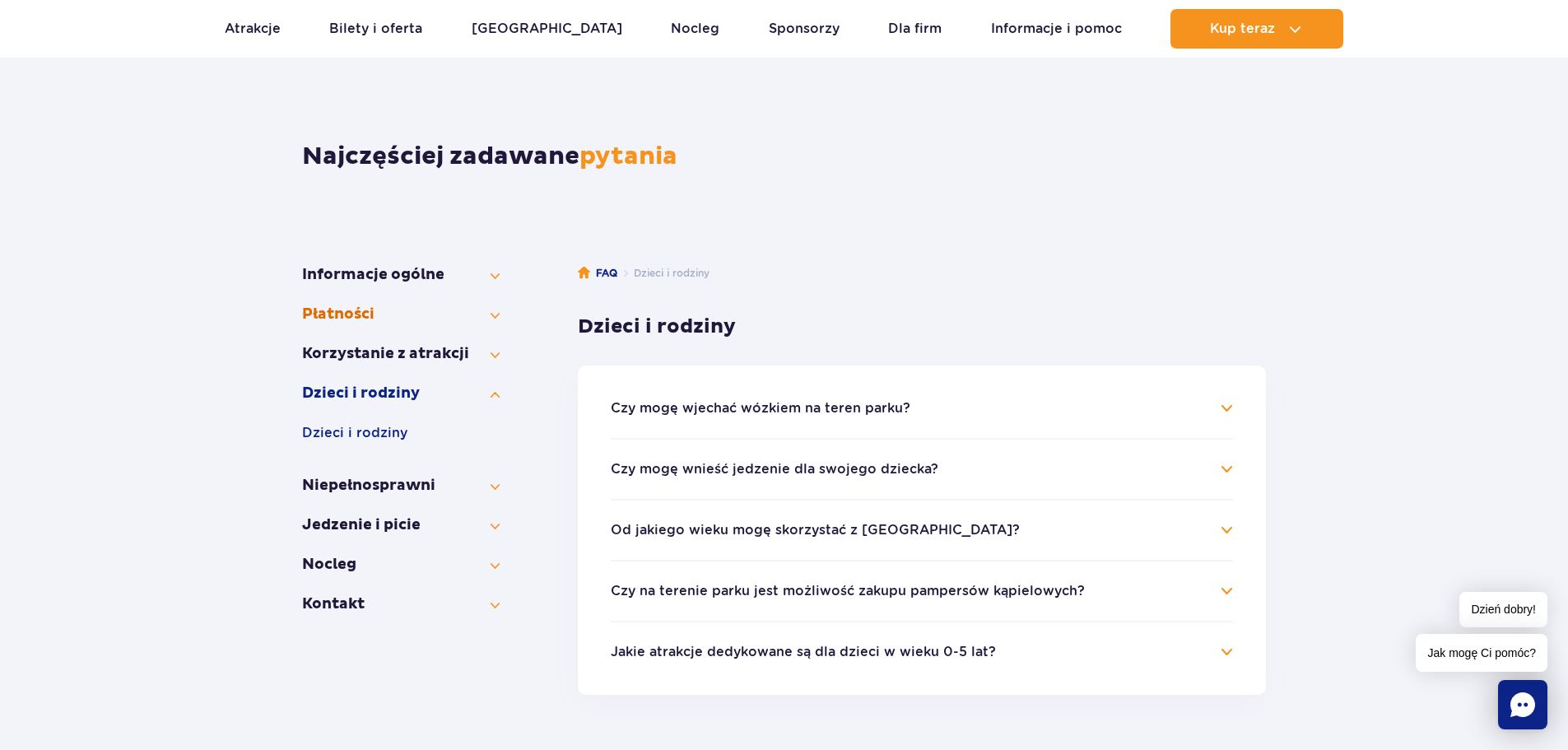
click at [344, 307] on button "Płatności" at bounding box center [400, 315] width 198 height 19
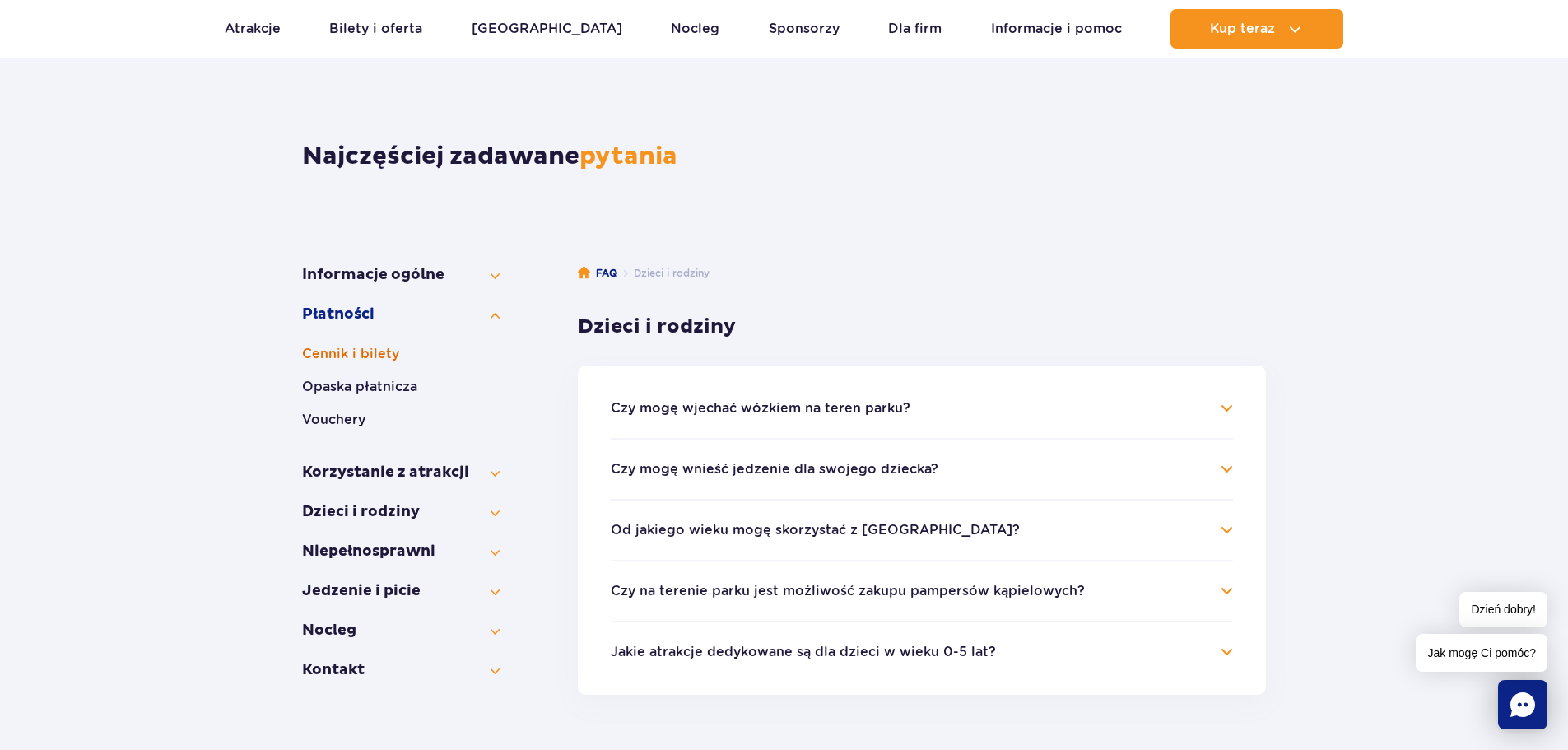
click at [350, 351] on button "Cennik i bilety" at bounding box center [400, 354] width 198 height 19
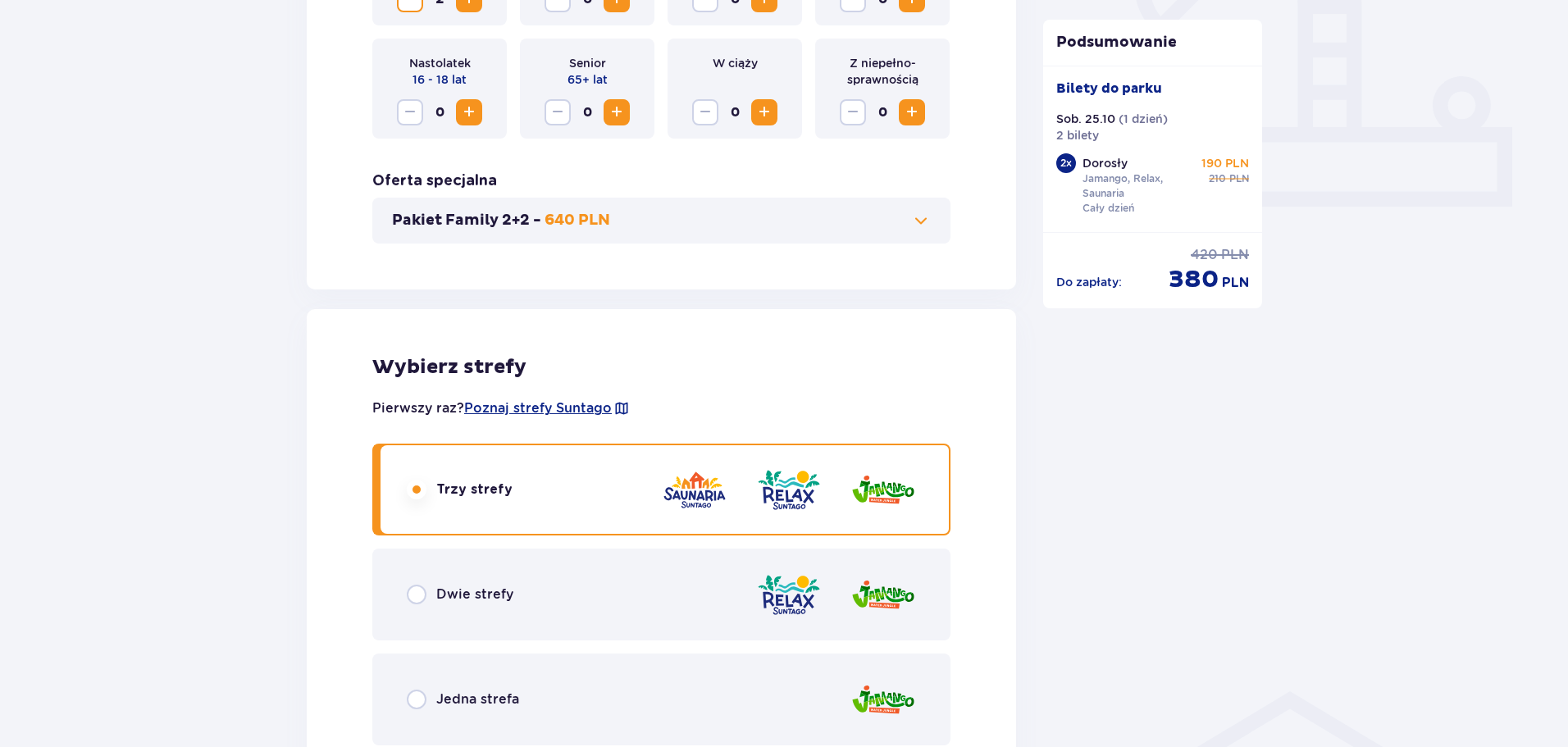
scroll to position [635, 0]
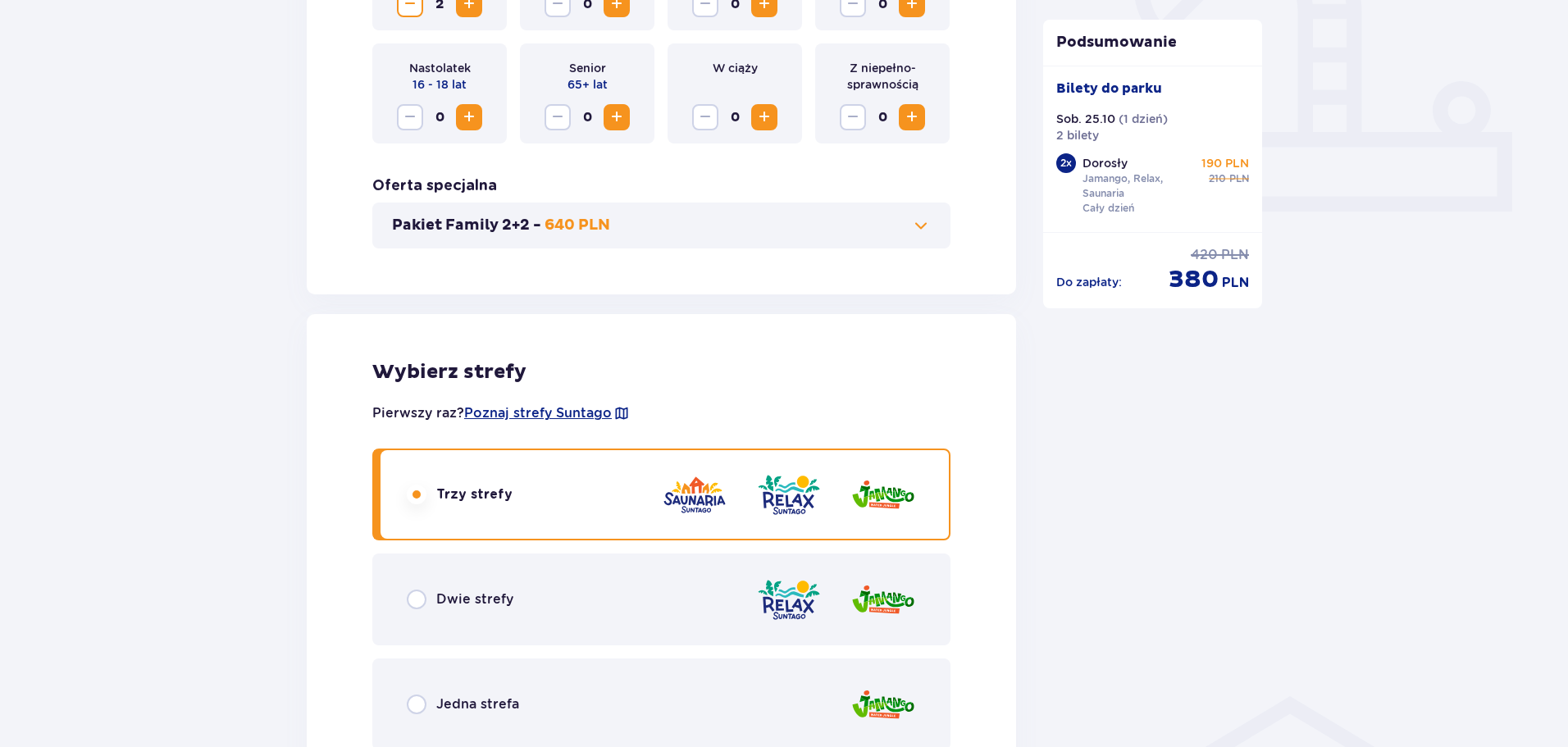
click at [915, 226] on span at bounding box center [921, 225] width 19 height 19
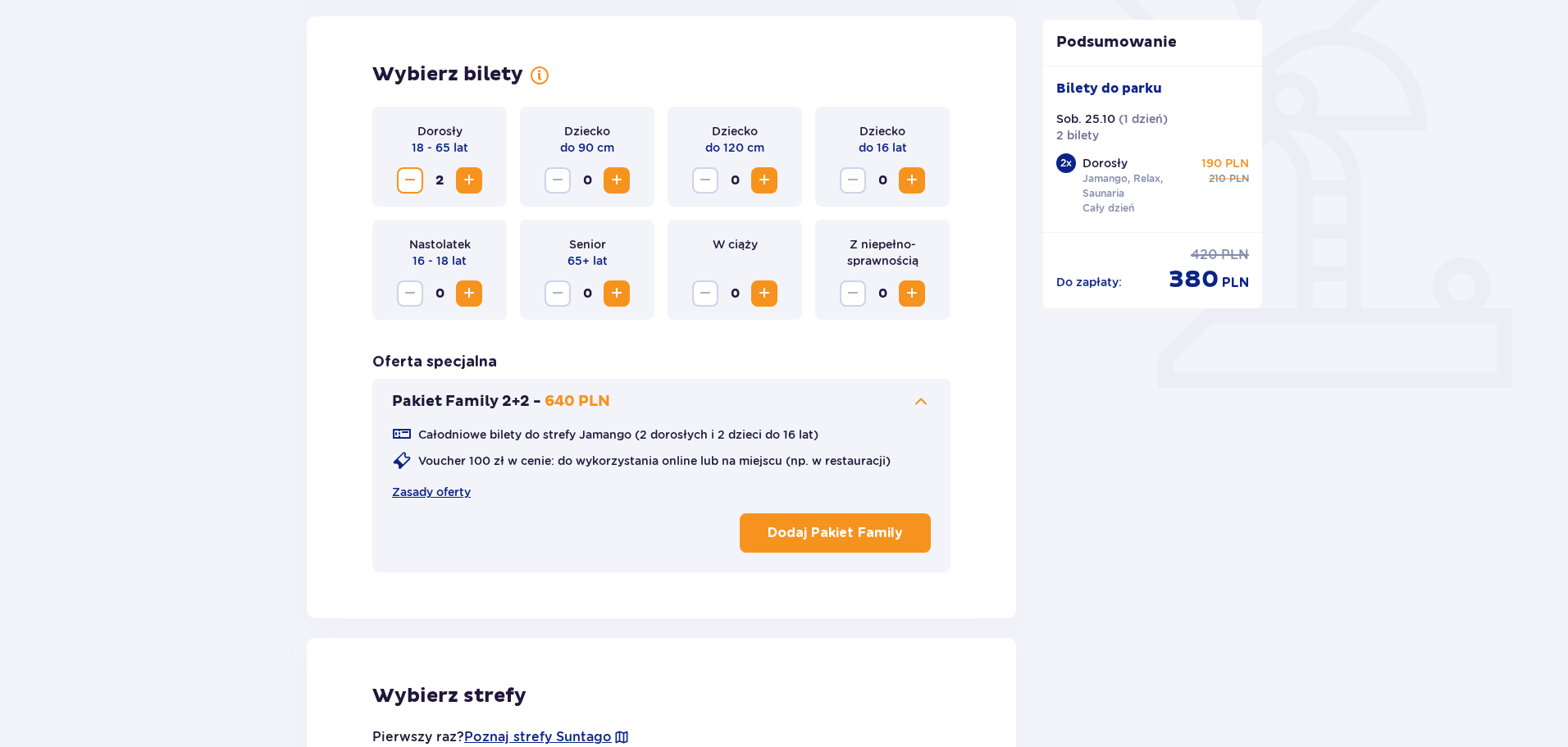
scroll to position [456, 0]
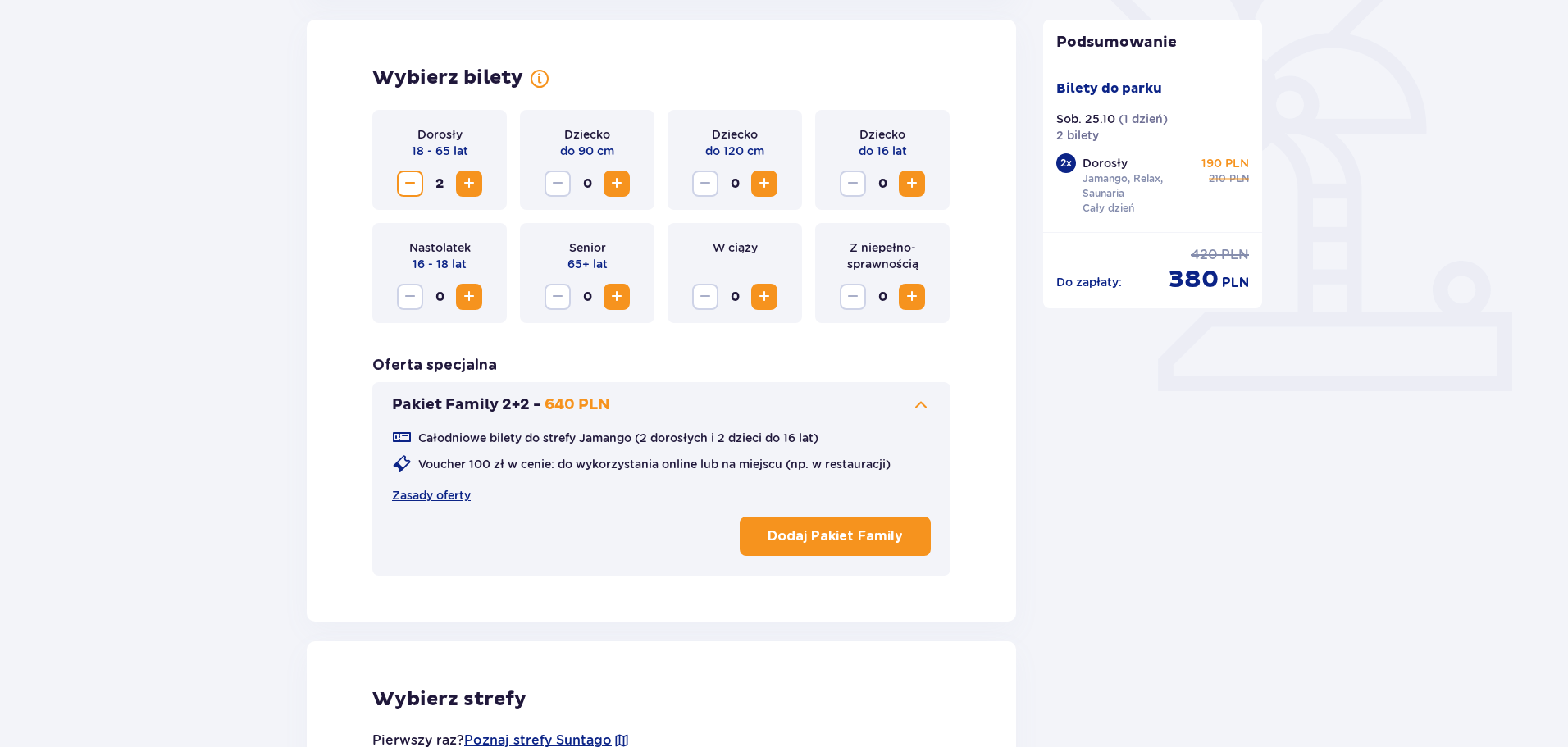
click at [840, 527] on button "Dodaj Pakiet Family" at bounding box center [834, 535] width 191 height 39
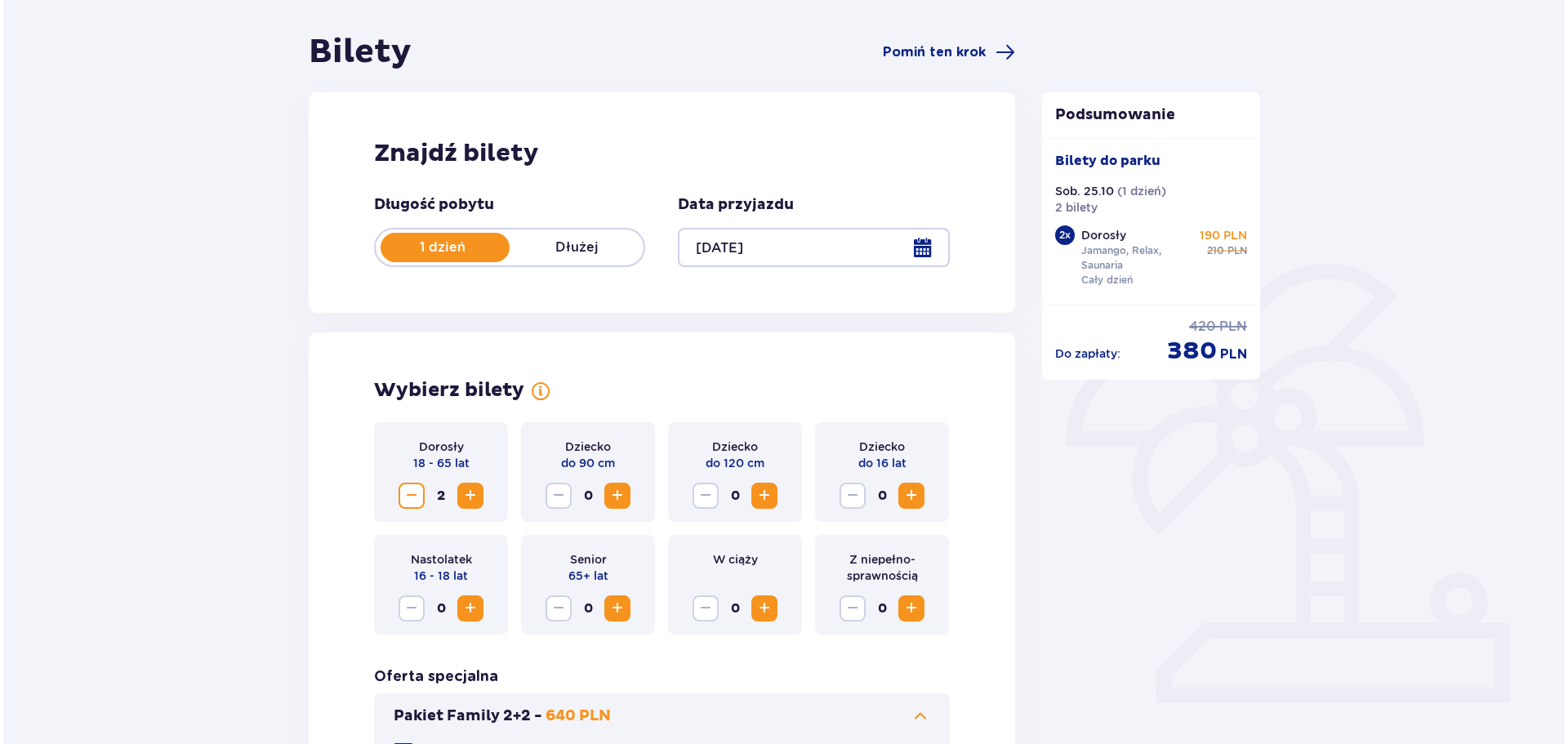
scroll to position [127, 0]
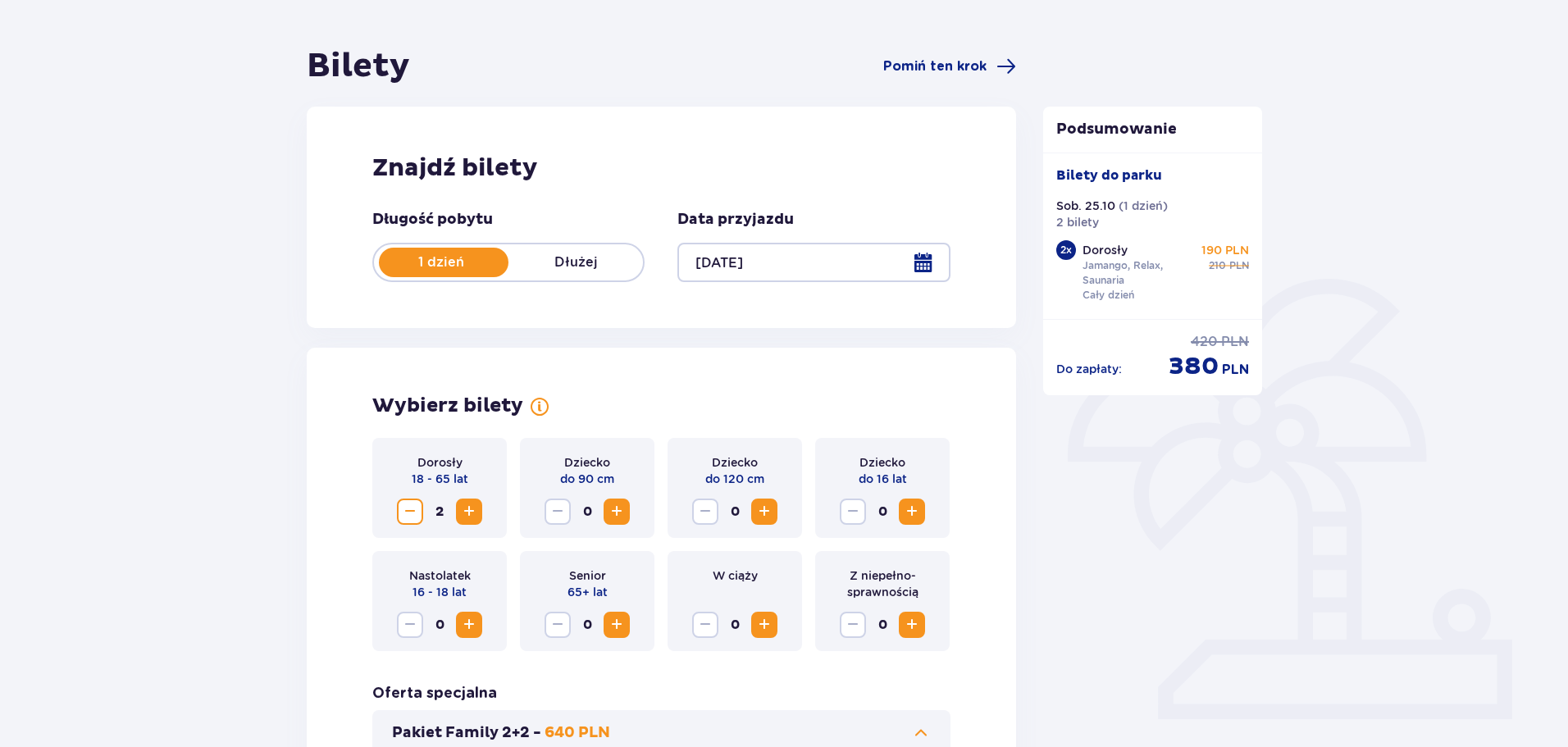
click at [930, 257] on div at bounding box center [813, 261] width 272 height 39
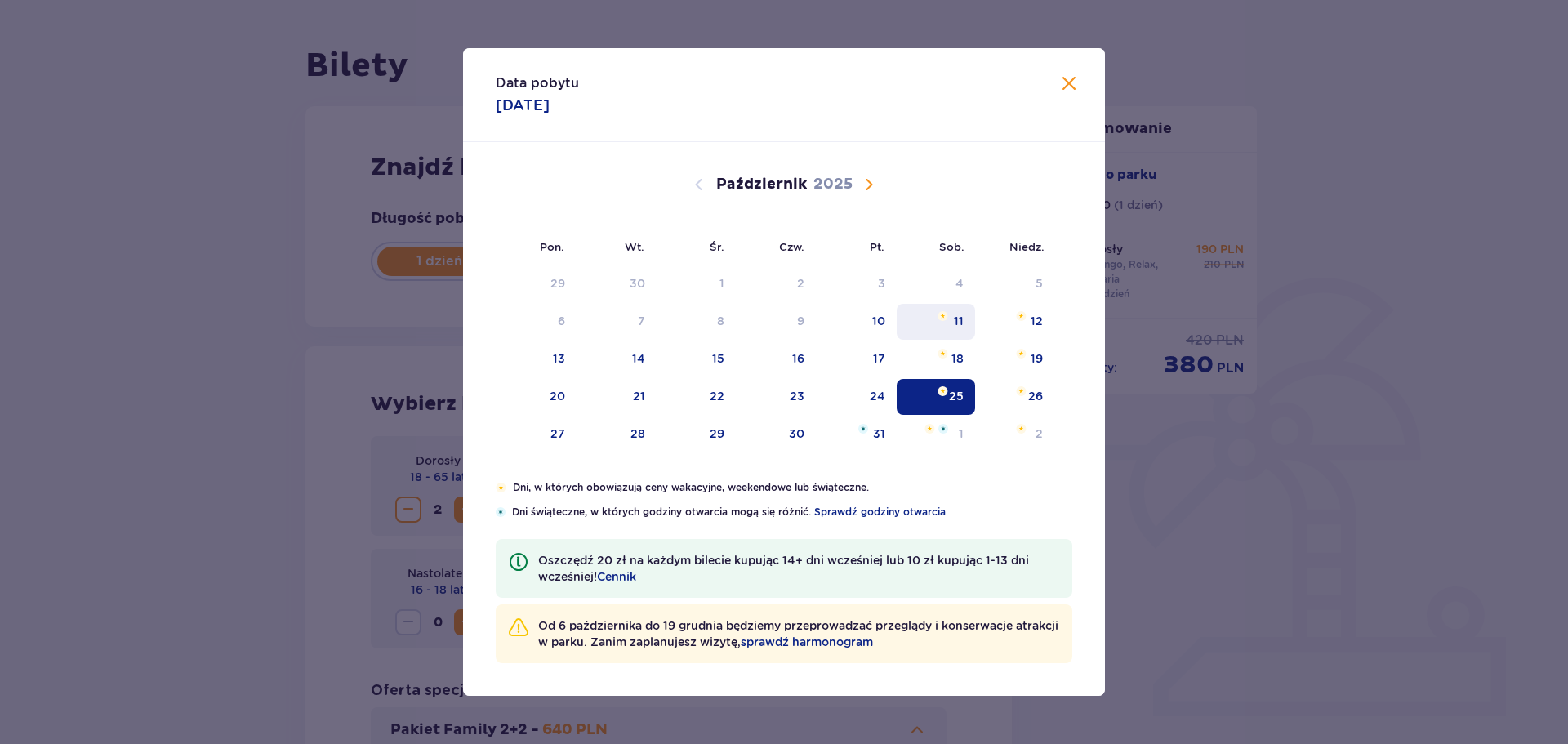
click at [963, 314] on div "11" at bounding box center [958, 321] width 10 height 16
type input "11.10.25"
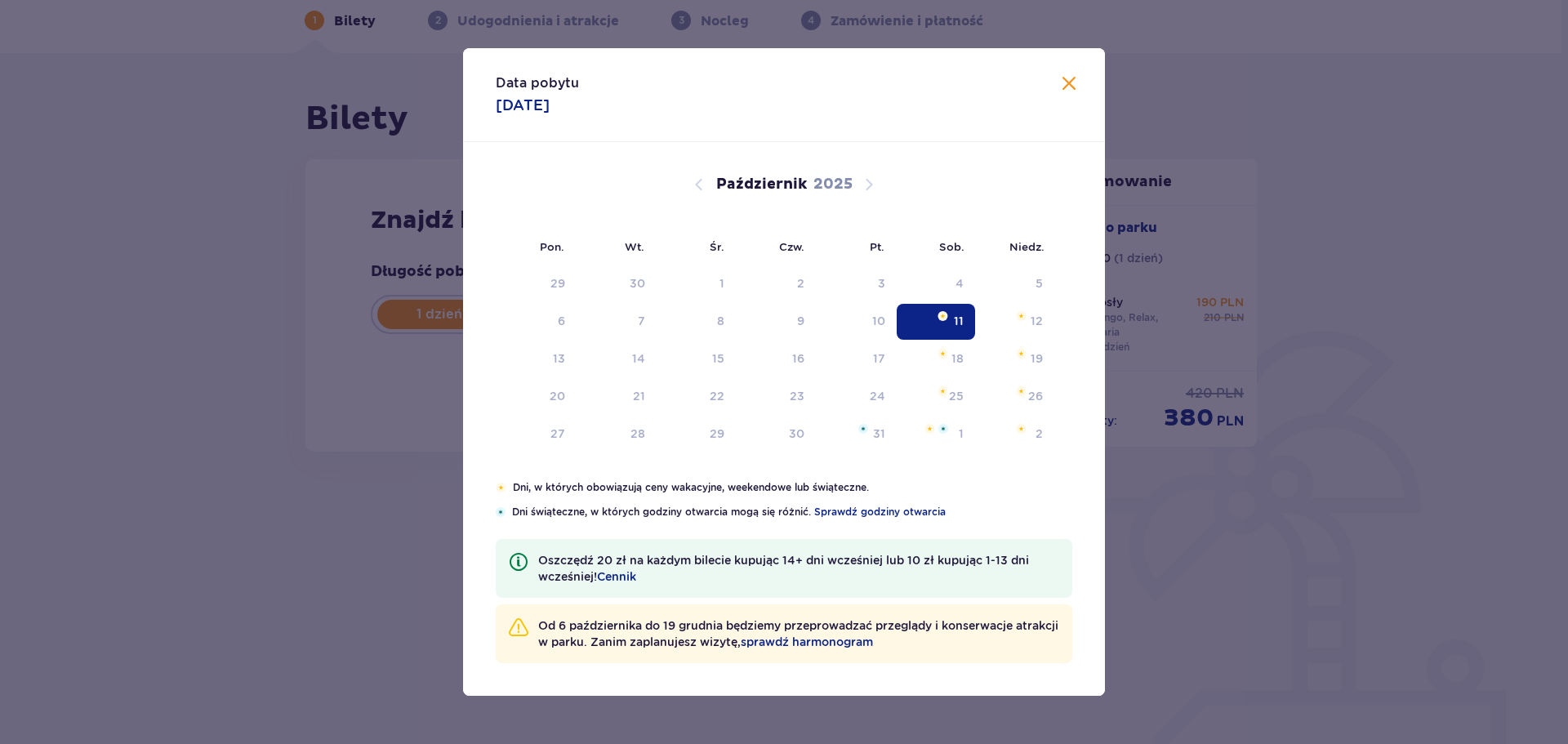
scroll to position [75, 0]
click at [957, 314] on div "11" at bounding box center [958, 321] width 10 height 16
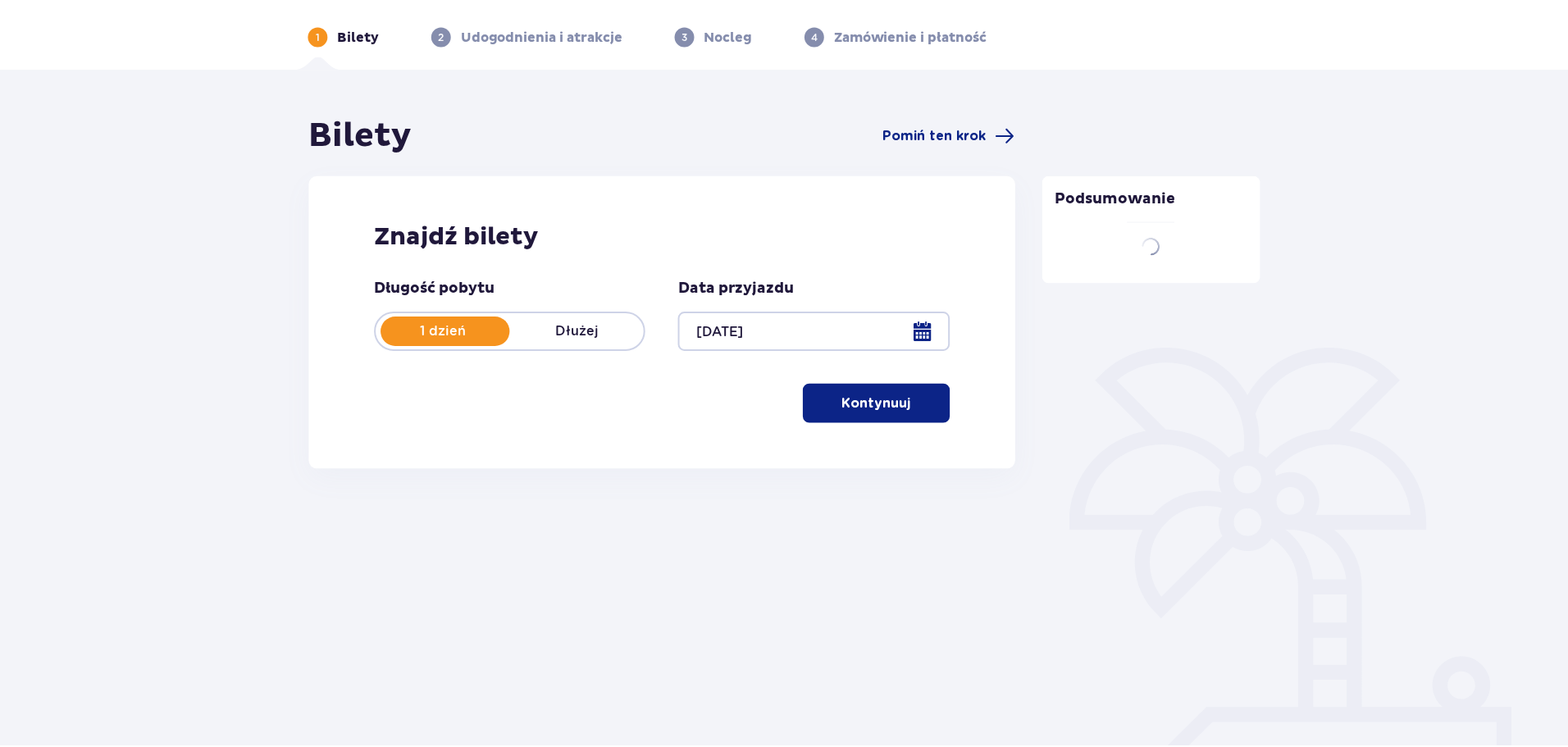
scroll to position [59, 0]
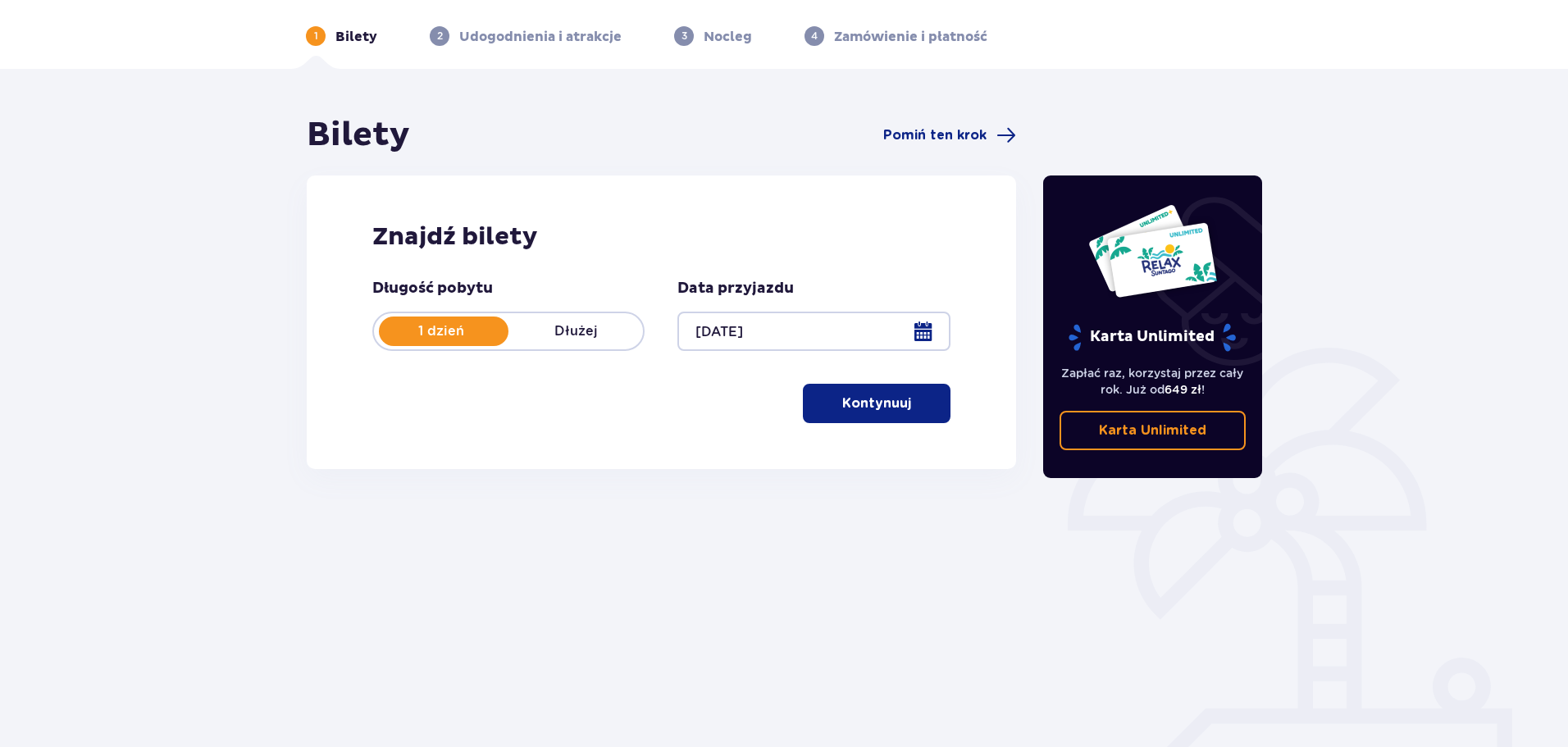
click at [900, 409] on button "Kontynuuj" at bounding box center [877, 403] width 148 height 39
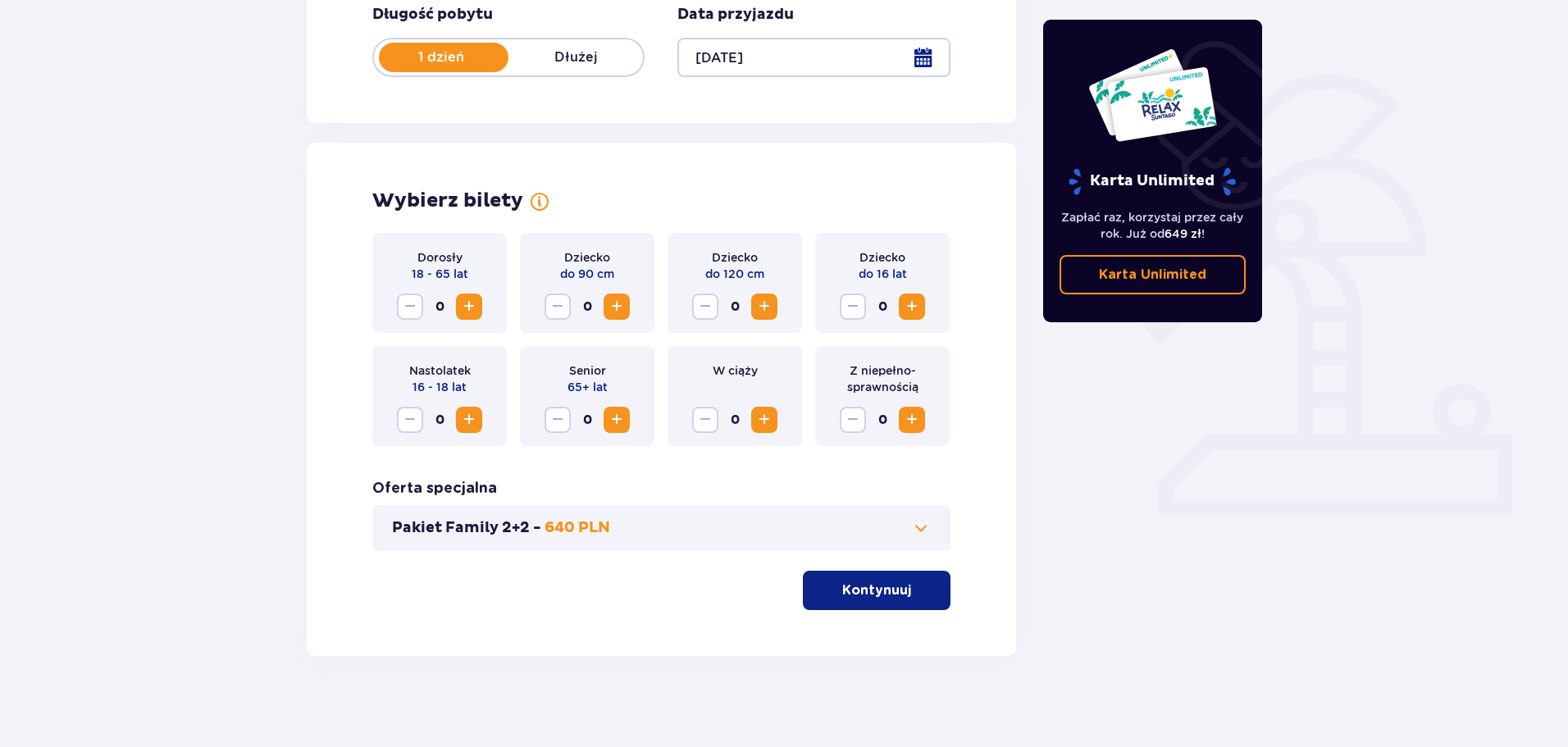
scroll to position [340, 0]
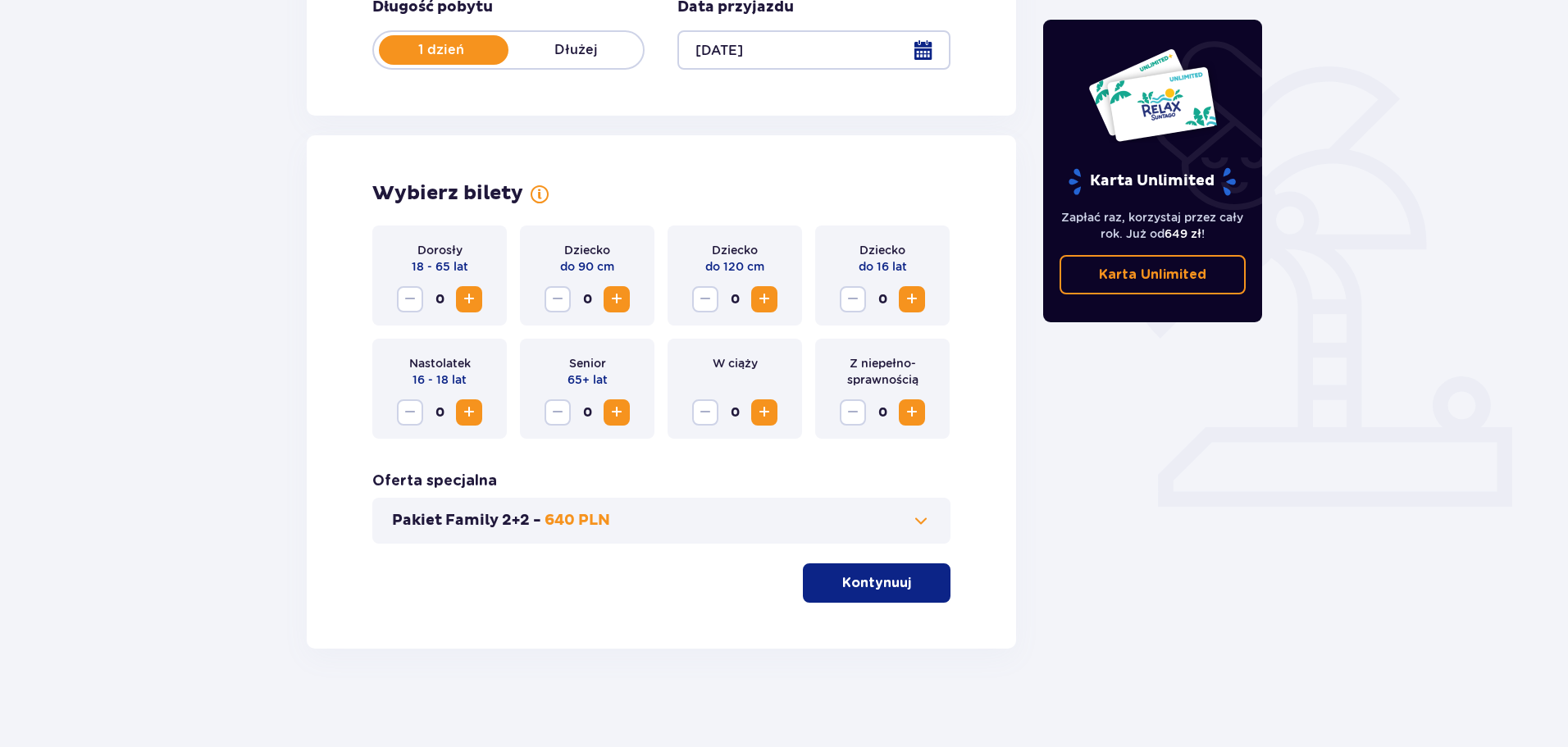
click at [469, 293] on span "Zwiększ" at bounding box center [469, 299] width 19 height 19
click at [933, 529] on div "Pakiet Family 2+2 - 640 PLN" at bounding box center [660, 521] width 578 height 46
click at [900, 512] on button "Pakiet Family 2+2 - 640 PLN" at bounding box center [661, 520] width 538 height 19
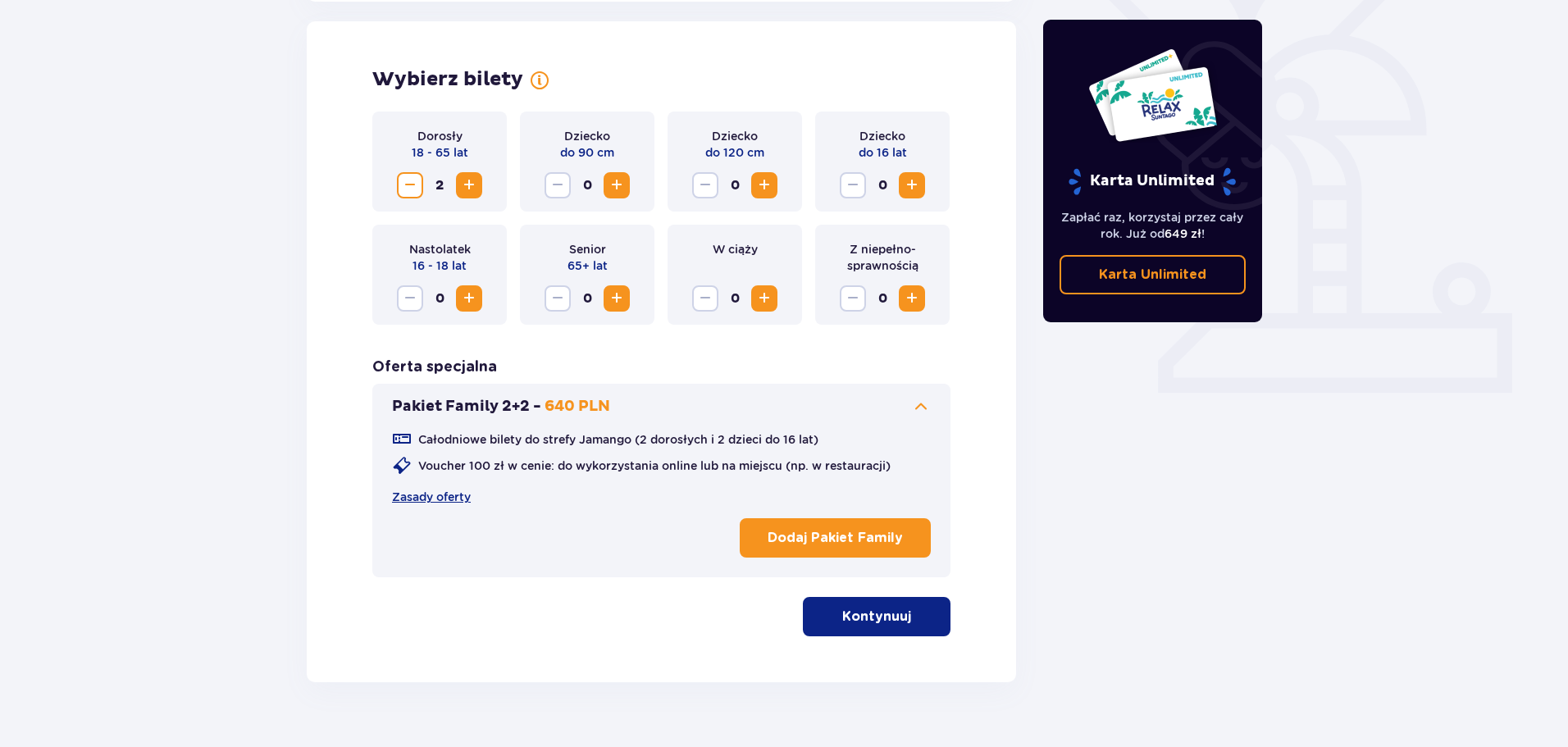
scroll to position [456, 0]
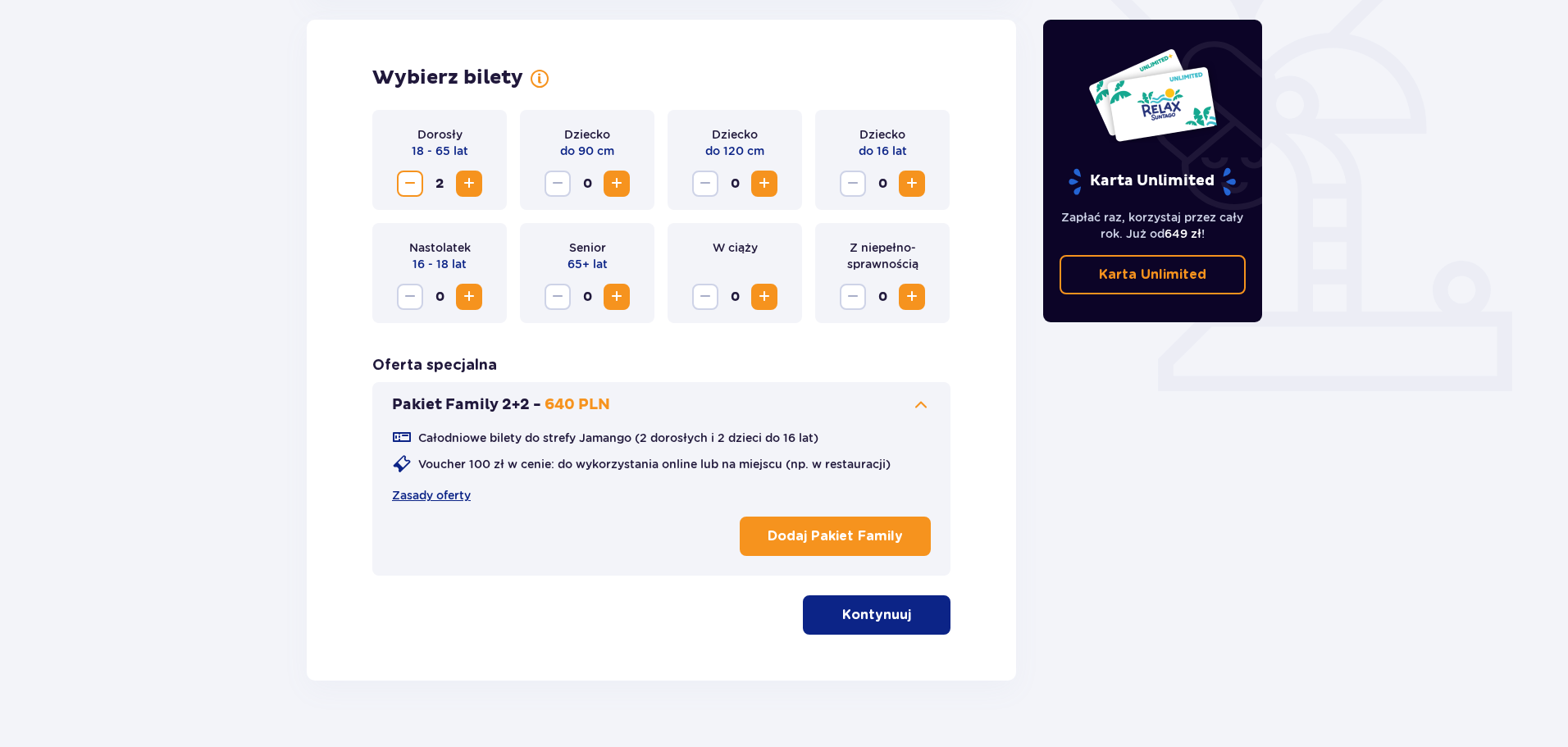
click at [838, 533] on p "Dodaj Pakiet Family" at bounding box center [834, 535] width 136 height 18
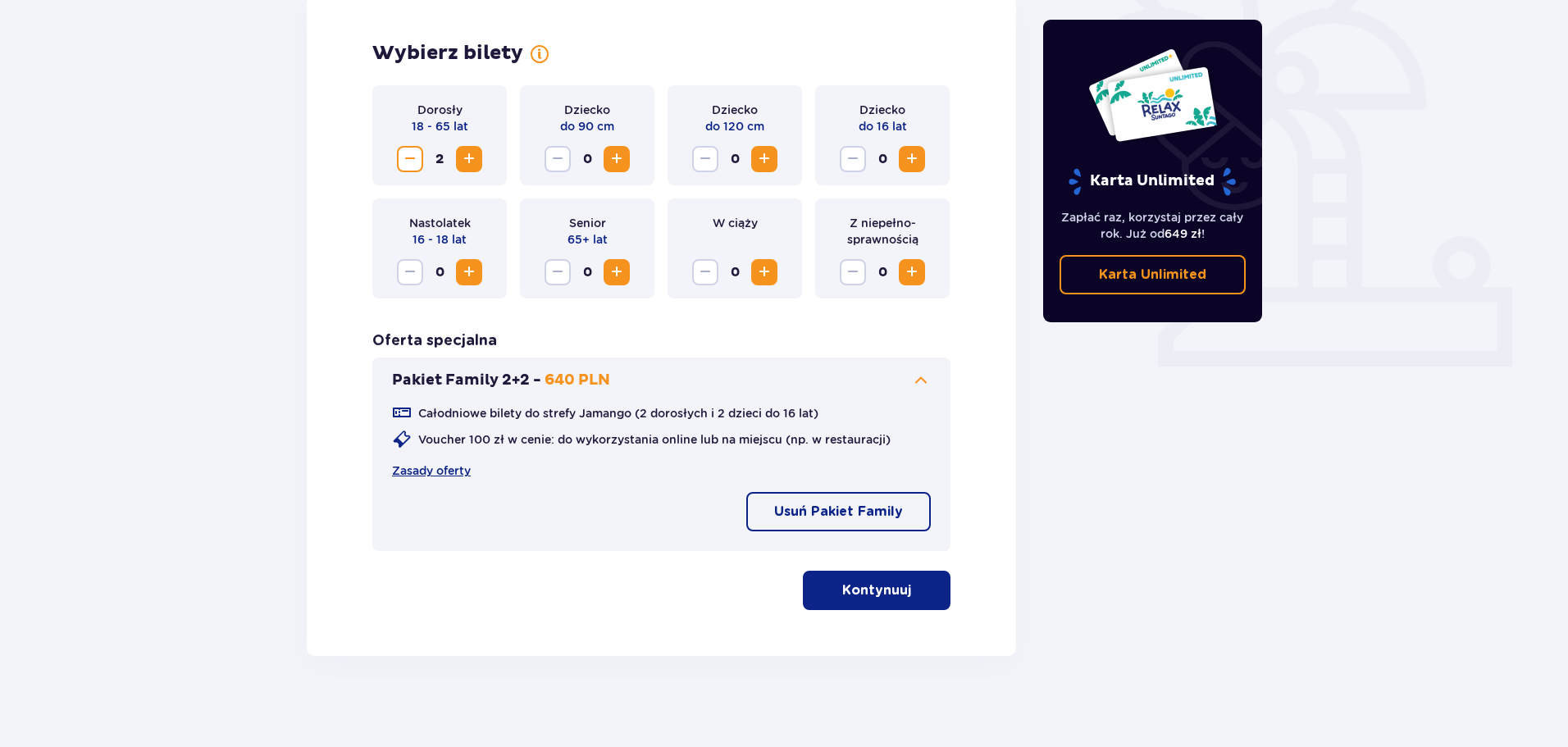
scroll to position [487, 0]
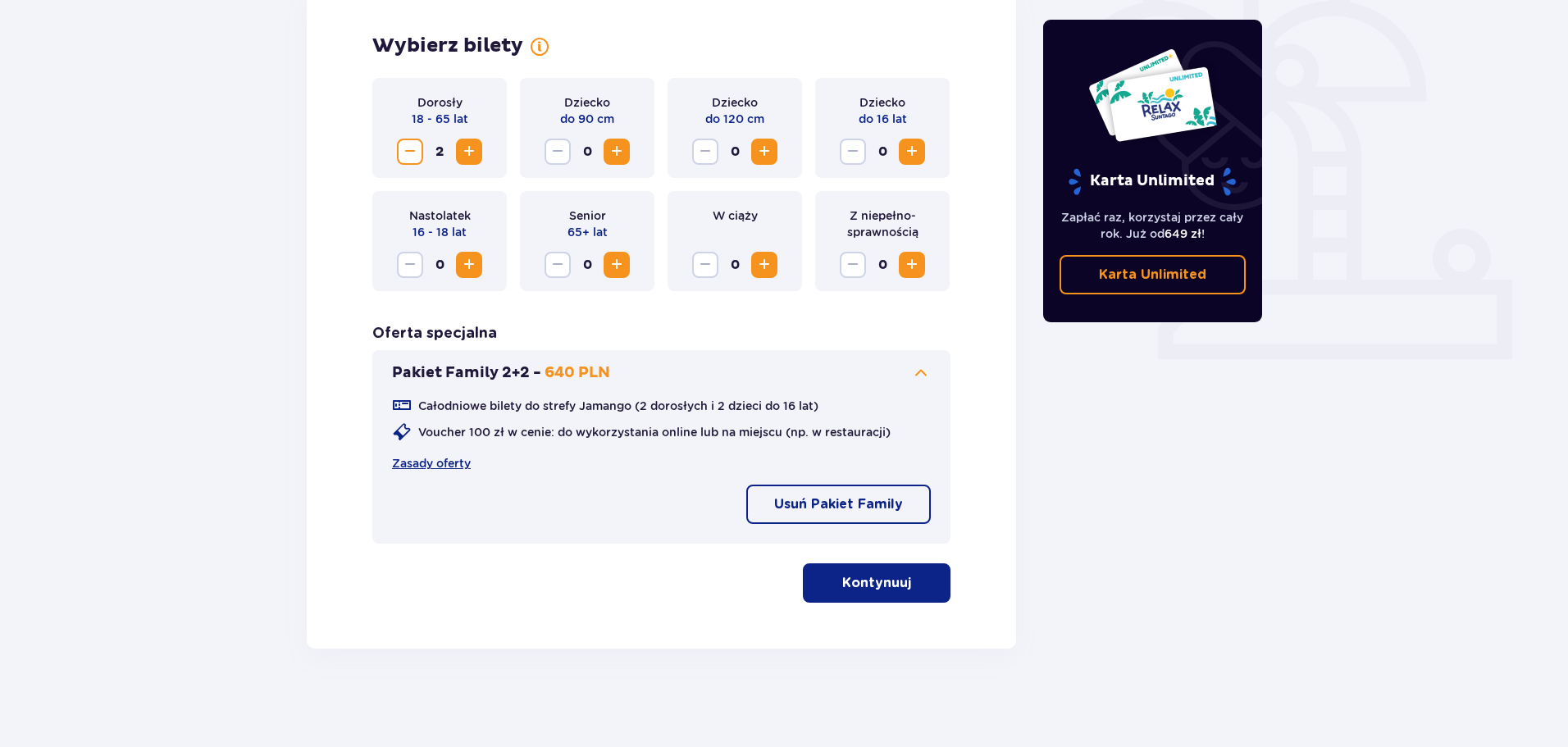
click at [898, 585] on button "Kontynuuj" at bounding box center [877, 583] width 148 height 39
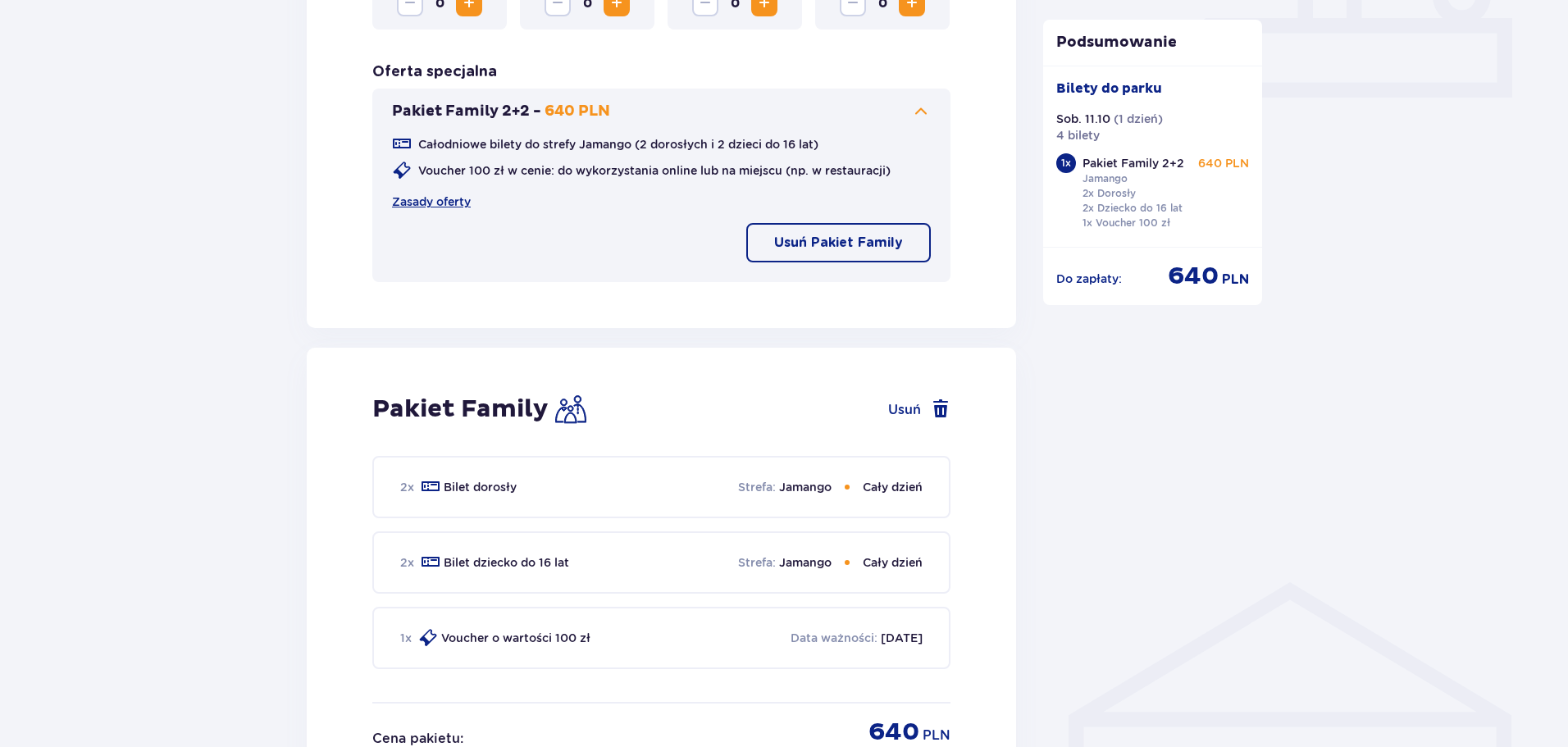
scroll to position [1324, 0]
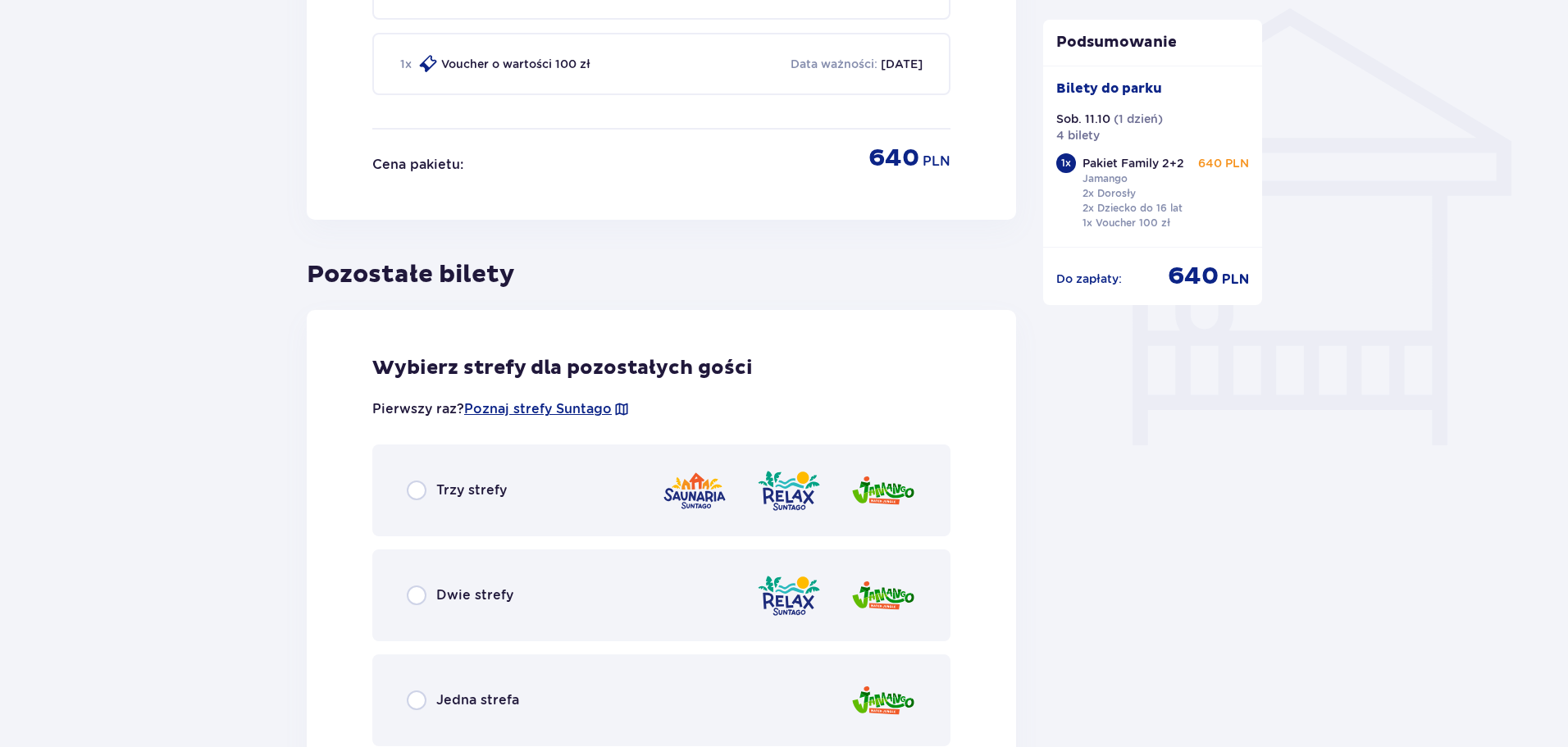
click at [423, 487] on input "radio" at bounding box center [416, 490] width 19 height 19
radio input "true"
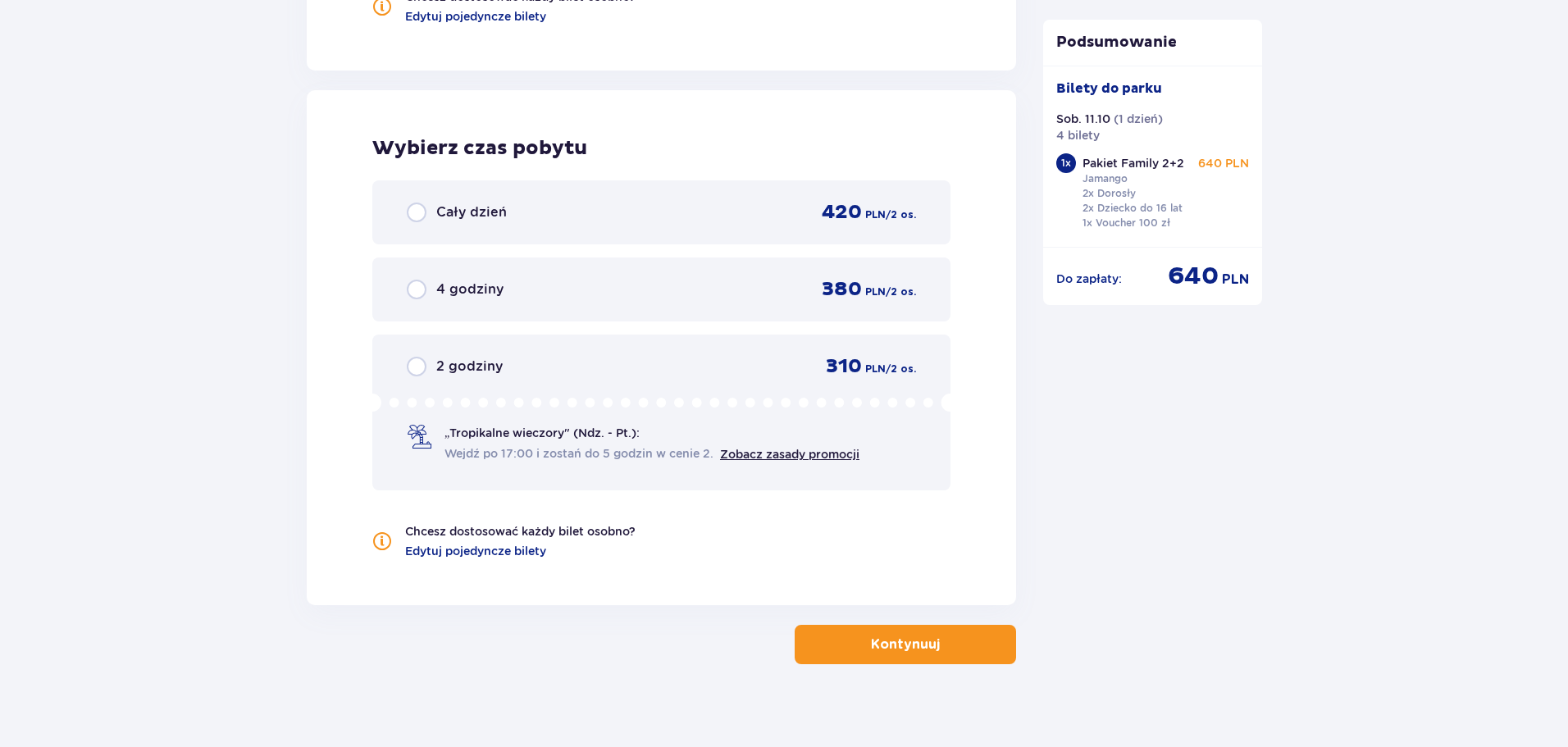
scroll to position [2129, 0]
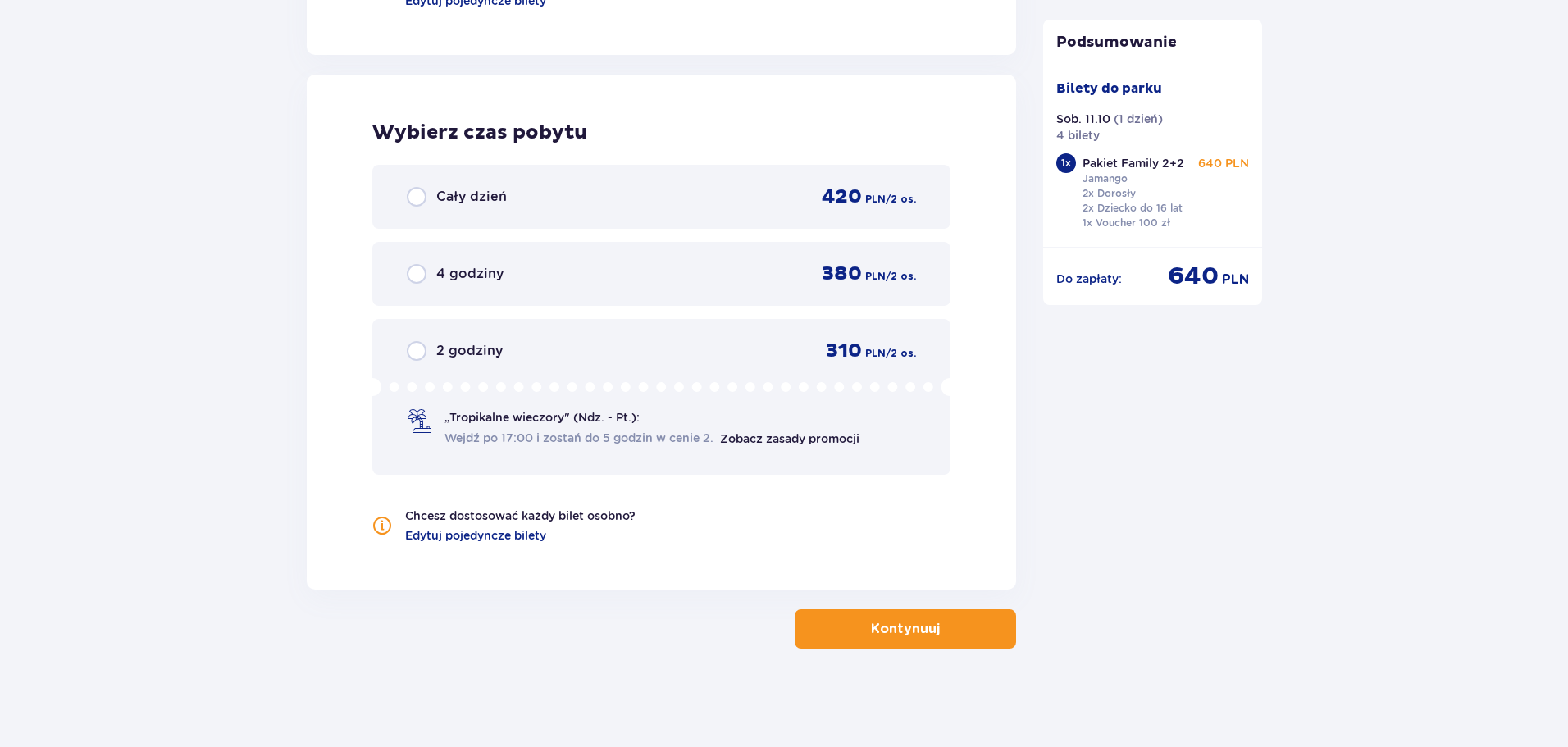
click at [419, 192] on input "radio" at bounding box center [416, 196] width 19 height 19
radio input "true"
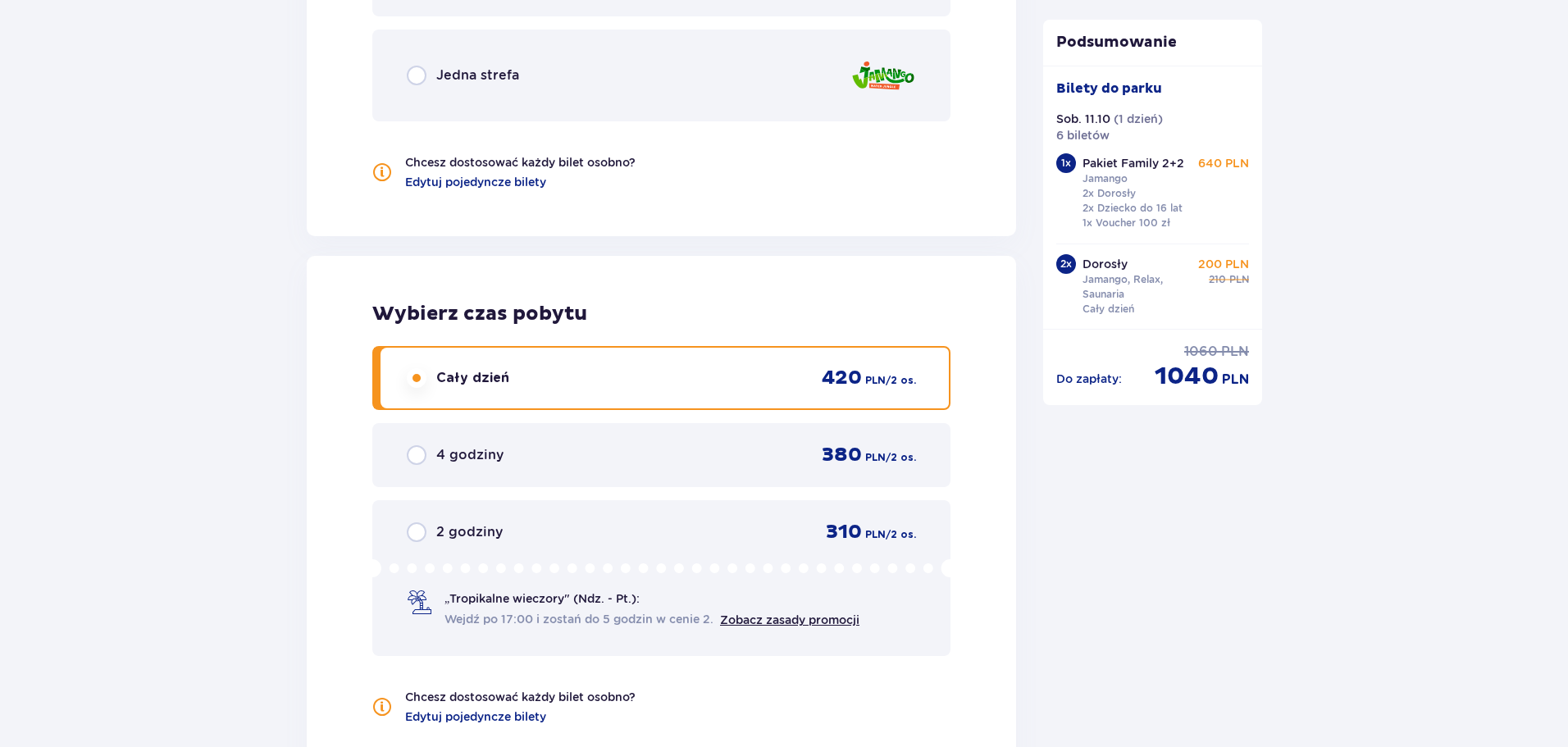
scroll to position [2214, 0]
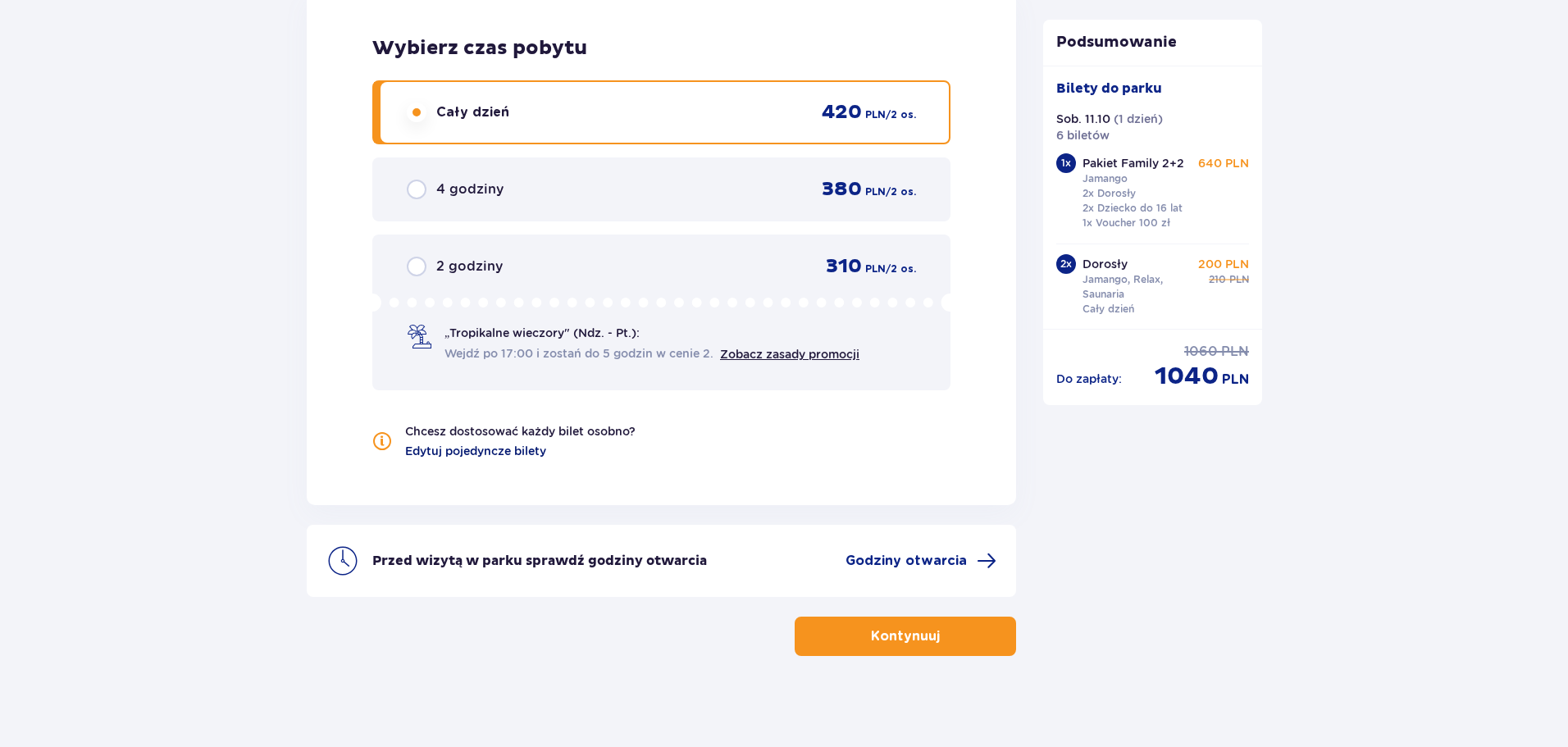
click at [443, 449] on span "Edytuj pojedyncze bilety" at bounding box center [475, 451] width 141 height 16
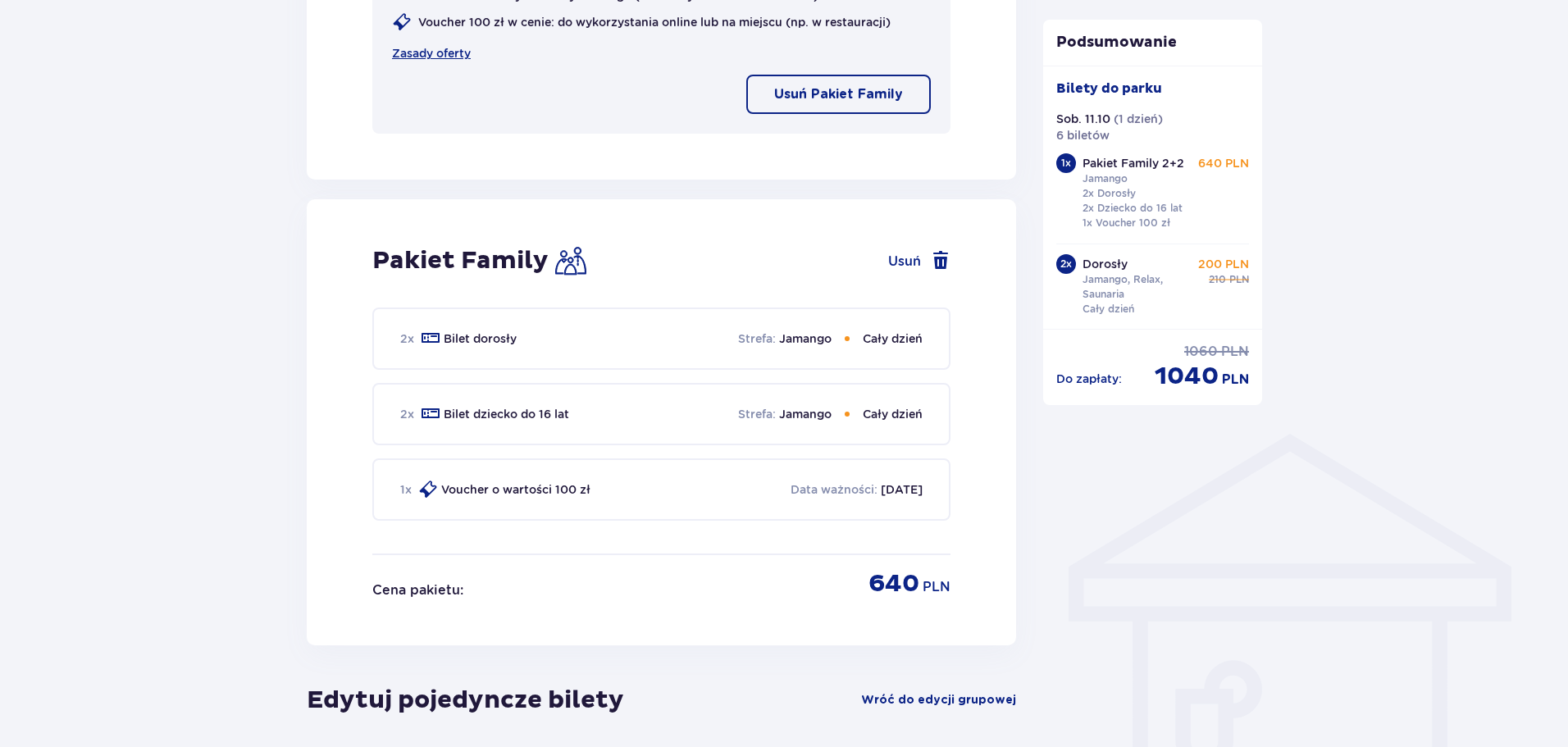
scroll to position [884, 0]
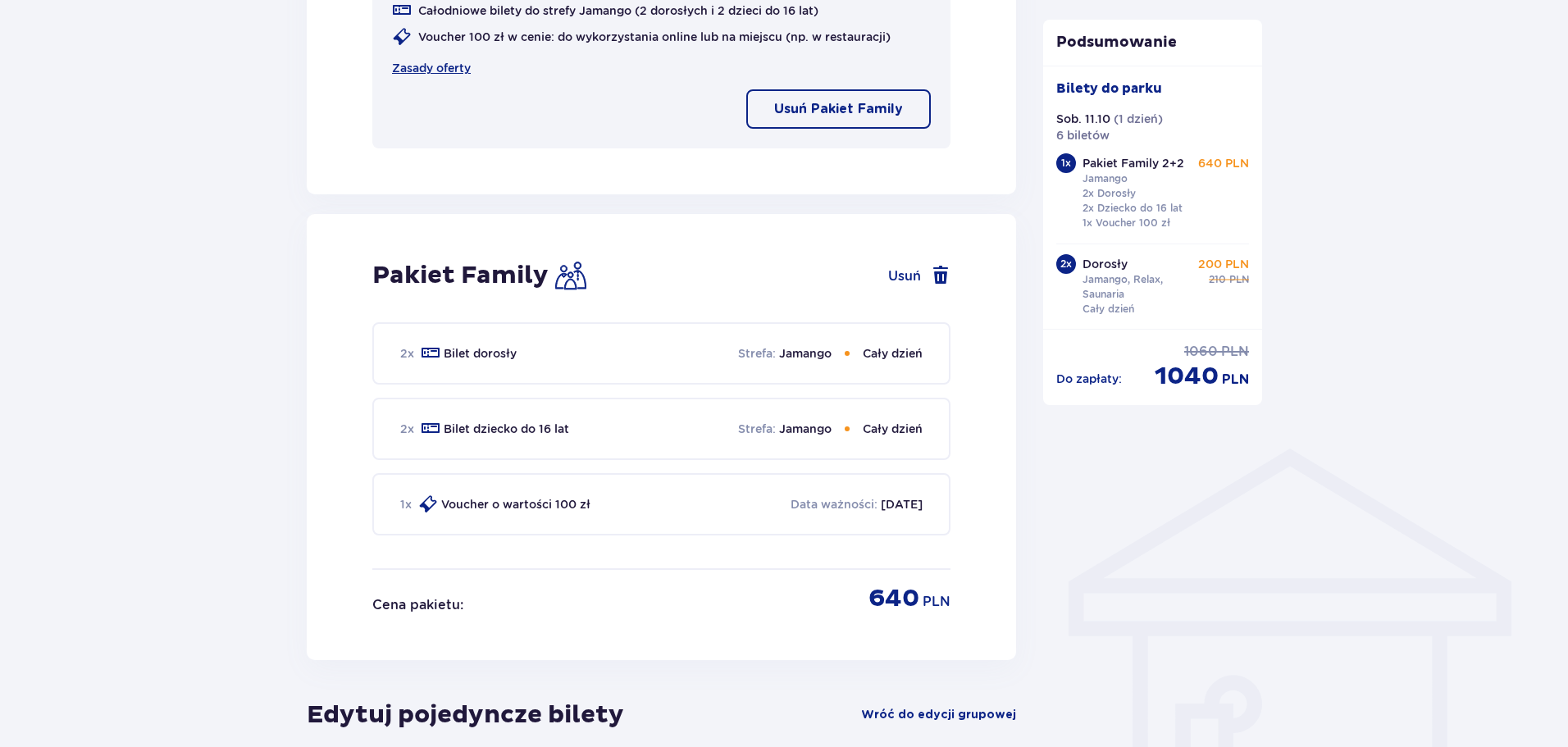
click at [772, 368] on div "2 x Bilet dorosły Strefa : Jamango Cały dzień" at bounding box center [660, 353] width 578 height 62
click at [772, 360] on p "Strefa :" at bounding box center [757, 353] width 37 height 16
click at [807, 349] on p "Jamango" at bounding box center [805, 353] width 53 height 16
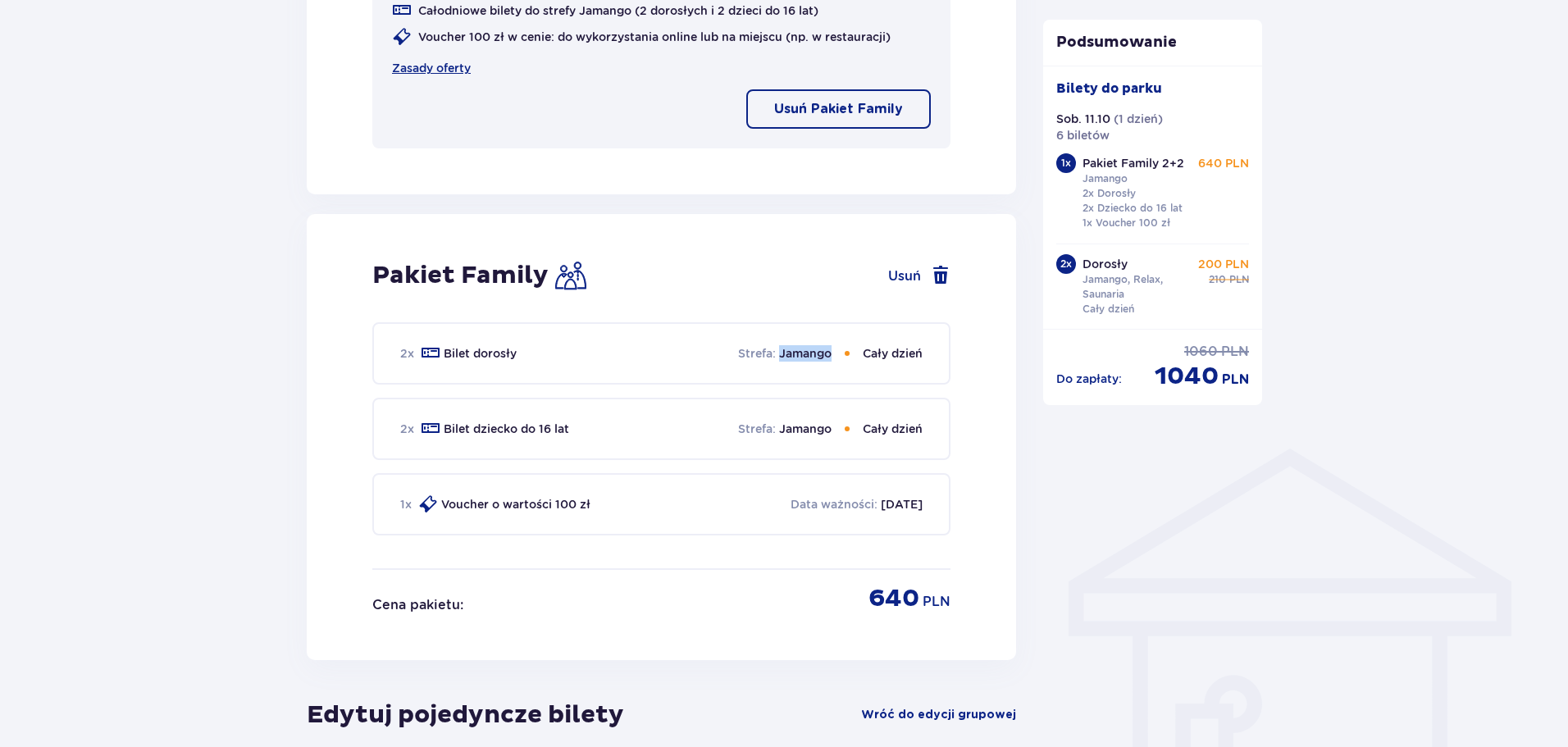
click at [807, 349] on p "Jamango" at bounding box center [805, 353] width 53 height 16
click at [808, 349] on p "Jamango" at bounding box center [805, 353] width 53 height 16
click at [864, 349] on p "Cały dzień" at bounding box center [892, 353] width 60 height 16
click at [867, 349] on p "Cały dzień" at bounding box center [892, 353] width 60 height 16
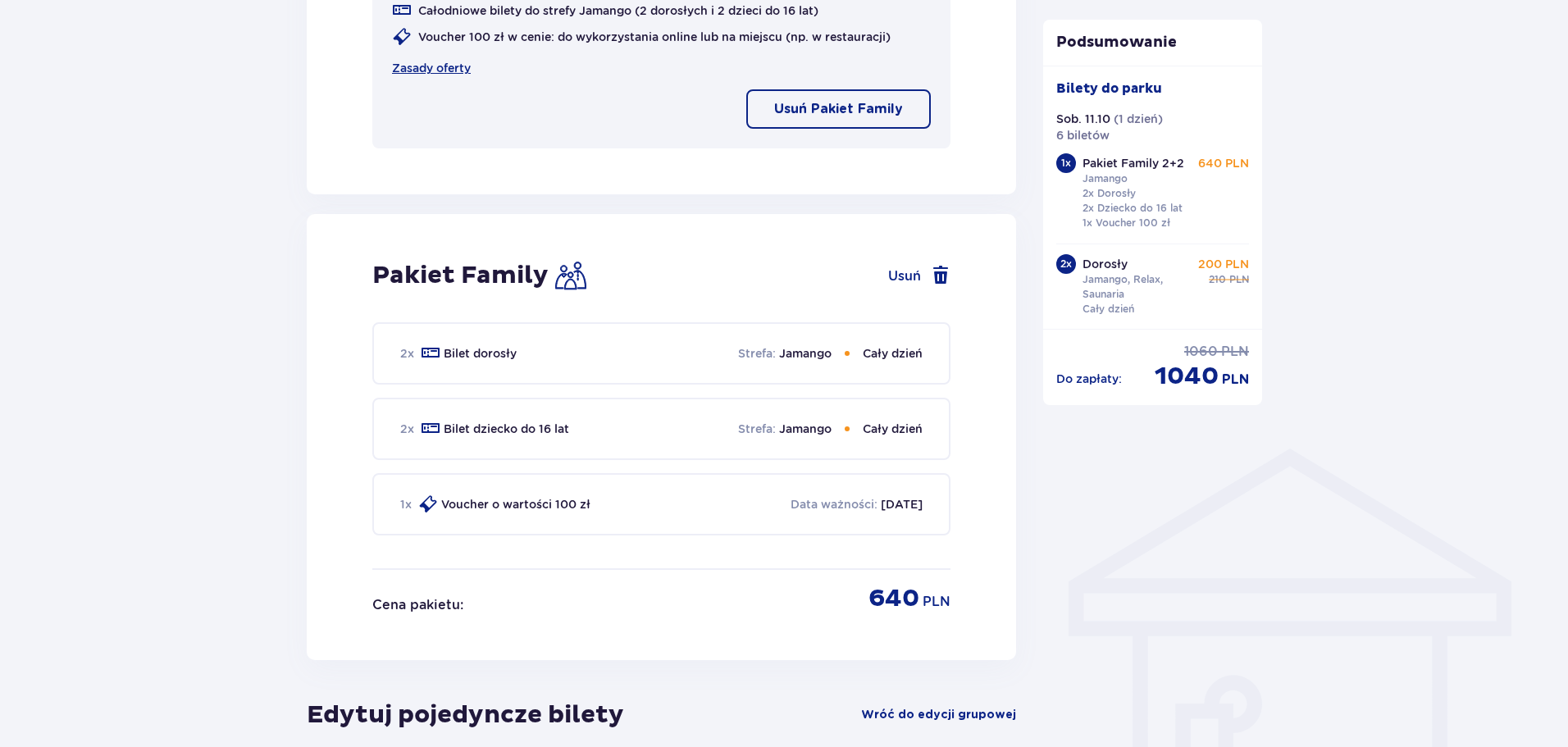
click at [906, 353] on p "Cały dzień" at bounding box center [892, 353] width 60 height 16
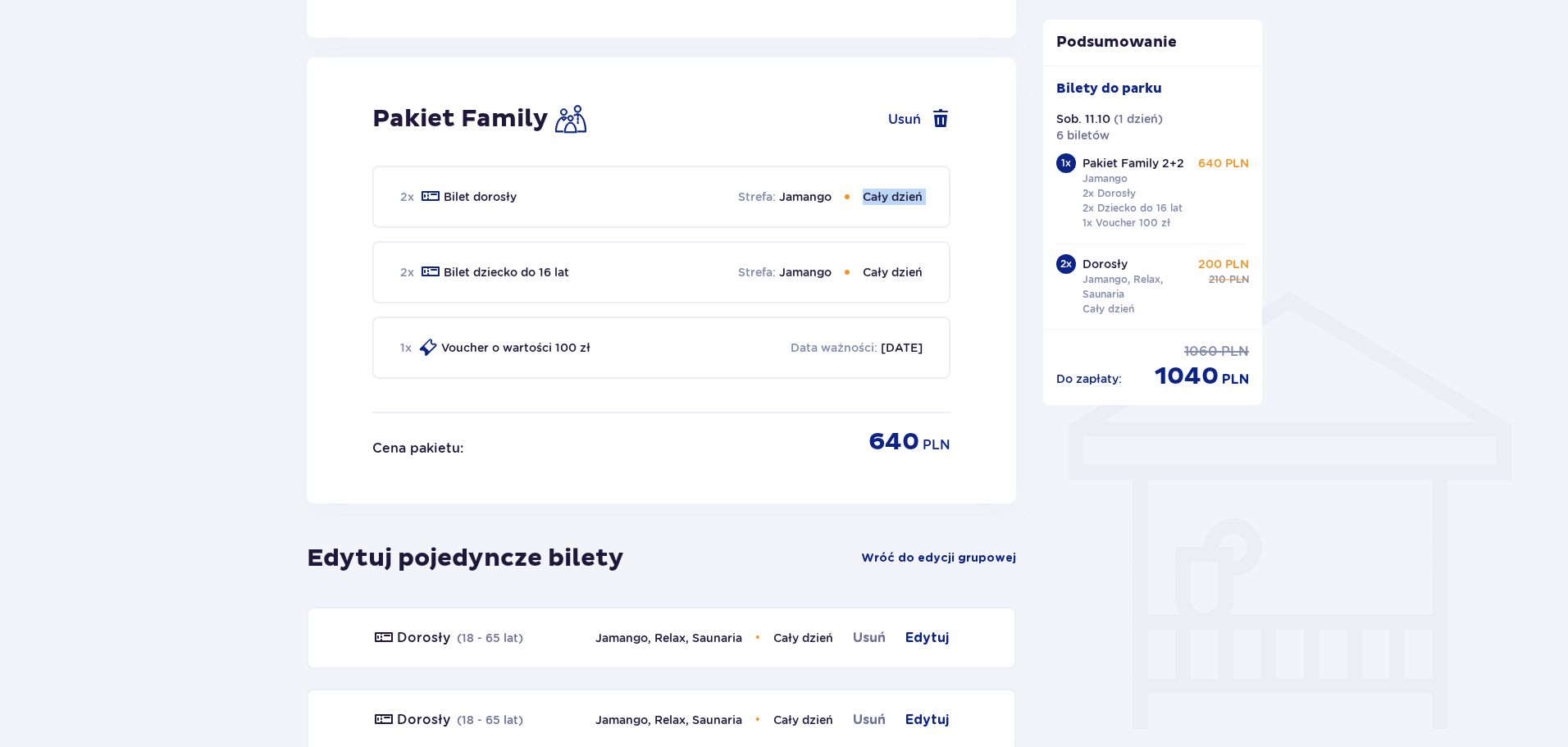
scroll to position [1211, 0]
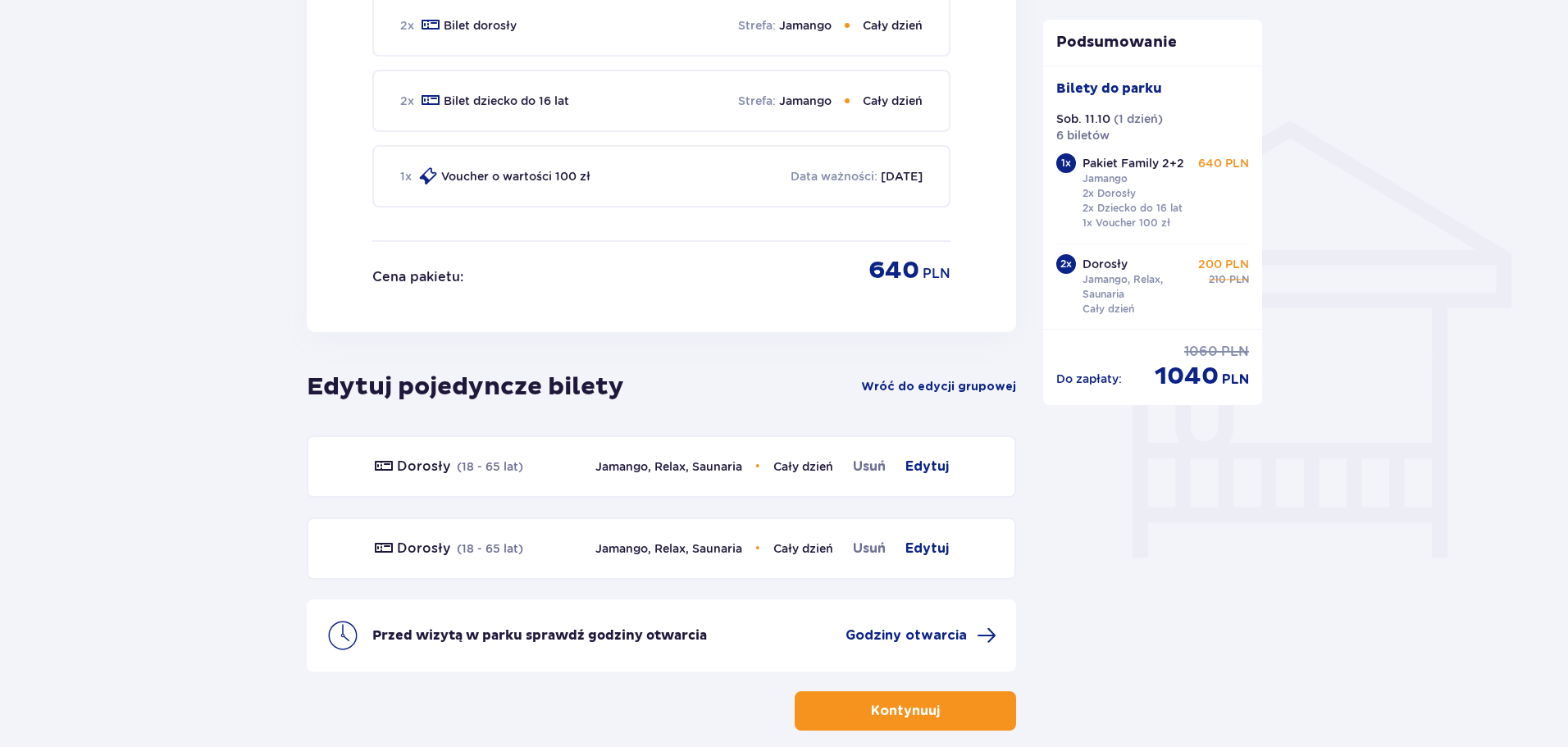
click at [1224, 165] on p "640 PLN" at bounding box center [1223, 162] width 51 height 16
click at [1152, 162] on p "Pakiet Family 2+2" at bounding box center [1133, 162] width 102 height 16
click at [933, 387] on span "Wróć do edycji grupowej" at bounding box center [938, 386] width 155 height 16
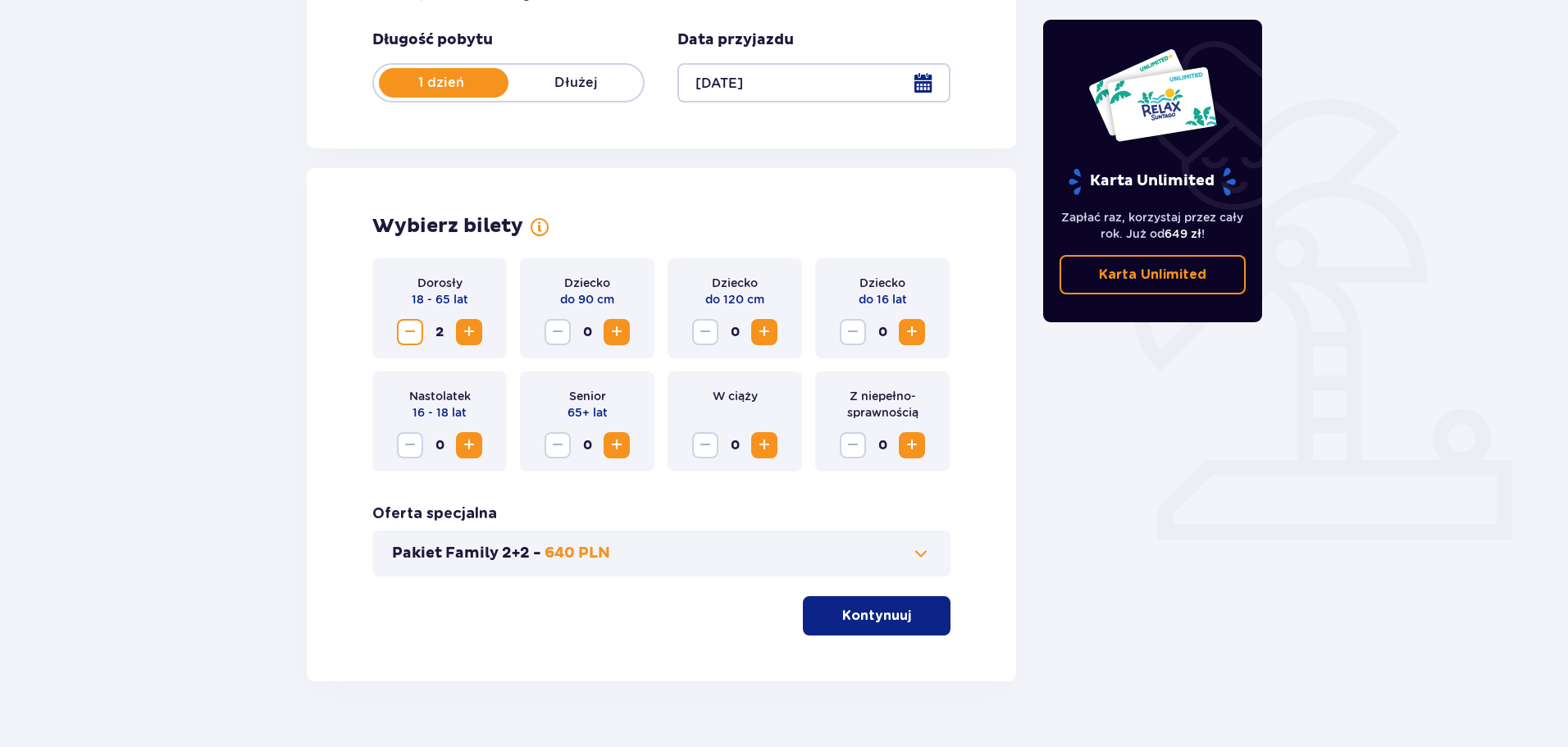
scroll to position [340, 0]
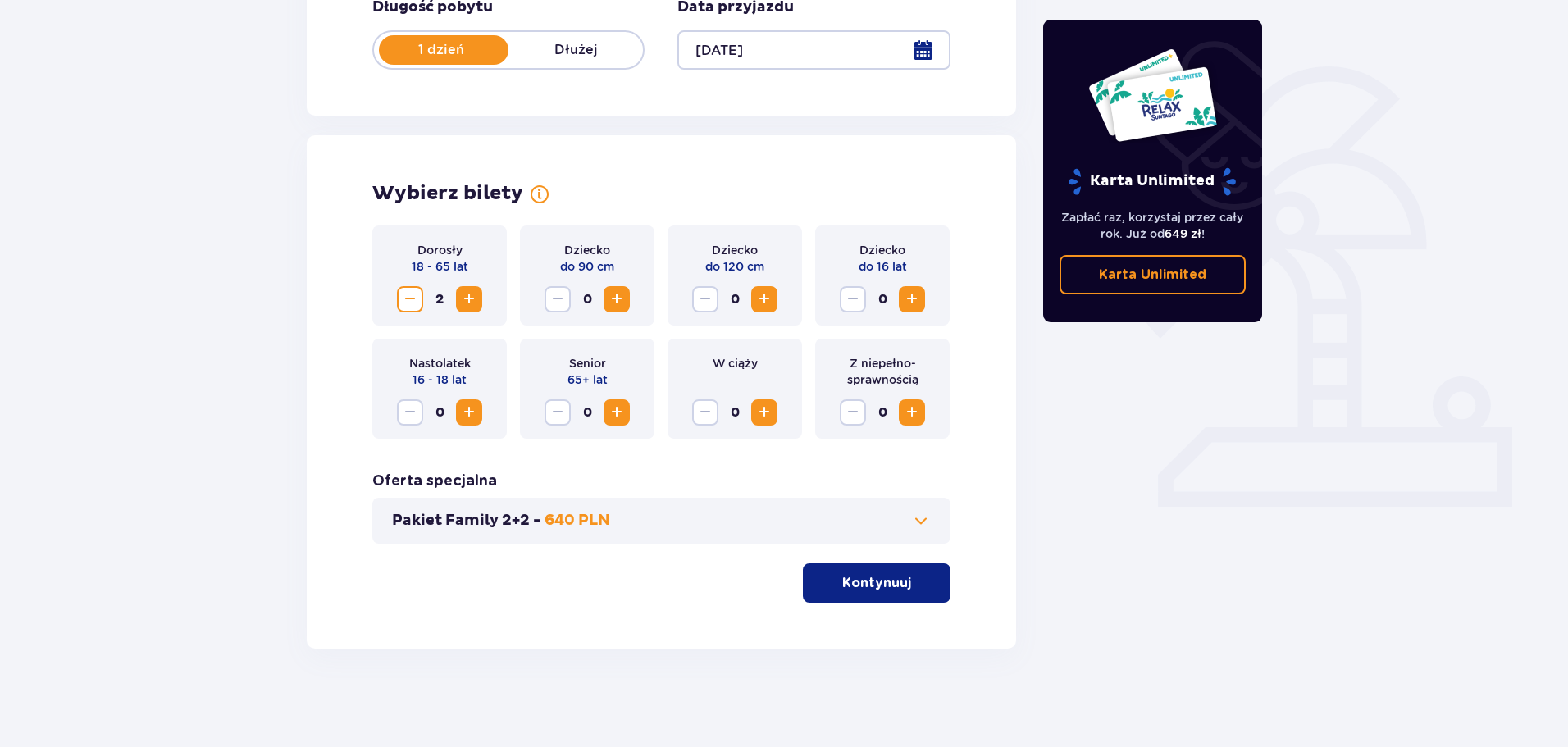
click at [918, 524] on span at bounding box center [921, 520] width 19 height 19
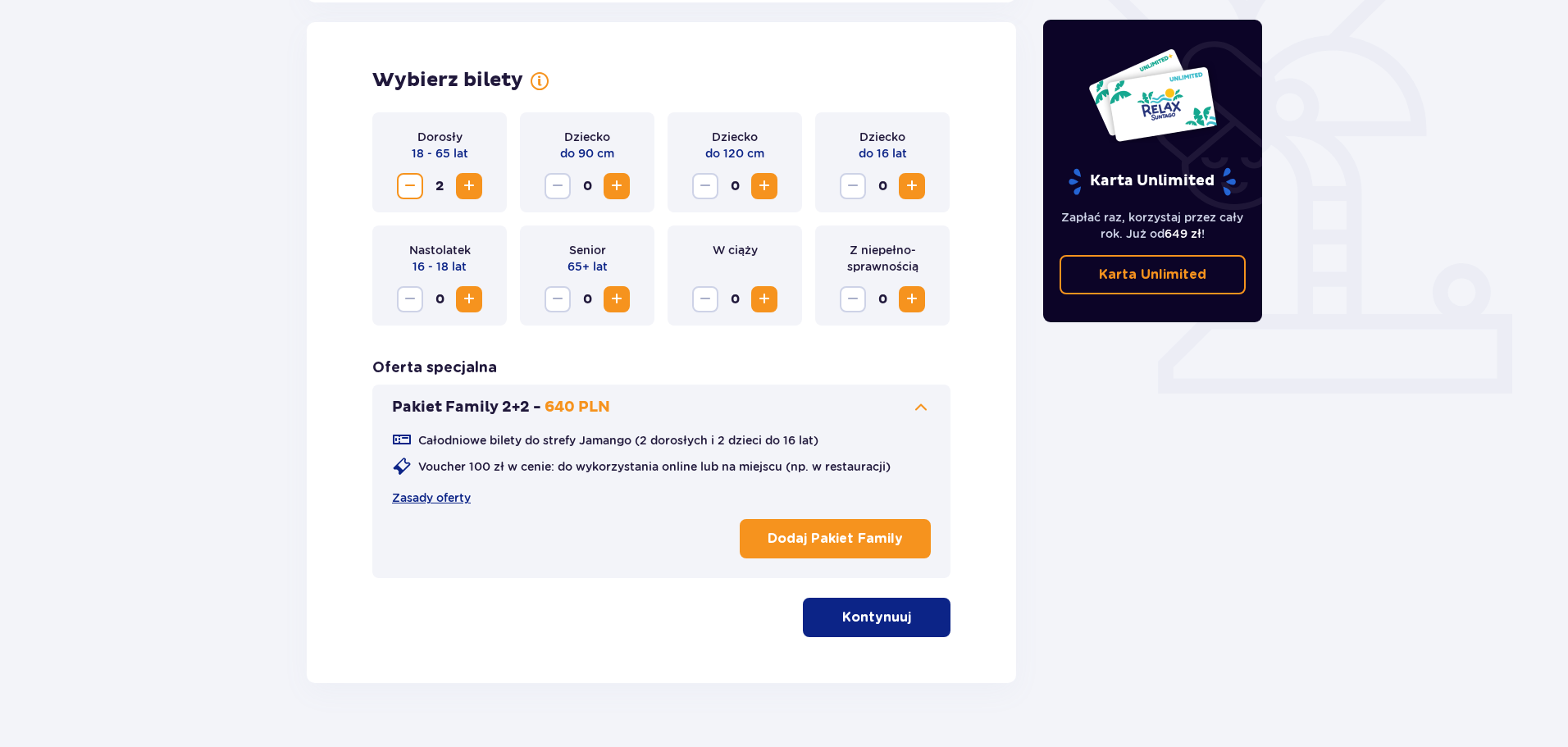
scroll to position [456, 0]
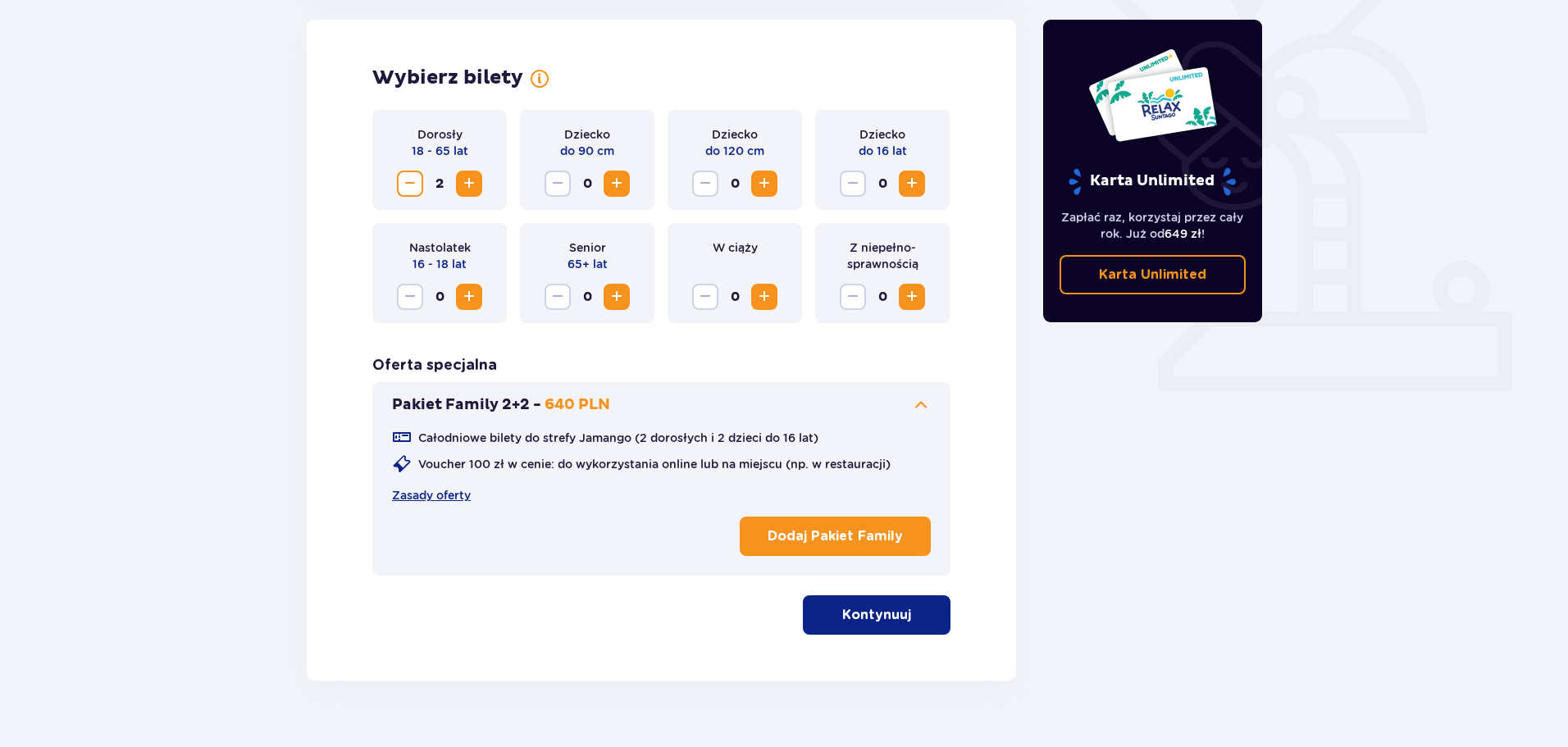
click at [794, 535] on p "Dodaj Pakiet Family" at bounding box center [834, 535] width 136 height 18
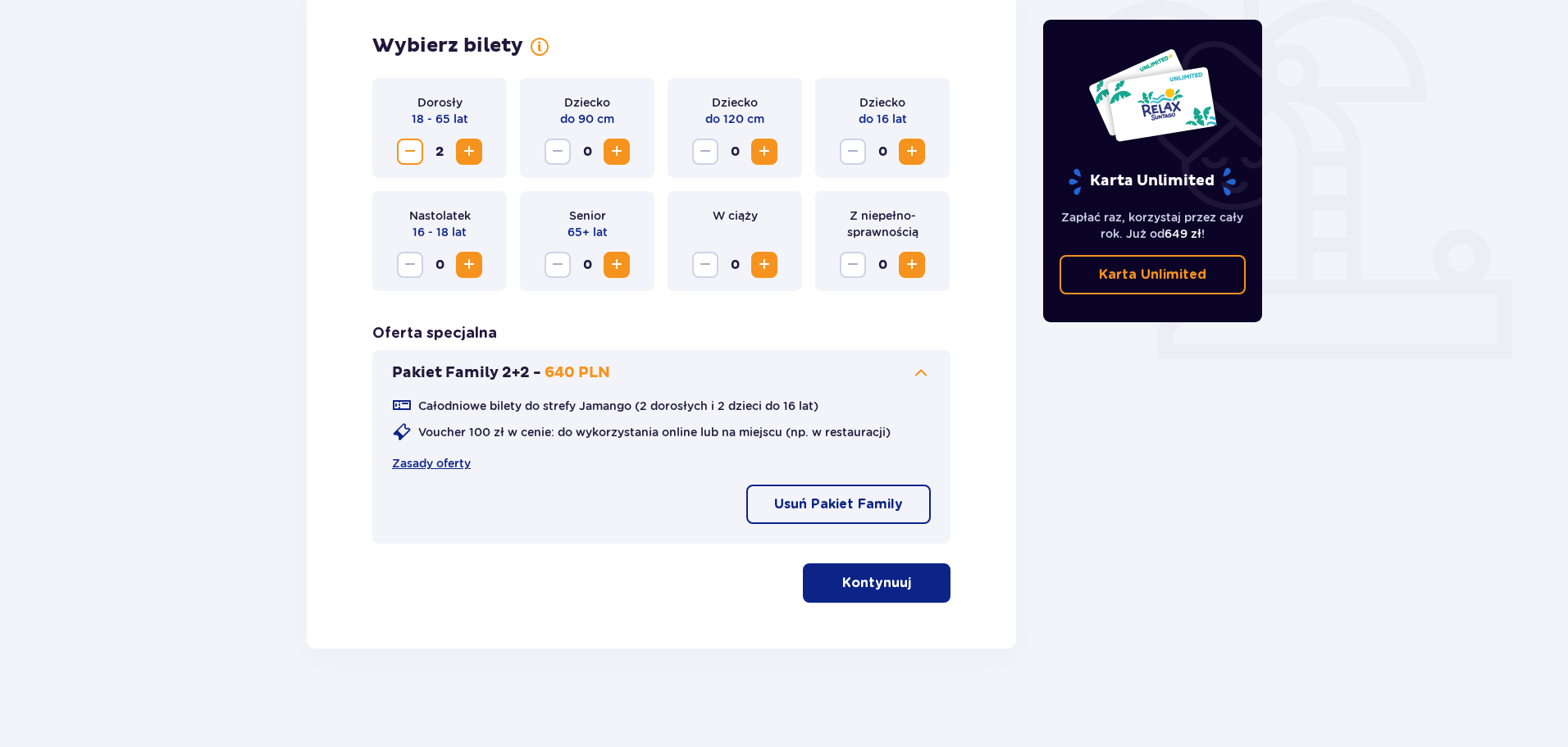
click at [867, 594] on button "Kontynuuj" at bounding box center [877, 583] width 148 height 39
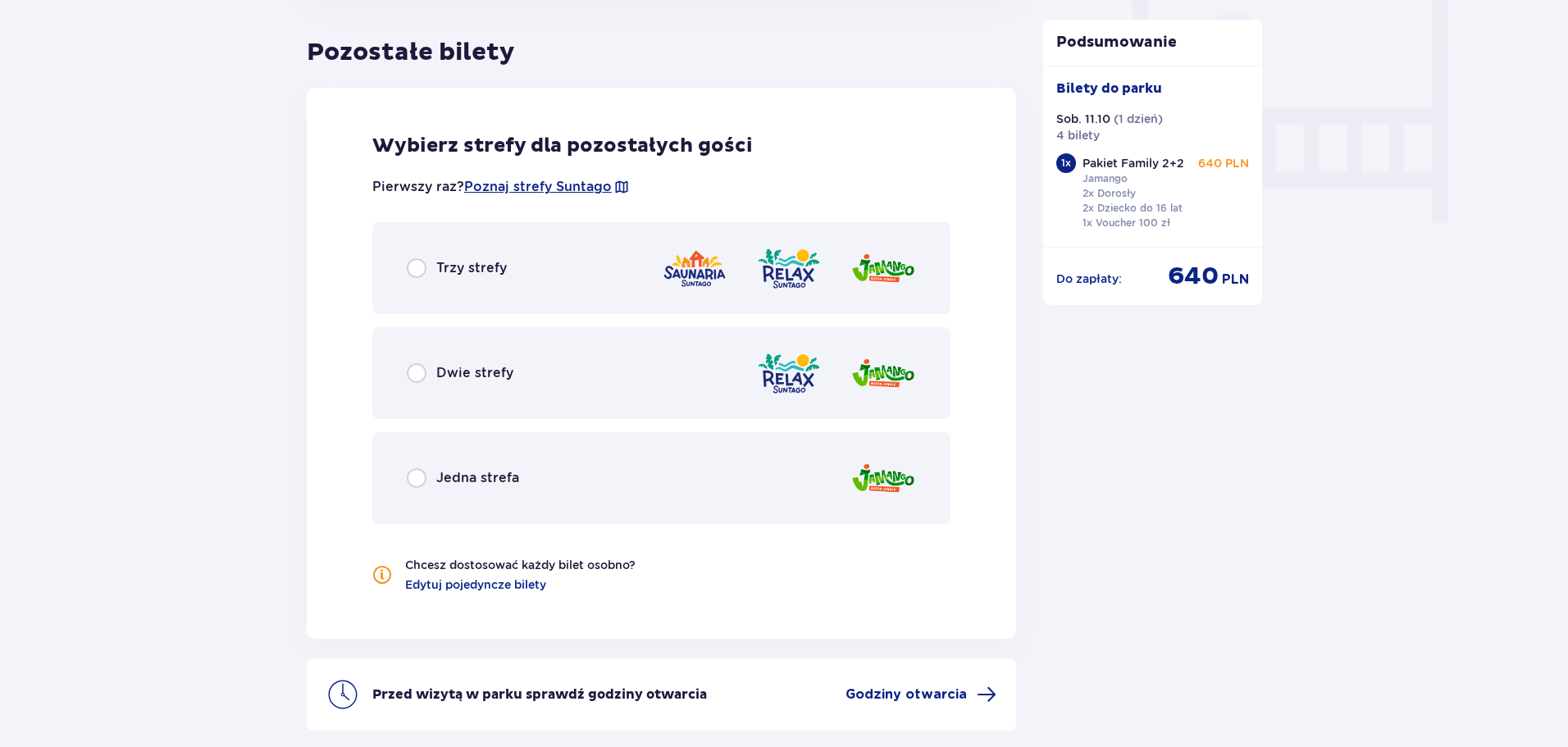
scroll to position [1569, 0]
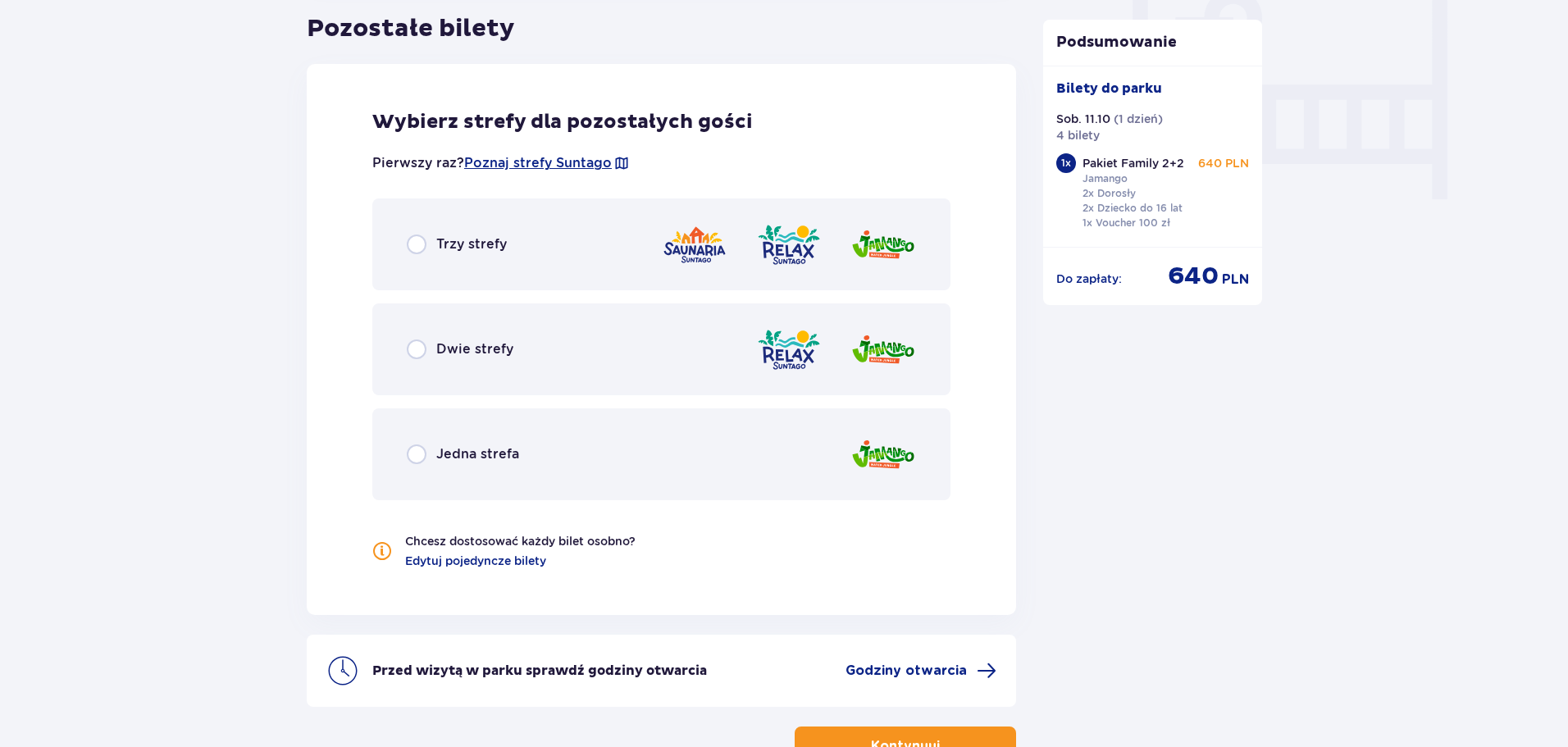
click at [415, 245] on input "radio" at bounding box center [416, 244] width 19 height 19
radio input "true"
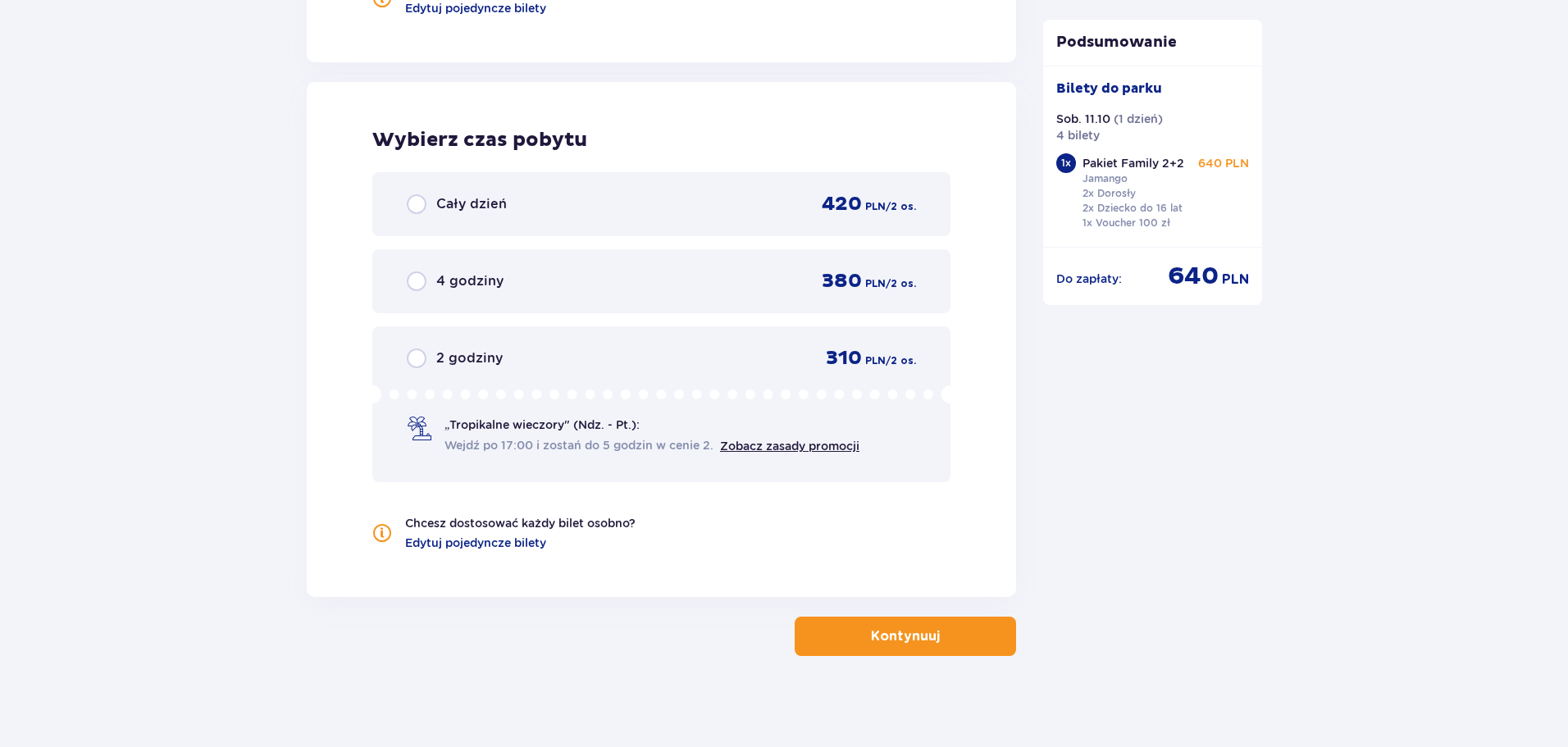
scroll to position [2129, 0]
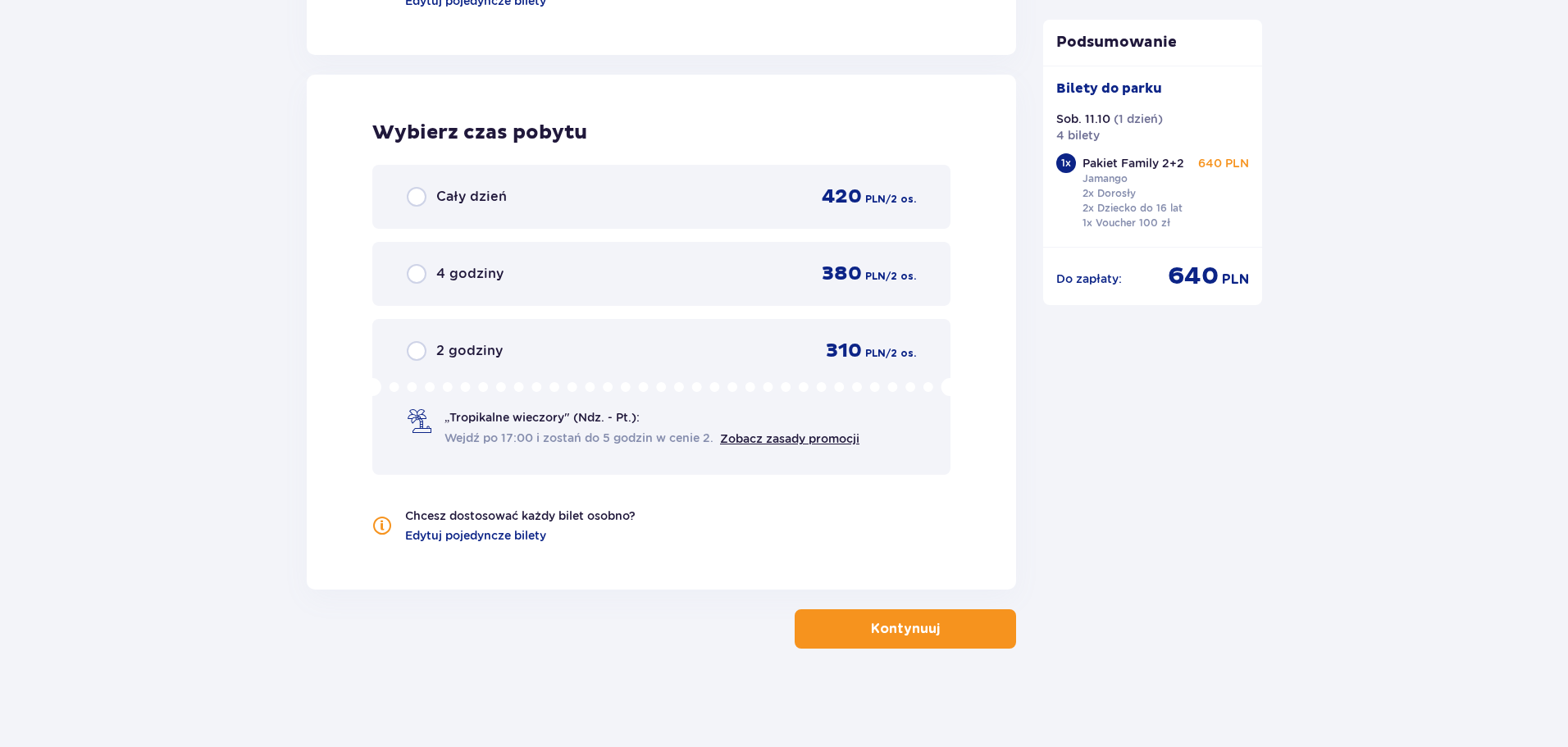
click at [414, 198] on input "radio" at bounding box center [416, 196] width 19 height 19
radio input "true"
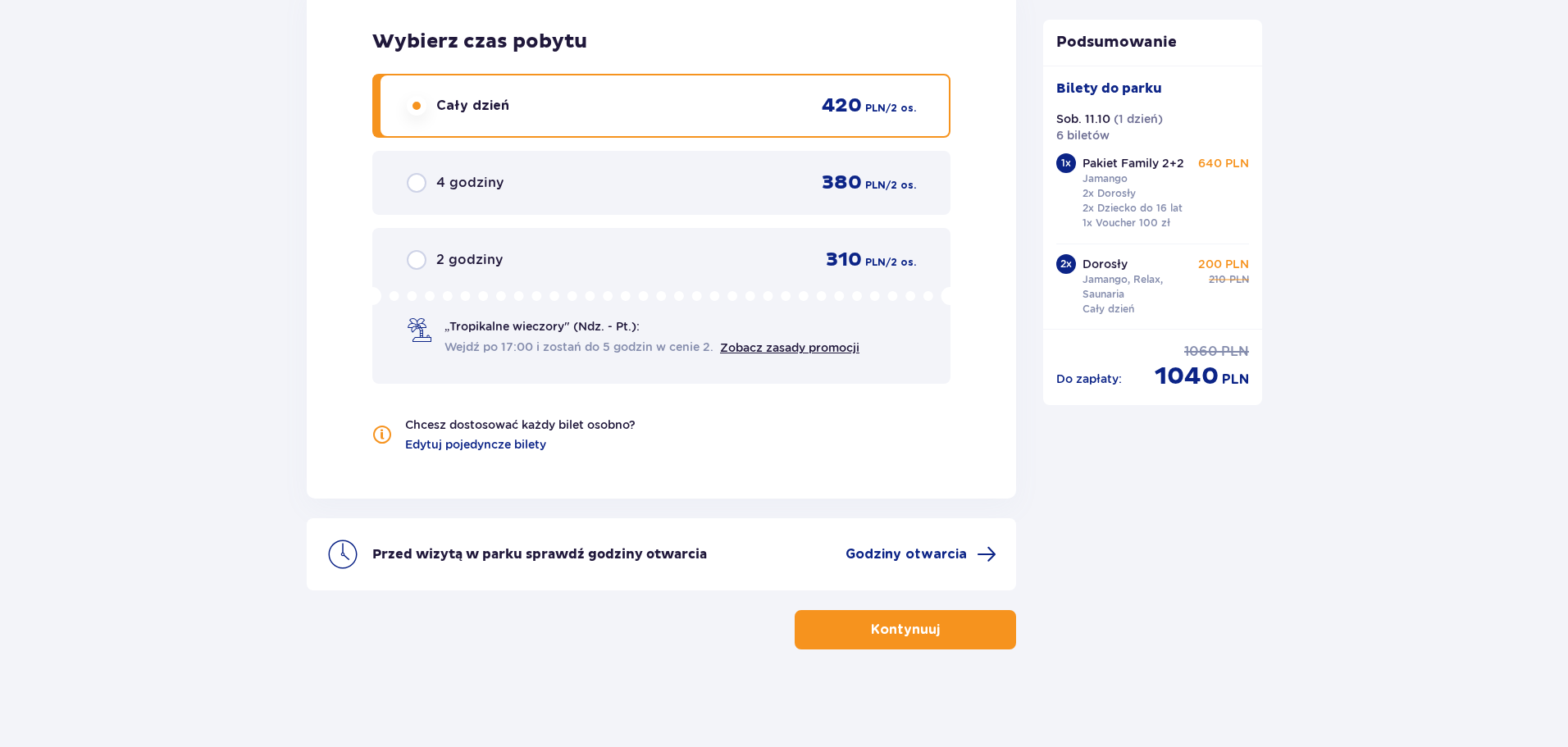
scroll to position [2222, 0]
click at [871, 620] on p "Kontynuuj" at bounding box center [906, 629] width 69 height 18
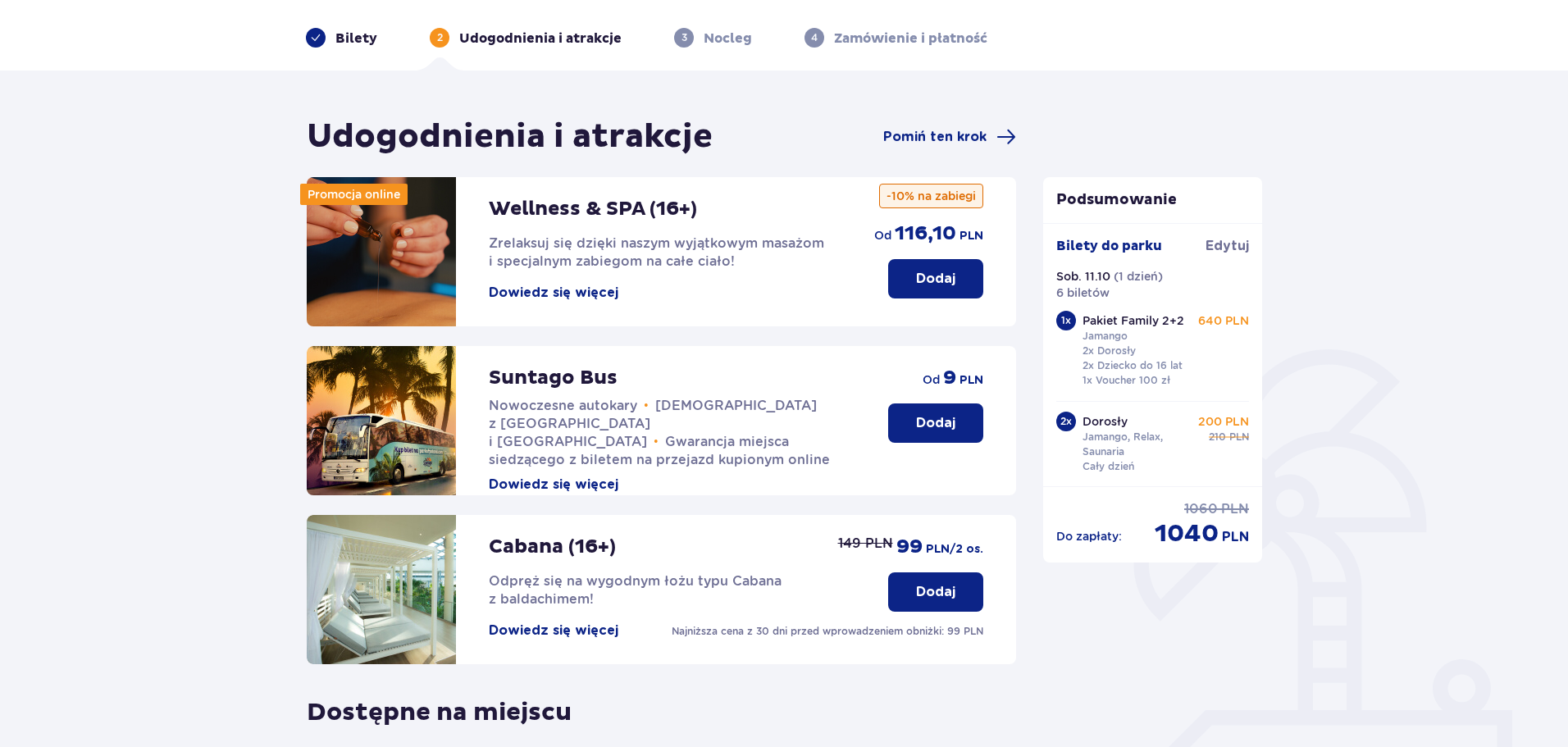
scroll to position [365, 0]
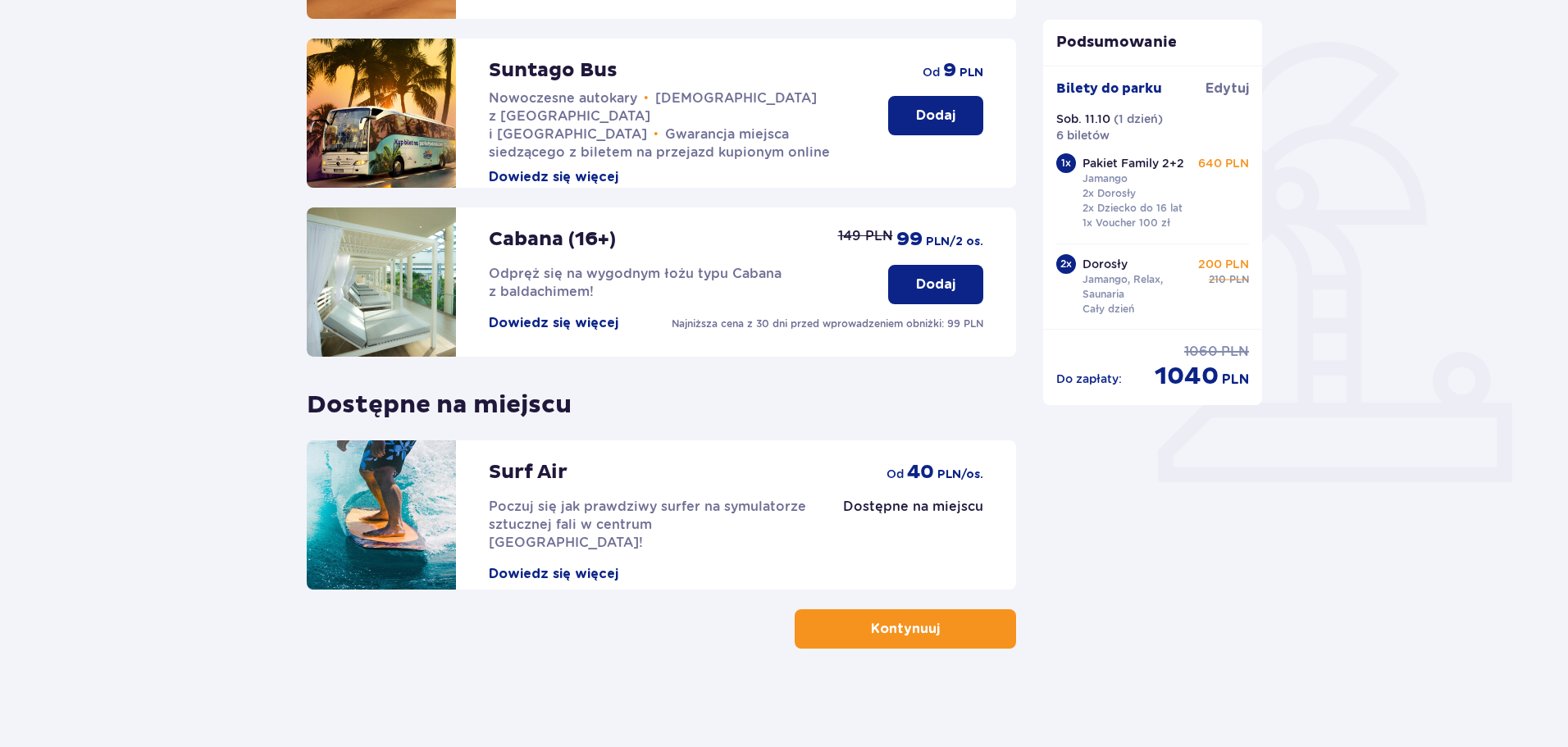
click at [878, 640] on button "Kontynuuj" at bounding box center [905, 629] width 221 height 39
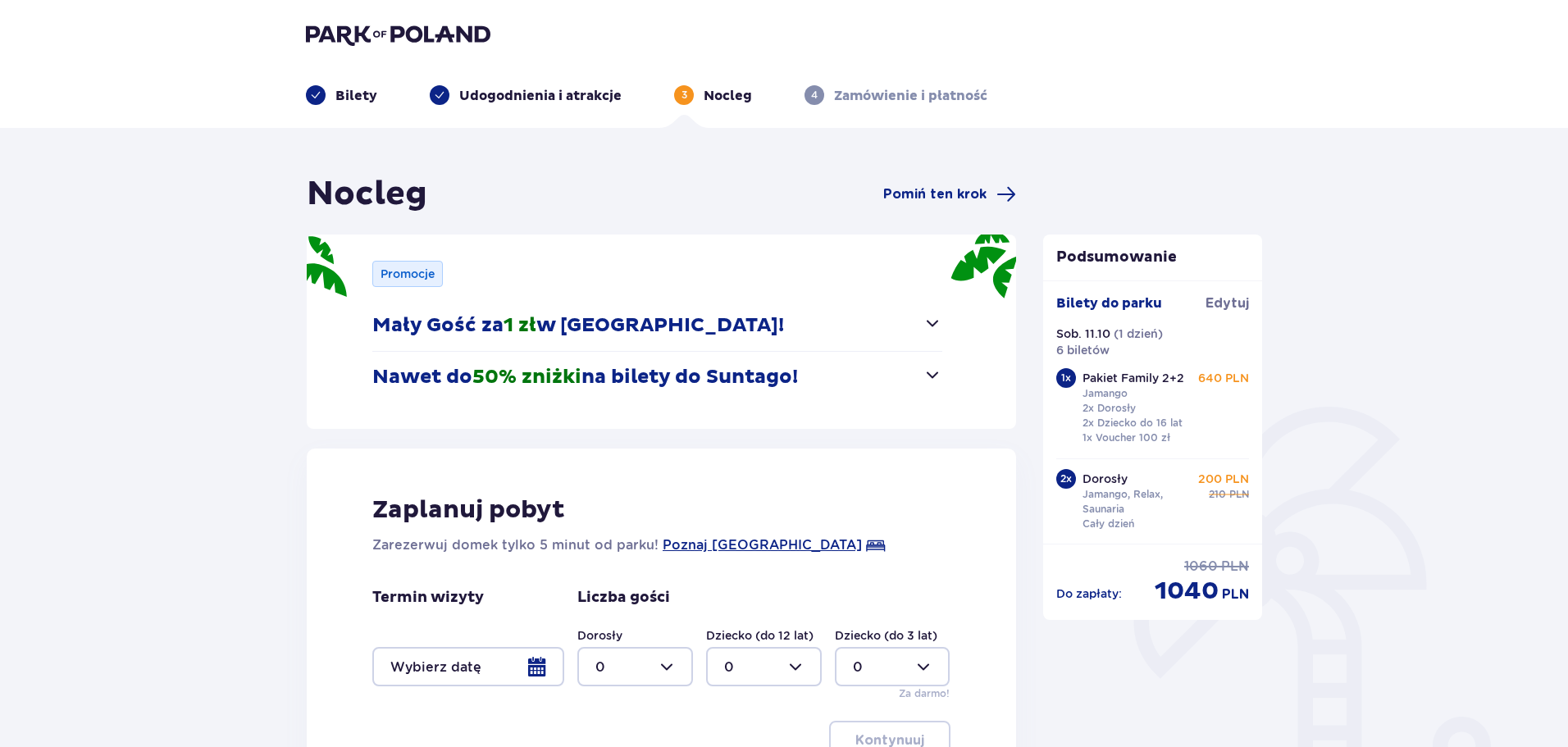
scroll to position [216, 0]
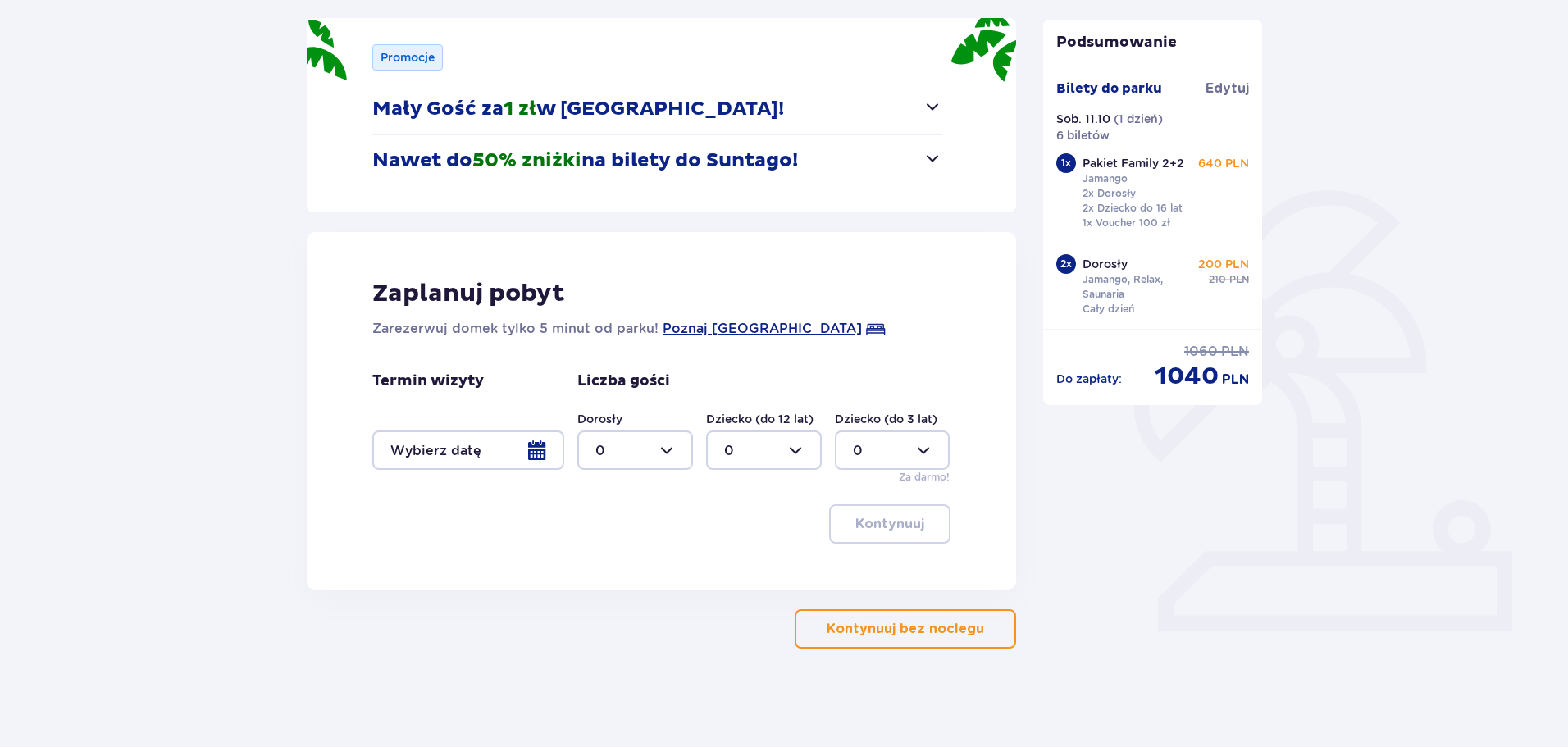
click at [899, 635] on p "Kontynuuj bez noclegu" at bounding box center [906, 629] width 158 height 18
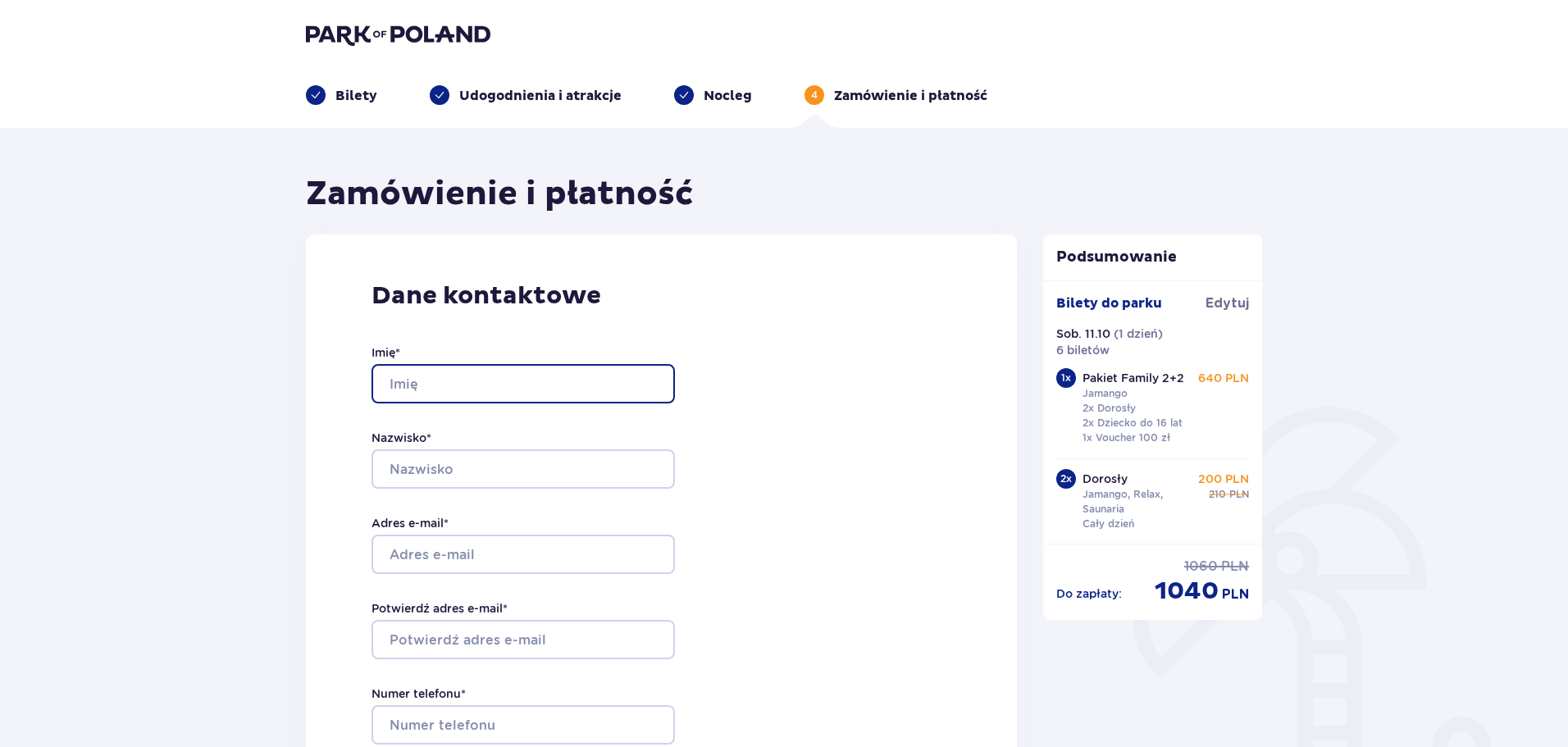
click at [434, 383] on input "Imię *" at bounding box center [523, 384] width 304 height 39
type input "Anna"
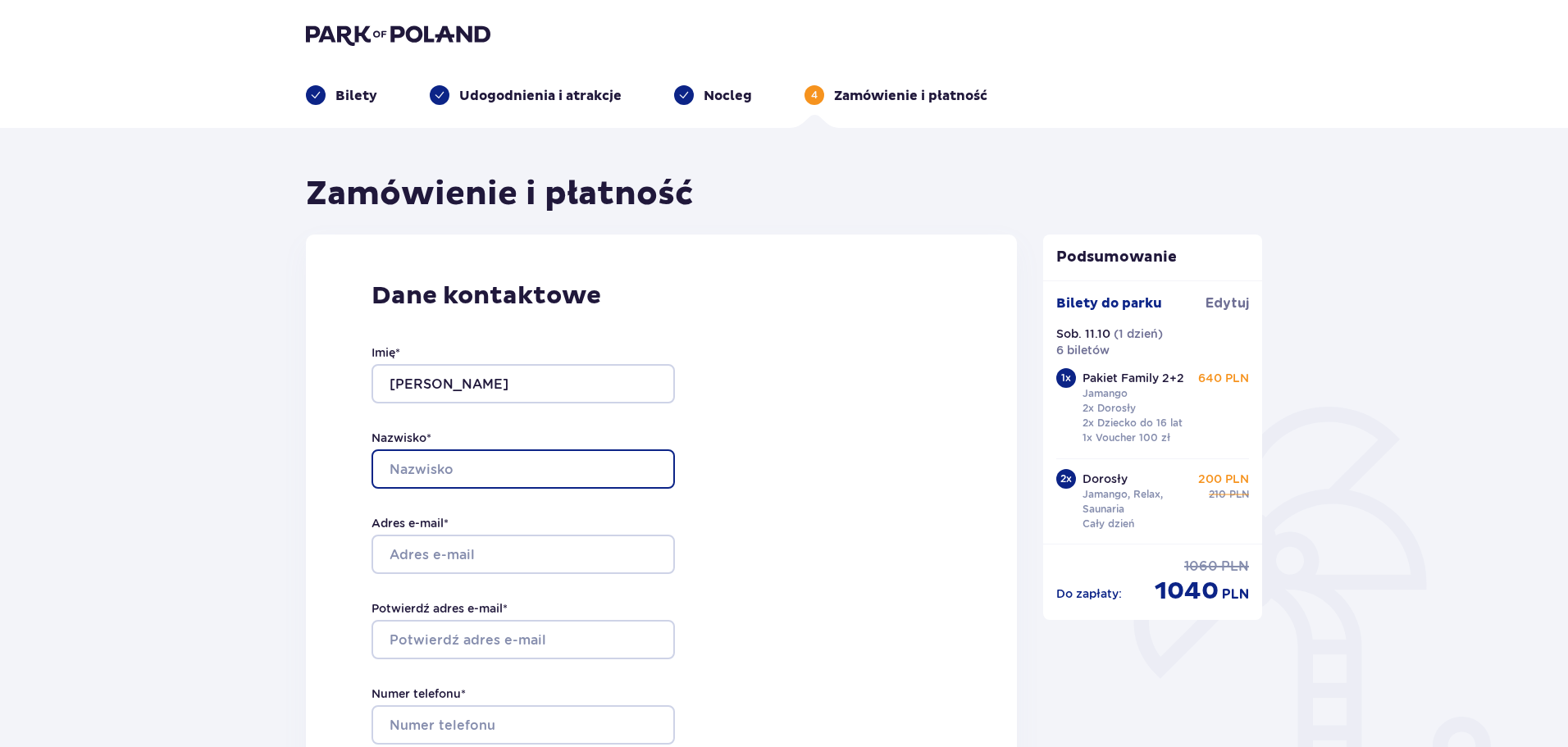
click at [477, 471] on input "Nazwisko *" at bounding box center [523, 468] width 304 height 39
type input "O"
type input "Pyrcioch"
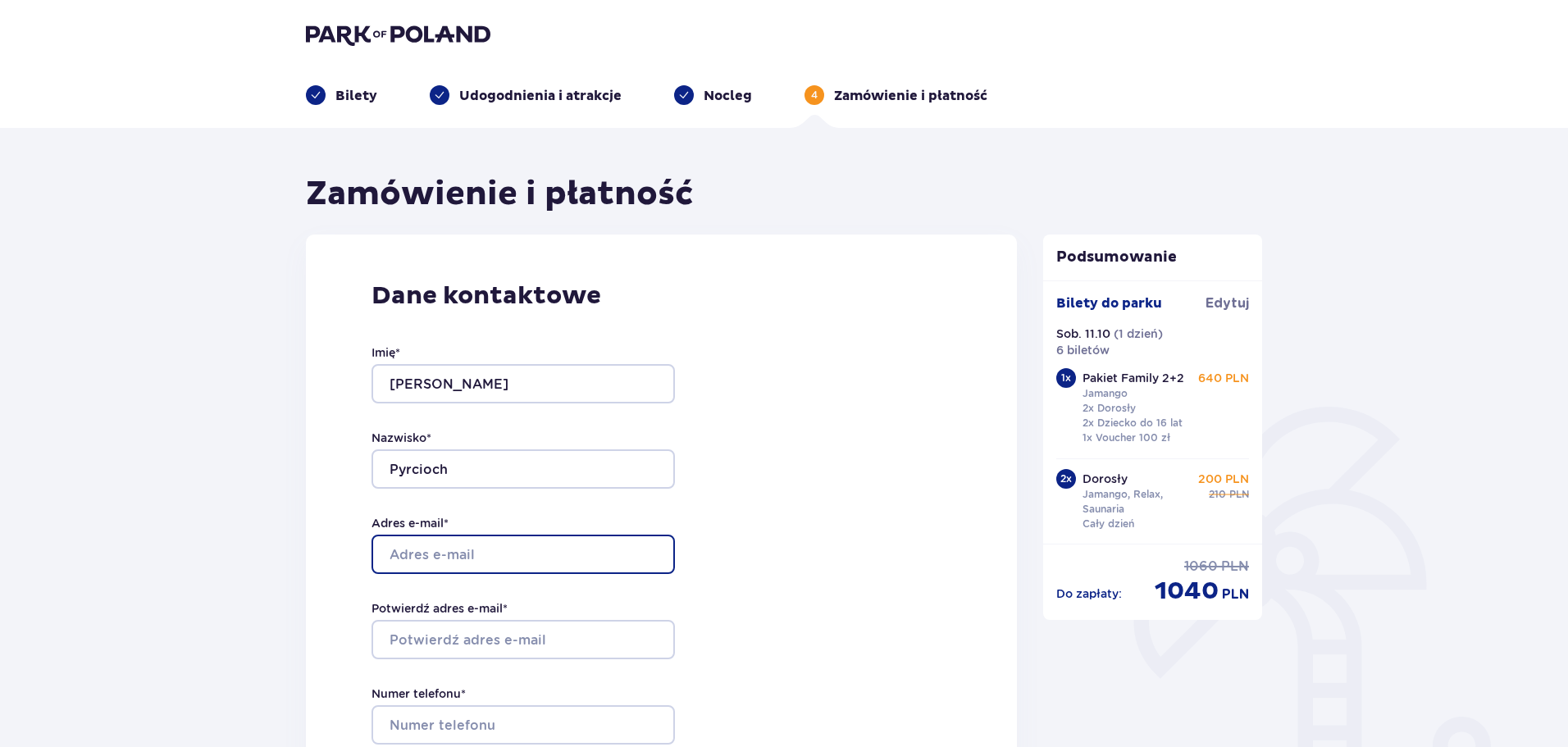
click at [477, 538] on input "Adres e-mail *" at bounding box center [523, 554] width 304 height 39
type input "annapyrcioch@interia.eu"
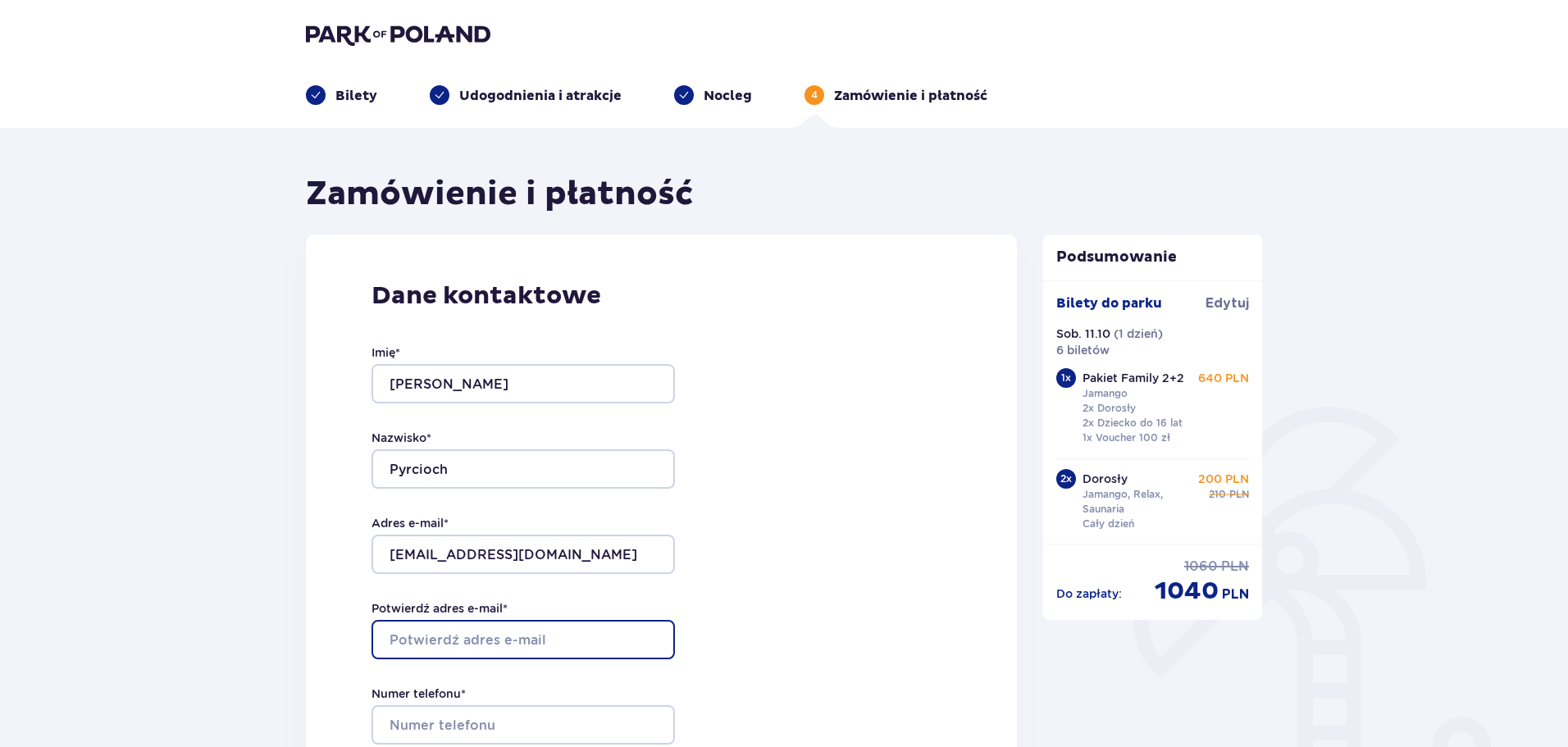
click at [479, 644] on input "Potwierdź adres e-mail *" at bounding box center [523, 639] width 304 height 39
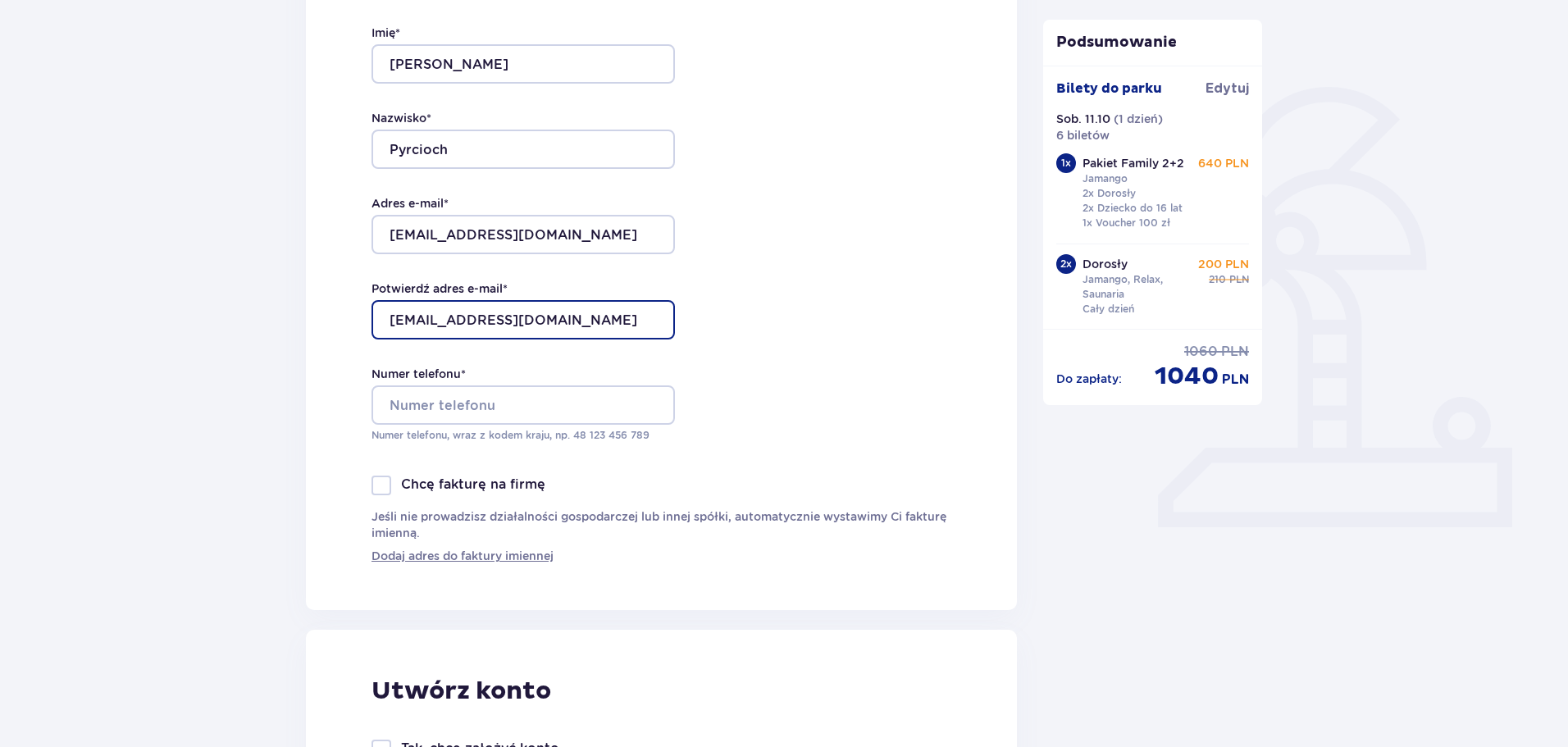
scroll to position [328, 0]
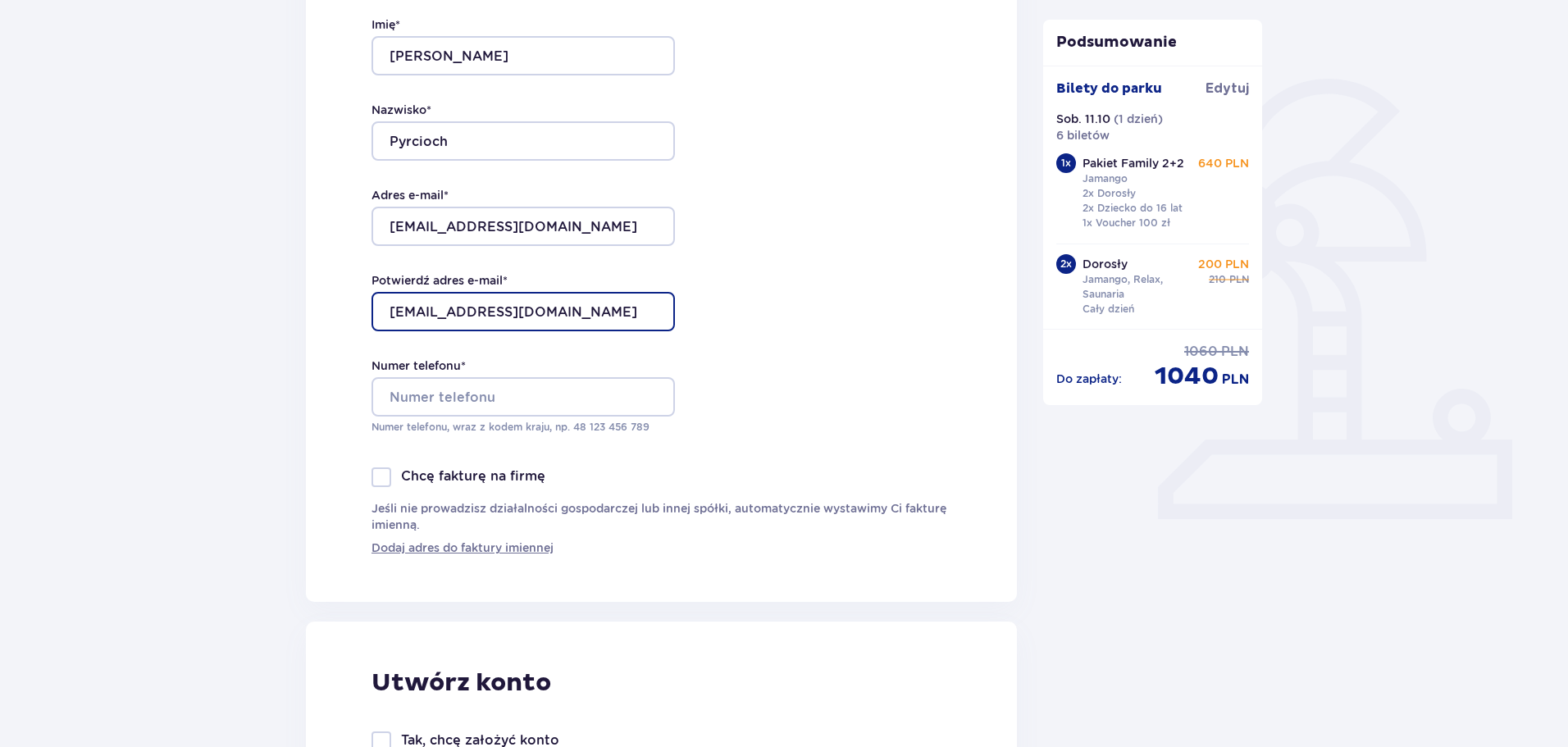
type input "annapyrcioch@interia.eu"
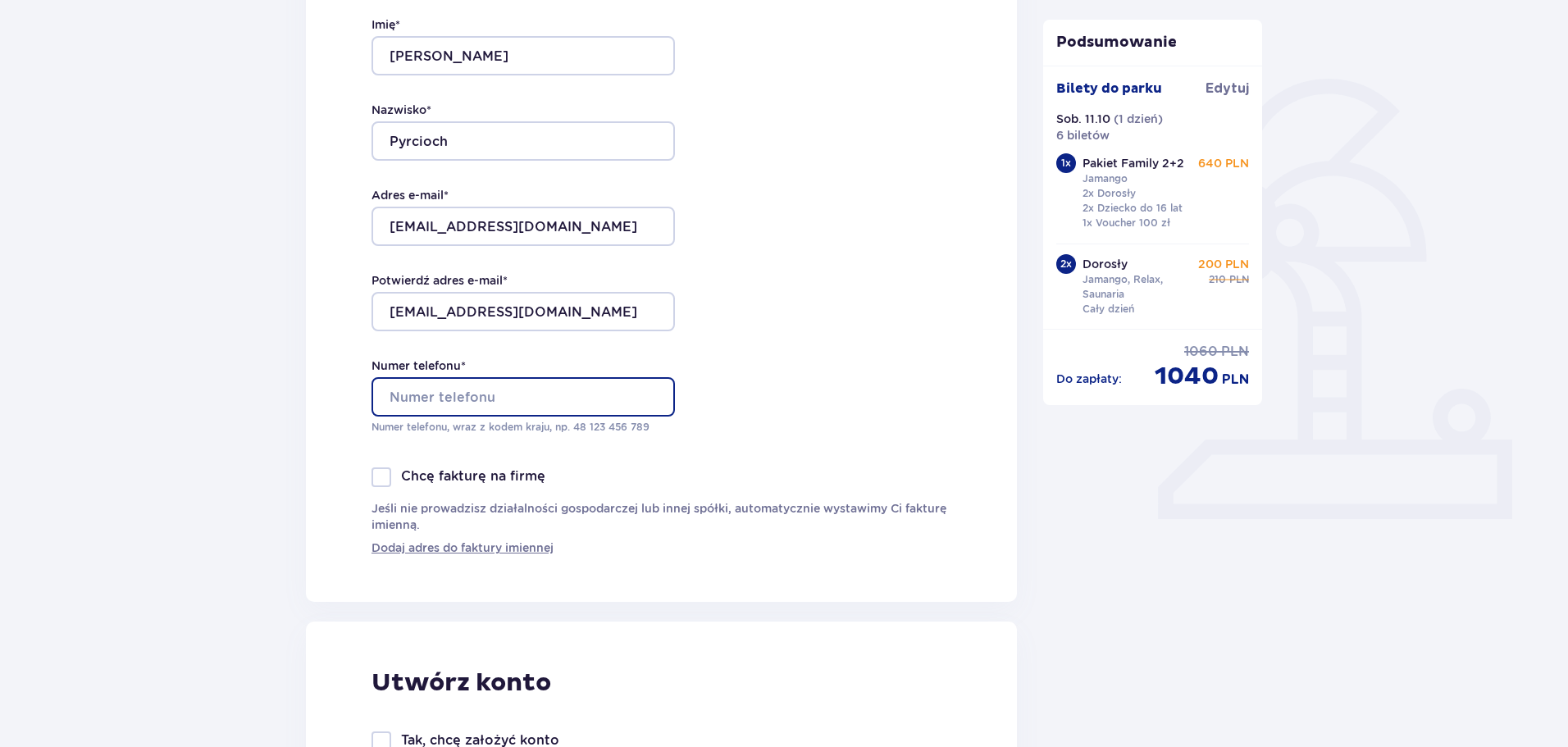
click at [513, 401] on input "Numer telefonu *" at bounding box center [523, 396] width 304 height 39
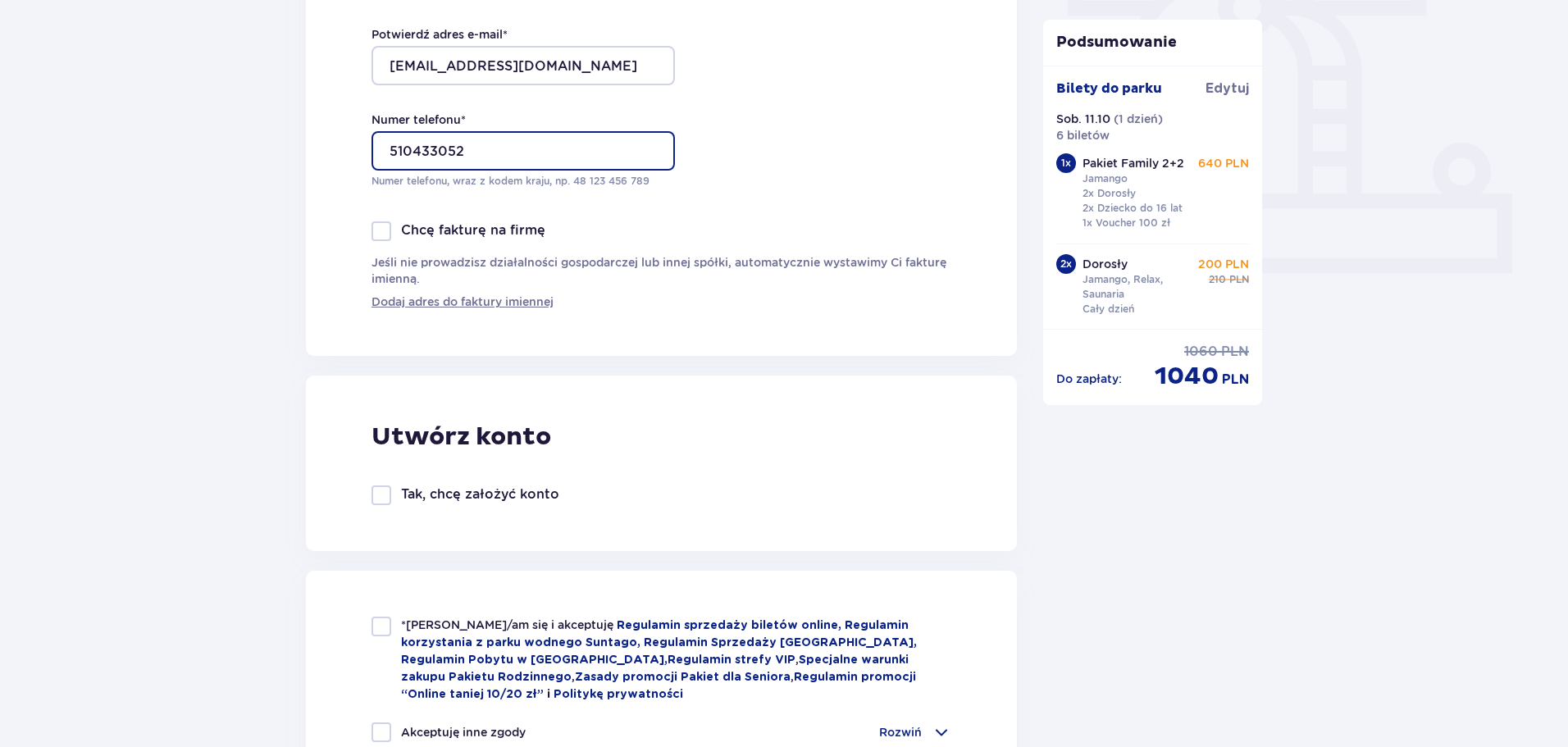
scroll to position [820, 0]
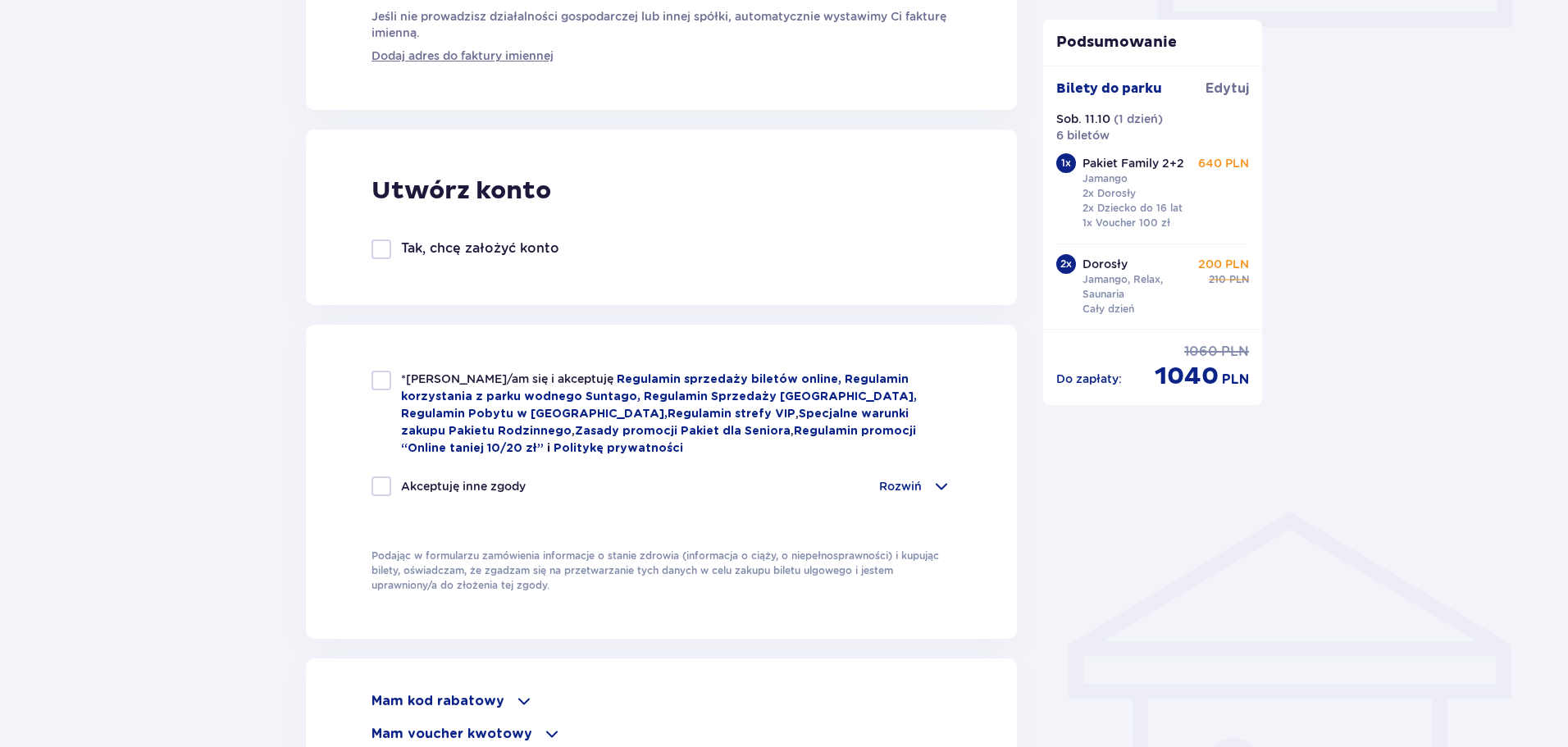
type input "510433052"
click at [376, 381] on div at bounding box center [381, 381] width 19 height 19
checkbox input "true"
click at [933, 481] on span at bounding box center [941, 486] width 19 height 19
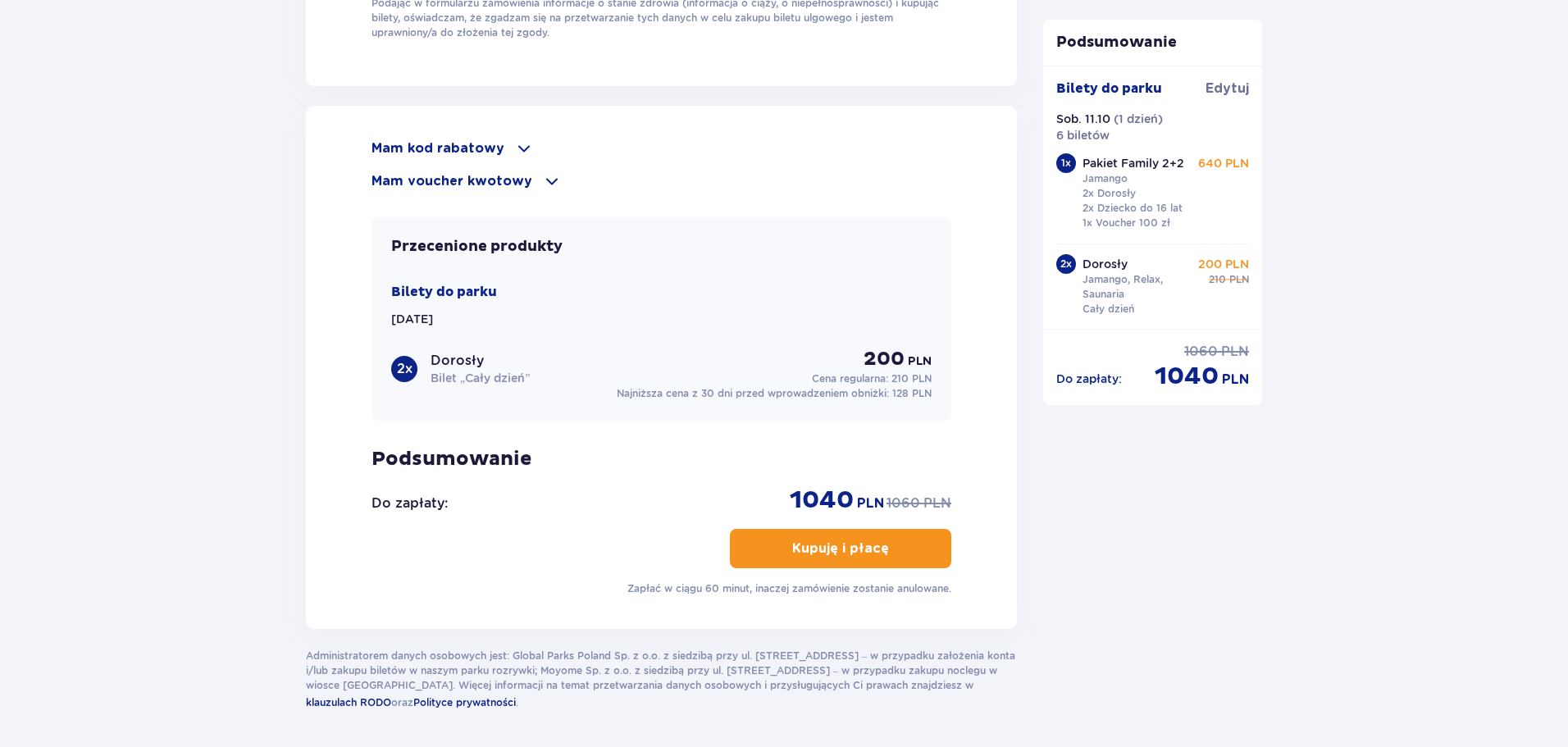
scroll to position [1804, 0]
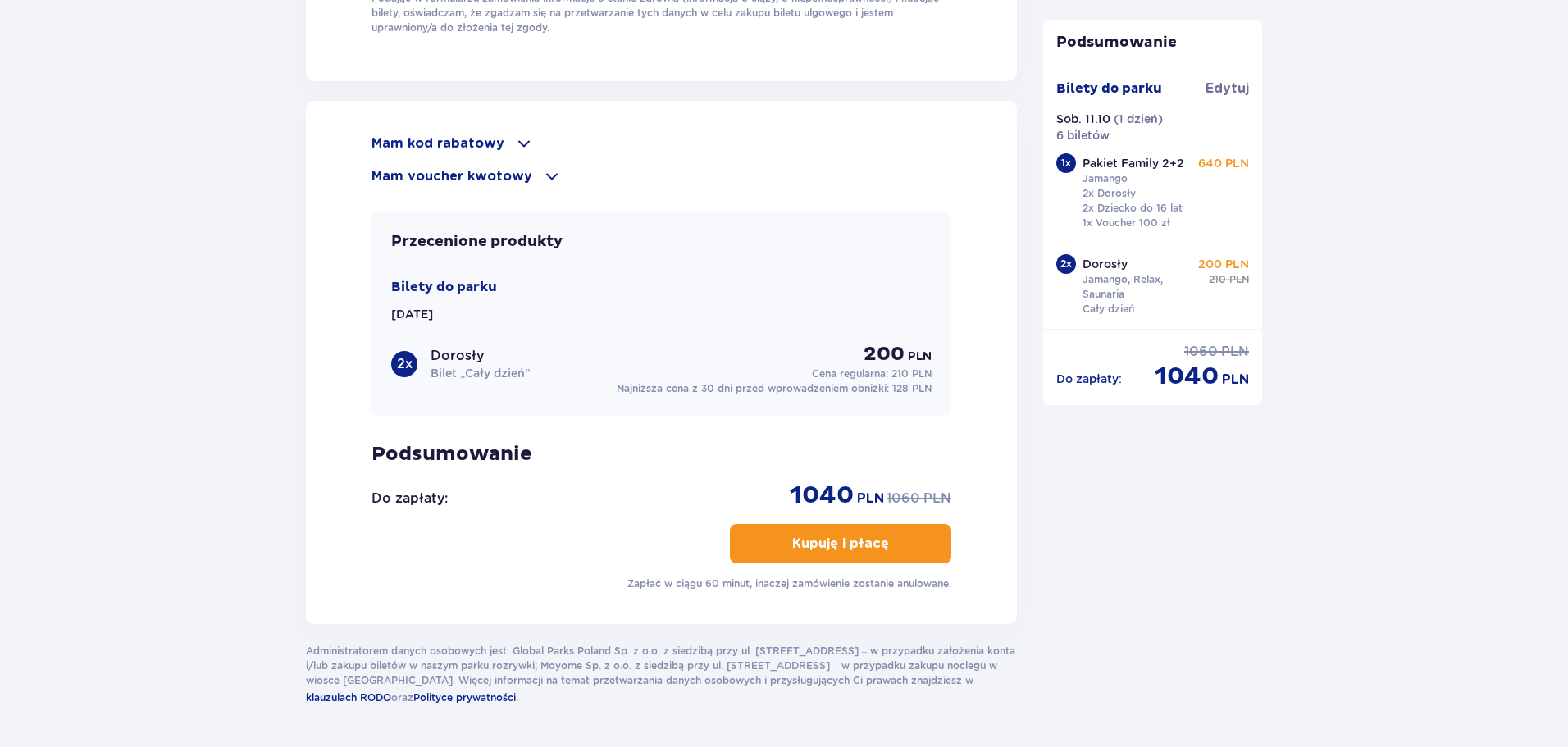
click at [861, 542] on p "Kupuję i płacę" at bounding box center [840, 543] width 97 height 18
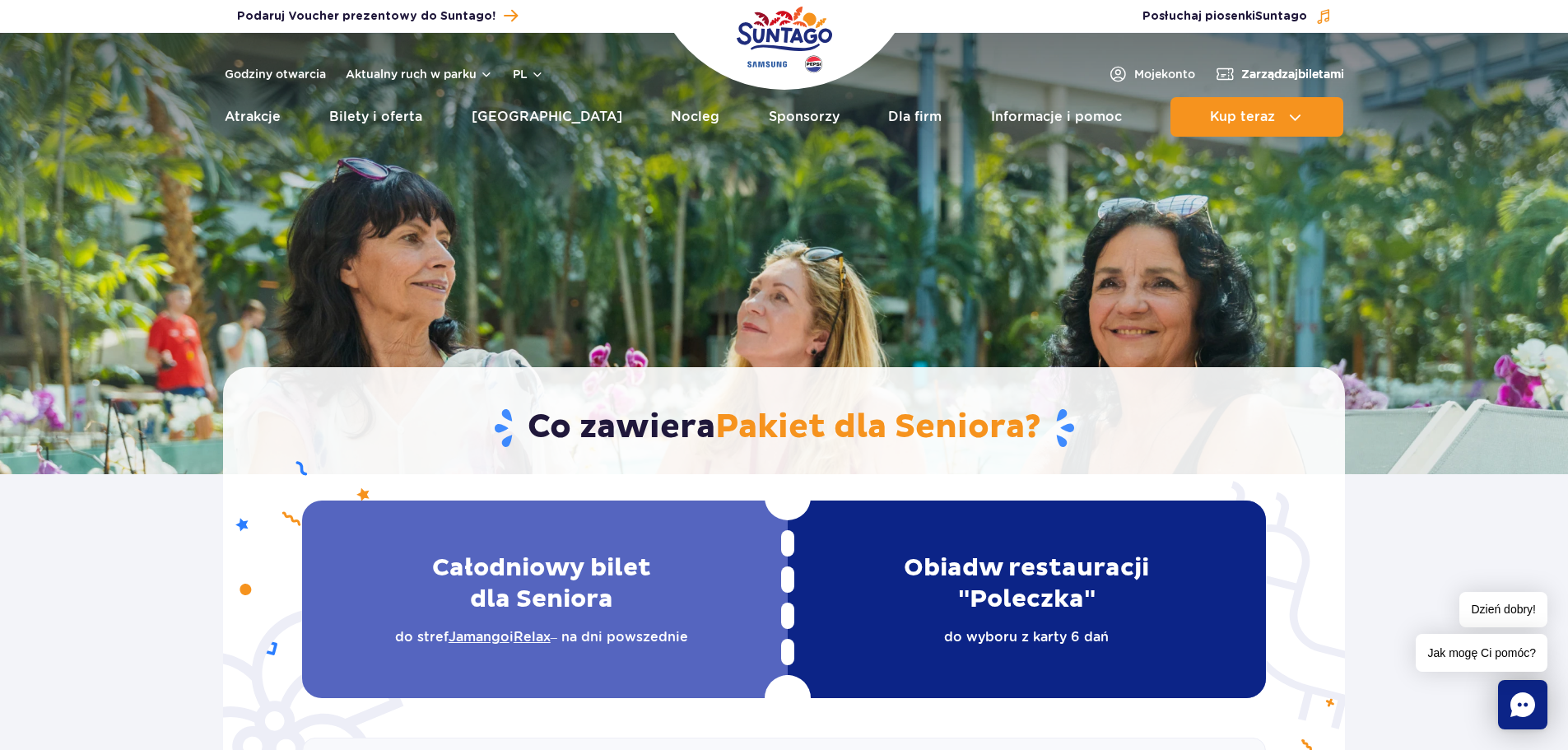
click at [1245, 72] on span "Zarządzaj biletami" at bounding box center [1292, 73] width 103 height 16
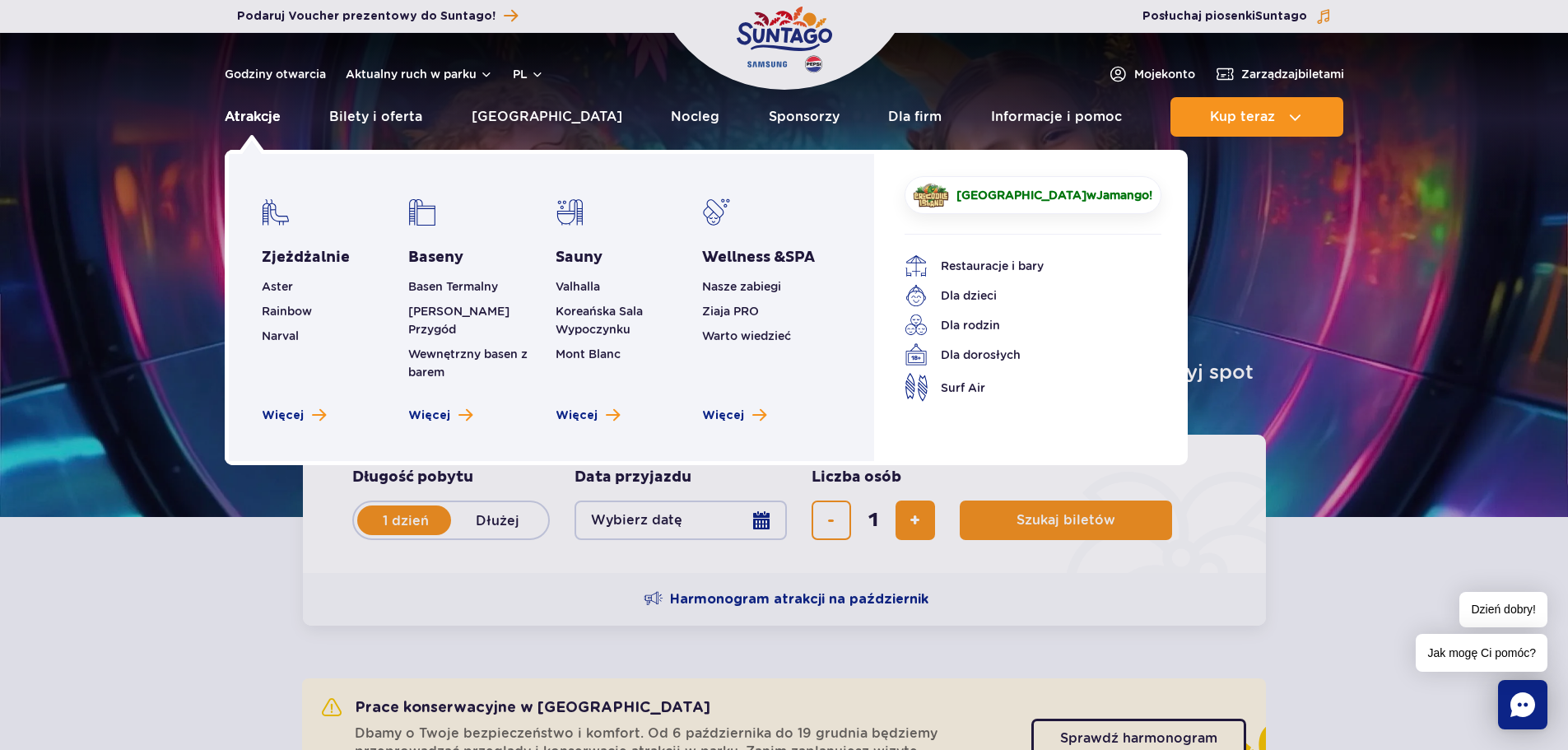
click at [261, 121] on link "Atrakcje" at bounding box center [253, 117] width 56 height 40
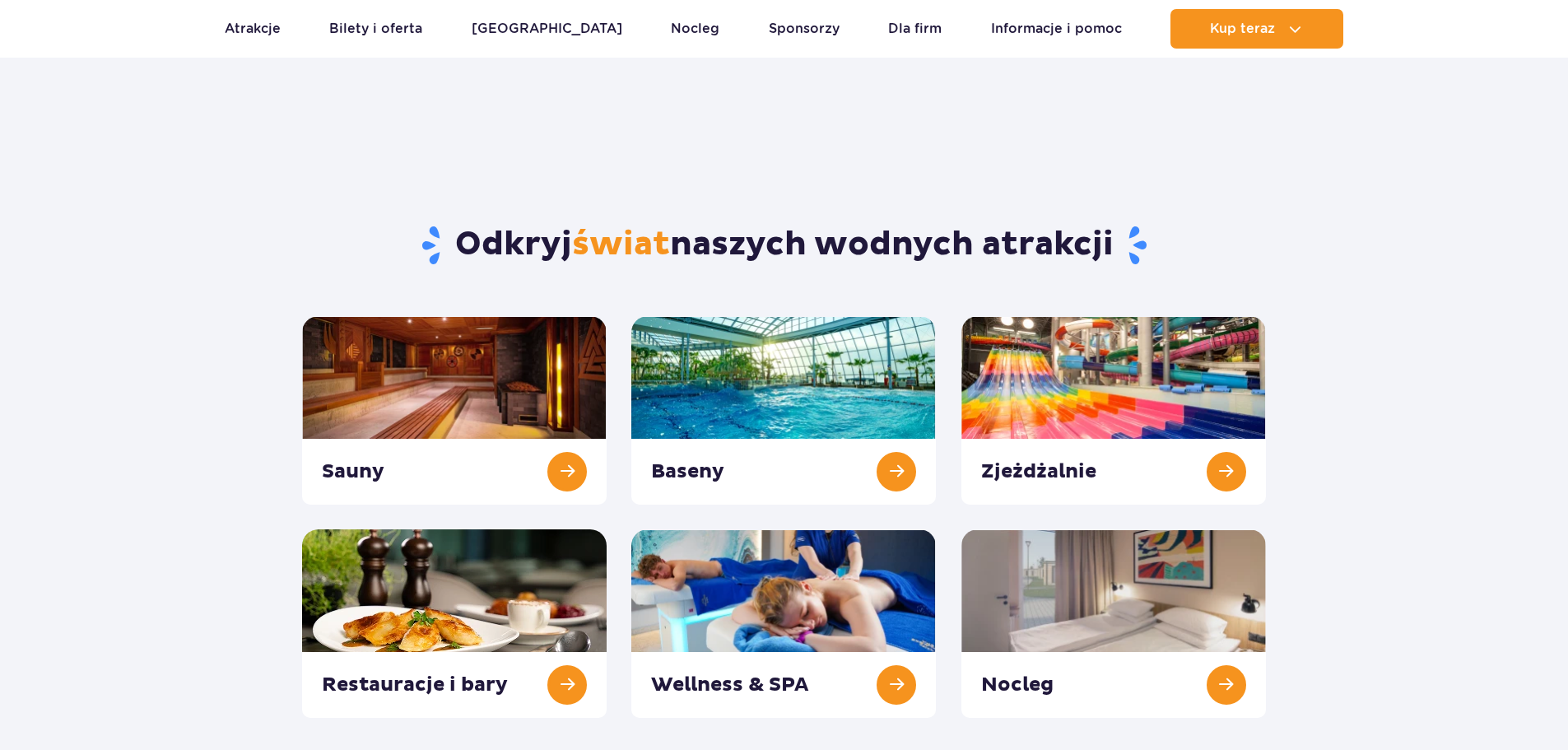
scroll to position [82, 0]
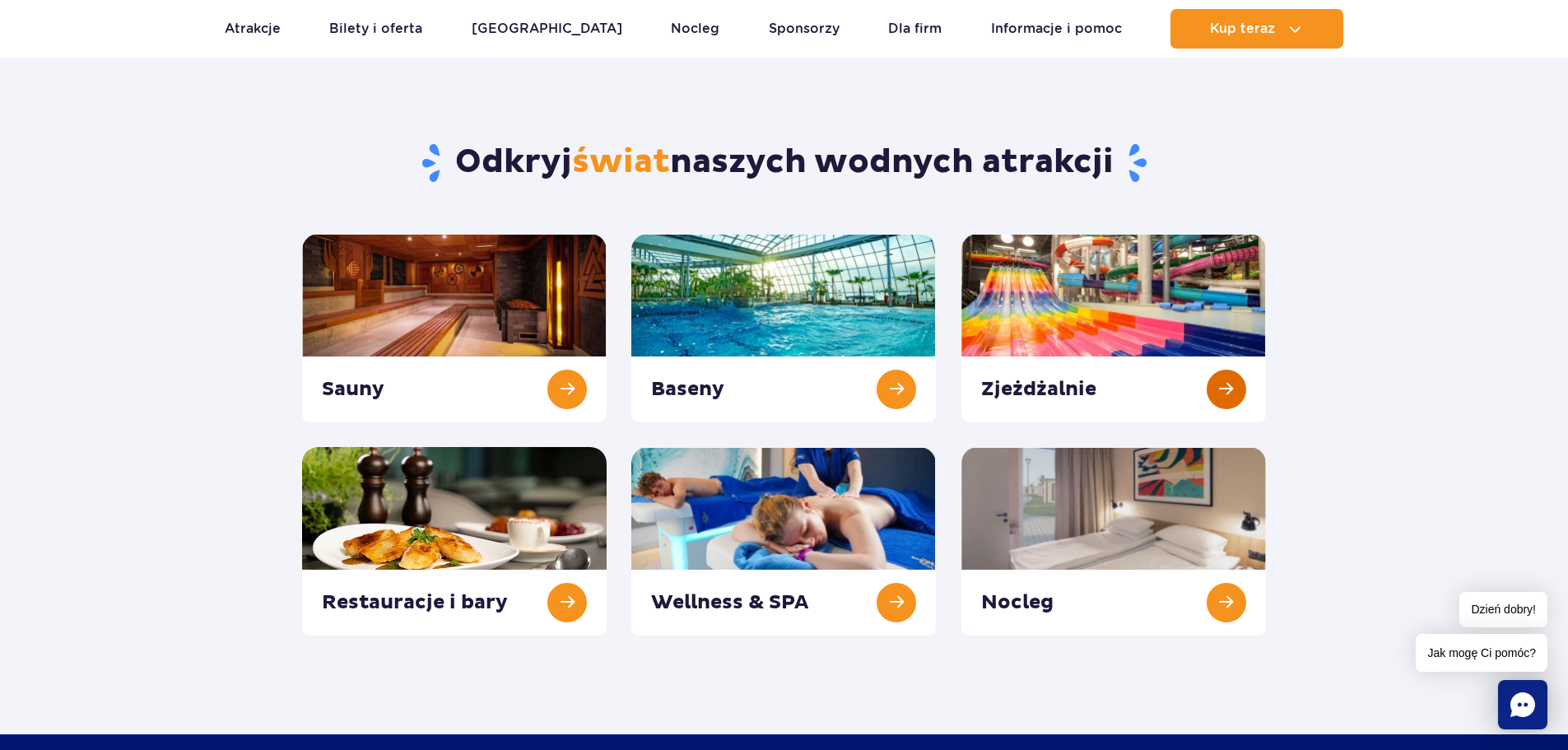
click at [1233, 392] on link at bounding box center [1114, 327] width 305 height 188
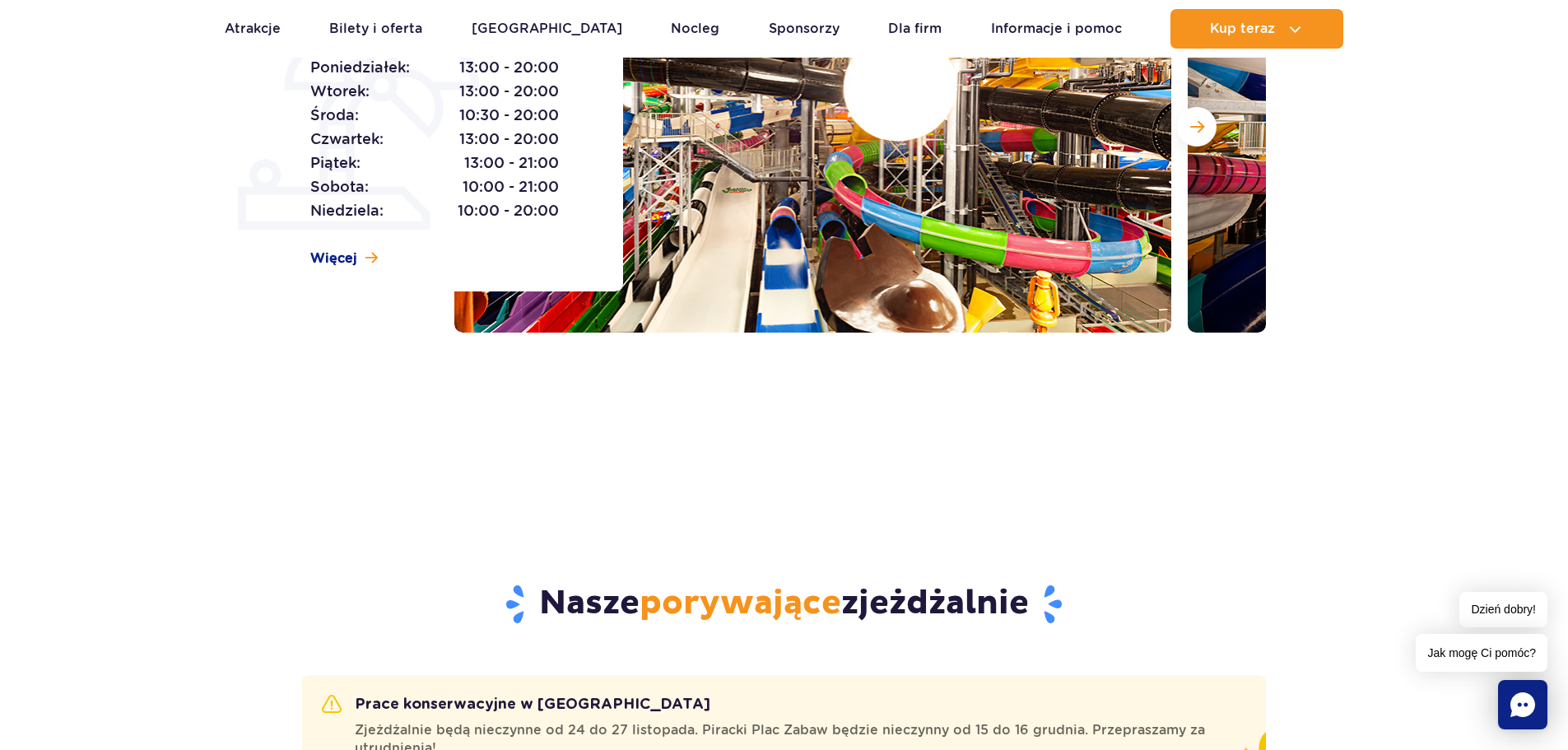
scroll to position [165, 0]
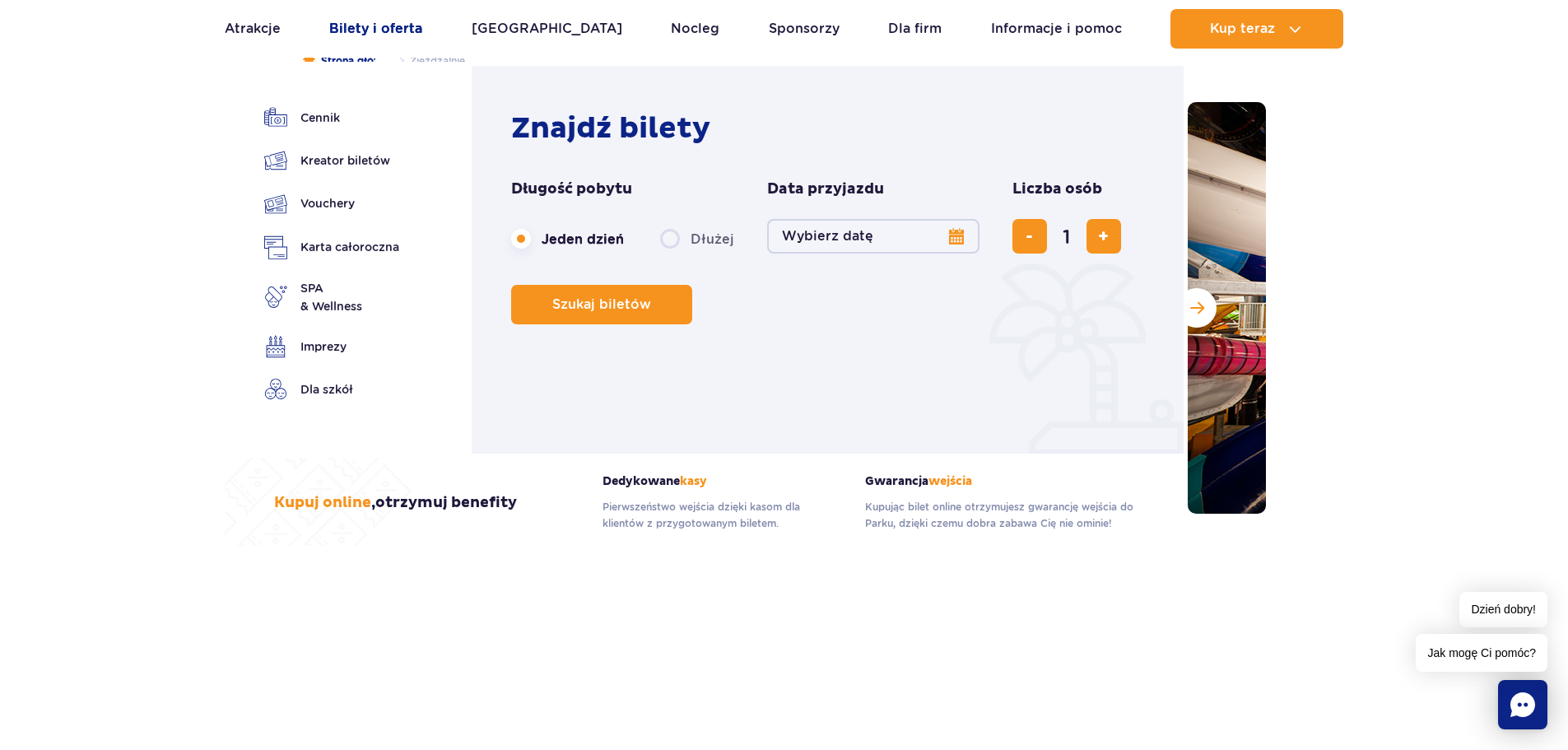
click at [386, 23] on link "Bilety i oferta" at bounding box center [375, 28] width 93 height 40
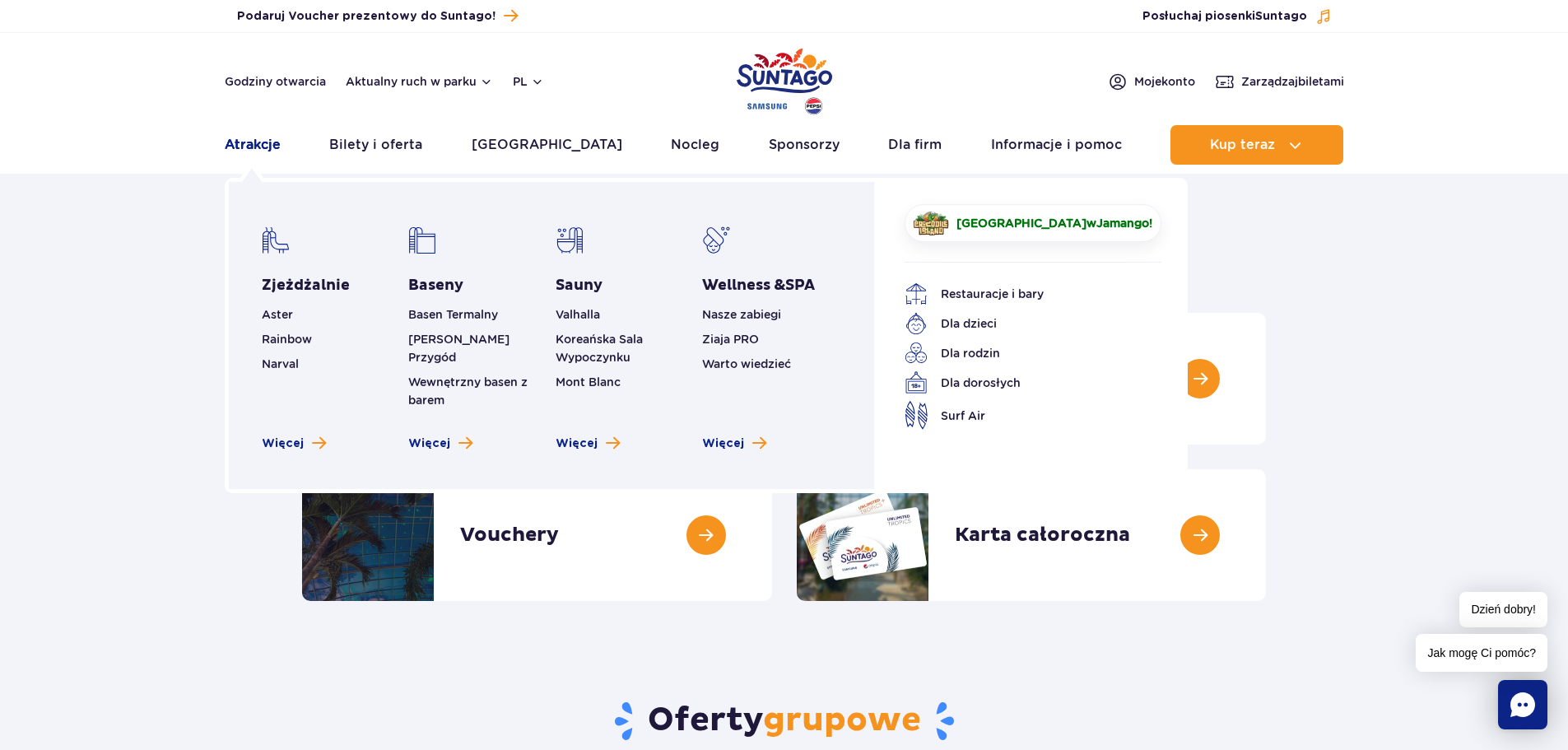
click at [253, 141] on link "Atrakcje" at bounding box center [253, 145] width 56 height 40
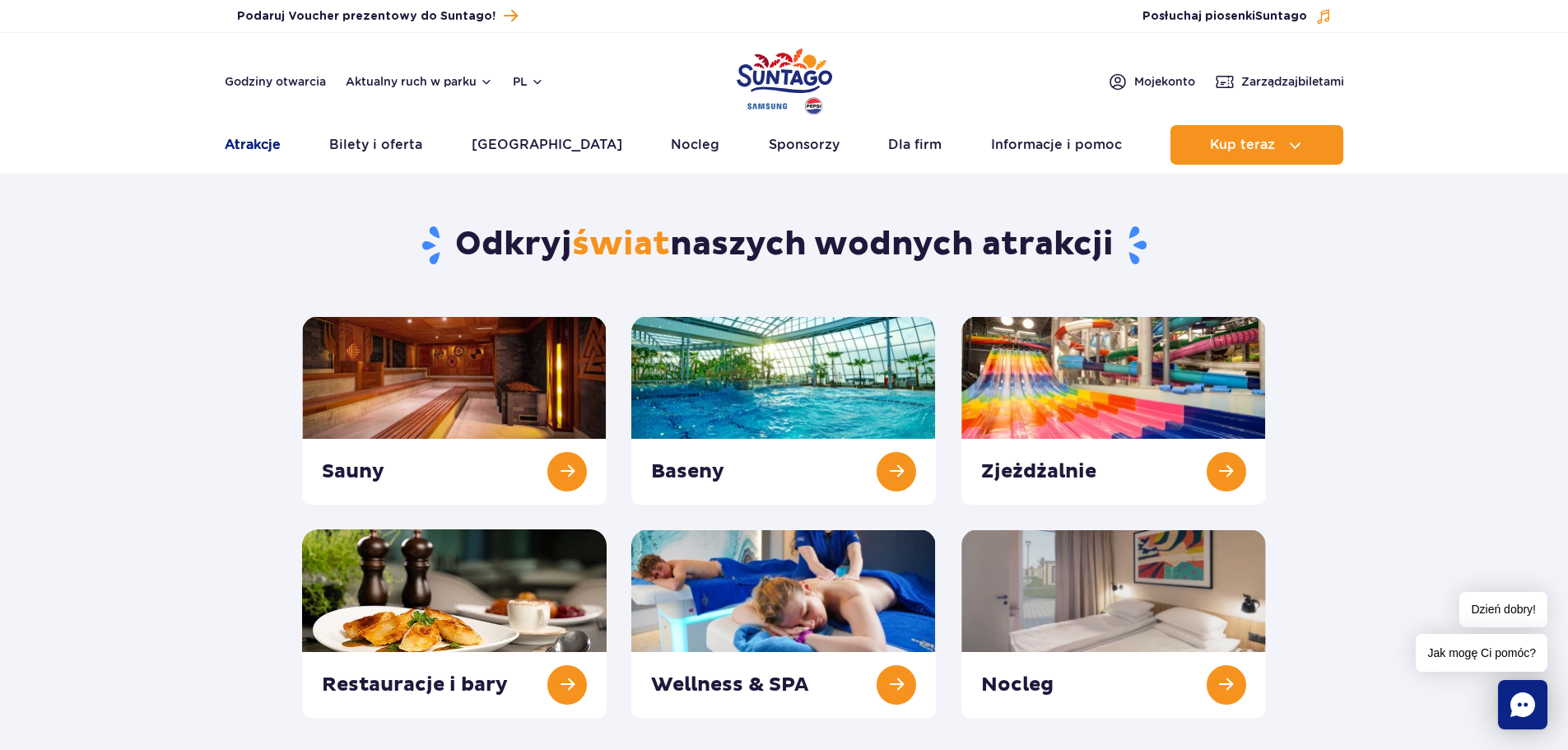
click at [252, 140] on link "Atrakcje" at bounding box center [253, 145] width 56 height 40
click at [921, 457] on link at bounding box center [784, 410] width 305 height 188
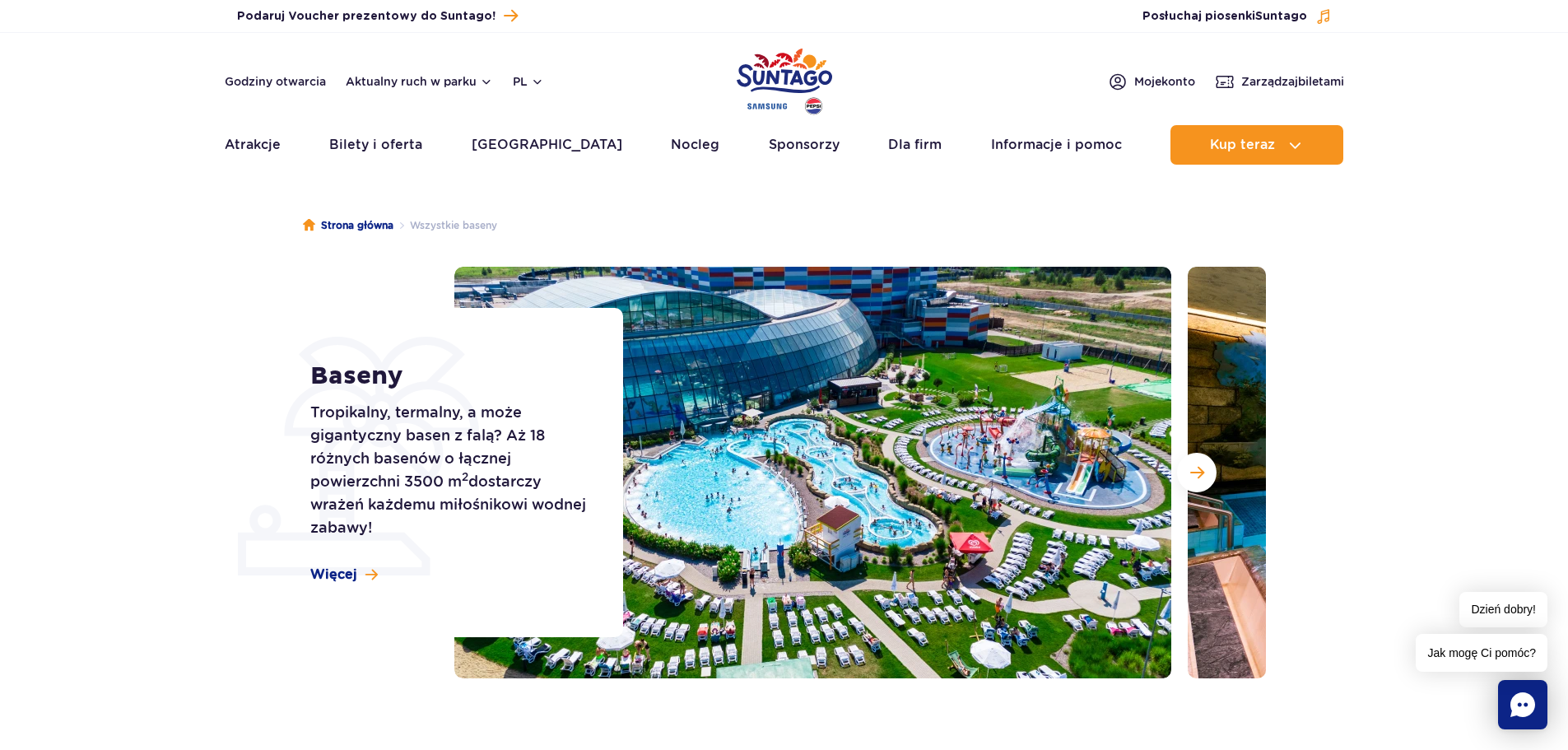
click at [123, 280] on section "Baseny Tropikalny, termalny, a może gigantyczny basen z falą? Aż 18 różnych bas…" at bounding box center [784, 472] width 1568 height 411
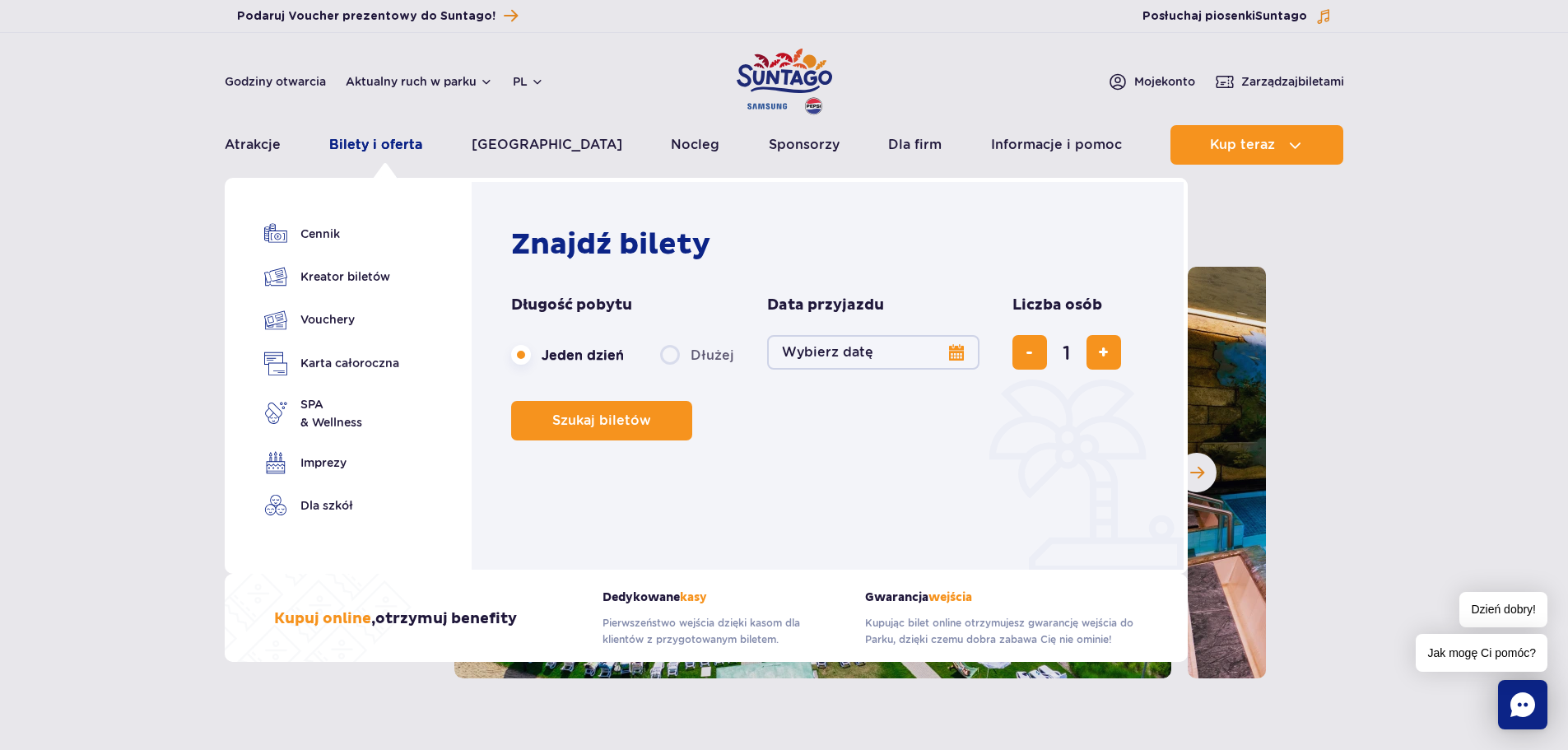
click at [369, 143] on link "Bilety i oferta" at bounding box center [375, 145] width 93 height 40
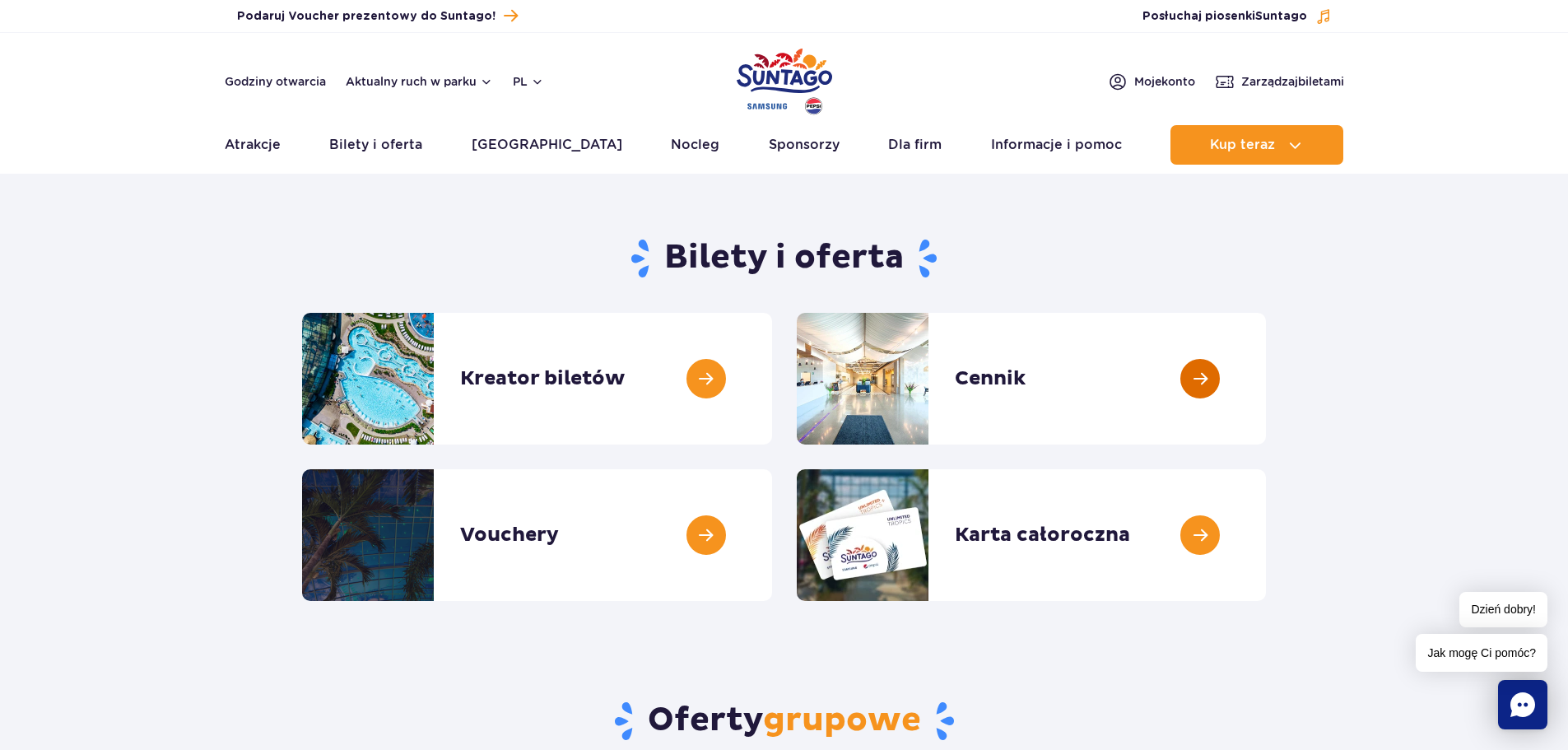
click at [1266, 371] on link at bounding box center [1266, 378] width 0 height 131
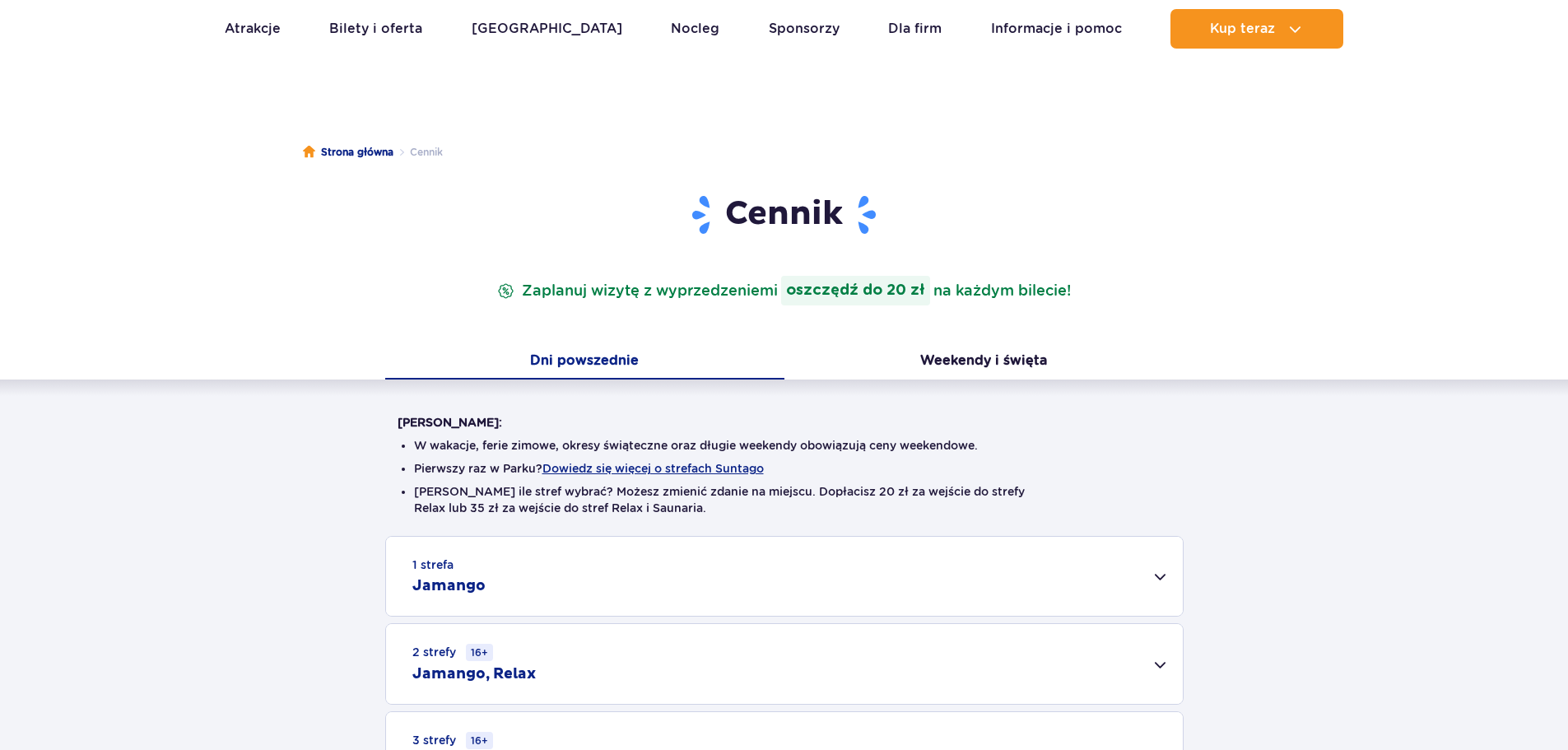
scroll to position [165, 0]
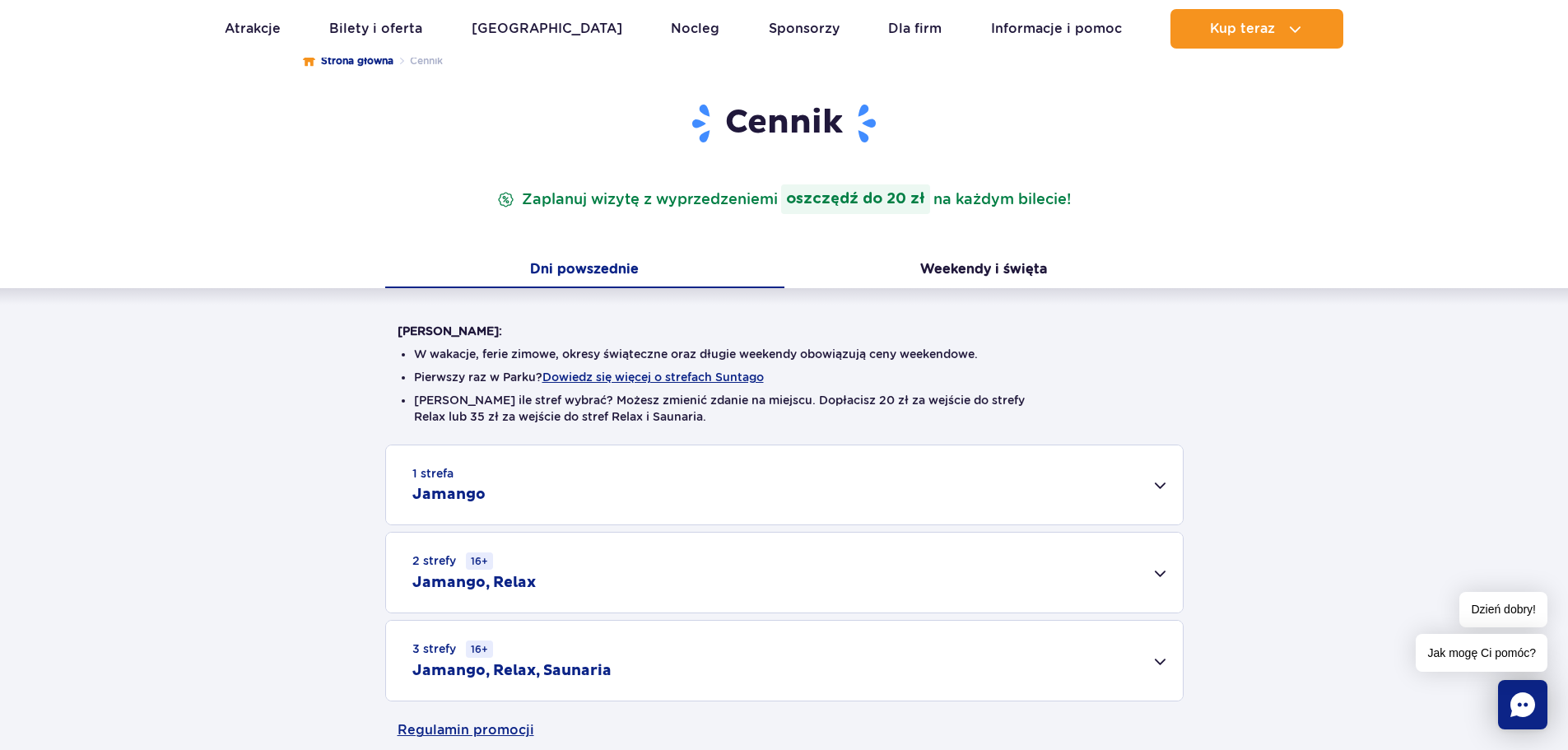
click at [1158, 489] on div "1 strefa Jamango" at bounding box center [784, 485] width 797 height 79
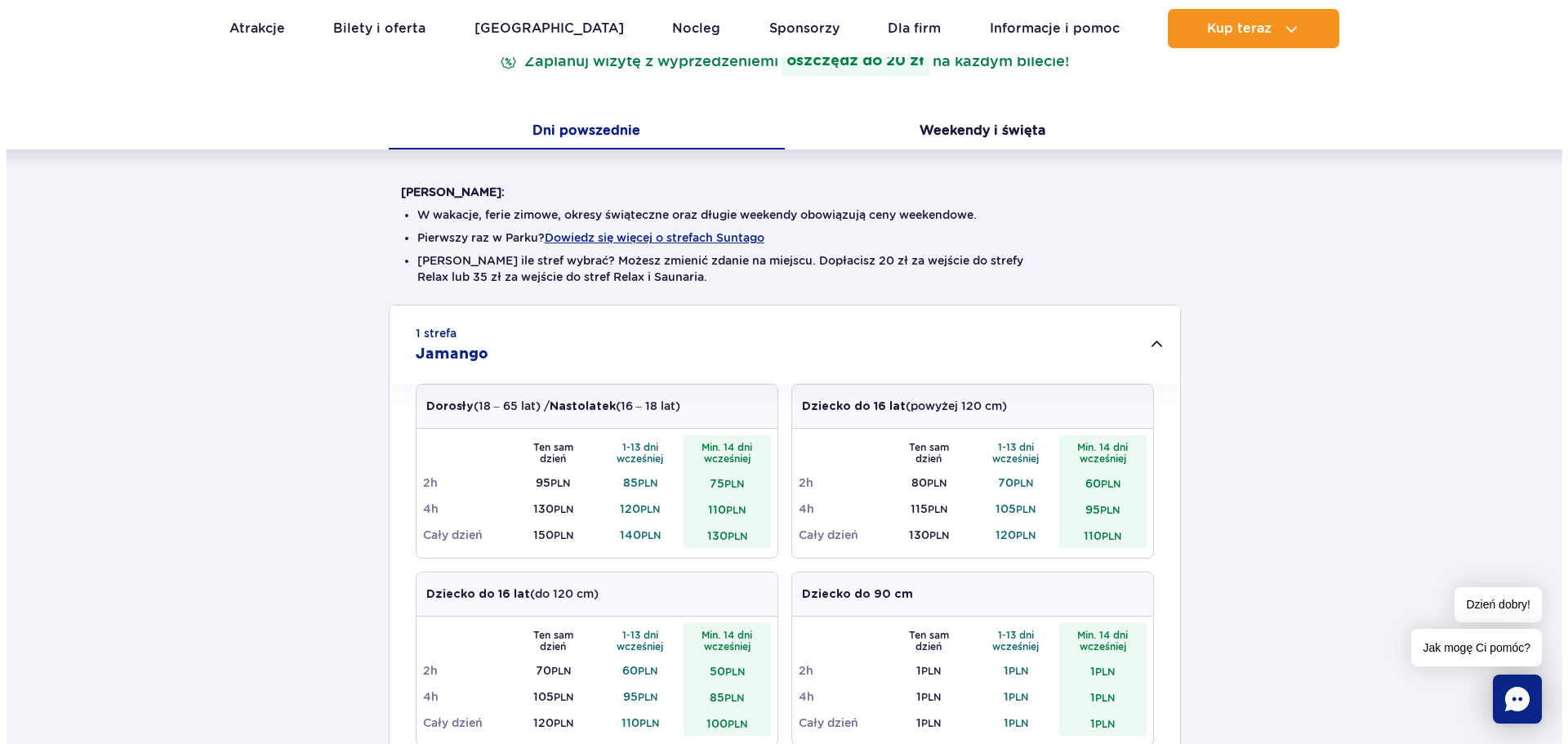
scroll to position [245, 0]
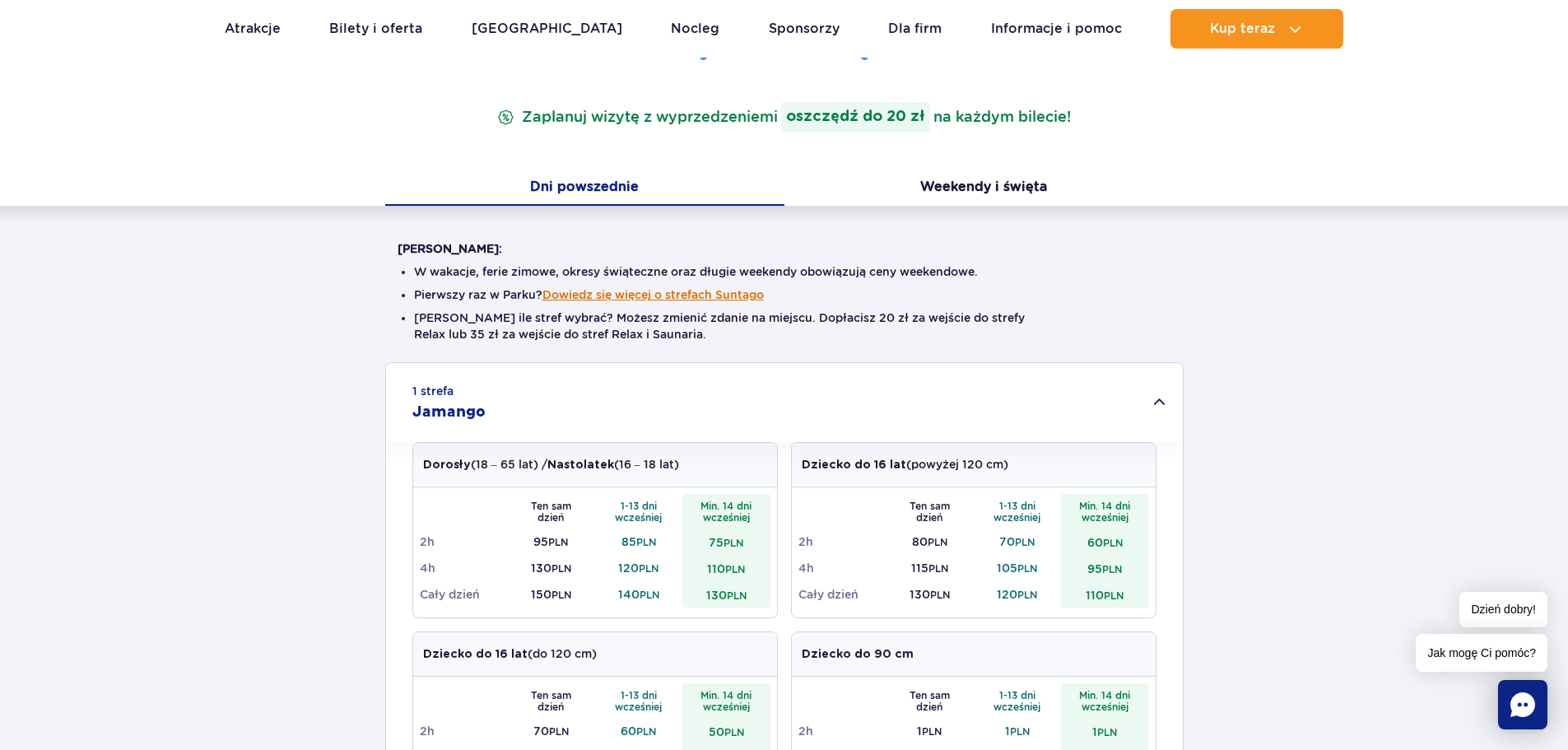
click at [619, 294] on button "Dowiedz się więcej o strefach Suntago" at bounding box center [652, 295] width 221 height 14
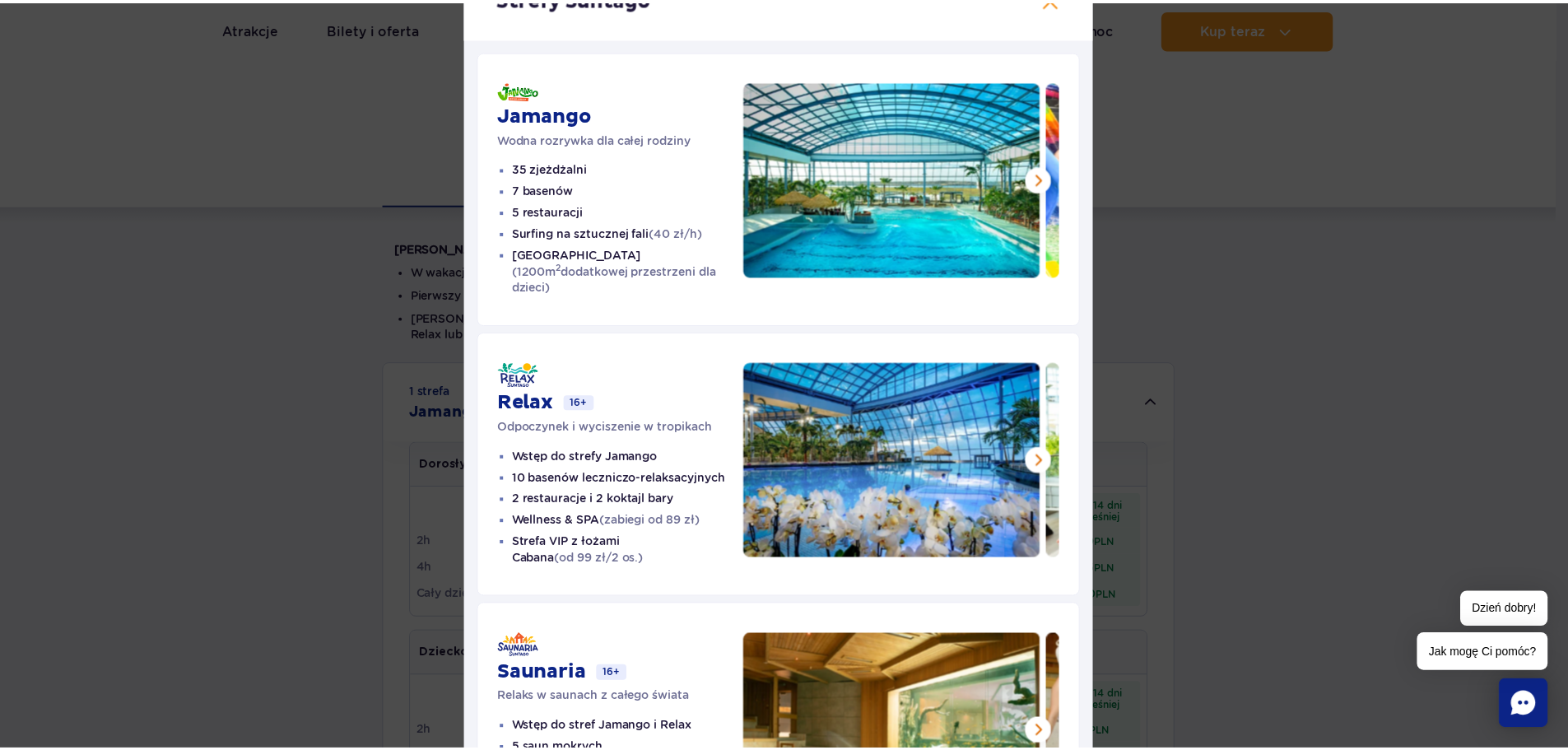
scroll to position [0, 0]
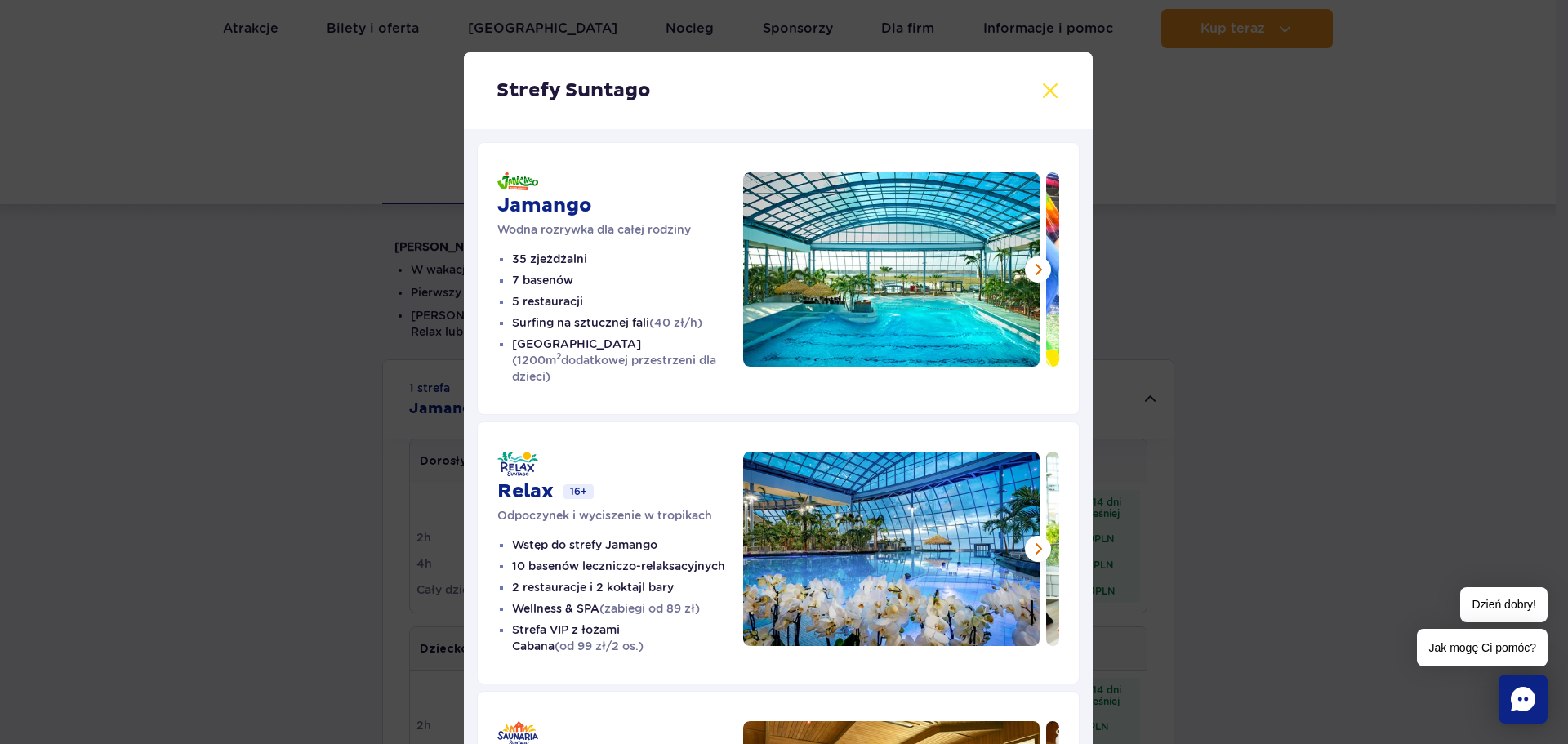
click at [1041, 87] on button at bounding box center [1050, 90] width 19 height 19
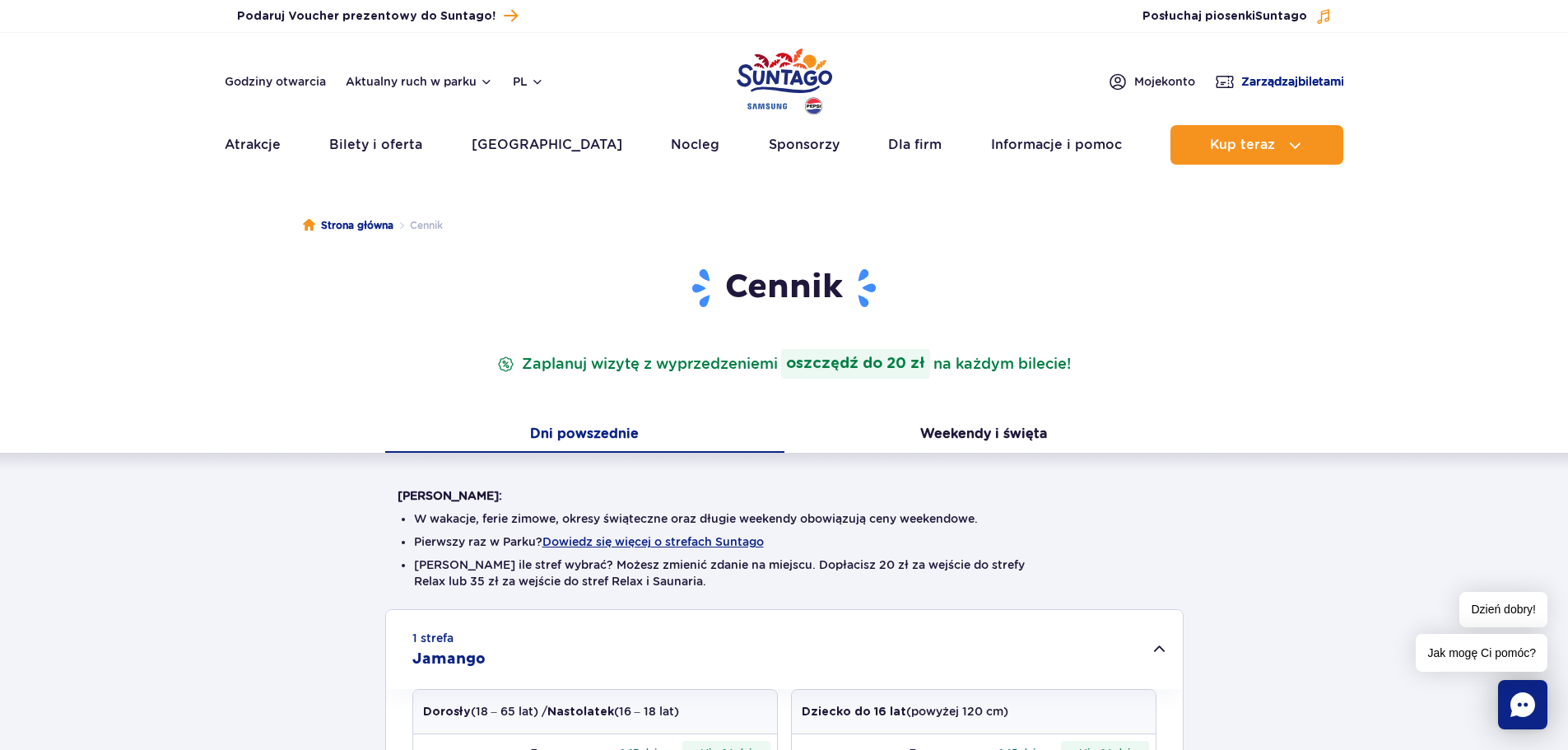
click at [1271, 81] on span "Zarządzaj biletami" at bounding box center [1292, 81] width 103 height 16
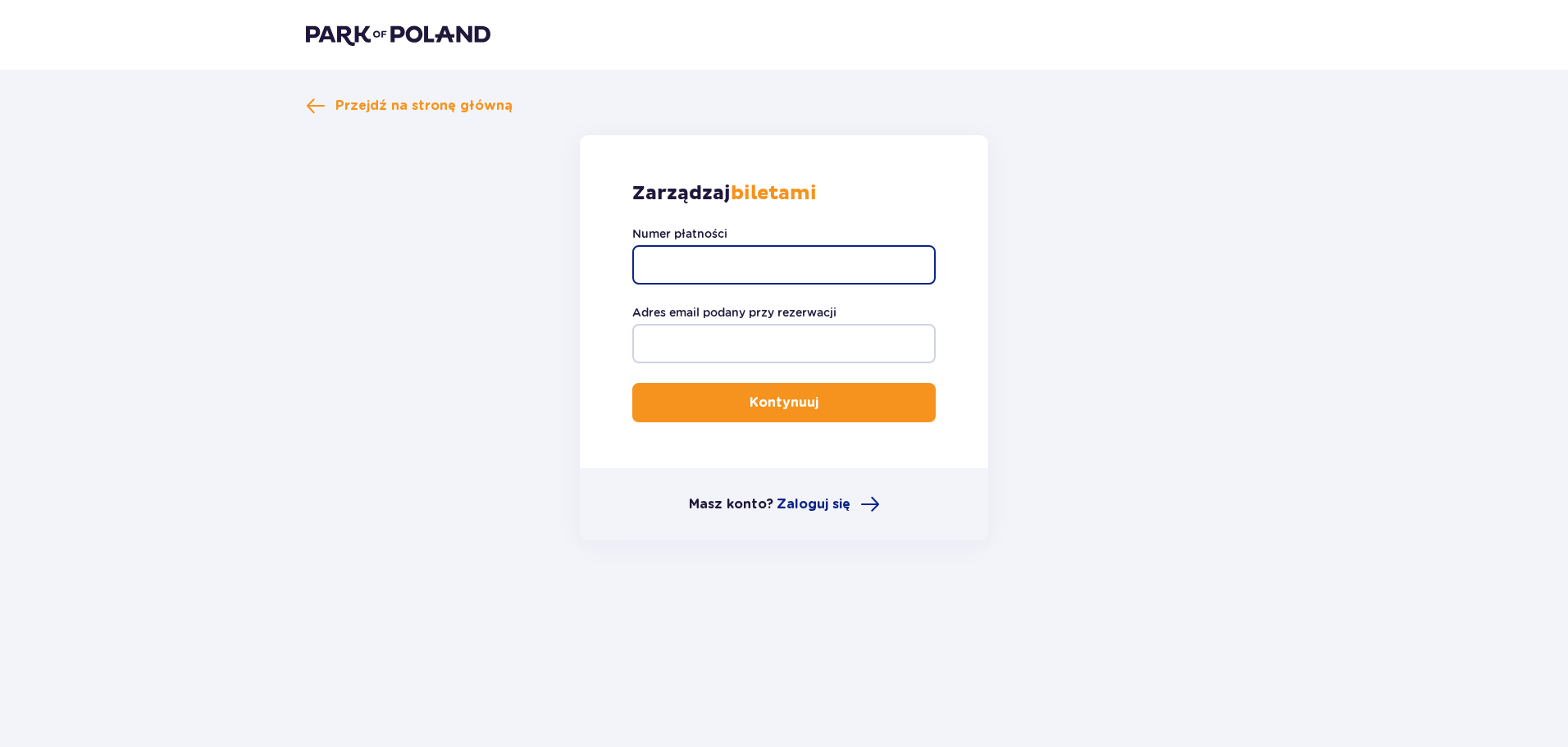
click at [758, 255] on input "Numer płatności" at bounding box center [784, 264] width 304 height 39
type input "TR-VRC-JEF8EEX"
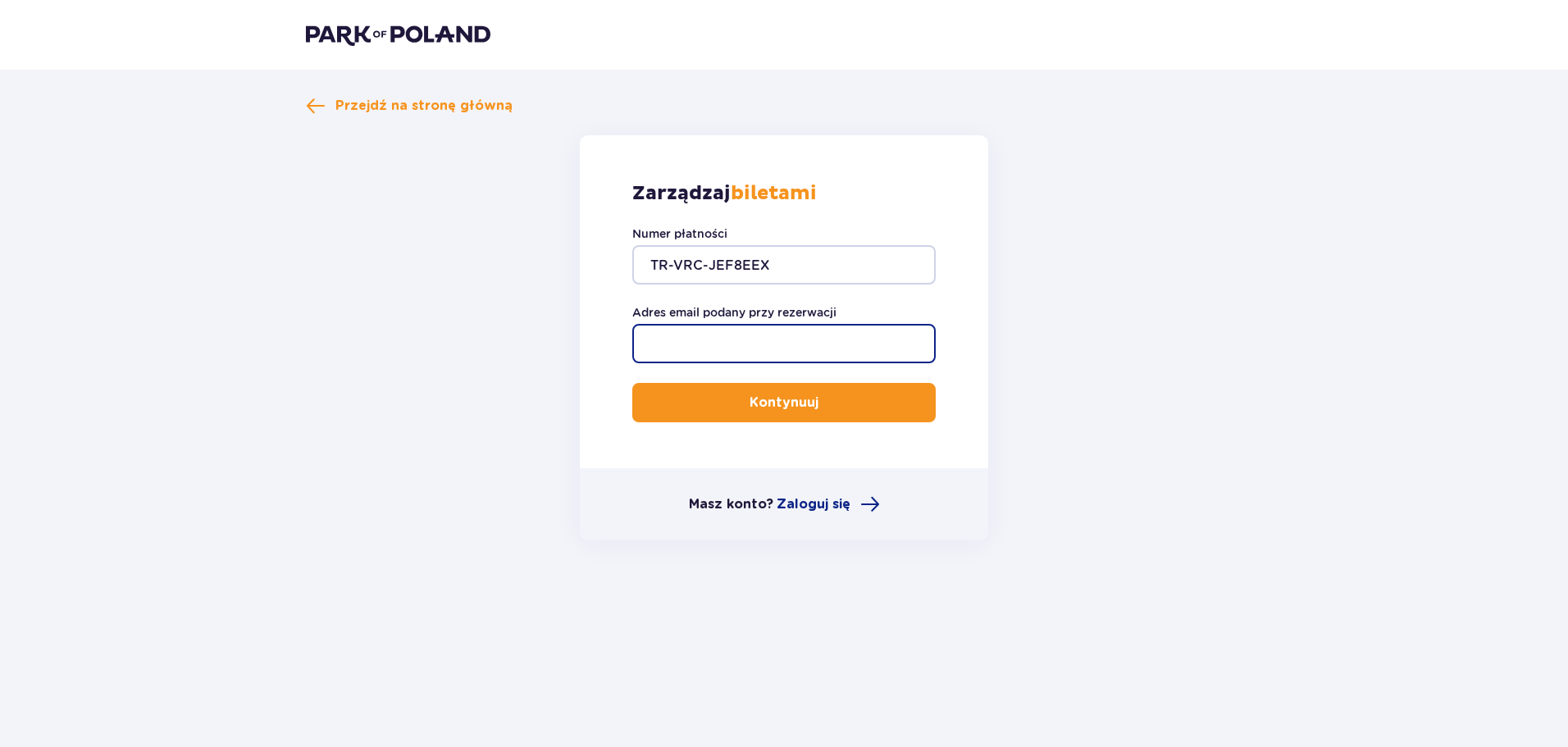
click at [672, 332] on input "Adres email podany przy rezerwacji" at bounding box center [784, 343] width 304 height 39
type input "[EMAIL_ADDRESS][DOMAIN_NAME]"
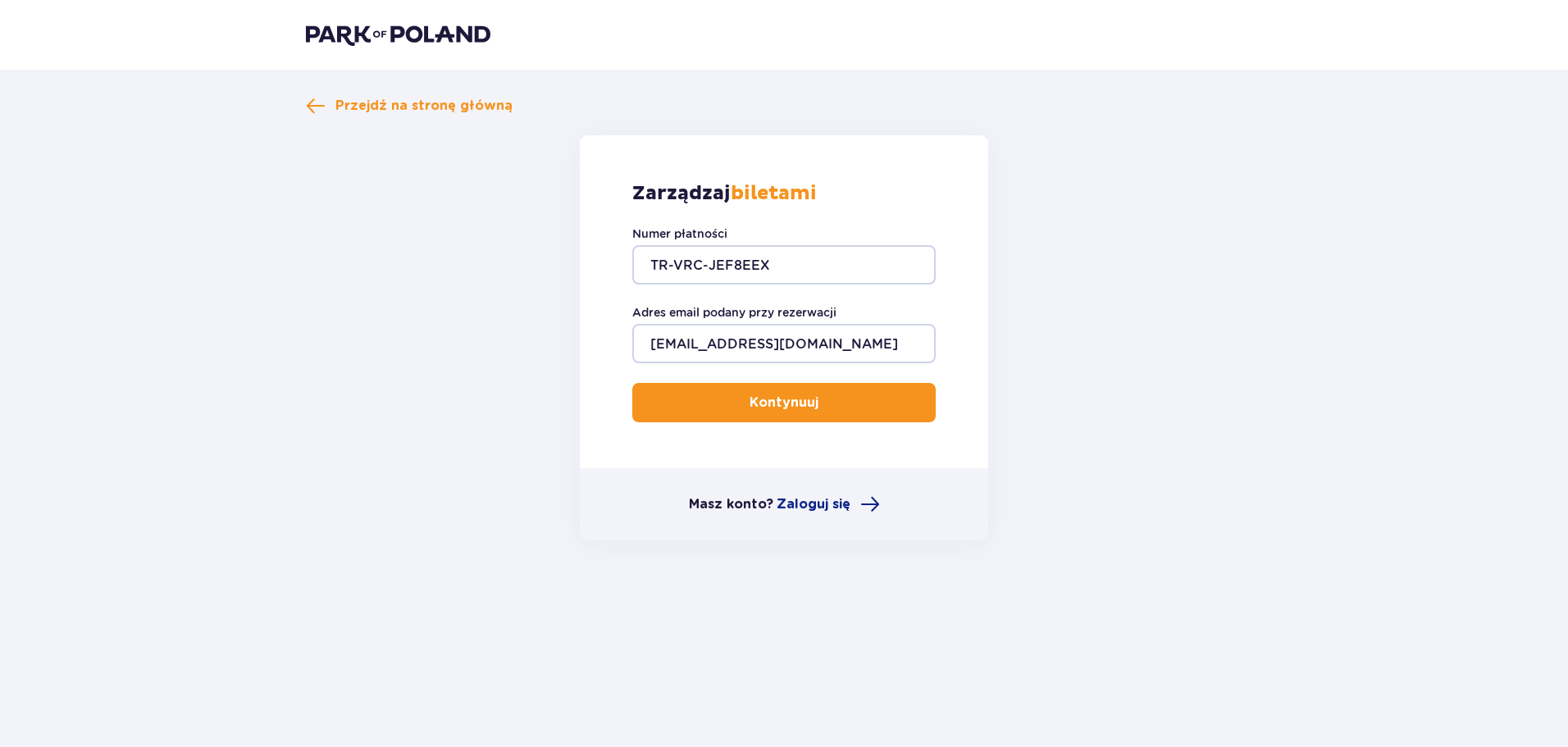
click at [765, 404] on p "Kontynuuj" at bounding box center [784, 402] width 69 height 18
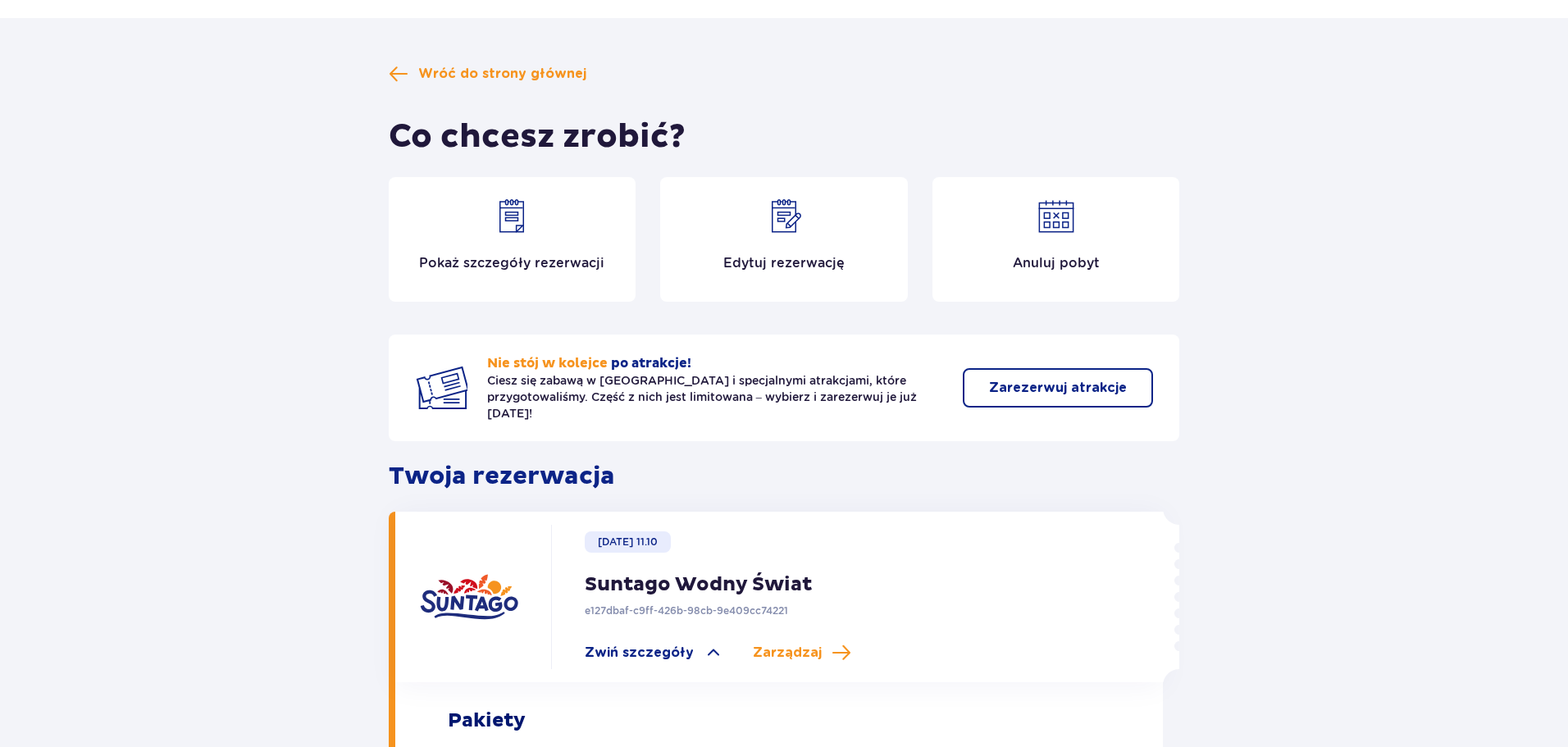
scroll to position [25, 0]
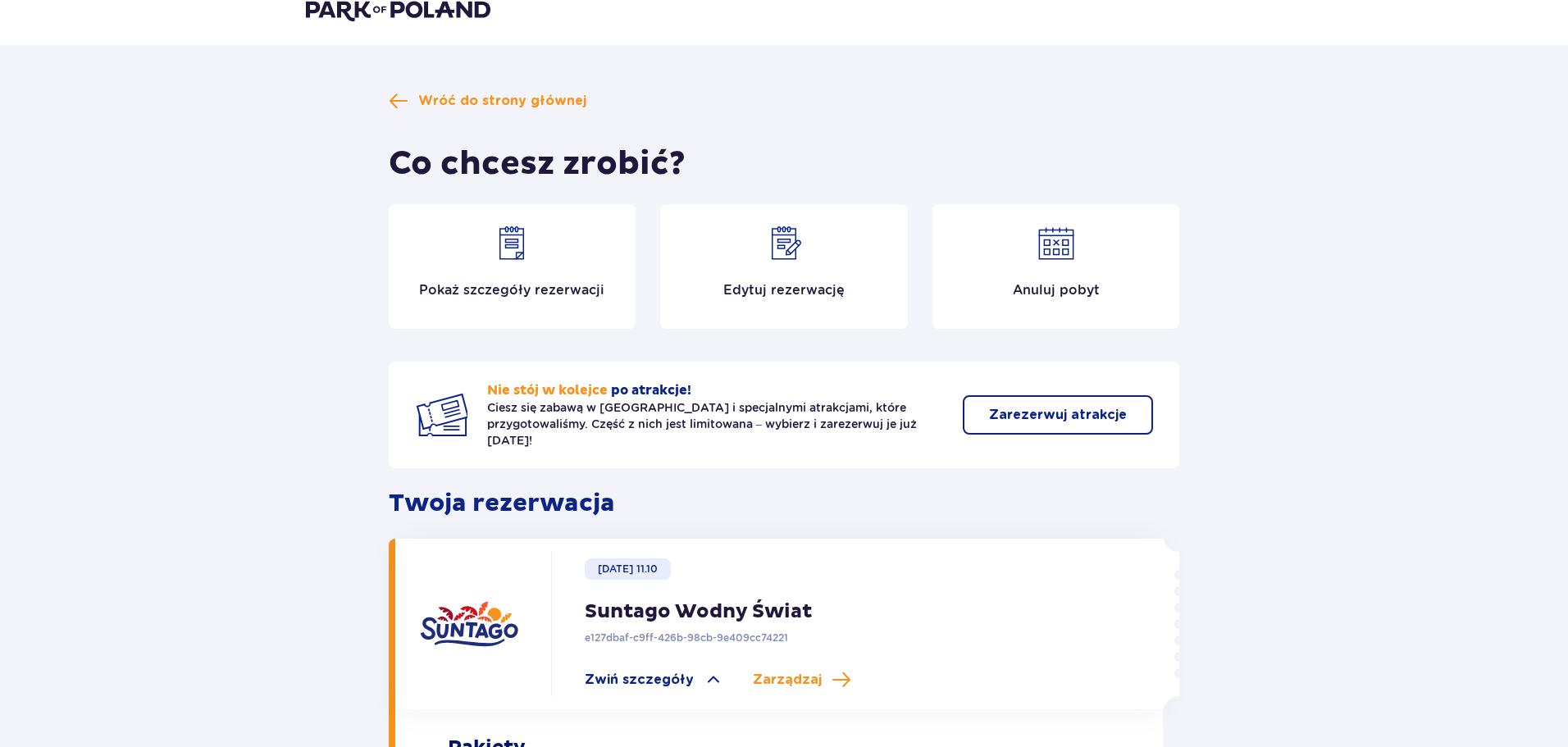
click at [755, 292] on p "Edytuj rezerwację" at bounding box center [784, 290] width 121 height 18
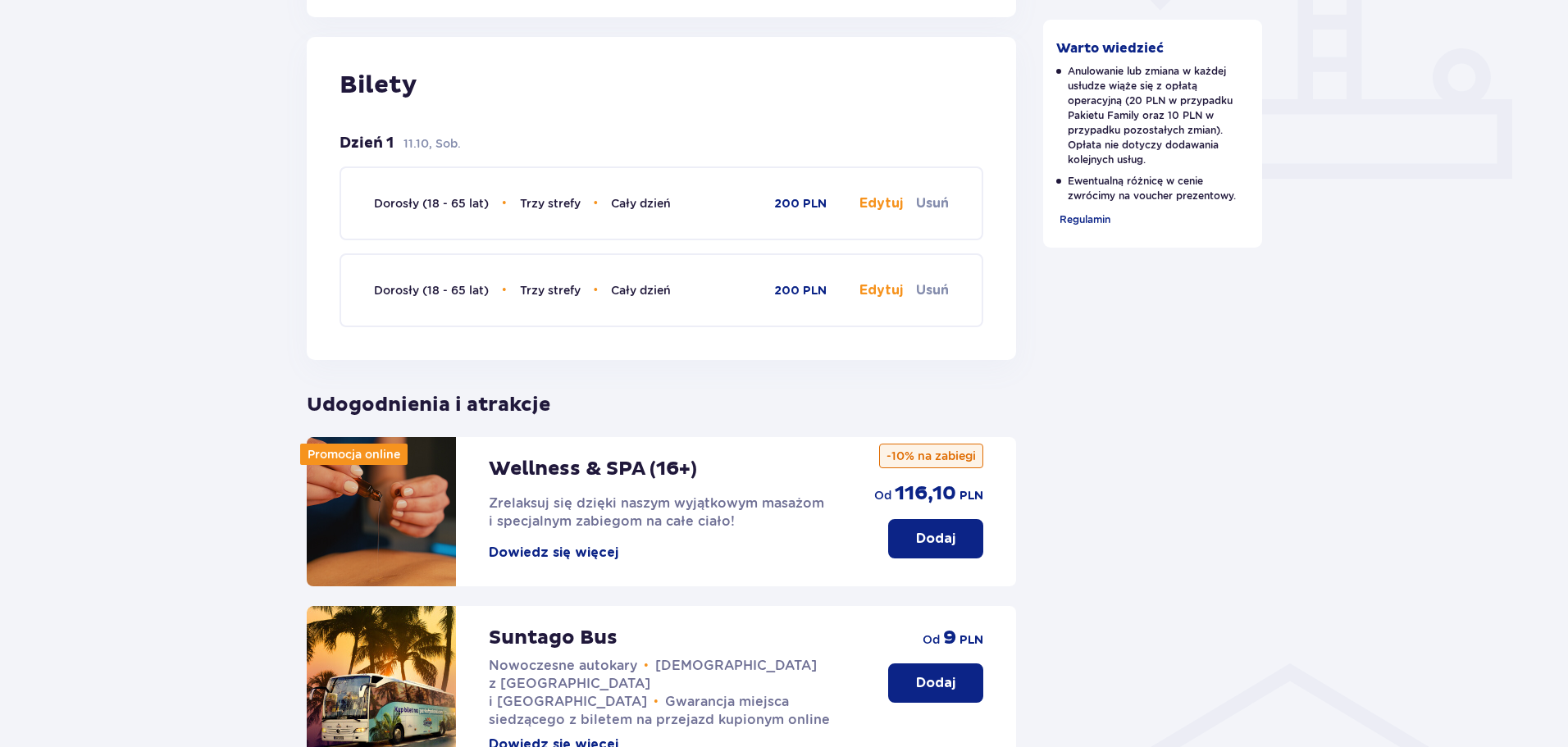
scroll to position [435, 0]
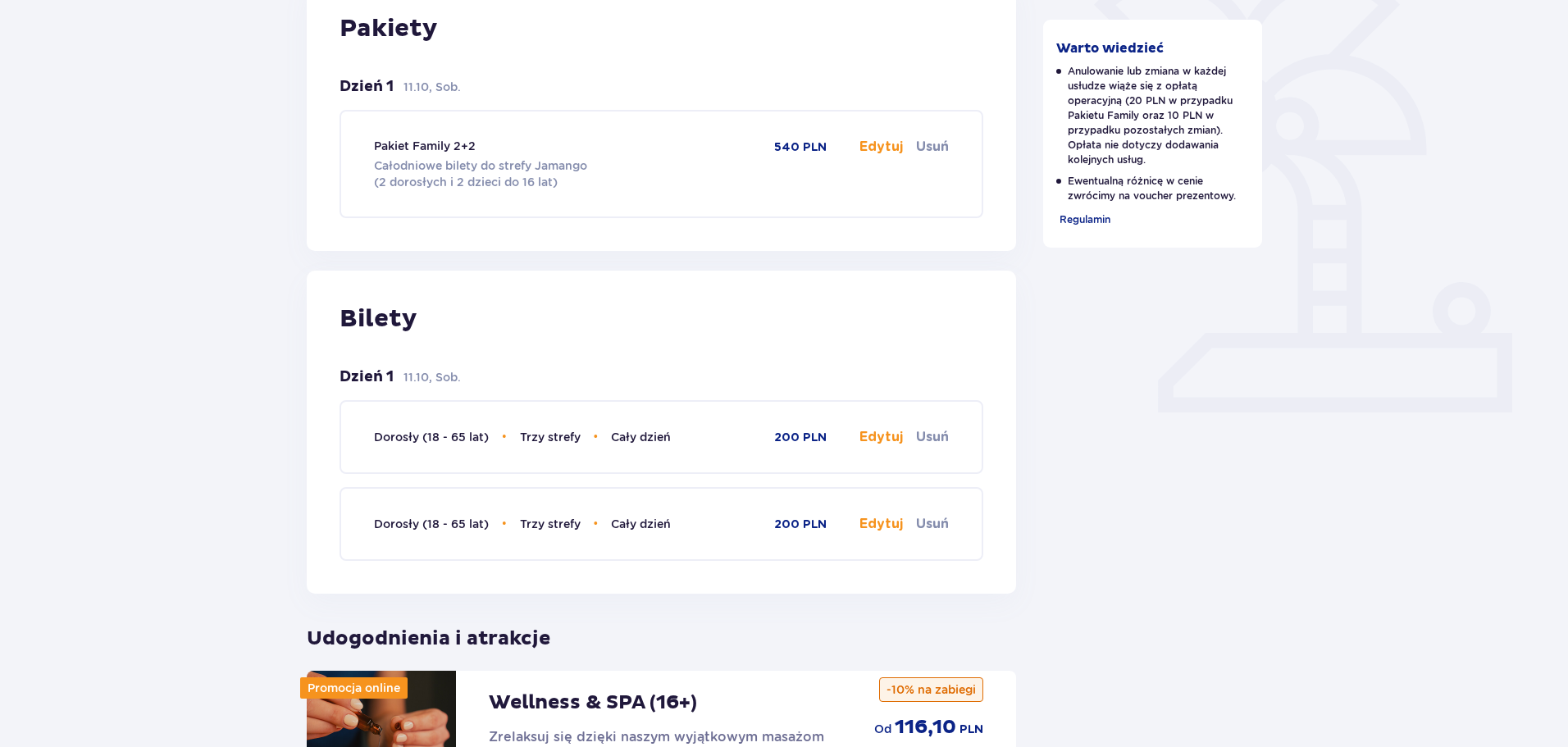
click at [878, 147] on button "Edytuj" at bounding box center [881, 146] width 43 height 18
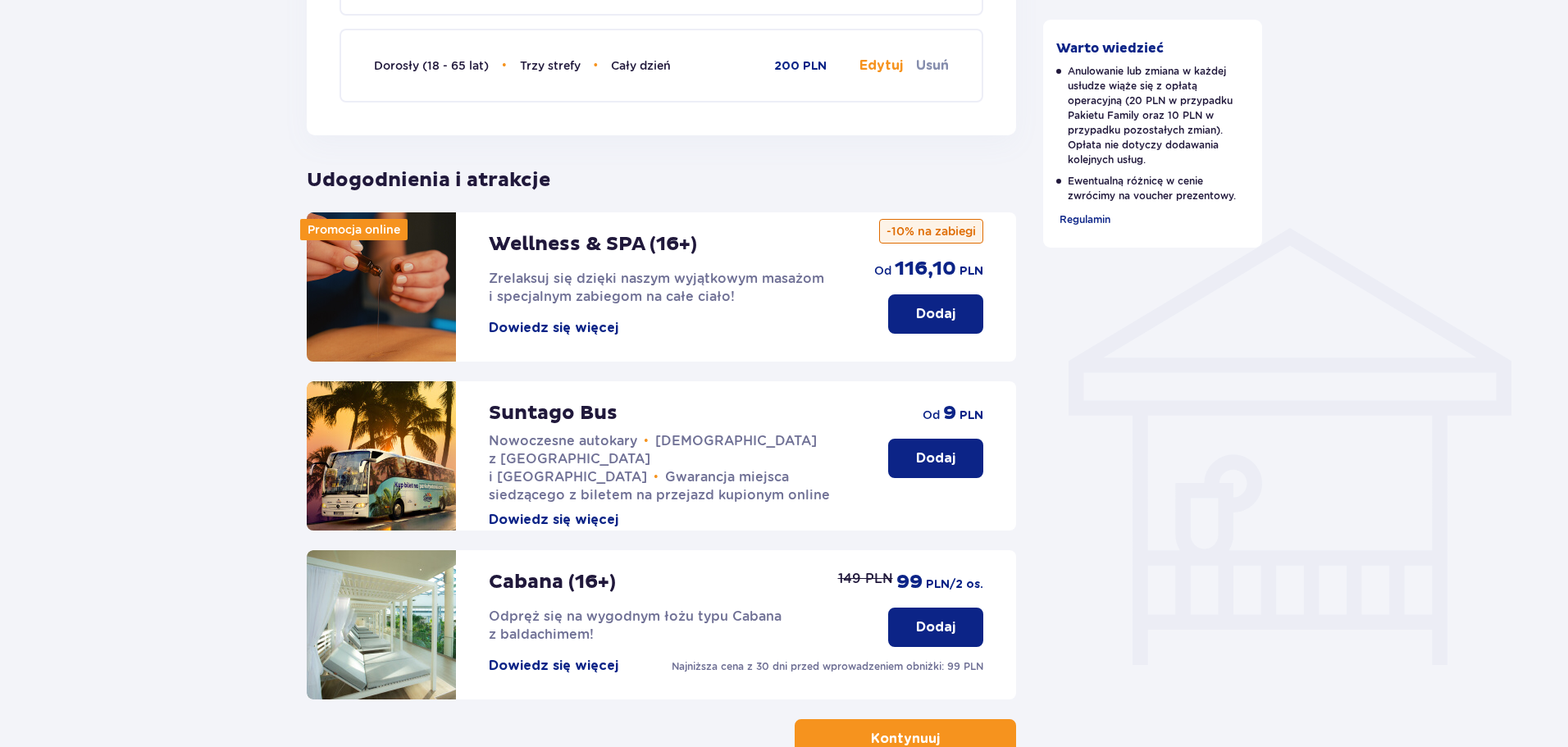
scroll to position [1213, 0]
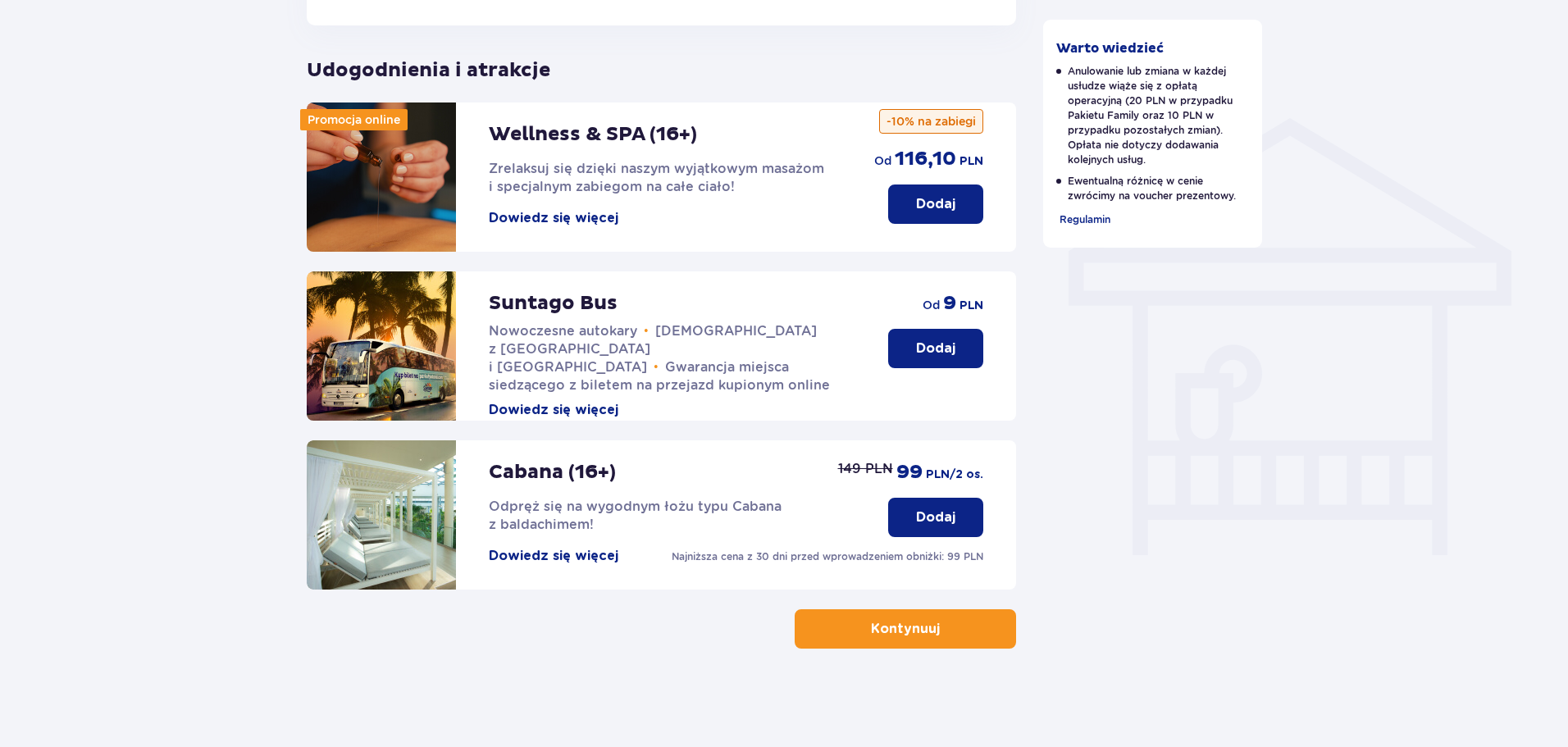
click at [899, 638] on p "Kontynuuj" at bounding box center [906, 629] width 69 height 18
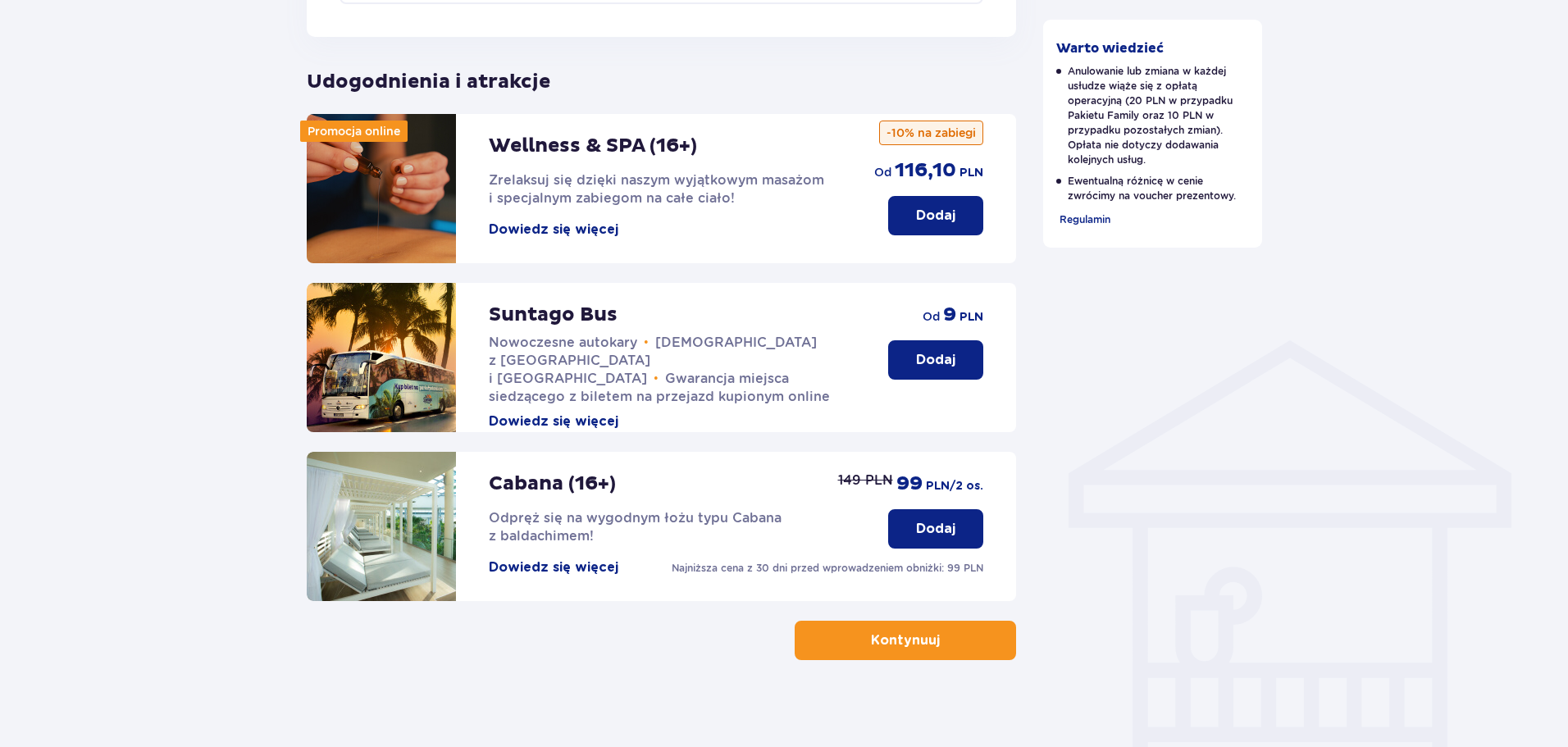
scroll to position [1003, 0]
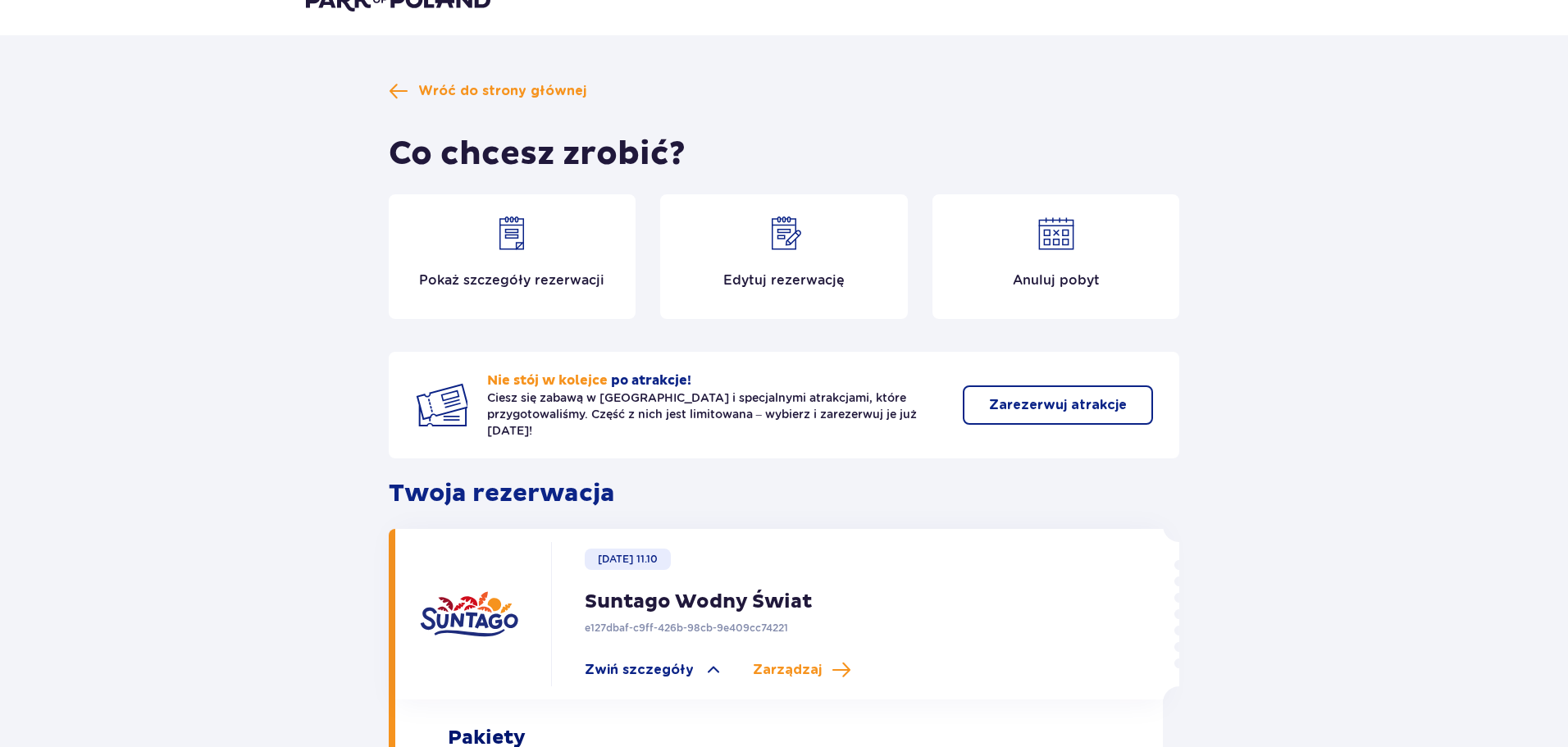
scroll to position [25, 0]
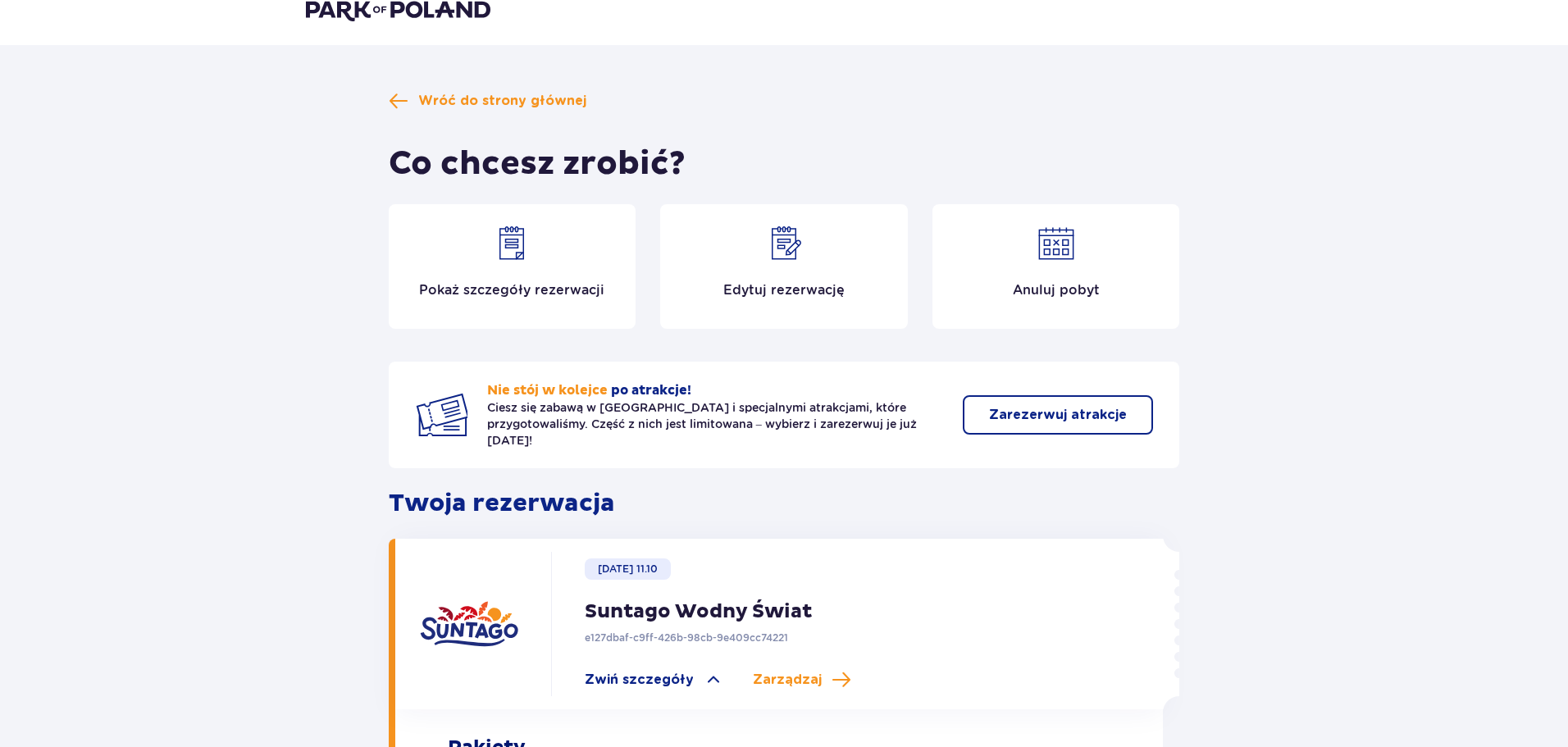
click at [1014, 410] on p "Zarezerwuj atrakcje" at bounding box center [1058, 414] width 137 height 18
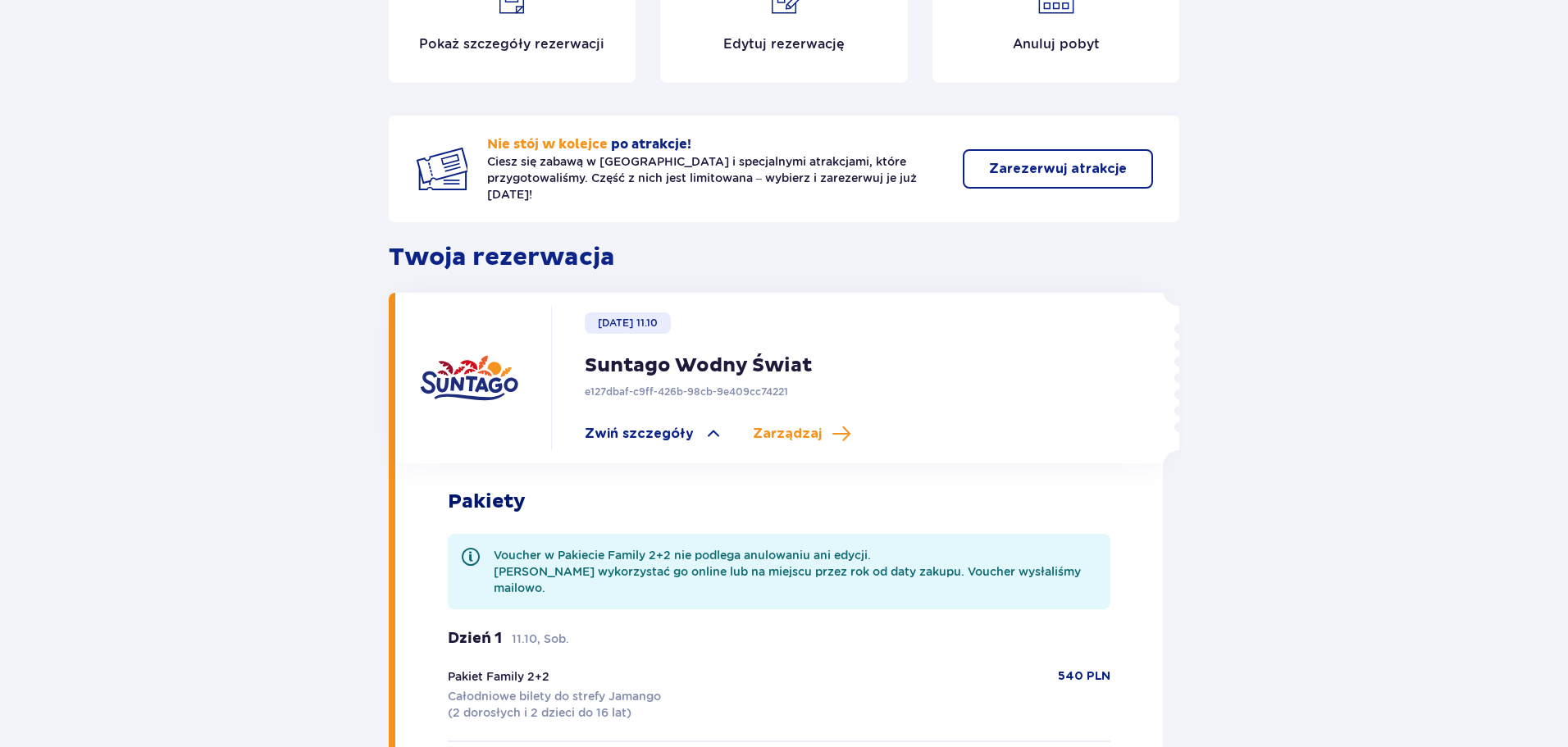
scroll to position [0, 0]
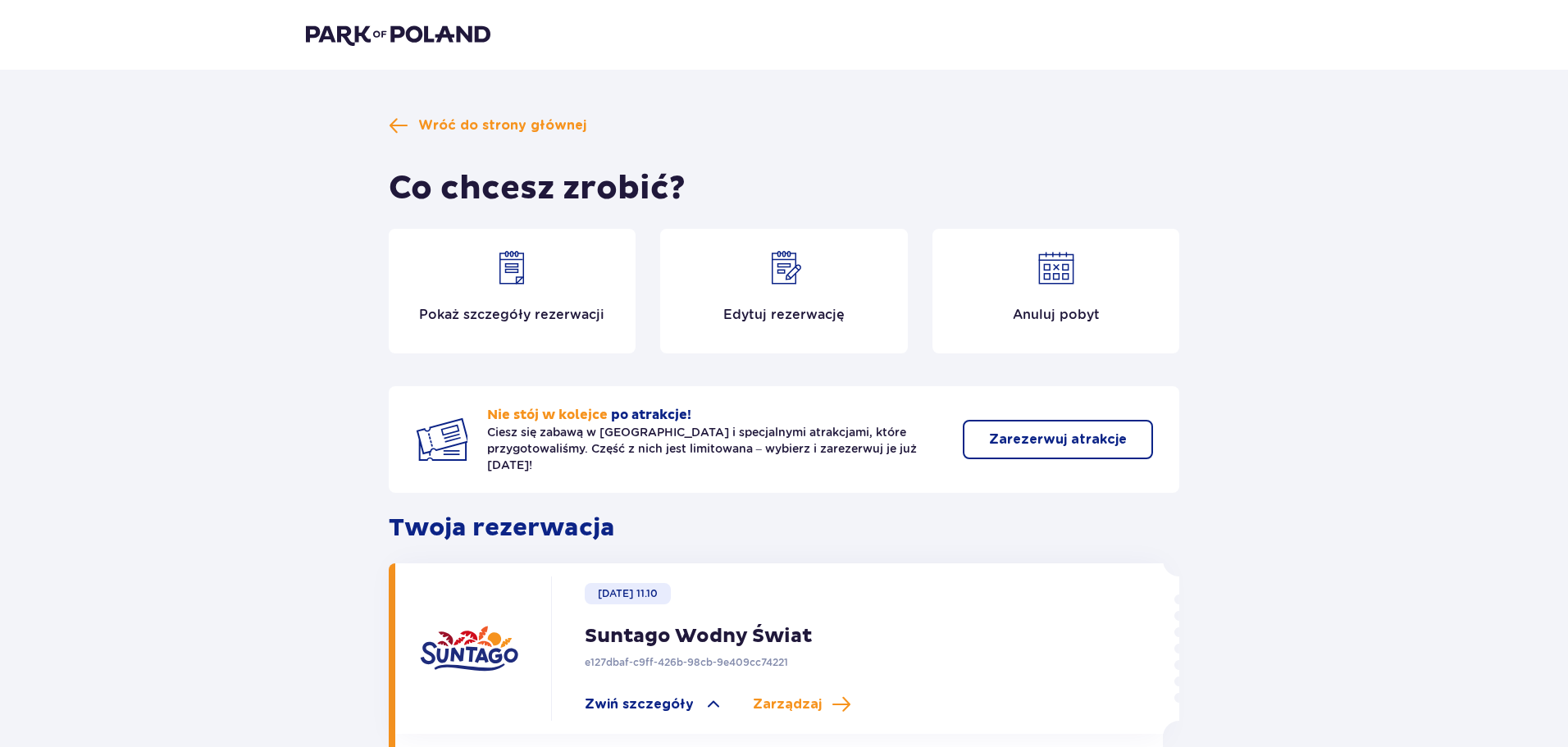
click at [432, 120] on span "Wróć do strony głównej" at bounding box center [502, 125] width 168 height 18
